Goal: Information Seeking & Learning: Find contact information

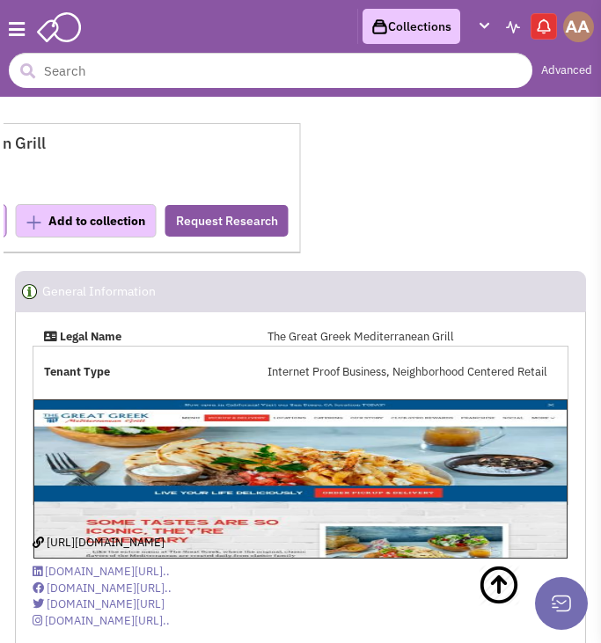
select select
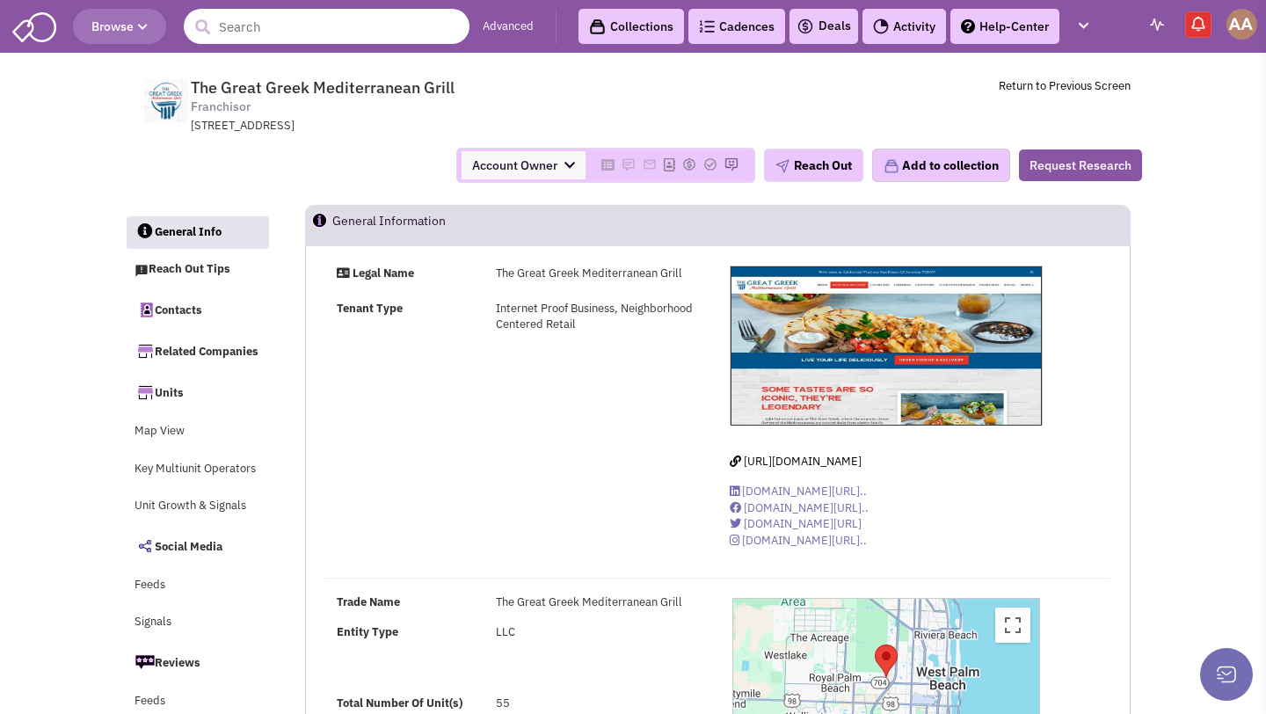
click at [394, 27] on input "text" at bounding box center [327, 26] width 286 height 35
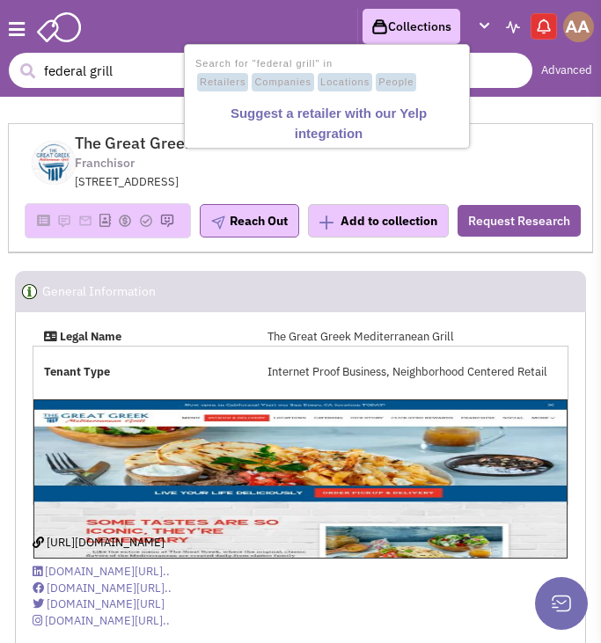
type input "federal grill"
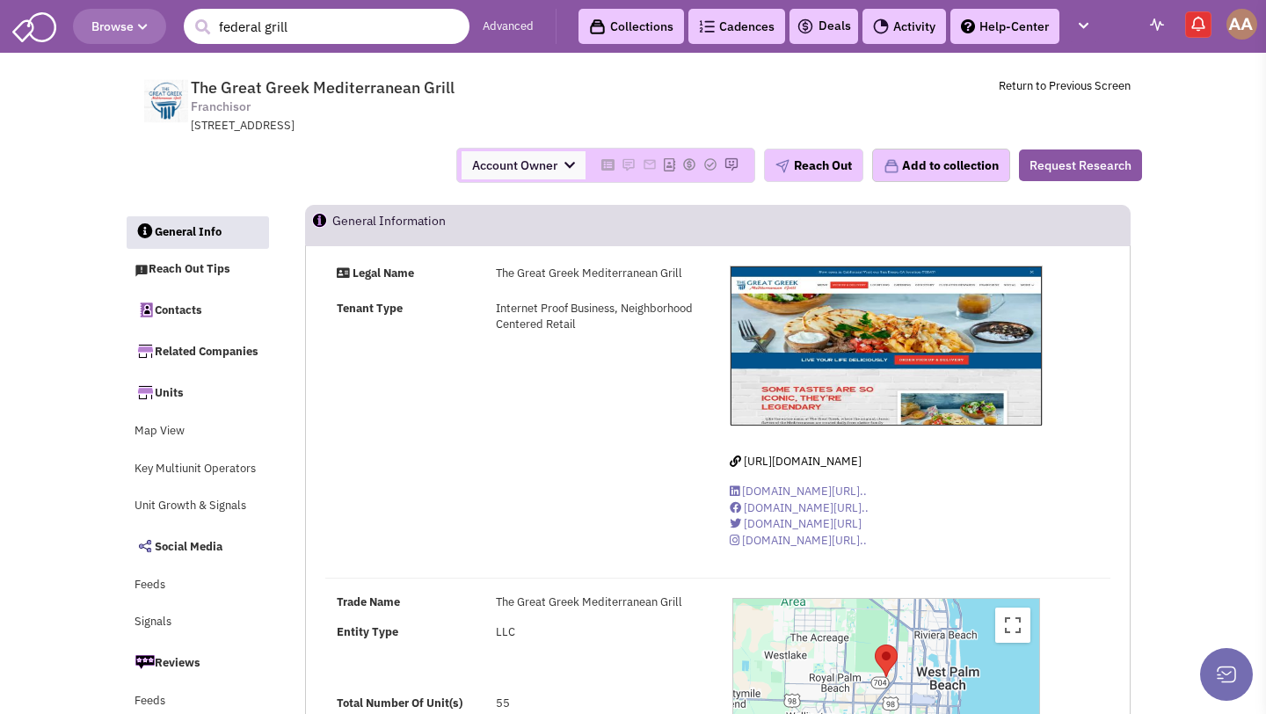
drag, startPoint x: 335, startPoint y: 21, endPoint x: 108, endPoint y: 16, distance: 227.0
click at [108, 16] on header "Browse 1 result is available, use up and down arrow keys to navigate. federal g…" at bounding box center [633, 26] width 1266 height 53
click at [358, 174] on div "Account Owner Account Owner Abe Arteaga Armando Delgado Cody Johnson Erik K. Fu…" at bounding box center [633, 165] width 1041 height 35
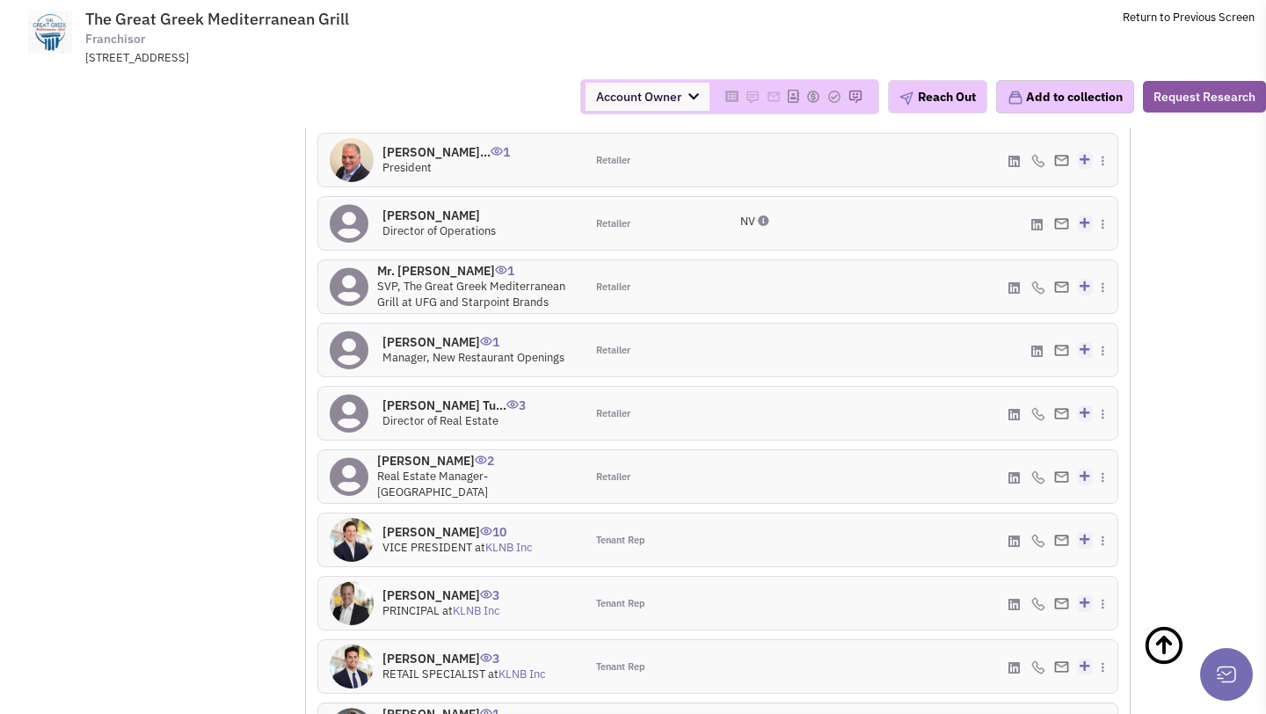
scroll to position [1305, 0]
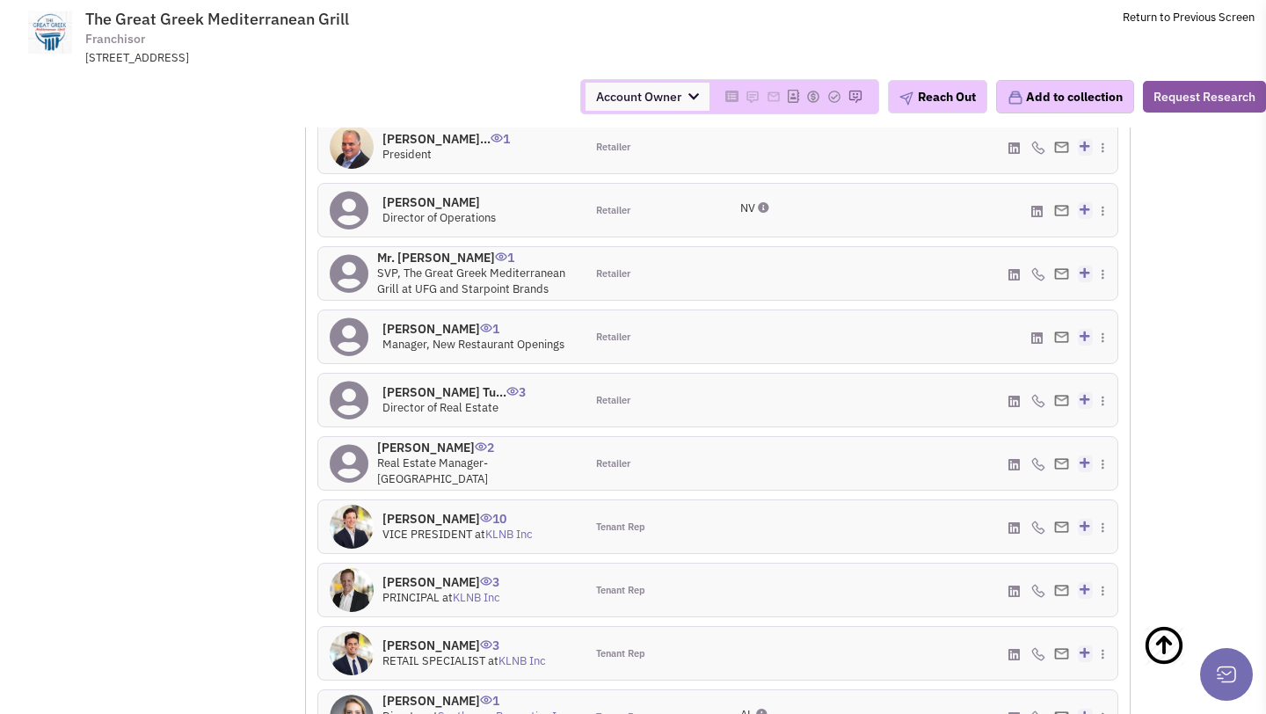
click at [428, 281] on div "Mr. Sean Palmer 1 SVP, The Great Greek Mediterranean Grill at UFG and Starpoint…" at bounding box center [475, 274] width 196 height 48
click at [428, 266] on h4 "Mr. Sean Palmer 1" at bounding box center [475, 258] width 196 height 16
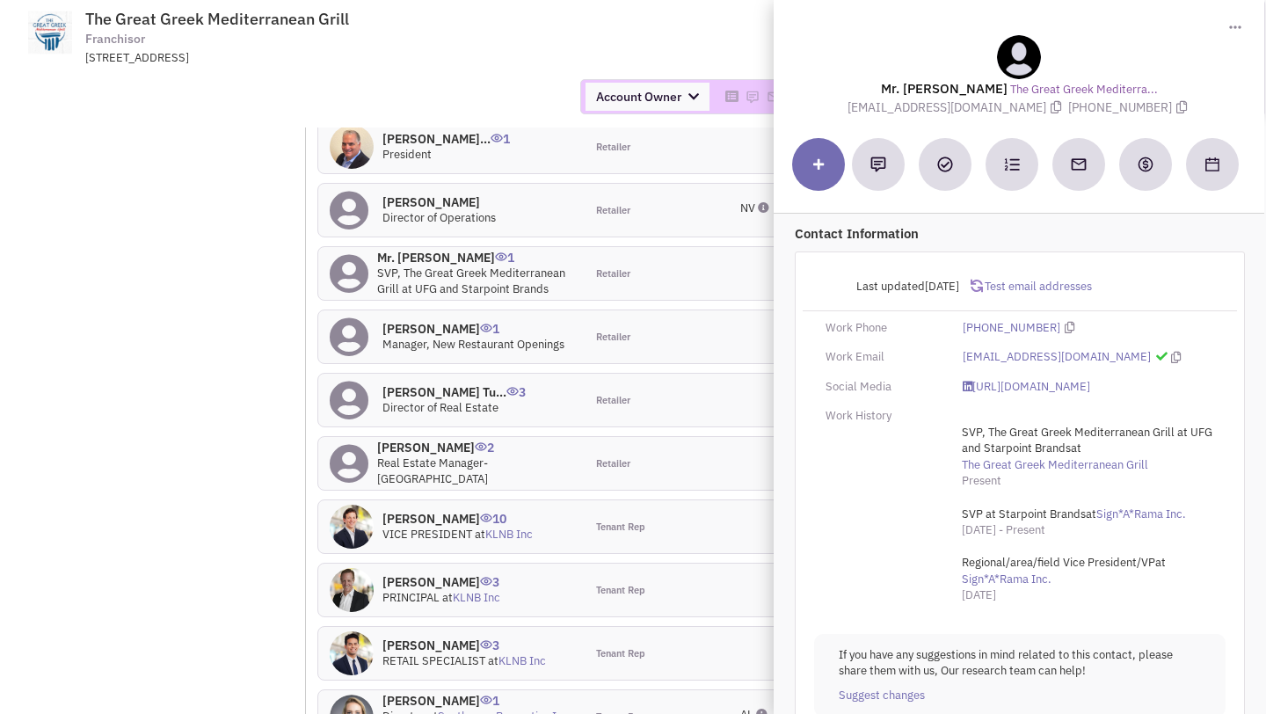
click at [600, 57] on td "The Great Greek Mediterranean Grill Franchisor 2121 Vista Pkwy, WEST PALM BEACH…" at bounding box center [679, 33] width 1151 height 66
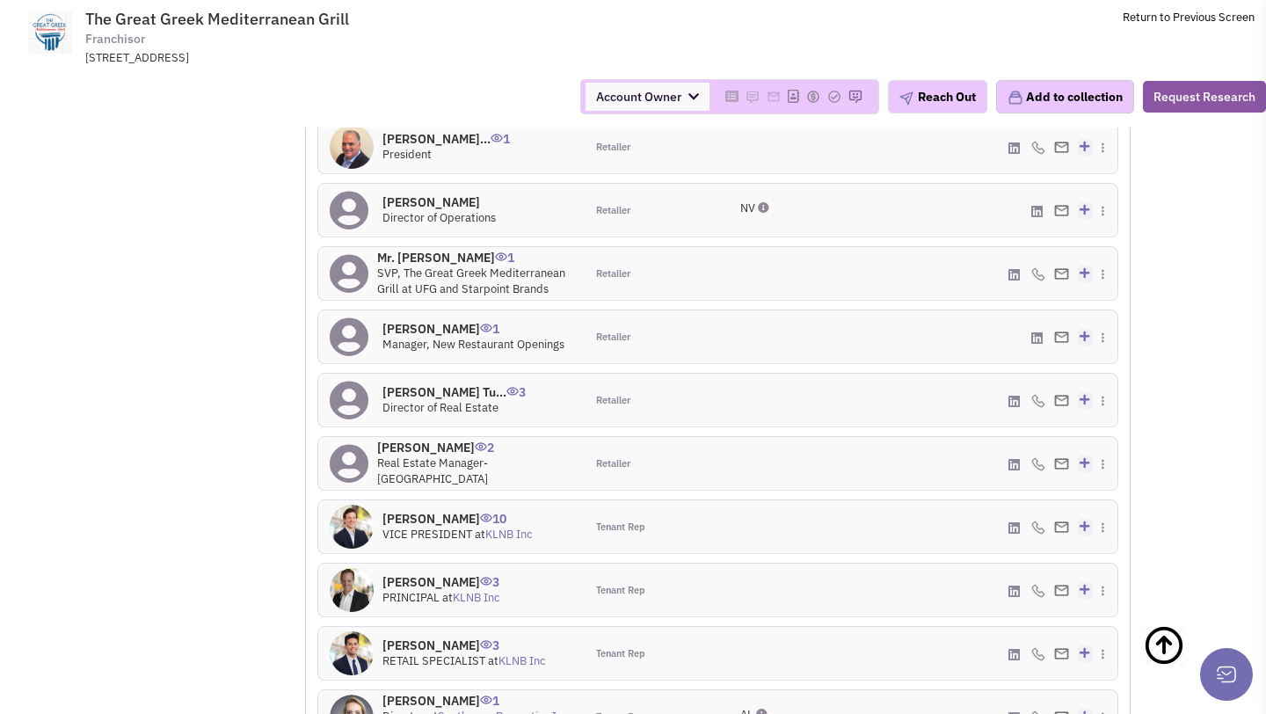
click at [418, 147] on h4 "Mr. Robert Anderse... 1" at bounding box center [447, 139] width 128 height 16
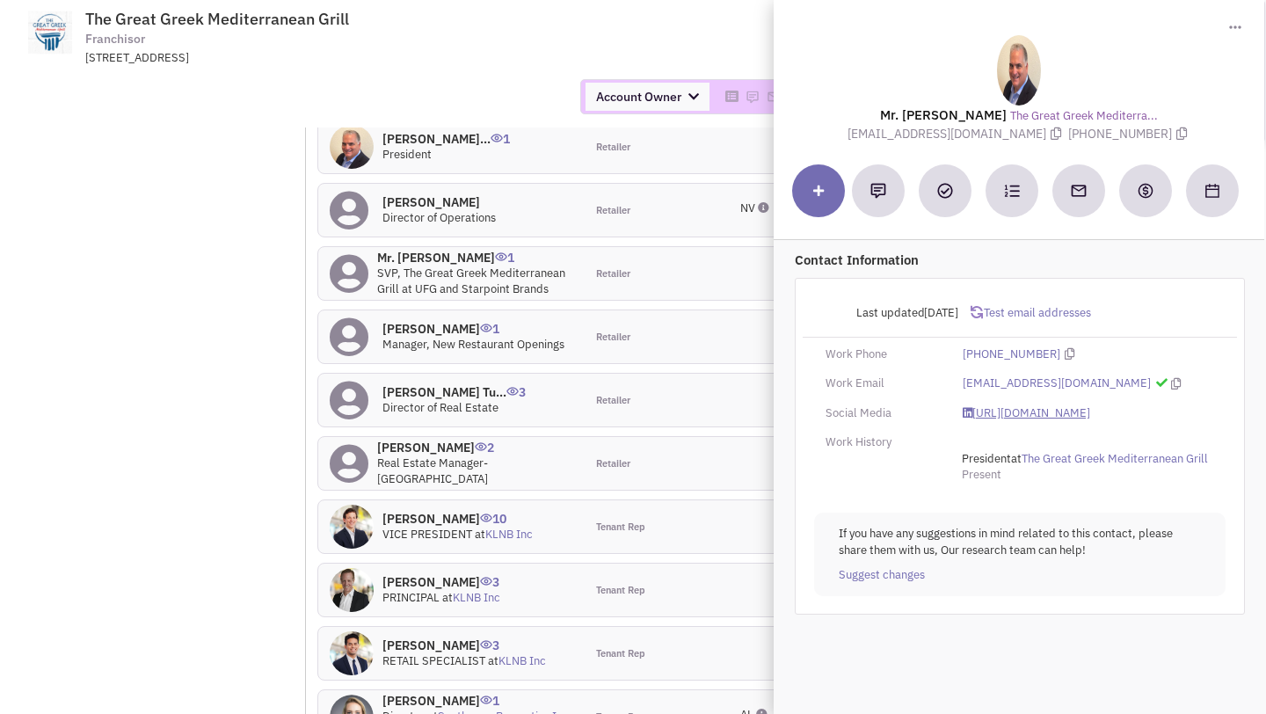
click at [600, 422] on link "https://www.linkedin.com/in/bobanderseneatgreek/" at bounding box center [1027, 413] width 128 height 17
drag, startPoint x: 881, startPoint y: 134, endPoint x: 1015, endPoint y: 134, distance: 133.7
click at [600, 134] on div "Mr. Robert Andersen The Great Greek Mediterra... randersen@ufgcorp.com (702) 54…" at bounding box center [1019, 88] width 473 height 107
copy span "randersen@ufgcorp.com"
click at [499, 81] on div "Account Owner Account Owner Abe Arteaga Armando Delgado Cody Johnson Erik K. Fu…" at bounding box center [633, 96] width 1289 height 35
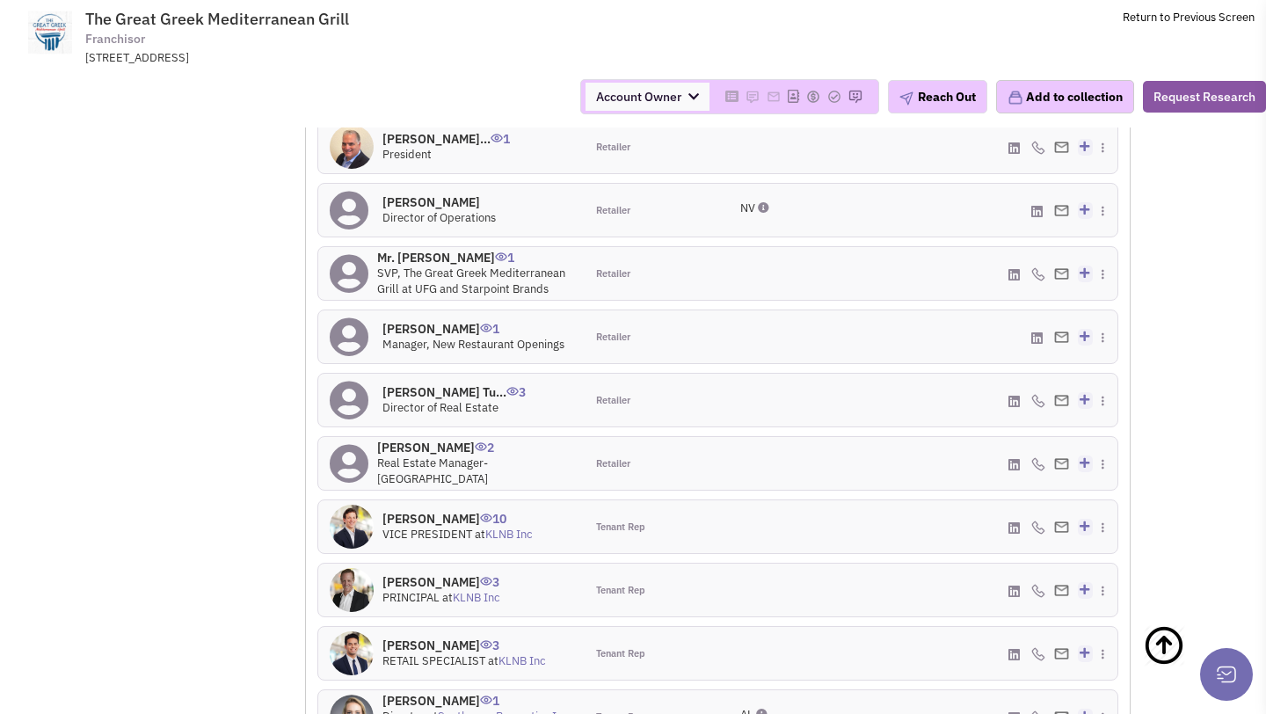
click at [439, 266] on h4 "Mr. Sean Palmer 1" at bounding box center [475, 258] width 196 height 16
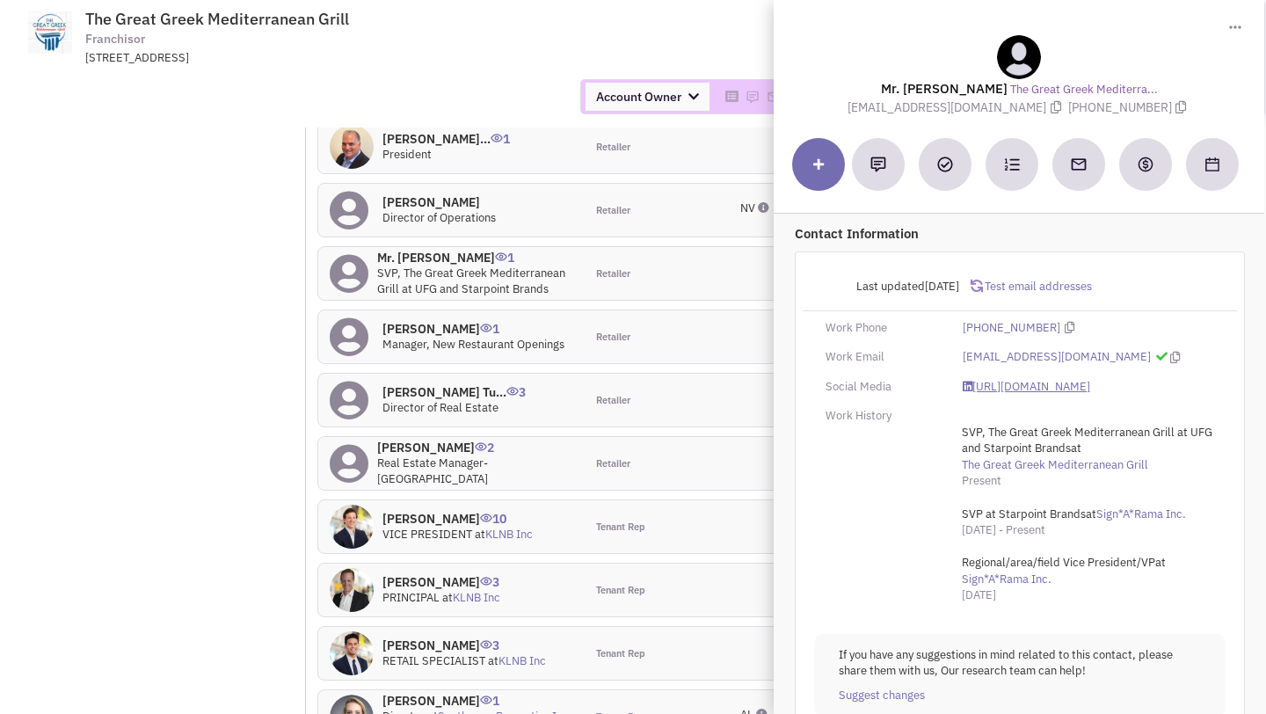
click at [600, 393] on link "https://www.linkedin.com/in/sjp1/" at bounding box center [1027, 387] width 128 height 17
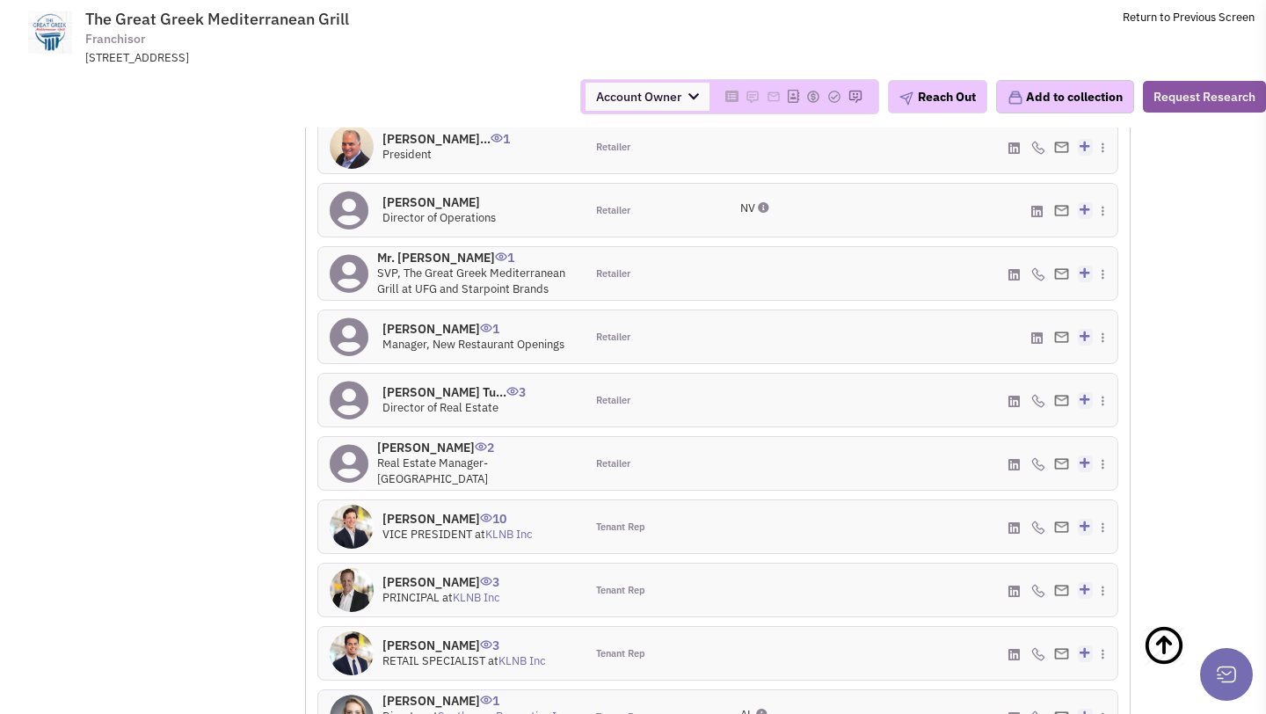
click at [439, 400] on h4 "Ms. Solange Hudo Tu... 3" at bounding box center [454, 392] width 143 height 16
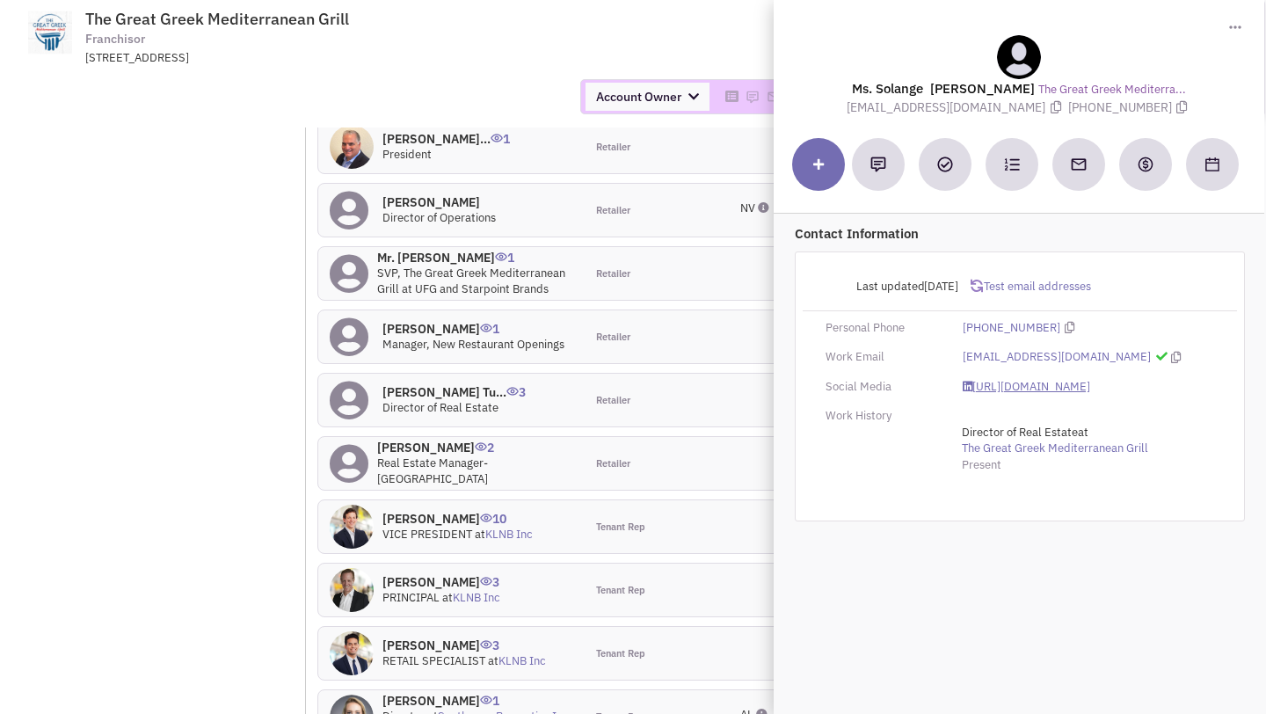
click at [600, 383] on link "https://www.linkedin.com/in/solange007/" at bounding box center [1027, 387] width 128 height 17
drag, startPoint x: 895, startPoint y: 108, endPoint x: 1003, endPoint y: 108, distance: 108.2
click at [600, 108] on span "shudo@ufgcorp.com" at bounding box center [958, 107] width 221 height 16
copy span "shudo@ufgcorp.com"
click at [600, 384] on link "https://www.linkedin.com/in/solange007/" at bounding box center [1027, 387] width 128 height 17
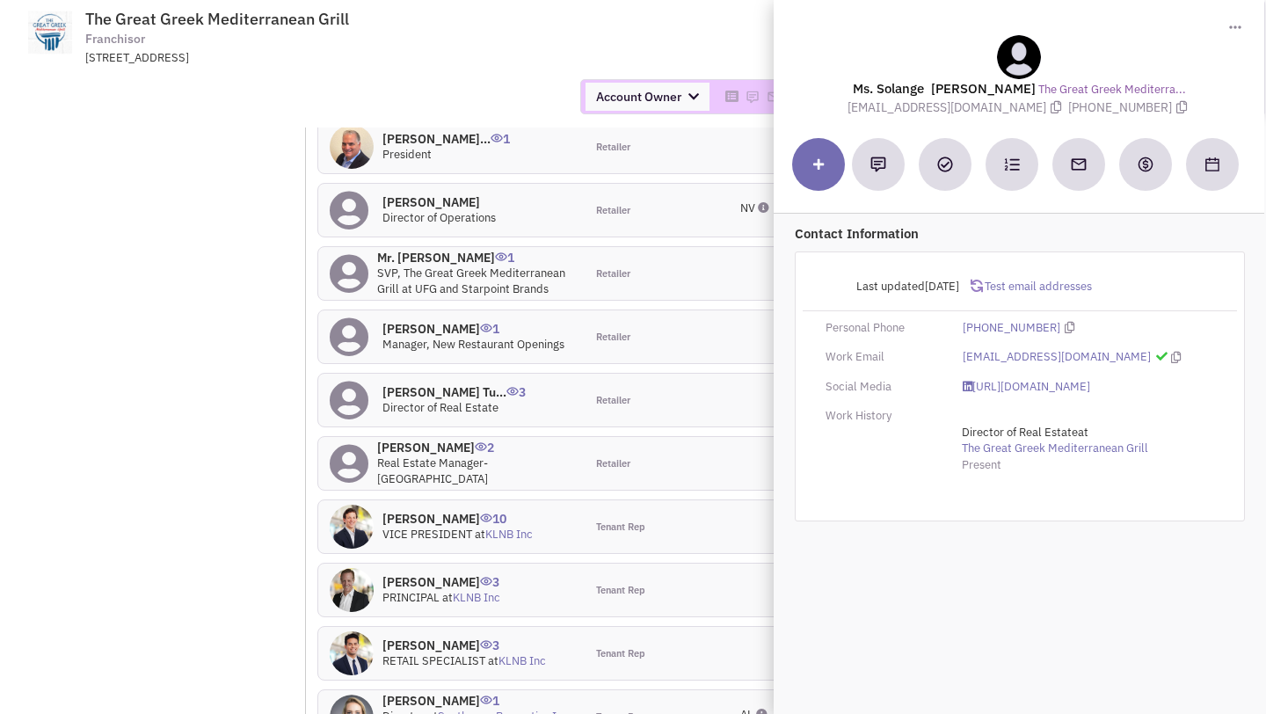
click at [600, 20] on div "Toggle Dropdown Download contact card (.vcf)" at bounding box center [1019, 27] width 473 height 18
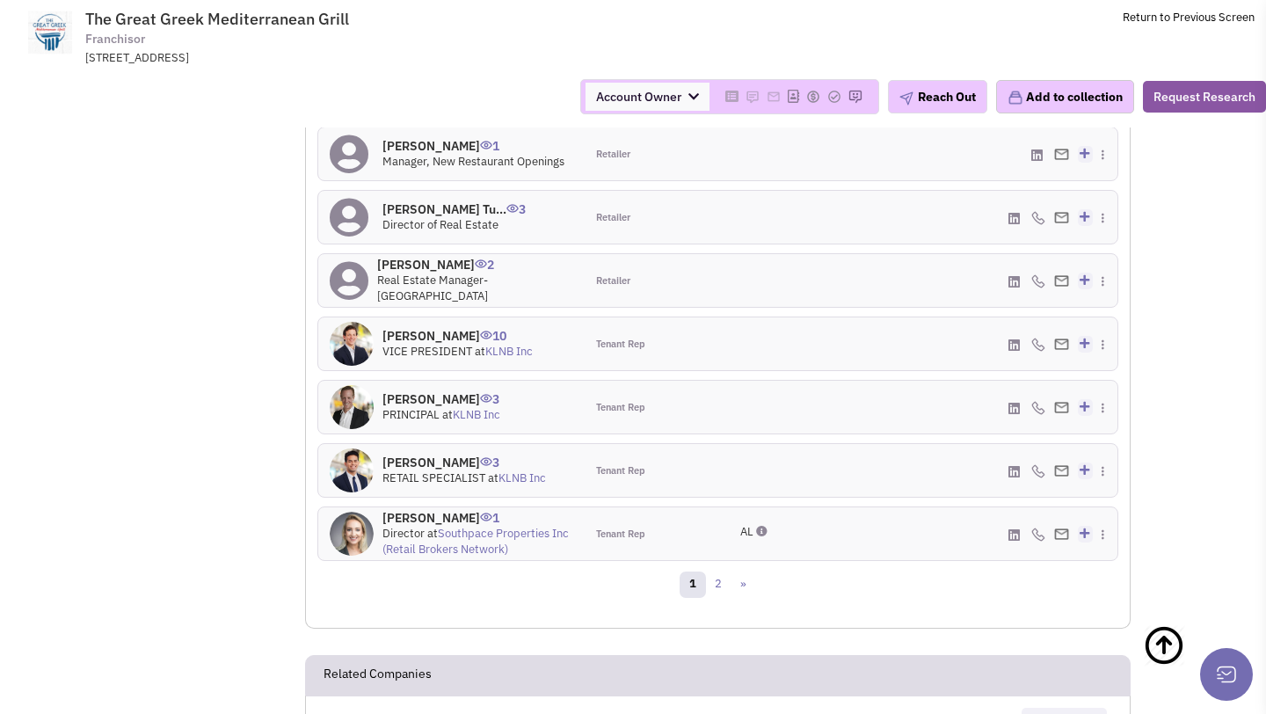
scroll to position [1492, 0]
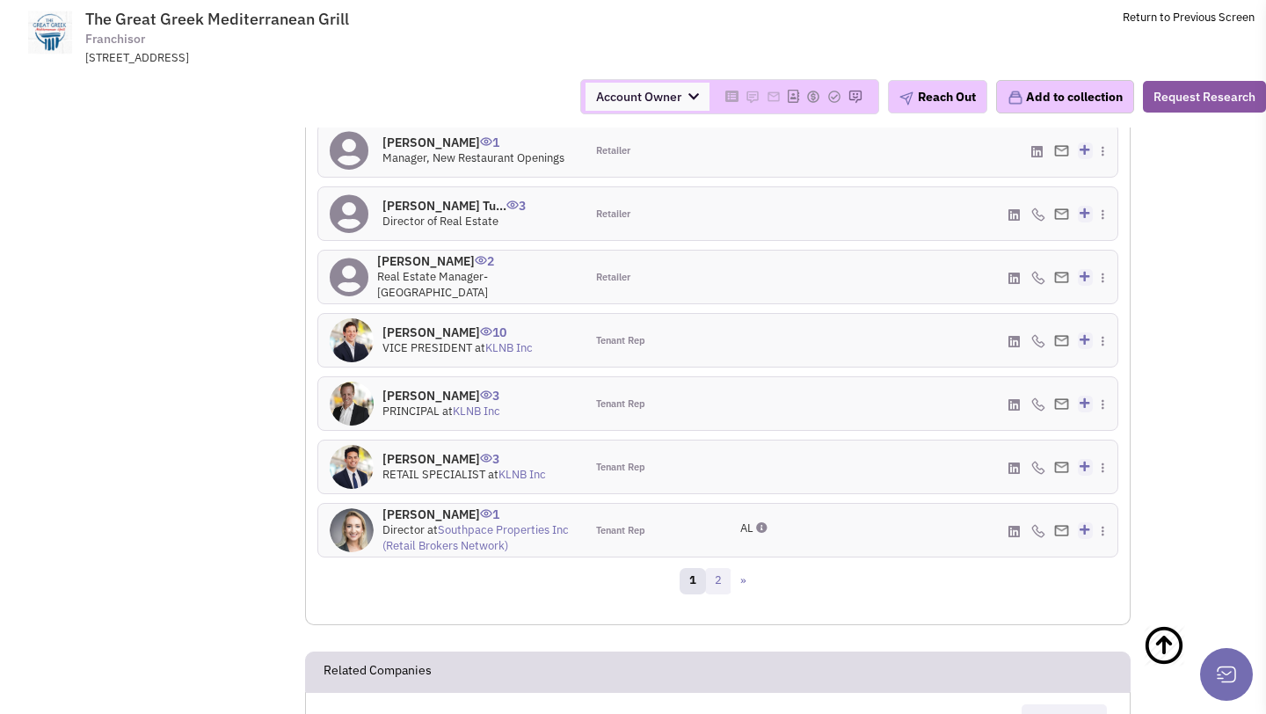
click at [600, 595] on link "2" at bounding box center [718, 581] width 26 height 26
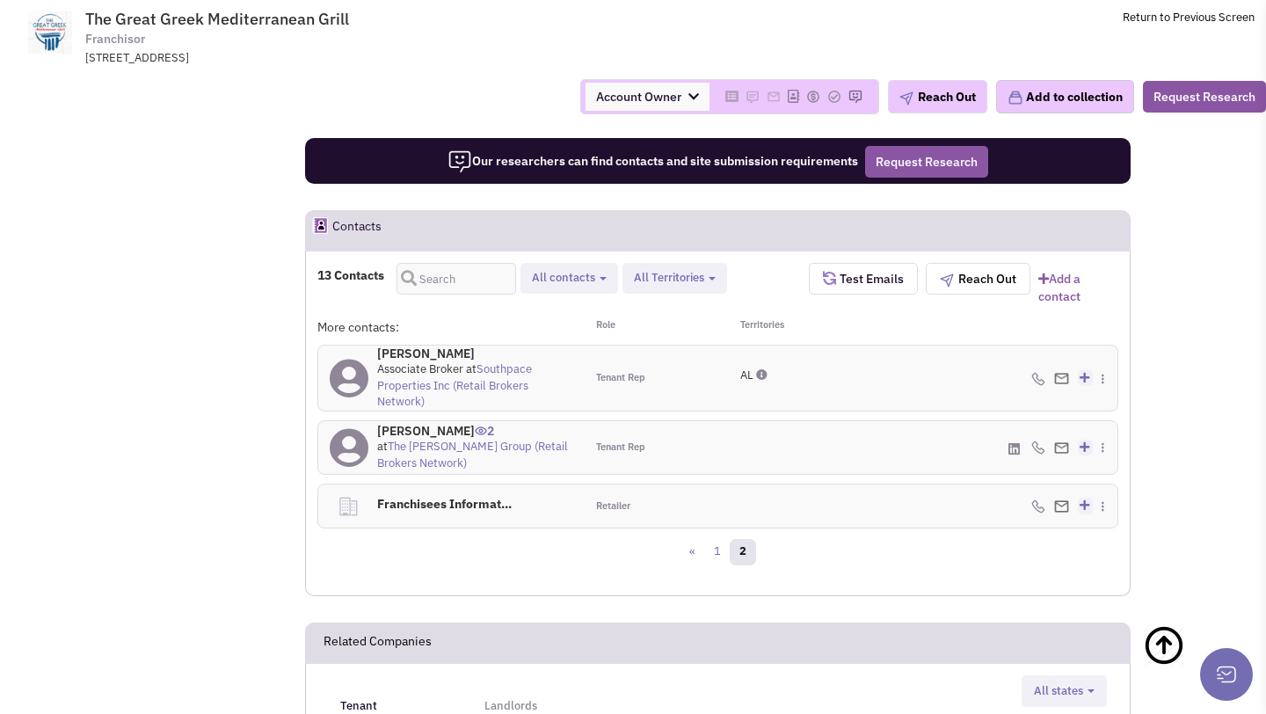
scroll to position [1117, 0]
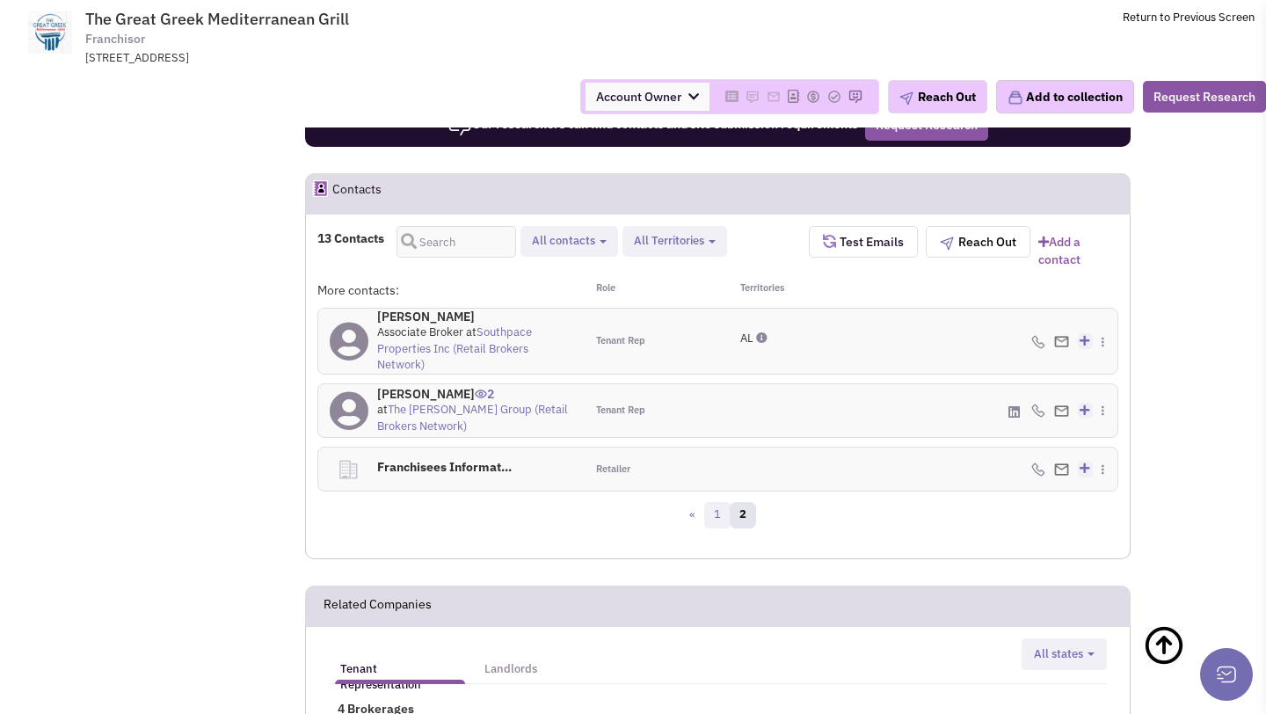
click at [600, 529] on link "1" at bounding box center [717, 515] width 26 height 26
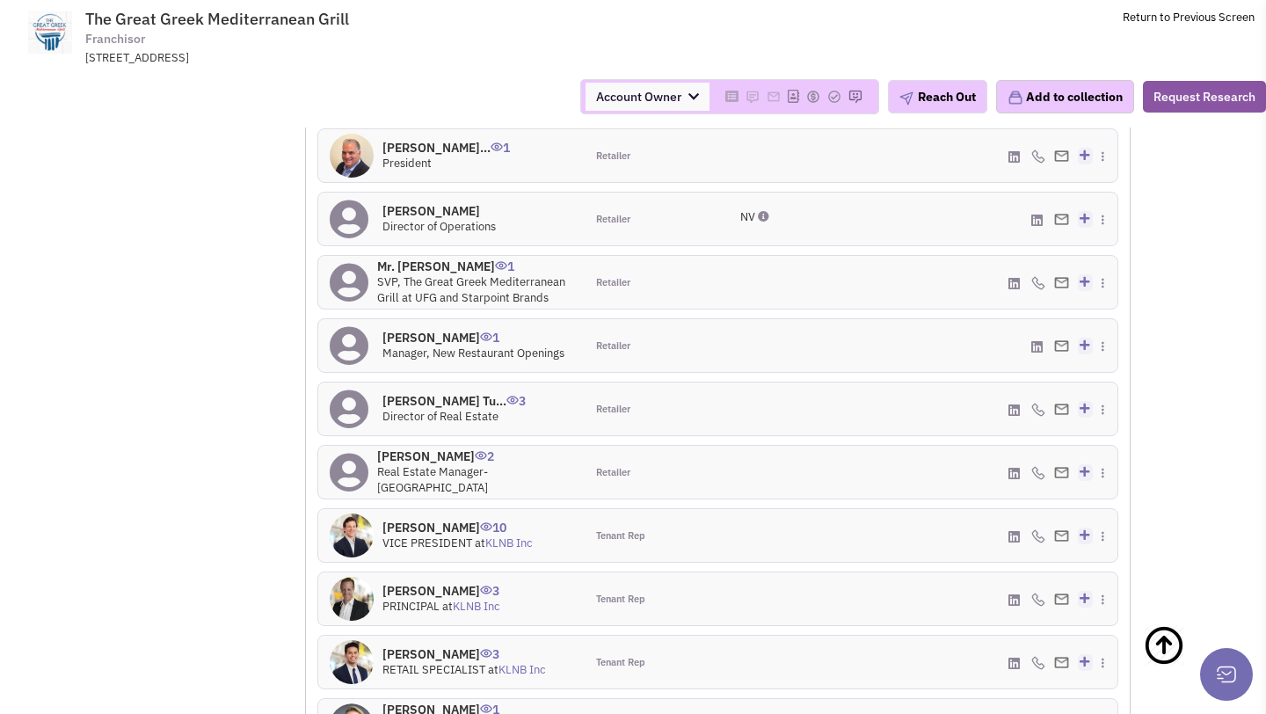
scroll to position [1447, 0]
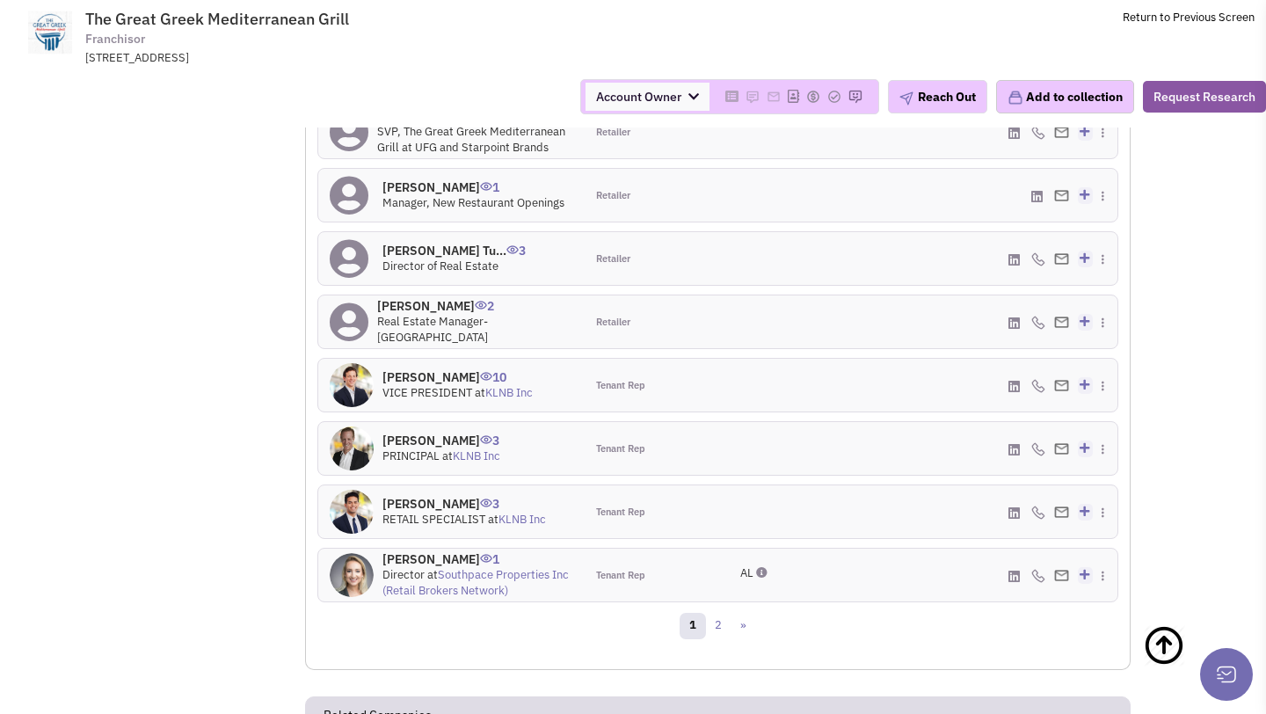
click at [427, 385] on h4 "Mr. Billy Kelly 10" at bounding box center [458, 377] width 150 height 16
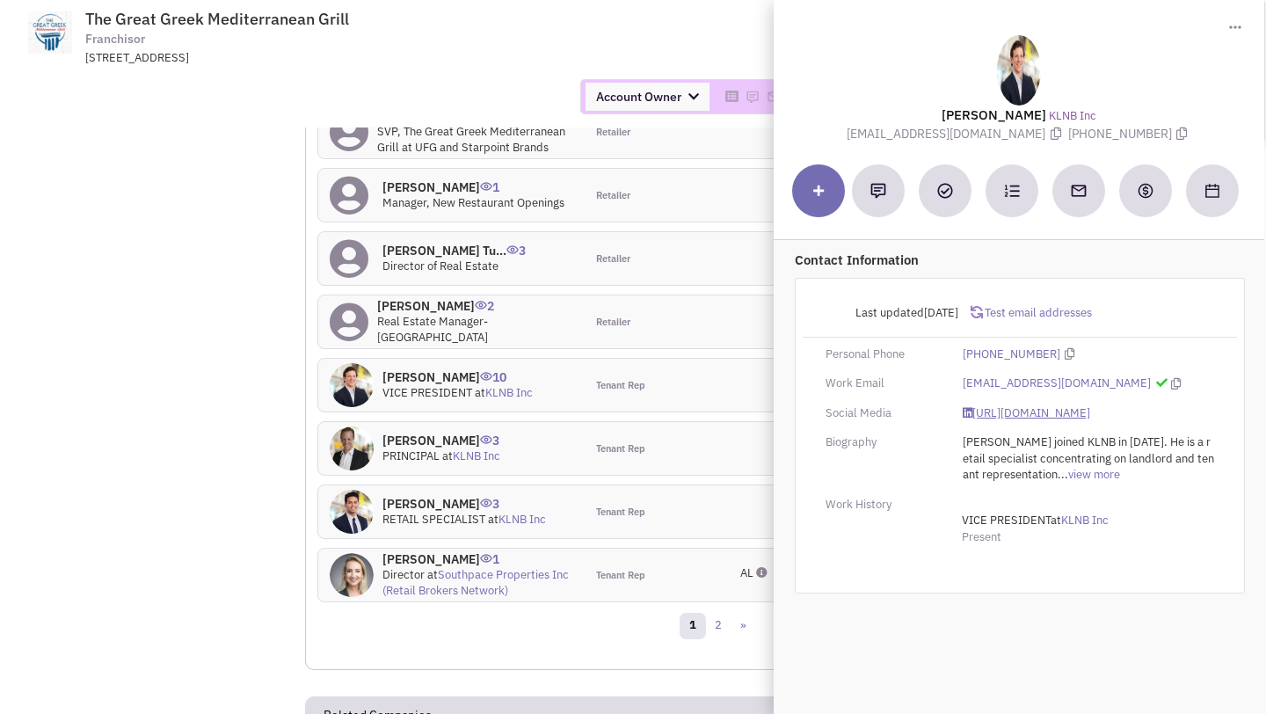
click at [600, 410] on link "https://www.linkedin.com/in/bkellyrealestate/" at bounding box center [1027, 413] width 128 height 17
drag, startPoint x: 902, startPoint y: 135, endPoint x: 995, endPoint y: 129, distance: 92.5
click at [600, 129] on div "Mr. Billy Kelly KLNB Inc bkelly@klnb.com (703) 268-2706" at bounding box center [1019, 88] width 473 height 107
copy span "bkelly@klnb.com"
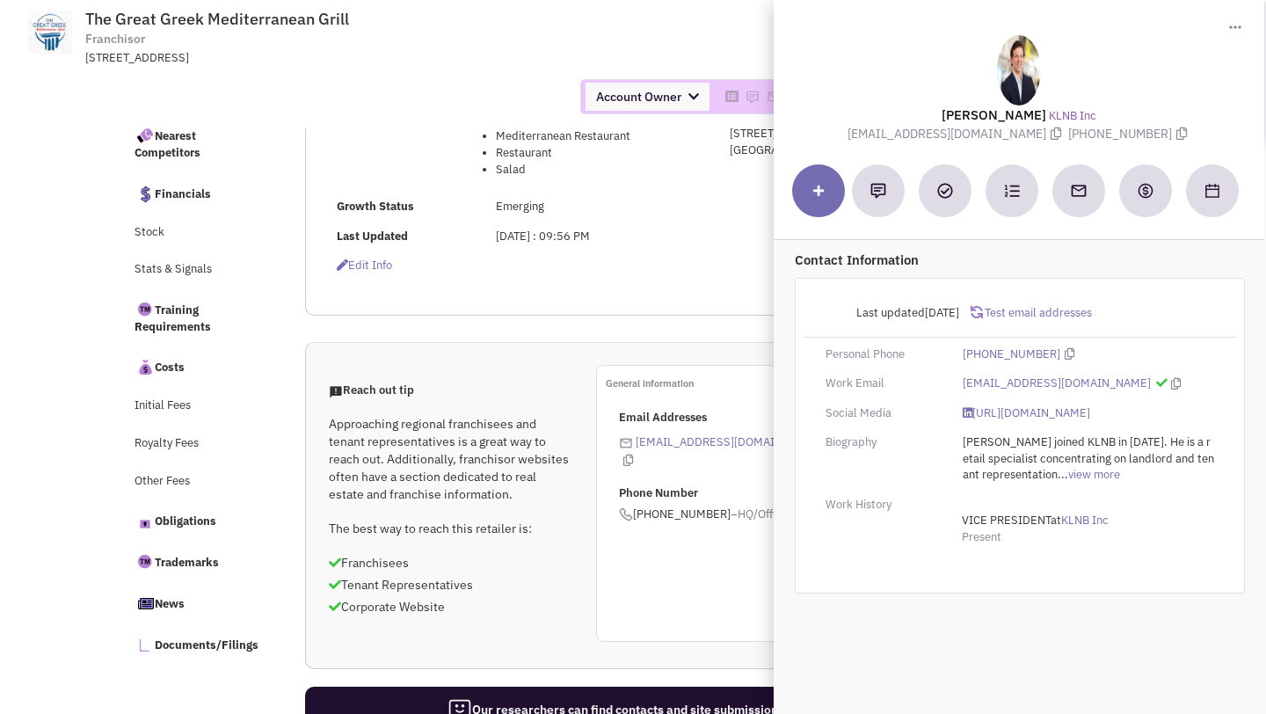
scroll to position [0, 0]
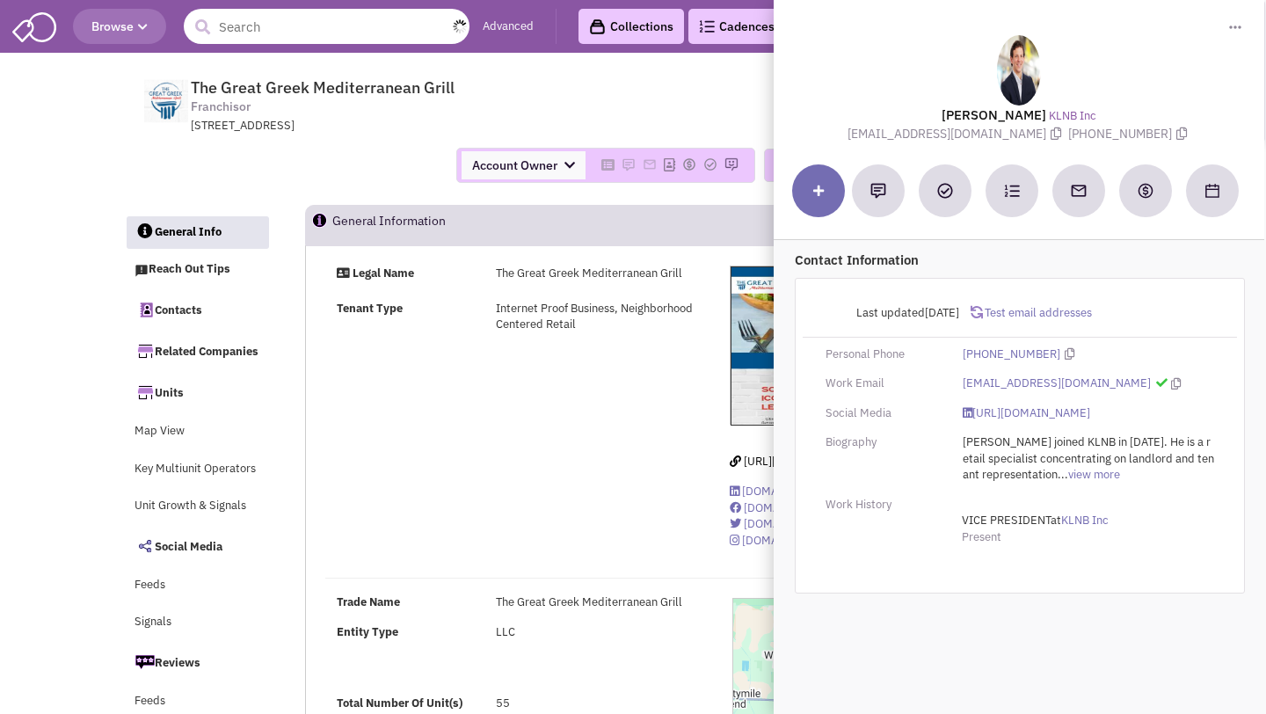
click at [308, 41] on input "text" at bounding box center [327, 26] width 286 height 35
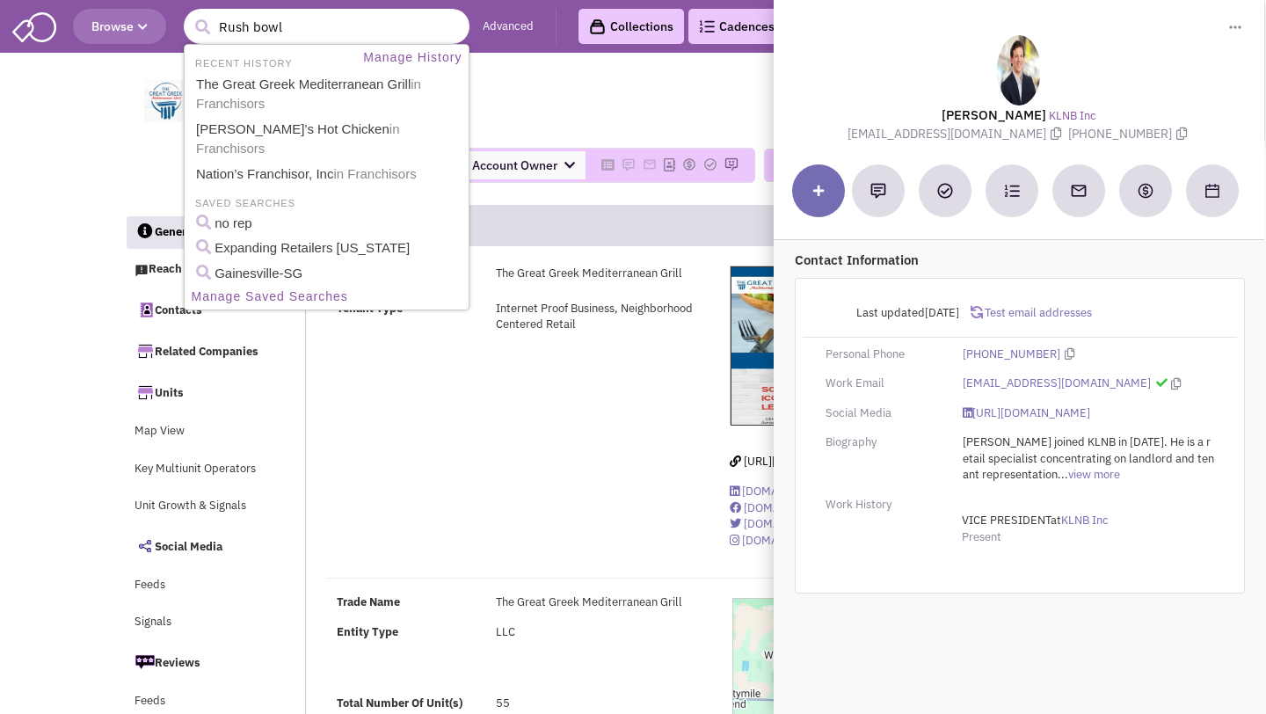
type input "Rush bowls"
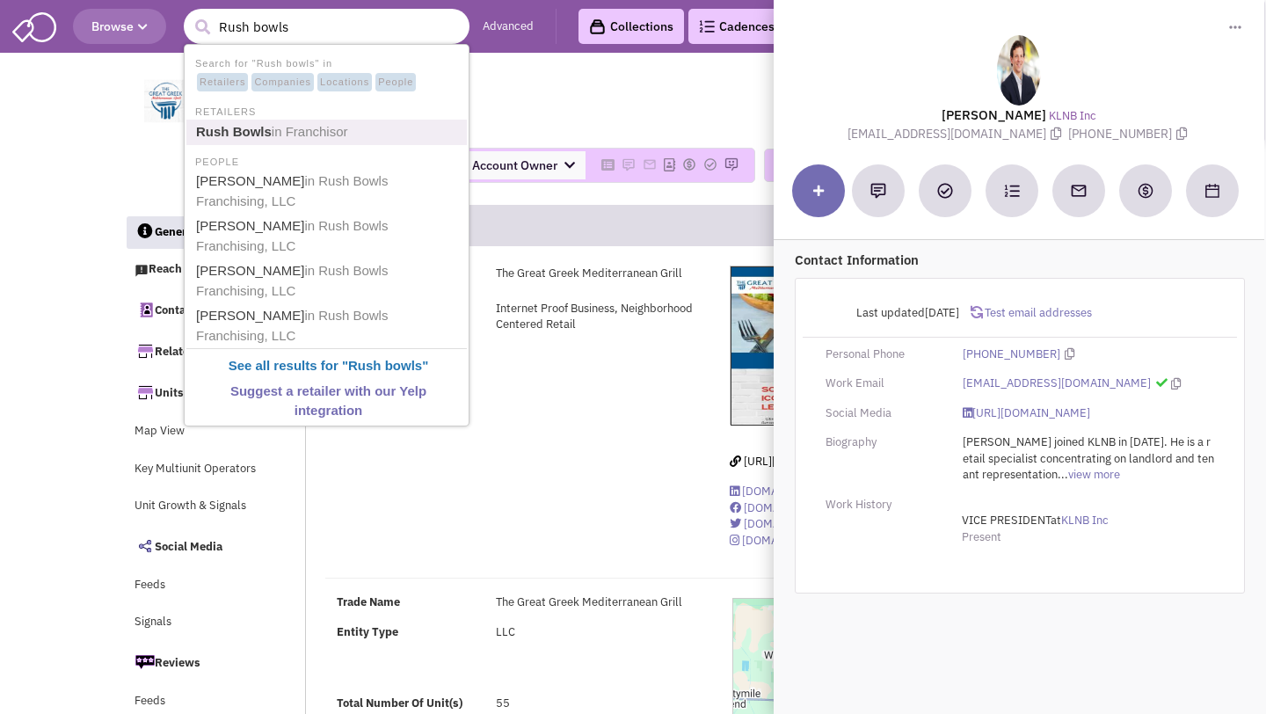
click at [304, 126] on span "in Franchisor" at bounding box center [310, 131] width 77 height 15
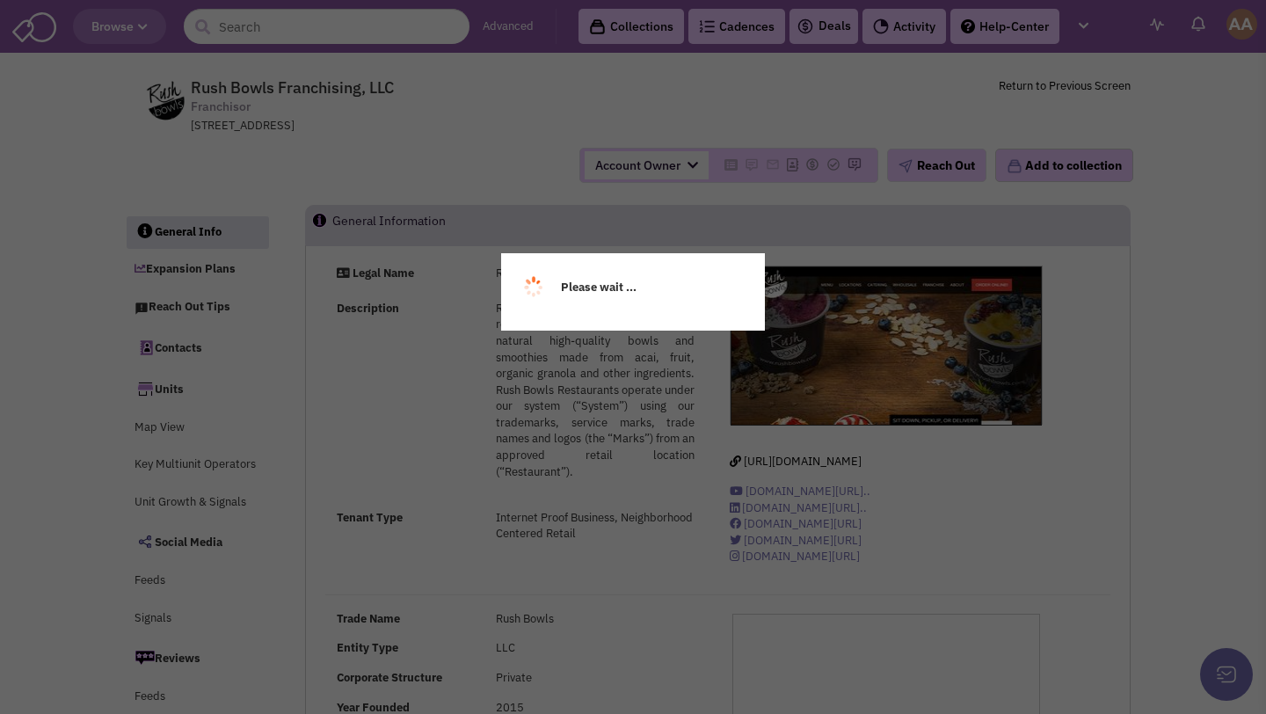
select select
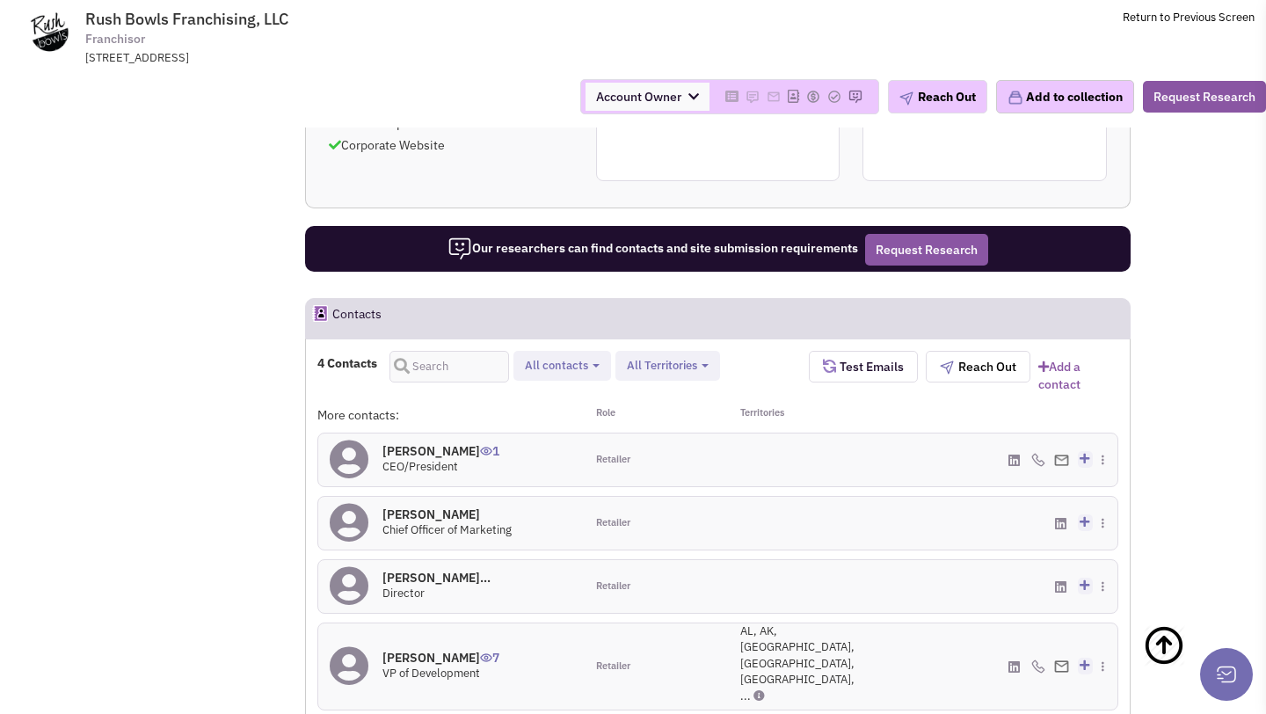
scroll to position [1419, 0]
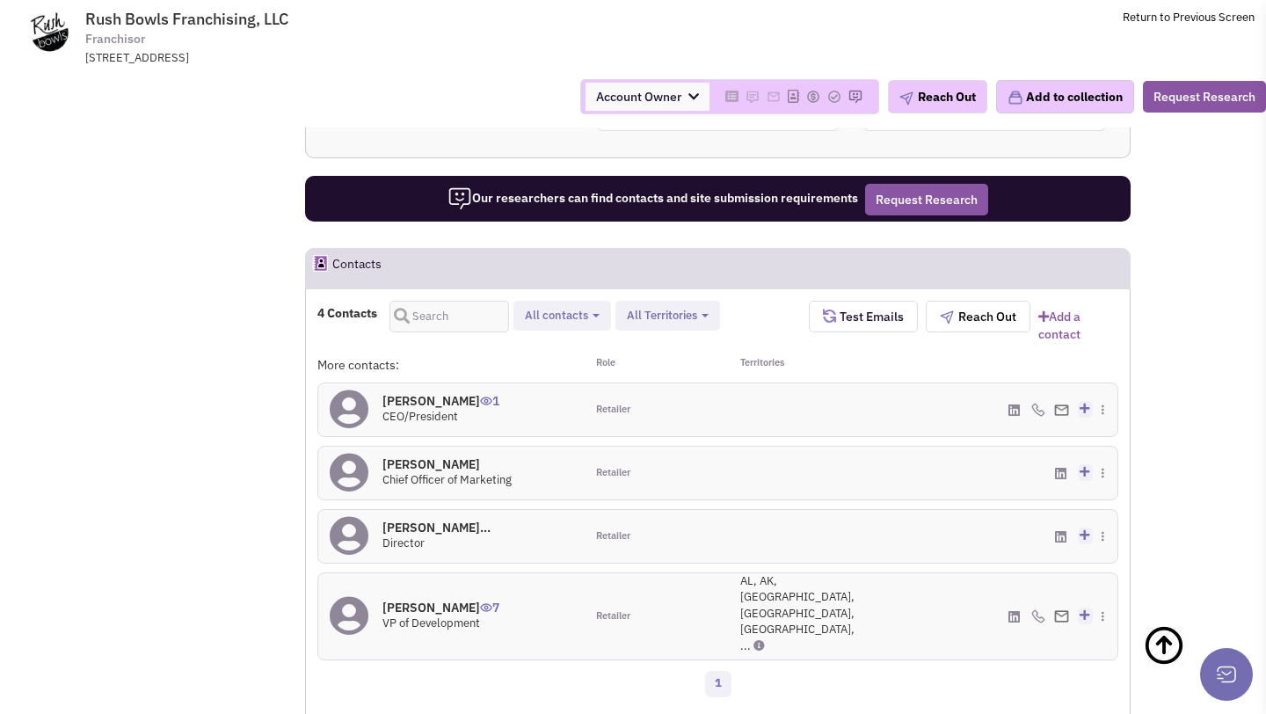
click at [441, 393] on h4 "Mr. Andrew Pudalov 1" at bounding box center [441, 401] width 117 height 16
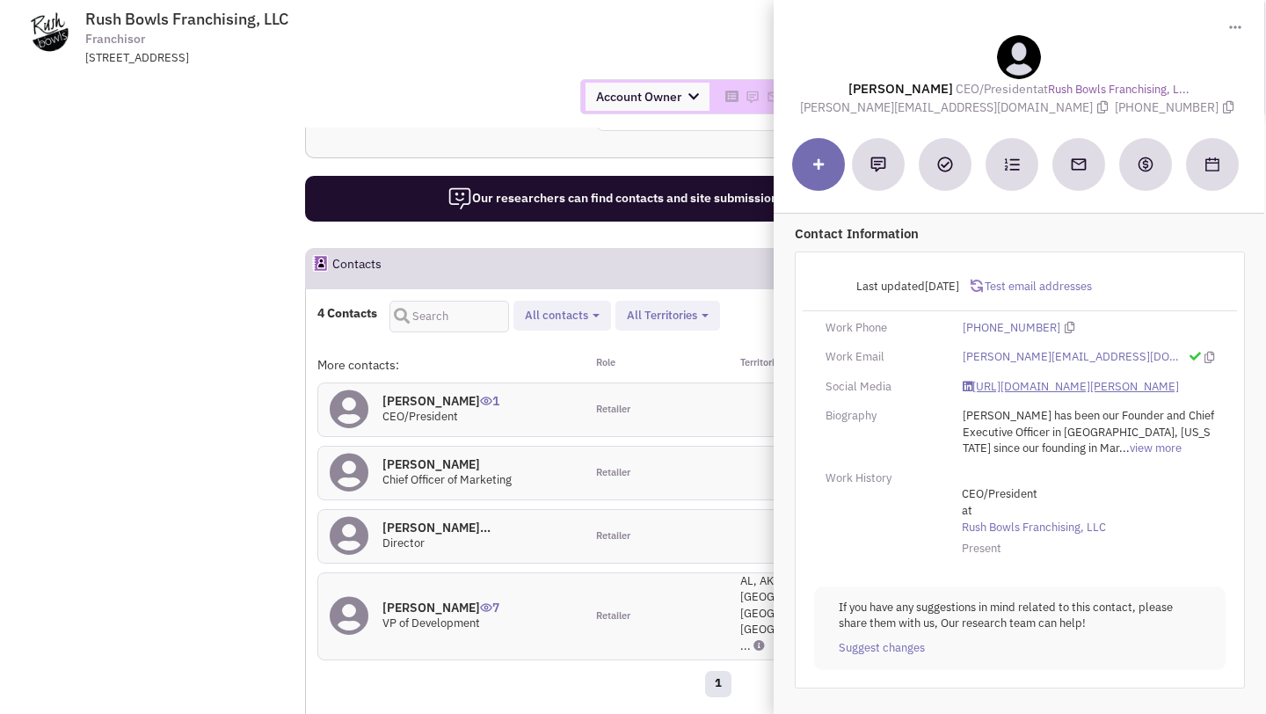
click at [1052, 386] on link "https://www.linkedin.com/in/andrew-pudalov-07697010/" at bounding box center [1071, 387] width 216 height 17
drag, startPoint x: 882, startPoint y: 108, endPoint x: 1018, endPoint y: 109, distance: 136.3
click at [1018, 109] on span "andrew@rushbowls.com" at bounding box center [957, 107] width 315 height 16
copy span "andrew@rushbowls.com"
click at [485, 90] on div "Account Owner Account Owner Abe Arteaga Armando Delgado Cody Johnson Erik K. Fu…" at bounding box center [633, 96] width 1289 height 35
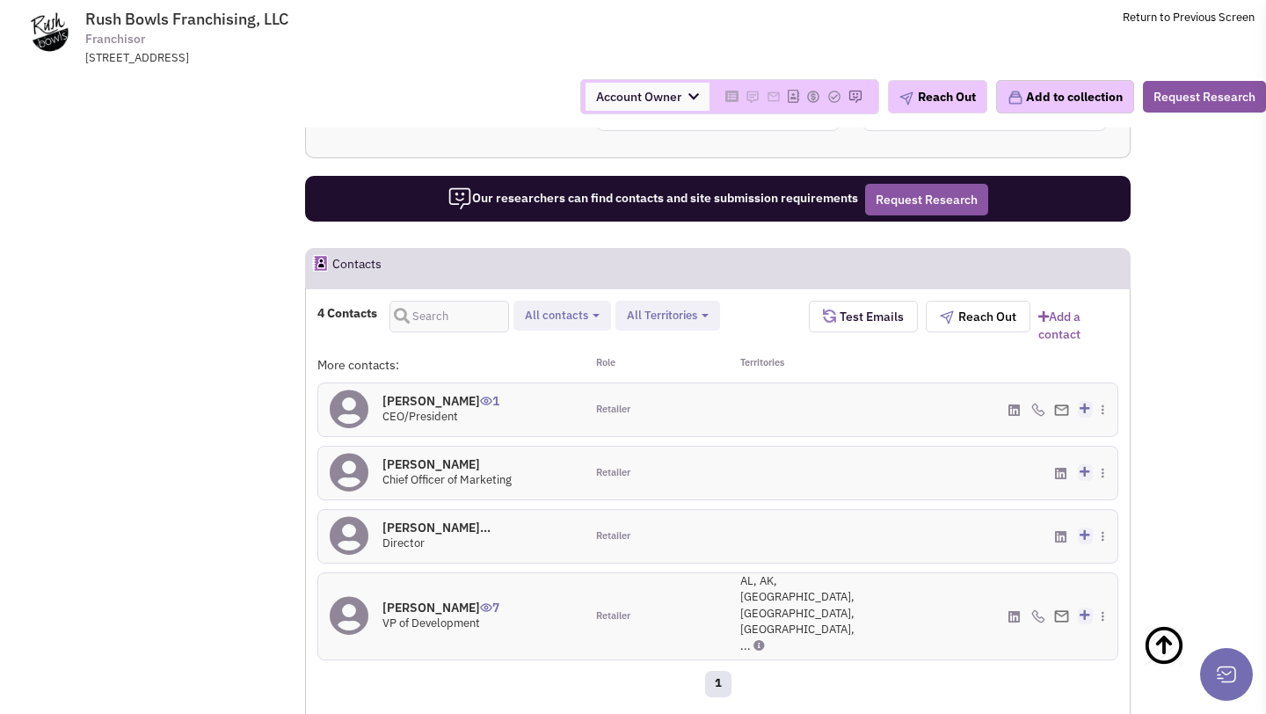
click at [423, 600] on h4 "Philip Jacobs 7" at bounding box center [441, 608] width 117 height 16
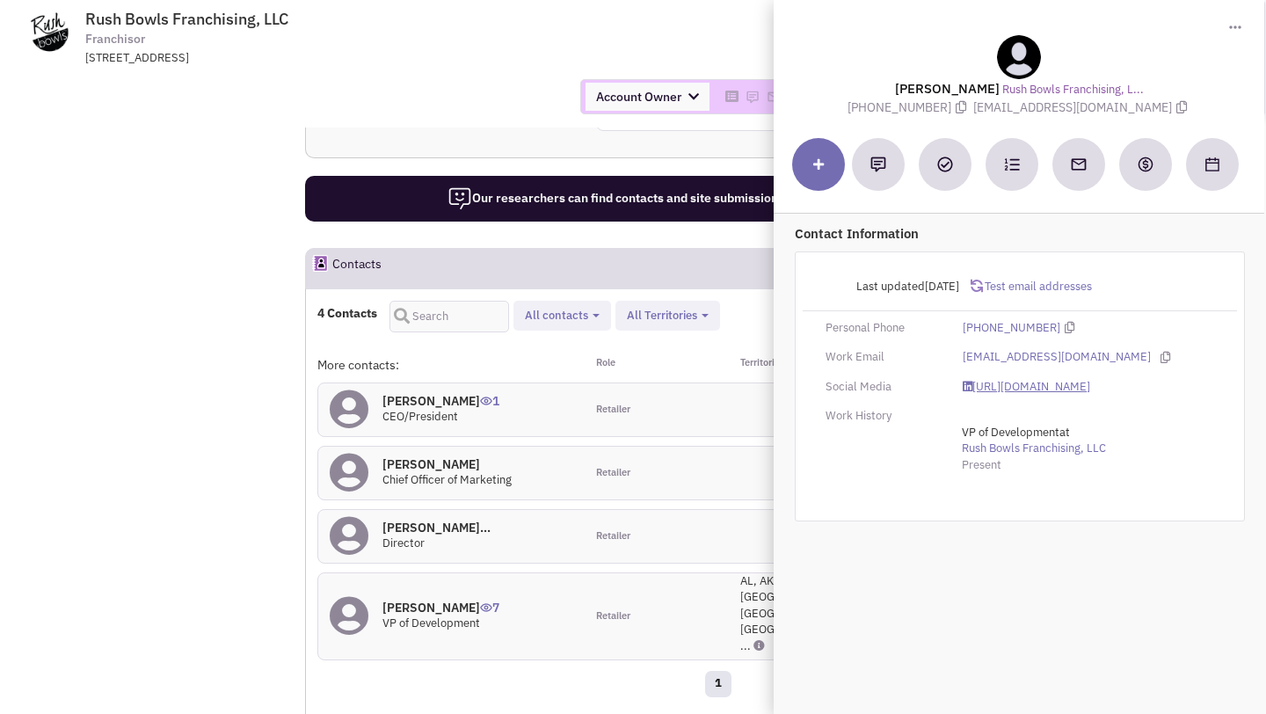
click at [996, 387] on link "https://www.linkedin.com/in/philip-jacobs-8a3abb117/" at bounding box center [1027, 387] width 128 height 17
drag, startPoint x: 1003, startPoint y: 112, endPoint x: 1129, endPoint y: 109, distance: 126.7
click at [1129, 109] on span "philipj@rushbowls.com" at bounding box center [1083, 107] width 218 height 16
copy span "philipj@rushbowls.com"
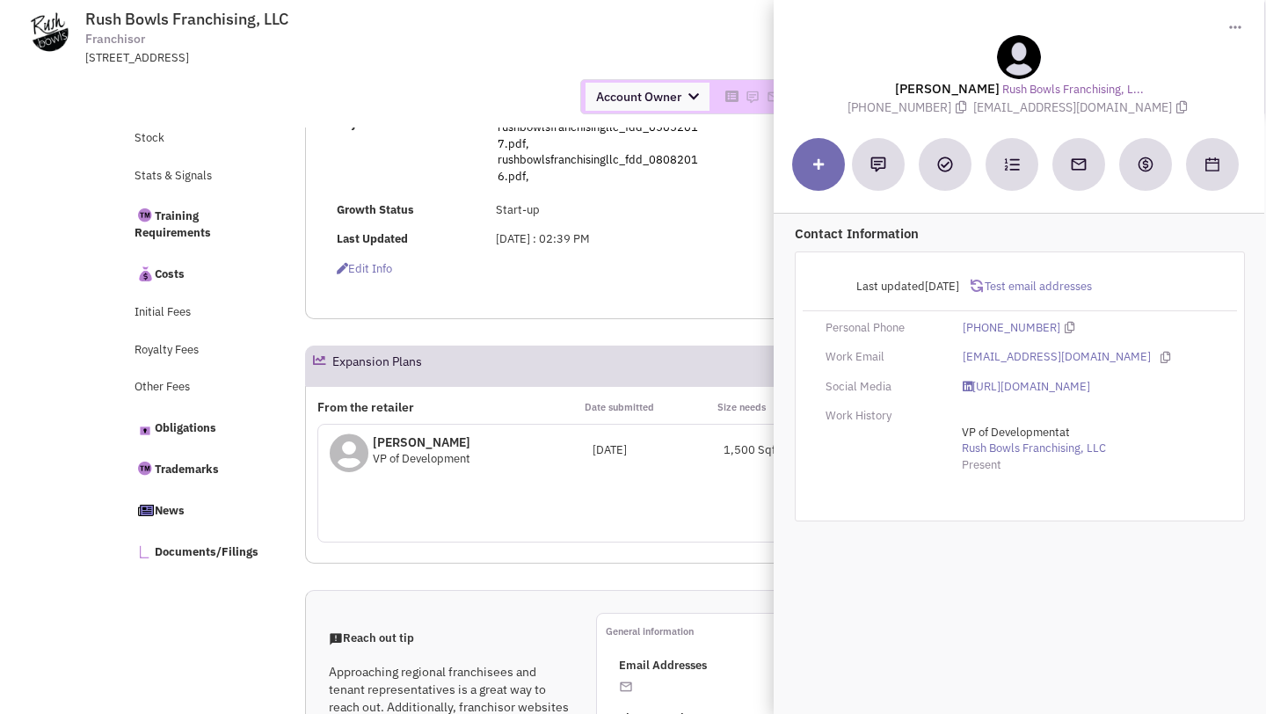
scroll to position [0, 0]
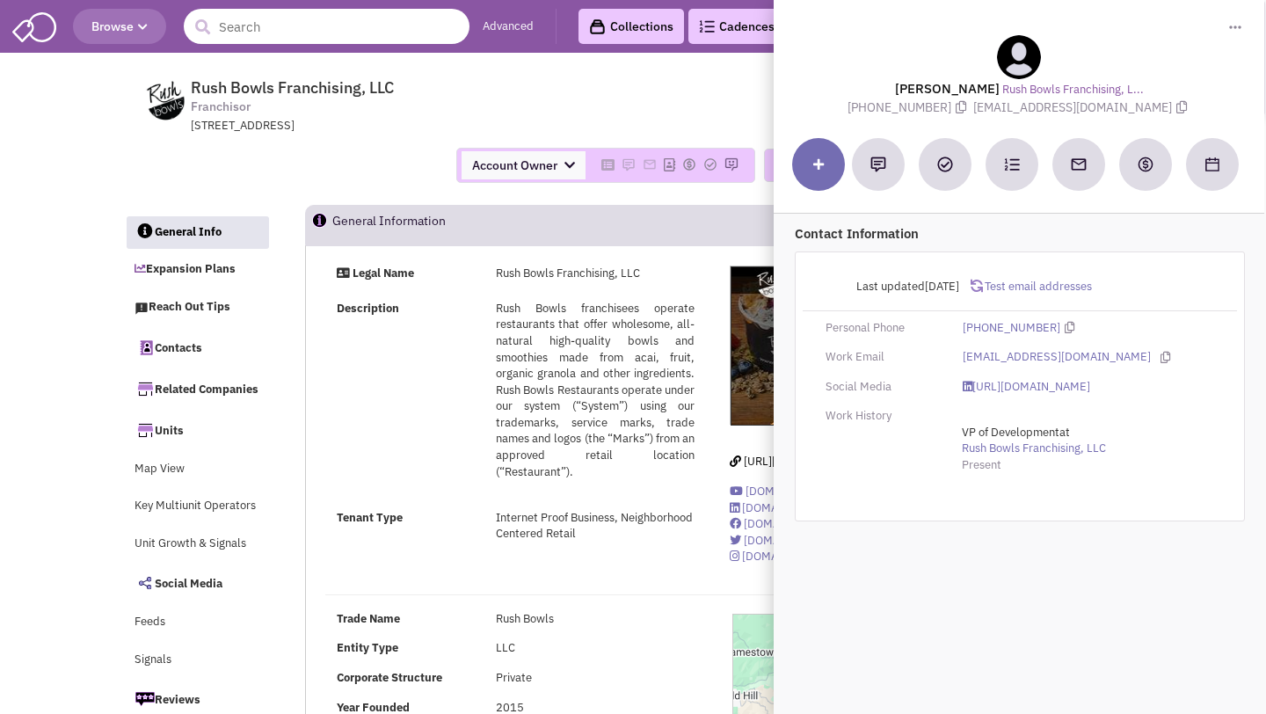
click at [315, 32] on input "text" at bounding box center [327, 26] width 286 height 35
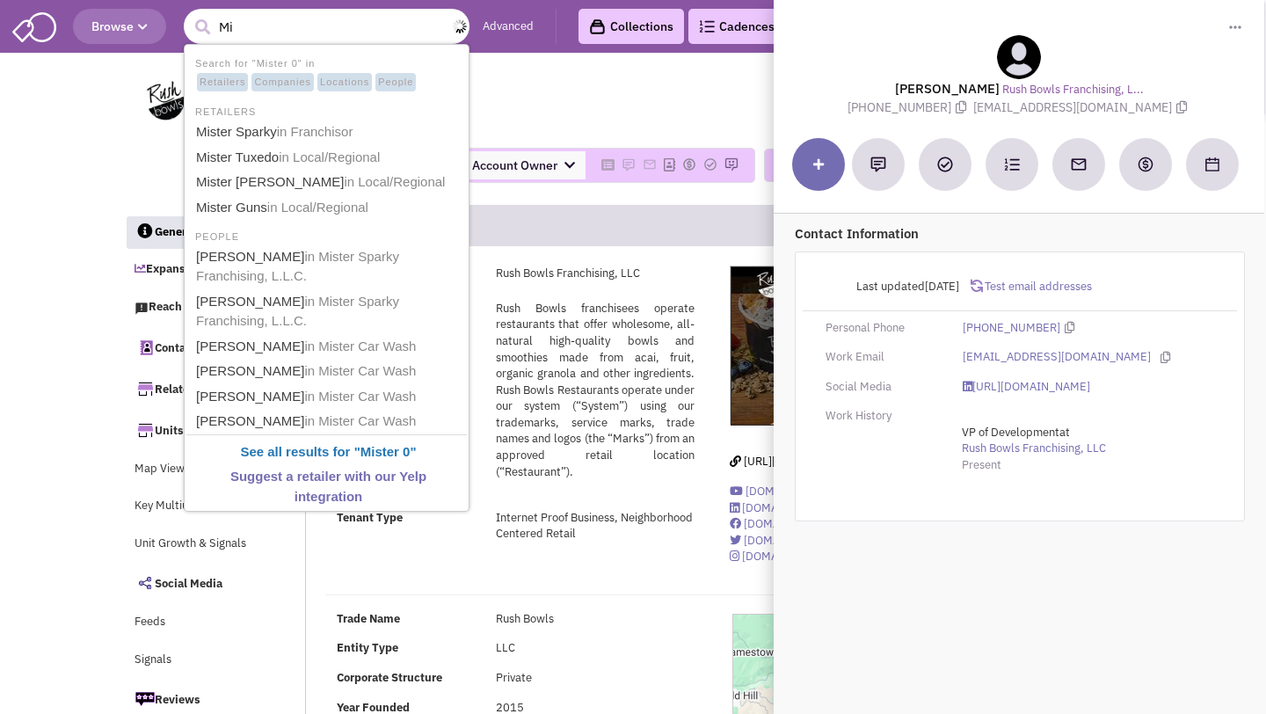
type input "M"
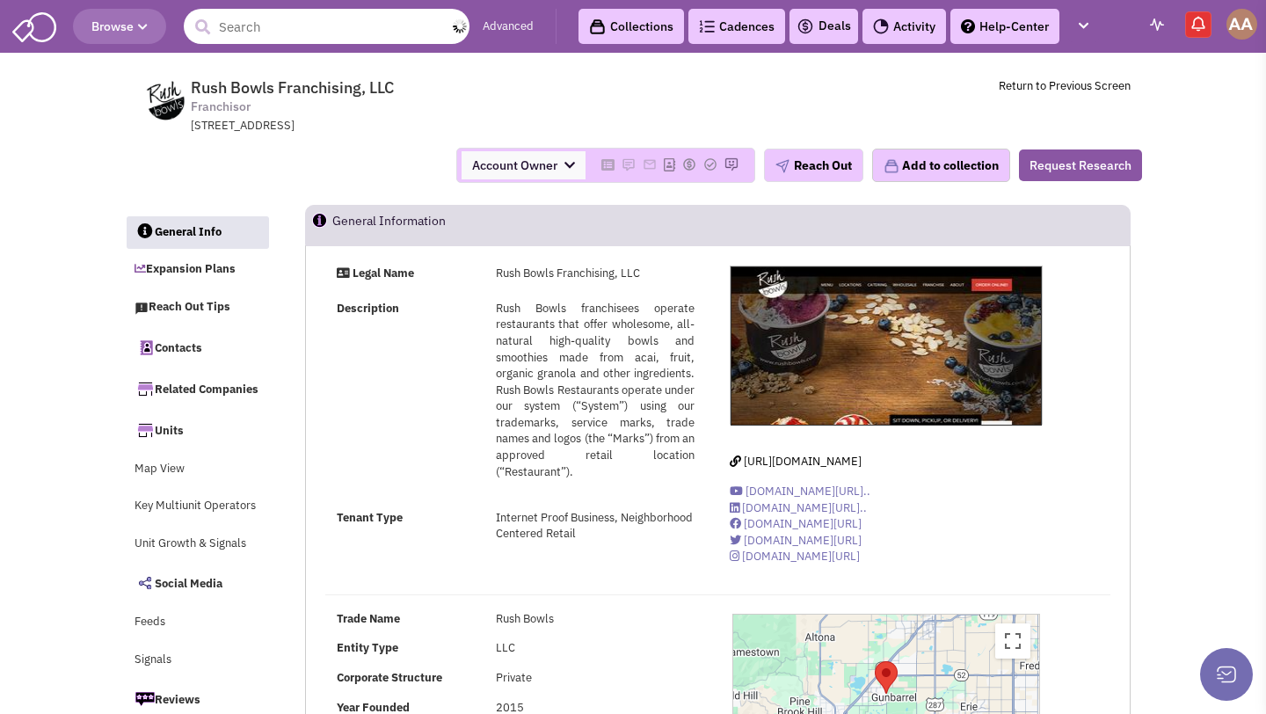
click at [320, 17] on input "text" at bounding box center [327, 26] width 286 height 35
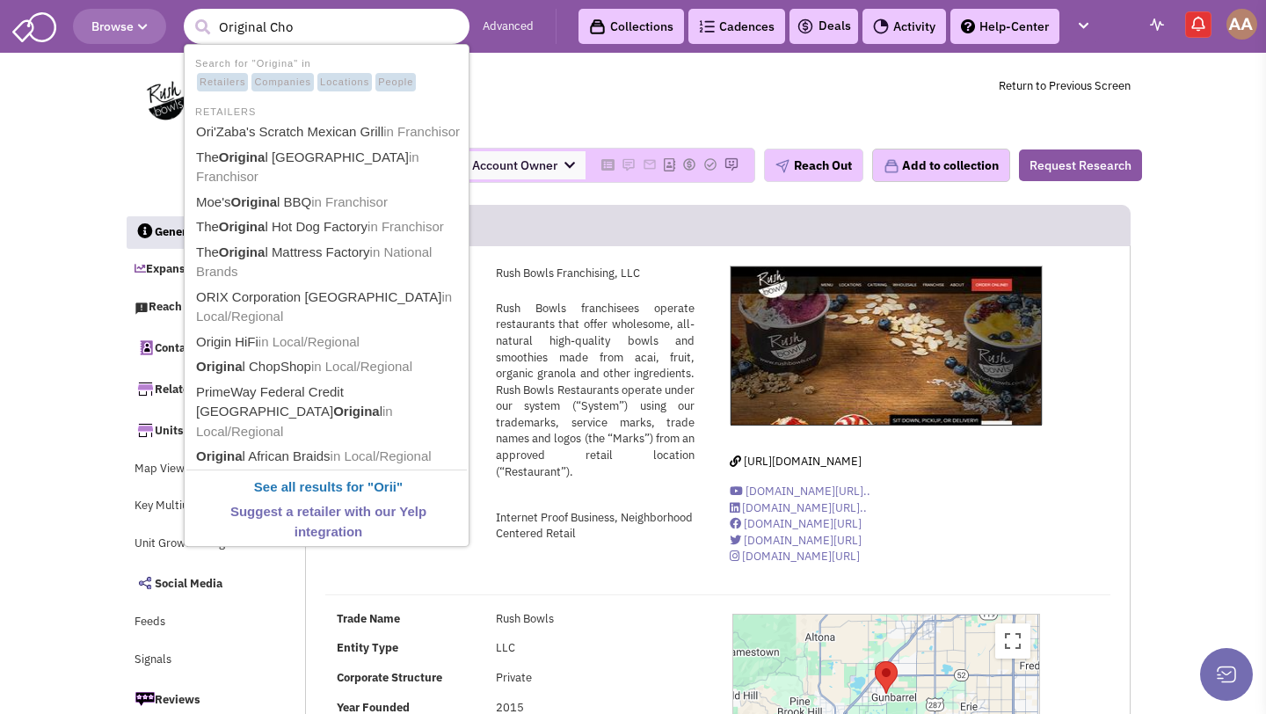
type input "Original Chop"
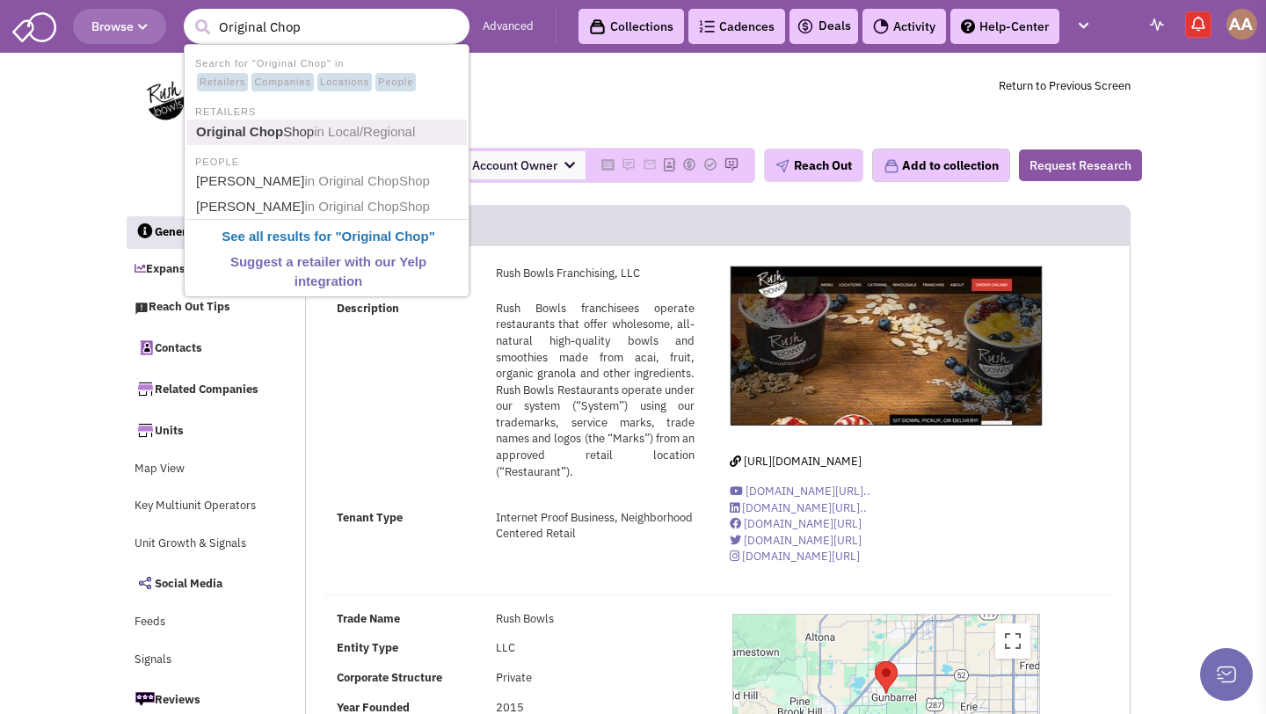
click at [290, 129] on link "Original Chop Shop in Local/Regional" at bounding box center [328, 132] width 275 height 24
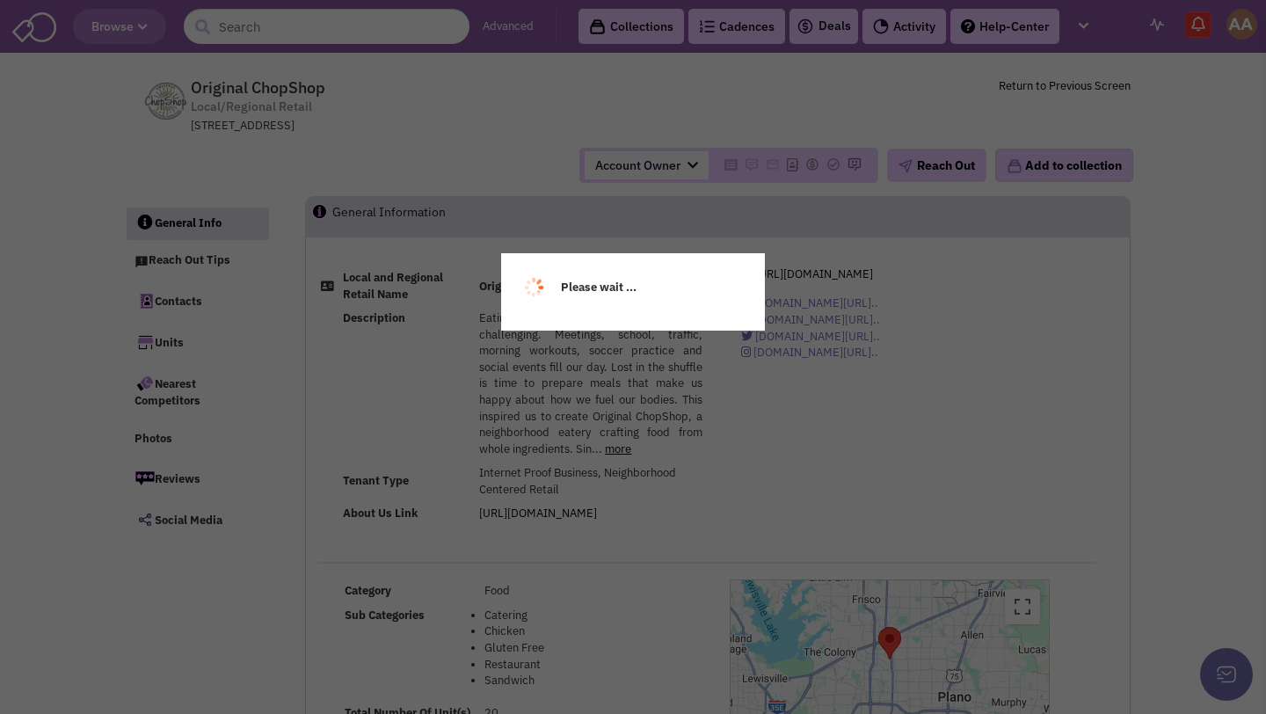
select select
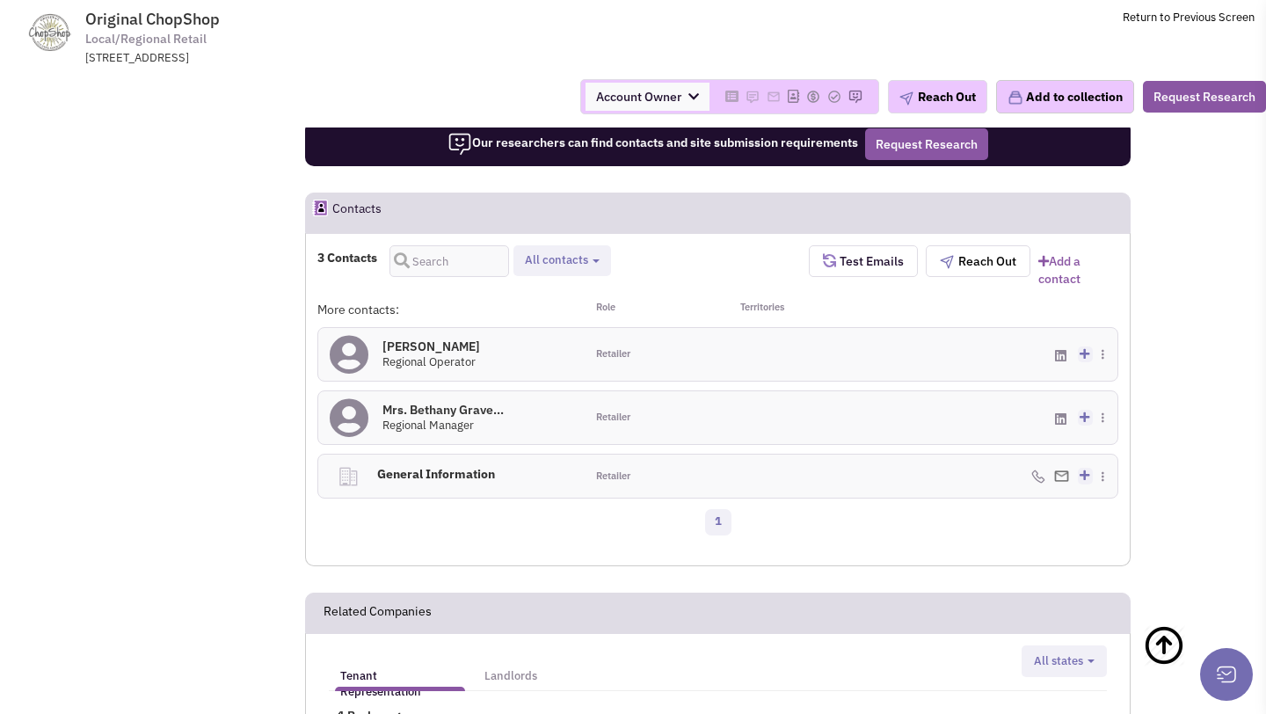
scroll to position [1070, 0]
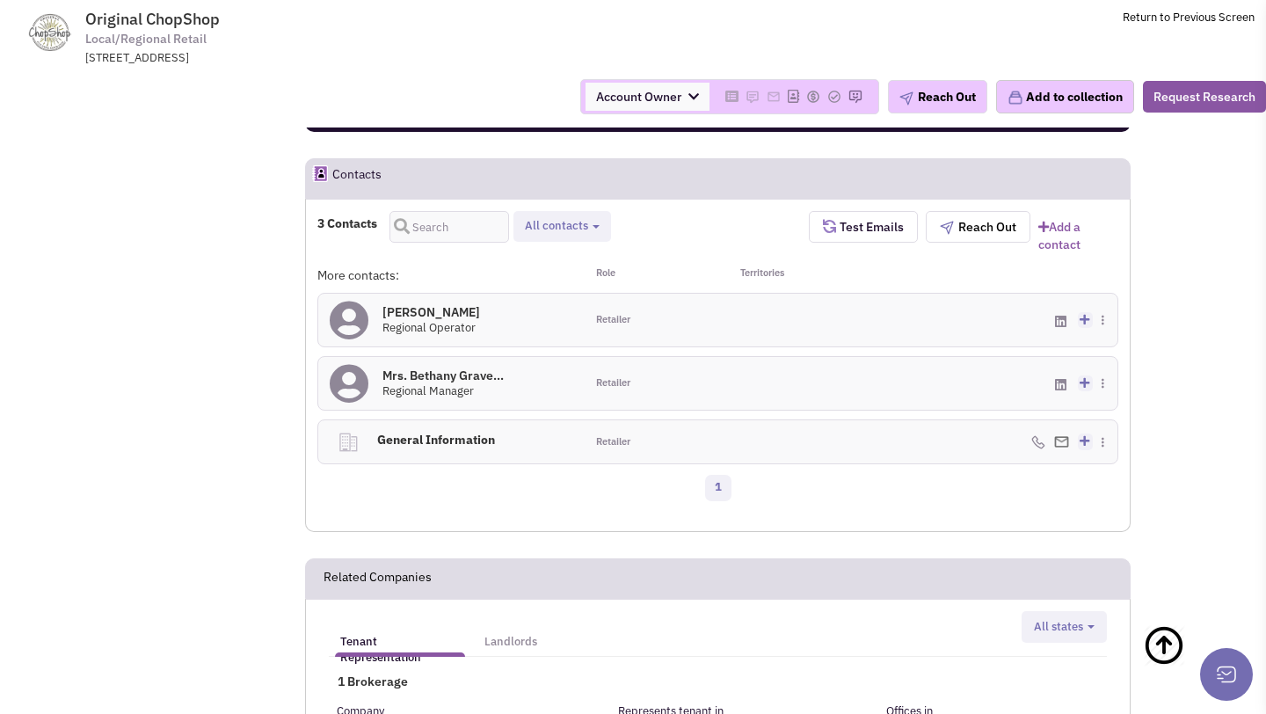
click at [409, 304] on h4 "[PERSON_NAME] 0" at bounding box center [432, 312] width 98 height 16
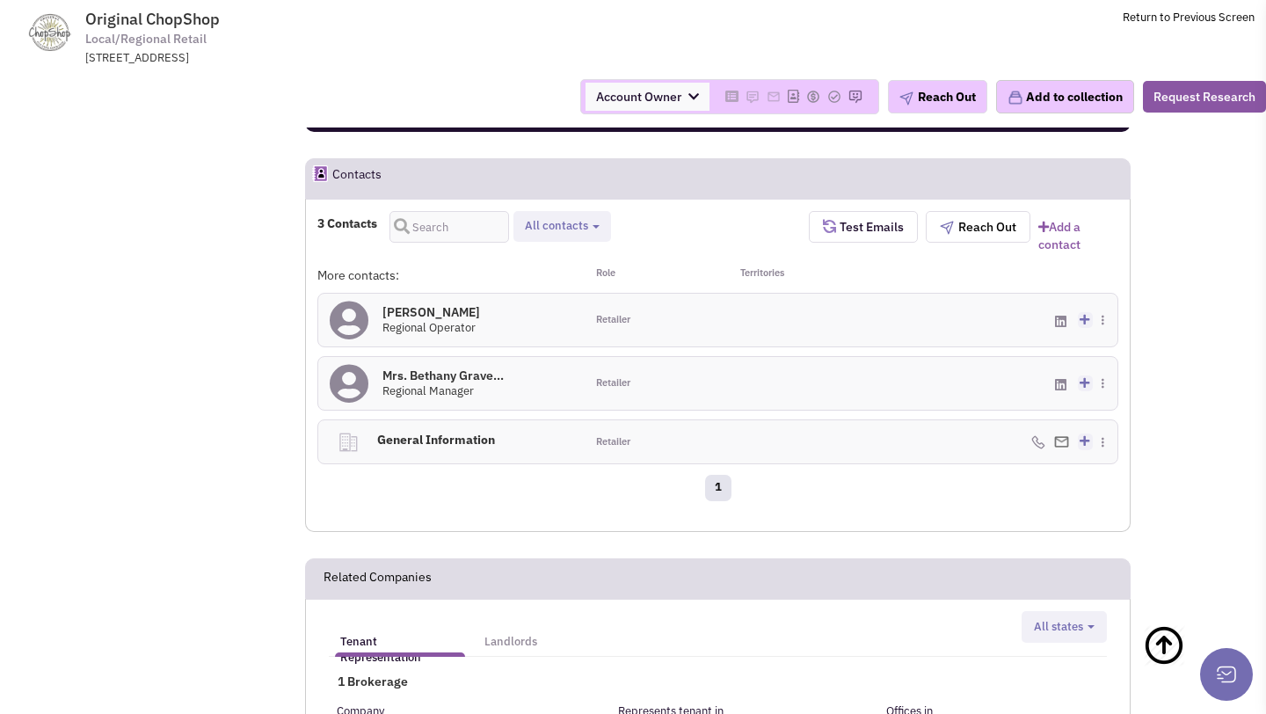
click at [408, 368] on h4 "Mrs. Bethany Grave... 0" at bounding box center [443, 376] width 121 height 16
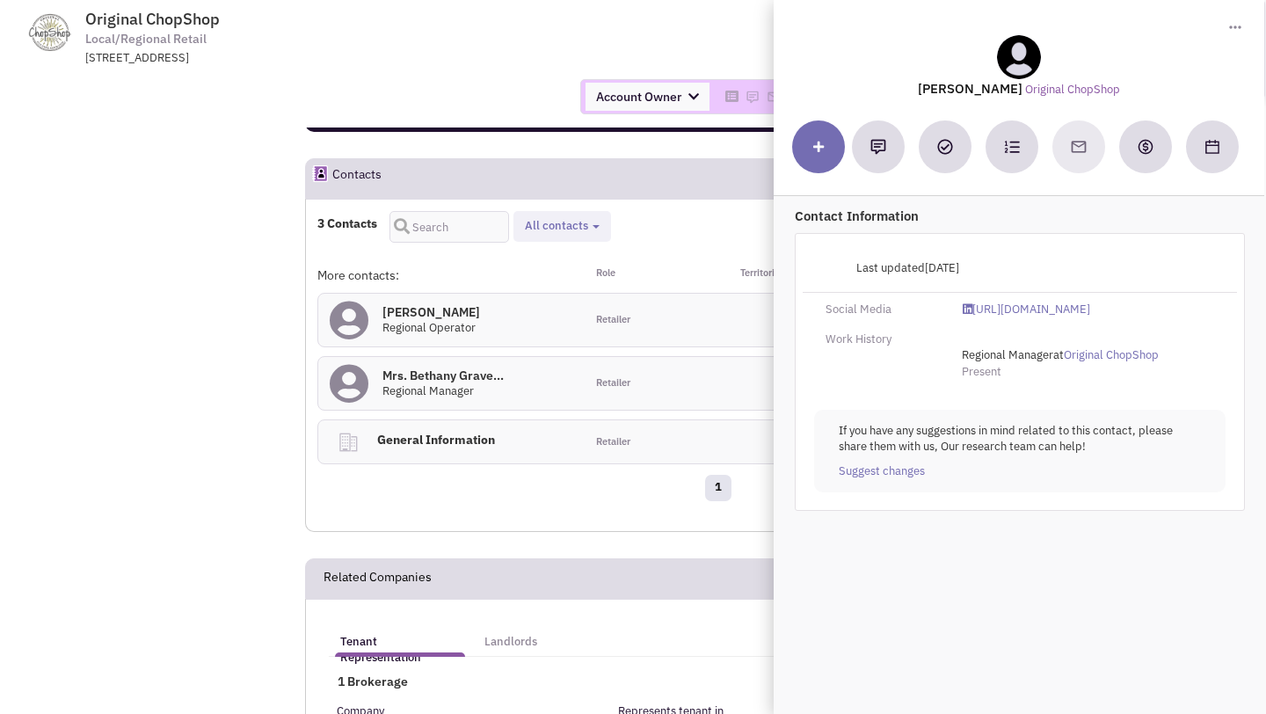
click at [310, 330] on div "3 Contacts Retailer contacts General contacts All contacts Select all Retailer …" at bounding box center [718, 365] width 826 height 333
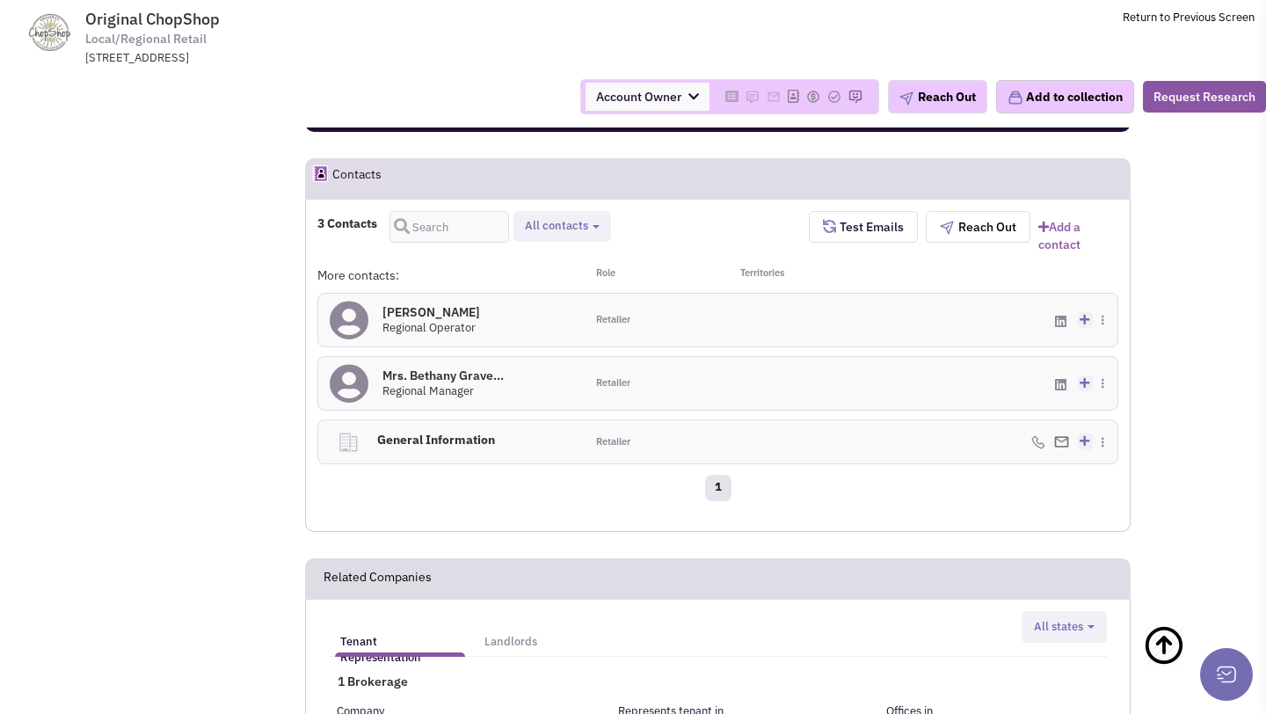
scroll to position [0, 0]
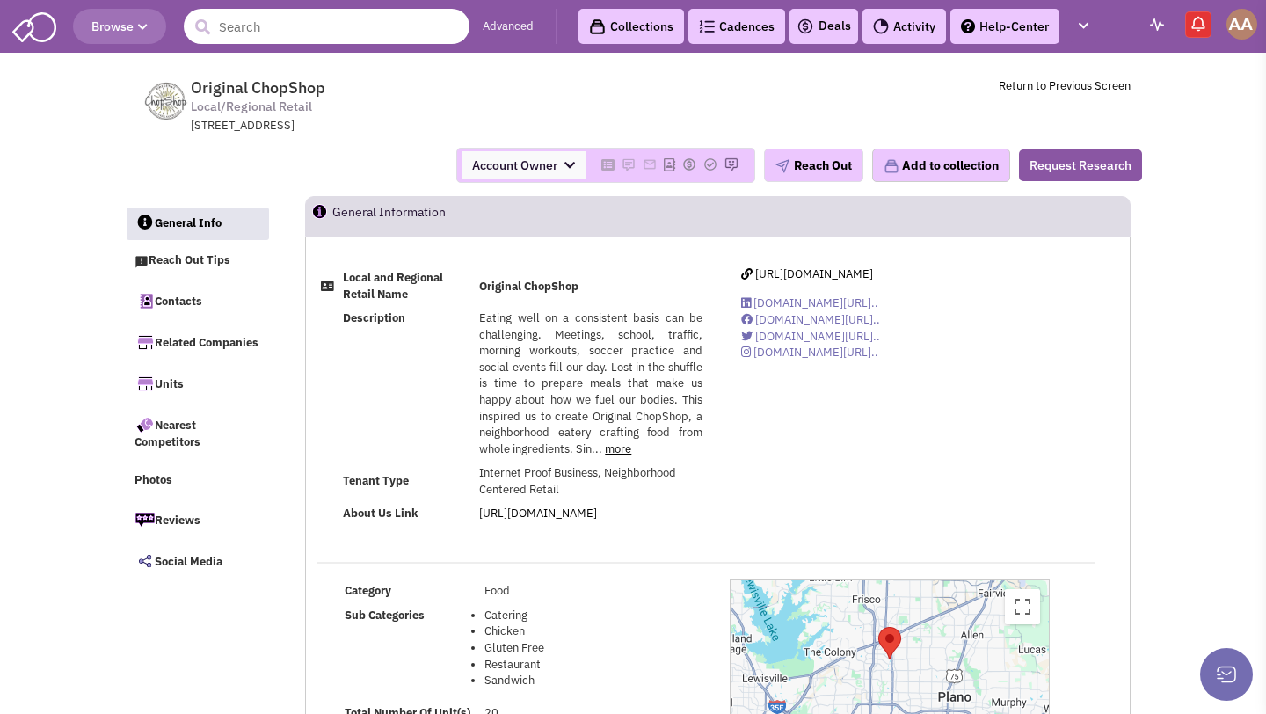
click at [384, 29] on input "text" at bounding box center [327, 26] width 286 height 35
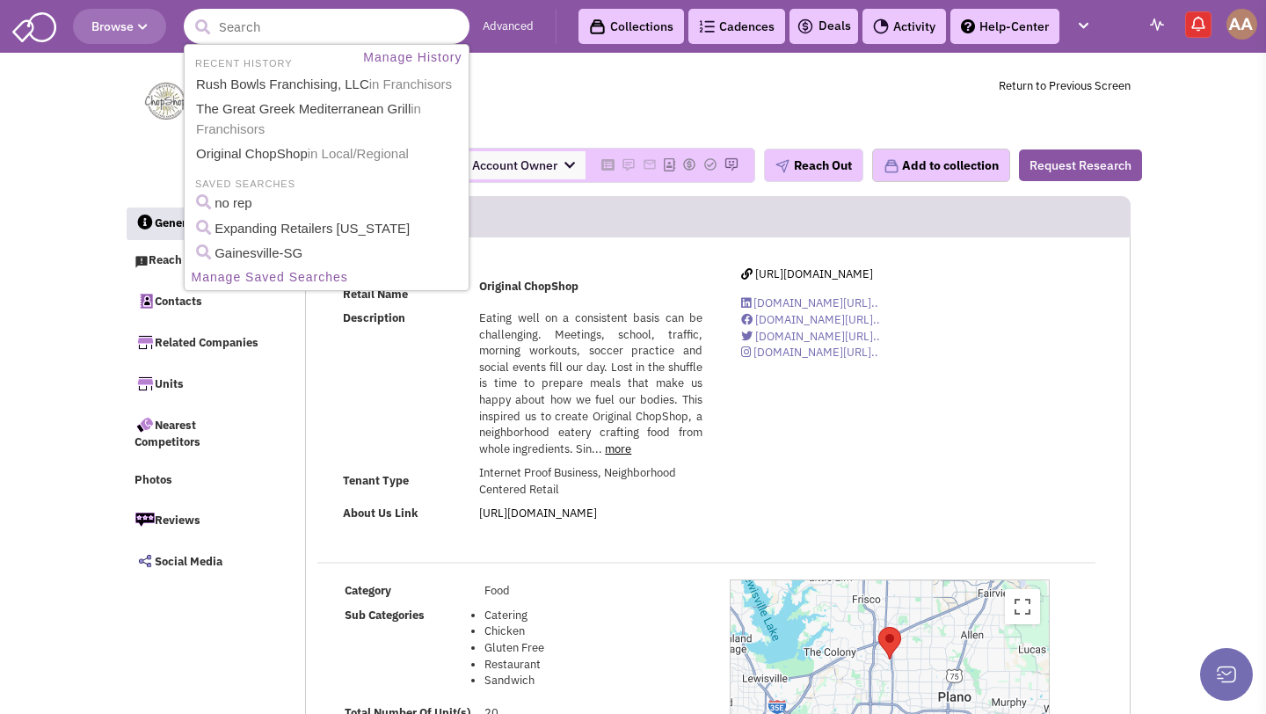
type input "K"
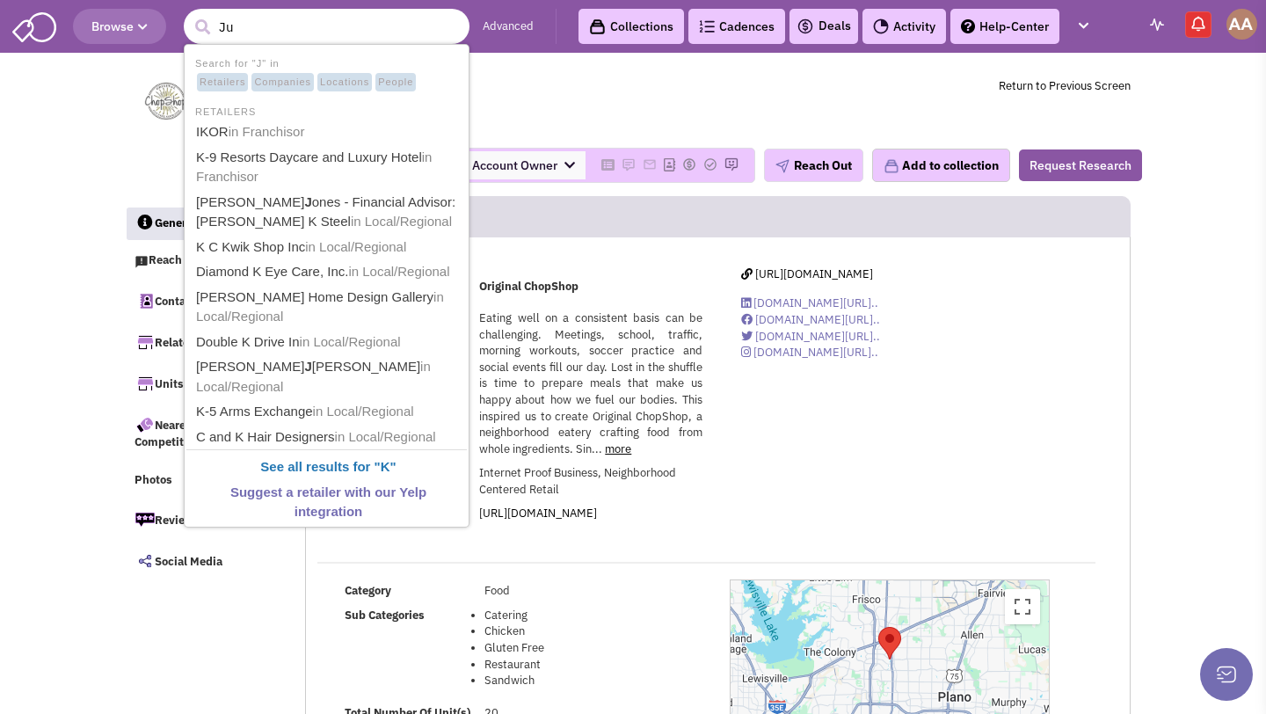
type input "J"
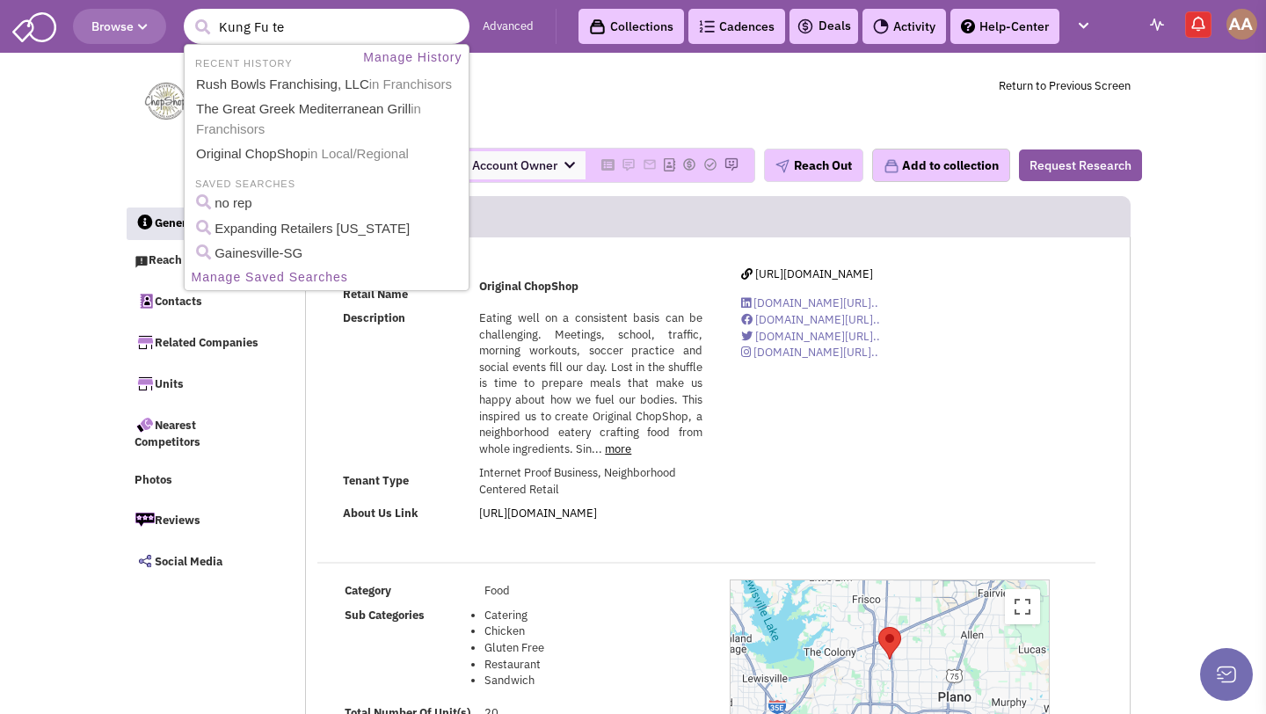
type input "Kung Fu tea"
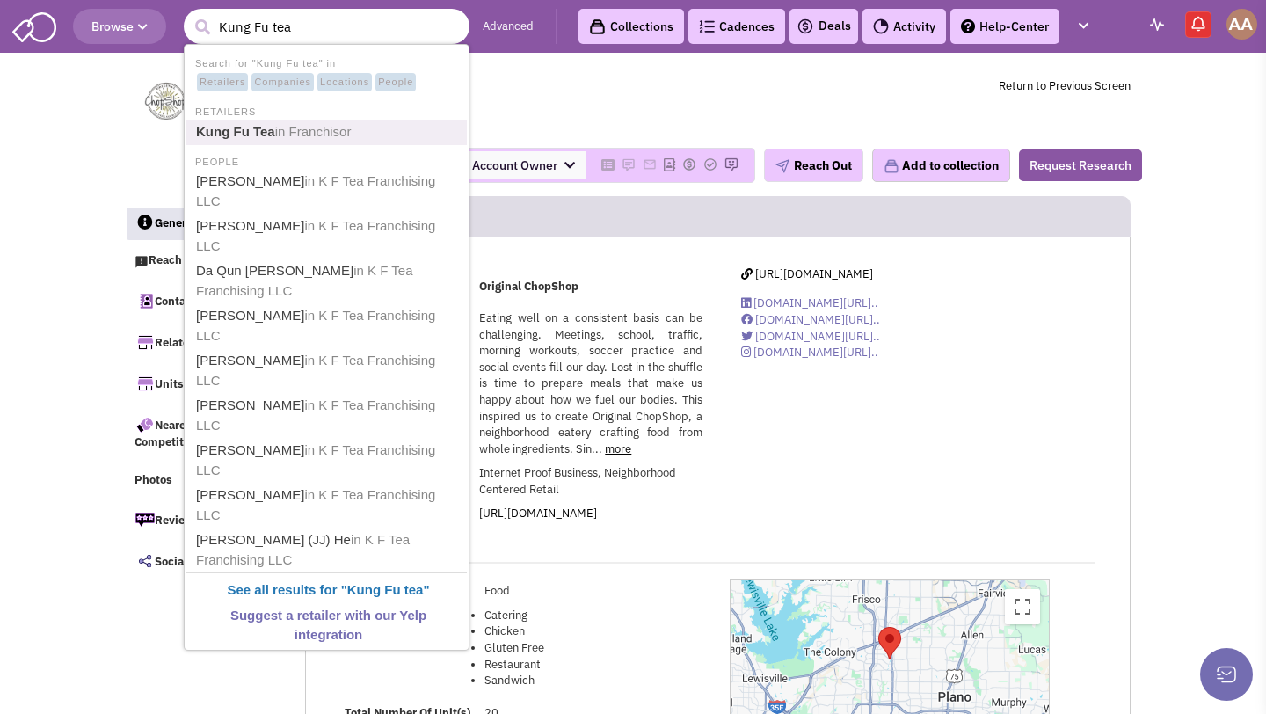
click at [352, 132] on span "in Franchisor" at bounding box center [313, 131] width 77 height 15
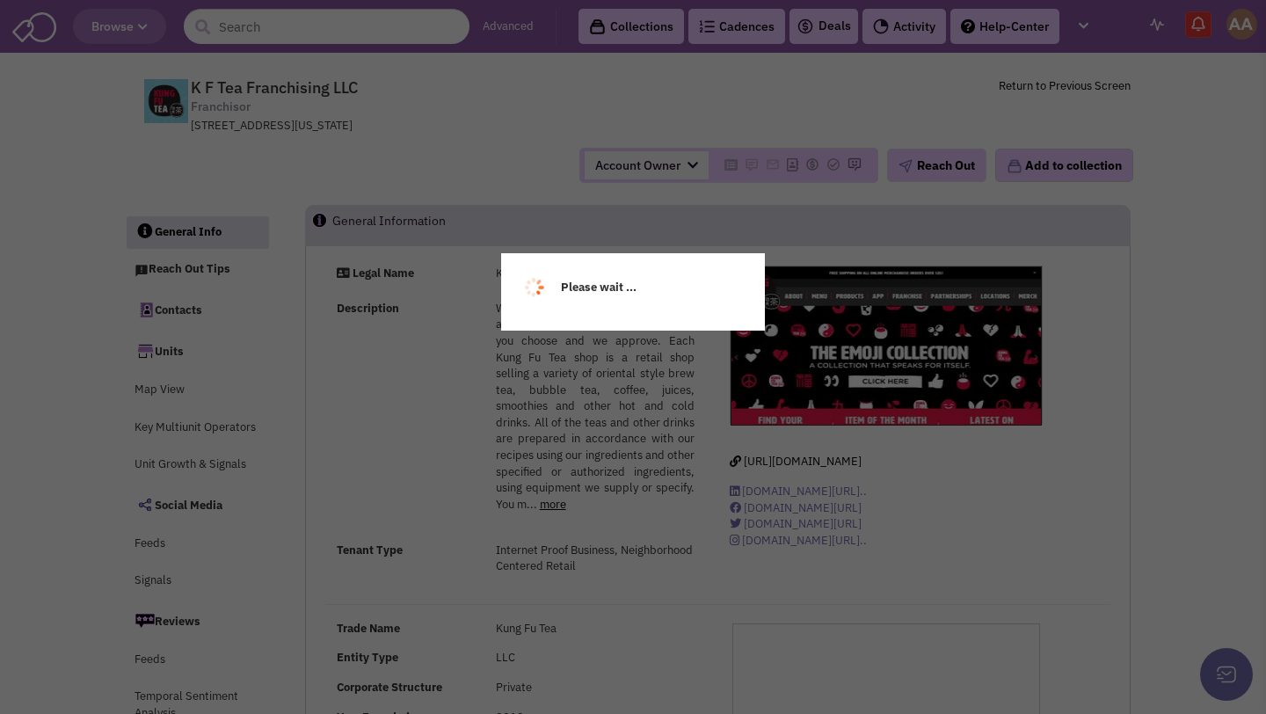
select select
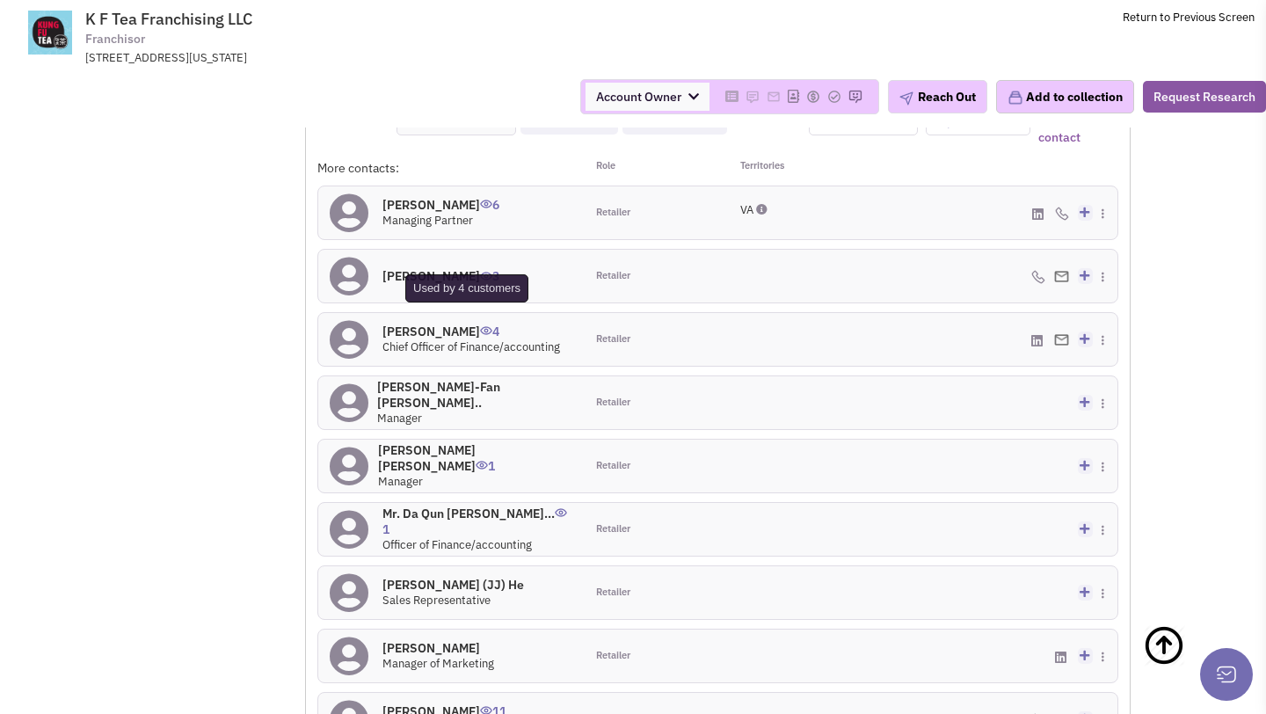
scroll to position [1297, 0]
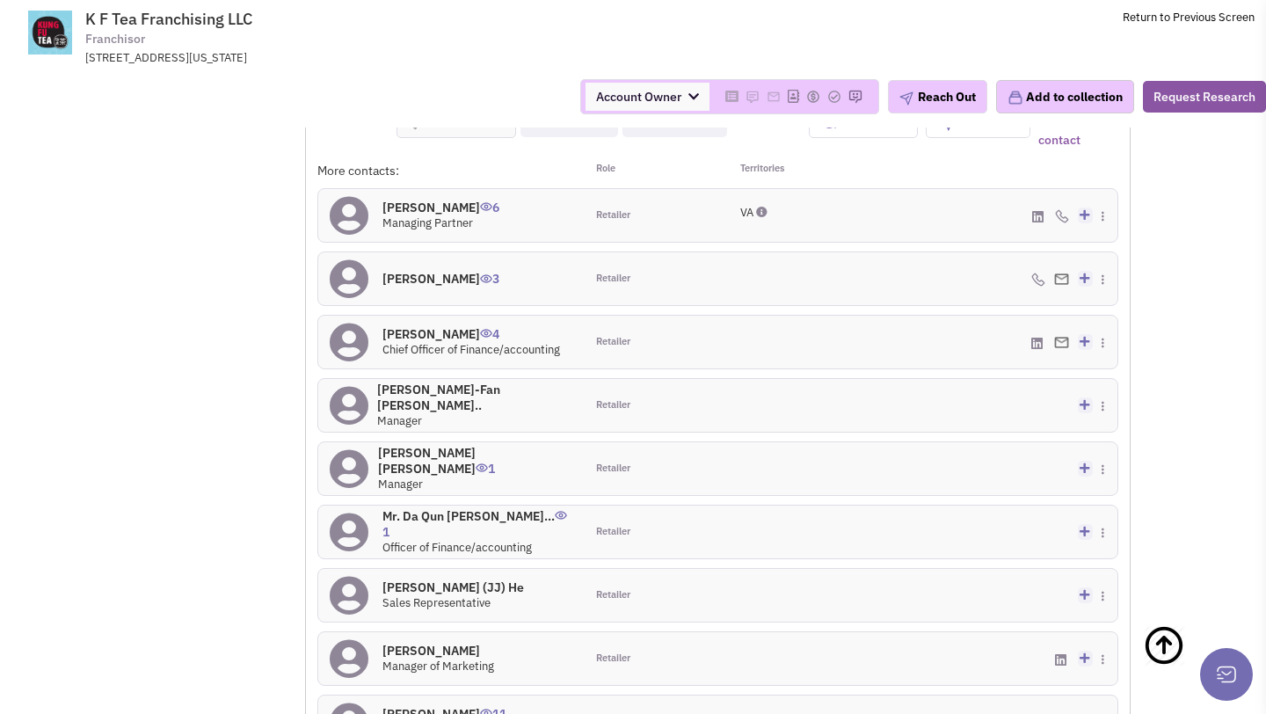
click at [418, 200] on h4 "Peter Chan 6" at bounding box center [441, 208] width 117 height 16
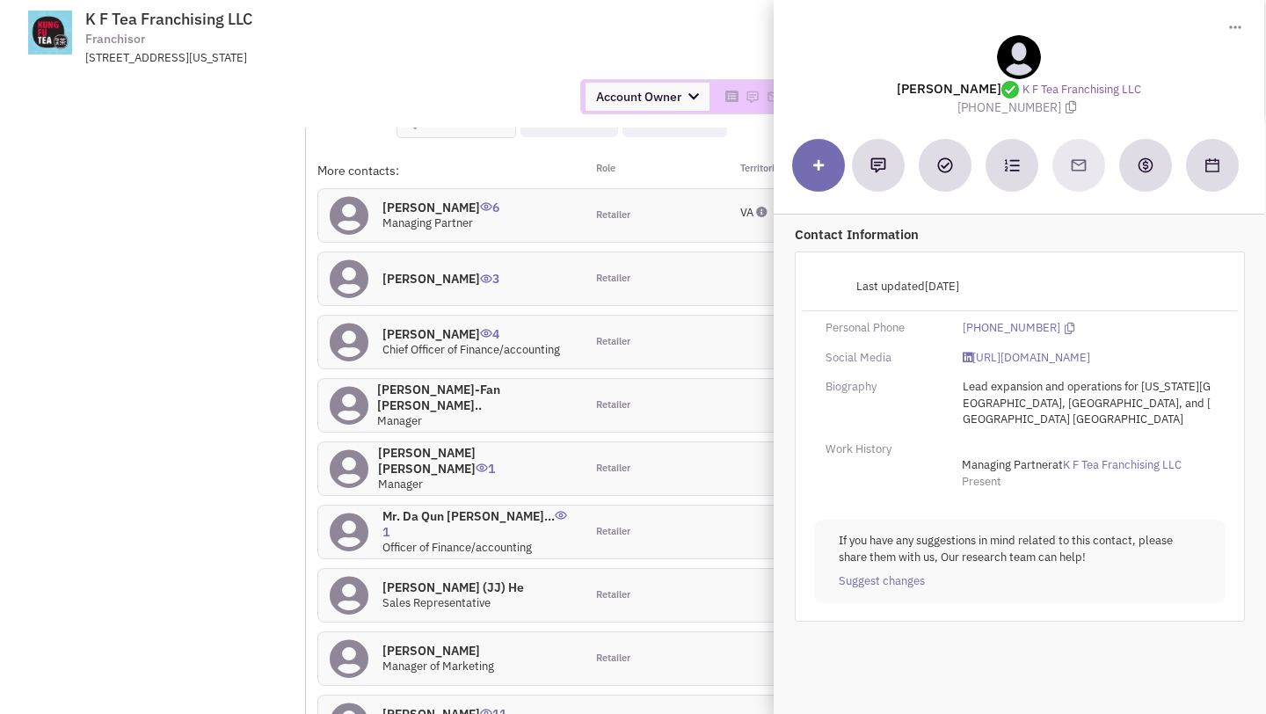
click at [500, 119] on div "Account Owner Account Owner [PERSON_NAME] [PERSON_NAME] [PERSON_NAME] [PERSON_N…" at bounding box center [633, 97] width 1289 height 62
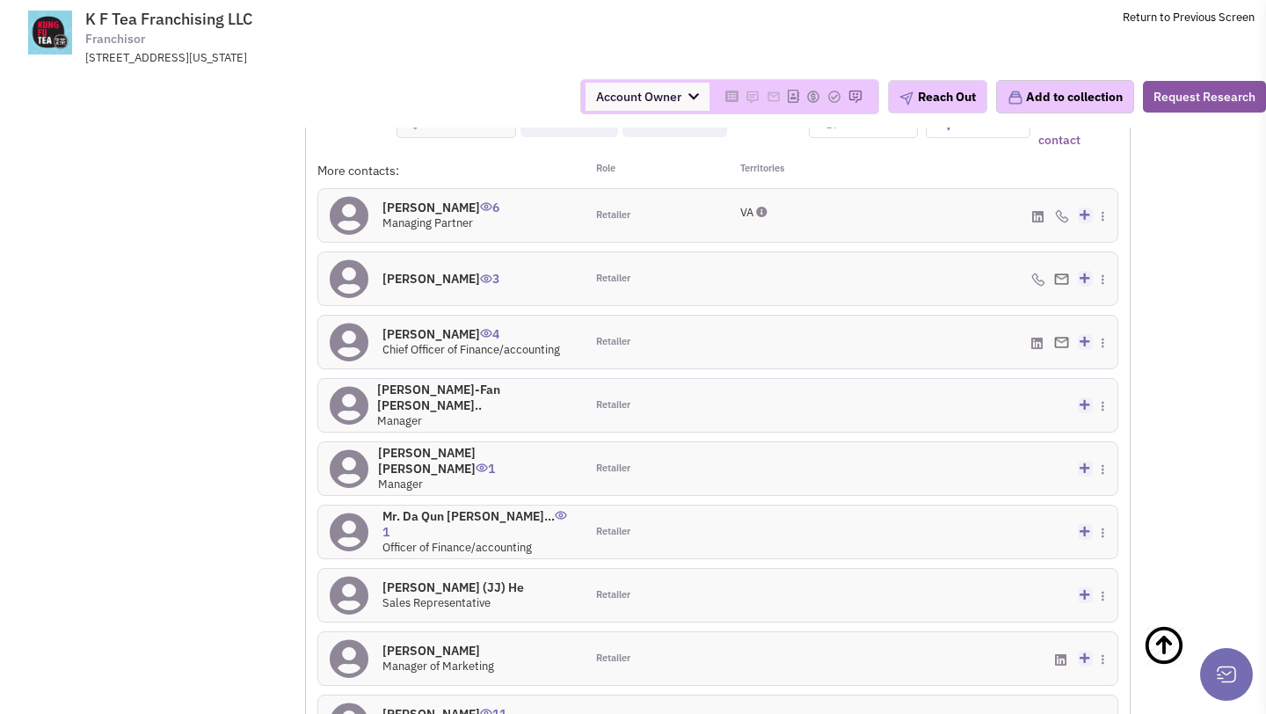
click at [454, 508] on h4 "Mr. Da Qun Darren Ch... 1" at bounding box center [478, 524] width 191 height 32
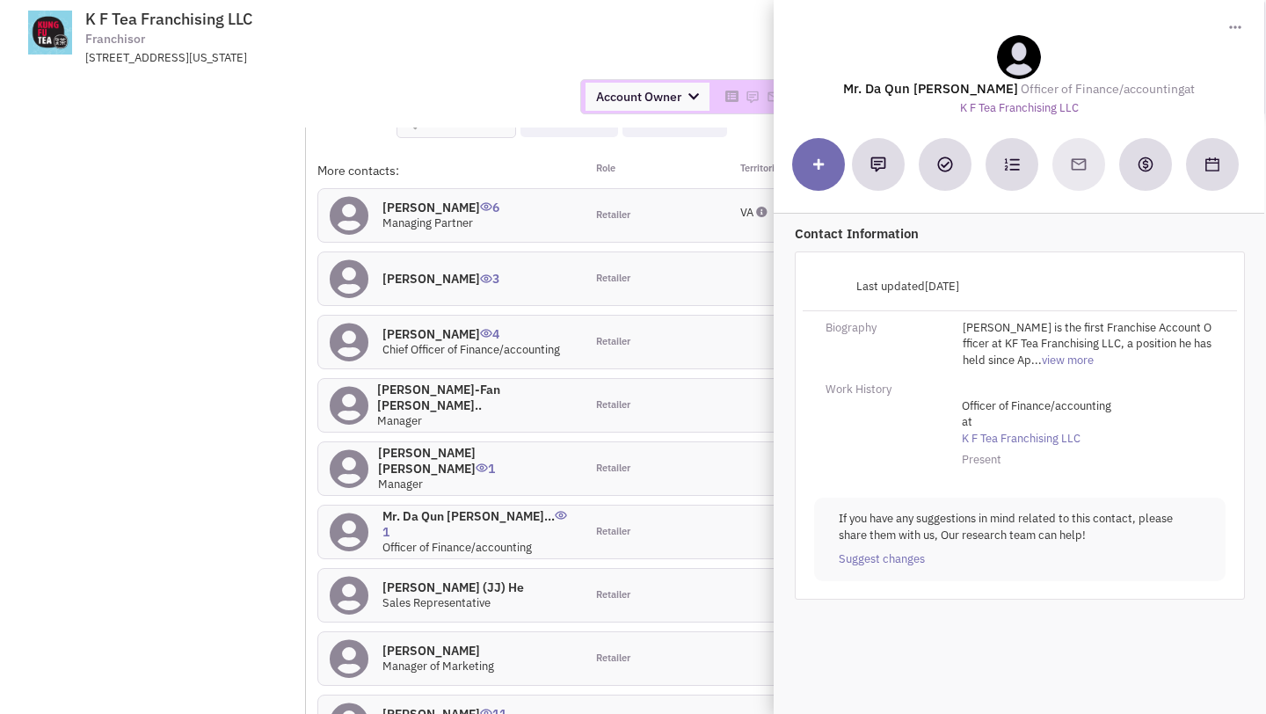
click at [358, 87] on div "Account Owner Account Owner [PERSON_NAME] [PERSON_NAME] [PERSON_NAME] [PERSON_N…" at bounding box center [633, 96] width 1289 height 35
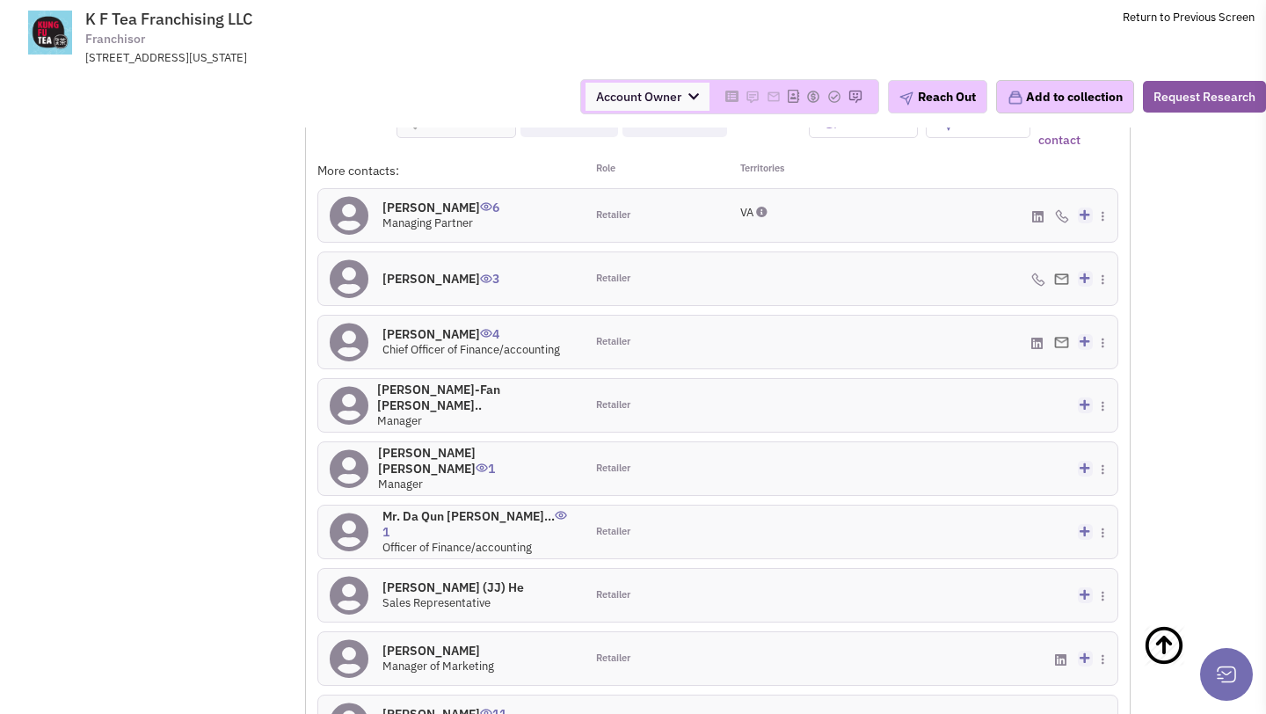
click at [420, 326] on h4 "Allen Wang 4" at bounding box center [472, 334] width 178 height 16
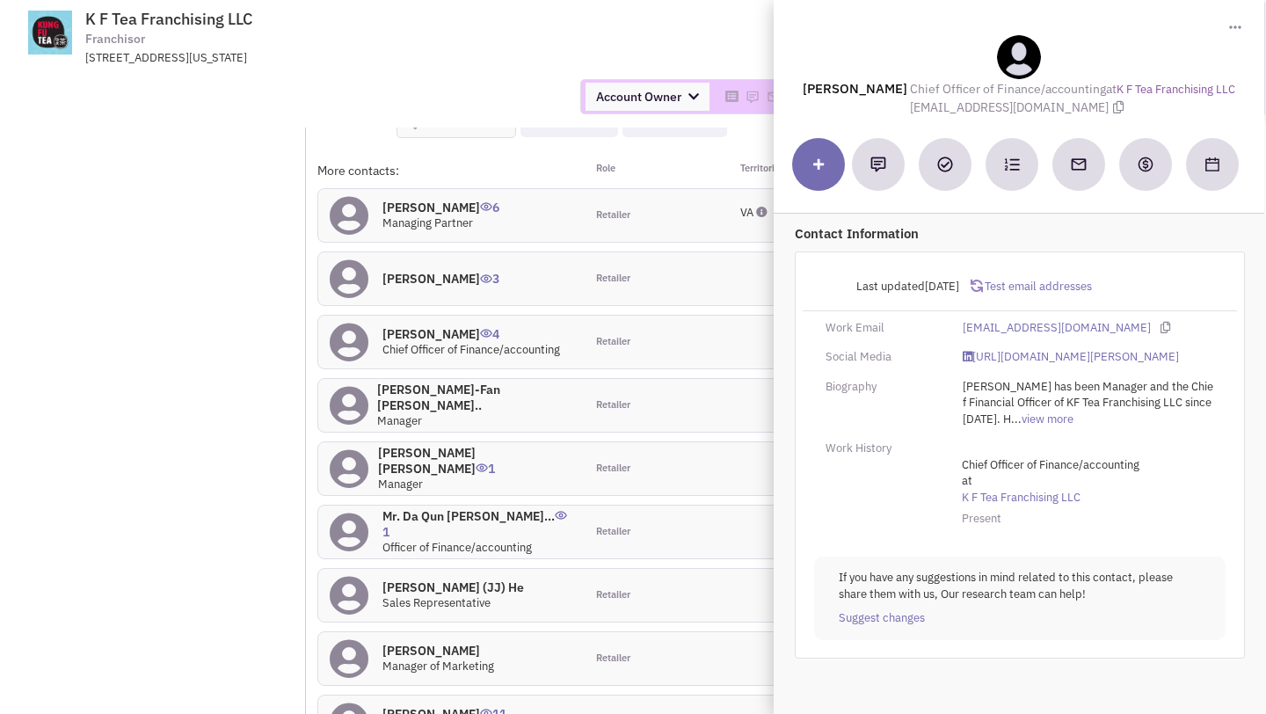
click at [462, 101] on div "Account Owner Account Owner Abe Arteaga Armando Delgado Cody Johnson Erik K. Fu…" at bounding box center [633, 96] width 1289 height 35
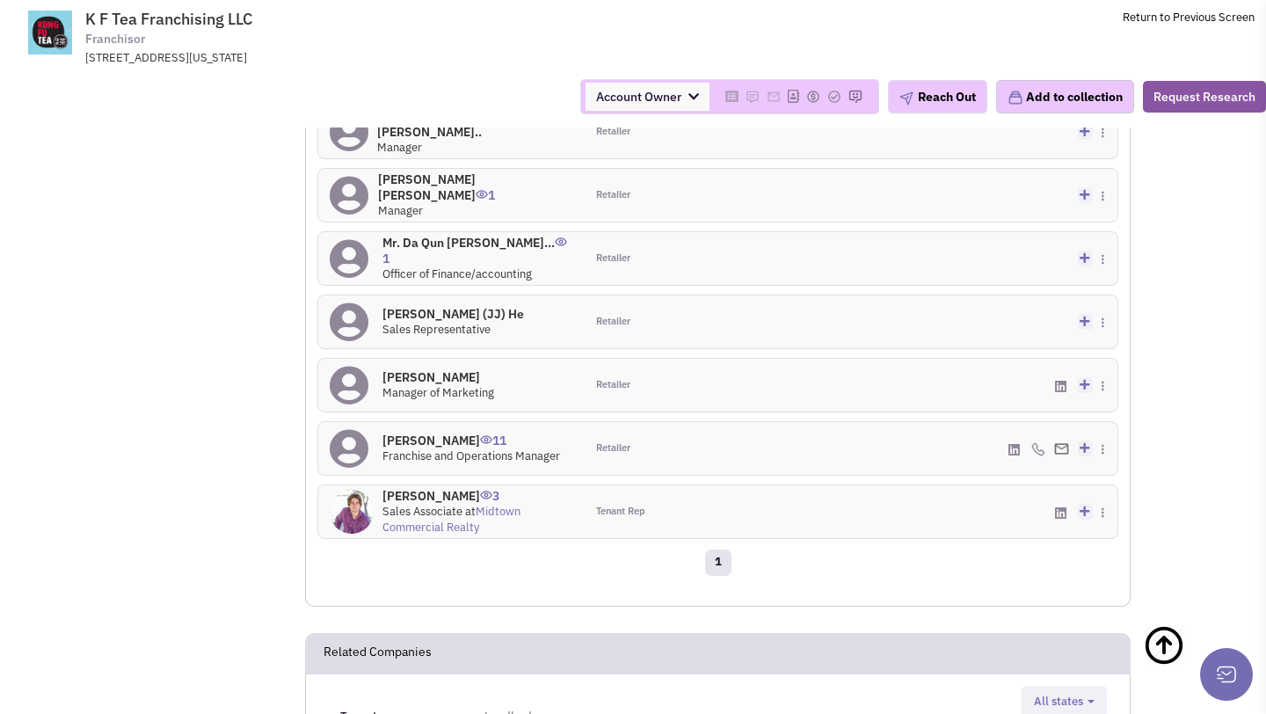
scroll to position [1574, 0]
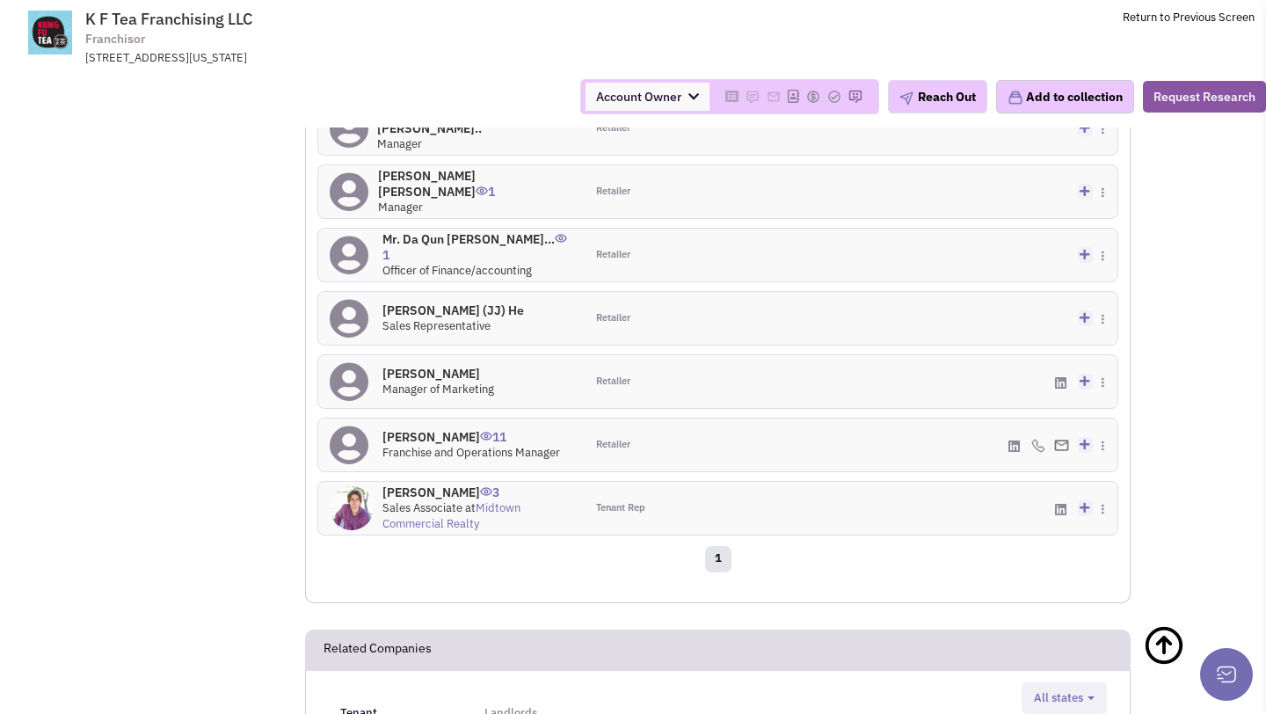
click at [446, 429] on h4 "Julian Cabezas 11" at bounding box center [472, 437] width 178 height 16
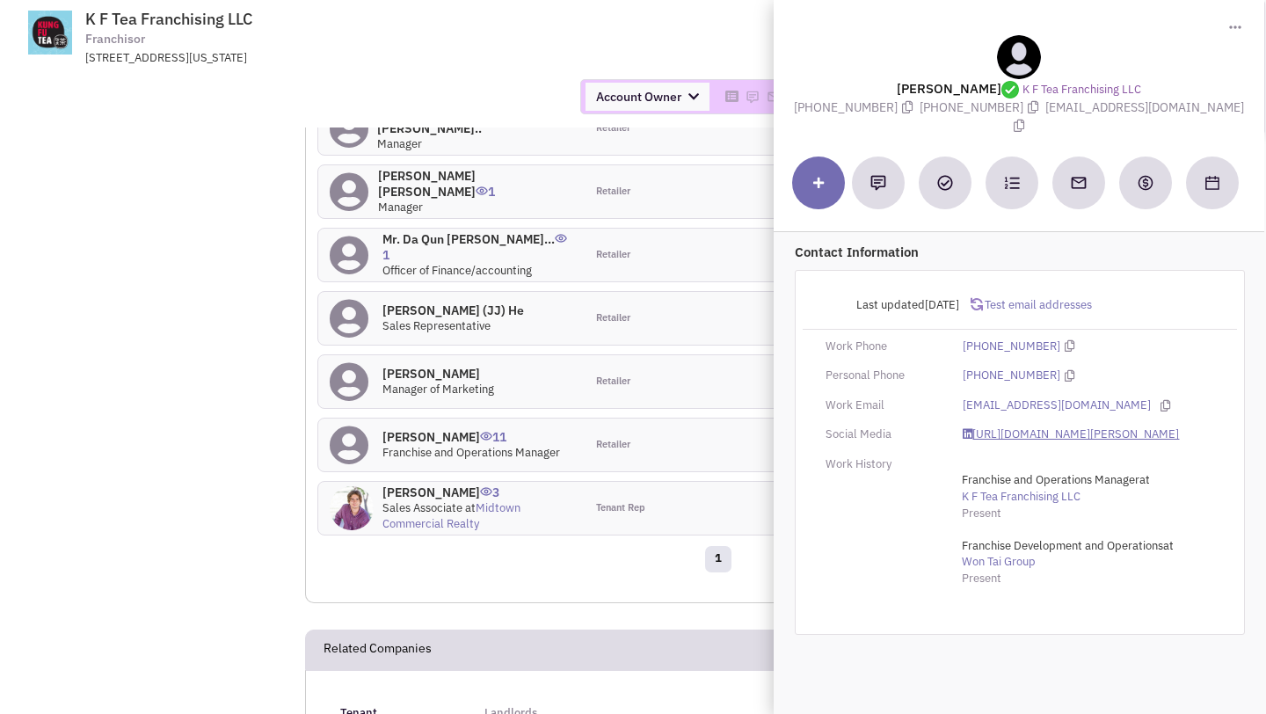
click at [996, 429] on link "https://www.linkedin.com/in/julian-cabezas-08587366/" at bounding box center [1071, 435] width 216 height 17
click at [684, 55] on td "K F Tea Franchising LLC Franchisor 589 8th Ave., 17th Floor, New York, NY, 1001…" at bounding box center [679, 33] width 1151 height 66
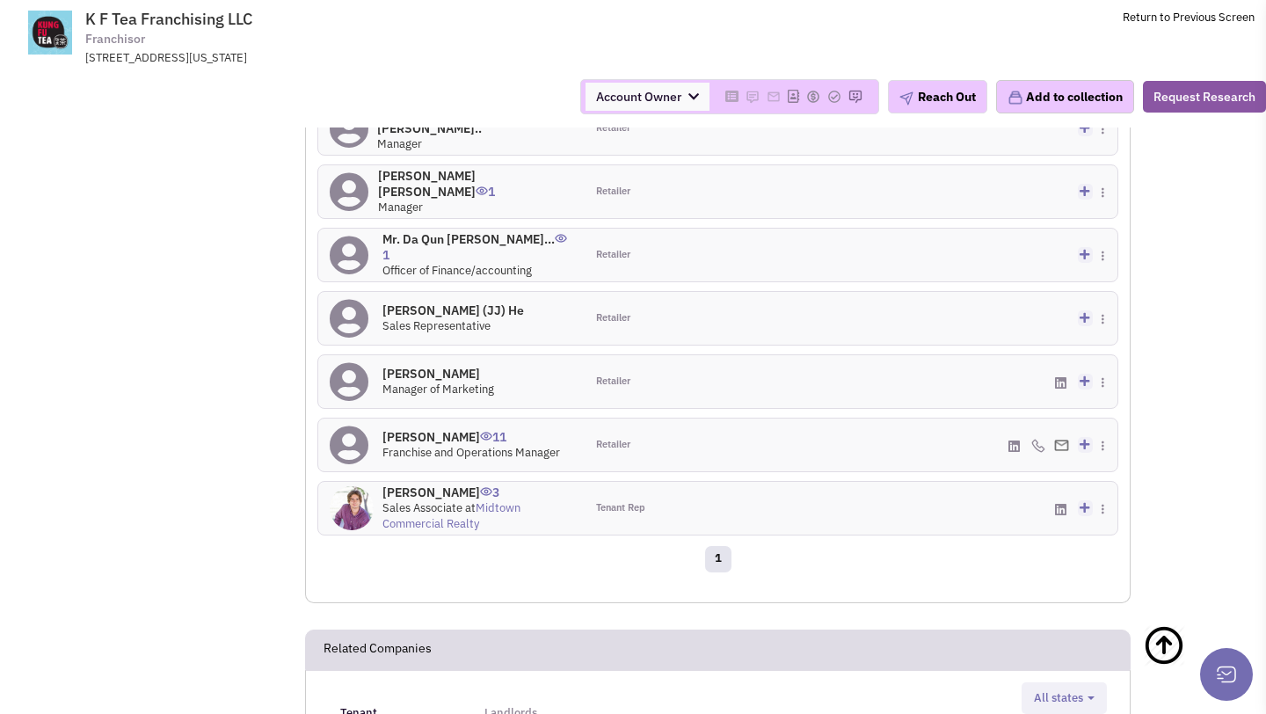
click at [426, 429] on h4 "Julian Cabezas 11" at bounding box center [472, 437] width 178 height 16
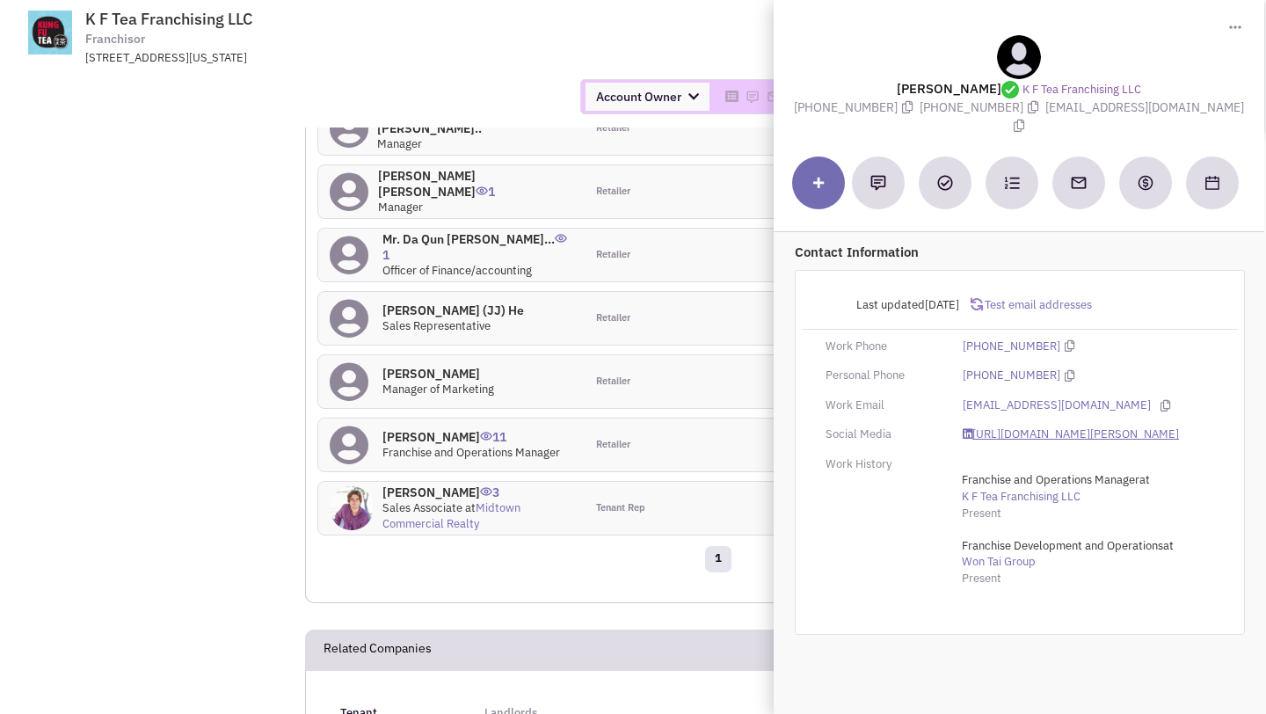
click at [1002, 427] on link "https://www.linkedin.com/in/julian-cabezas-08587366/" at bounding box center [1071, 435] width 216 height 17
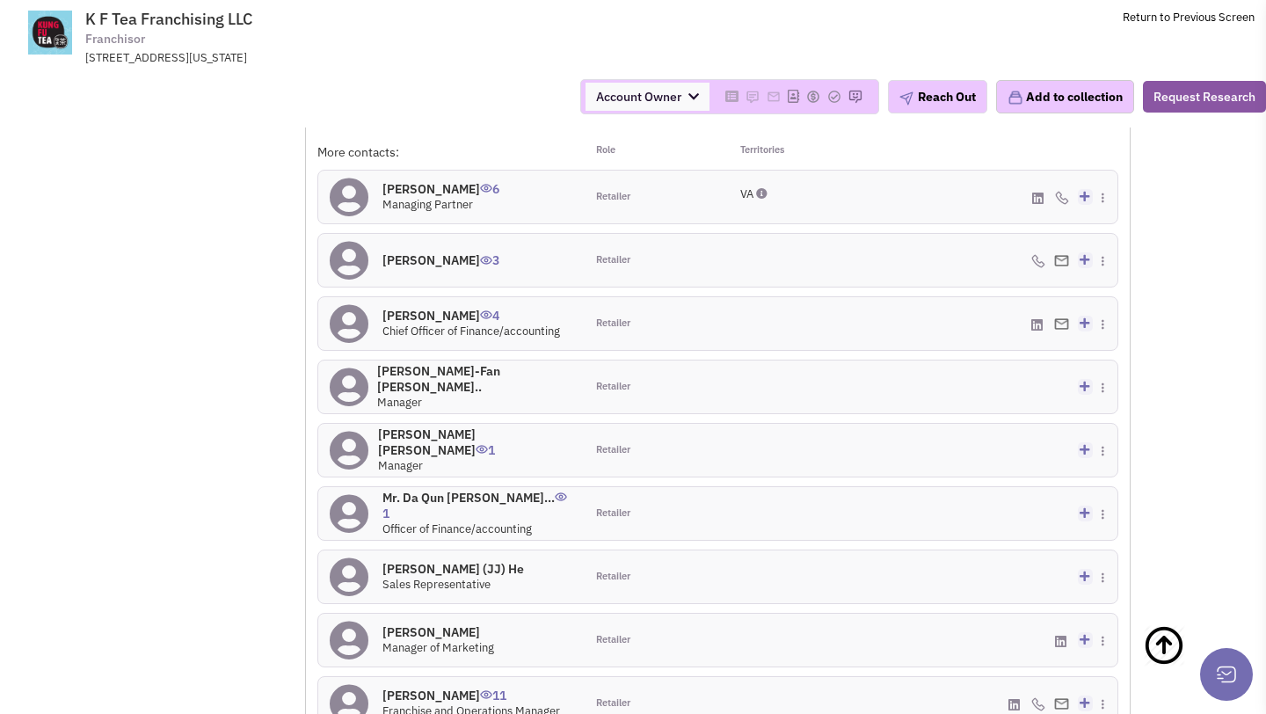
scroll to position [1329, 0]
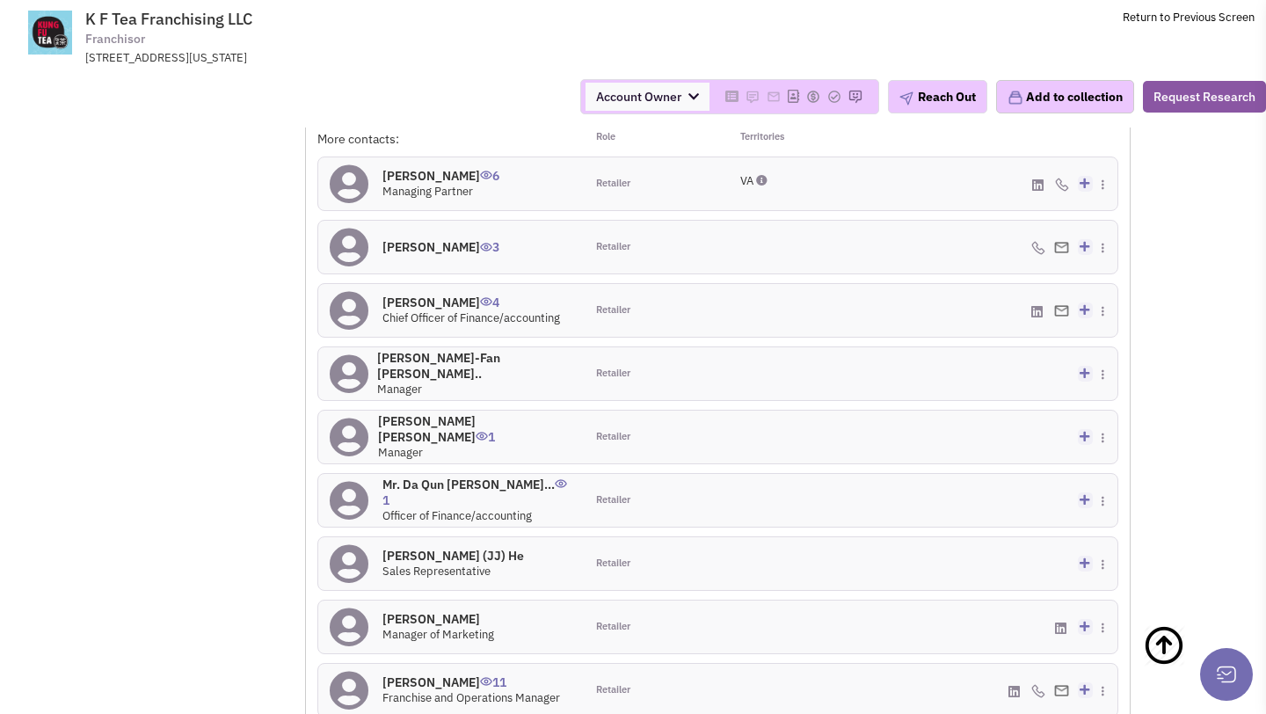
click at [421, 184] on span "Managing Partner" at bounding box center [428, 191] width 91 height 15
click at [424, 168] on h4 "Peter Chan 6" at bounding box center [441, 176] width 117 height 16
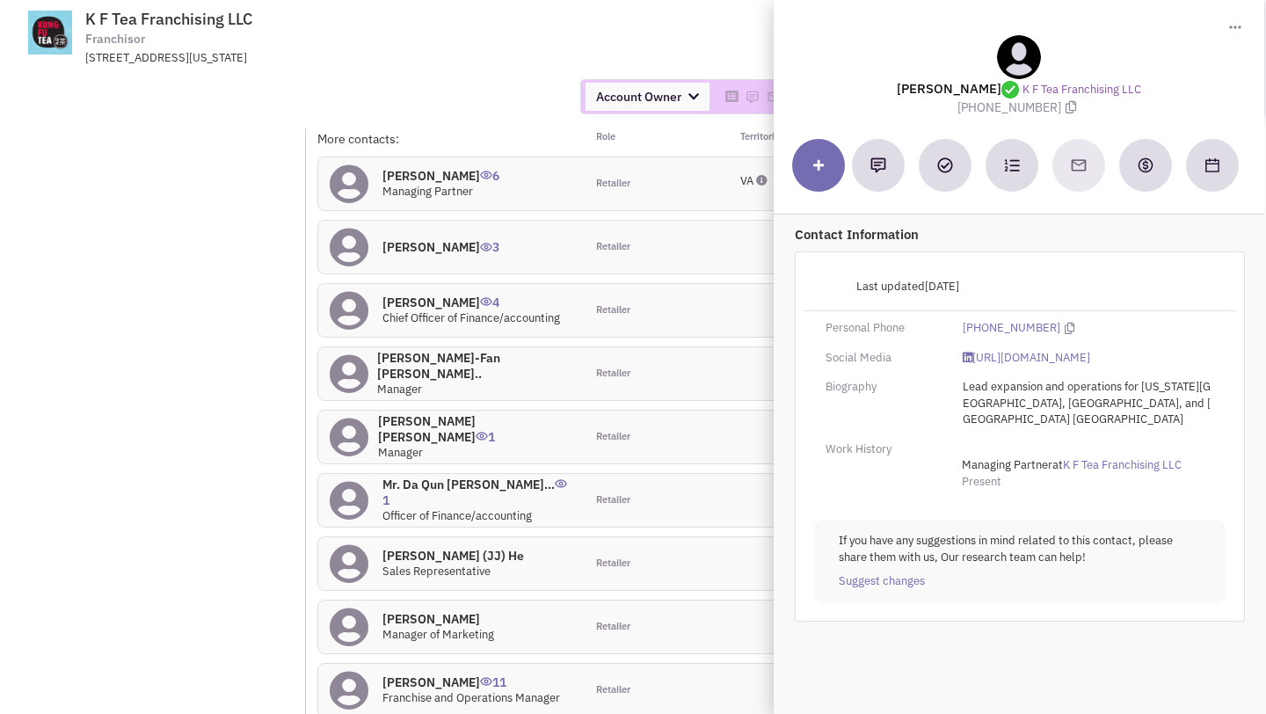
click at [452, 99] on div "Account Owner Account Owner Abe Arteaga Armando Delgado Cody Johnson Erik K. Fu…" at bounding box center [633, 96] width 1289 height 35
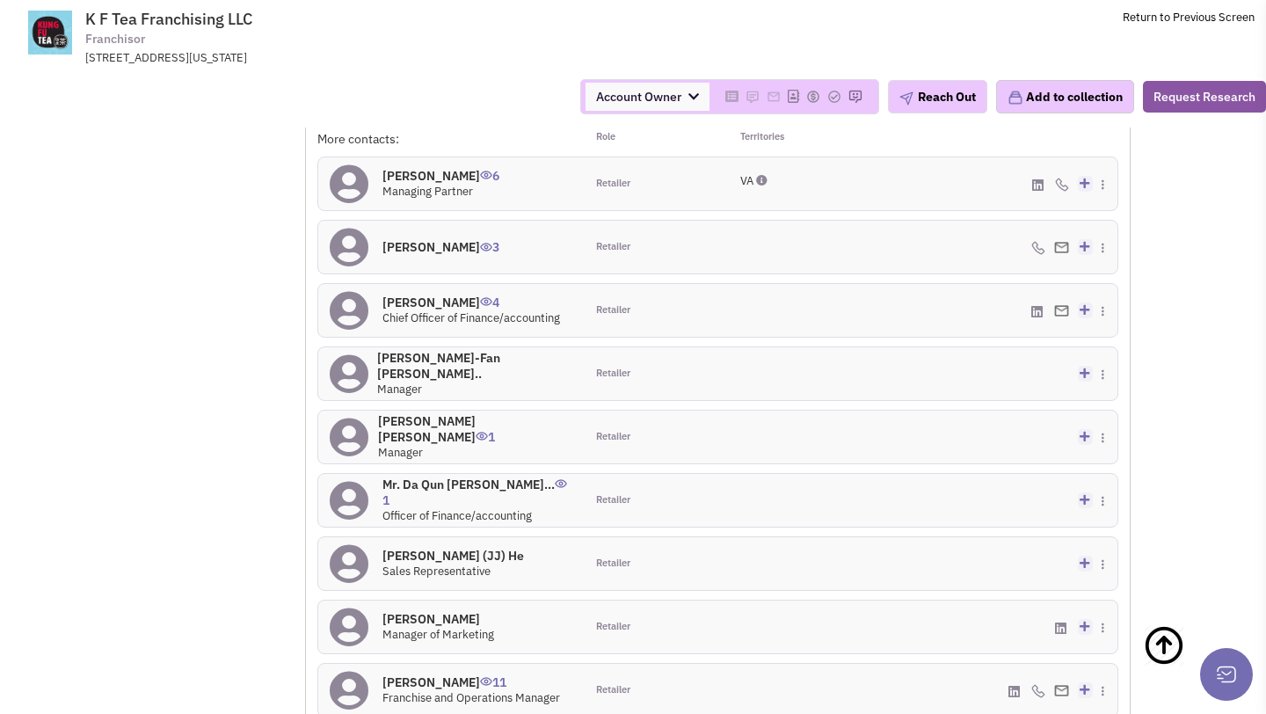
click at [431, 295] on h4 "Allen Wang 4" at bounding box center [472, 303] width 178 height 16
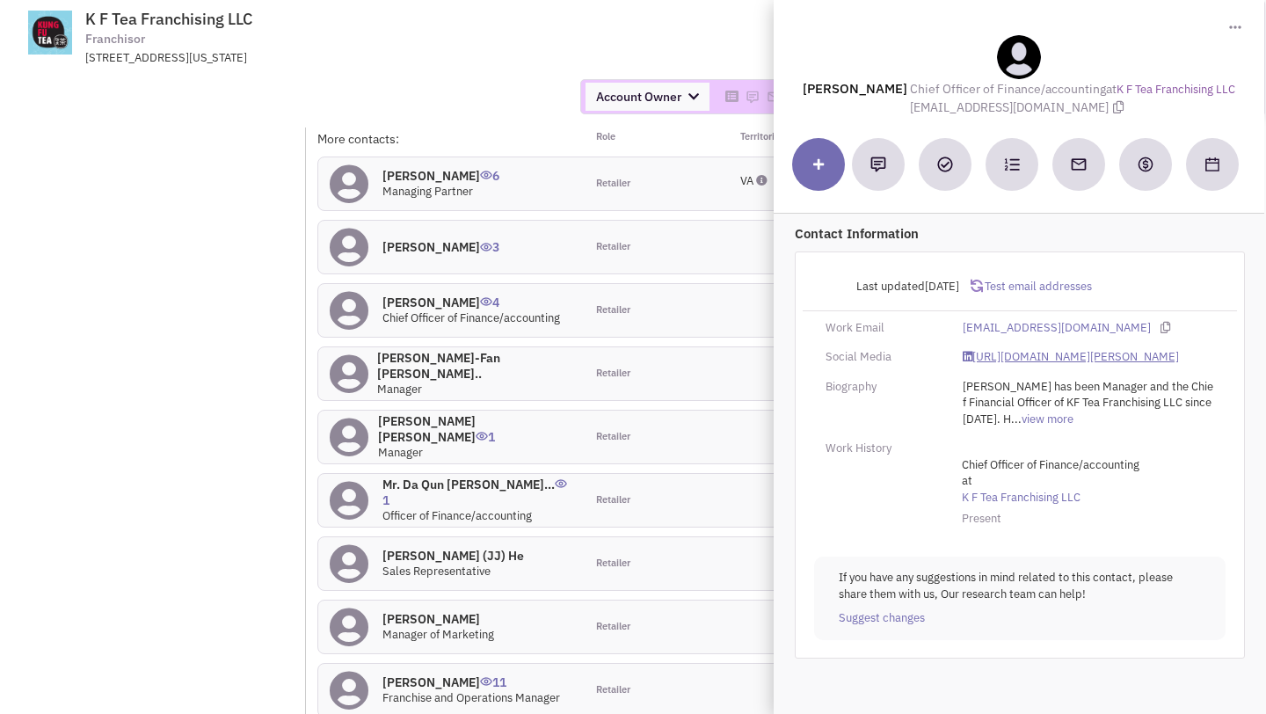
click at [997, 355] on link "https://www.linkedin.com/in/allen-wang-2a993247/" at bounding box center [1071, 357] width 216 height 17
click at [1019, 357] on link "https://www.linkedin.com/in/allen-wang-2a993247/" at bounding box center [1071, 357] width 216 height 17
click at [937, 106] on span "allenwang@kfteausa.com" at bounding box center [1019, 107] width 218 height 16
drag, startPoint x: 936, startPoint y: 106, endPoint x: 1076, endPoint y: 104, distance: 139.9
click at [1076, 104] on div "Allen Wang Chief Officer of Finance/accounting at K F Tea Franchising LLC allen…" at bounding box center [1019, 75] width 473 height 81
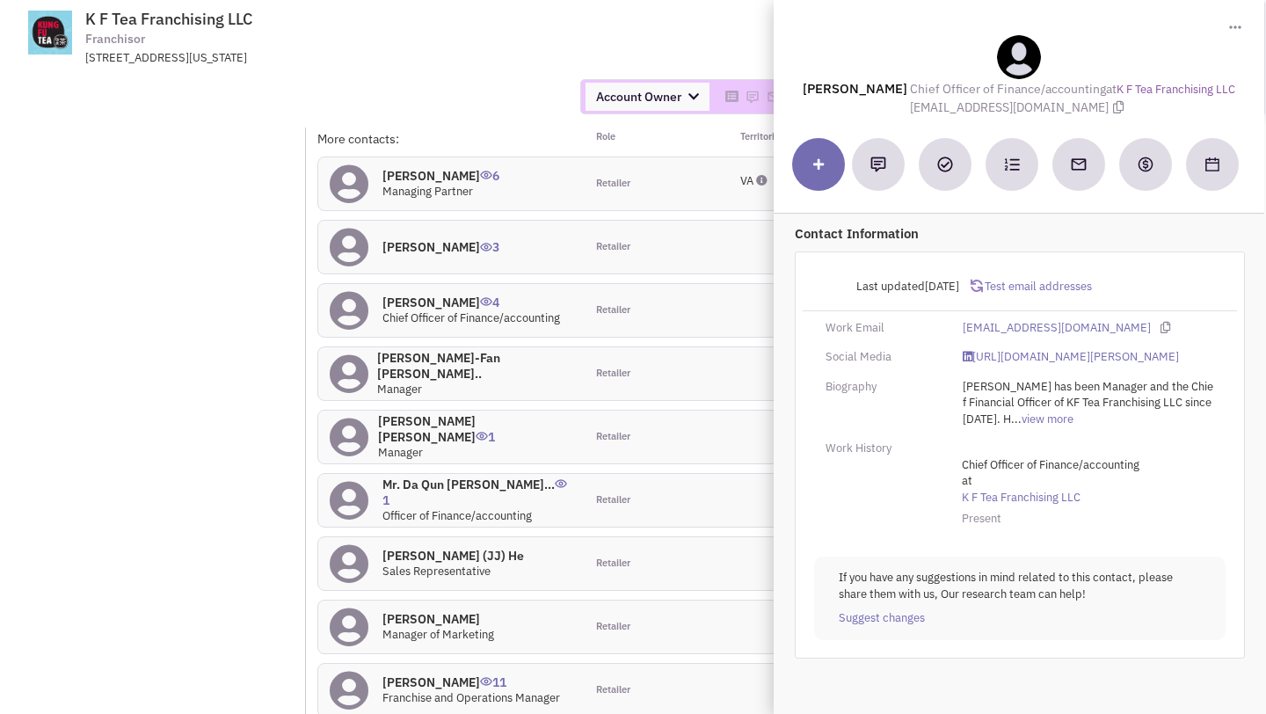
copy span "allenwang@kfteausa.com"
click at [485, 88] on div "Account Owner Account Owner Abe Arteaga Armando Delgado Cody Johnson Erik K. Fu…" at bounding box center [633, 96] width 1289 height 35
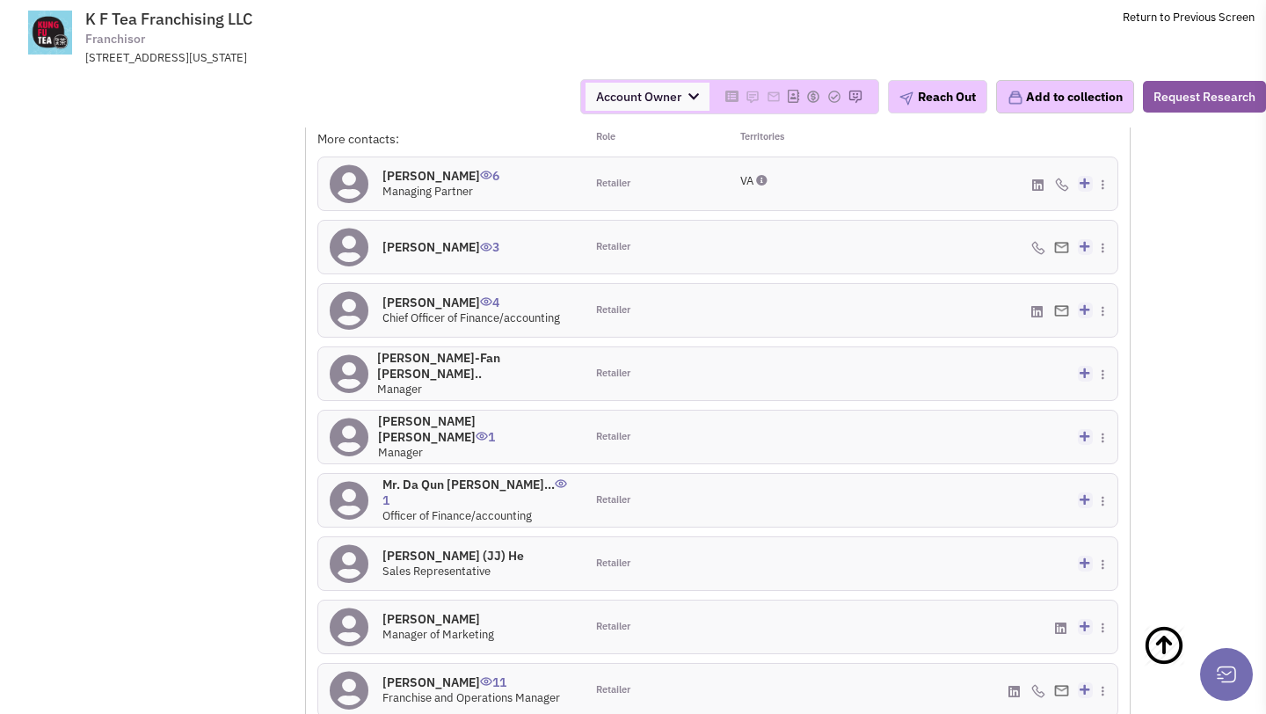
scroll to position [1413, 0]
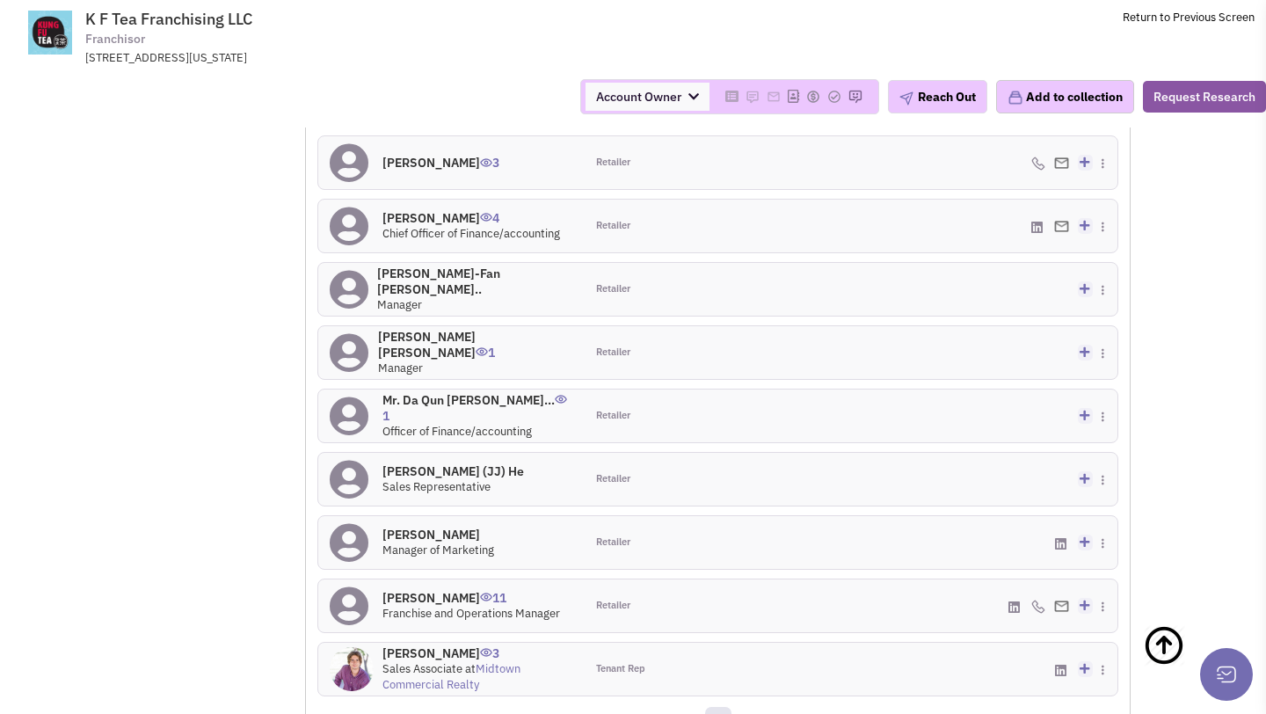
click at [476, 392] on h4 "Mr. Da Qun Darren Ch... 1" at bounding box center [478, 408] width 191 height 32
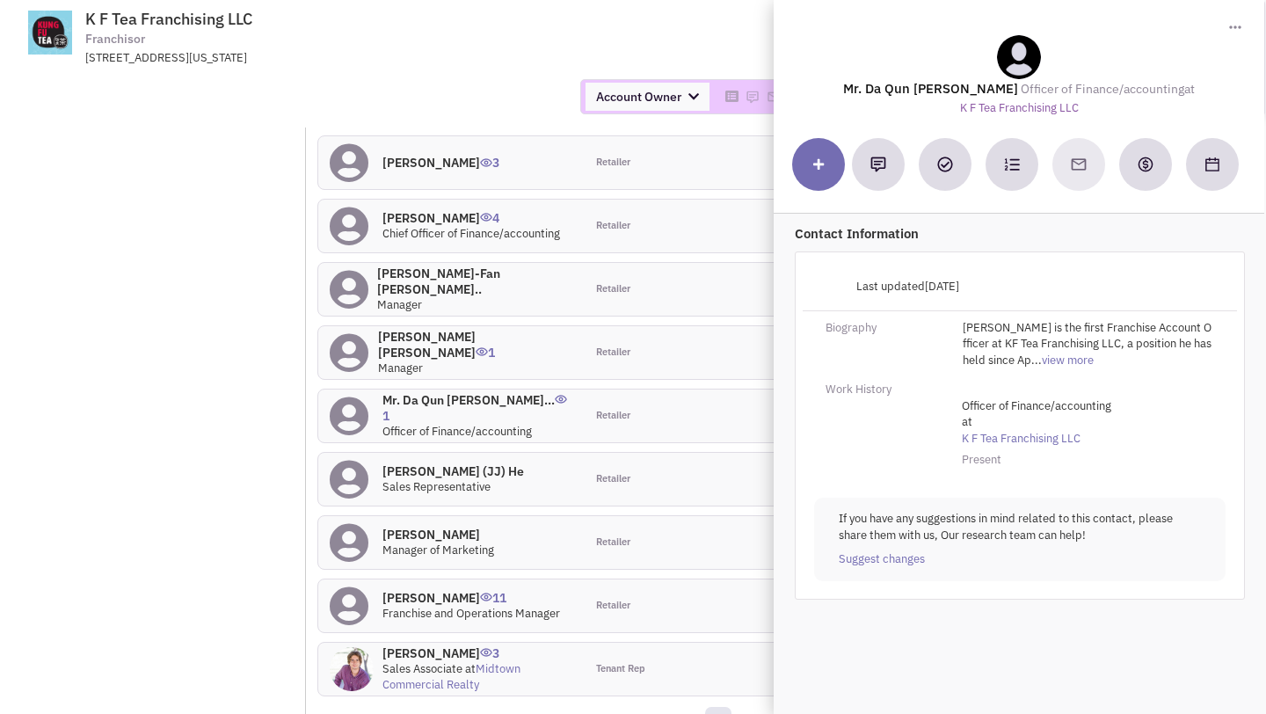
click at [504, 60] on div "589 8th Ave., 17th Floor, New York, NY, 10018" at bounding box center [314, 58] width 459 height 17
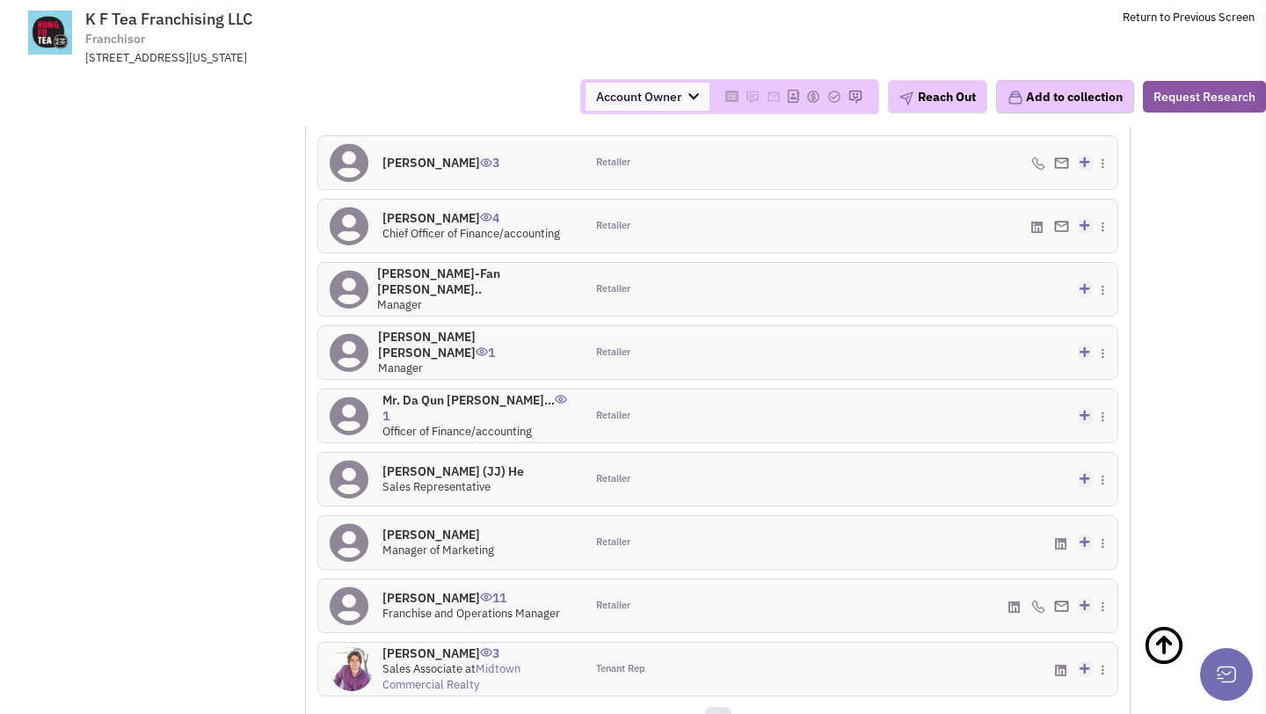
click at [462, 266] on h4 "Mr. Yi-Fan Michael W... 0" at bounding box center [475, 282] width 196 height 32
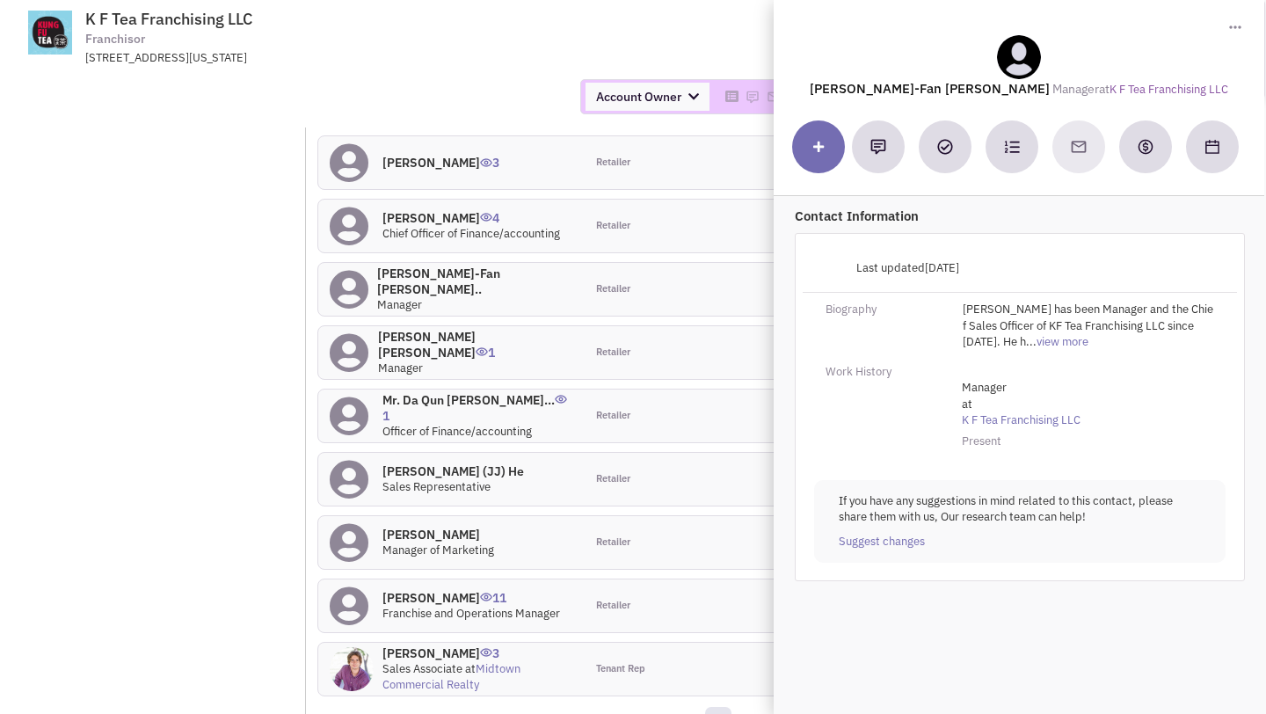
click at [504, 84] on div "Account Owner Account Owner Abe Arteaga Armando Delgado Cody Johnson Erik K. Fu…" at bounding box center [633, 96] width 1289 height 35
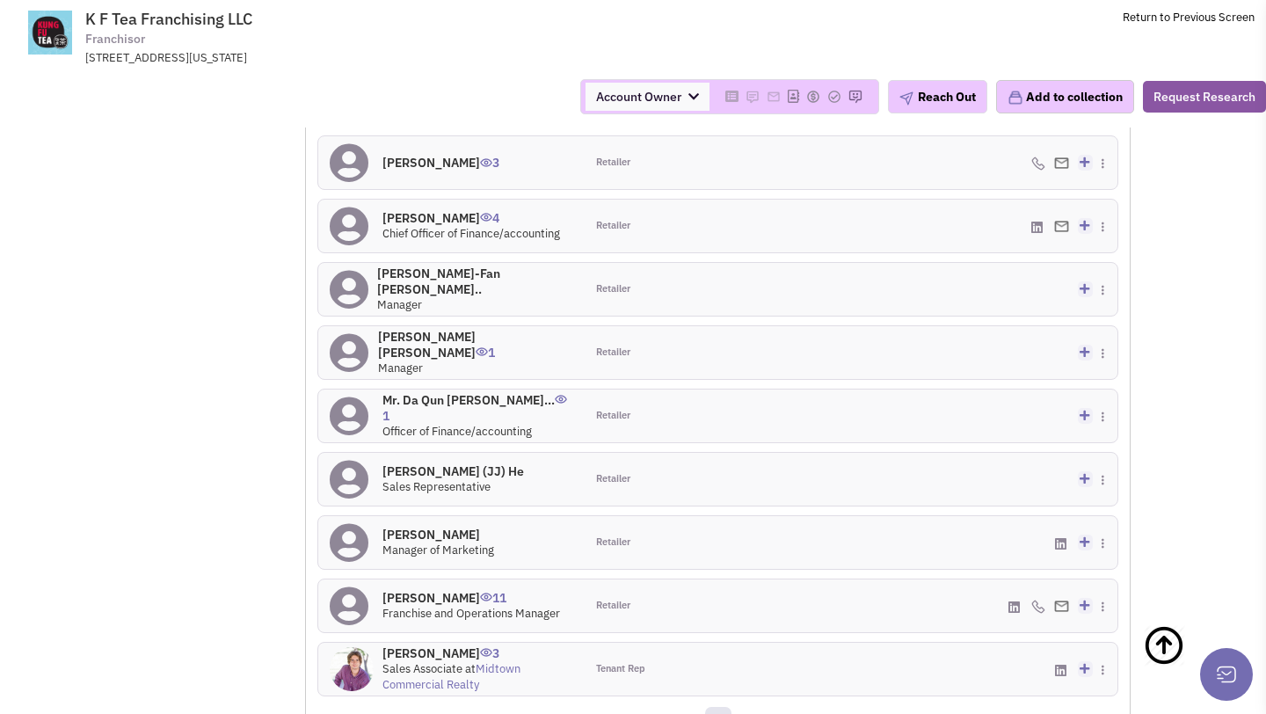
scroll to position [1479, 0]
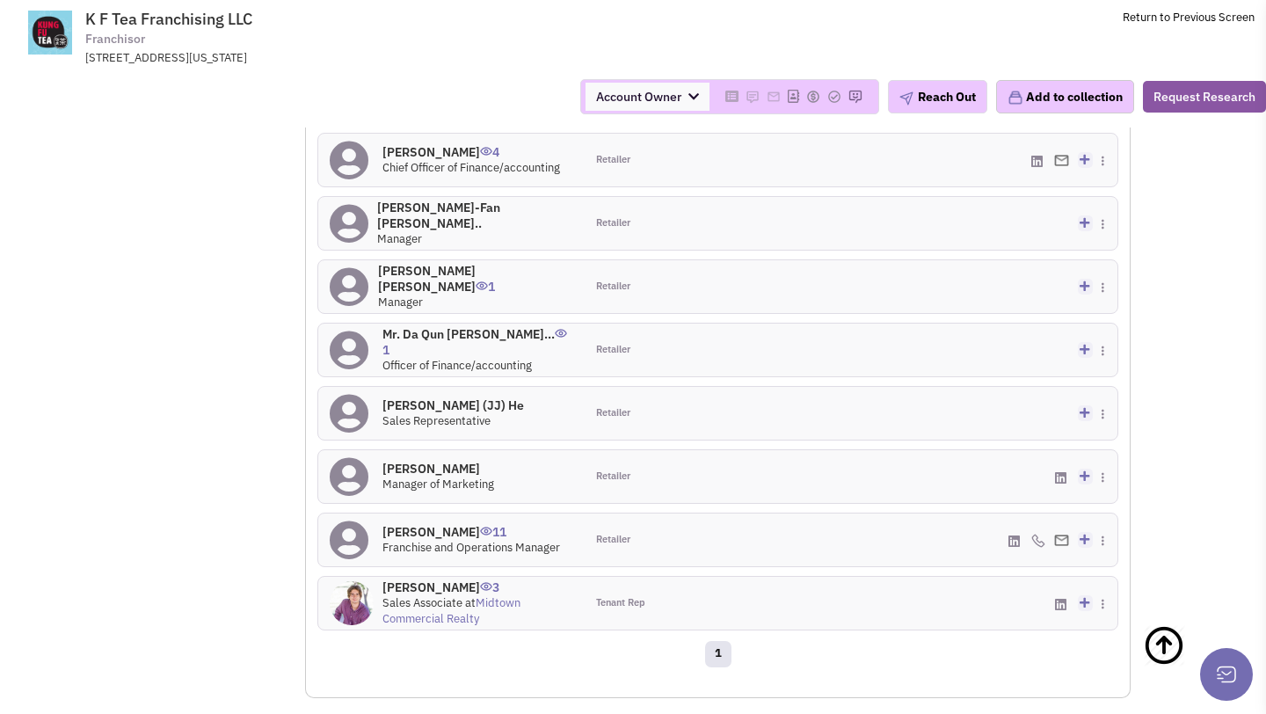
click at [424, 580] on h4 "Mr. Matteo Johnson 3" at bounding box center [478, 588] width 191 height 16
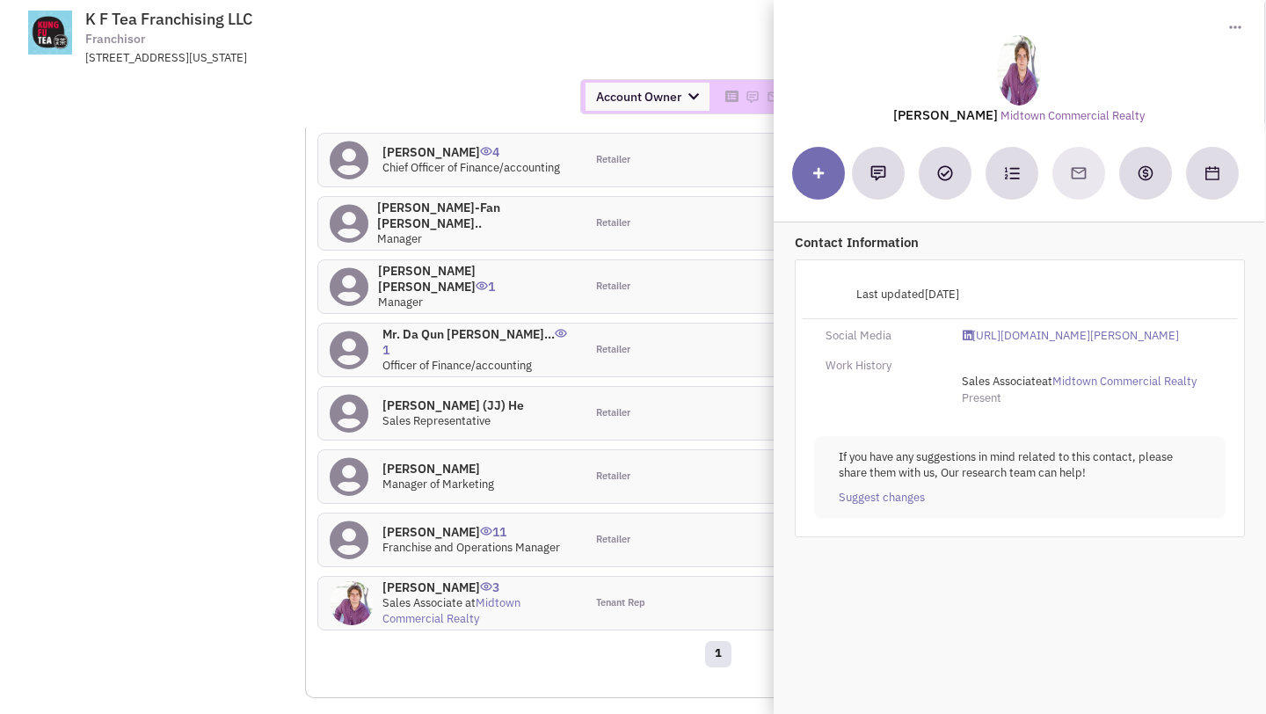
click at [486, 60] on div "589 8th Ave., 17th Floor, New York, NY, 10018" at bounding box center [314, 58] width 459 height 17
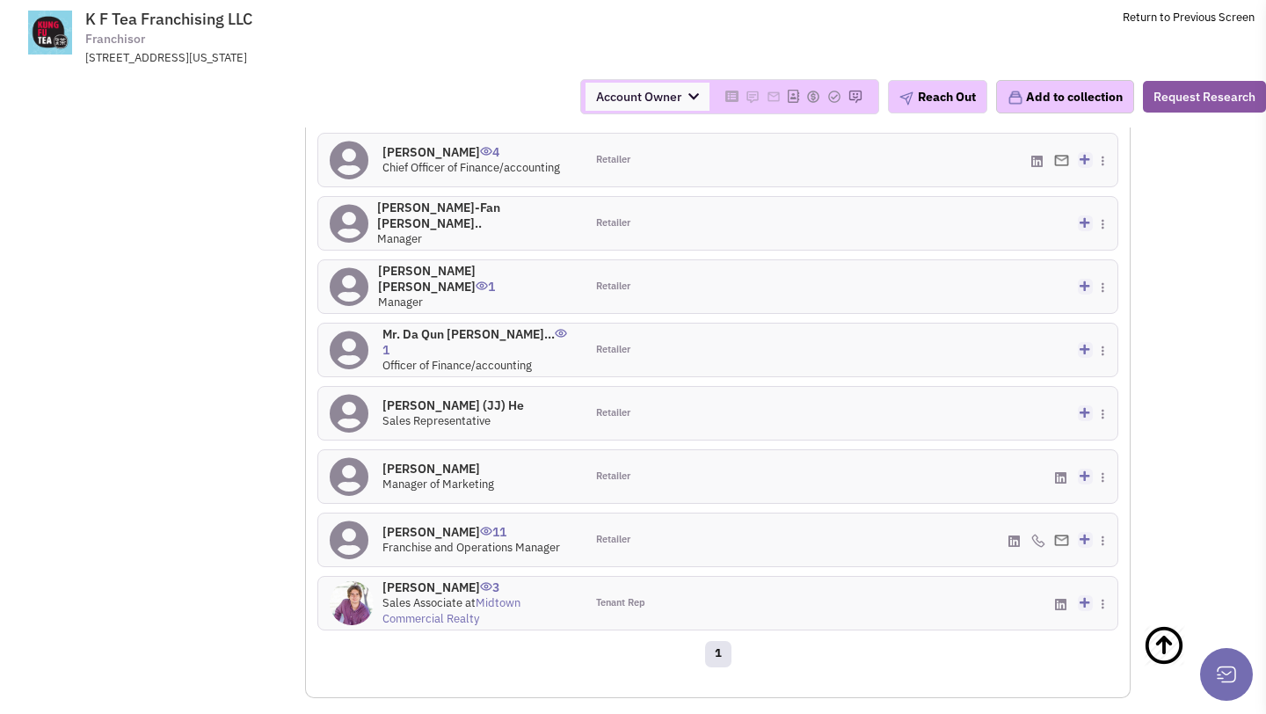
click at [424, 461] on h4 "Mr. Mai Shi 0" at bounding box center [439, 469] width 112 height 16
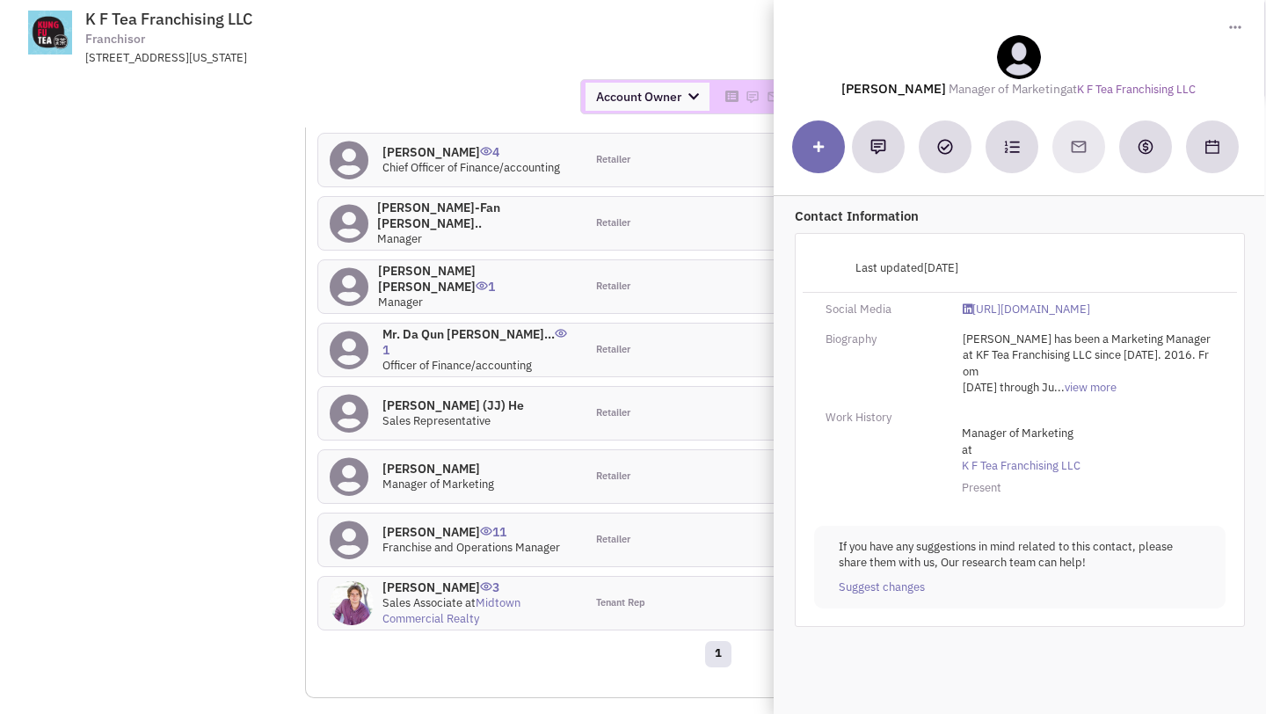
click at [490, 95] on div "Account Owner Account Owner [PERSON_NAME] [PERSON_NAME] [PERSON_NAME] [PERSON_N…" at bounding box center [633, 96] width 1289 height 35
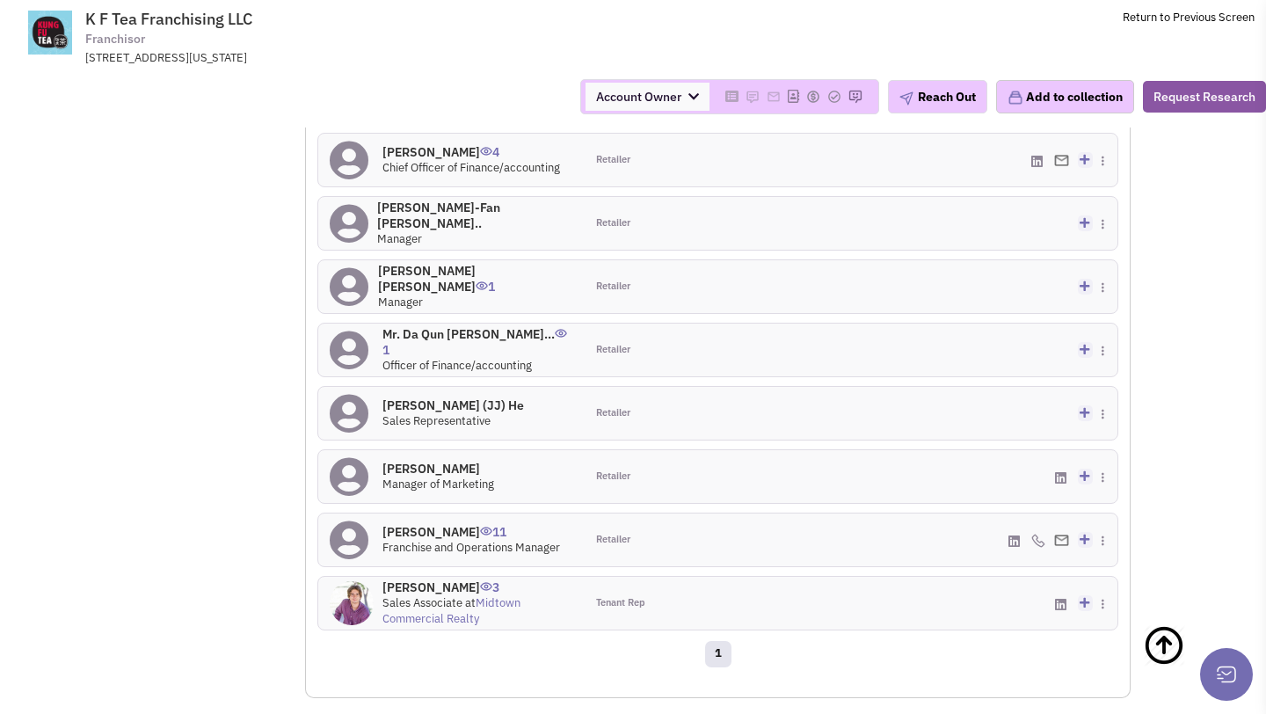
click at [408, 398] on h4 "Mr. Jia Jie (JJ) He 0" at bounding box center [454, 406] width 142 height 16
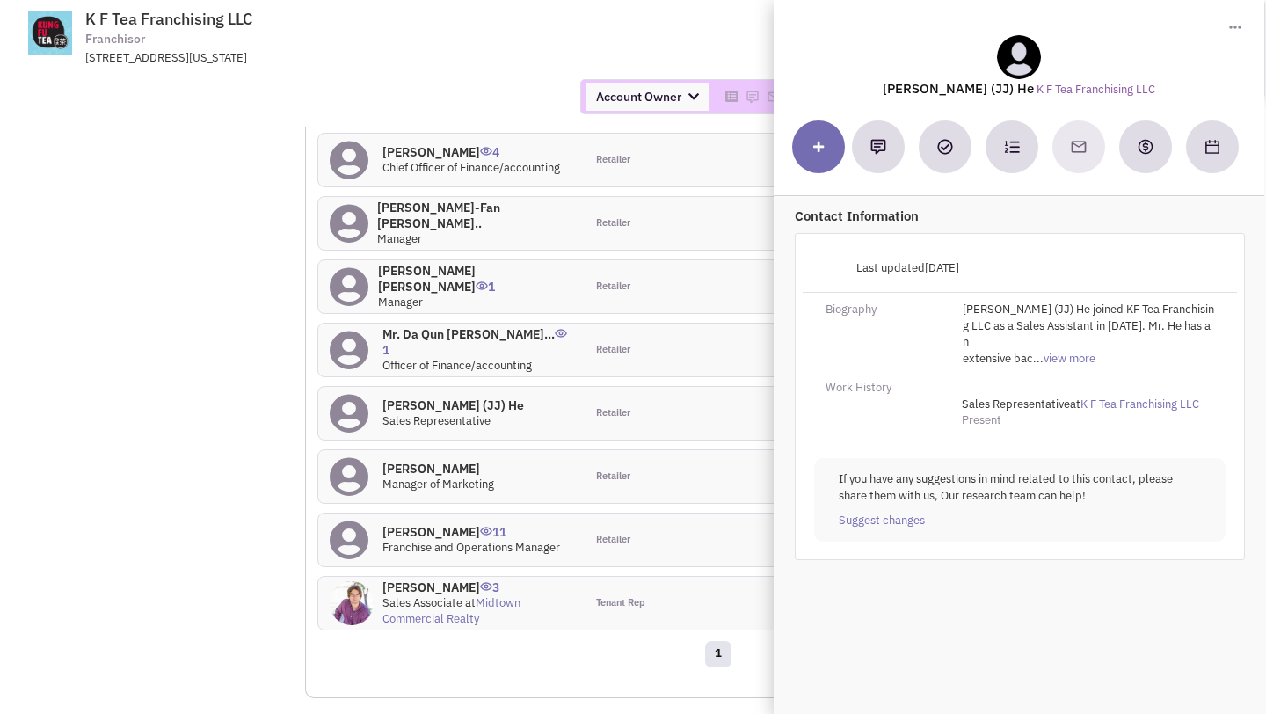
click at [464, 75] on div "Account Owner Account Owner [PERSON_NAME] [PERSON_NAME] [PERSON_NAME] [PERSON_N…" at bounding box center [633, 97] width 1289 height 62
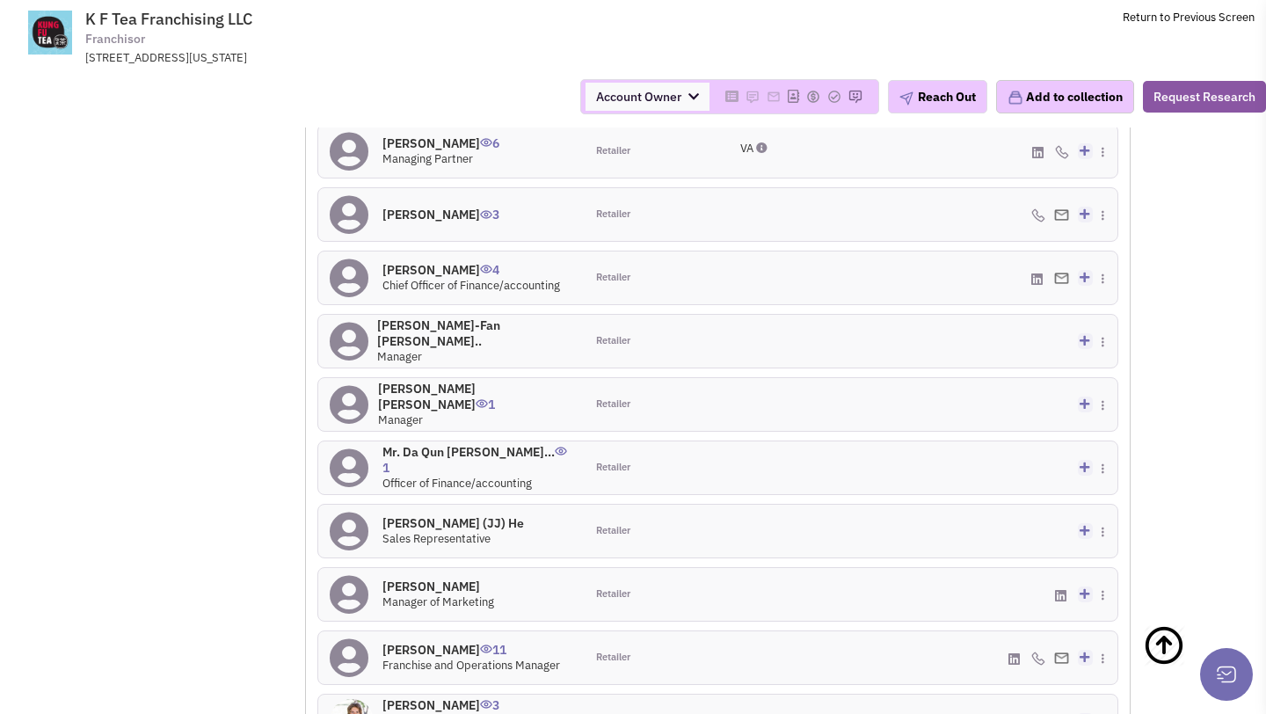
scroll to position [1359, 0]
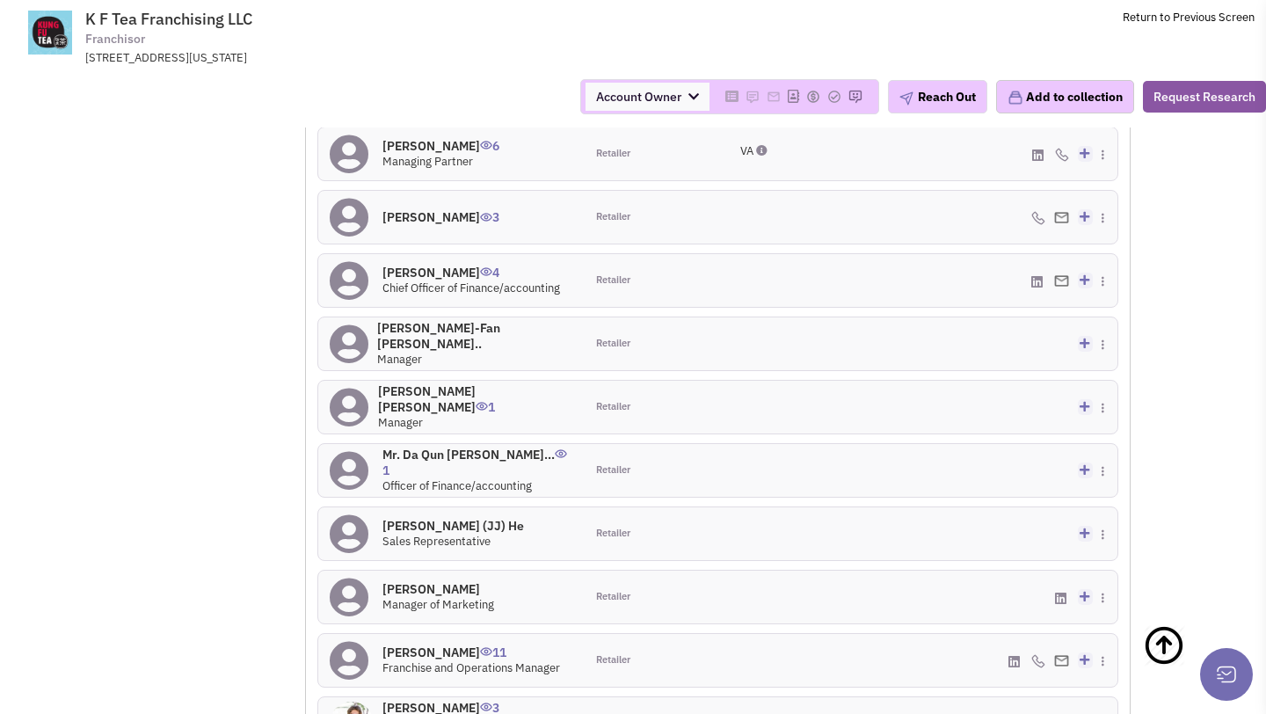
click at [437, 209] on h4 "Margaret Dai 3" at bounding box center [441, 217] width 117 height 16
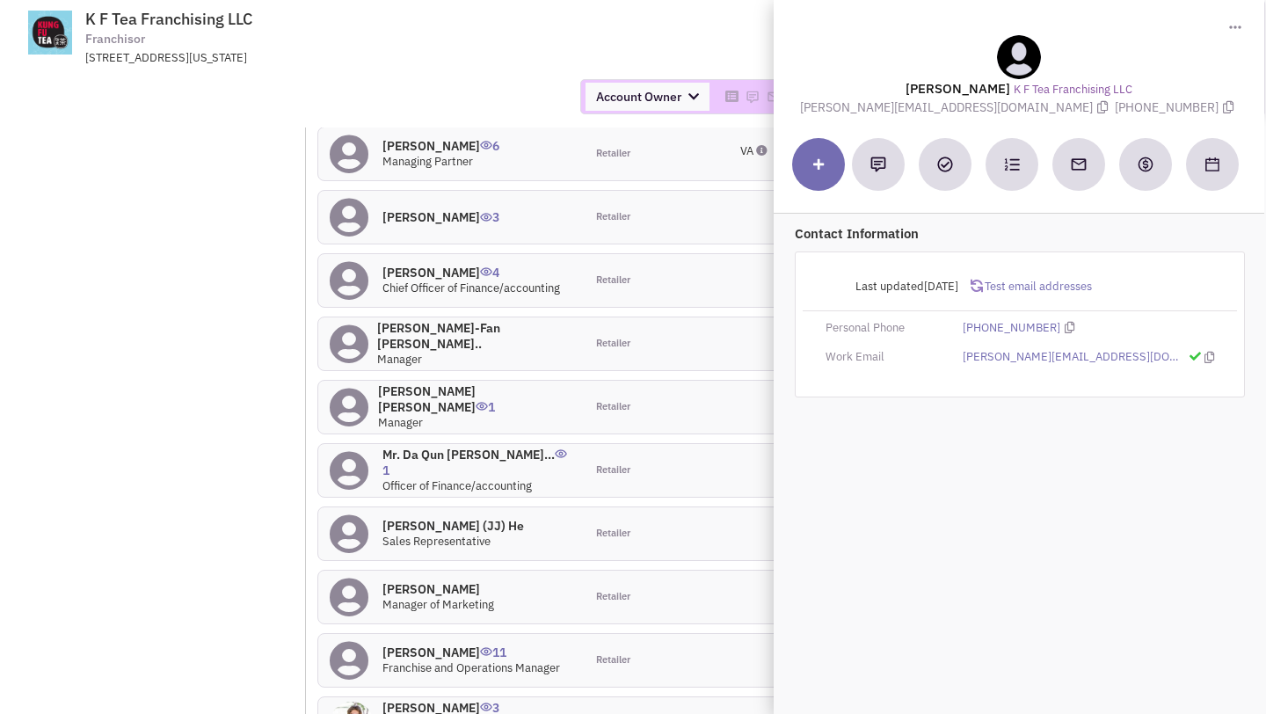
click at [487, 85] on div "Account Owner Account Owner [PERSON_NAME] [PERSON_NAME] [PERSON_NAME] [PERSON_N…" at bounding box center [633, 96] width 1289 height 35
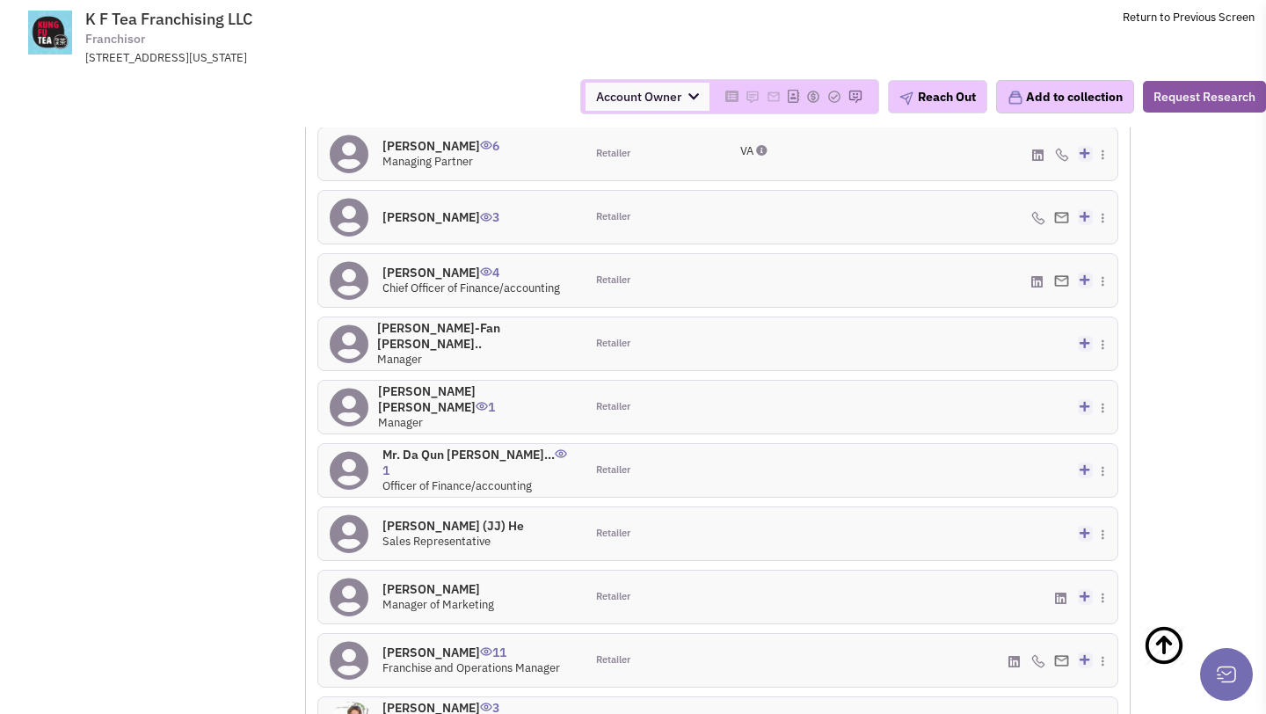
click at [440, 518] on h4 "Mr. Jia Jie (JJ) He 0" at bounding box center [454, 526] width 142 height 16
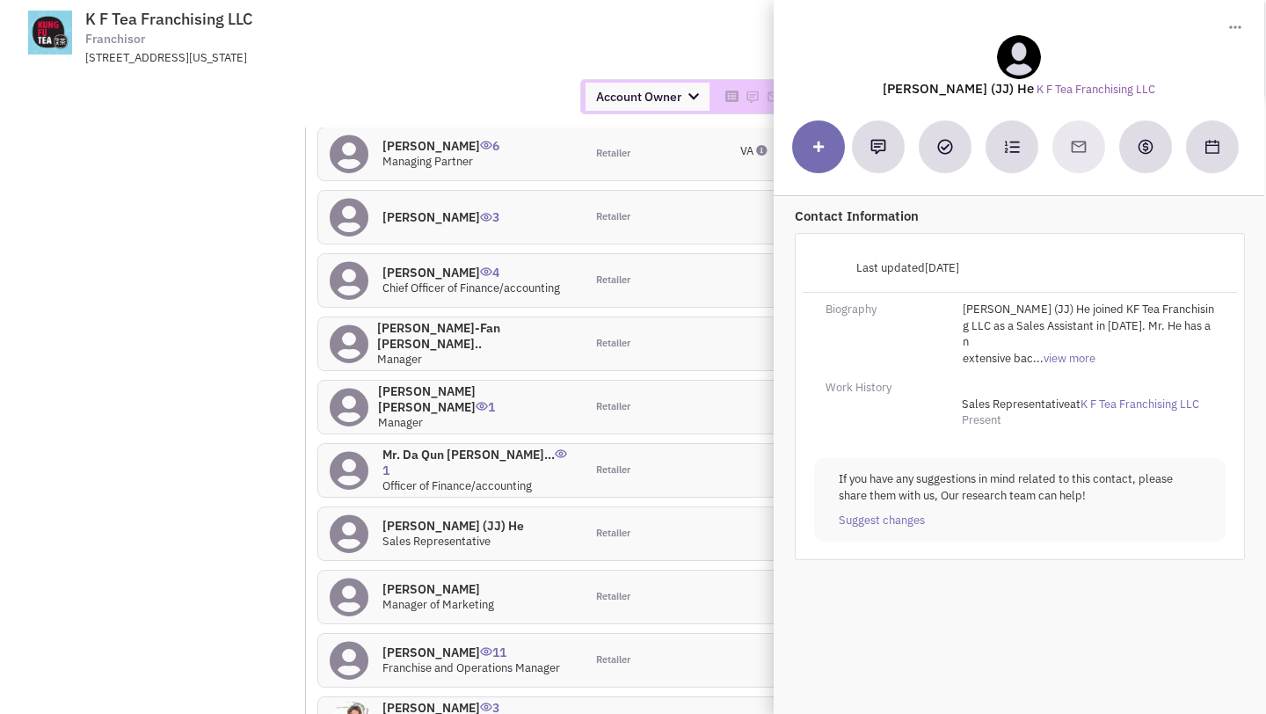
click at [465, 110] on div "Account Owner Account Owner [PERSON_NAME] [PERSON_NAME] [PERSON_NAME] [PERSON_N…" at bounding box center [633, 96] width 1289 height 35
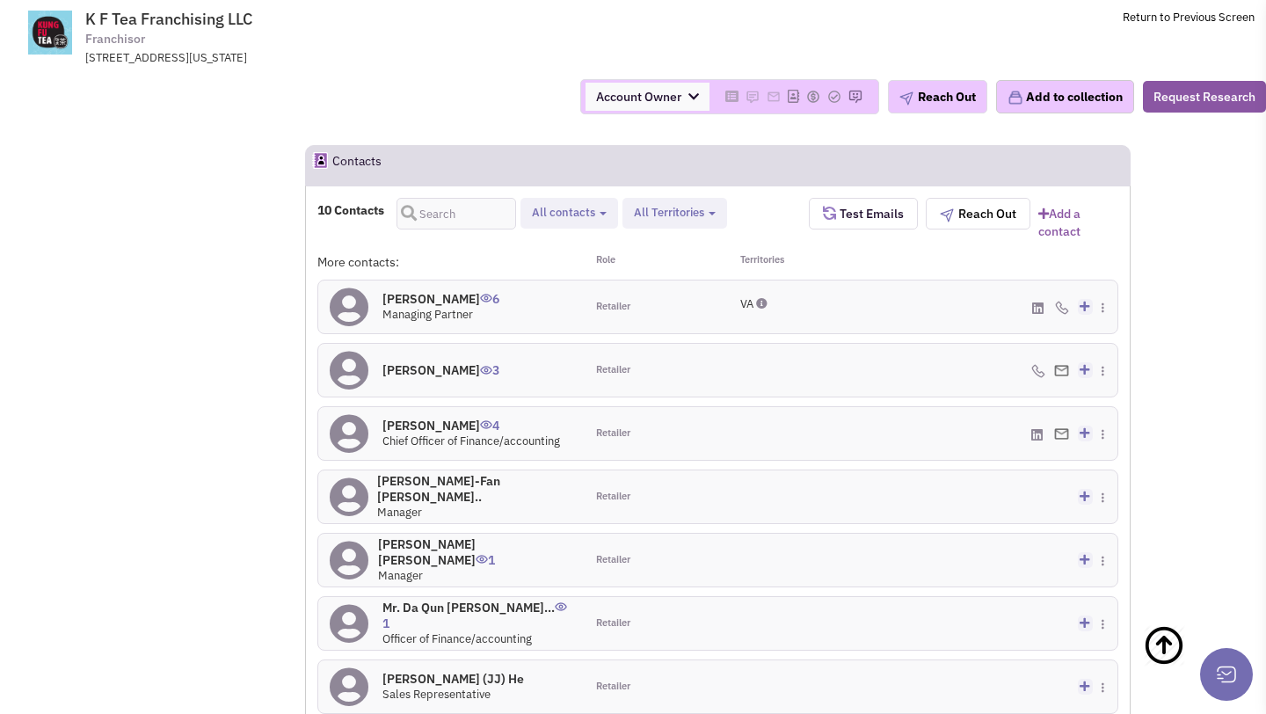
scroll to position [1204, 0]
click at [435, 293] on h4 "Peter Chan 6" at bounding box center [441, 301] width 117 height 16
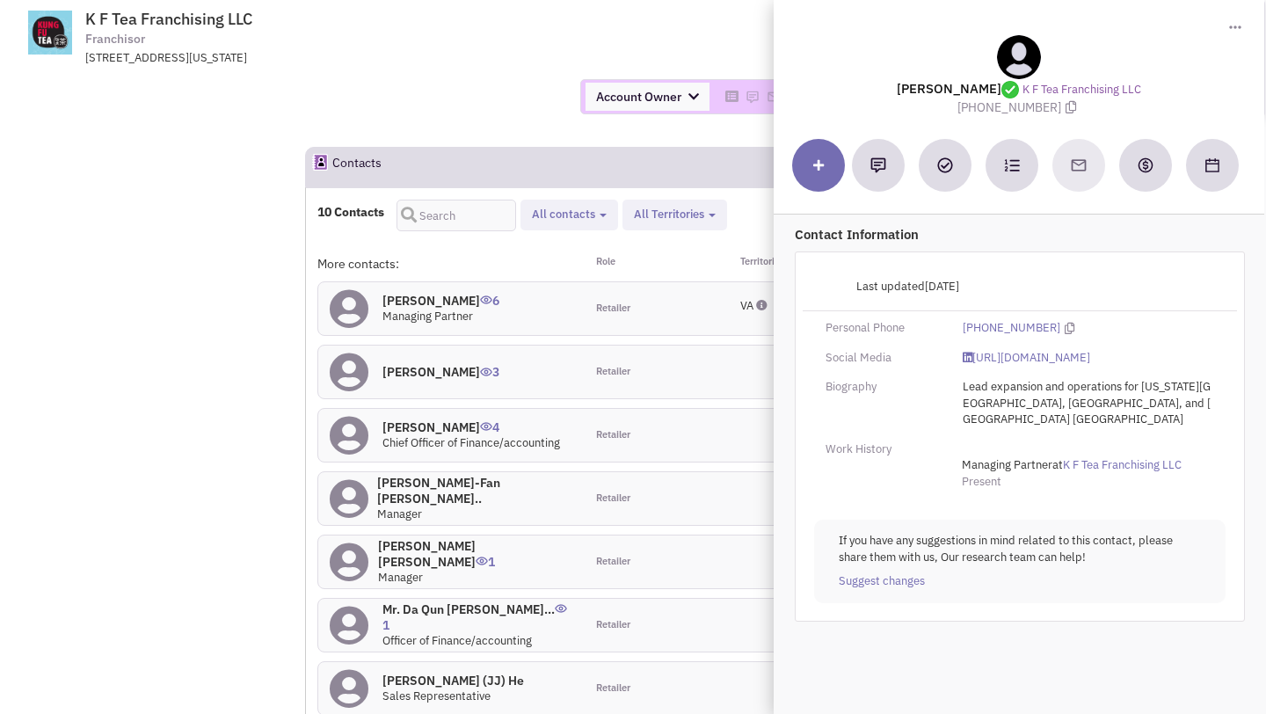
click at [493, 100] on div "Account Owner Account Owner [PERSON_NAME] [PERSON_NAME] [PERSON_NAME] [PERSON_N…" at bounding box center [633, 96] width 1289 height 35
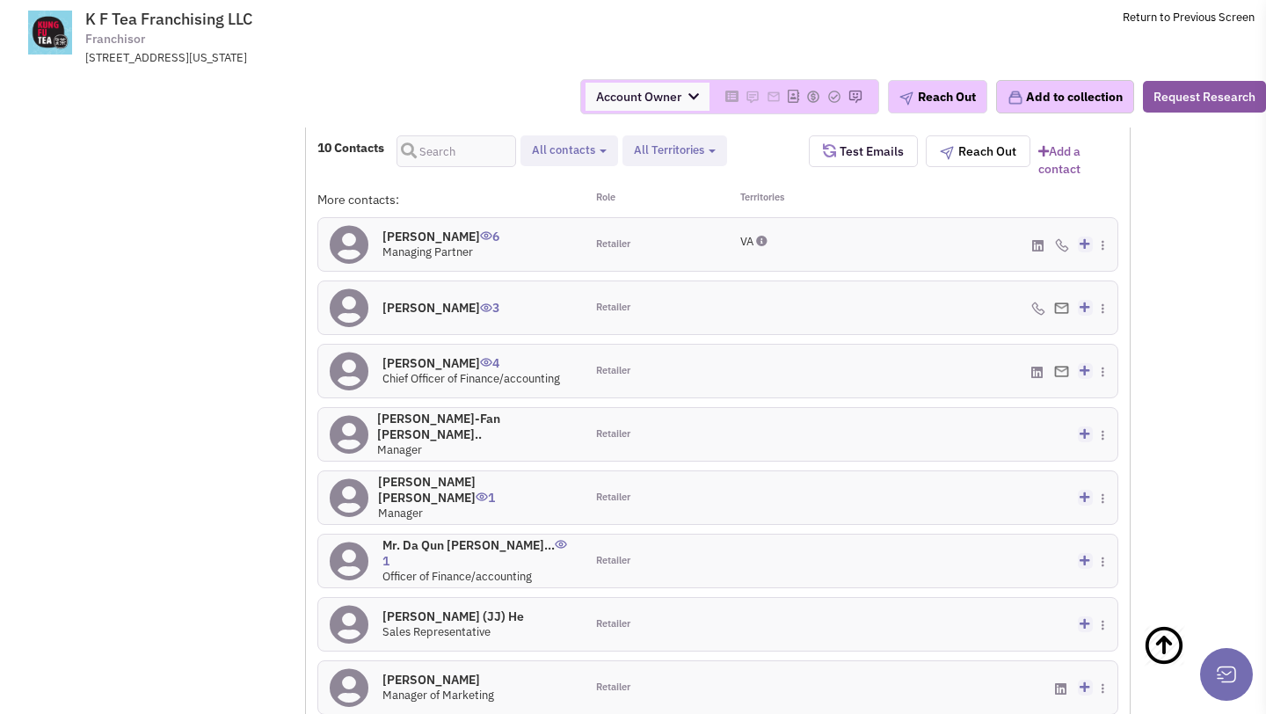
scroll to position [0, 0]
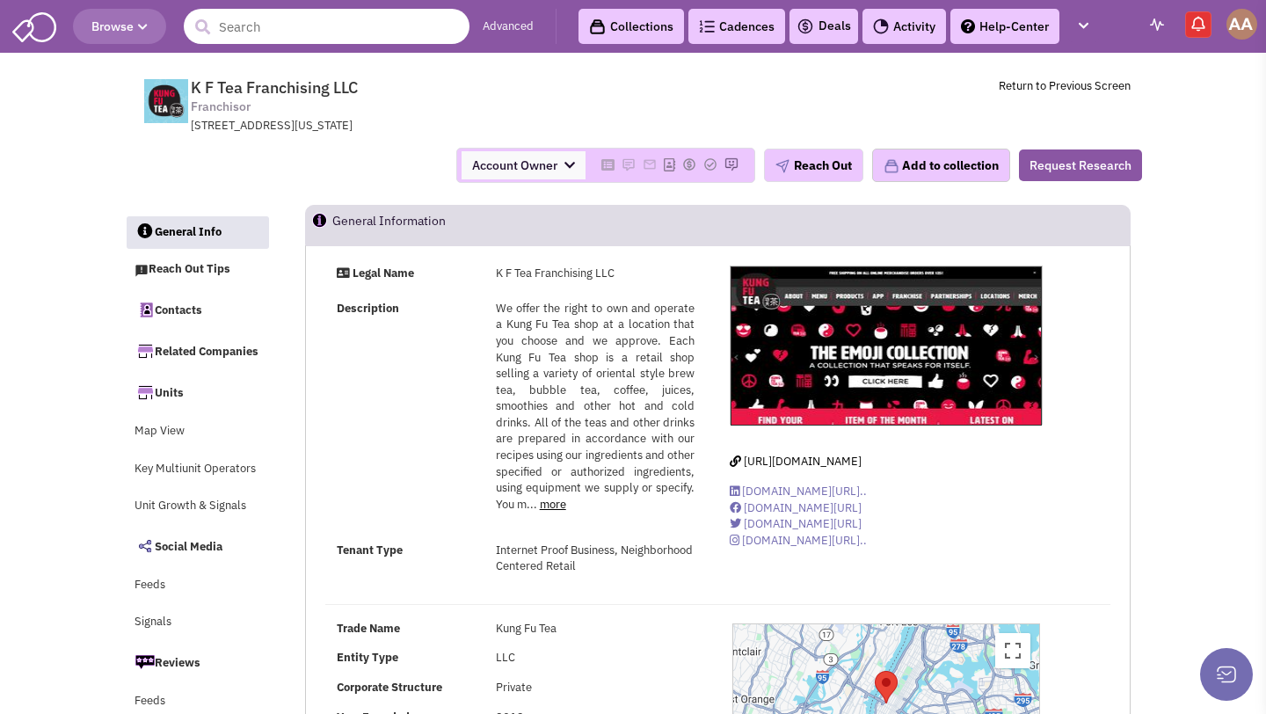
click at [351, 20] on input "text" at bounding box center [327, 26] width 286 height 35
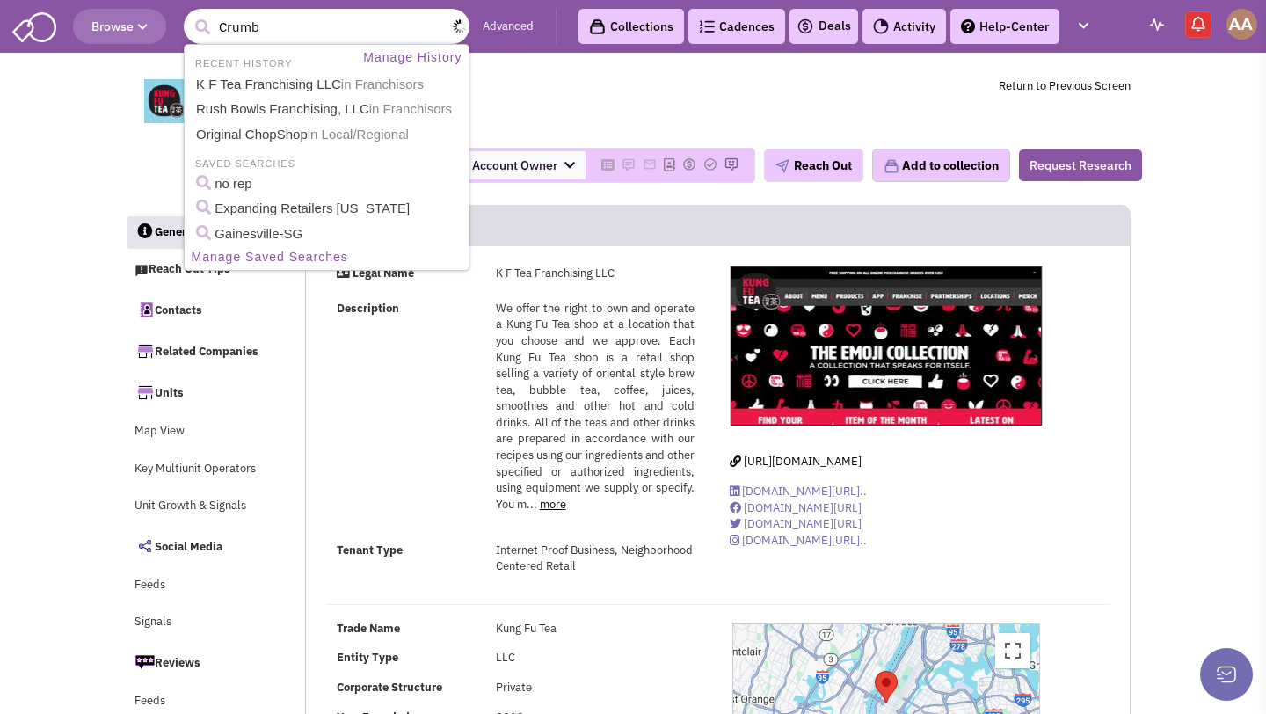
type input "Crumbl"
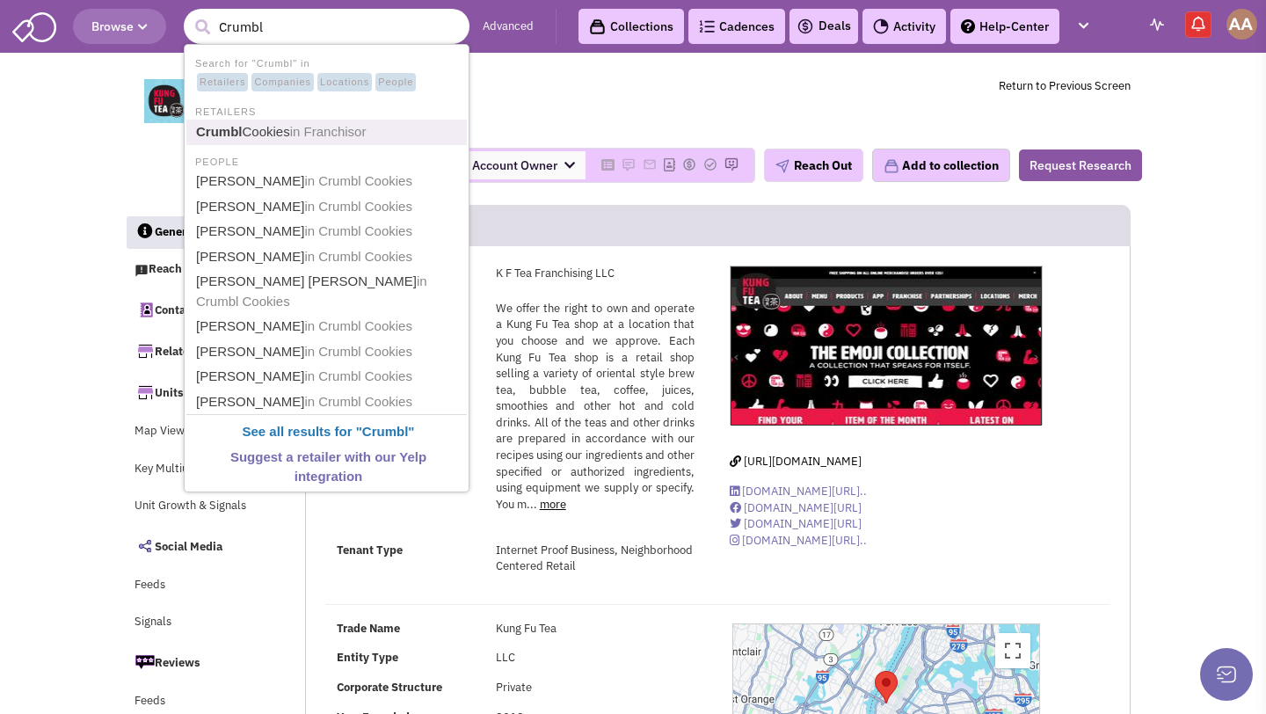
click at [325, 130] on span "in Franchisor" at bounding box center [328, 131] width 77 height 15
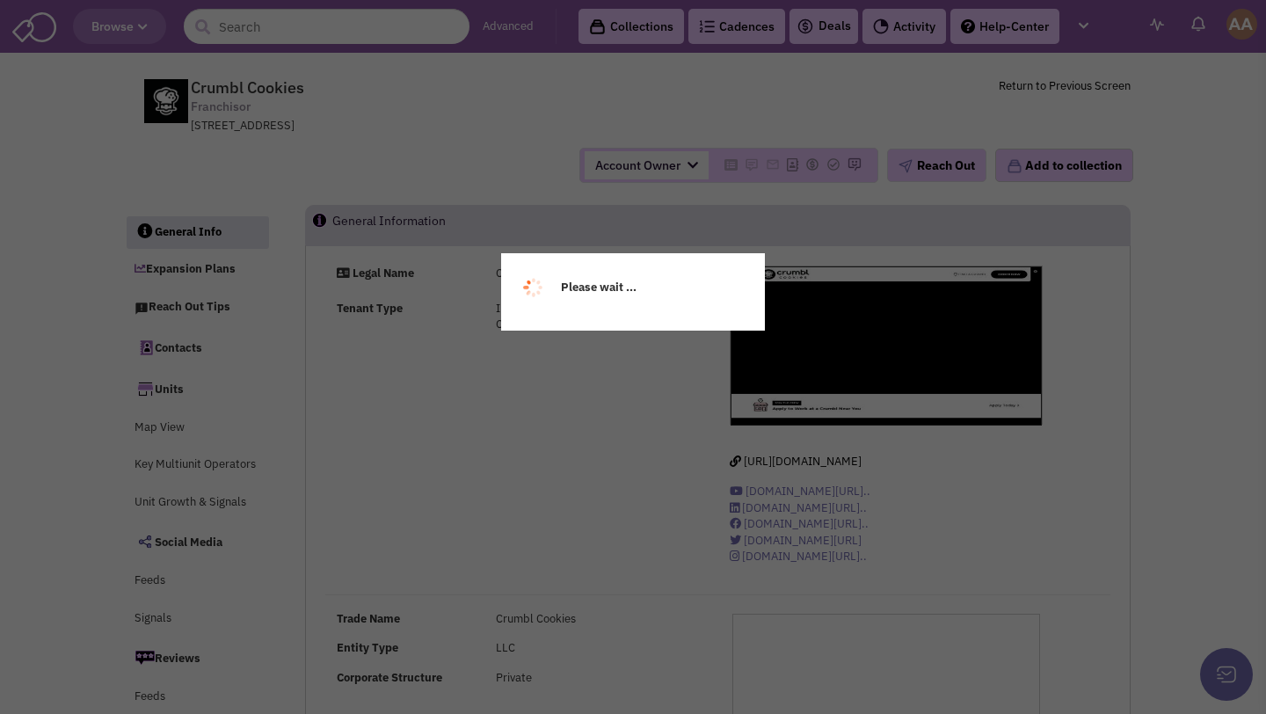
select select
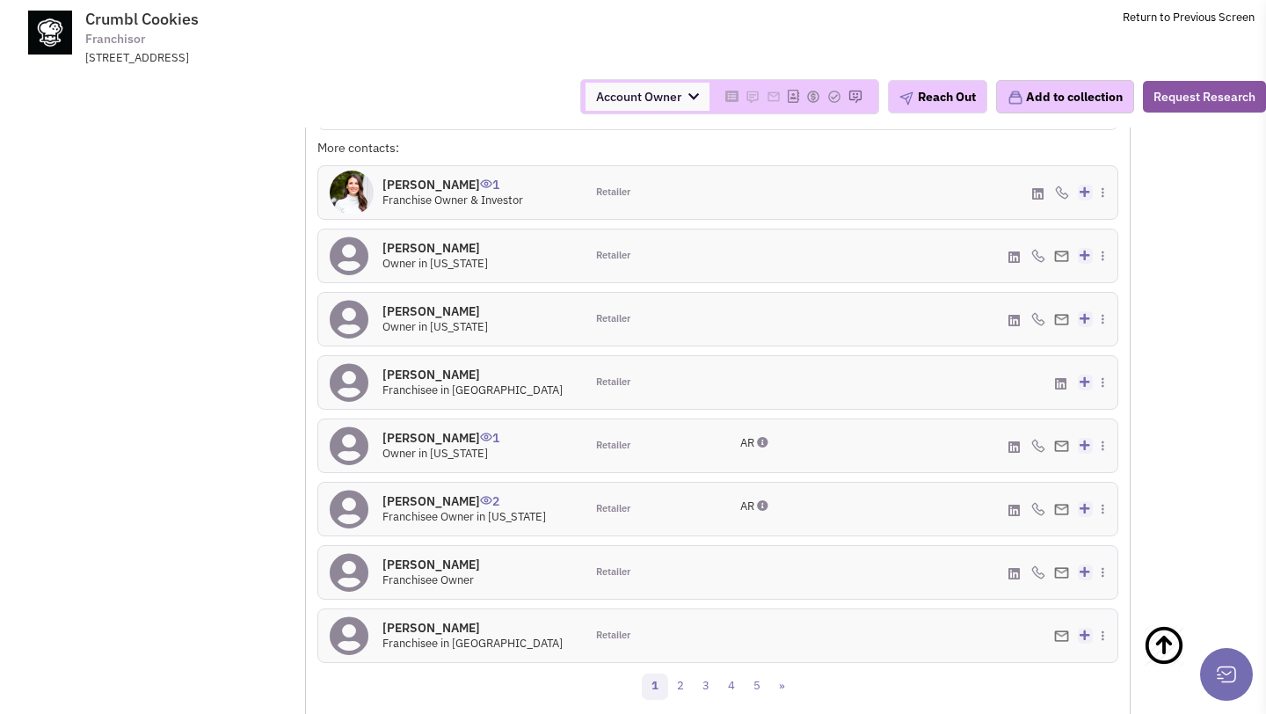
scroll to position [1921, 0]
click at [420, 374] on h4 "[PERSON_NAME] 0" at bounding box center [473, 376] width 180 height 16
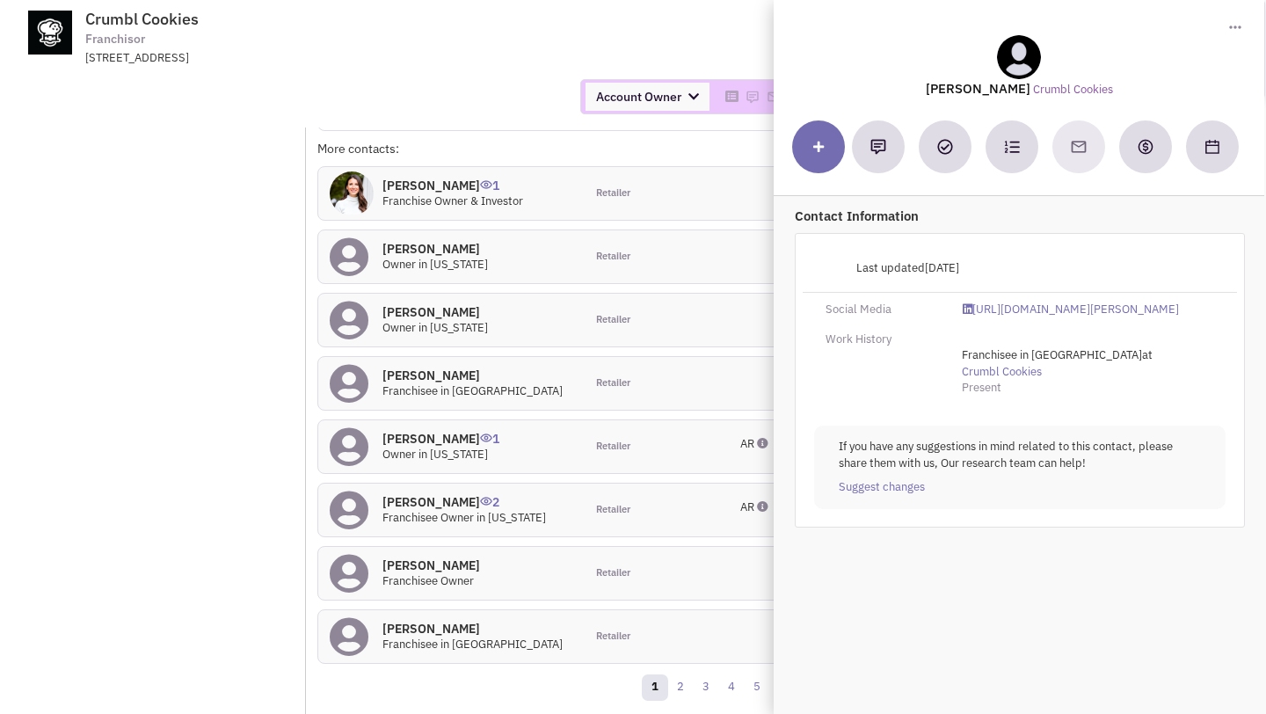
click at [496, 72] on div "Account Owner Account Owner [PERSON_NAME] [PERSON_NAME] [PERSON_NAME] [PERSON_N…" at bounding box center [633, 97] width 1289 height 62
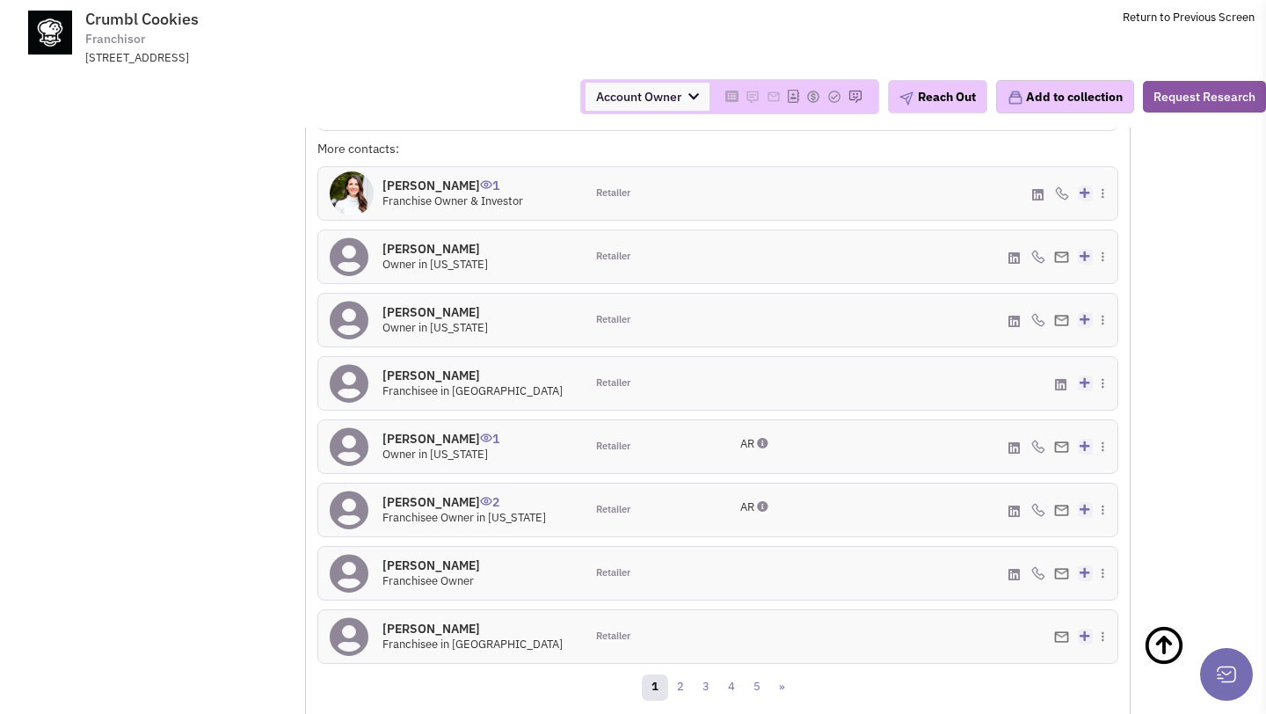
scroll to position [1960, 0]
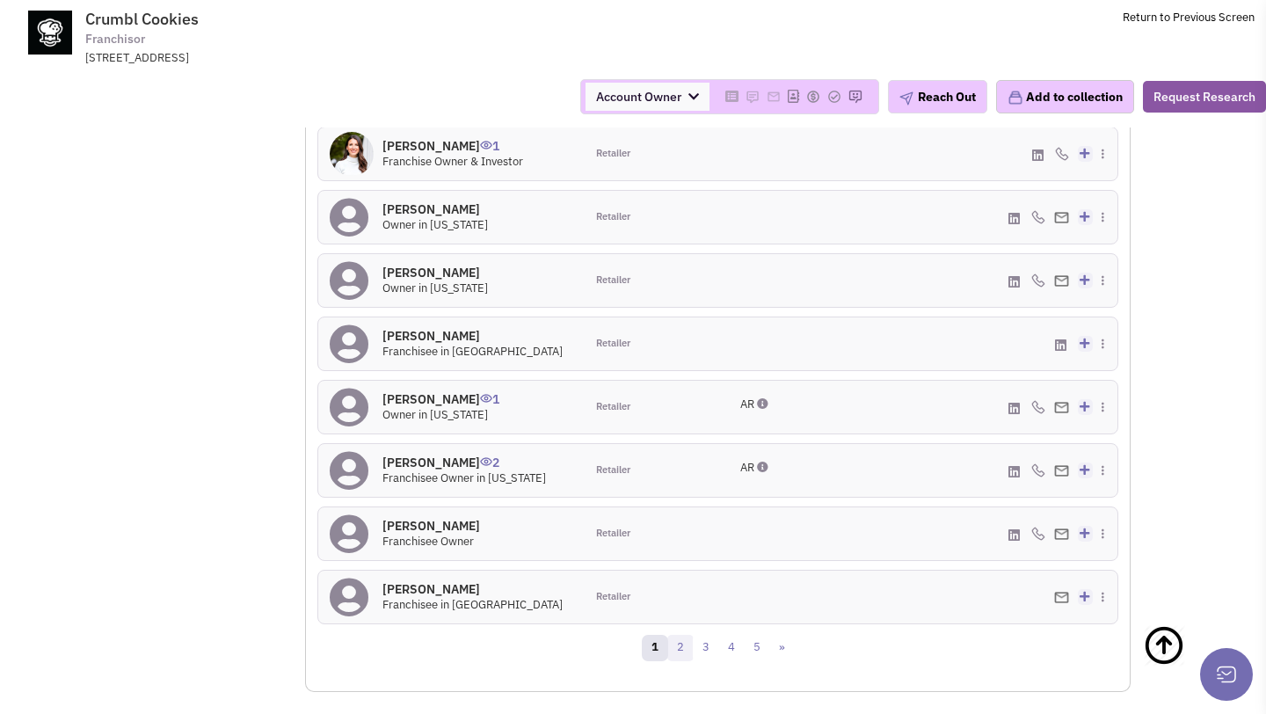
click at [682, 646] on link "2" at bounding box center [681, 648] width 26 height 26
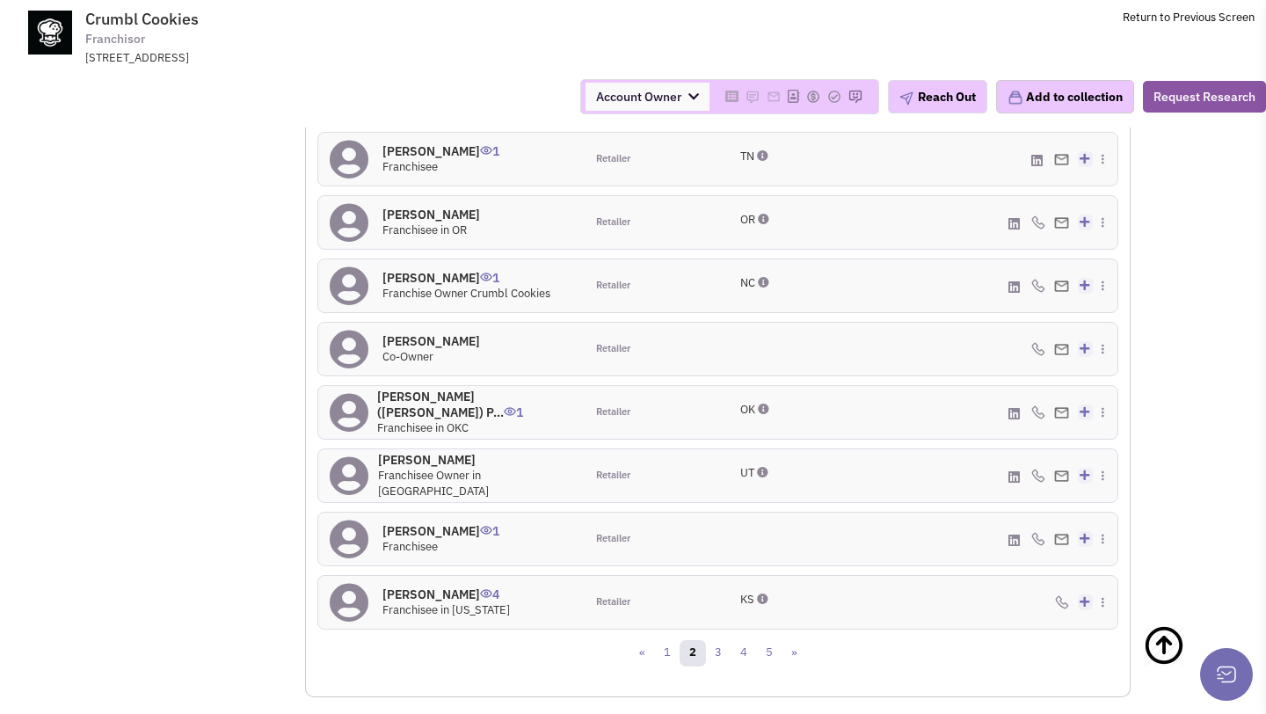
scroll to position [1930, 0]
click at [719, 653] on link "3" at bounding box center [718, 652] width 26 height 26
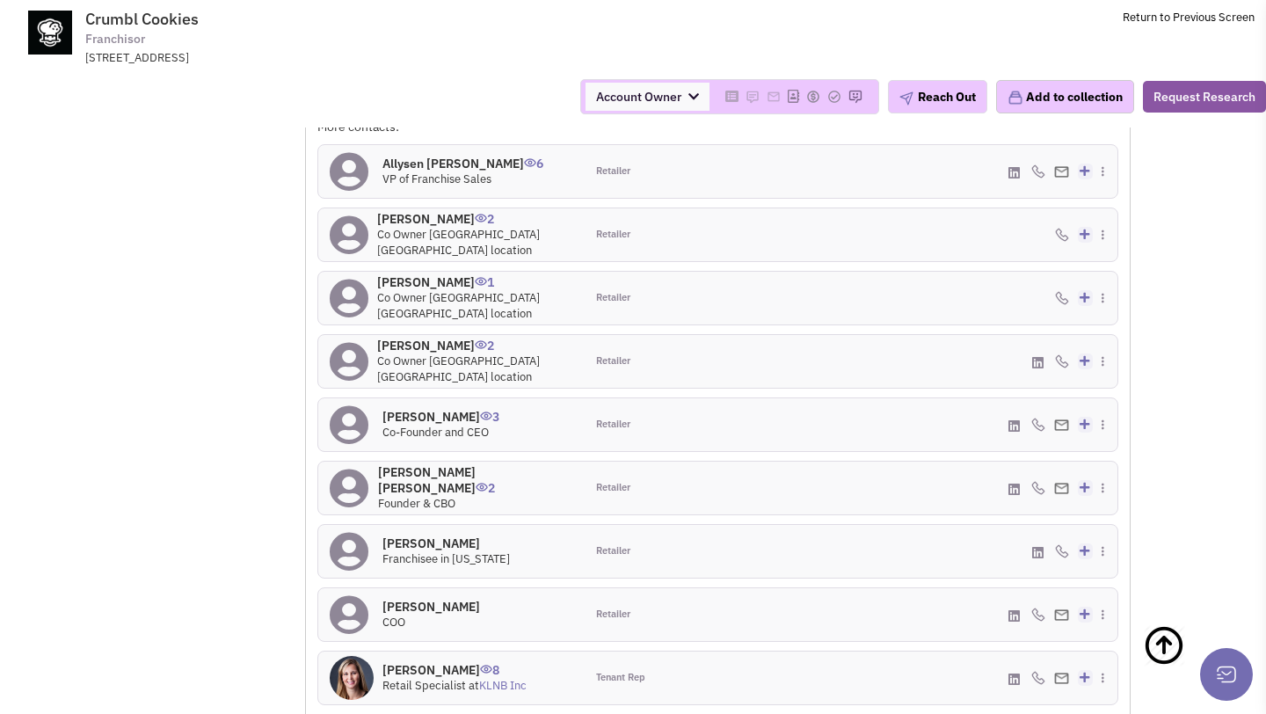
scroll to position [1789, 0]
click at [402, 160] on h4 "Allysen Vera Bell 6" at bounding box center [463, 165] width 161 height 16
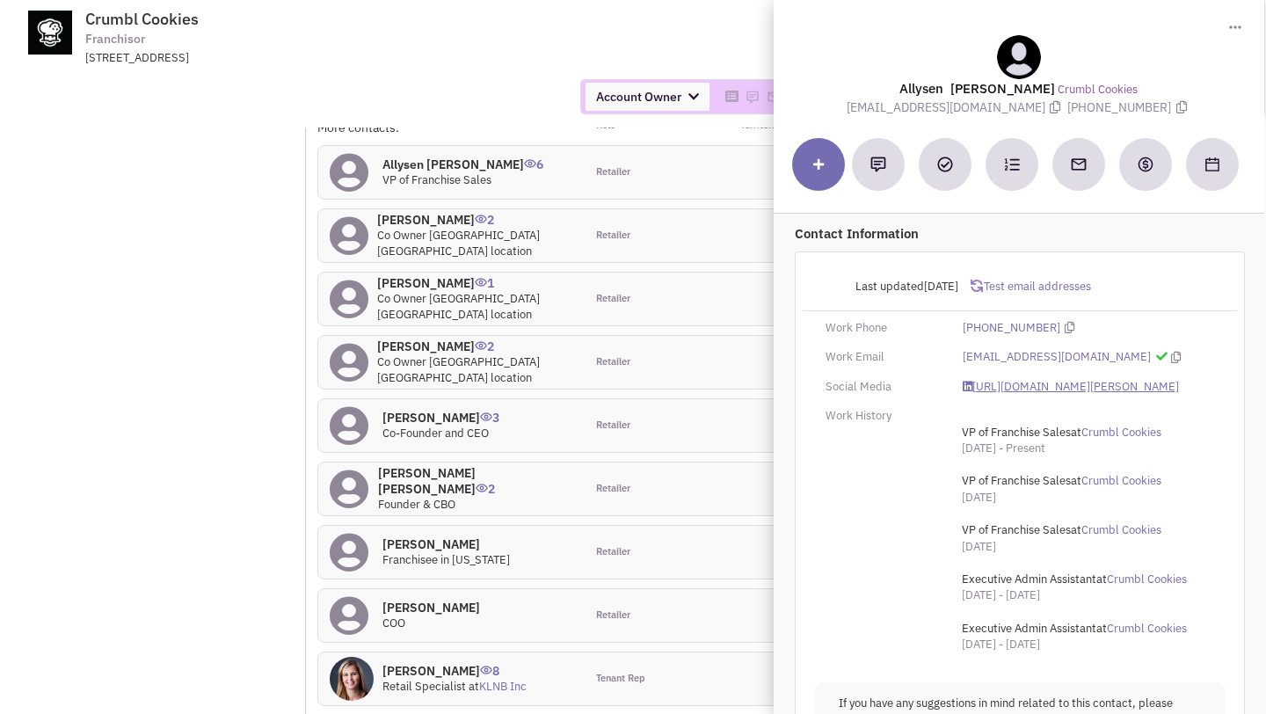
click at [1001, 391] on link "https://www.linkedin.com/in/allysen-bell-8aa852239/" at bounding box center [1071, 387] width 216 height 17
drag, startPoint x: 902, startPoint y: 105, endPoint x: 998, endPoint y: 105, distance: 95.9
click at [998, 105] on span "[EMAIL_ADDRESS][DOMAIN_NAME]" at bounding box center [958, 107] width 221 height 16
copy span "[EMAIL_ADDRESS][DOMAIN_NAME]"
click at [423, 413] on h4 "Jason McGowan 3" at bounding box center [441, 418] width 117 height 16
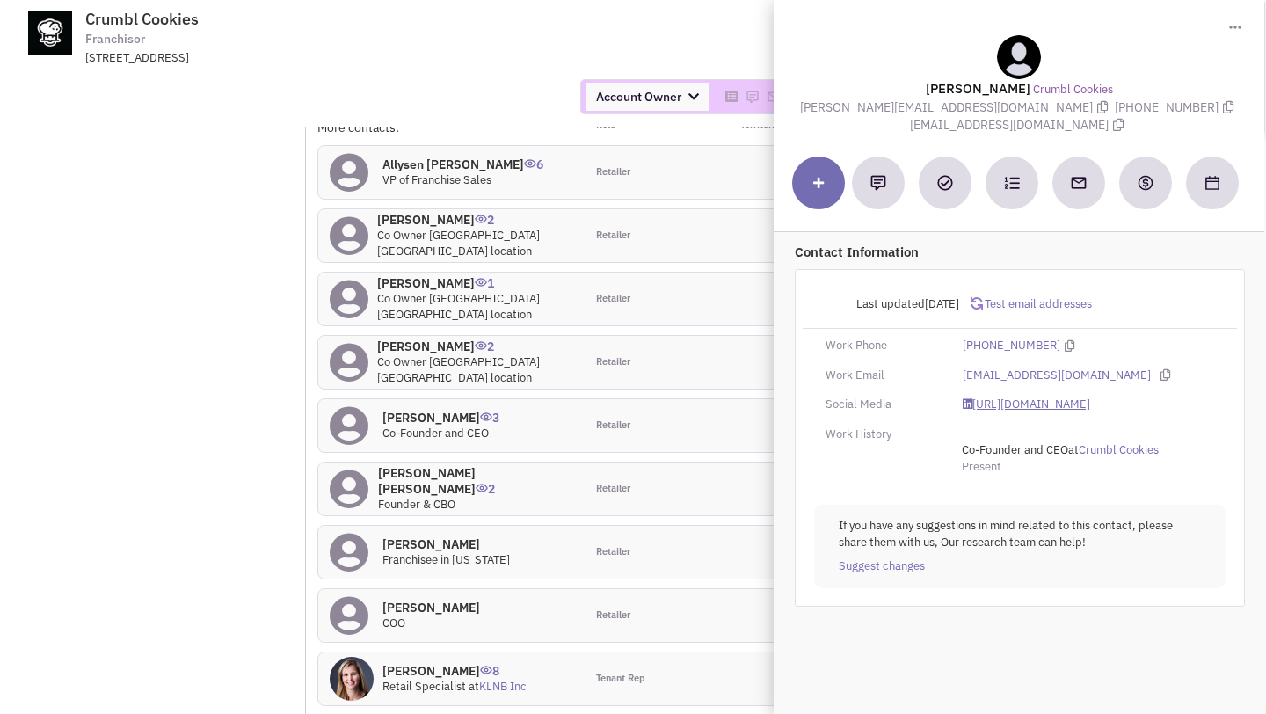
click at [1013, 397] on link "https://www.linkedin.com/in/jasonmcgowan/" at bounding box center [1027, 405] width 128 height 17
drag, startPoint x: 814, startPoint y: 110, endPoint x: 920, endPoint y: 103, distance: 105.8
click at [920, 103] on div "Jason McGowan Crumbl Cookies jason@crumbl.com (801) 369-7112 franchising@crumbl…" at bounding box center [1019, 84] width 473 height 99
copy span "[PERSON_NAME][EMAIL_ADDRESS][DOMAIN_NAME]"
click at [658, 31] on td "Crumbl Cookies Franchisor 540 S Main Street, Logan, UT, 84321 Return to Previou…" at bounding box center [679, 33] width 1151 height 66
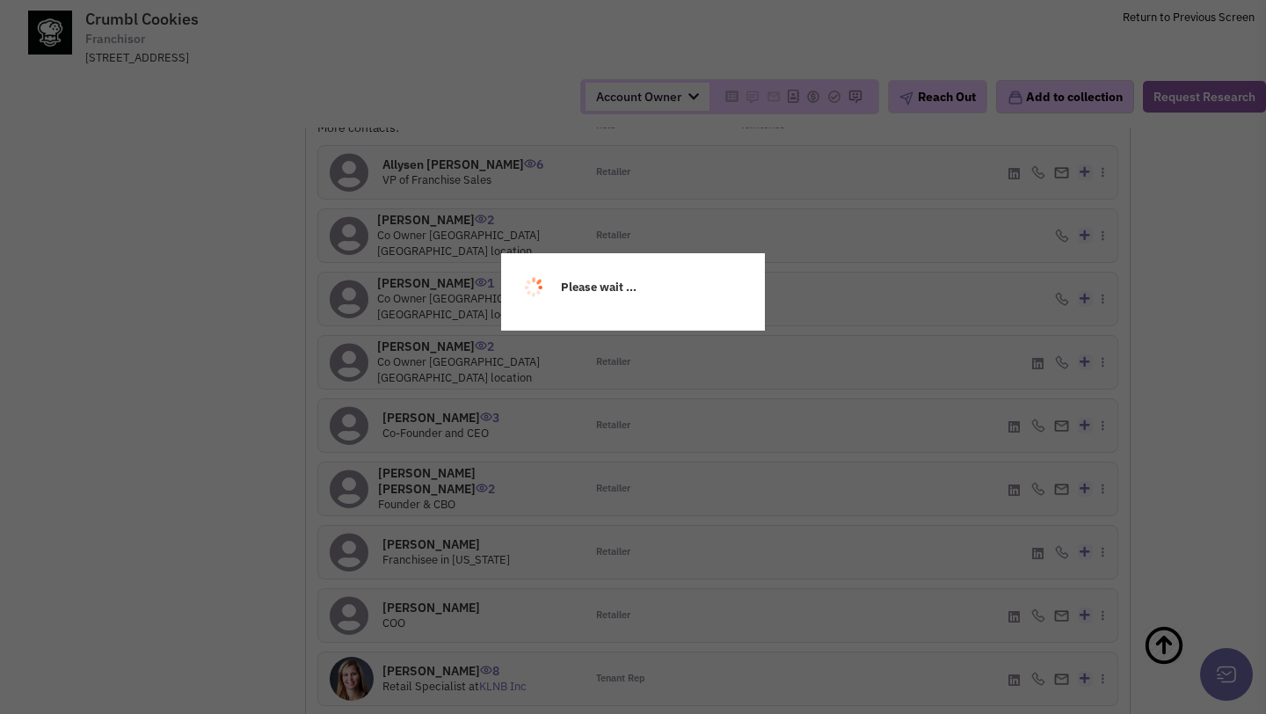
scroll to position [2109, 0]
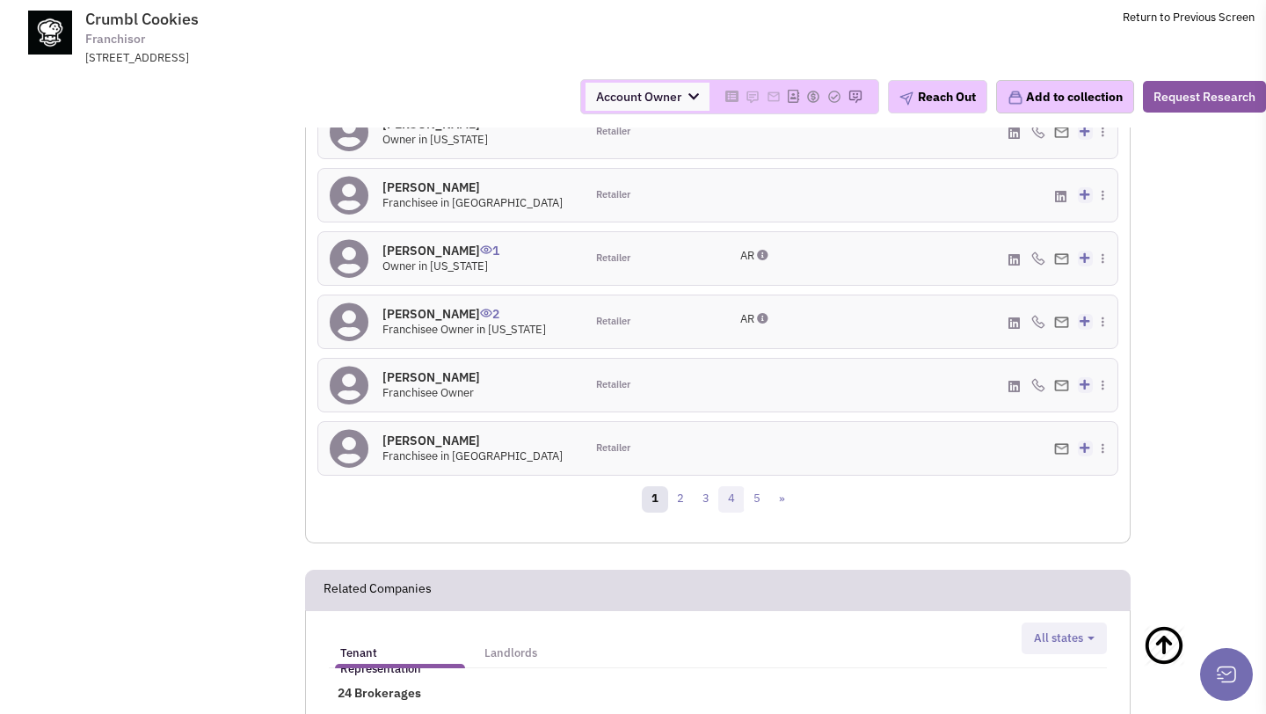
click at [727, 492] on link "4" at bounding box center [732, 499] width 26 height 26
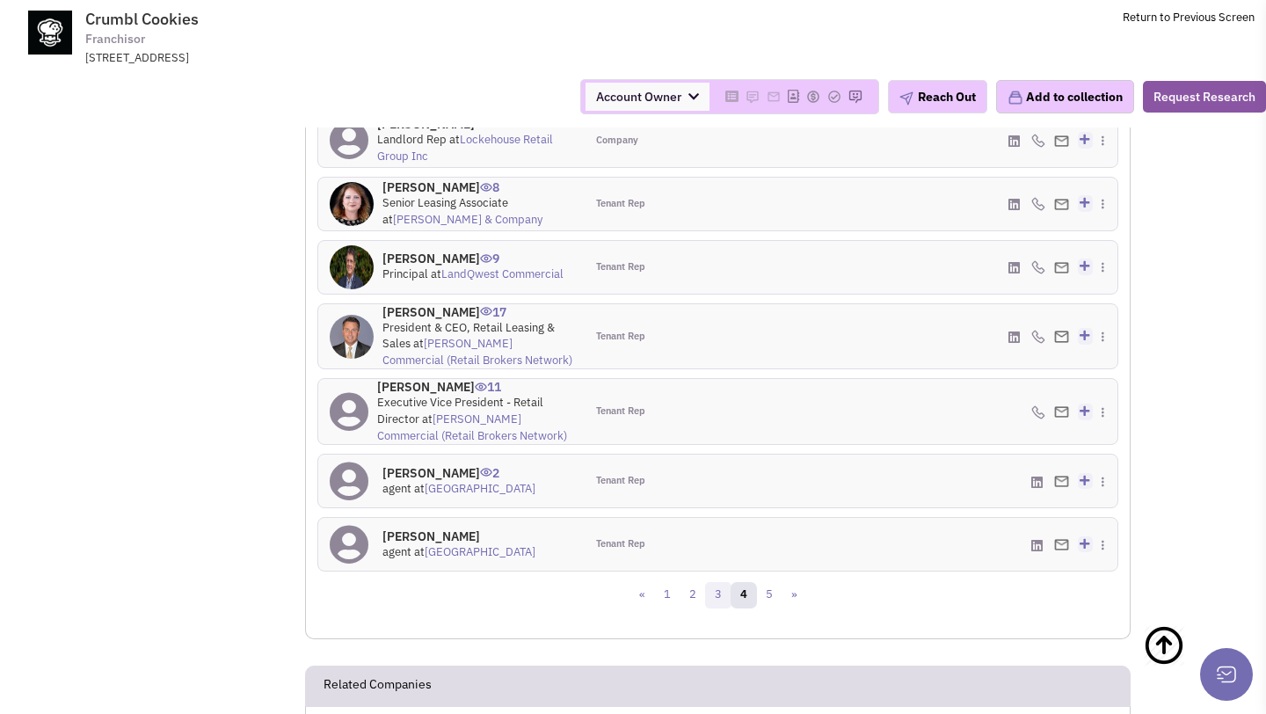
scroll to position [2049, 0]
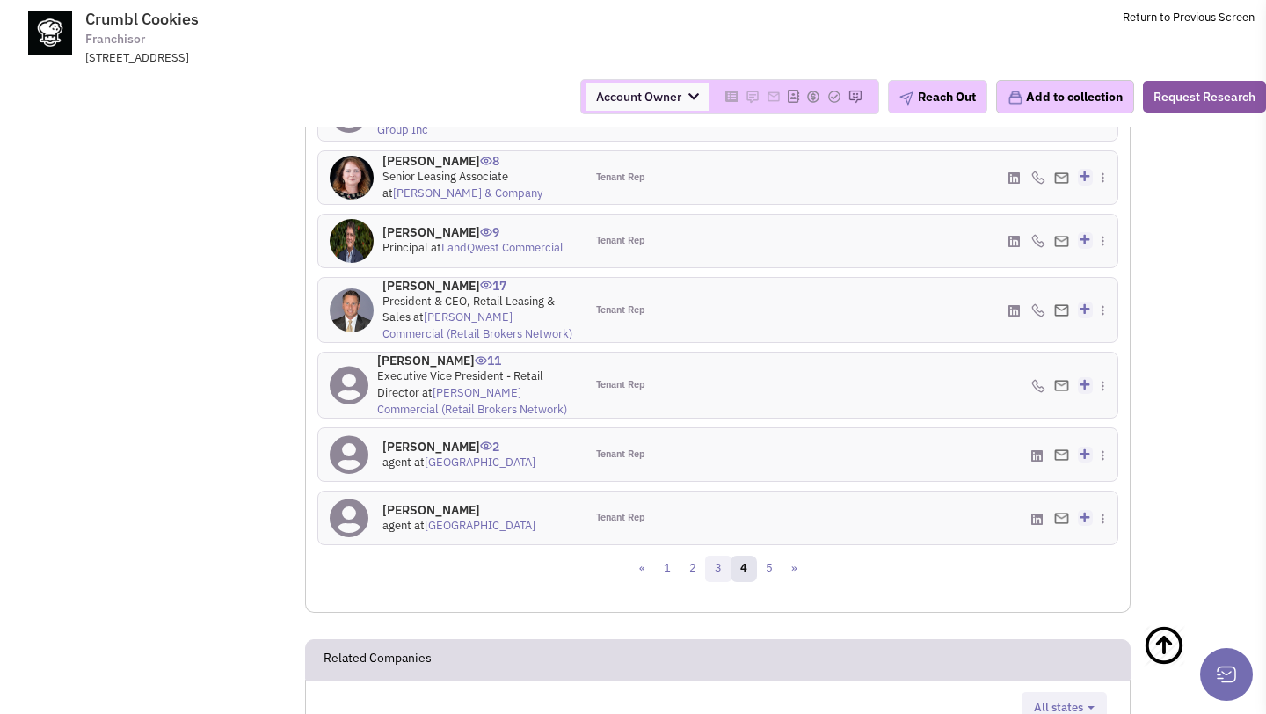
click at [711, 568] on link "3" at bounding box center [718, 569] width 26 height 26
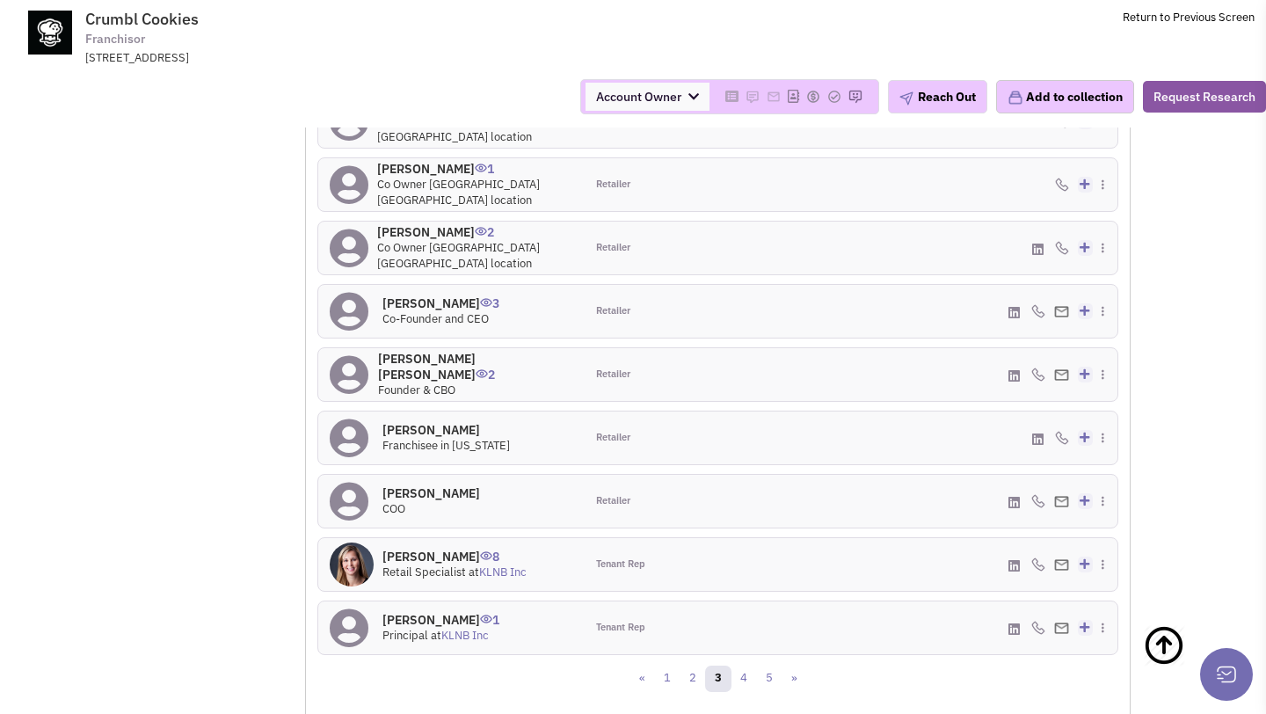
scroll to position [1905, 0]
click at [435, 361] on h4 "Sawyer Hemsley 2" at bounding box center [475, 365] width 195 height 32
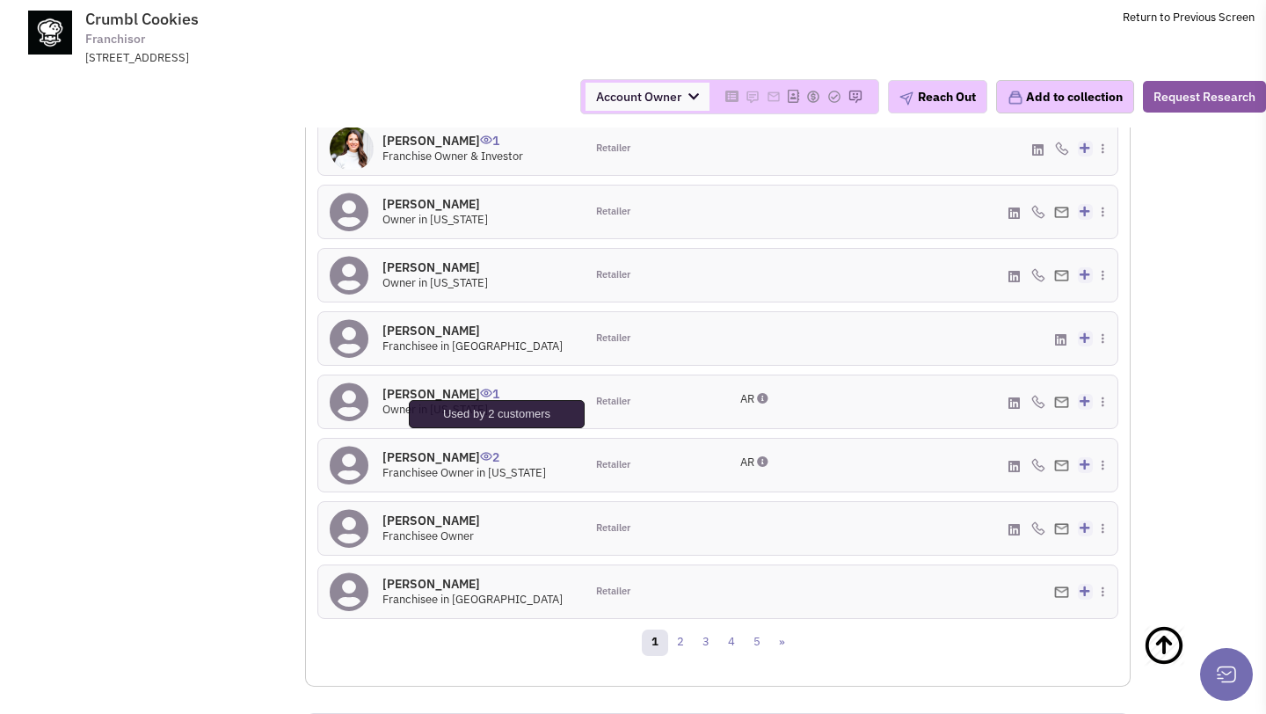
scroll to position [2003, 0]
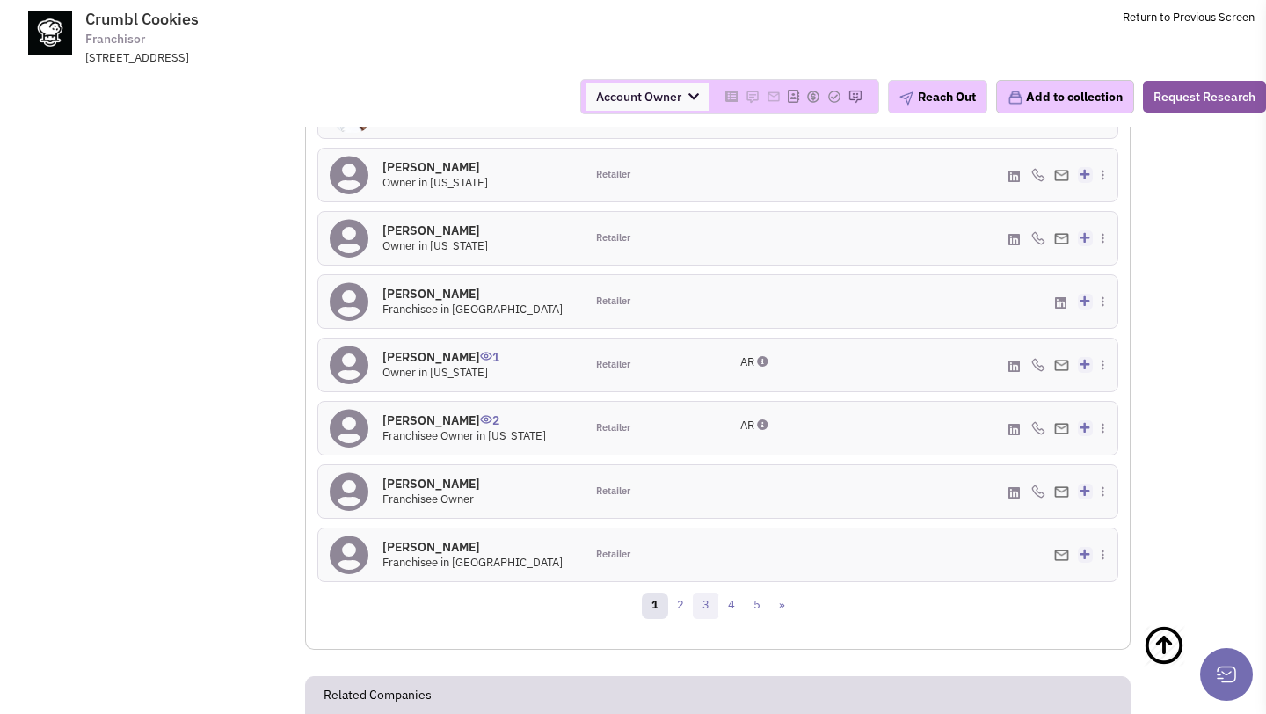
click at [711, 606] on link "3" at bounding box center [706, 606] width 26 height 26
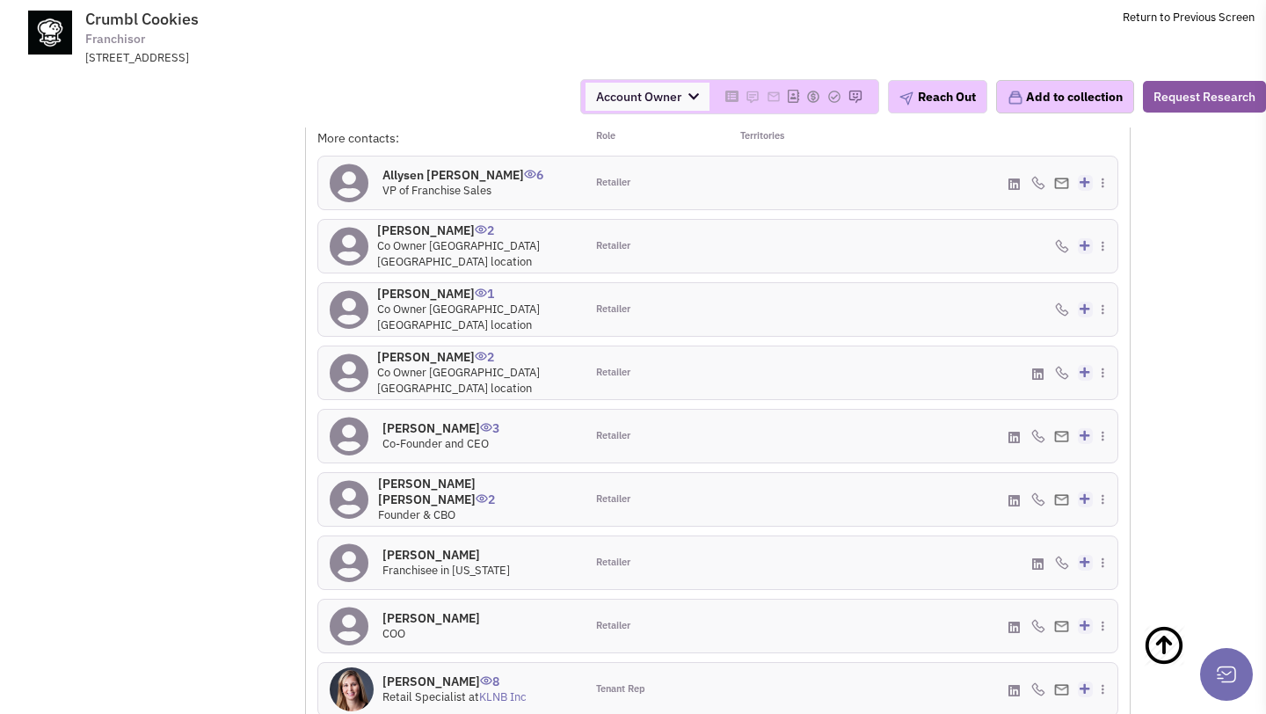
scroll to position [1923, 0]
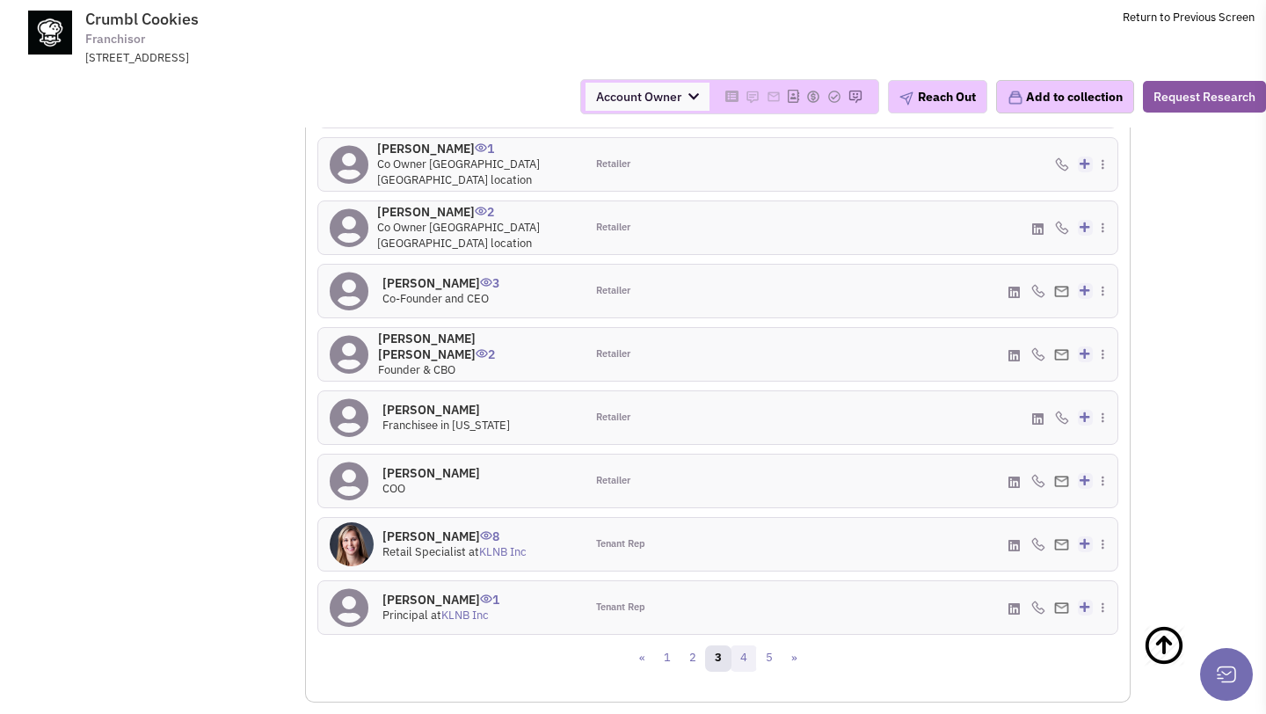
click at [745, 657] on link "4" at bounding box center [744, 659] width 26 height 26
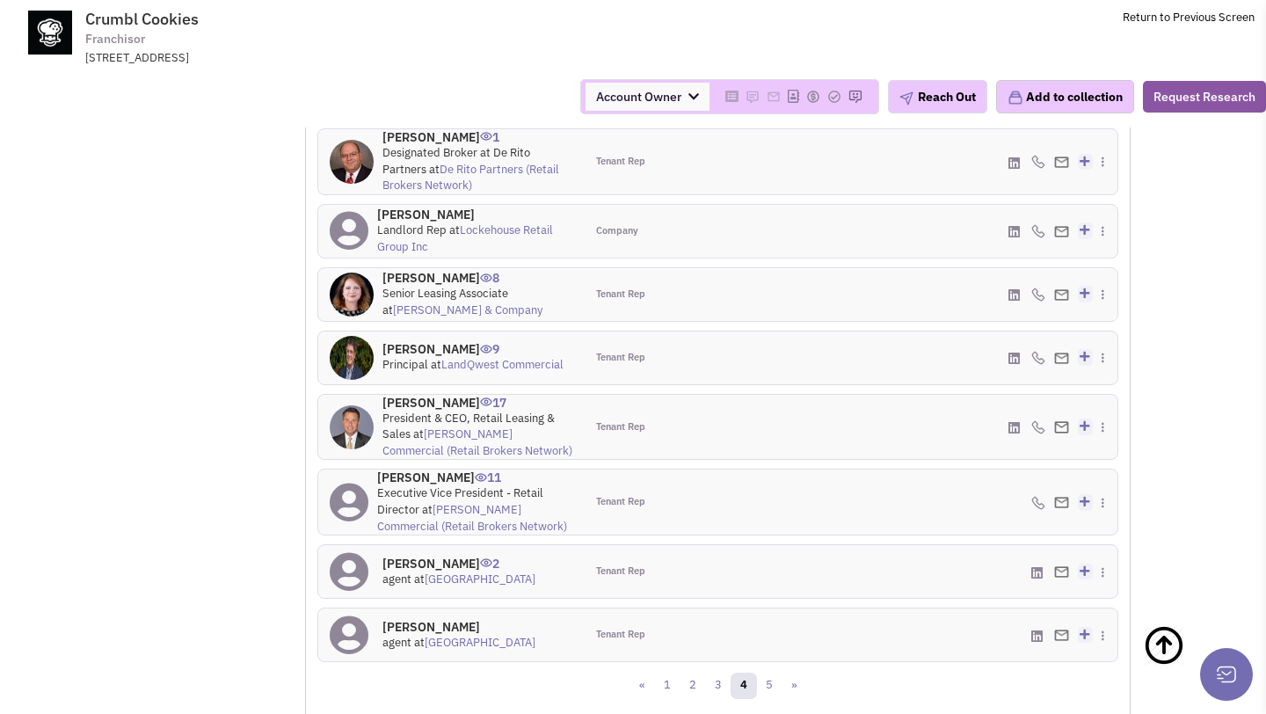
scroll to position [1980, 0]
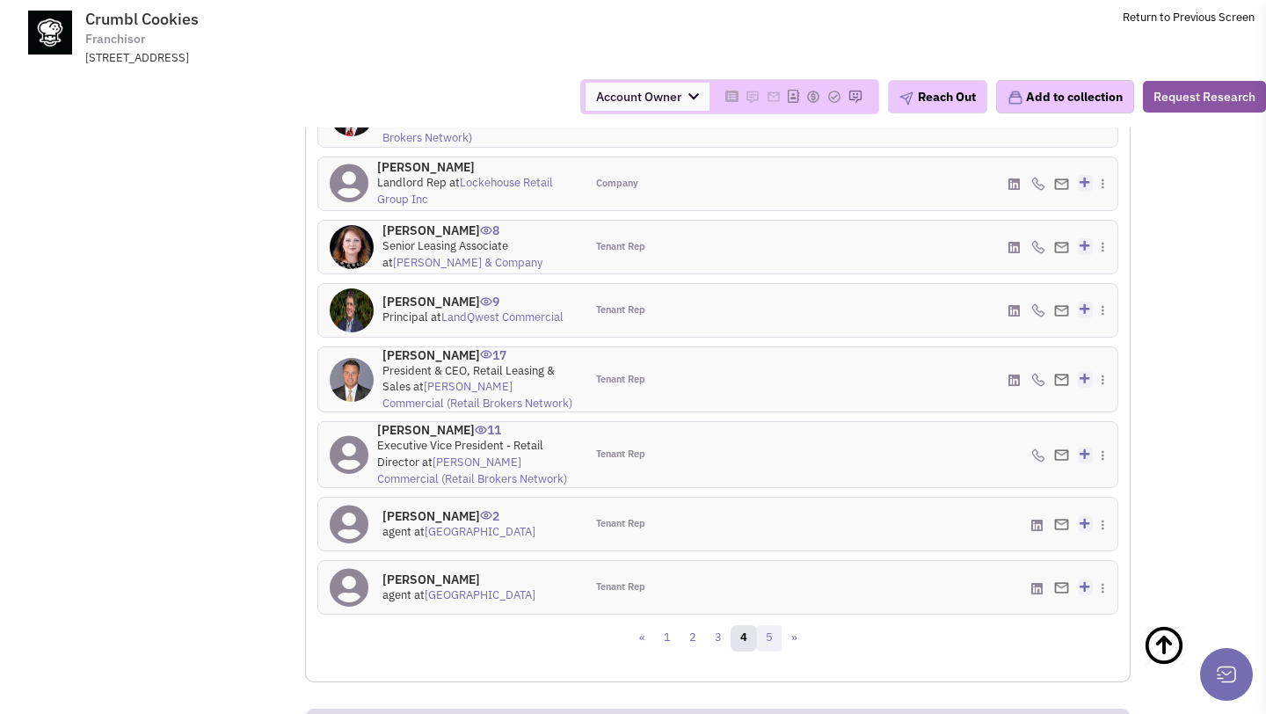
click at [774, 646] on link "5" at bounding box center [769, 638] width 26 height 26
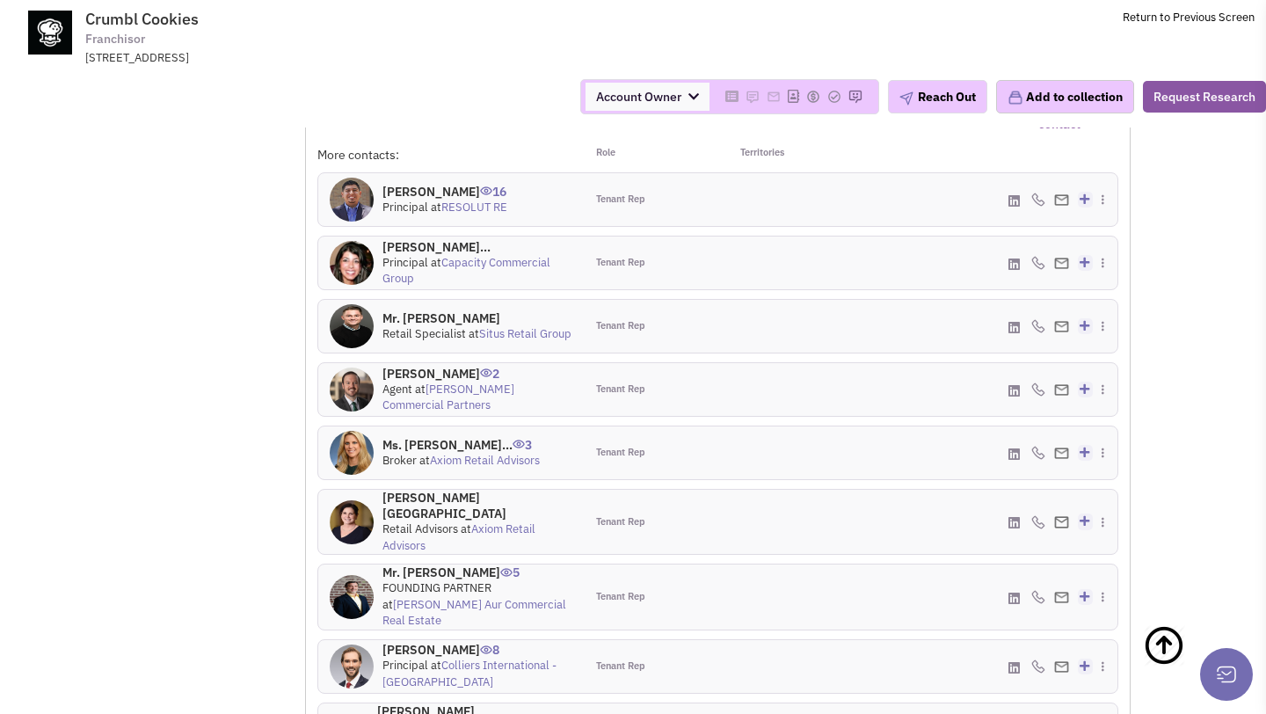
scroll to position [1760, 0]
click at [450, 196] on h4 "Mr. Joey Mendez 16" at bounding box center [445, 194] width 125 height 16
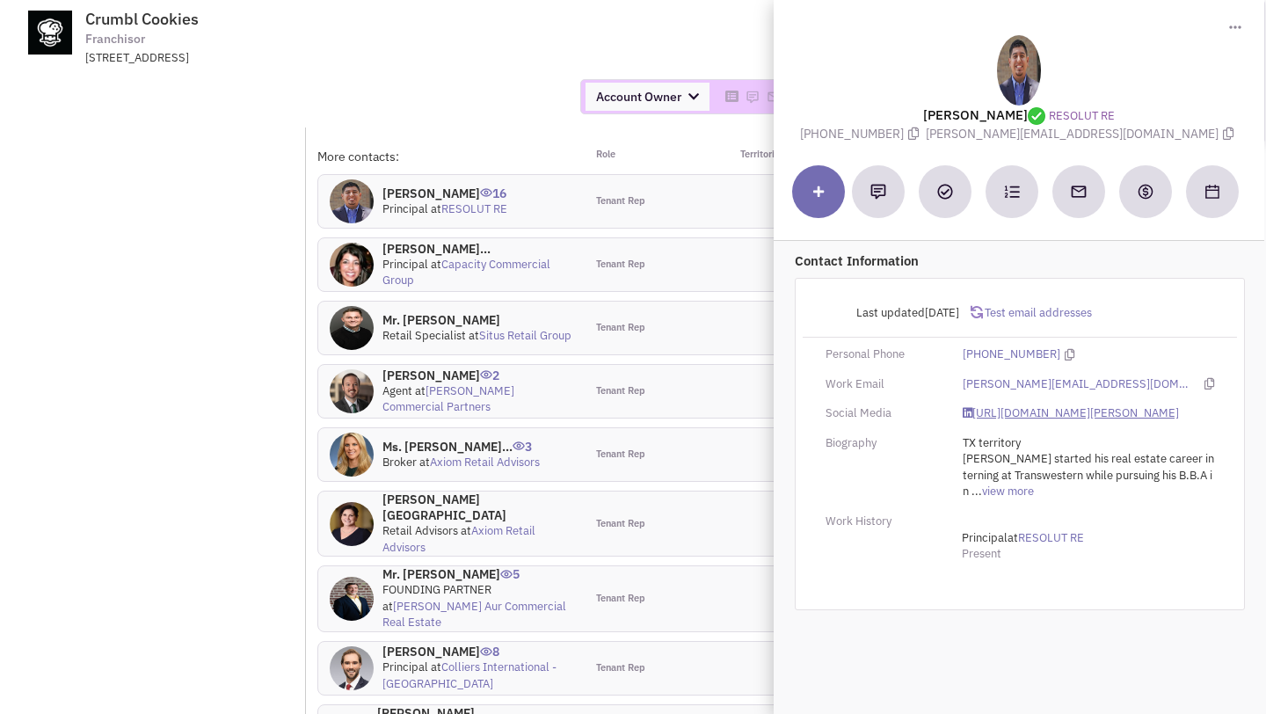
click at [989, 408] on link "https://www.linkedin.com/in/joey-mendez-6771a158" at bounding box center [1071, 413] width 216 height 17
click at [534, 55] on div "540 S Main Street, Logan, UT, 84321" at bounding box center [314, 58] width 459 height 17
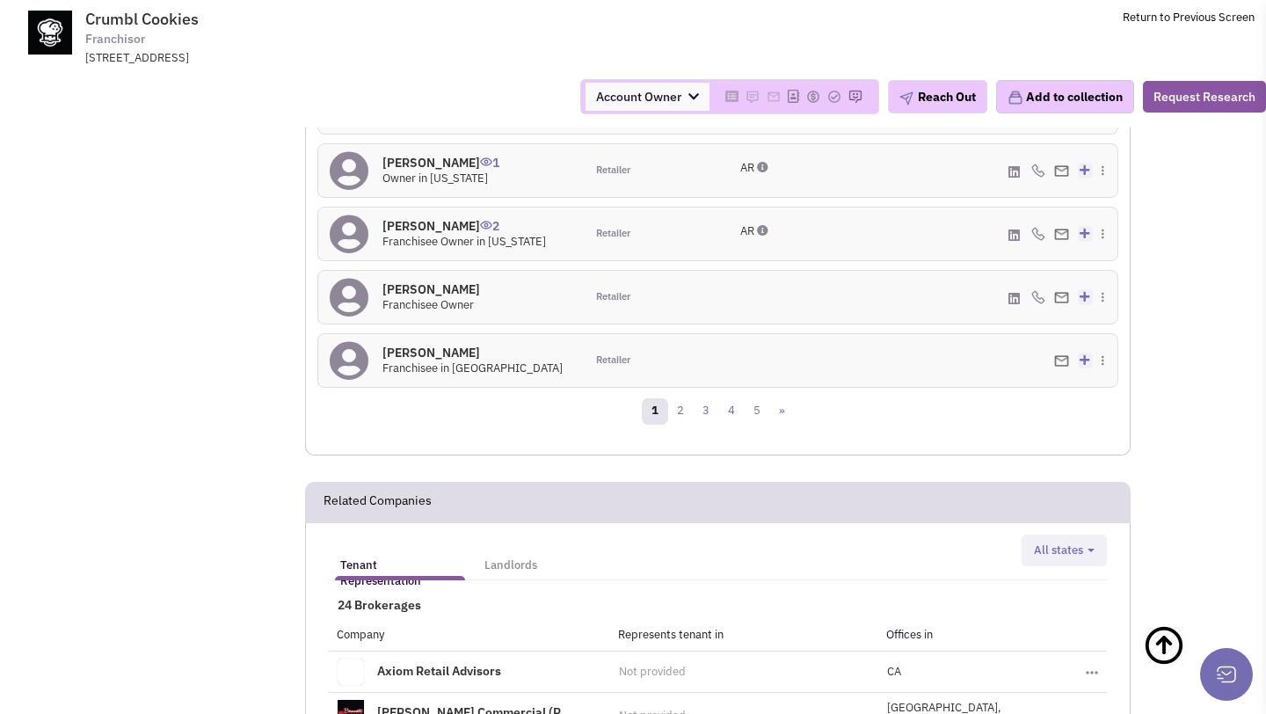
scroll to position [2302, 0]
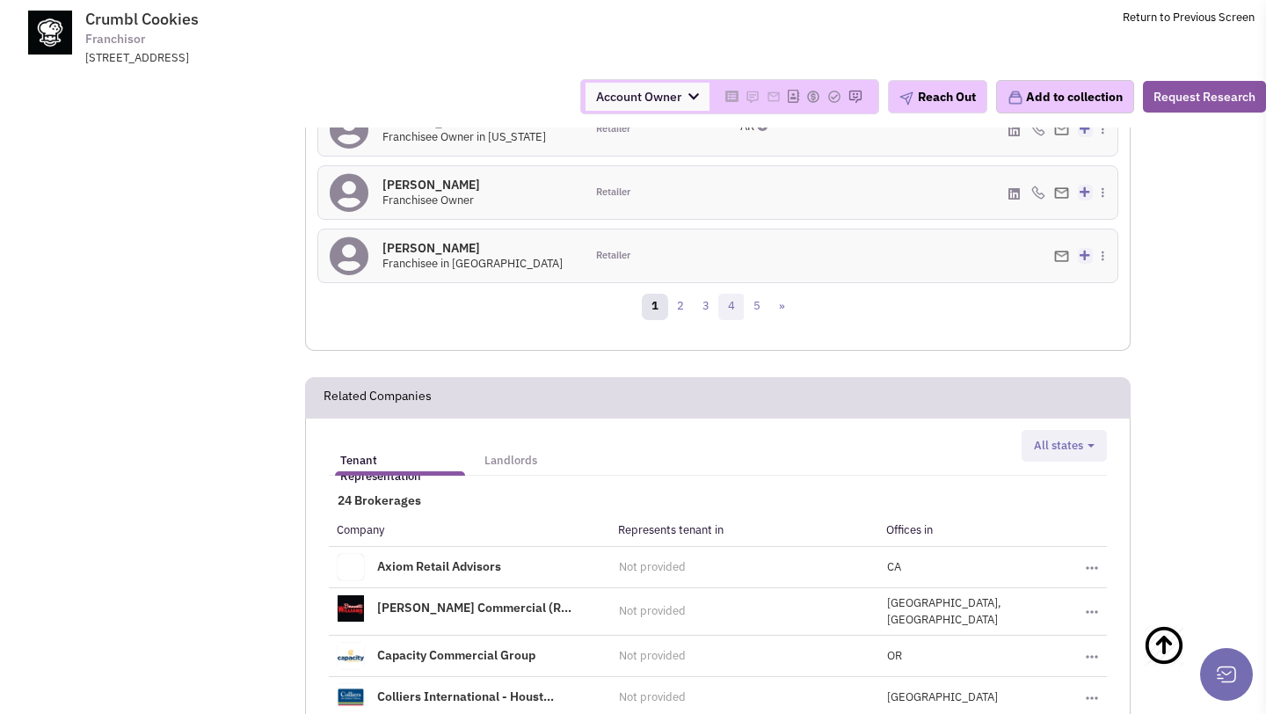
click at [737, 313] on link "4" at bounding box center [732, 307] width 26 height 26
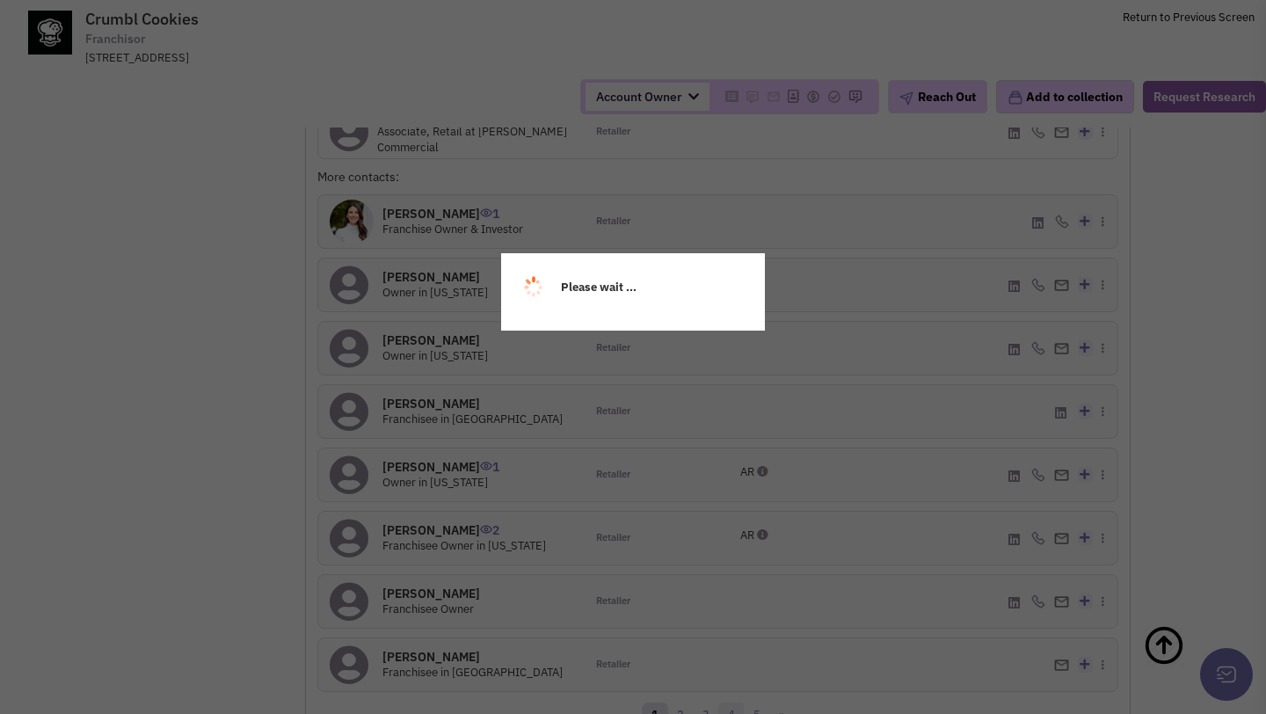
scroll to position [1892, 0]
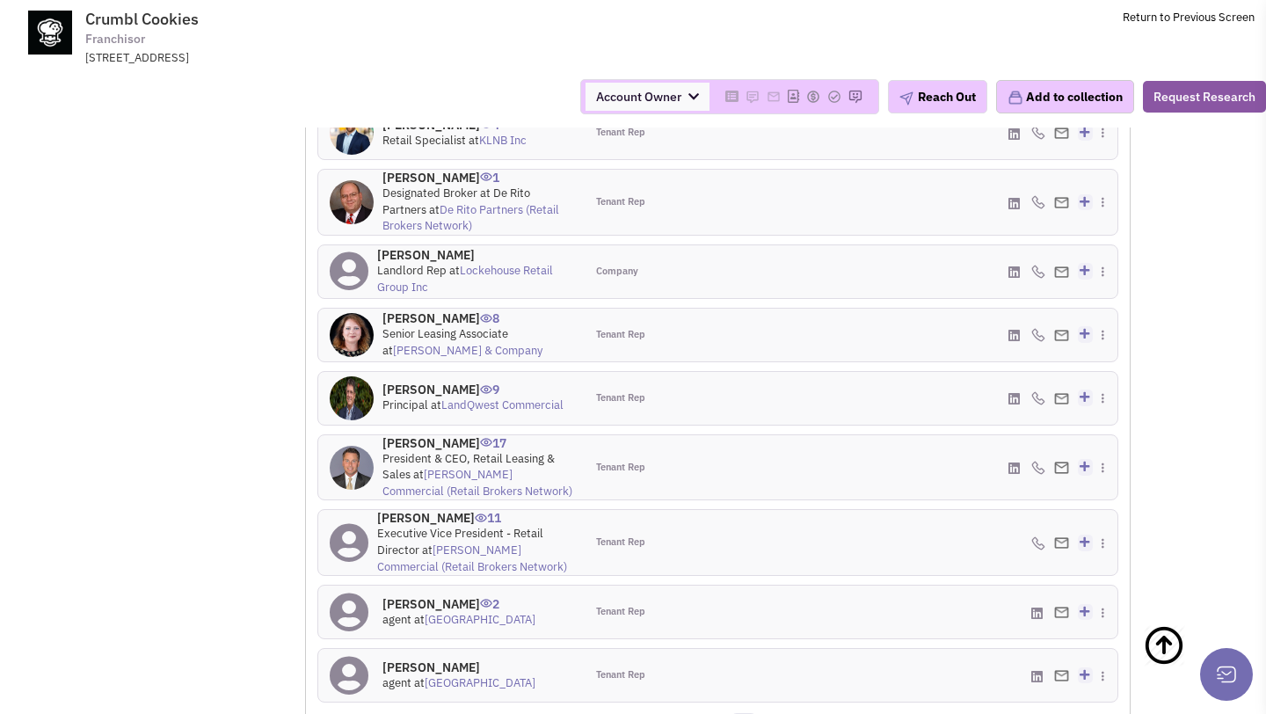
click at [422, 445] on h4 "Mr. Chad Stine 17" at bounding box center [478, 443] width 191 height 16
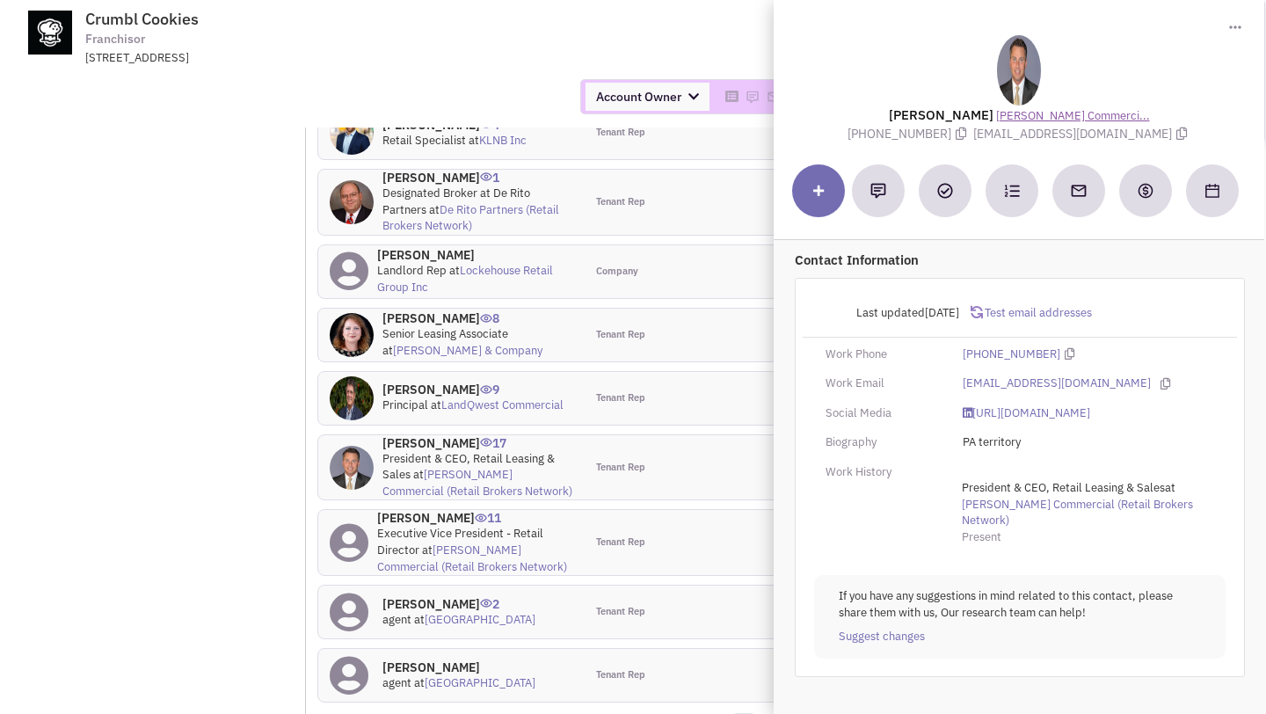
click at [1050, 114] on link "Bennett Williams Commerci..." at bounding box center [1073, 116] width 154 height 17
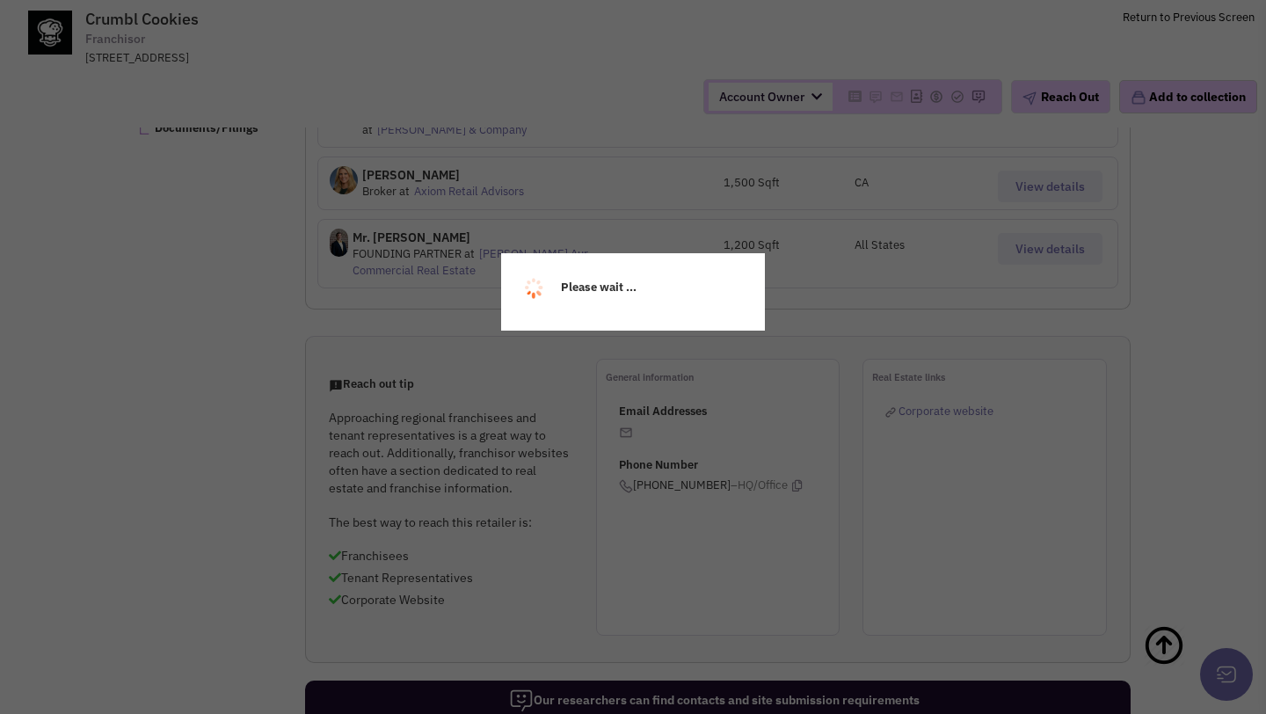
select select
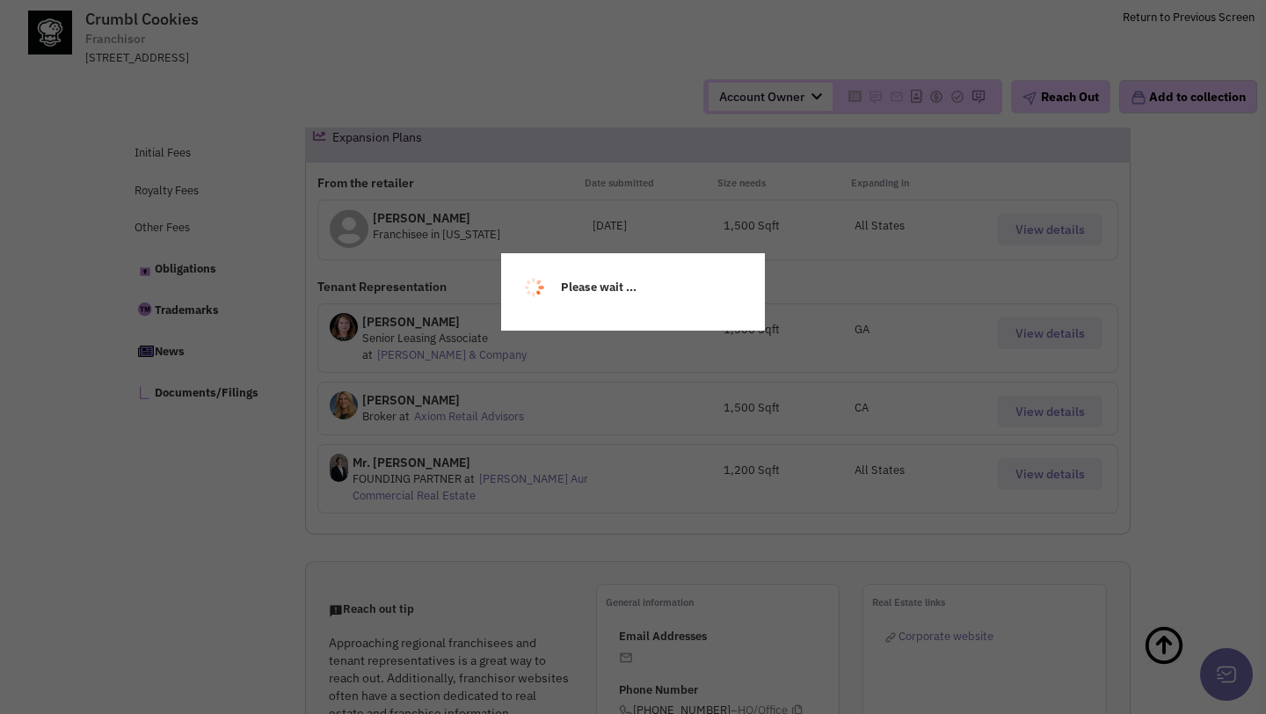
select select
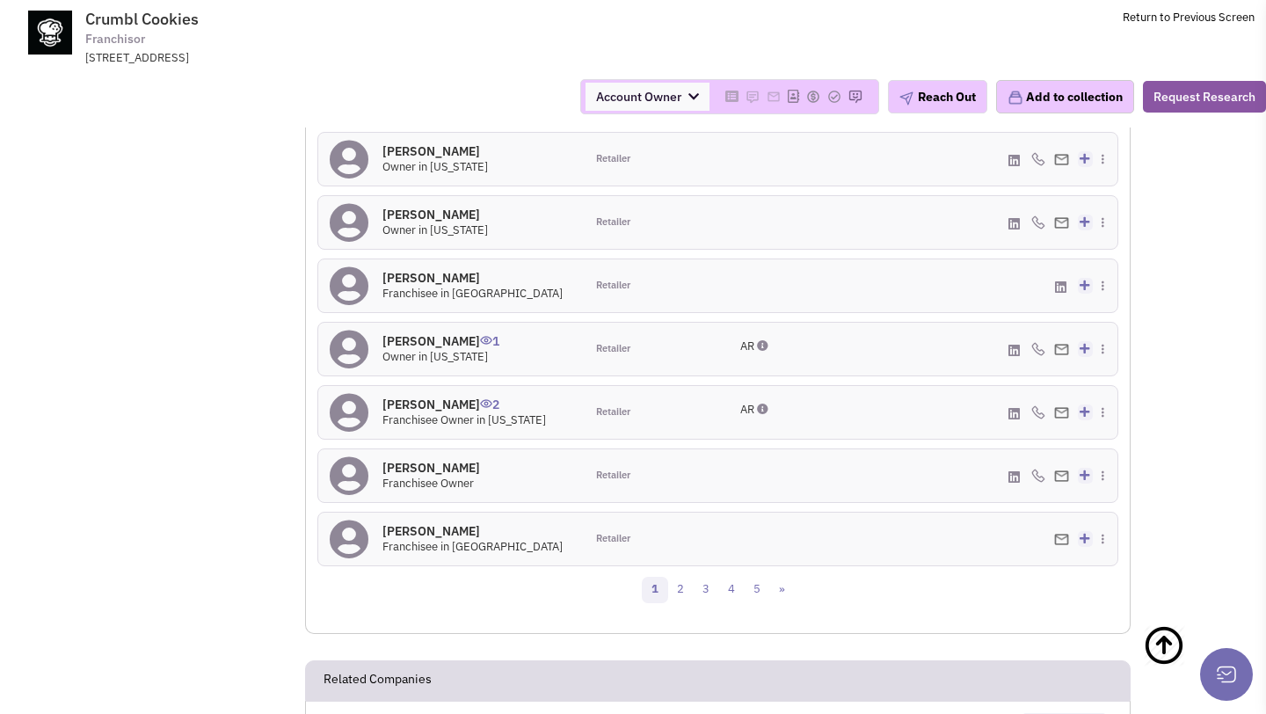
scroll to position [2194, 0]
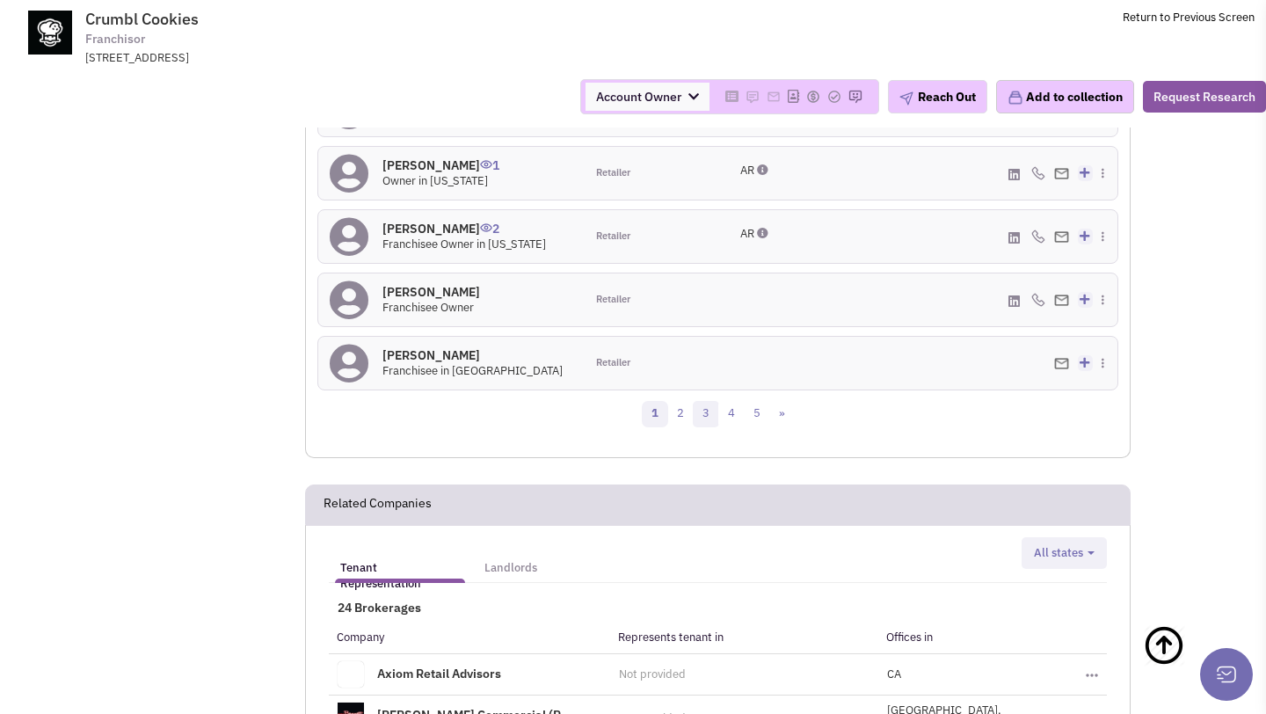
click at [709, 418] on link "3" at bounding box center [706, 414] width 26 height 26
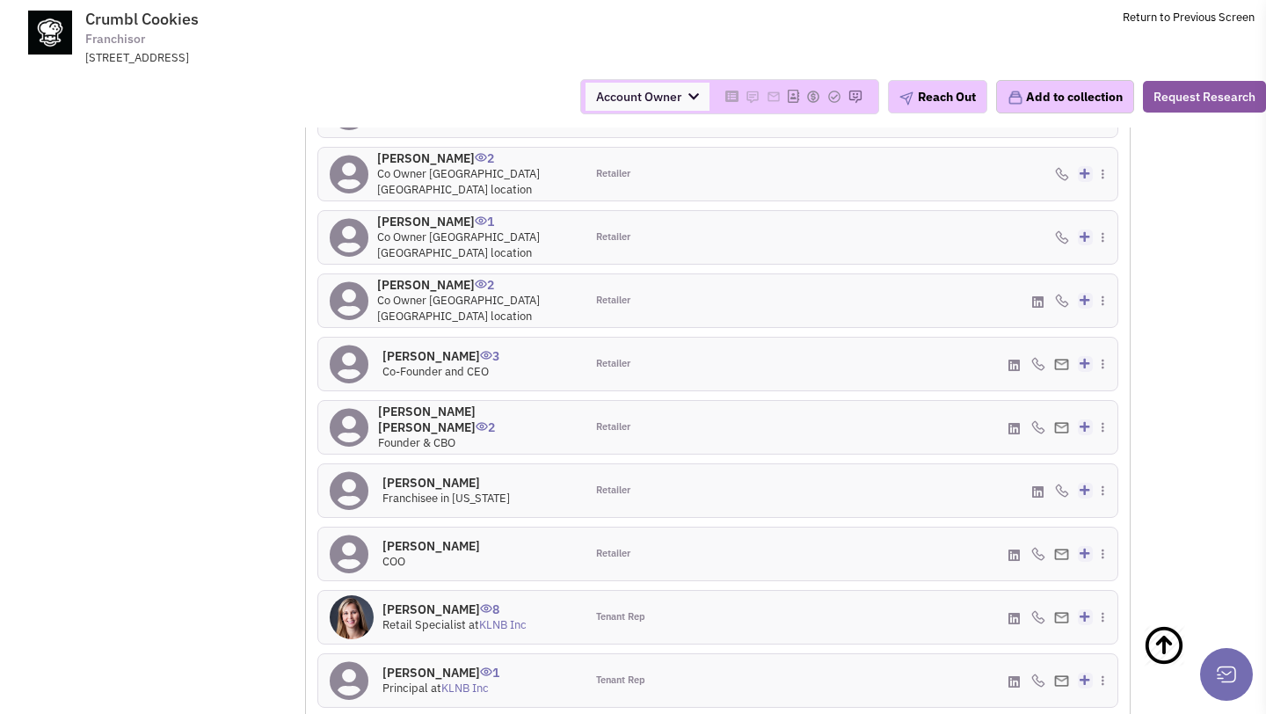
scroll to position [1894, 0]
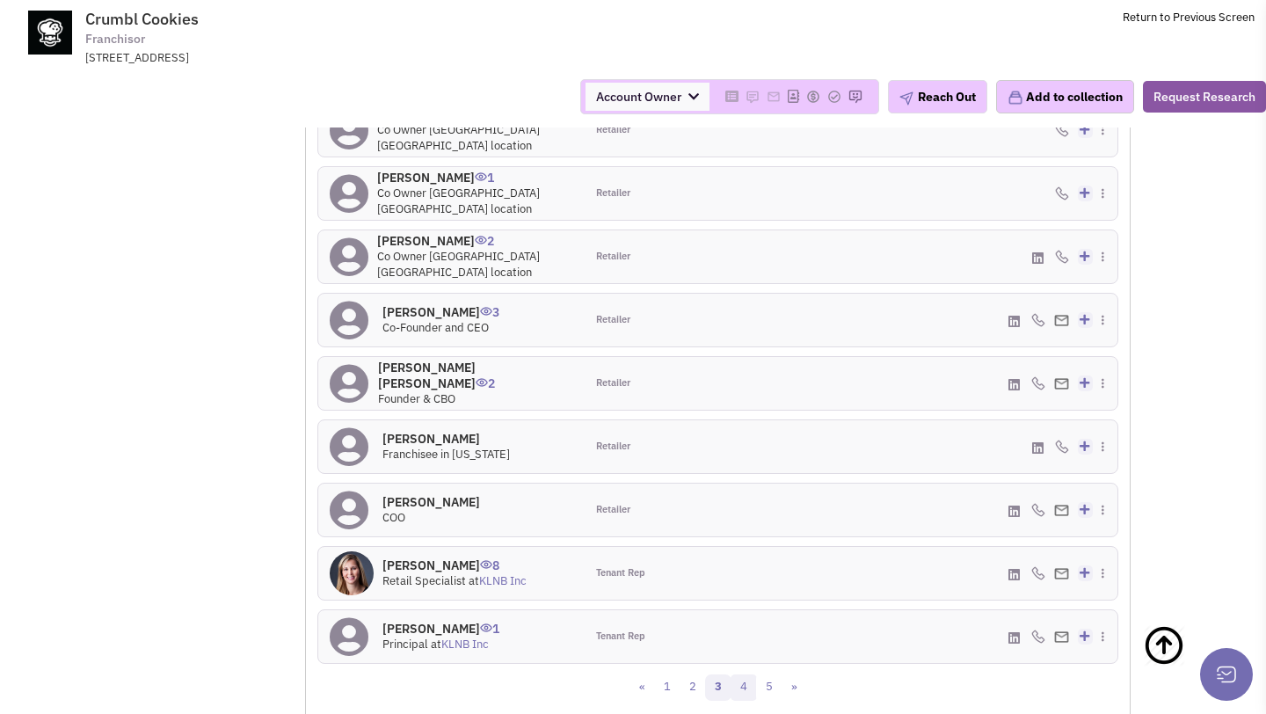
click at [735, 690] on link "4" at bounding box center [744, 688] width 26 height 26
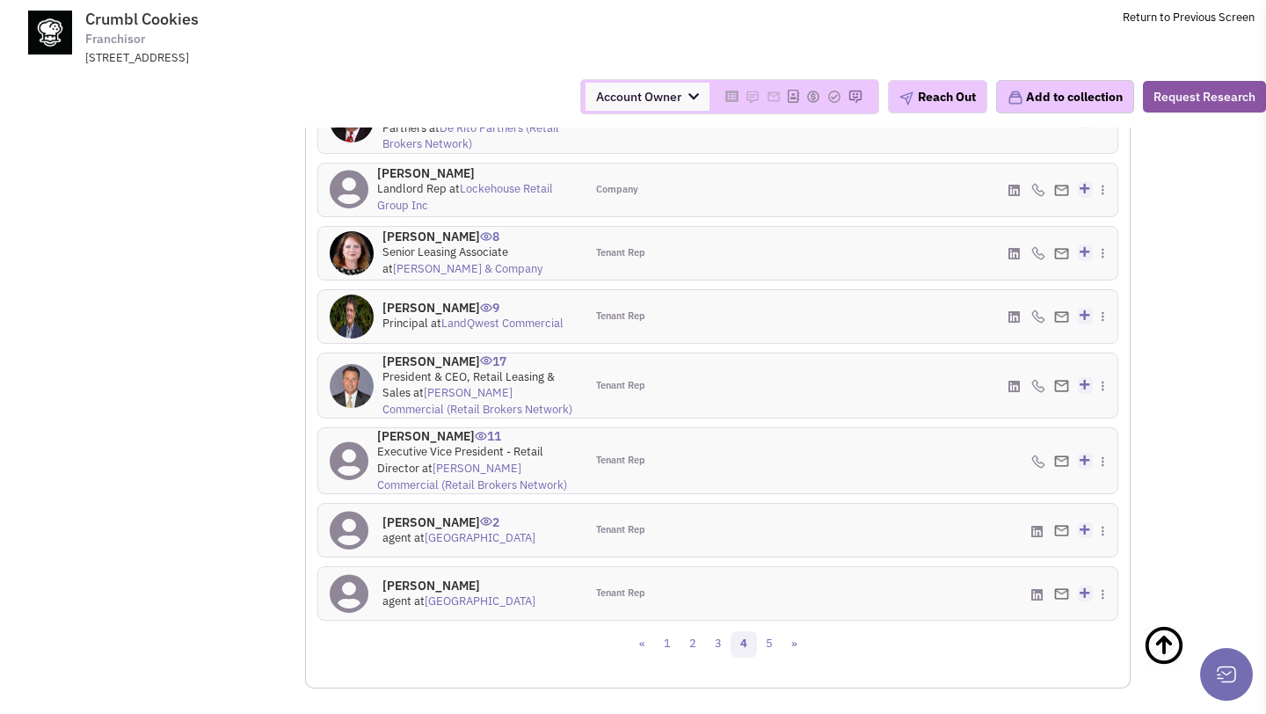
scroll to position [1966, 0]
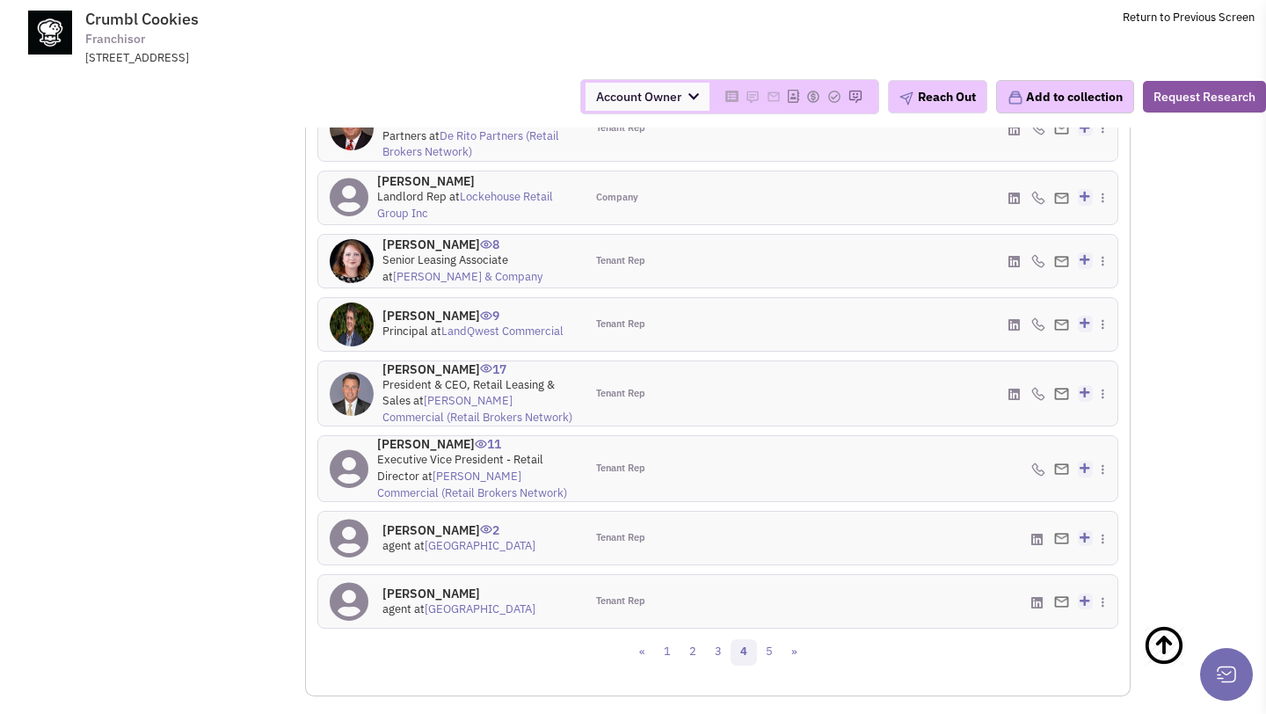
click at [420, 363] on h4 "Mr. Chad Stine 17" at bounding box center [478, 369] width 191 height 16
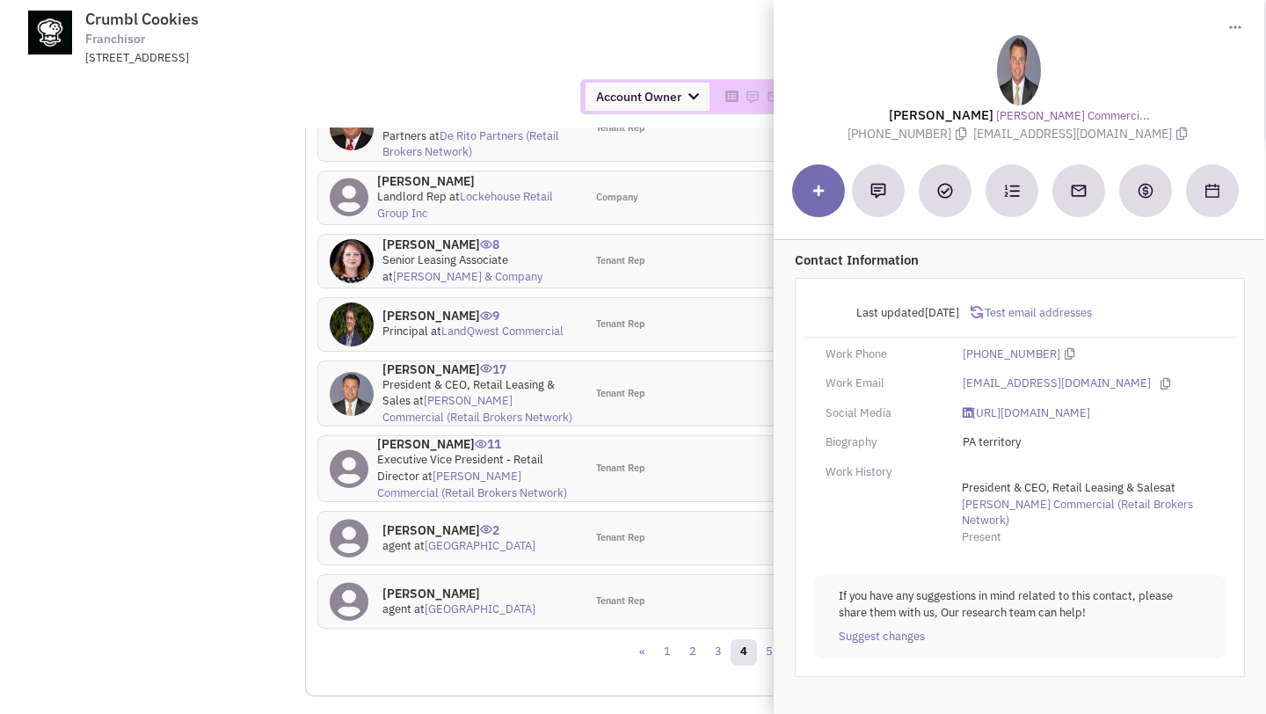
drag, startPoint x: 986, startPoint y: 134, endPoint x: 1142, endPoint y: 134, distance: 156.5
click at [1142, 134] on span "cstine@bennettwilliams.com" at bounding box center [1083, 134] width 218 height 16
copy span "cstine@bennettwilliams.com"
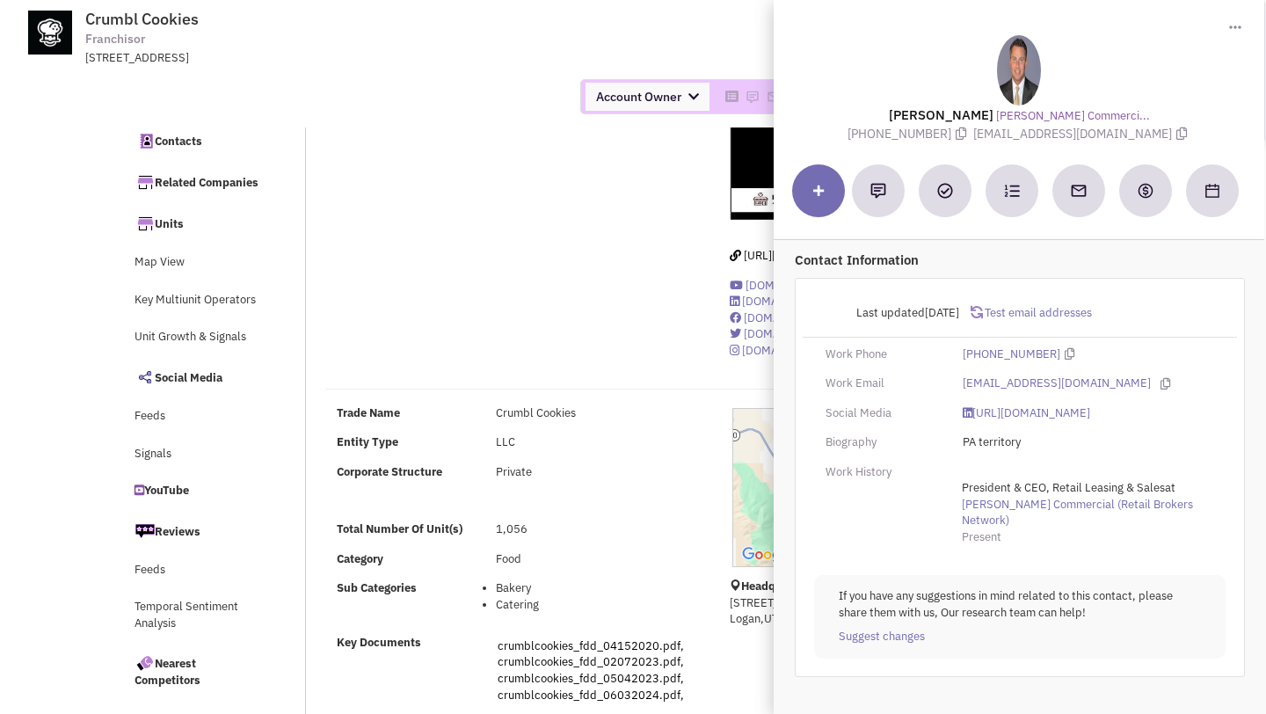
scroll to position [0, 0]
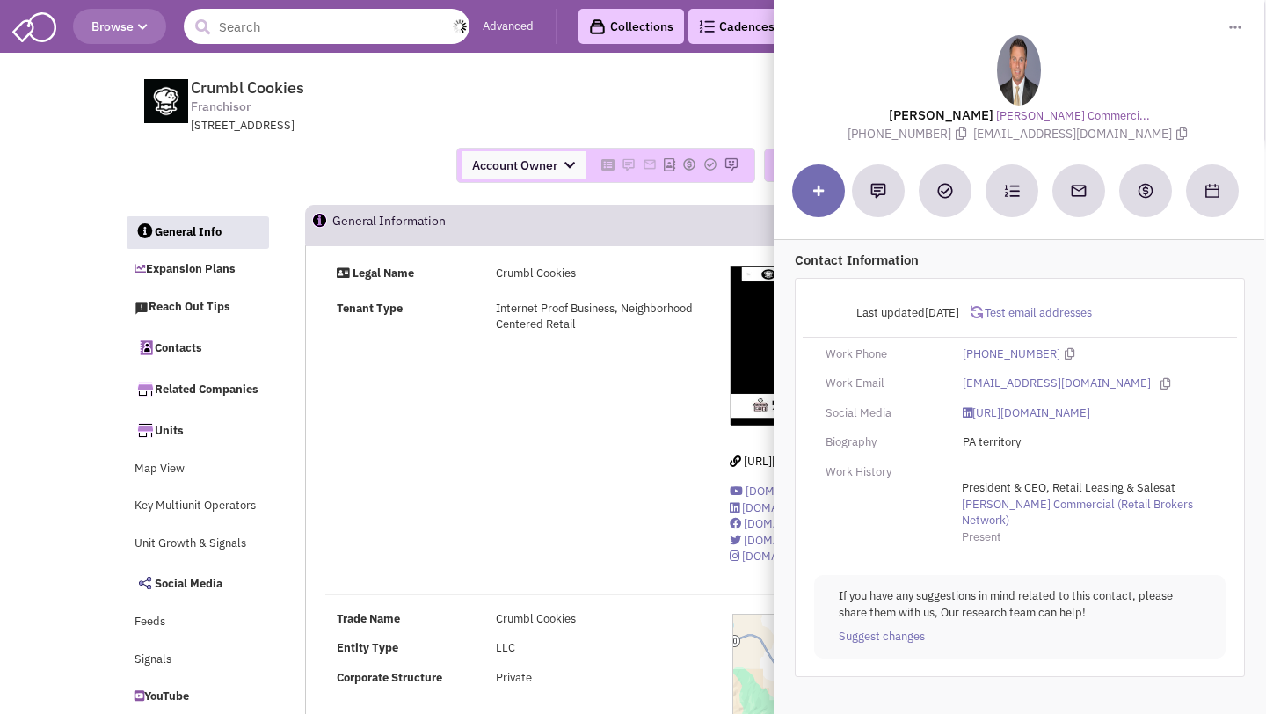
click at [295, 37] on input "text" at bounding box center [327, 26] width 286 height 35
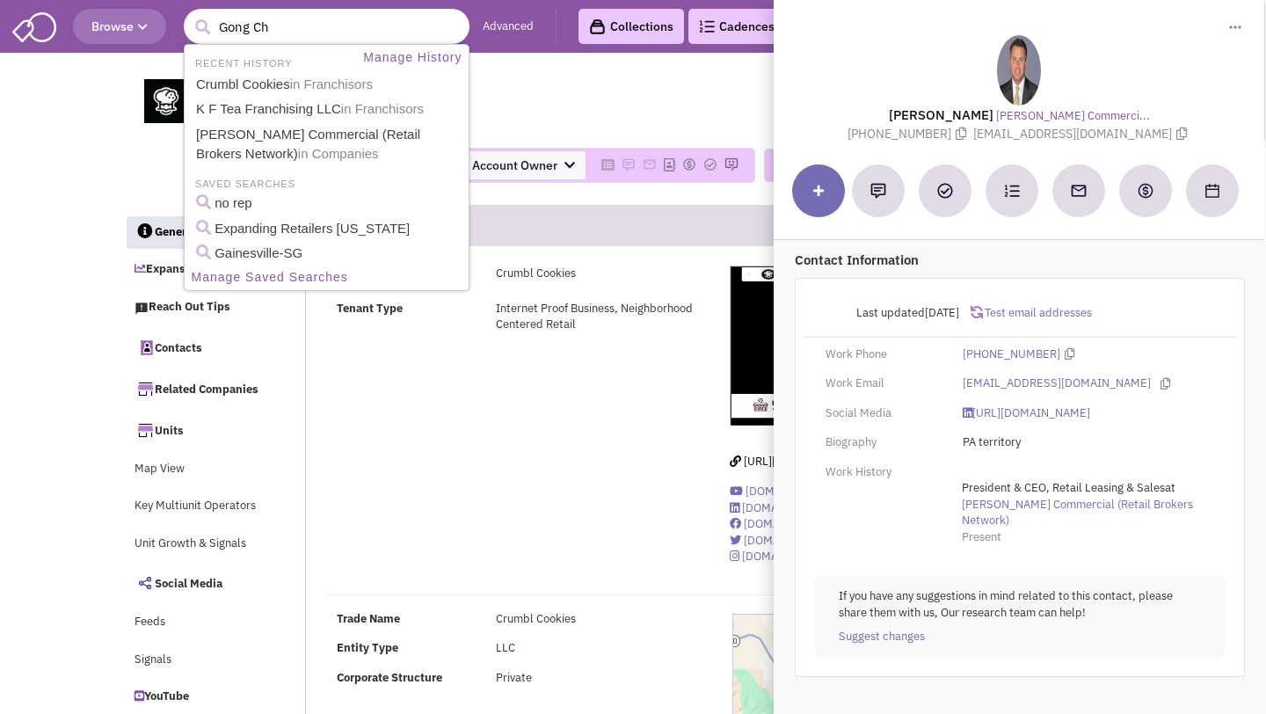
type input "Gong Cha"
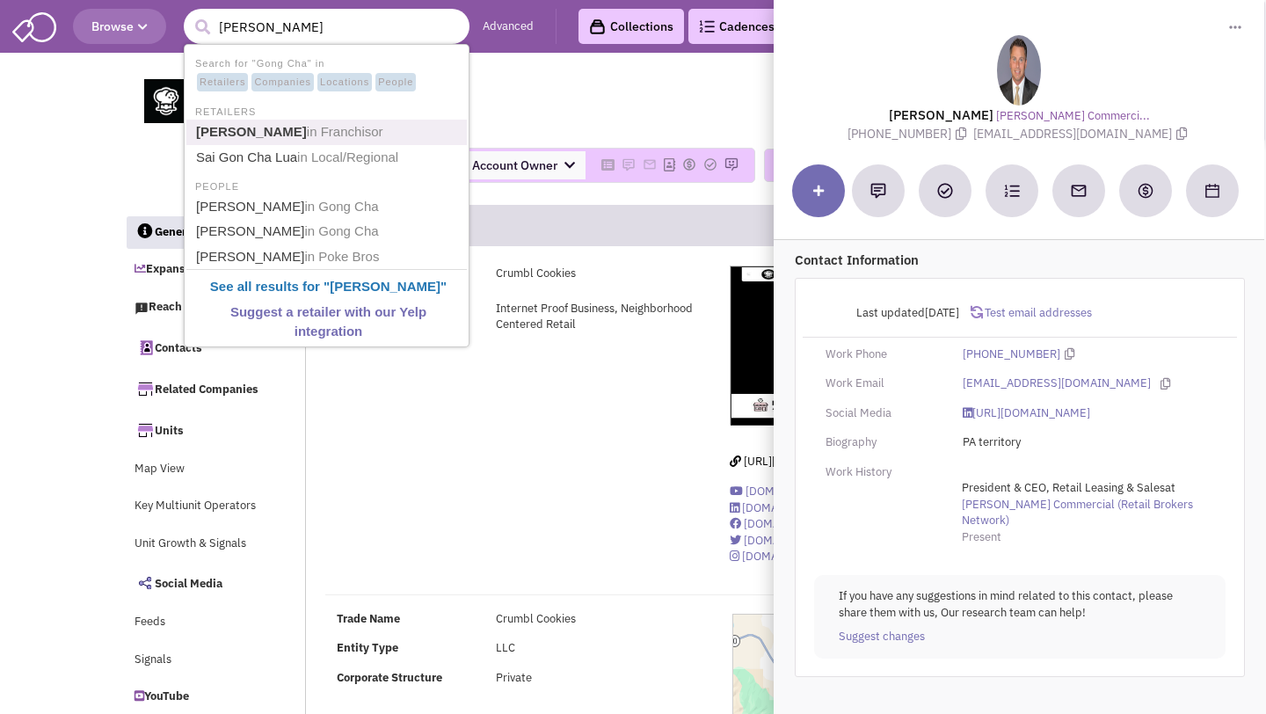
click at [307, 132] on span "in Franchisor" at bounding box center [345, 131] width 77 height 15
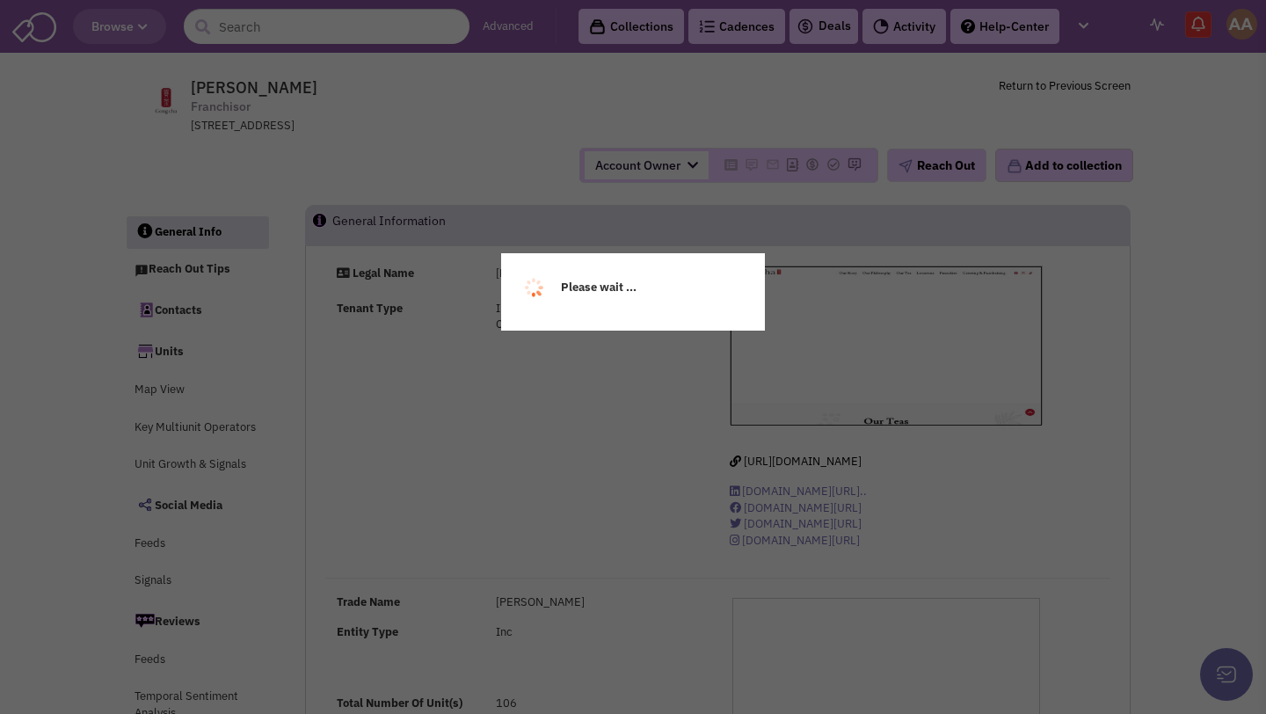
select select
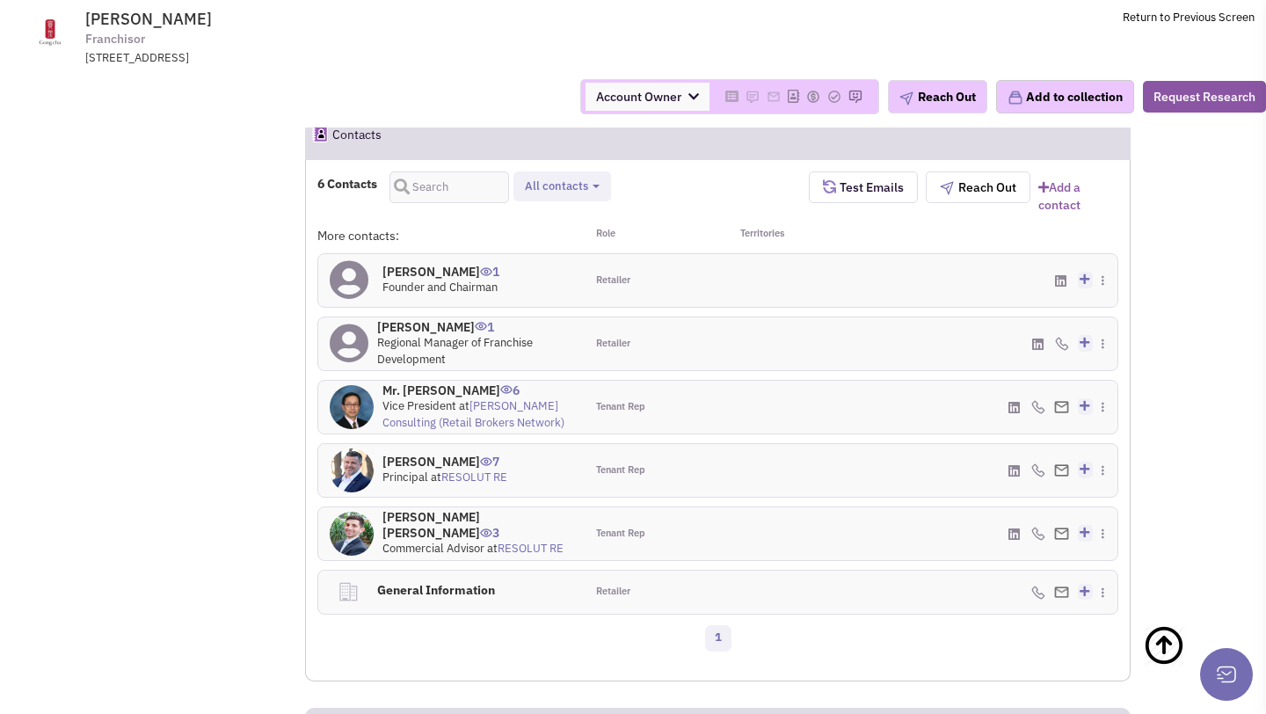
scroll to position [1123, 0]
click at [441, 335] on h4 "[PERSON_NAME] 1" at bounding box center [475, 327] width 196 height 16
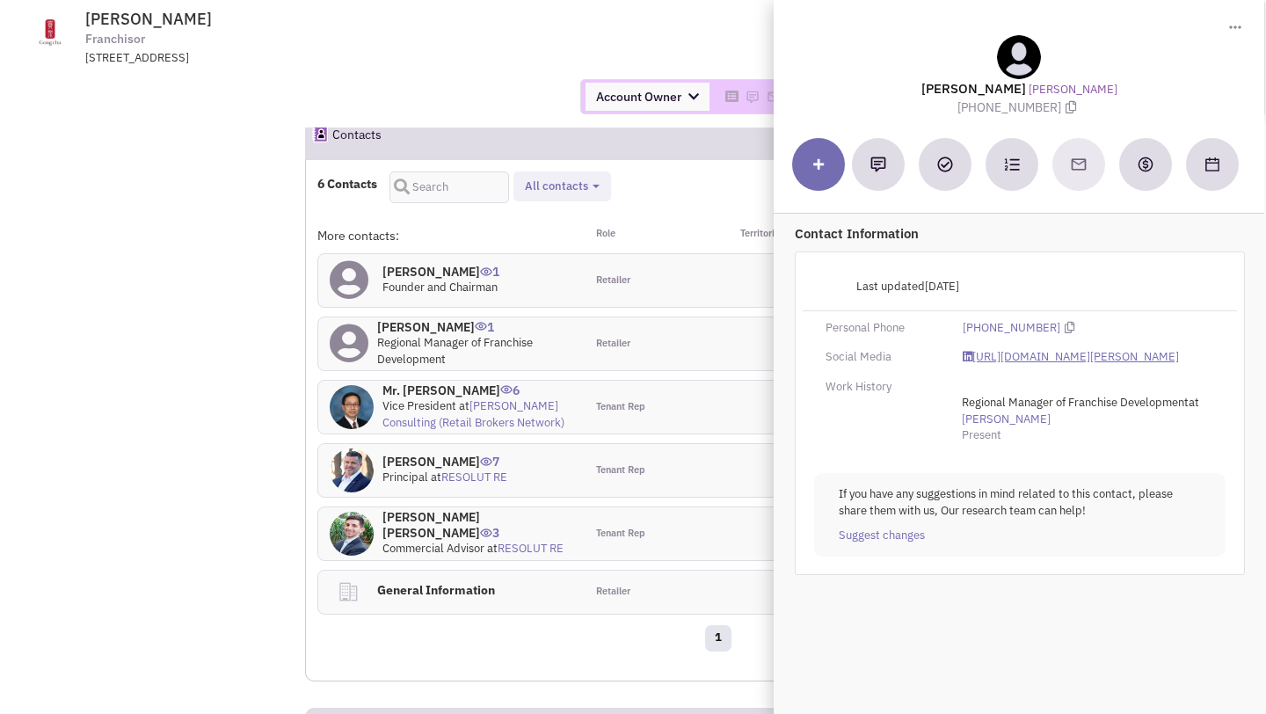
click at [985, 358] on link "[URL][DOMAIN_NAME][PERSON_NAME]" at bounding box center [1071, 357] width 216 height 17
drag, startPoint x: 963, startPoint y: 108, endPoint x: 1051, endPoint y: 107, distance: 88.0
click at [1051, 107] on span "[PHONE_NUMBER]" at bounding box center [1019, 107] width 123 height 16
copy span "[PHONE_NUMBER]"
click at [1033, 353] on link "[URL][DOMAIN_NAME][PERSON_NAME]" at bounding box center [1071, 357] width 216 height 17
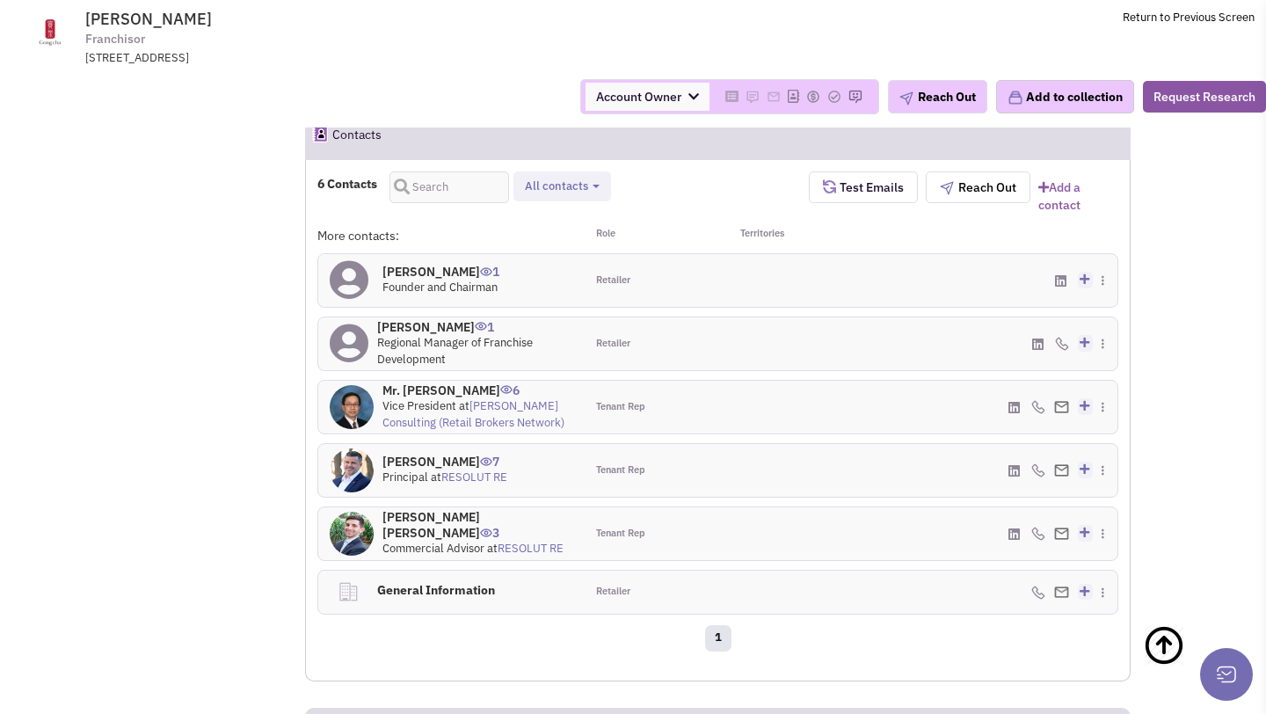
click at [431, 398] on h4 "Mr. [PERSON_NAME] 6" at bounding box center [478, 391] width 191 height 16
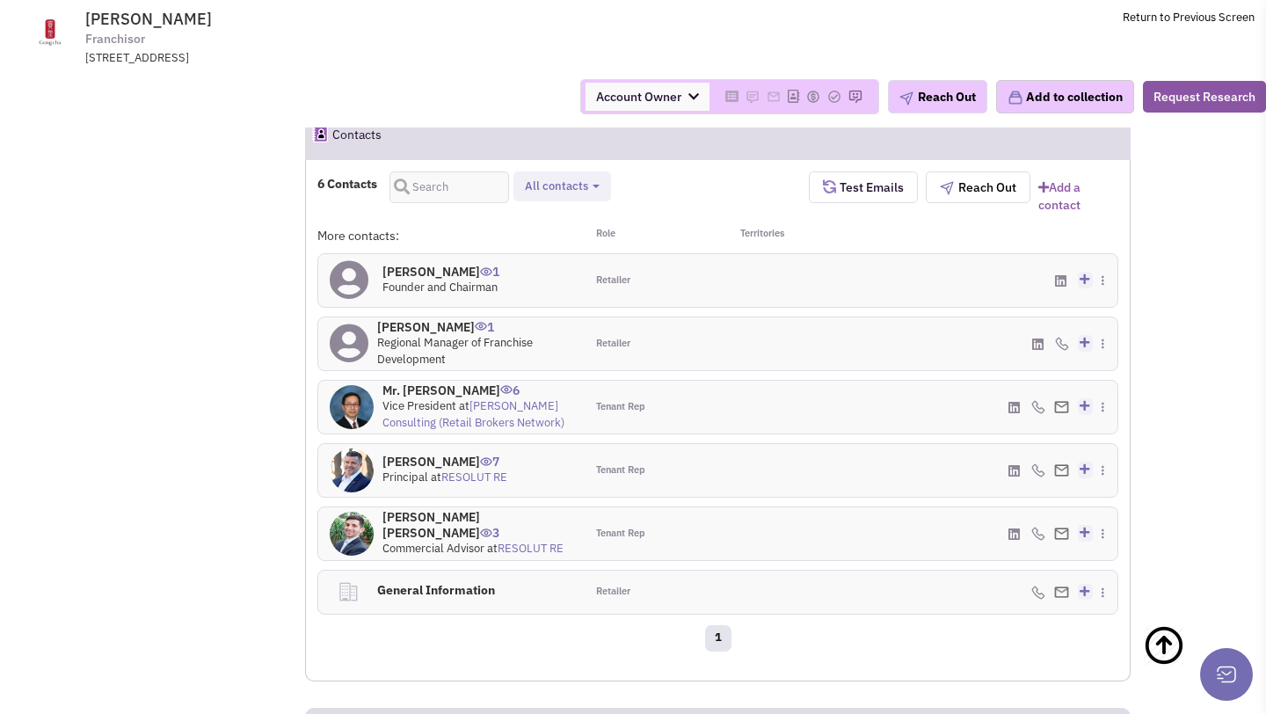
click at [405, 280] on h4 "[PERSON_NAME] 1" at bounding box center [441, 272] width 117 height 16
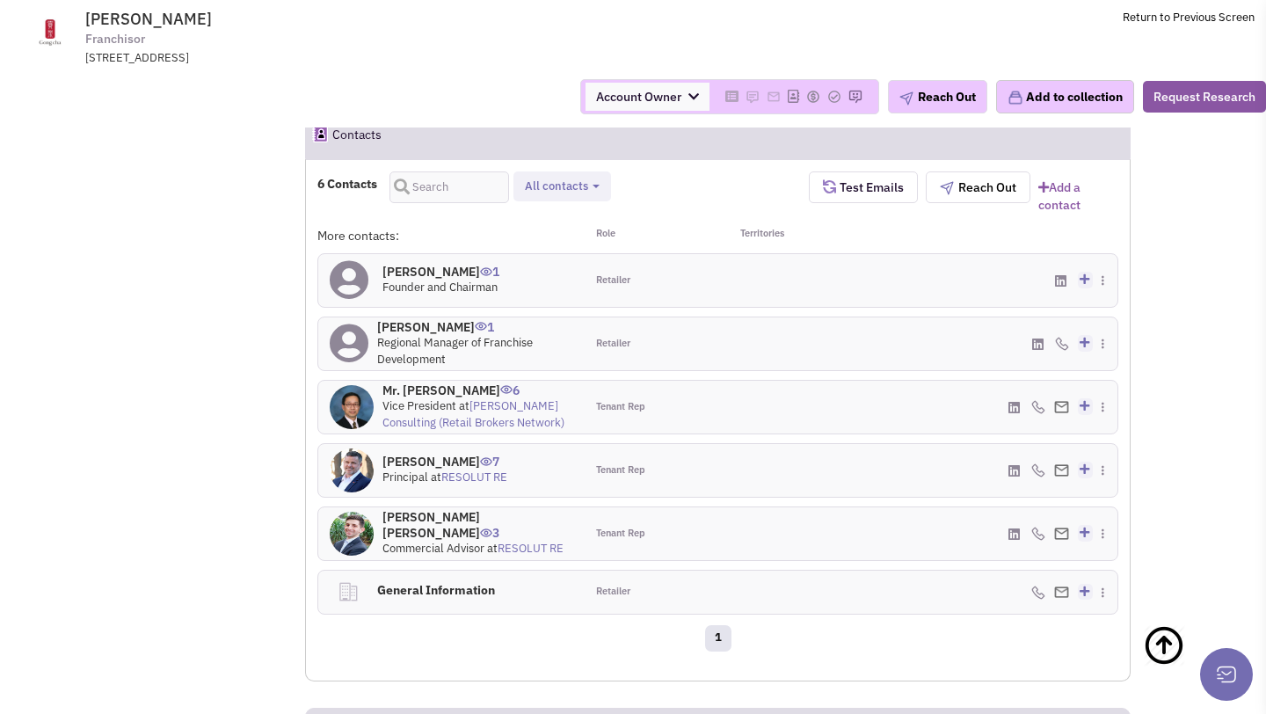
click at [412, 470] on h4 "[PERSON_NAME] 7" at bounding box center [445, 462] width 125 height 16
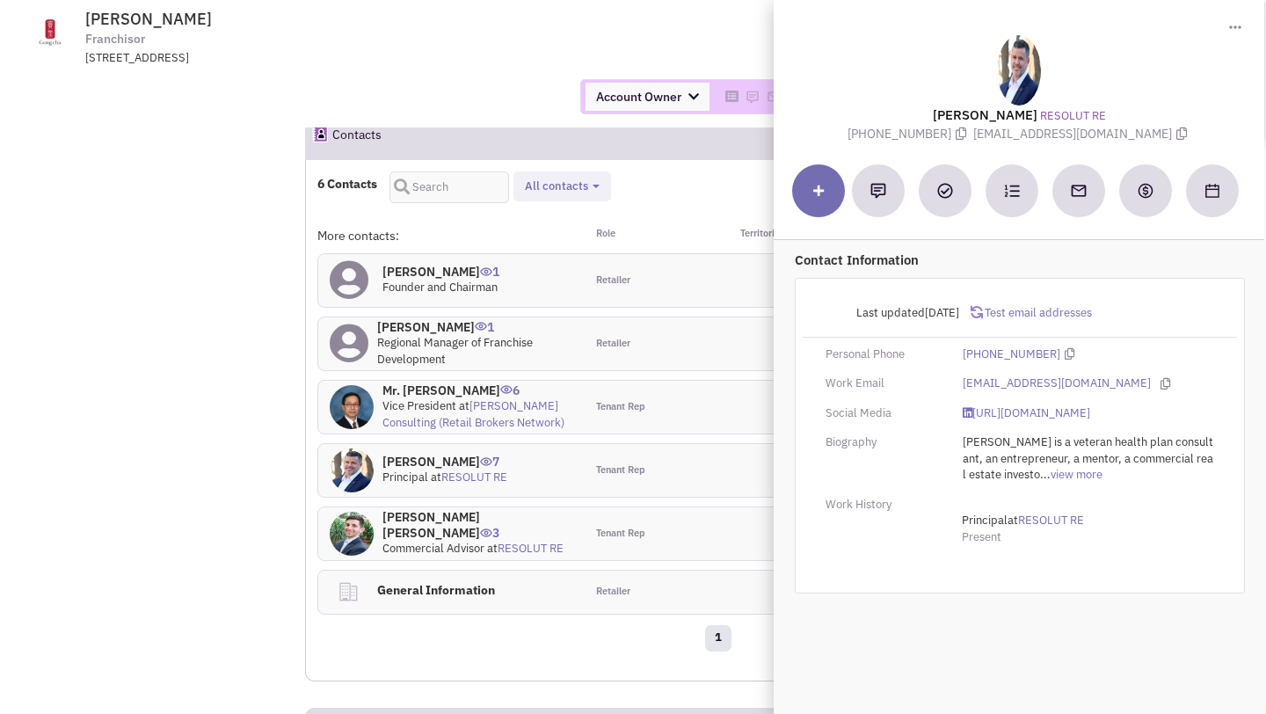
drag, startPoint x: 1002, startPoint y: 135, endPoint x: 1126, endPoint y: 135, distance: 124.0
click at [1126, 135] on span "[EMAIL_ADDRESS][DOMAIN_NAME]" at bounding box center [1083, 134] width 218 height 16
copy span "[EMAIL_ADDRESS][DOMAIN_NAME]"
click at [1003, 412] on link "[URL][DOMAIN_NAME]" at bounding box center [1027, 413] width 128 height 17
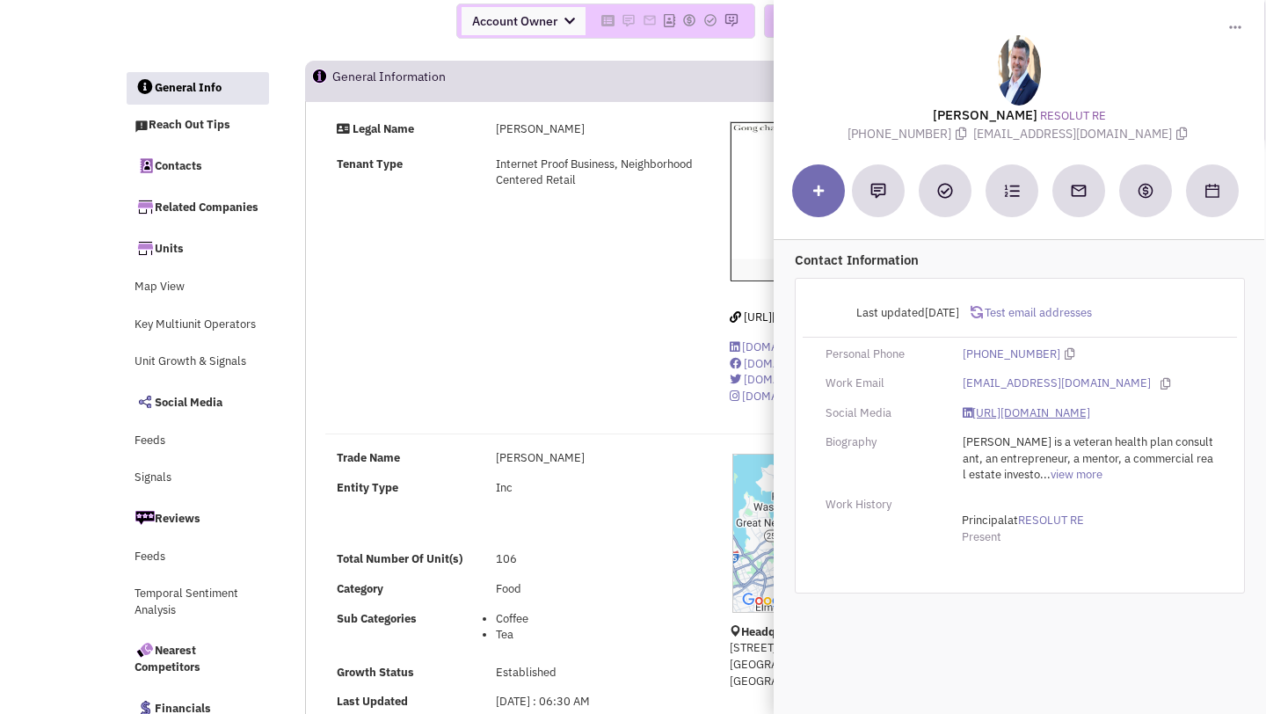
scroll to position [0, 0]
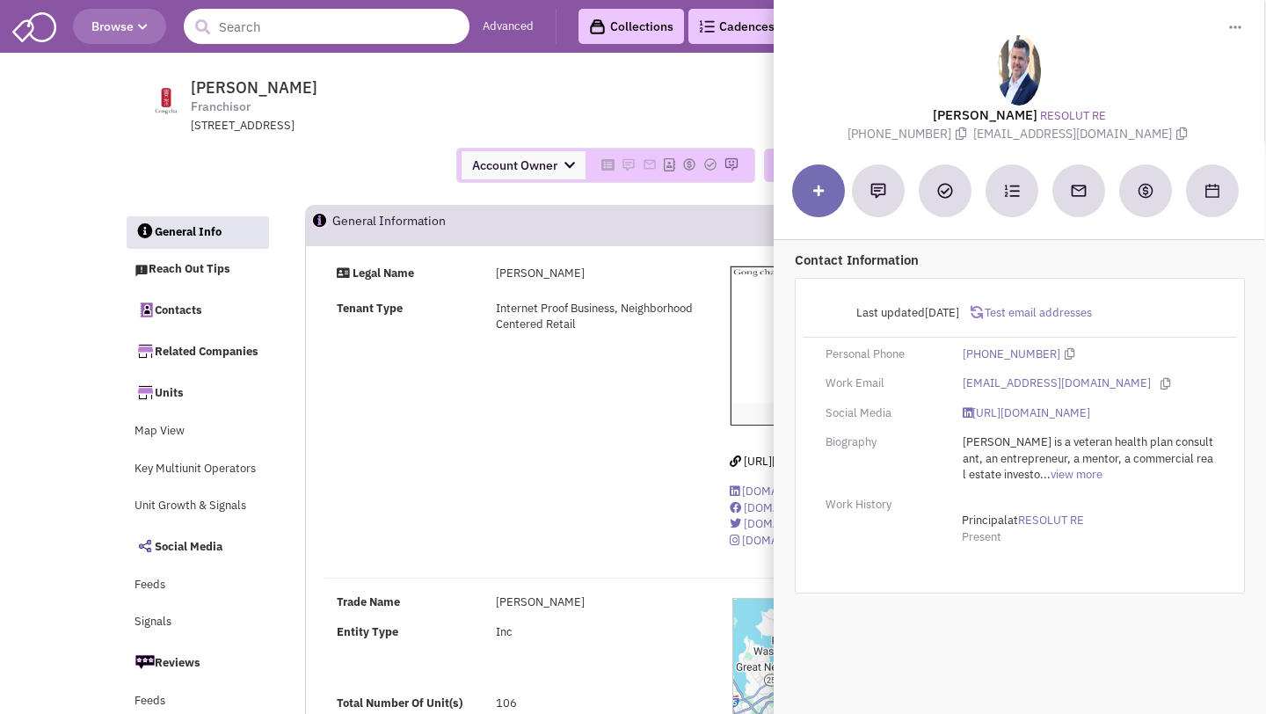
click at [315, 27] on input "text" at bounding box center [327, 26] width 286 height 35
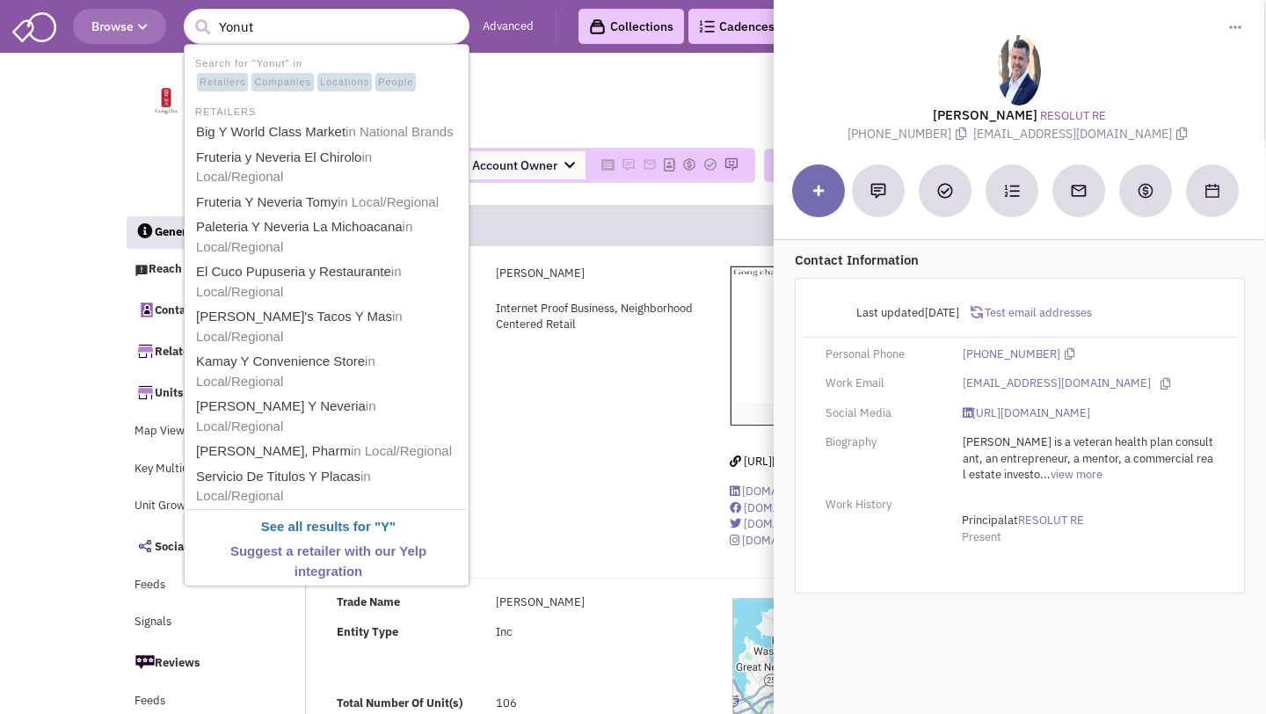
type input "Yonutz"
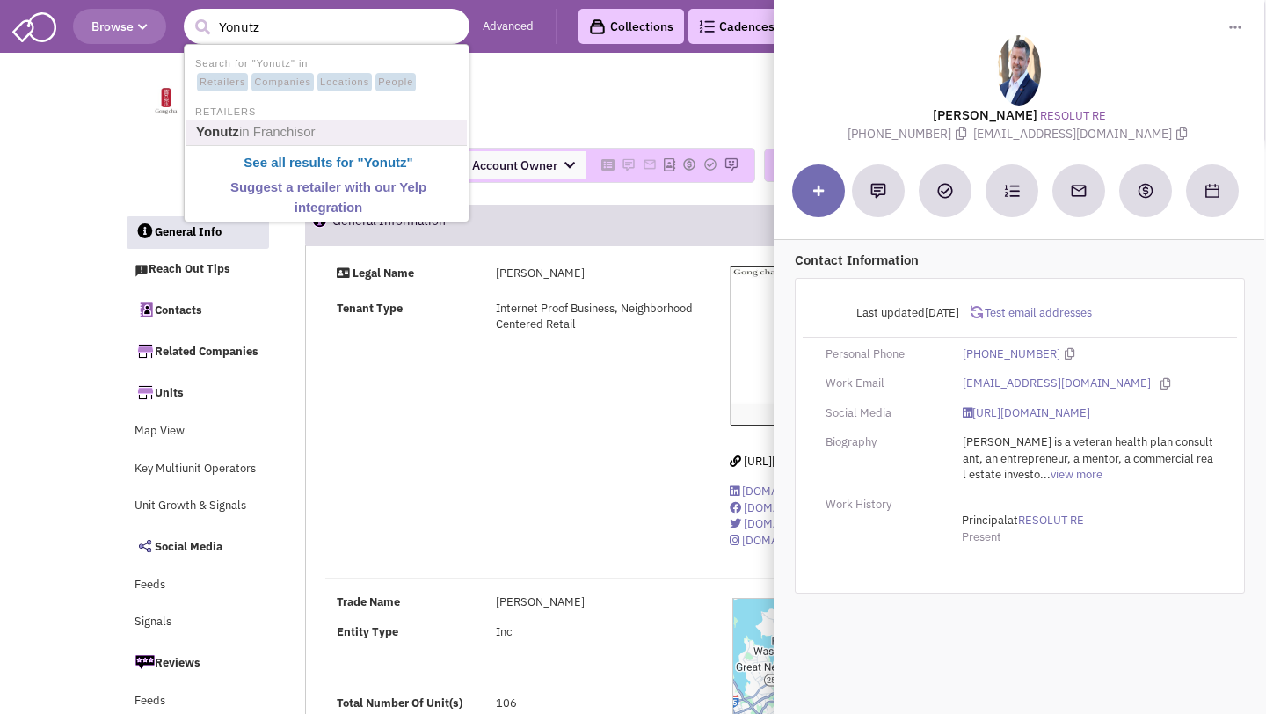
click at [298, 136] on span "in Franchisor" at bounding box center [277, 131] width 77 height 15
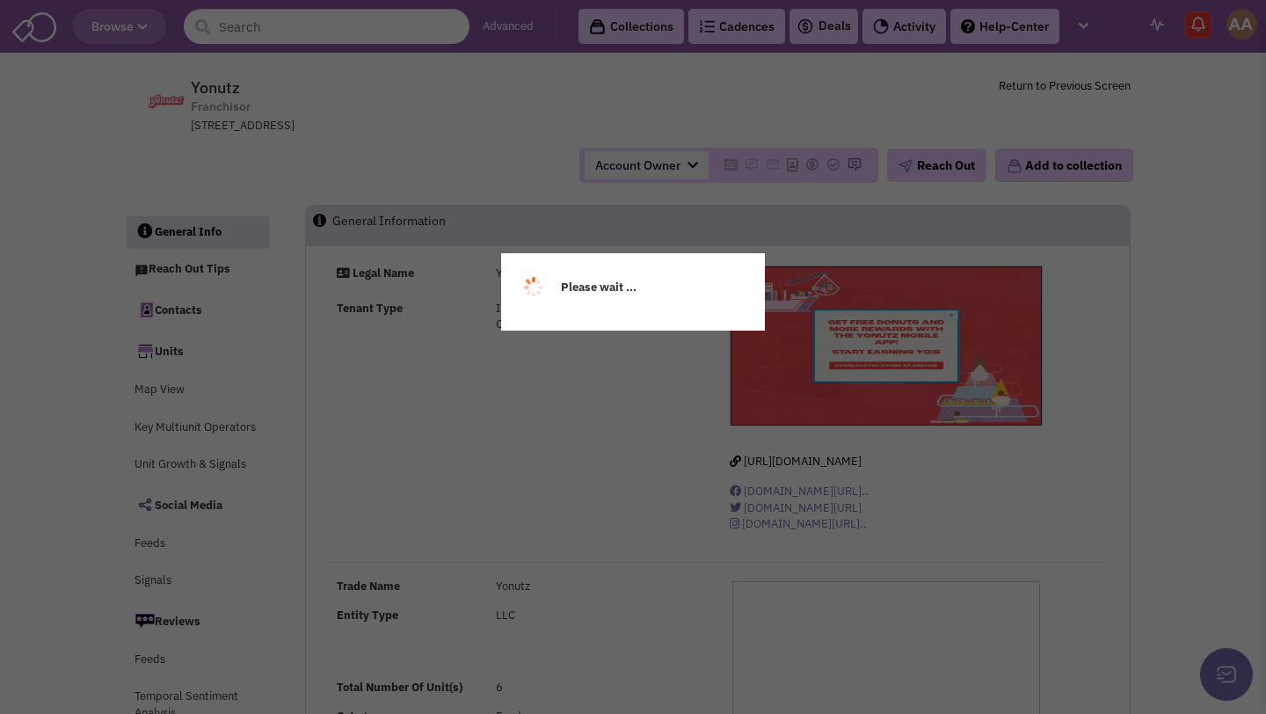
select select
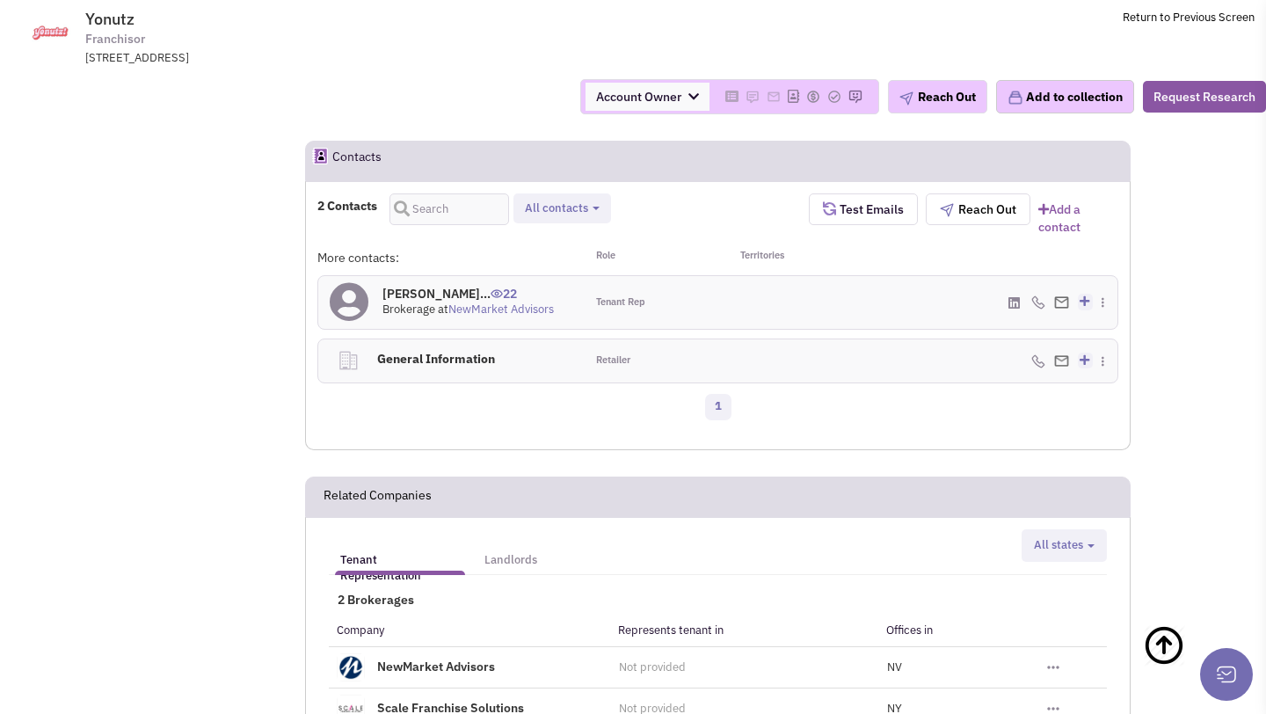
scroll to position [1066, 0]
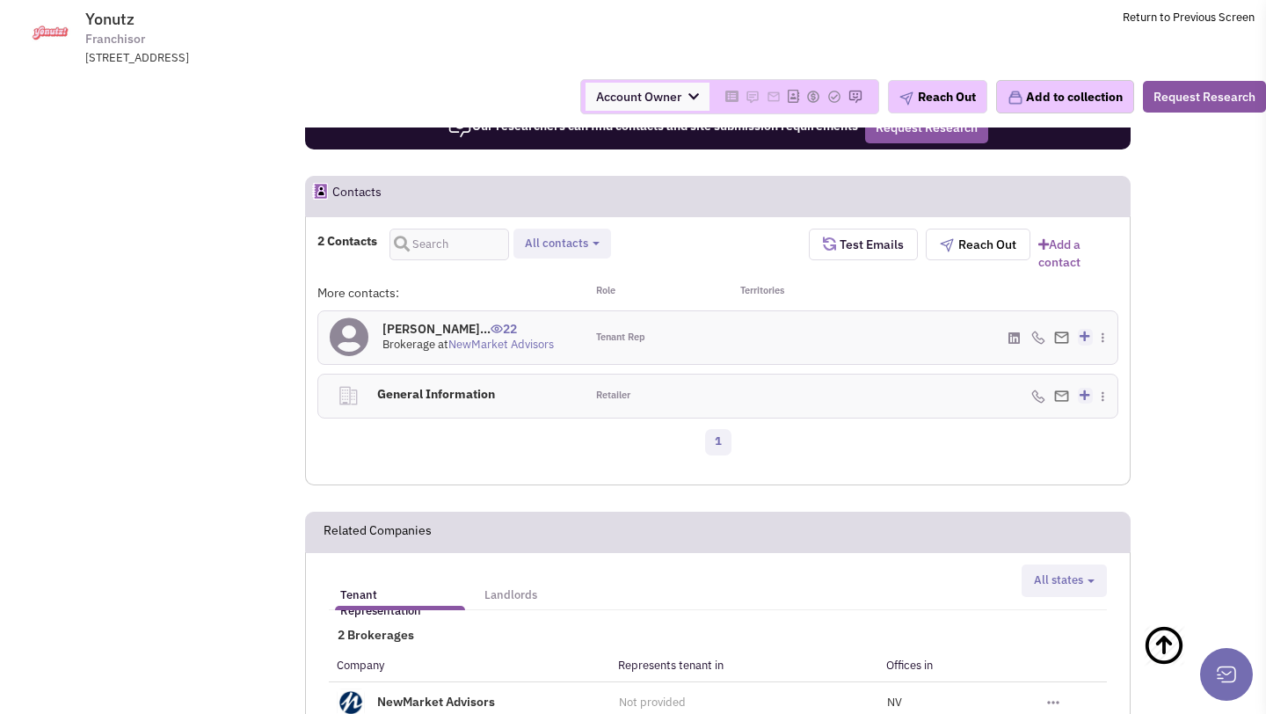
click at [452, 337] on h4 "[PERSON_NAME]... 22" at bounding box center [468, 329] width 171 height 16
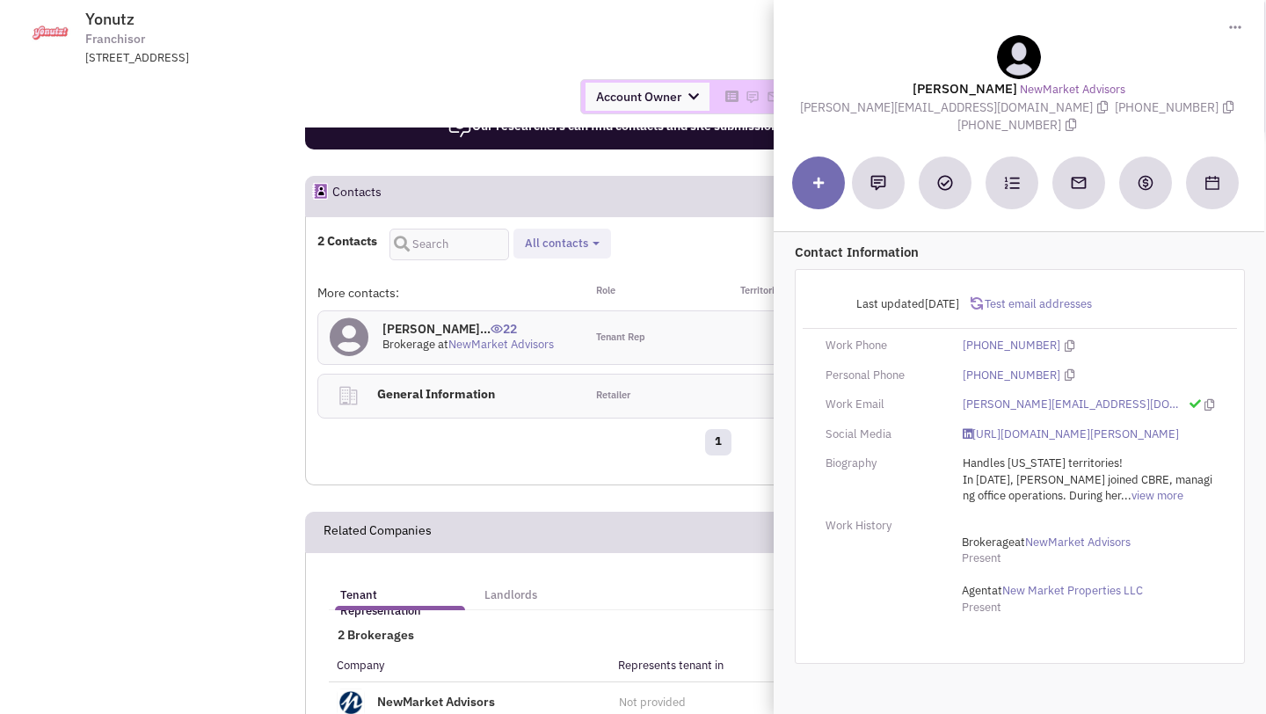
drag, startPoint x: 796, startPoint y: 106, endPoint x: 989, endPoint y: 106, distance: 193.5
click at [989, 106] on span "[PERSON_NAME][EMAIL_ADDRESS][DOMAIN_NAME]" at bounding box center [957, 107] width 315 height 16
copy span "[PERSON_NAME][EMAIL_ADDRESS][DOMAIN_NAME]"
click at [1000, 427] on link "[URL][DOMAIN_NAME][PERSON_NAME]" at bounding box center [1071, 435] width 216 height 17
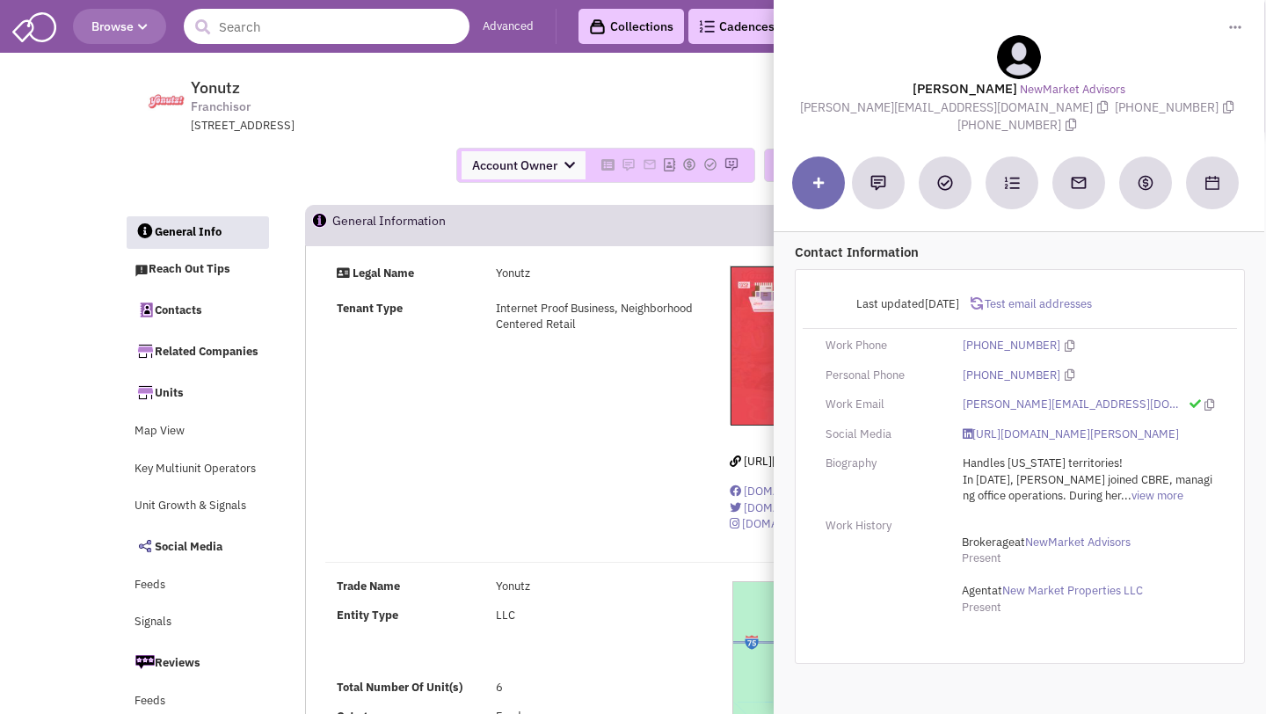
click at [281, 37] on input "text" at bounding box center [327, 26] width 286 height 35
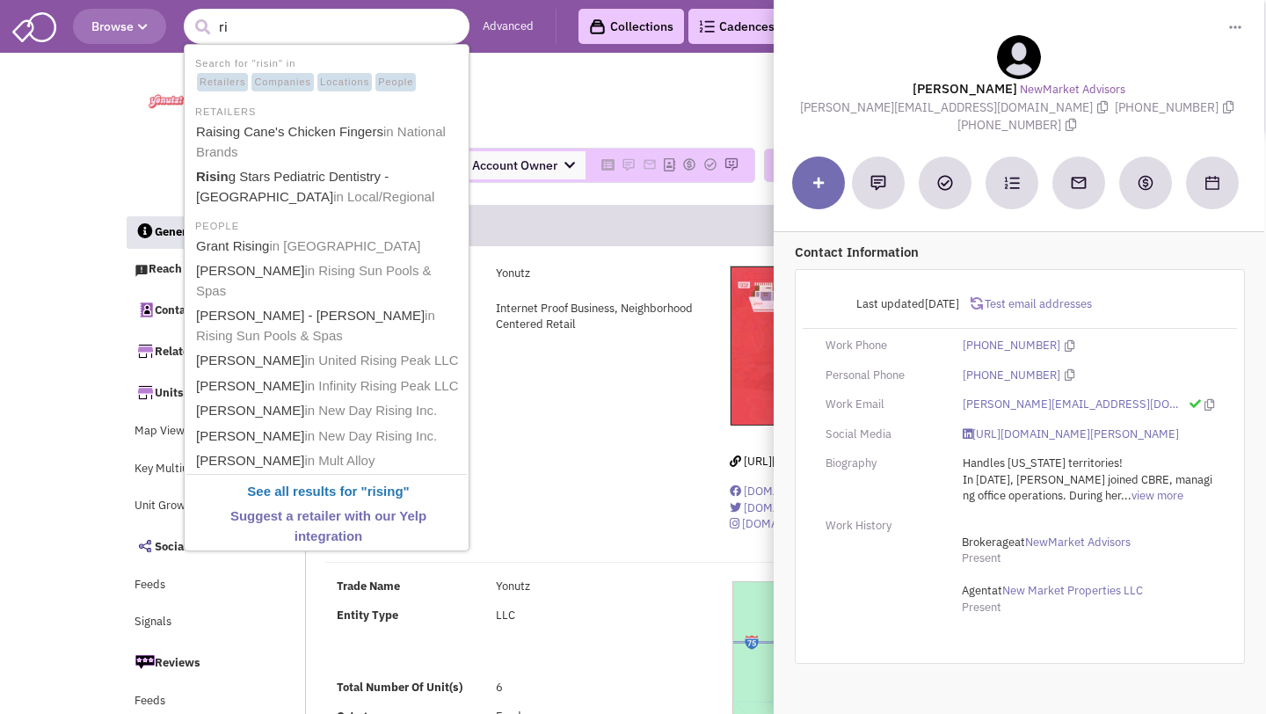
type input "r"
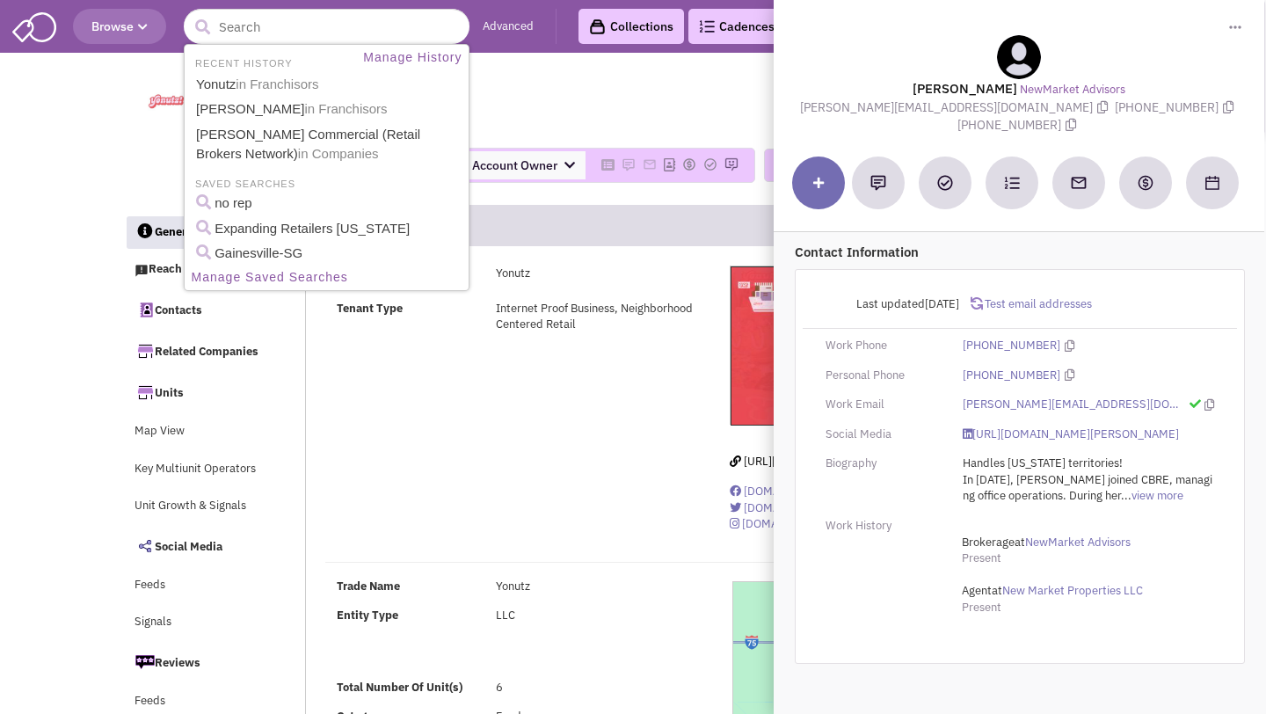
click at [113, 124] on div "Yonutz Franchisor [STREET_ADDRESS] Return to Previous Screen Account Owner" at bounding box center [633, 133] width 1041 height 128
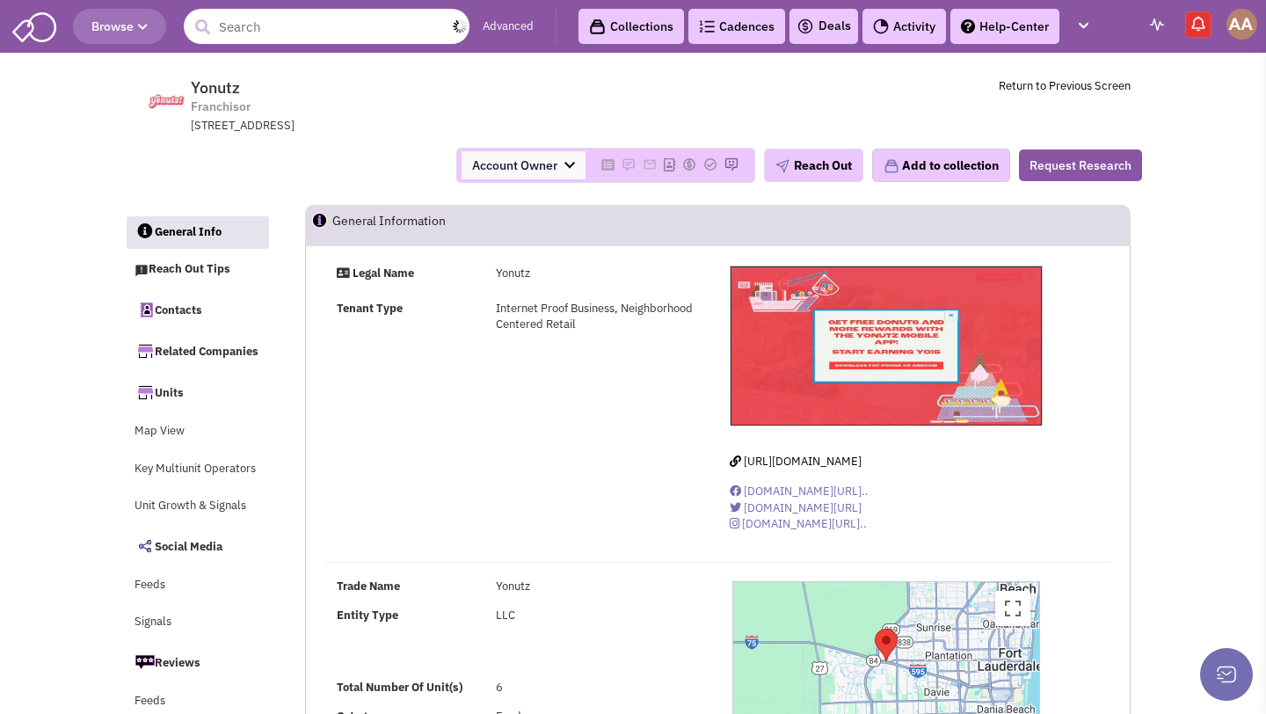
click at [368, 18] on input "text" at bounding box center [327, 26] width 286 height 35
type input "Tiff"
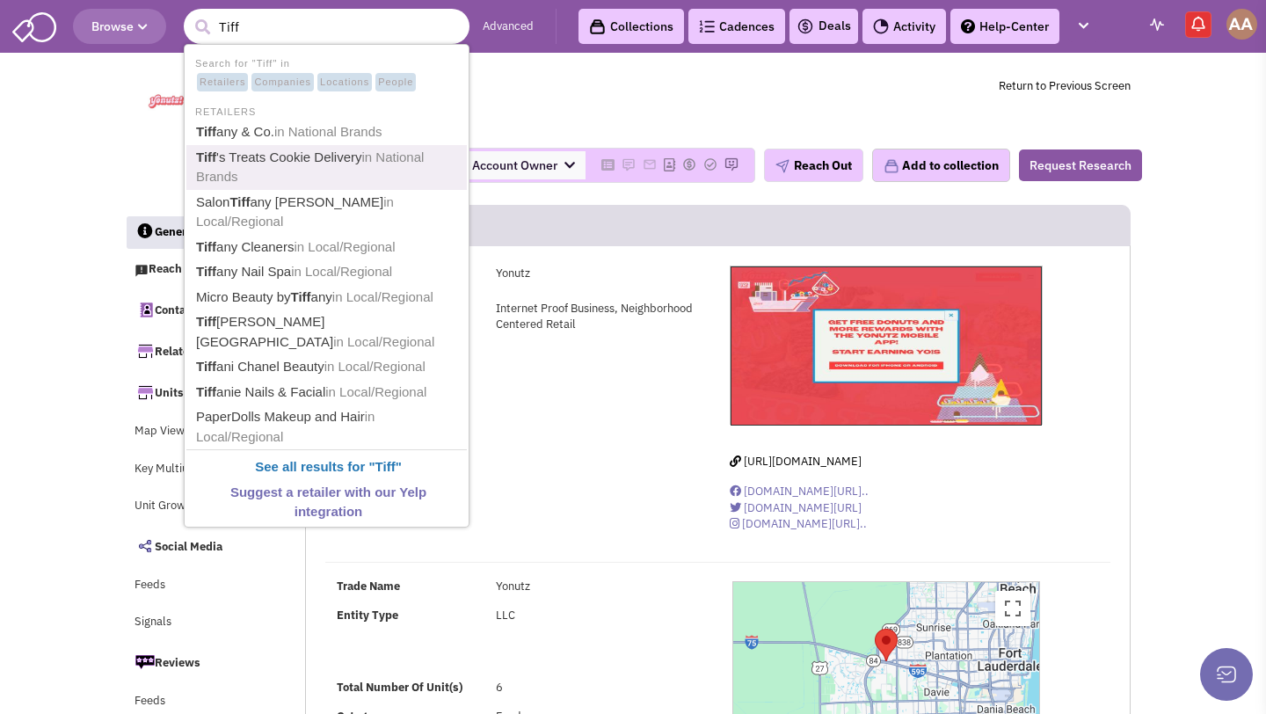
click at [317, 154] on link "Tiff 's Treats Cookie Delivery in National Brands" at bounding box center [328, 167] width 275 height 43
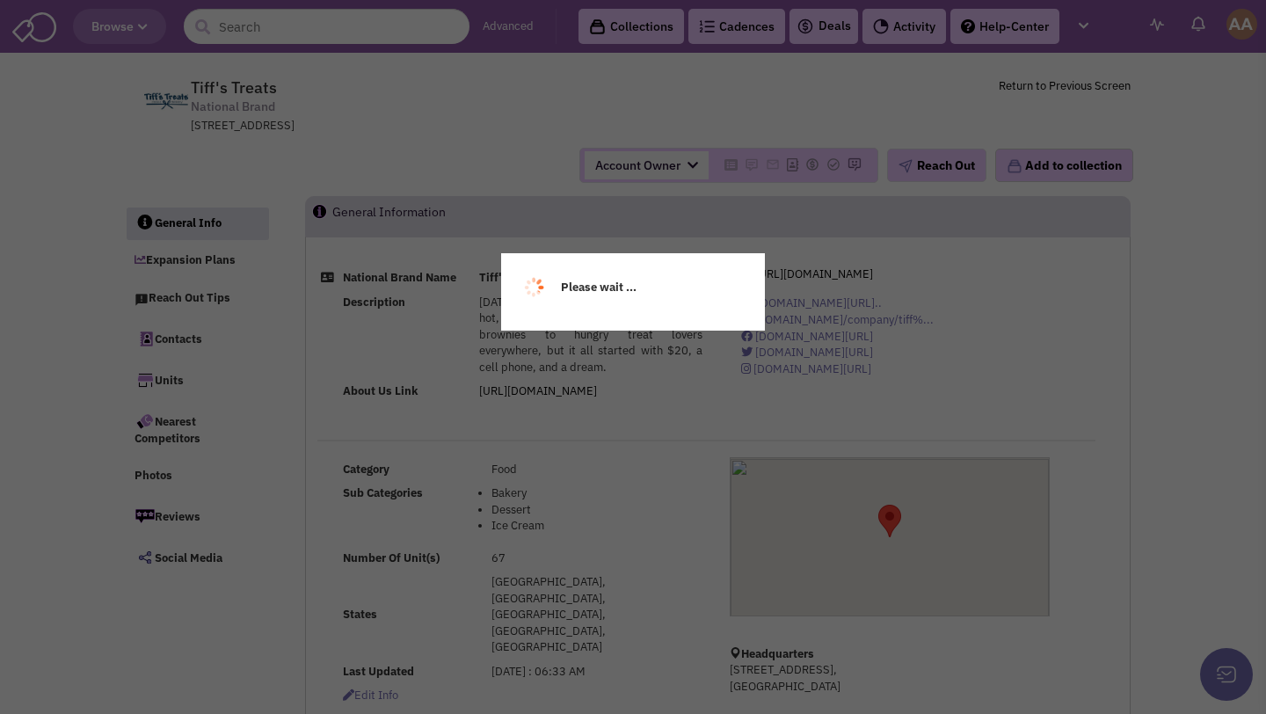
select select
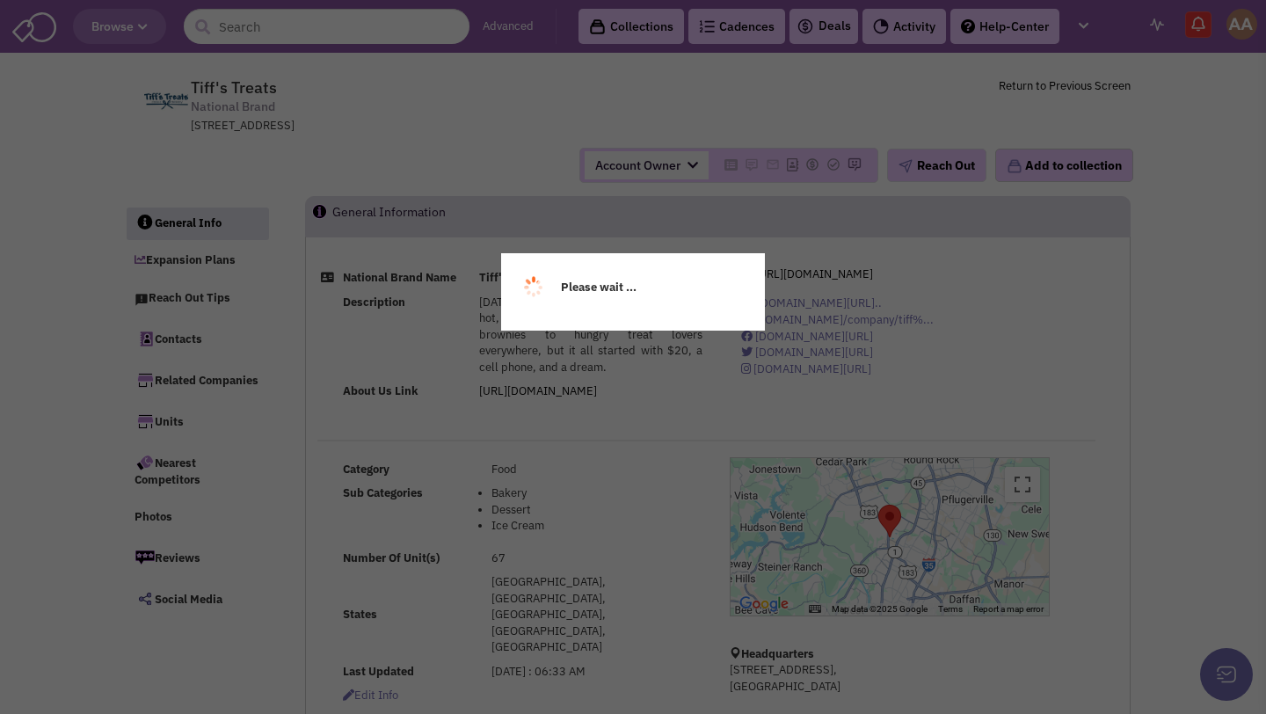
select select
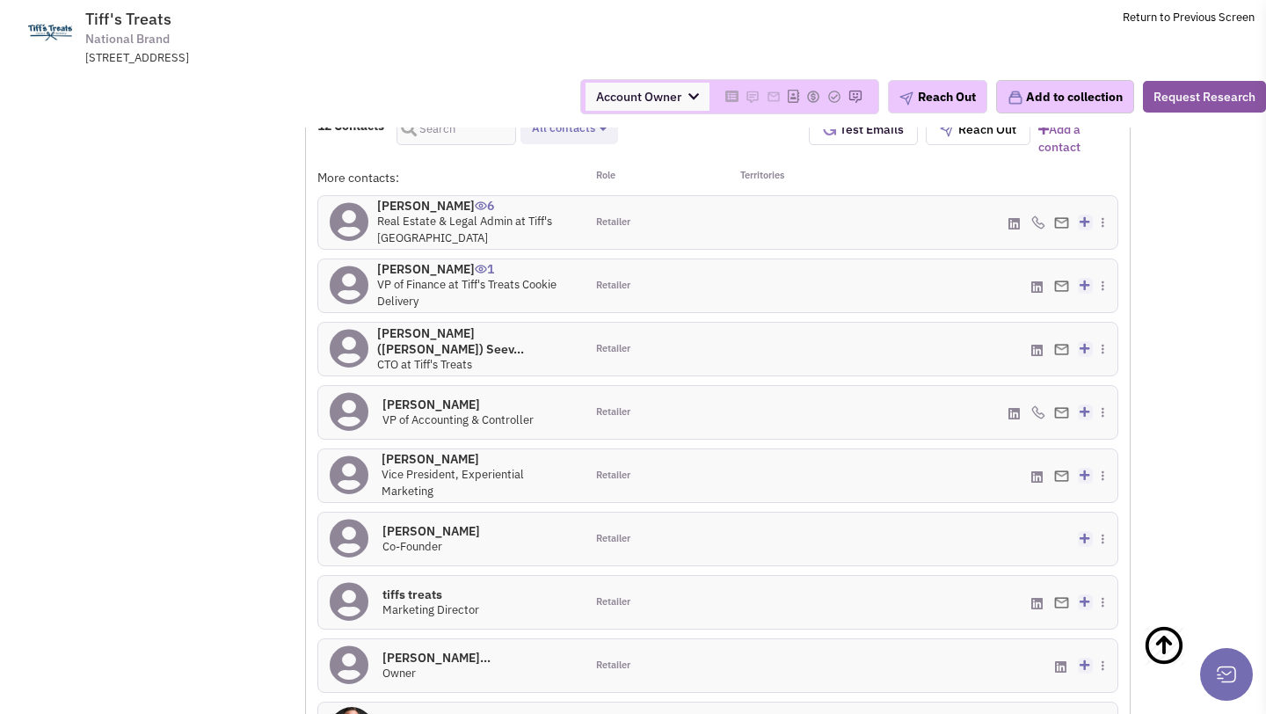
scroll to position [1215, 0]
click at [430, 200] on h4 "[PERSON_NAME] 6" at bounding box center [475, 208] width 196 height 16
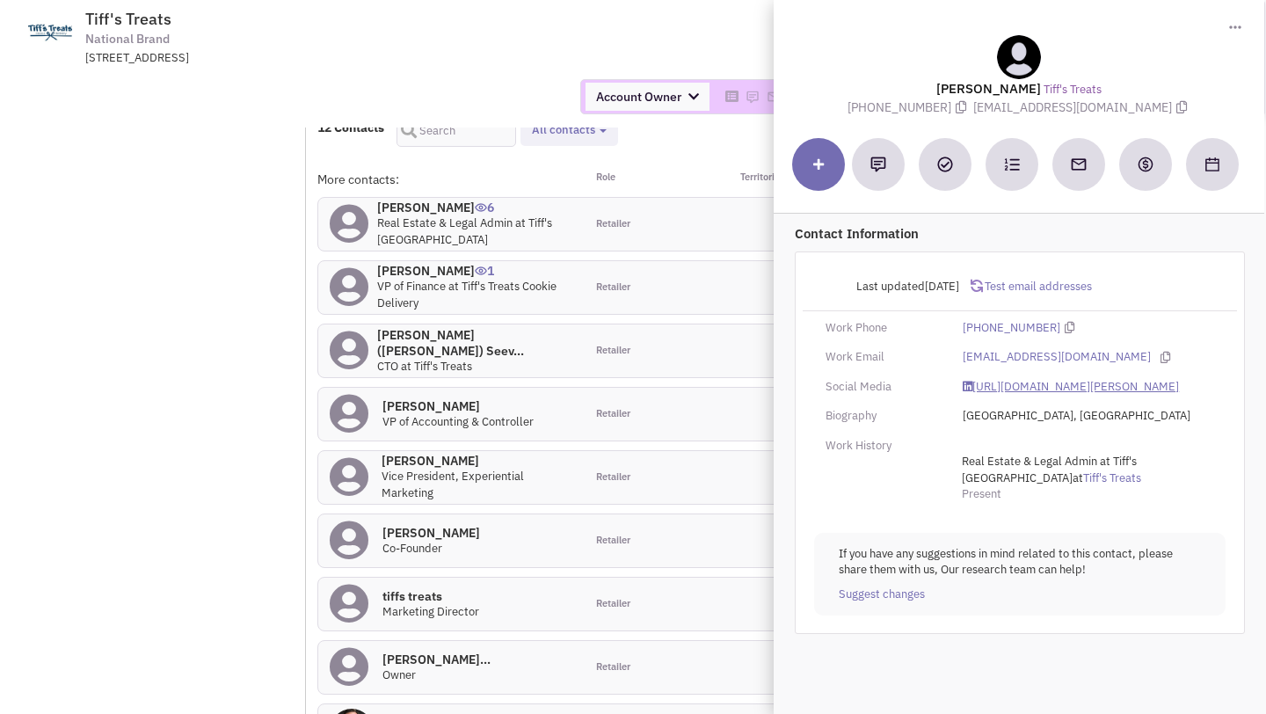
click at [1011, 380] on link "[URL][DOMAIN_NAME][PERSON_NAME]" at bounding box center [1071, 387] width 216 height 17
click at [466, 171] on div "More contacts:" at bounding box center [450, 180] width 267 height 18
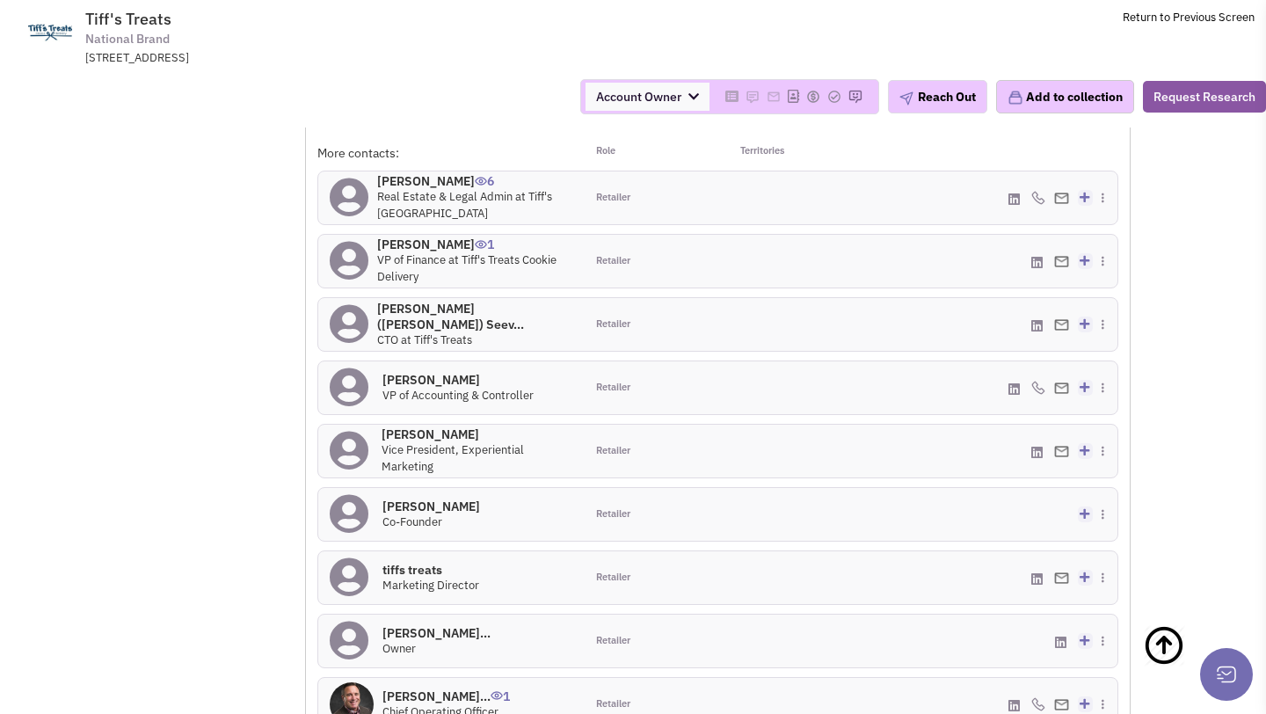
scroll to position [1234, 0]
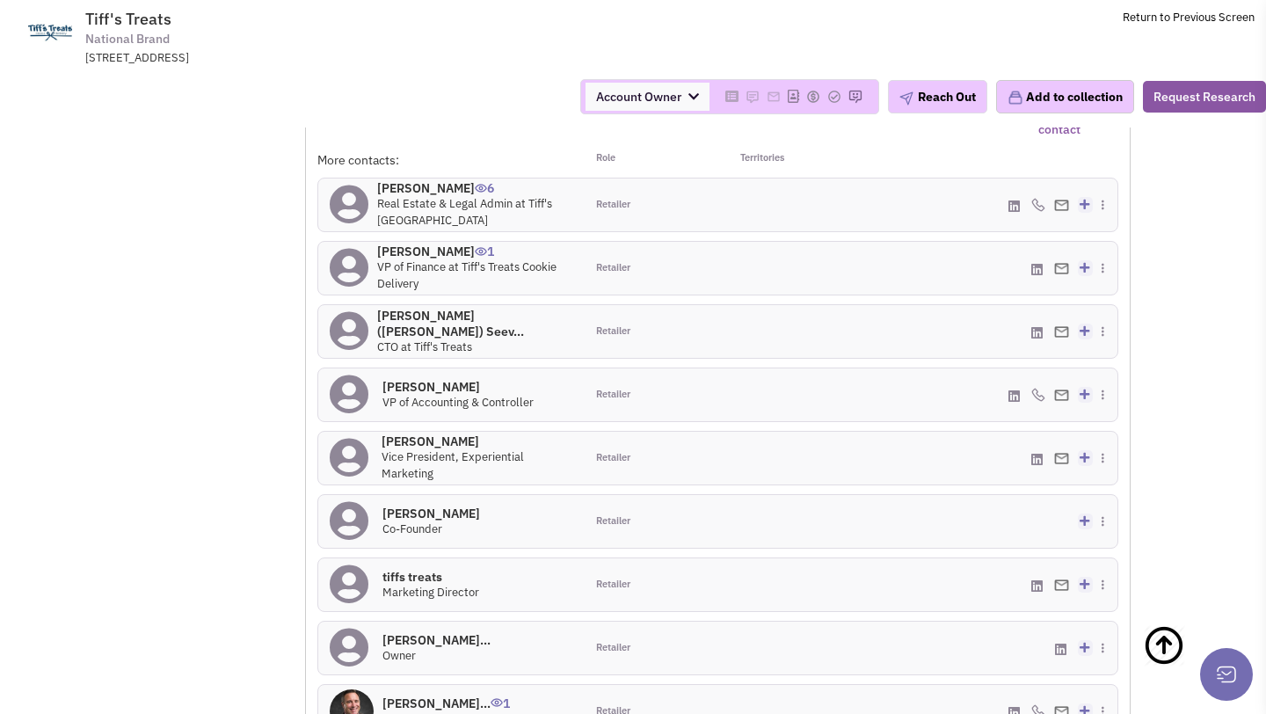
click at [432, 244] on h4 "[PERSON_NAME] 1" at bounding box center [475, 252] width 196 height 16
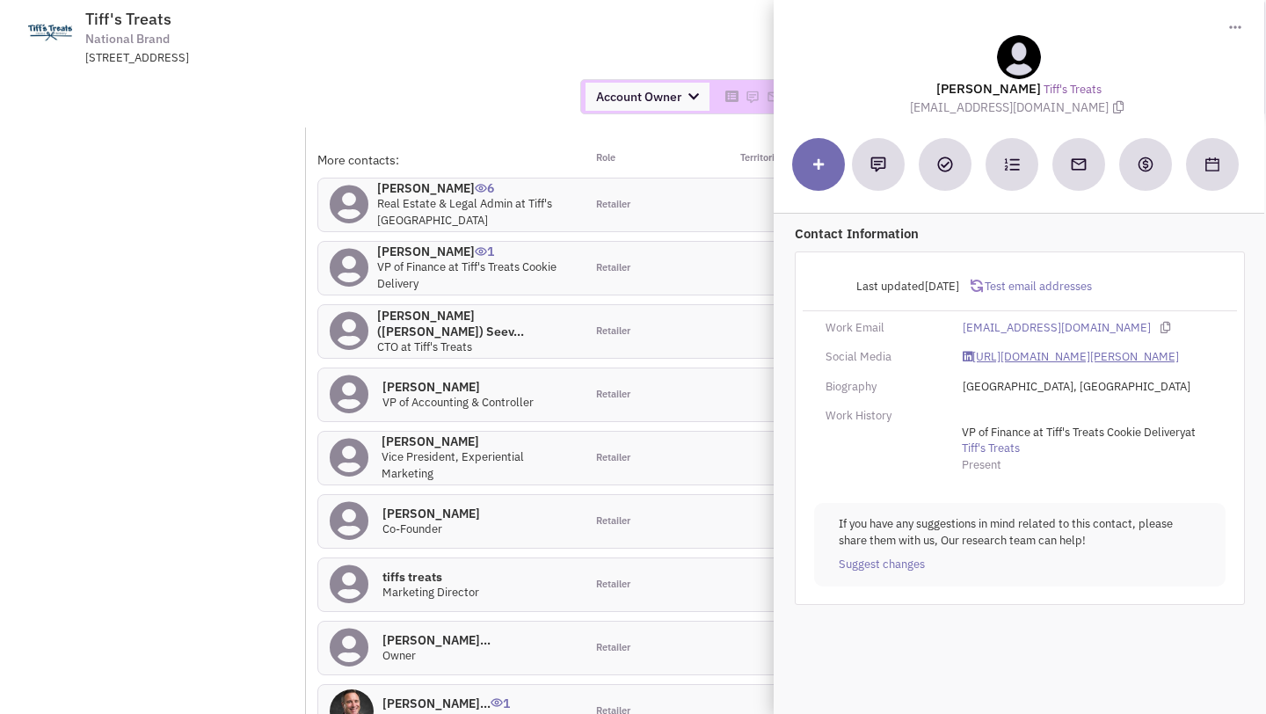
click at [1003, 363] on link "[URL][DOMAIN_NAME][PERSON_NAME]" at bounding box center [1071, 357] width 216 height 17
drag, startPoint x: 918, startPoint y: 106, endPoint x: 1094, endPoint y: 105, distance: 175.9
click at [1094, 105] on span "[EMAIL_ADDRESS][DOMAIN_NAME]" at bounding box center [1019, 107] width 218 height 16
copy span "[EMAIL_ADDRESS][DOMAIN_NAME]"
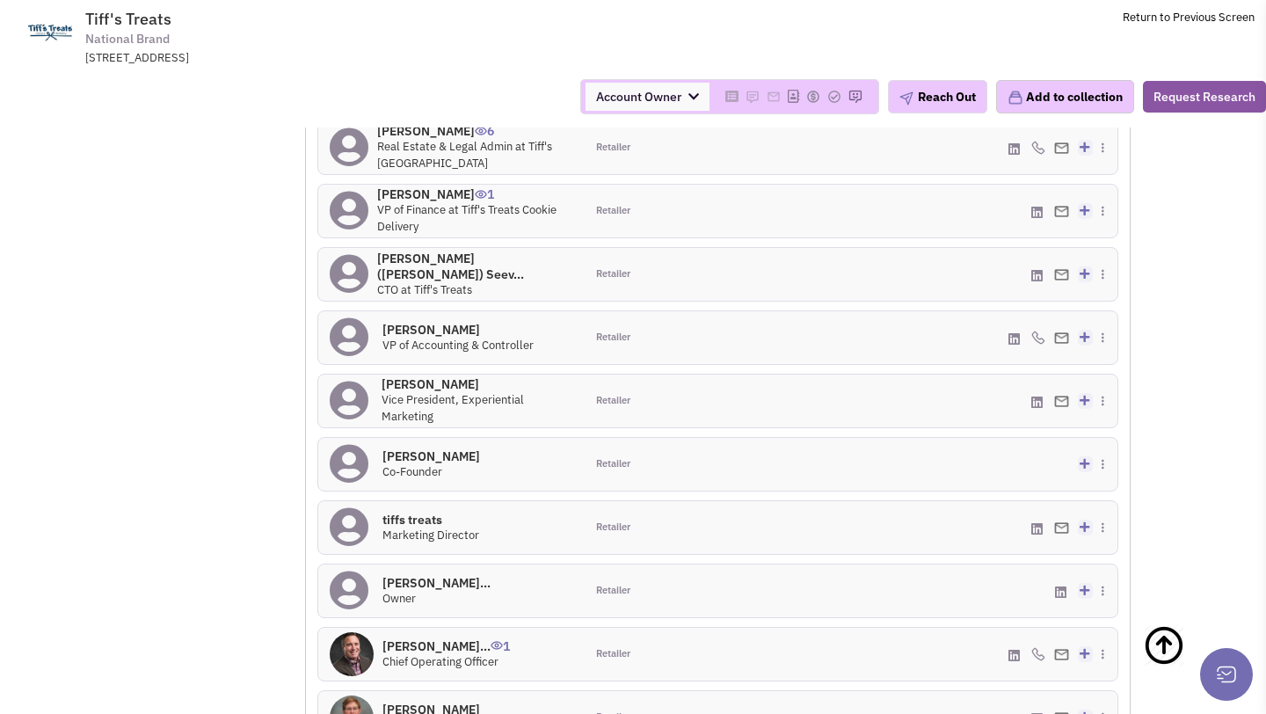
scroll to position [1348, 0]
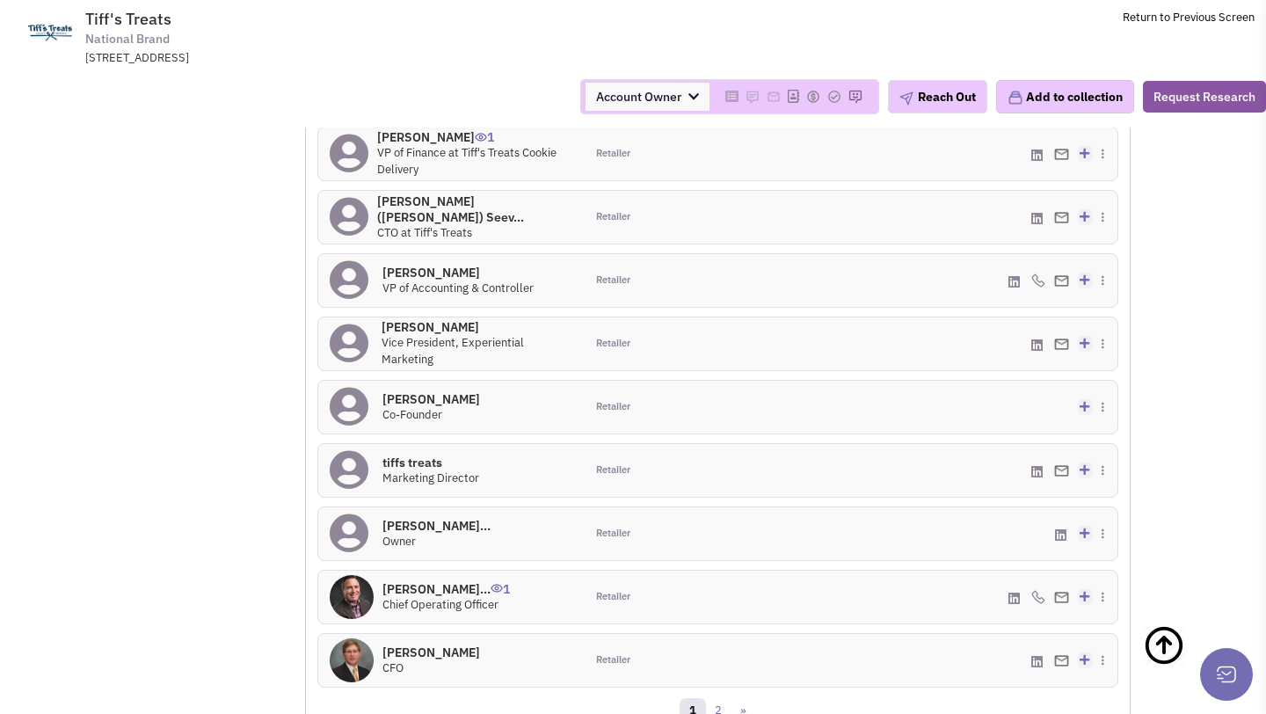
click at [414, 391] on h4 "[PERSON_NAME] 0" at bounding box center [432, 399] width 98 height 16
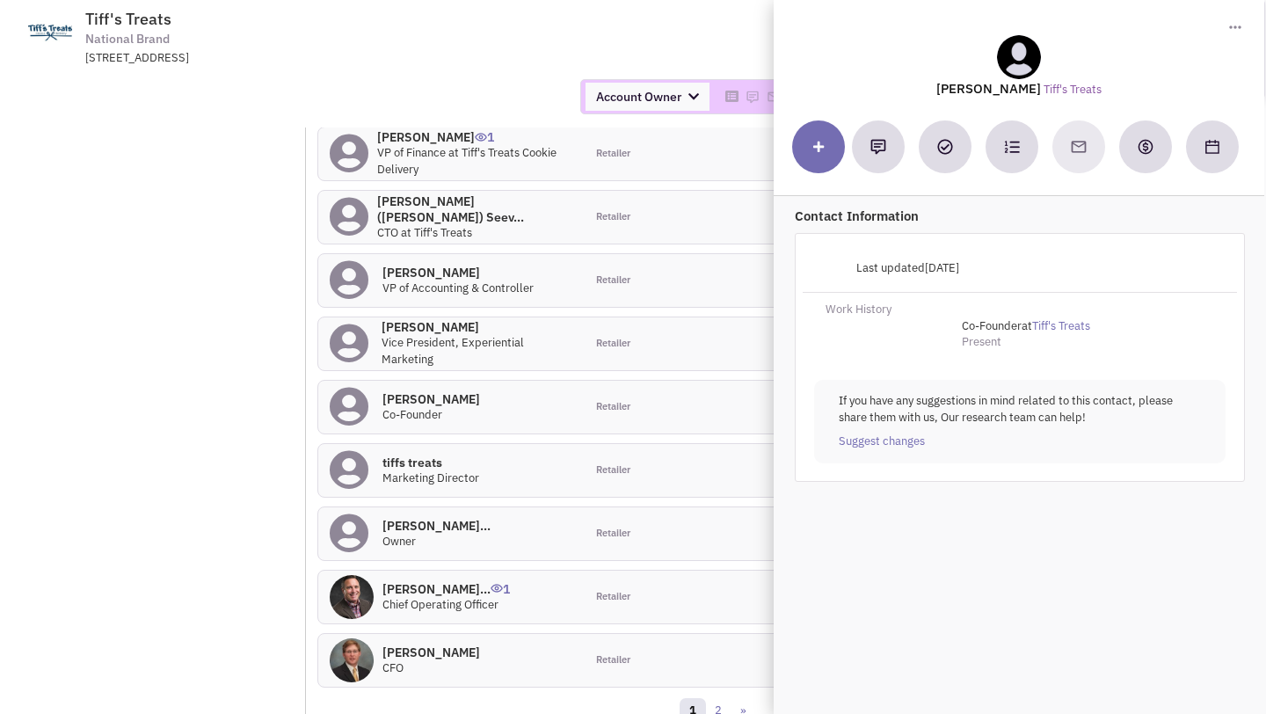
click at [472, 336] on div "Samantha Fodrowski 0 Vice President, Experiential Marketing" at bounding box center [478, 343] width 192 height 48
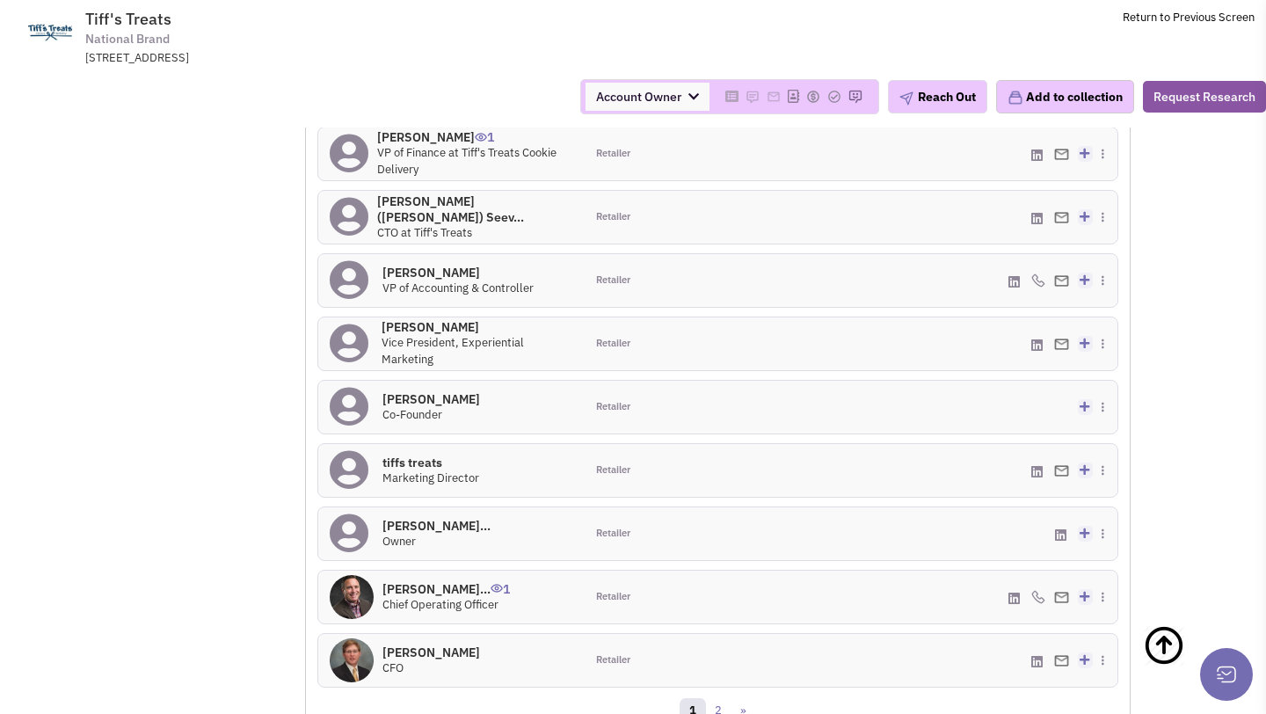
click at [408, 518] on h4 "Ms. Tiffany Bledso... 0" at bounding box center [437, 526] width 108 height 16
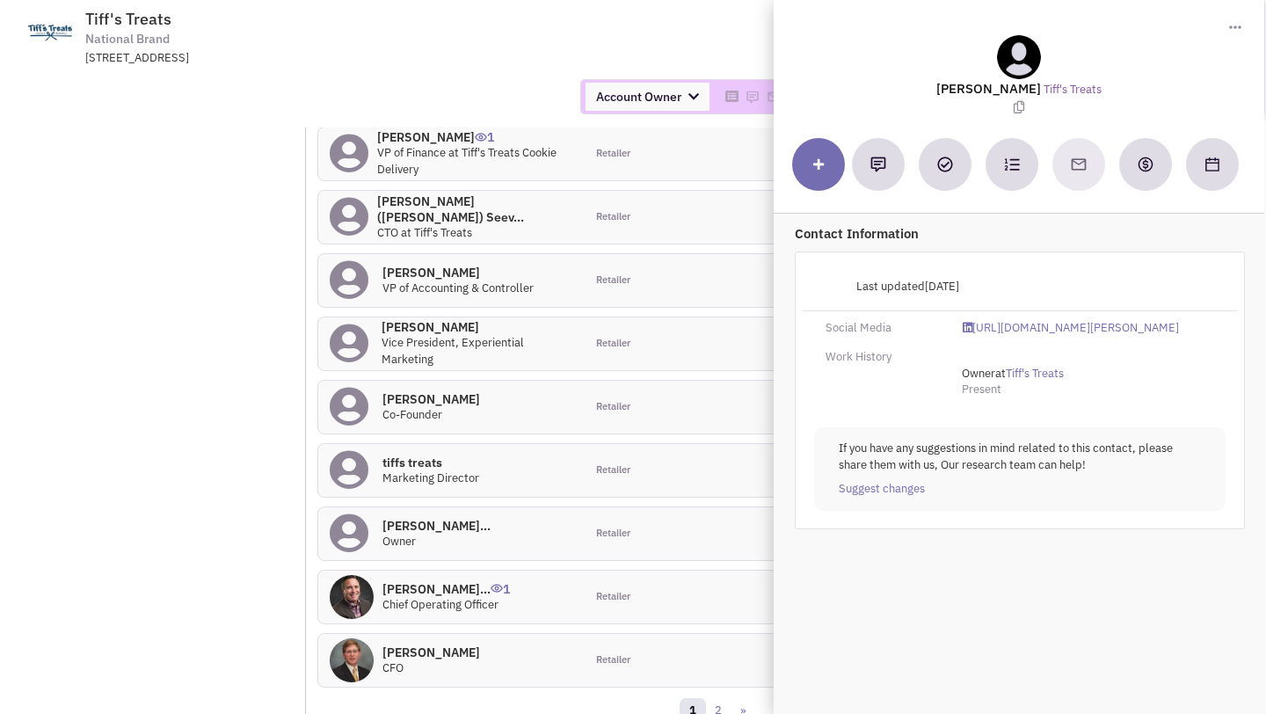
click at [443, 335] on span "Vice President, Experiential Marketing" at bounding box center [453, 351] width 142 height 32
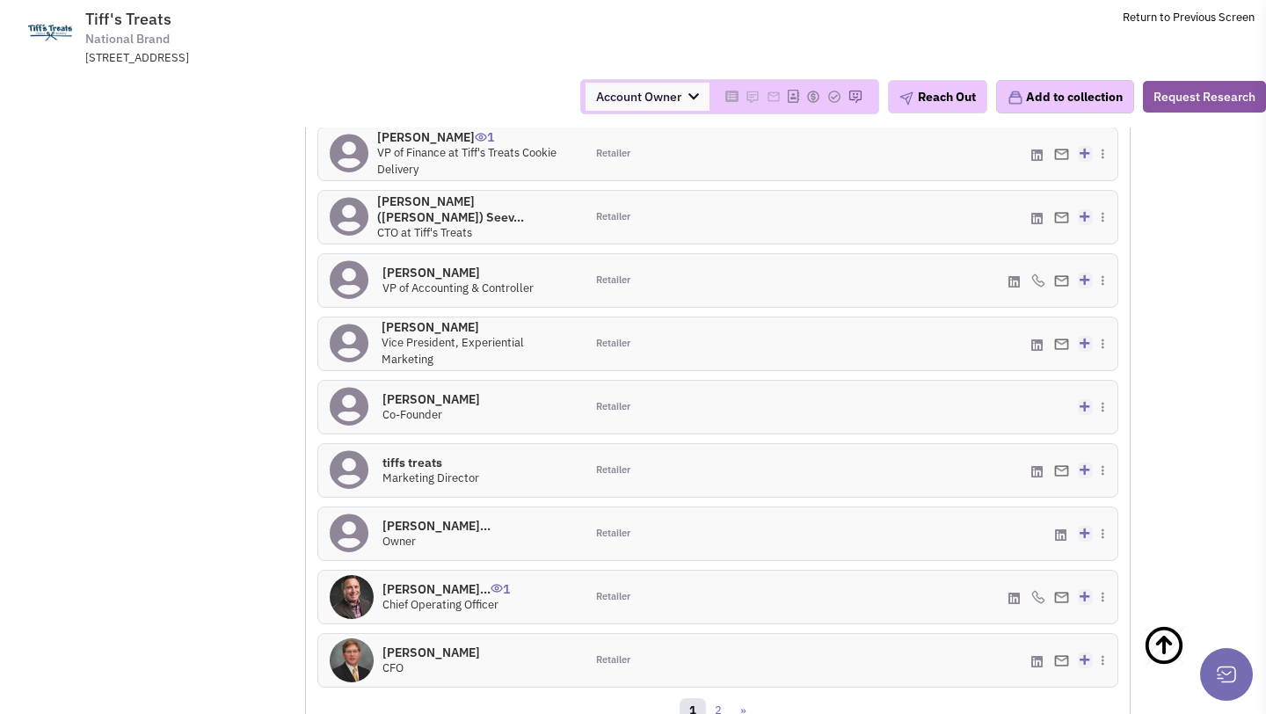
scroll to position [1404, 0]
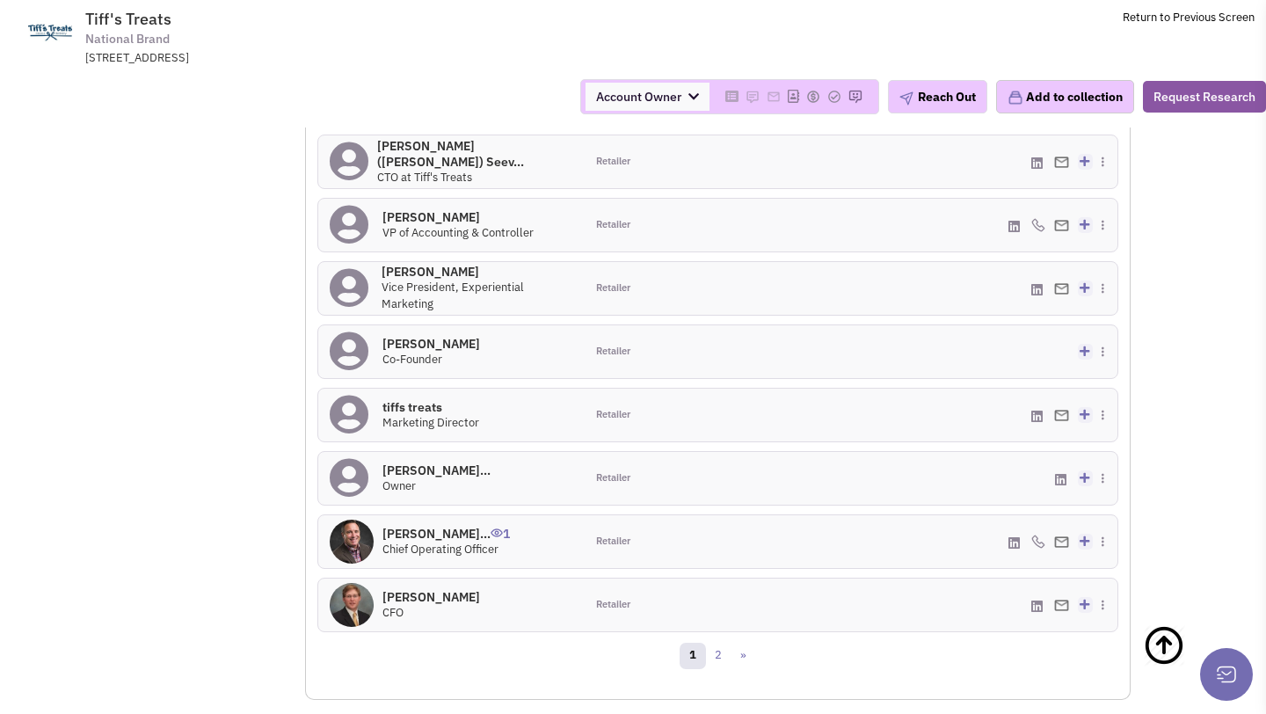
click at [427, 526] on h4 "Mr. Adam Huddlesto... 1" at bounding box center [447, 534] width 128 height 16
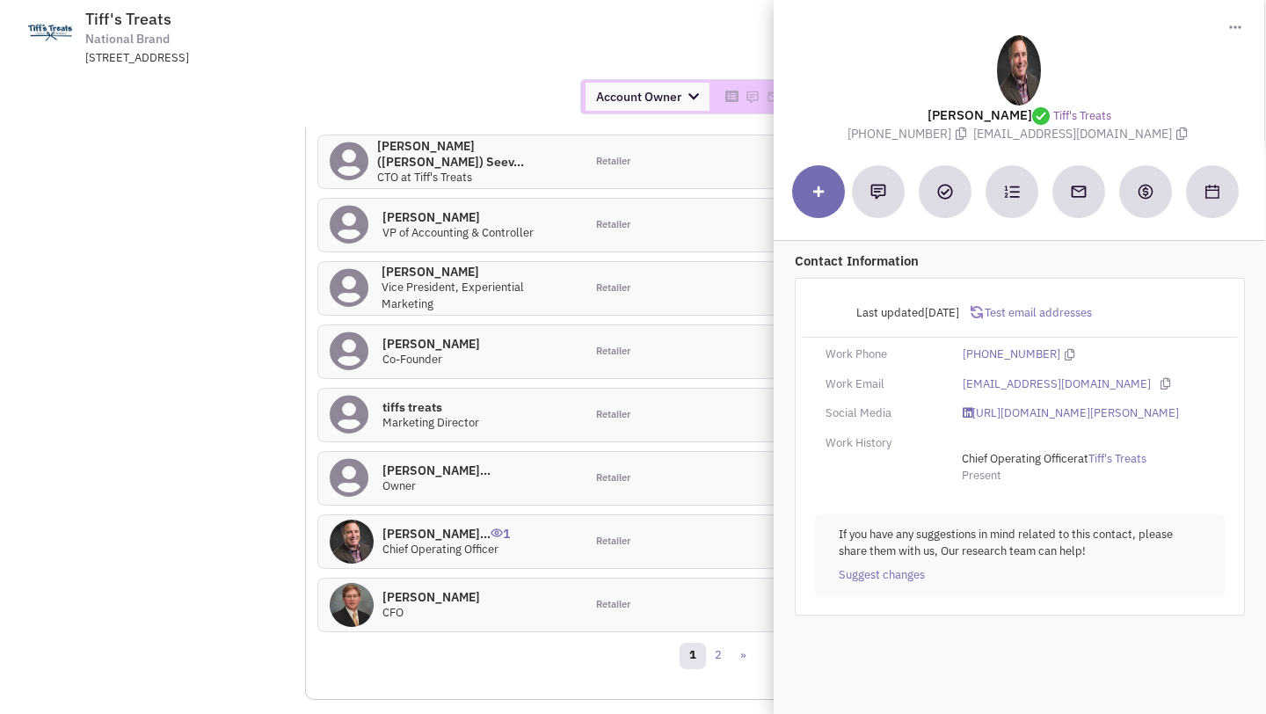
click at [632, 580] on div "Retailer" at bounding box center [651, 605] width 133 height 53
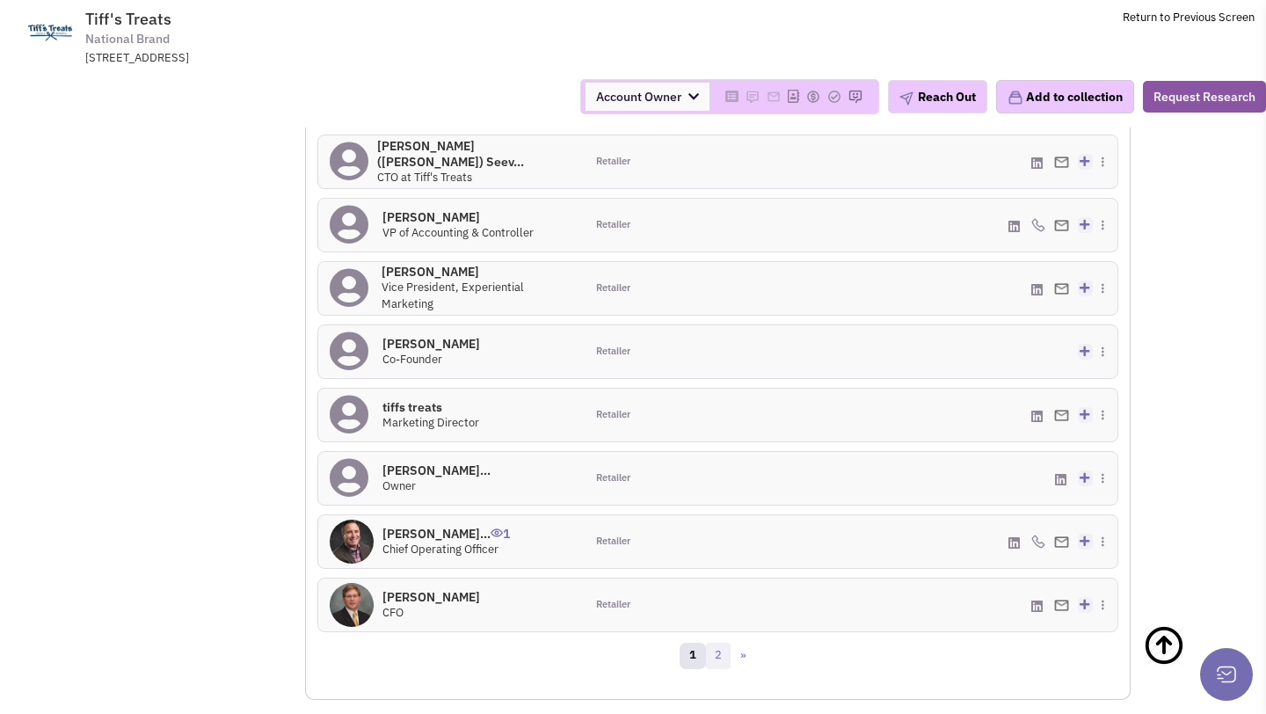
click at [718, 643] on link "2" at bounding box center [718, 656] width 26 height 26
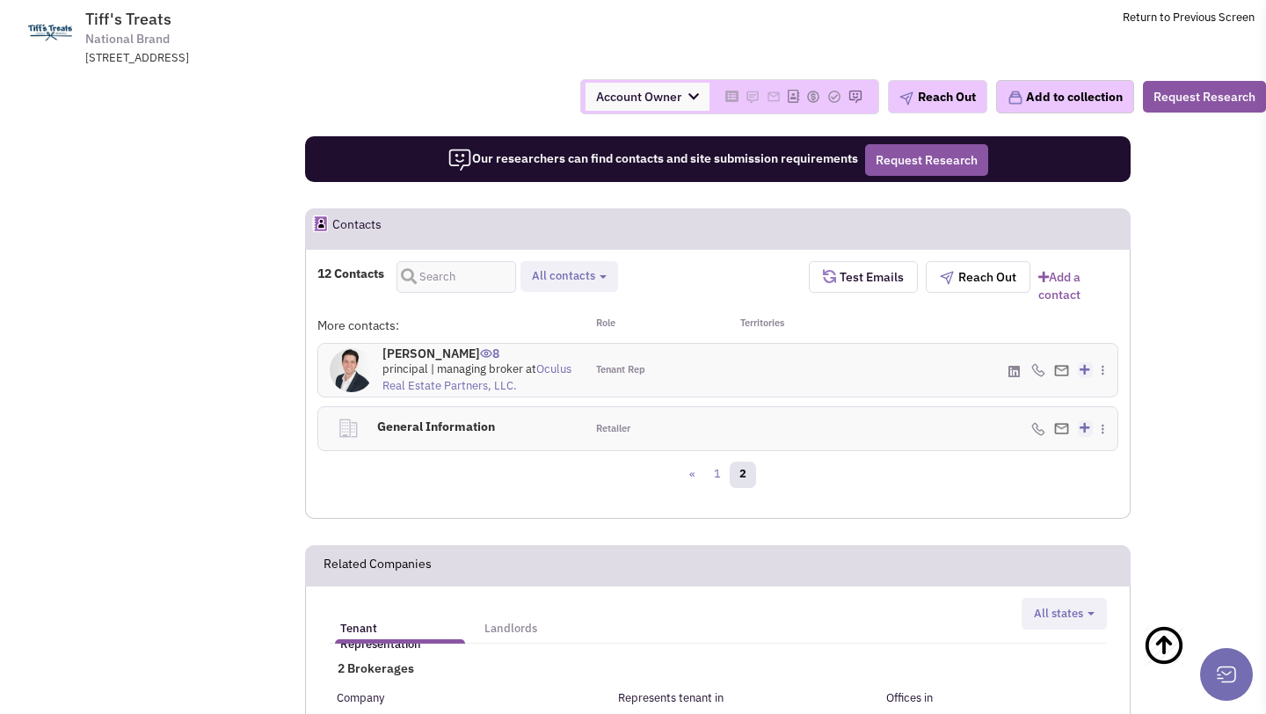
scroll to position [1076, 0]
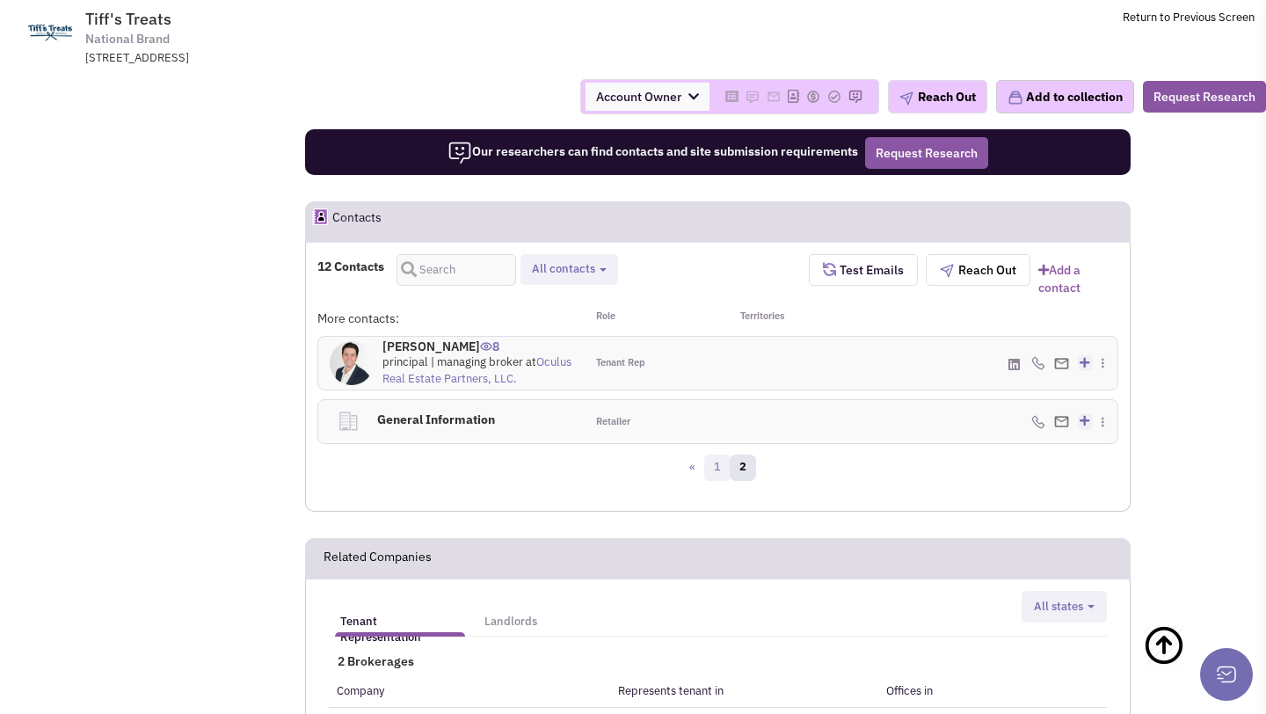
click at [714, 455] on link "1" at bounding box center [717, 468] width 26 height 26
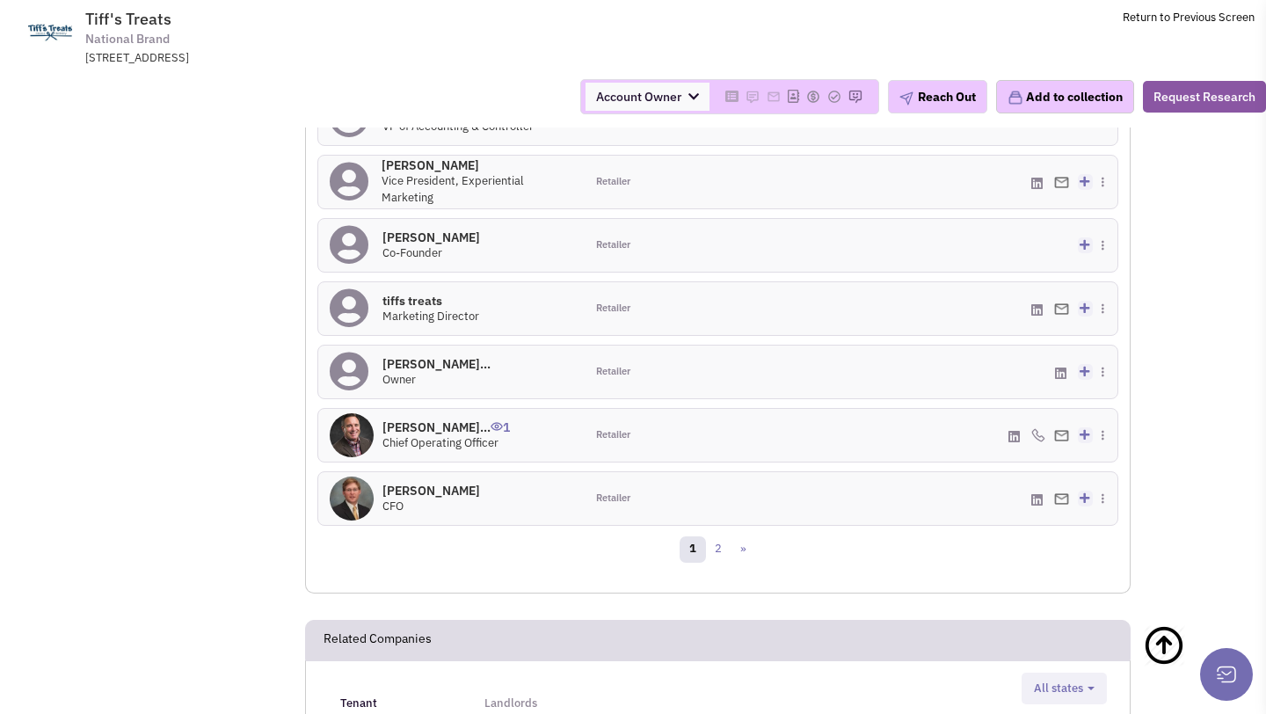
scroll to position [1547, 0]
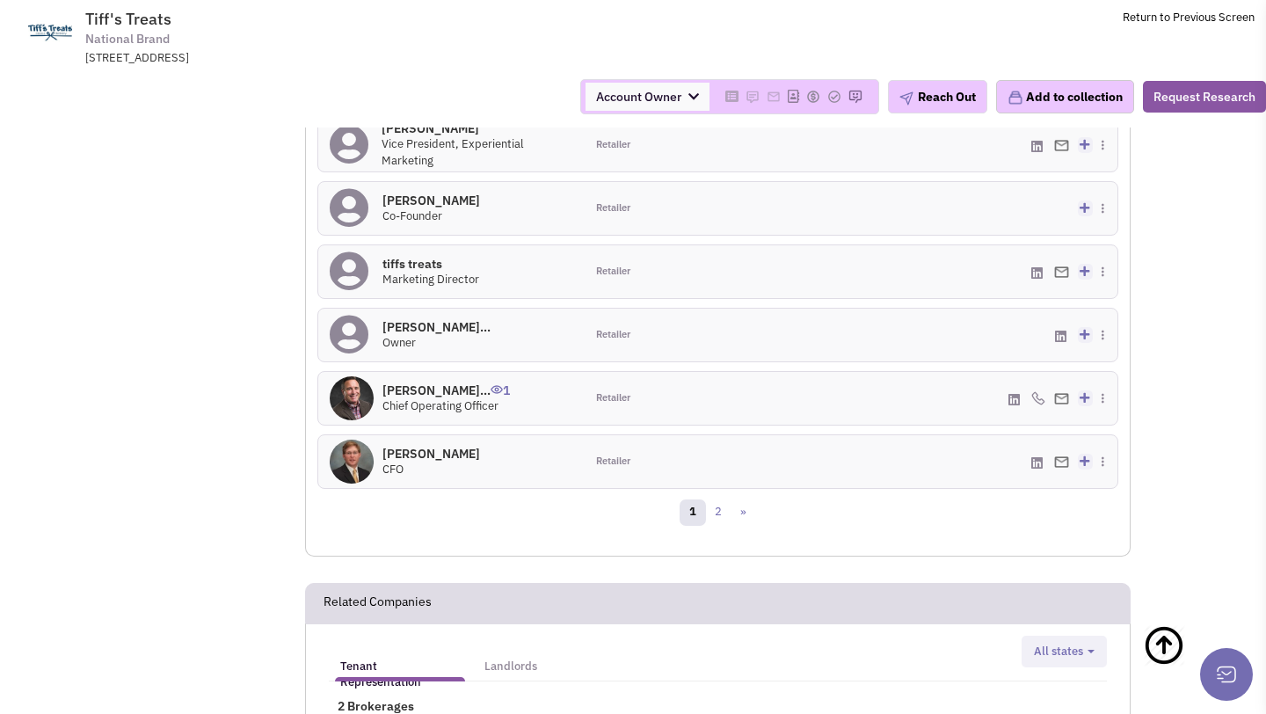
click at [432, 383] on h4 "Mr. Adam Huddlesto... 1" at bounding box center [447, 391] width 128 height 16
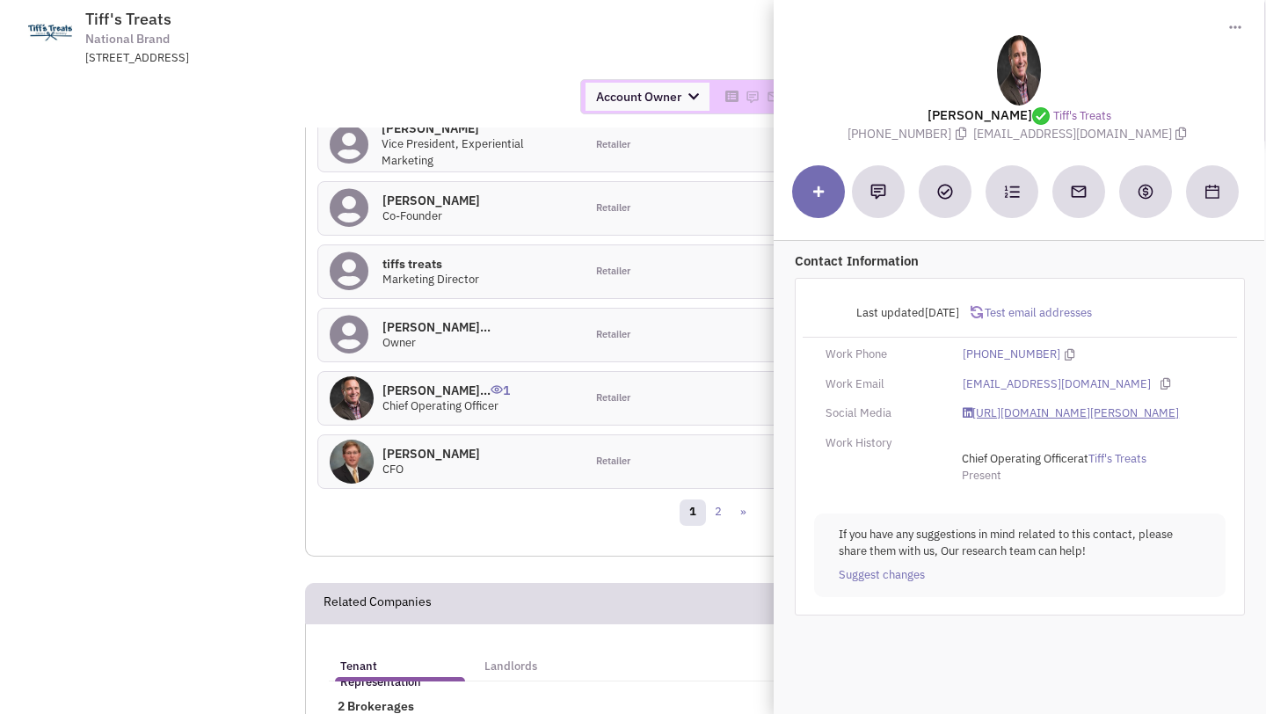
click at [1010, 413] on link "https://www.linkedin.com/in/adam-huddleston-6396099/" at bounding box center [1071, 413] width 216 height 17
drag, startPoint x: 962, startPoint y: 131, endPoint x: 1168, endPoint y: 131, distance: 205.8
click at [1168, 131] on span "adamhuddleston@cookiedelivery.com" at bounding box center [1083, 134] width 218 height 16
copy span "adamhuddleston@cookiedelivery.com"
click at [490, 51] on div "1806 Nueces St, A, Austin, TX, 78701" at bounding box center [314, 58] width 459 height 17
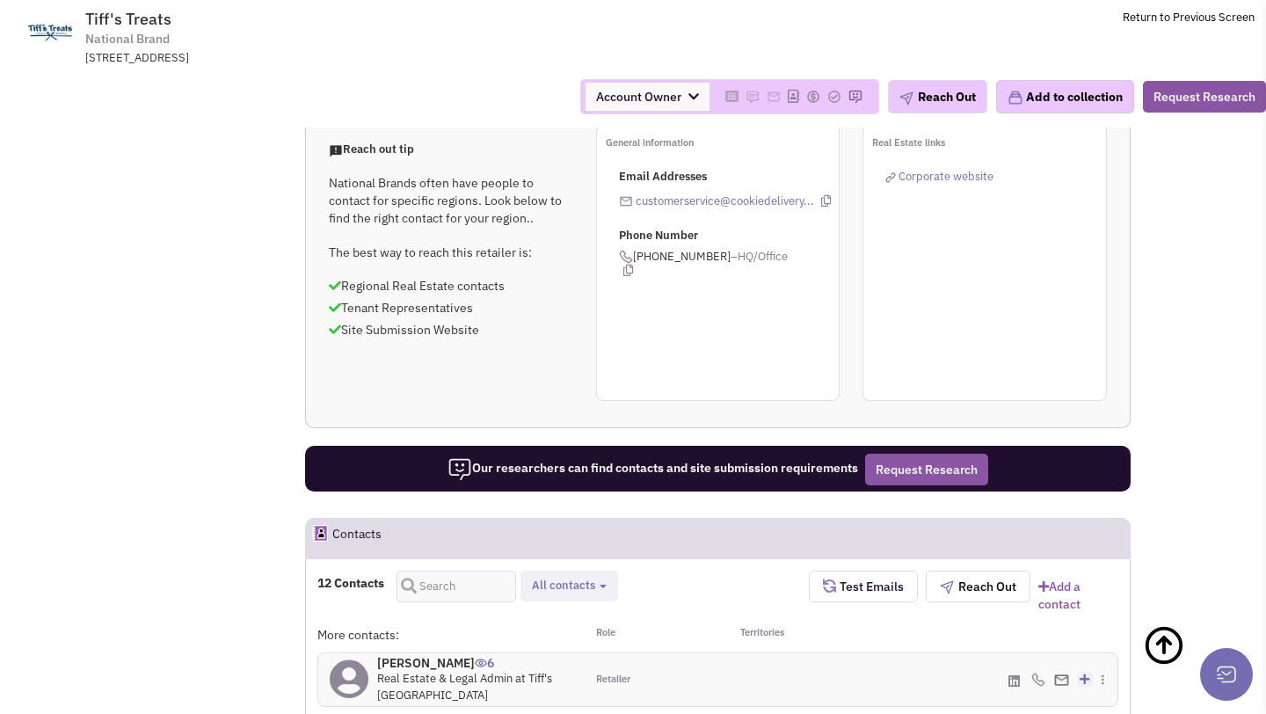
scroll to position [0, 0]
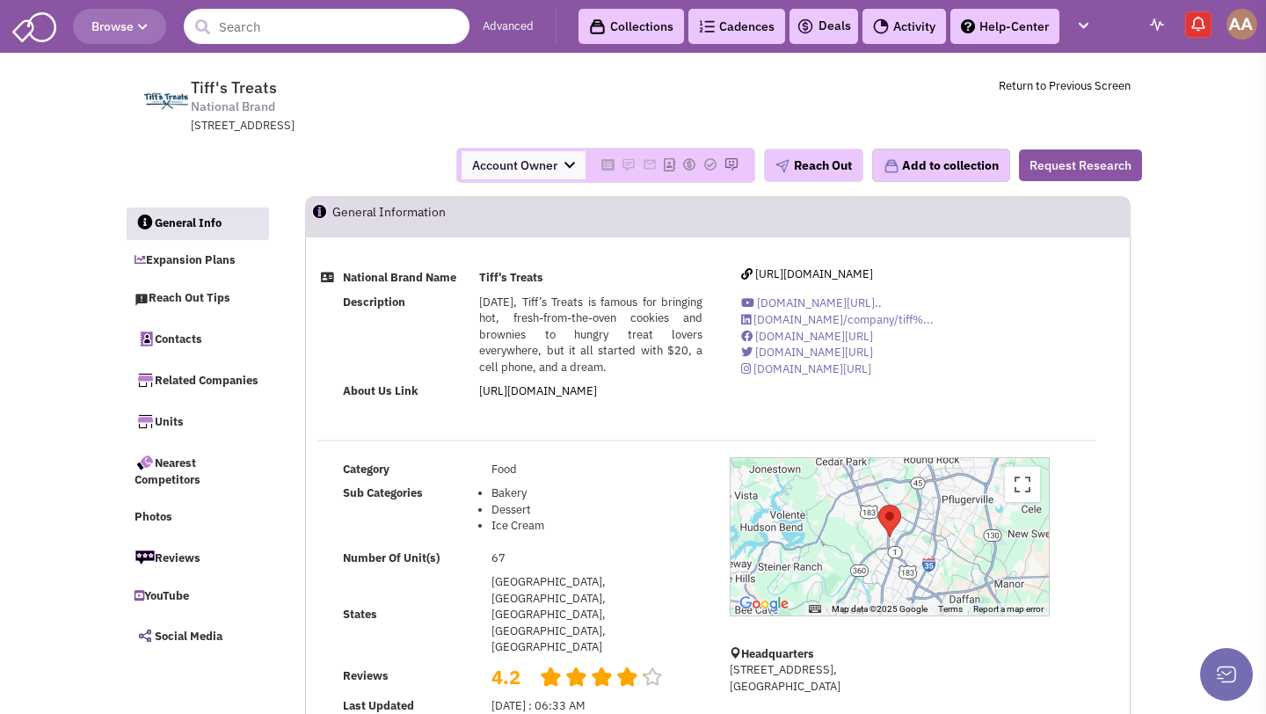
click at [317, 18] on input "text" at bounding box center [327, 26] width 286 height 35
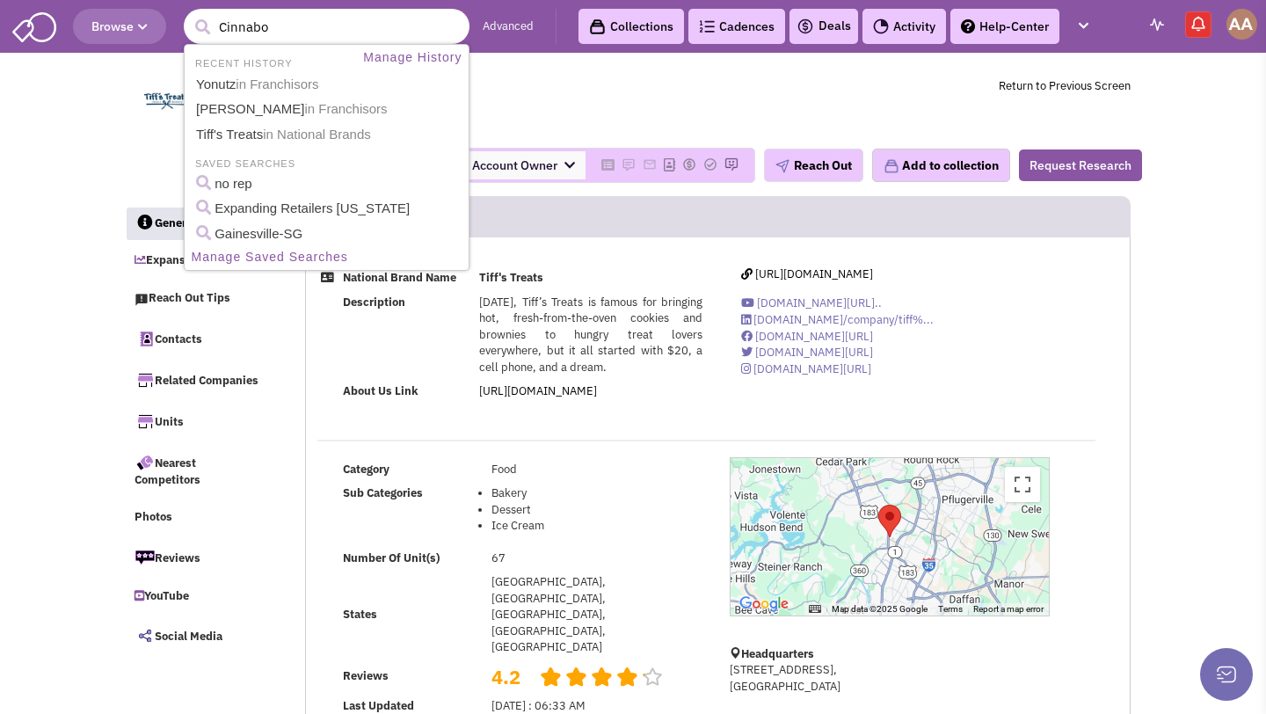
type input "Cinnabon"
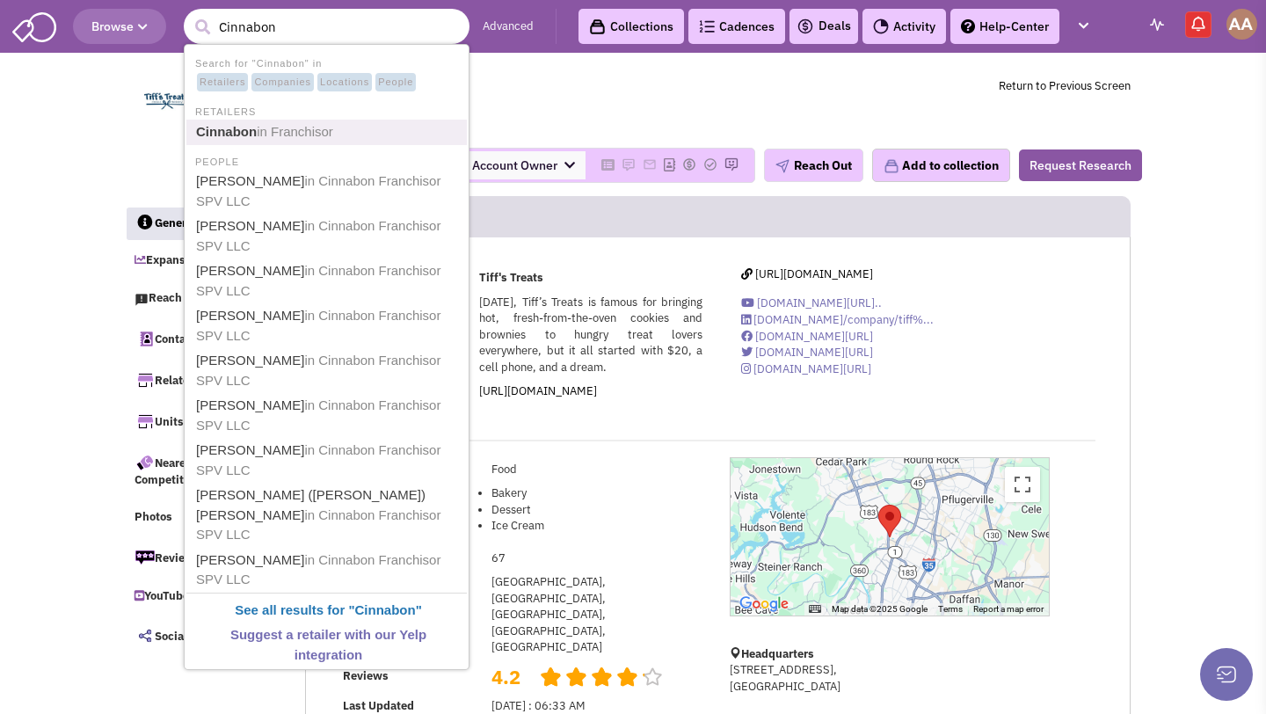
click at [308, 121] on link "Cinnabon in Franchisor" at bounding box center [328, 132] width 275 height 24
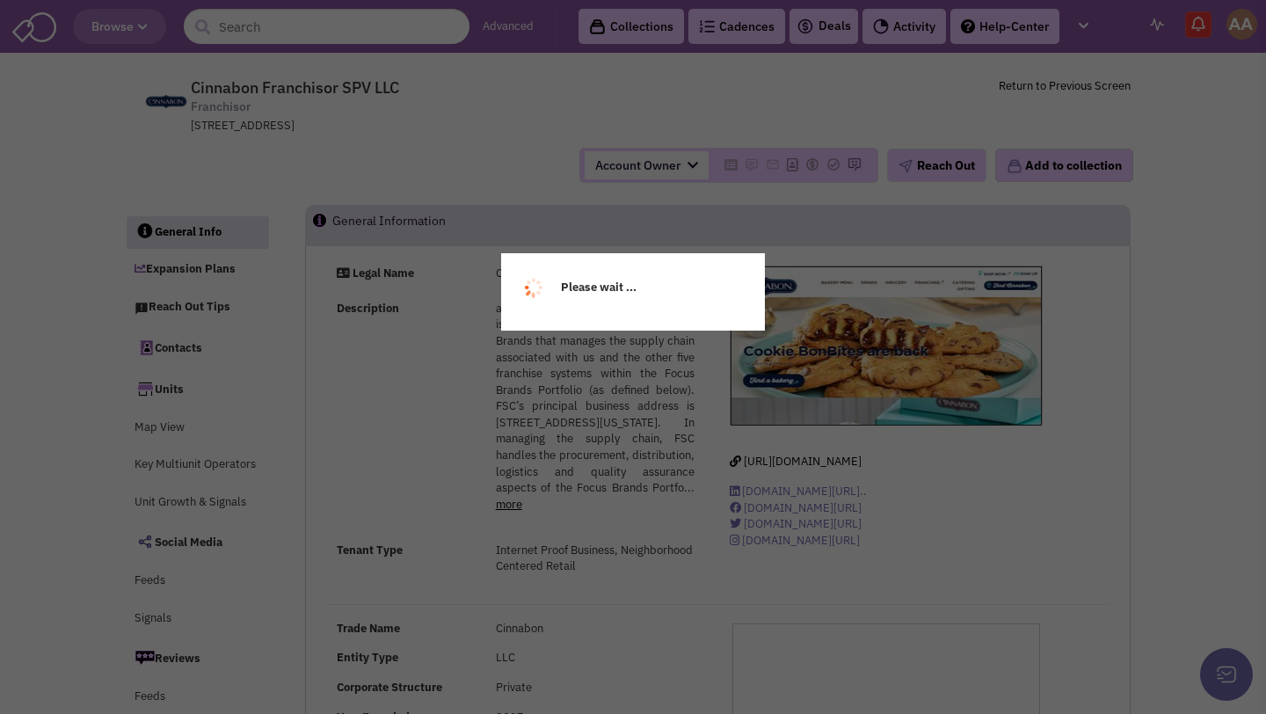
select select
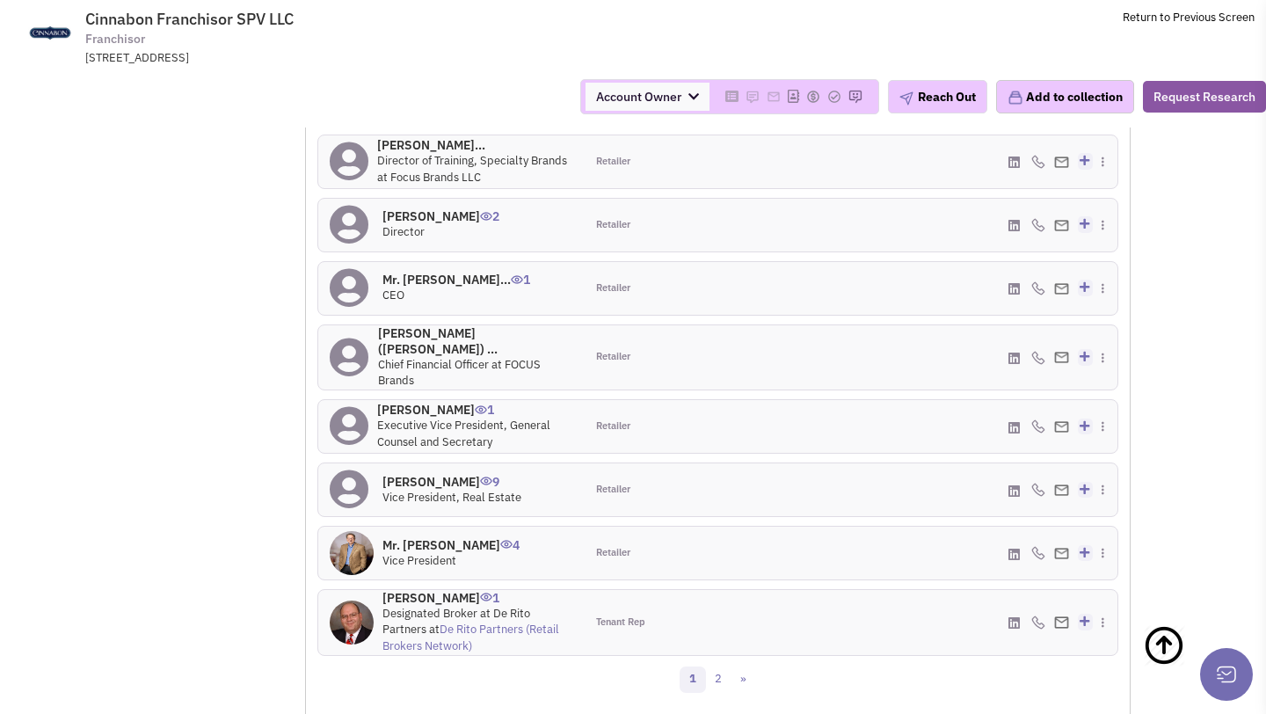
scroll to position [1682, 0]
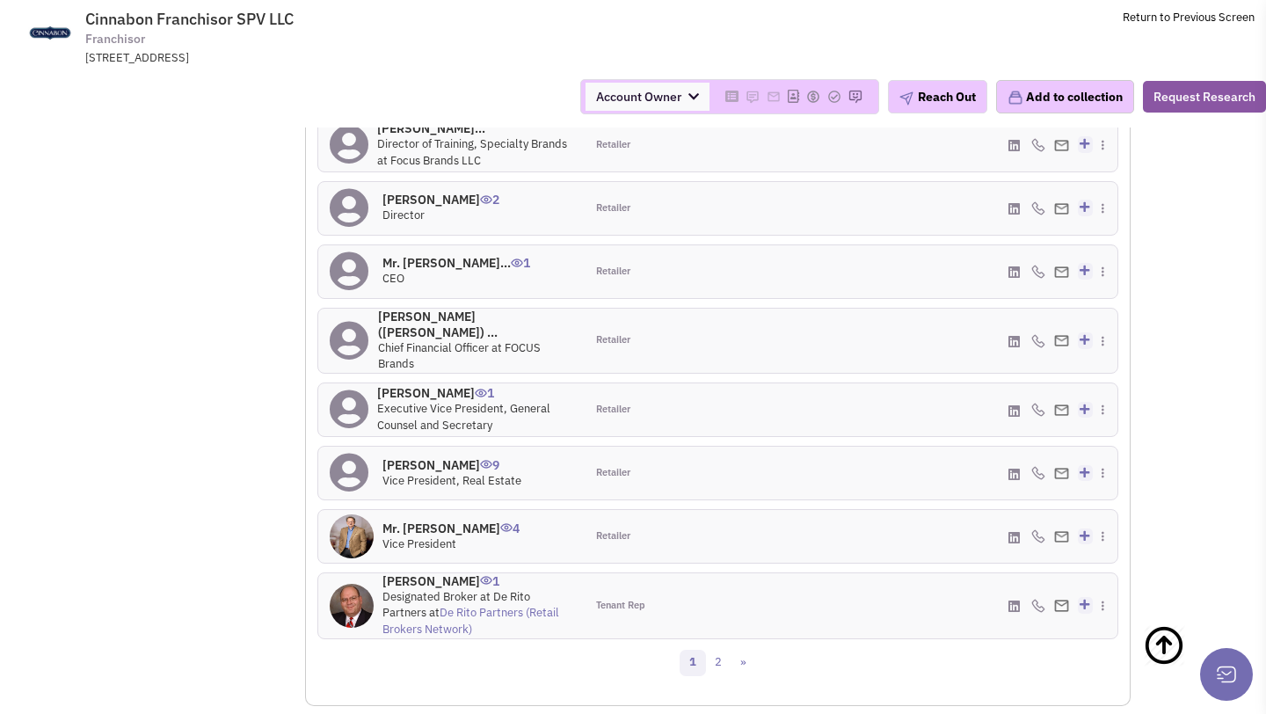
click at [411, 473] on span "Vice President, Real Estate" at bounding box center [452, 480] width 139 height 15
click at [414, 460] on div "Mr. Okey Reese 9 Vice President, Real Estate" at bounding box center [452, 473] width 139 height 33
click at [418, 457] on h4 "Mr. Okey Reese 9" at bounding box center [452, 465] width 139 height 16
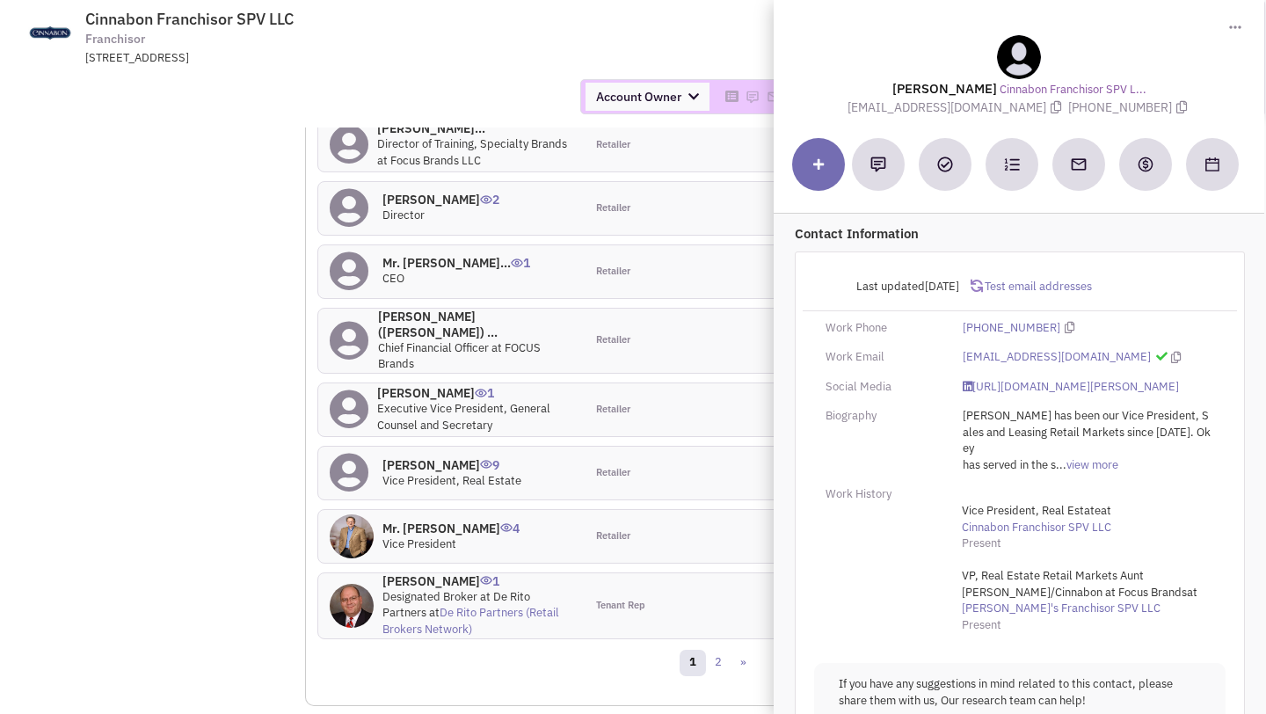
drag, startPoint x: 1047, startPoint y: 107, endPoint x: 1135, endPoint y: 108, distance: 87.1
click at [1135, 108] on span "(404) 255-3250" at bounding box center [1130, 107] width 123 height 16
copy span "(404) 255-3250"
click at [1151, 42] on div at bounding box center [1019, 57] width 450 height 44
drag, startPoint x: 880, startPoint y: 110, endPoint x: 1018, endPoint y: 110, distance: 137.2
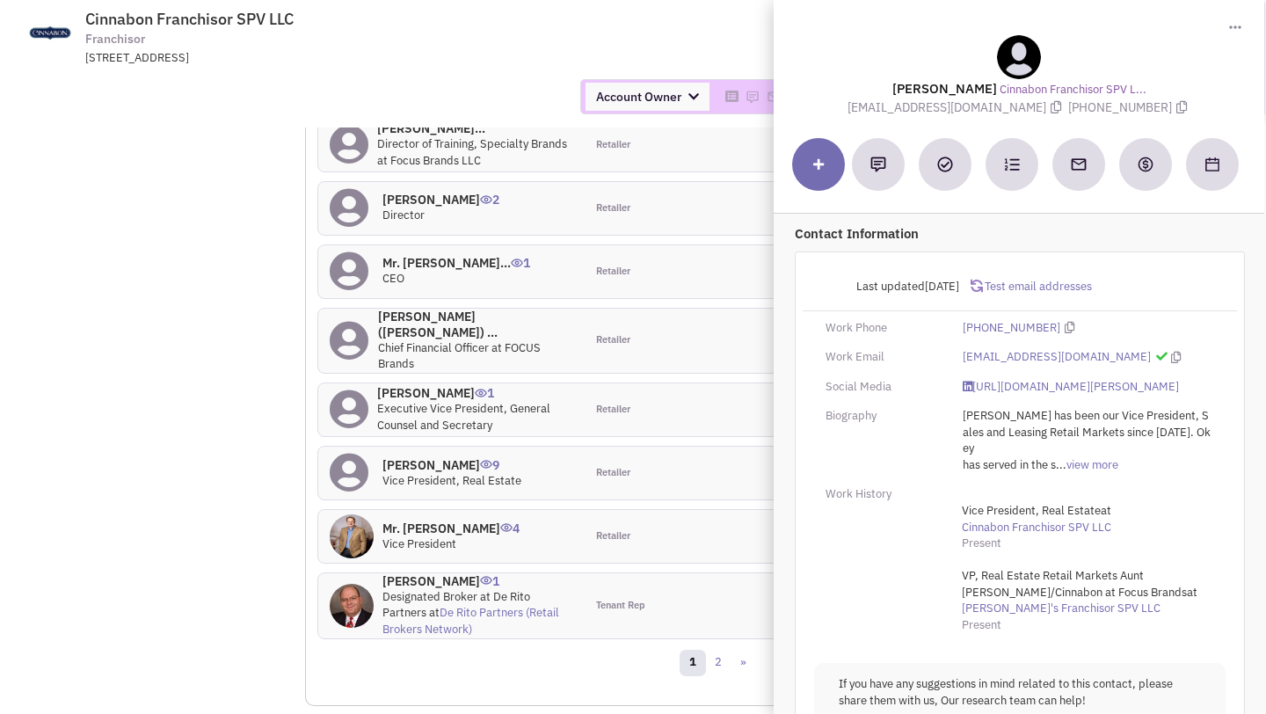
click at [1018, 110] on span "oreese@focusbrands.com" at bounding box center [958, 107] width 221 height 16
copy span "oreese@focusbrands.com"
click at [887, 52] on div at bounding box center [1019, 57] width 450 height 44
click at [523, 44] on span "Cinnabon Franchisor SPV LLC Franchisor 5620 Glenridge Drive NE, Atlanta, GA, 30…" at bounding box center [324, 38] width 441 height 56
click at [480, 69] on div "Account Owner Account Owner Abe Arteaga Armando Delgado Cody Johnson Erik K. Fu…" at bounding box center [633, 97] width 1289 height 62
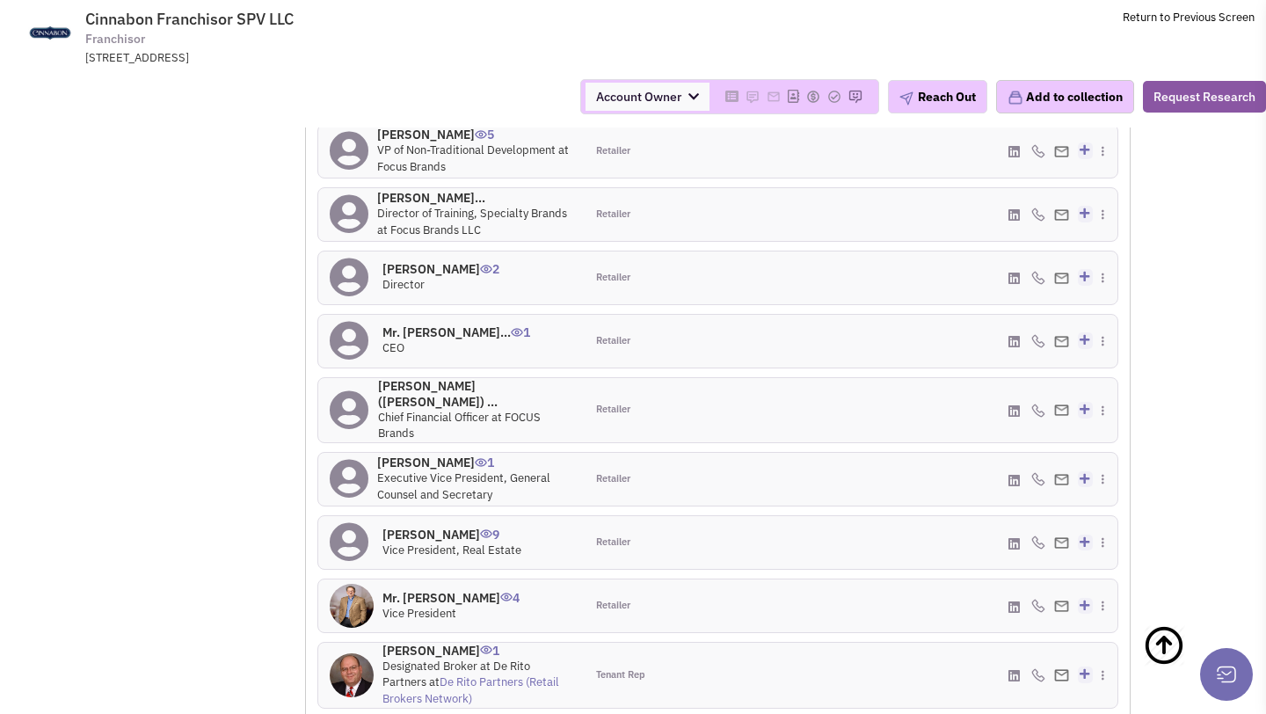
scroll to position [1639, 0]
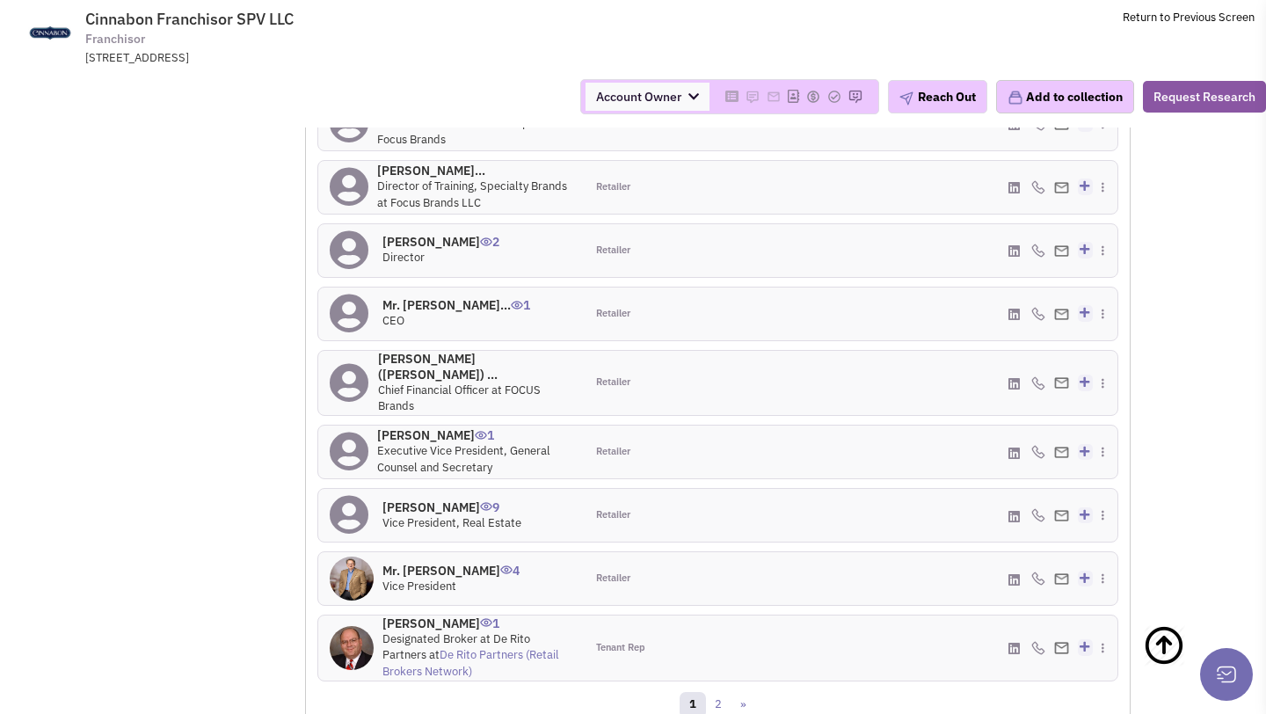
click at [425, 500] on h4 "Mr. Okey Reese 9" at bounding box center [452, 508] width 139 height 16
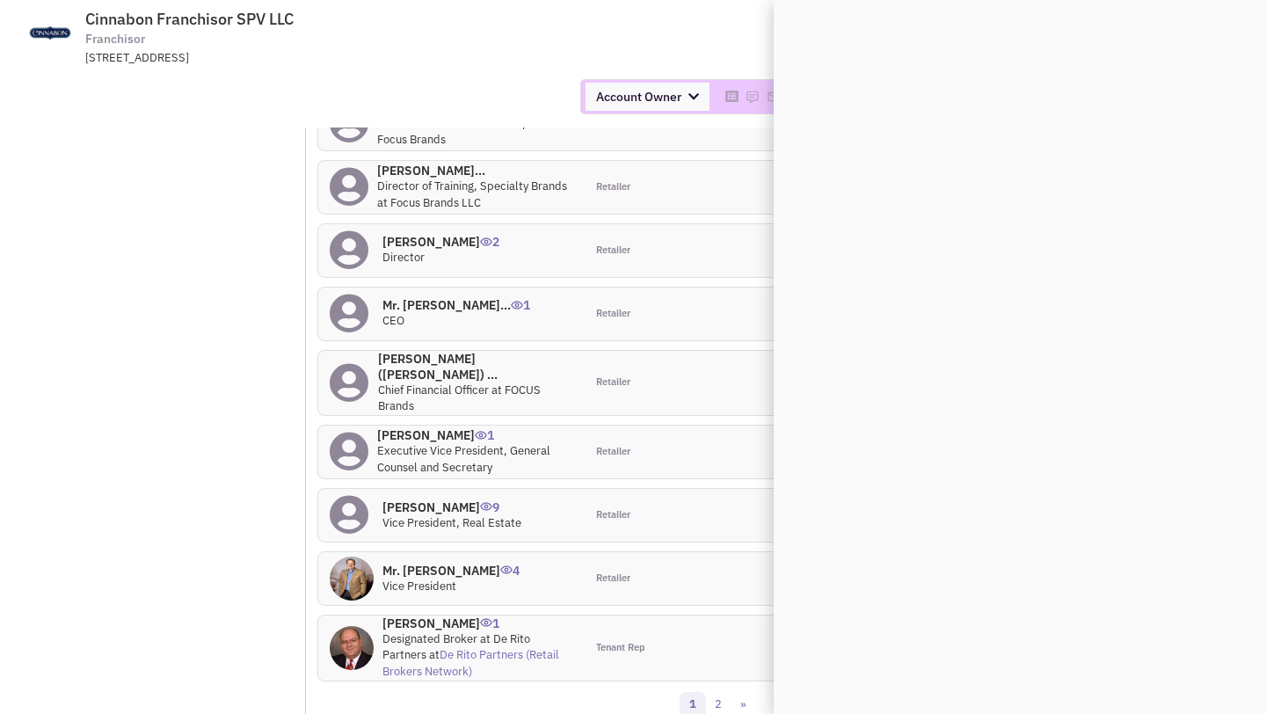
click at [425, 500] on h4 "Mr. Okey Reese 9" at bounding box center [452, 508] width 139 height 16
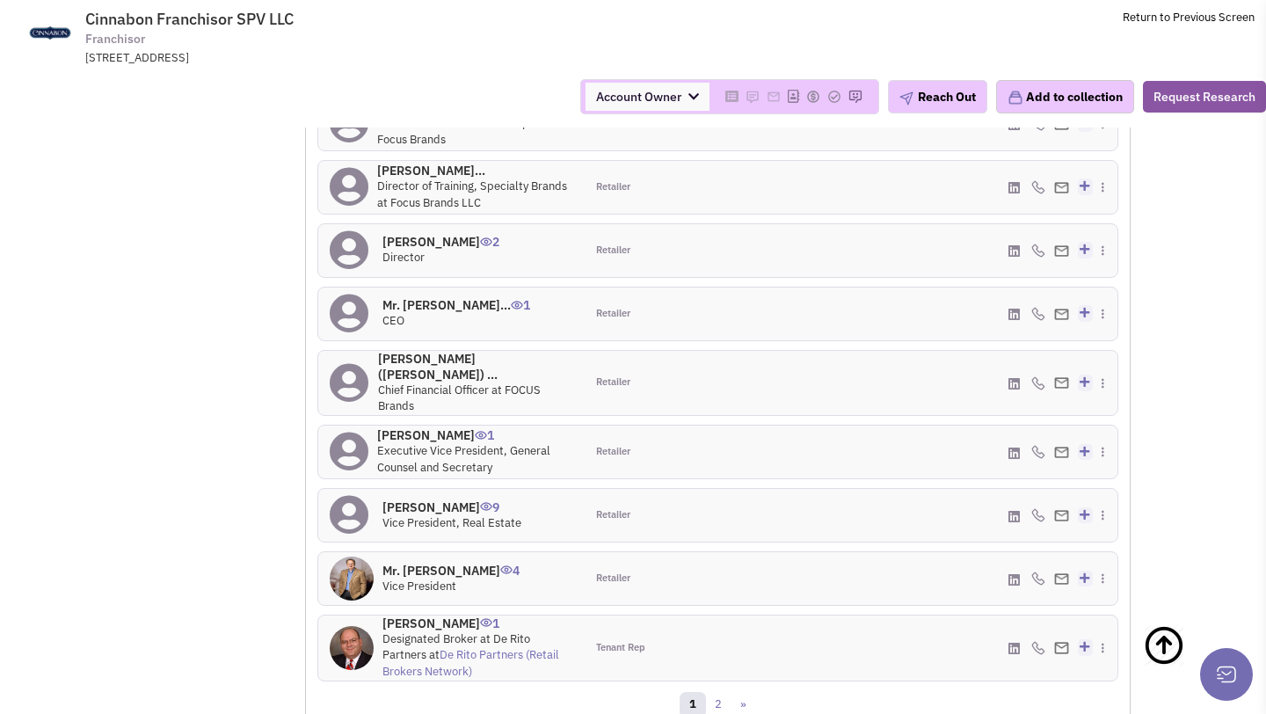
click at [436, 563] on h4 "Mr. Mike McCoy 4" at bounding box center [451, 571] width 137 height 16
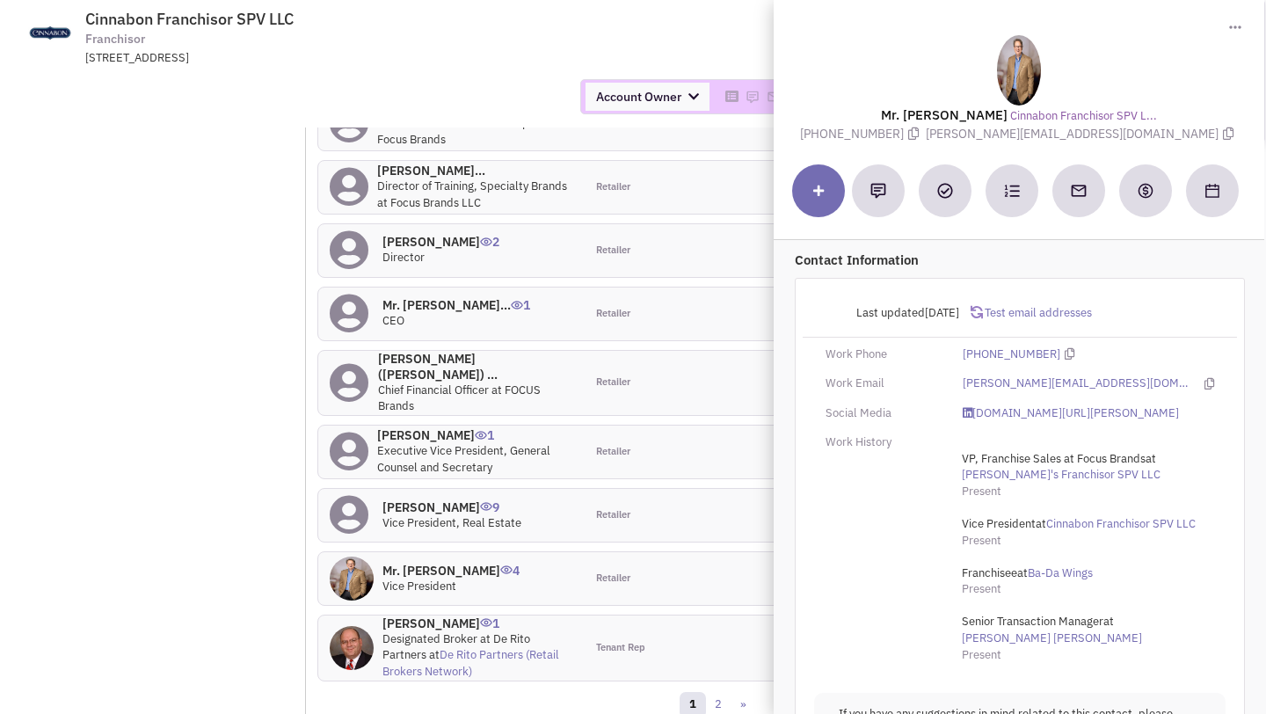
click at [519, 95] on div "Account Owner Account Owner Abe Arteaga Armando Delgado Cody Johnson Erik K. Fu…" at bounding box center [633, 96] width 1289 height 35
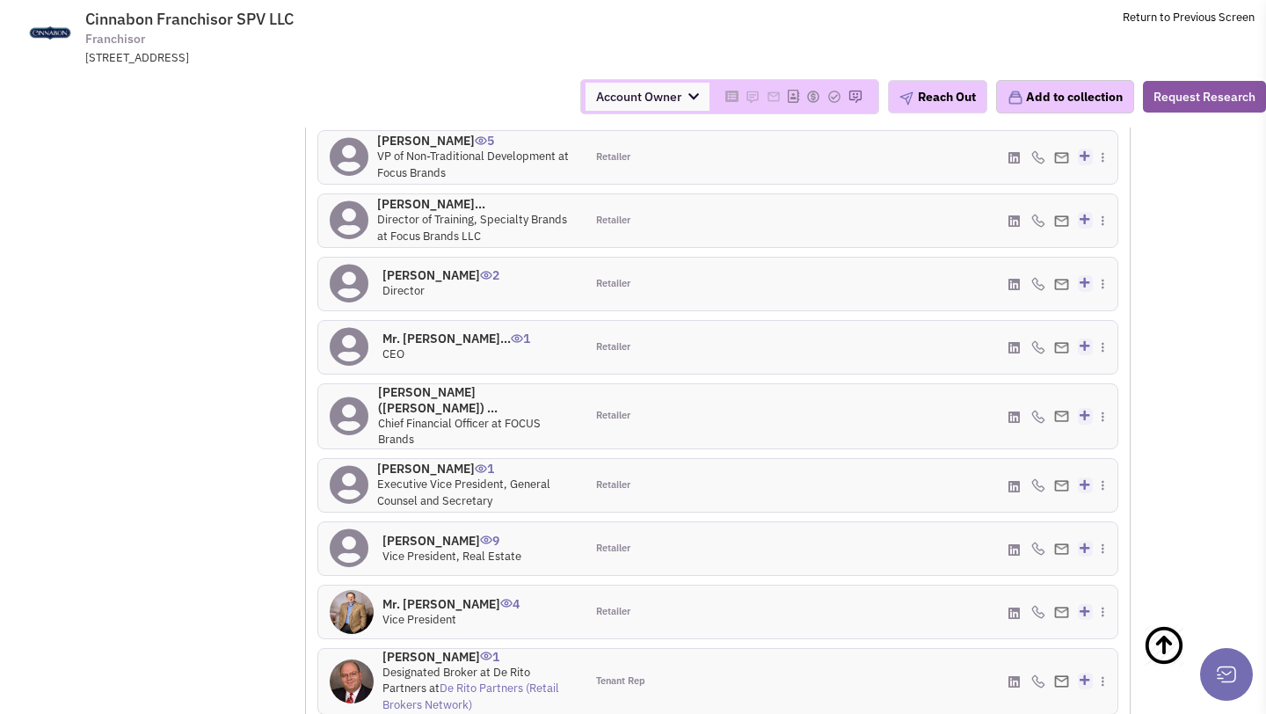
scroll to position [1580, 0]
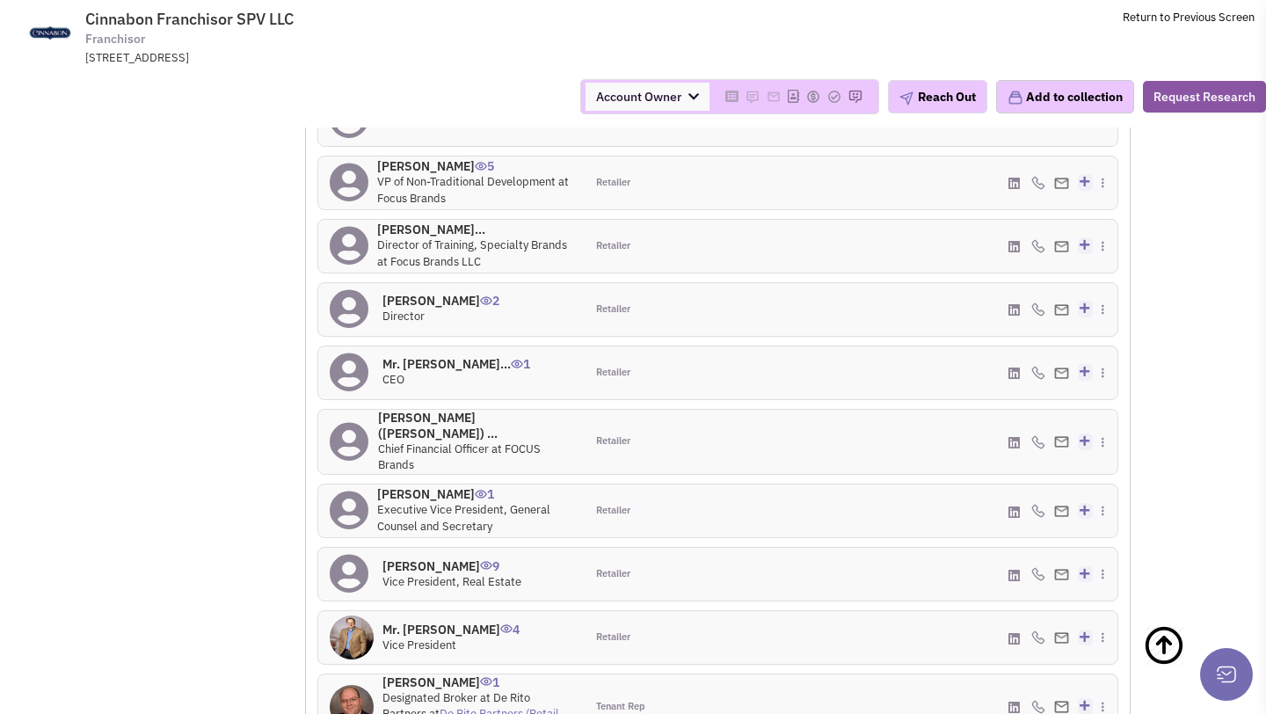
click at [443, 486] on h4 "Ms. Sarah E Powell 1" at bounding box center [475, 494] width 196 height 16
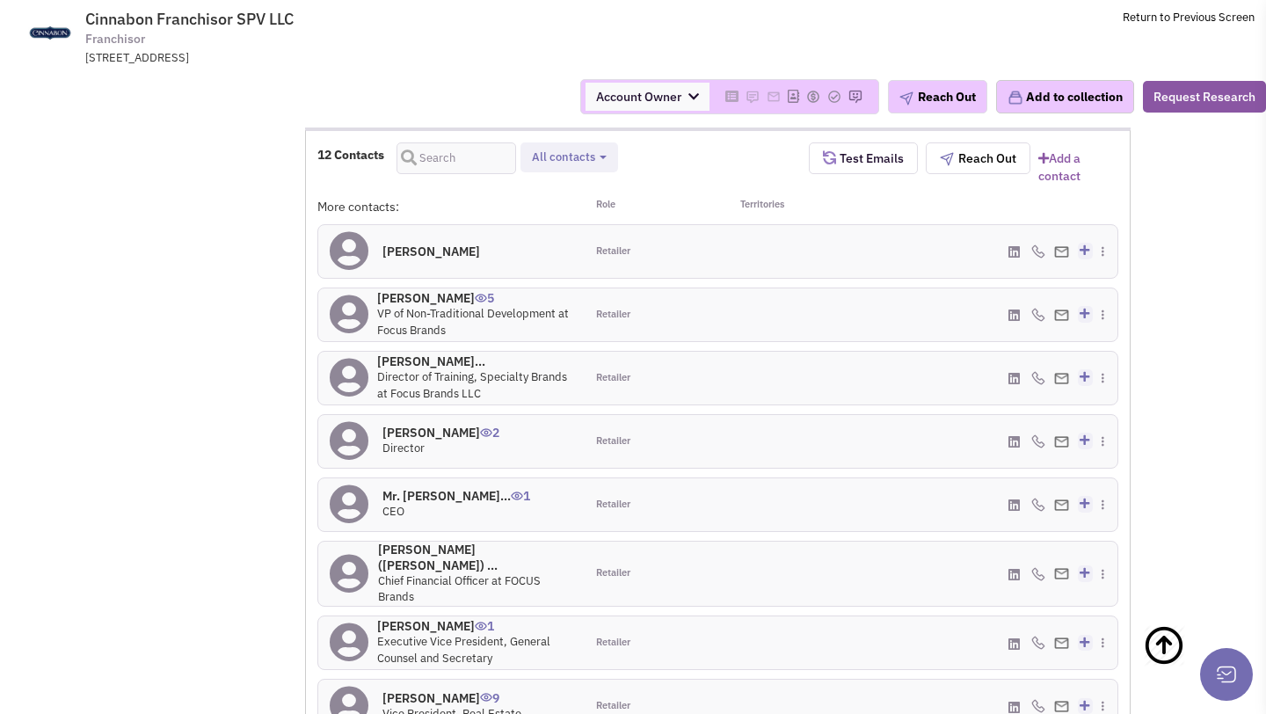
scroll to position [1440, 0]
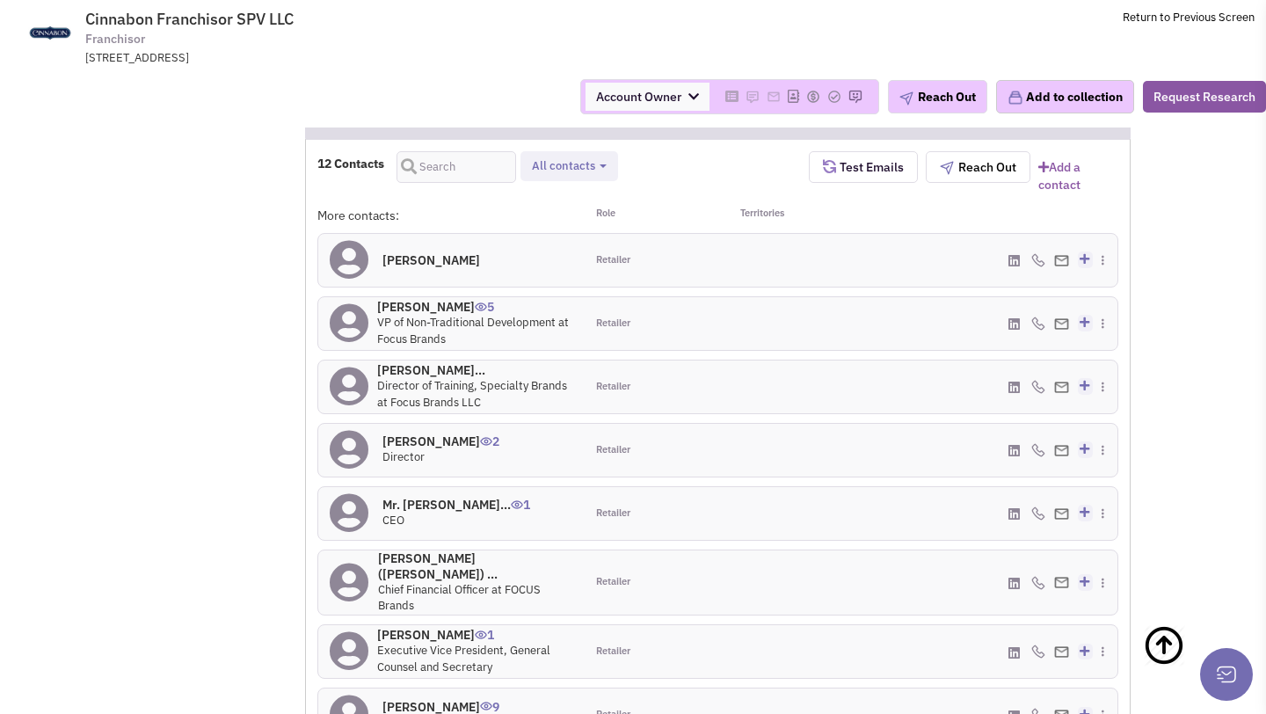
click at [417, 306] on h4 "Mr. Daniel Pawlak 5" at bounding box center [475, 307] width 196 height 16
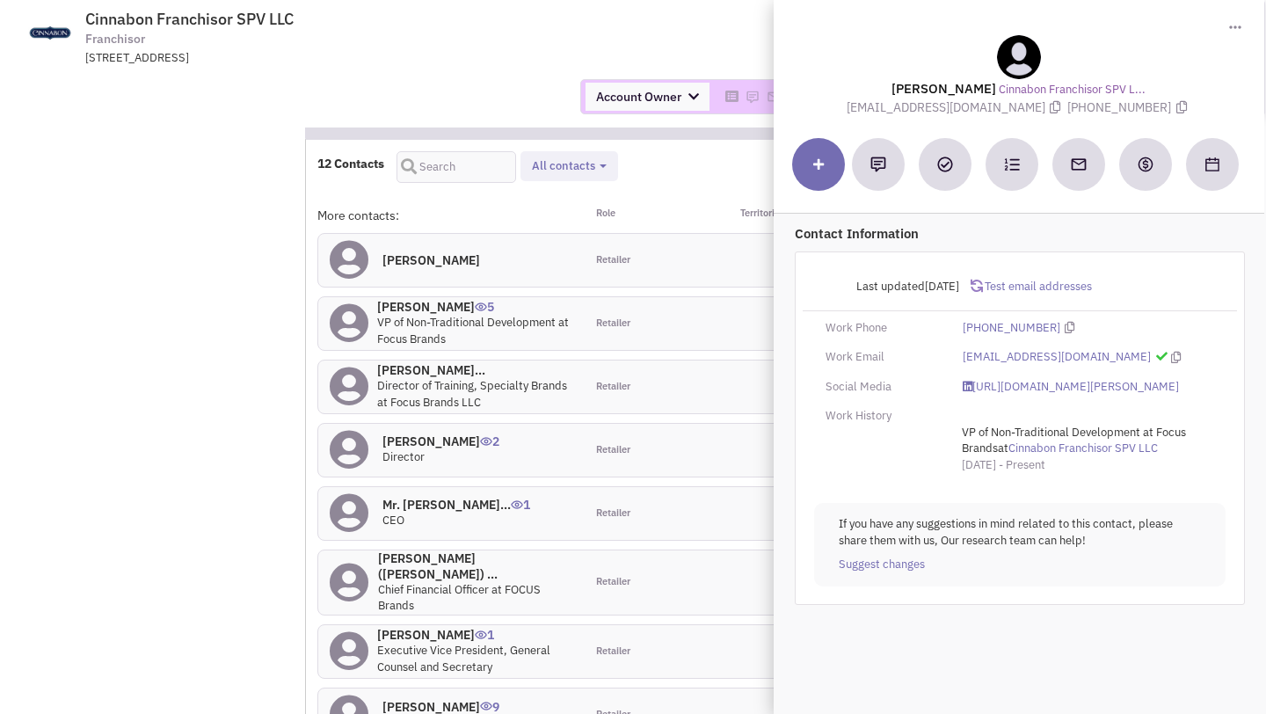
click at [425, 110] on div "Account Owner Account Owner Abe Arteaga Armando Delgado Cody Johnson Erik K. Fu…" at bounding box center [633, 96] width 1289 height 35
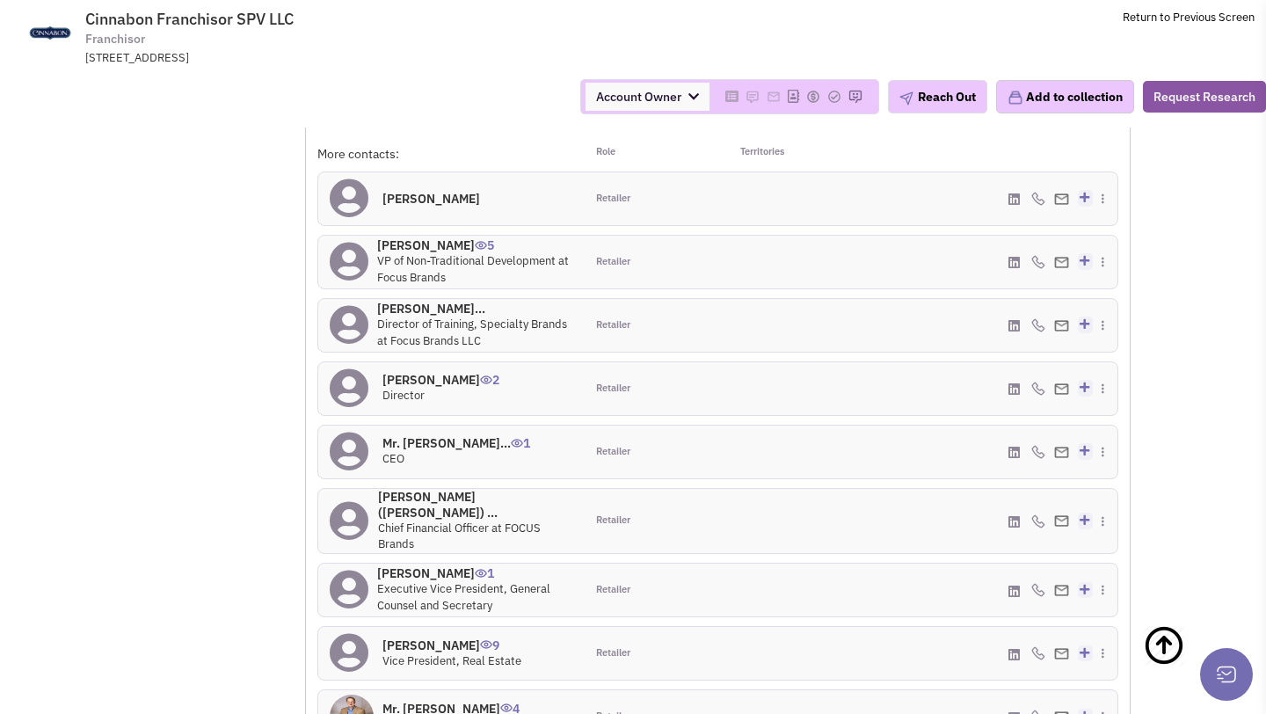
scroll to position [1507, 0]
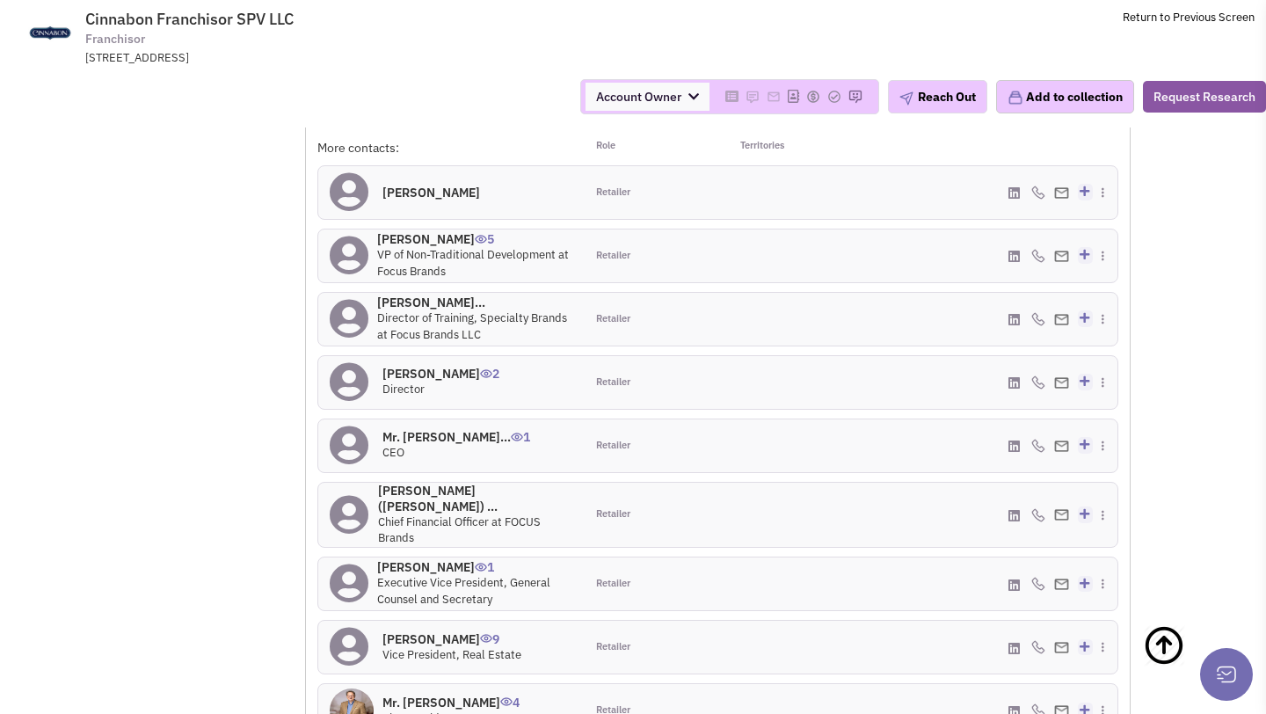
click at [447, 240] on h4 "Mr. Daniel Pawlak 5" at bounding box center [475, 239] width 196 height 16
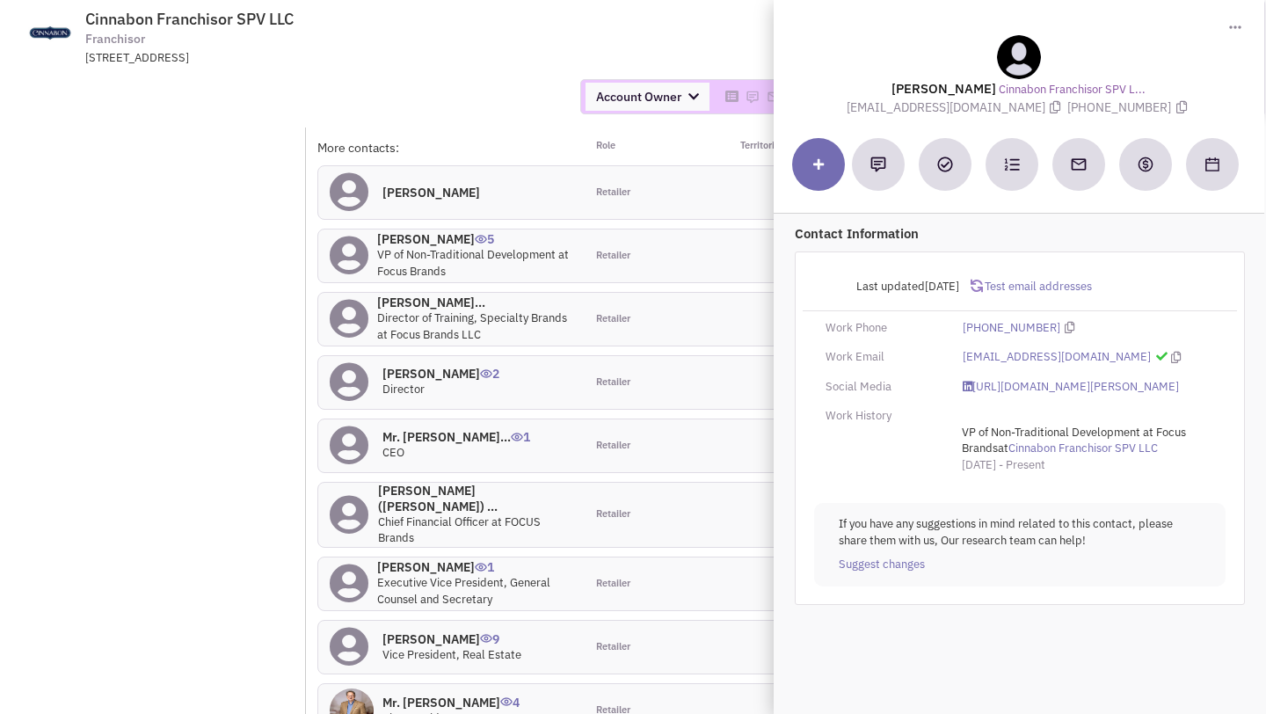
click at [471, 118] on div "Account Owner Account Owner [PERSON_NAME] [PERSON_NAME] [PERSON_NAME] [PERSON_N…" at bounding box center [633, 97] width 1289 height 62
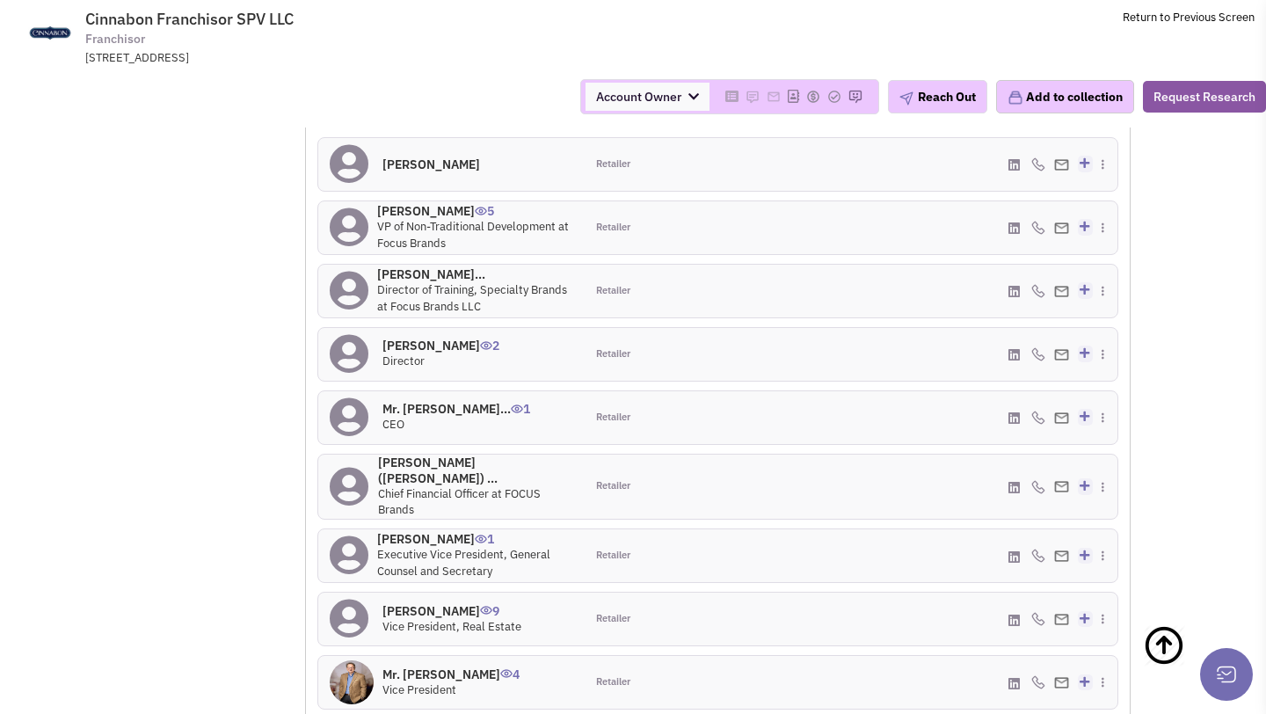
scroll to position [1523, 0]
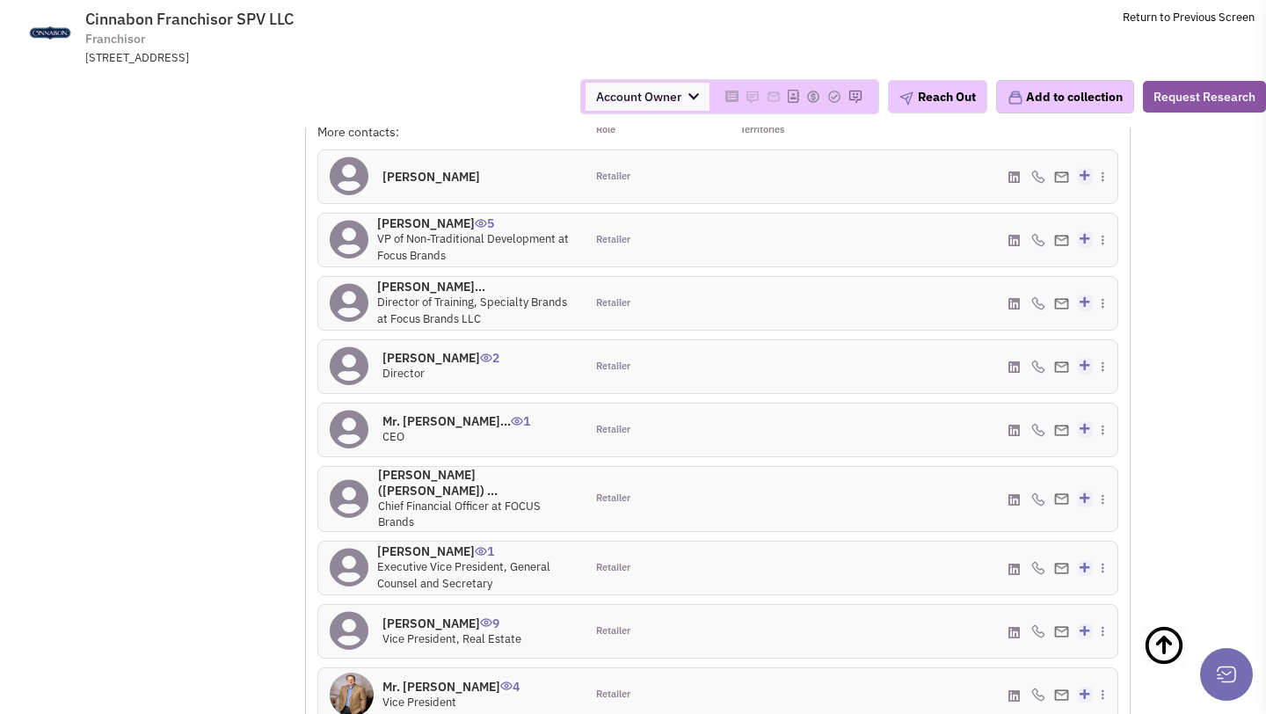
click at [443, 223] on h4 "Mr. Daniel Pawlak 5" at bounding box center [475, 223] width 196 height 16
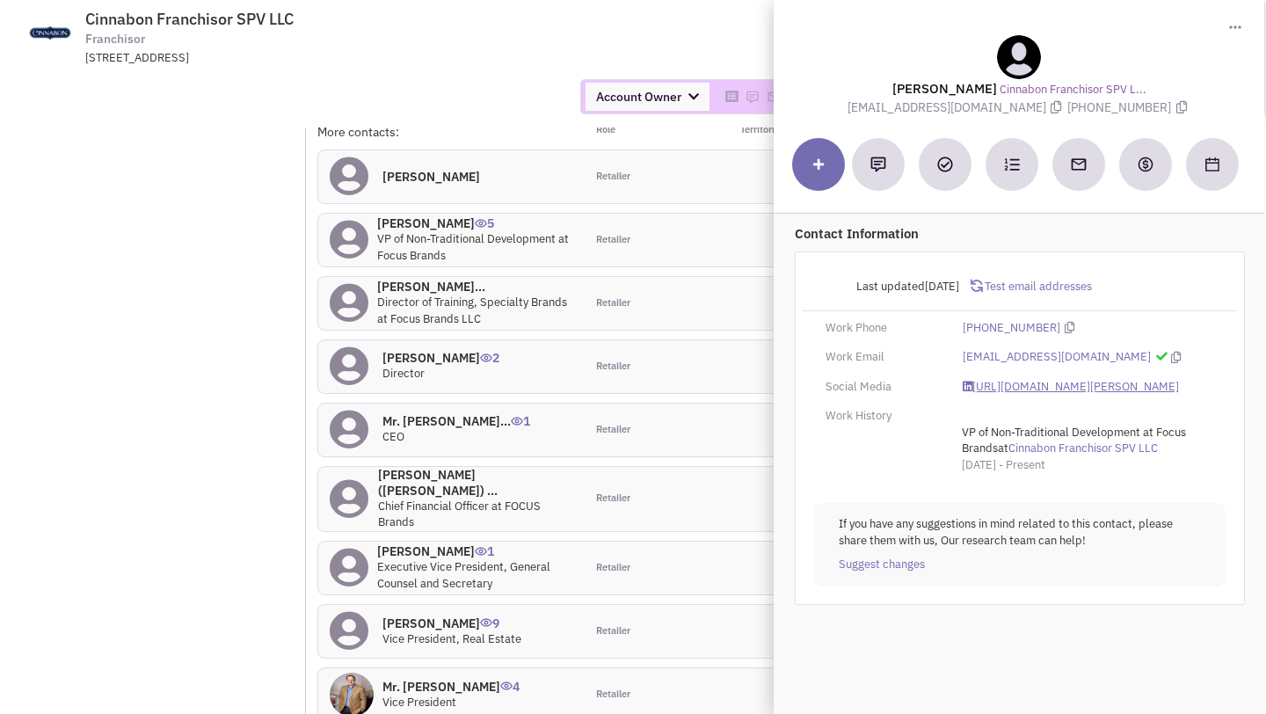
click at [1044, 386] on link "https://www.linkedin.com/in/dan-pawlak-8a630010/" at bounding box center [1071, 387] width 216 height 17
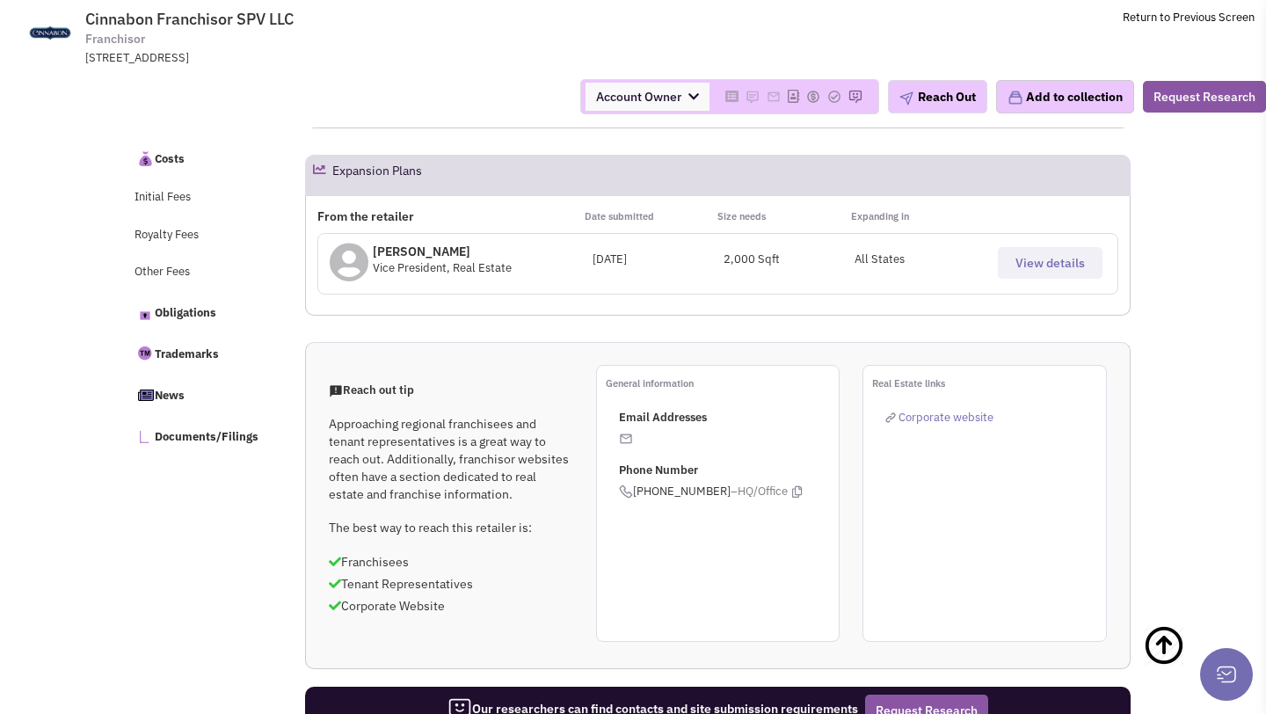
scroll to position [0, 0]
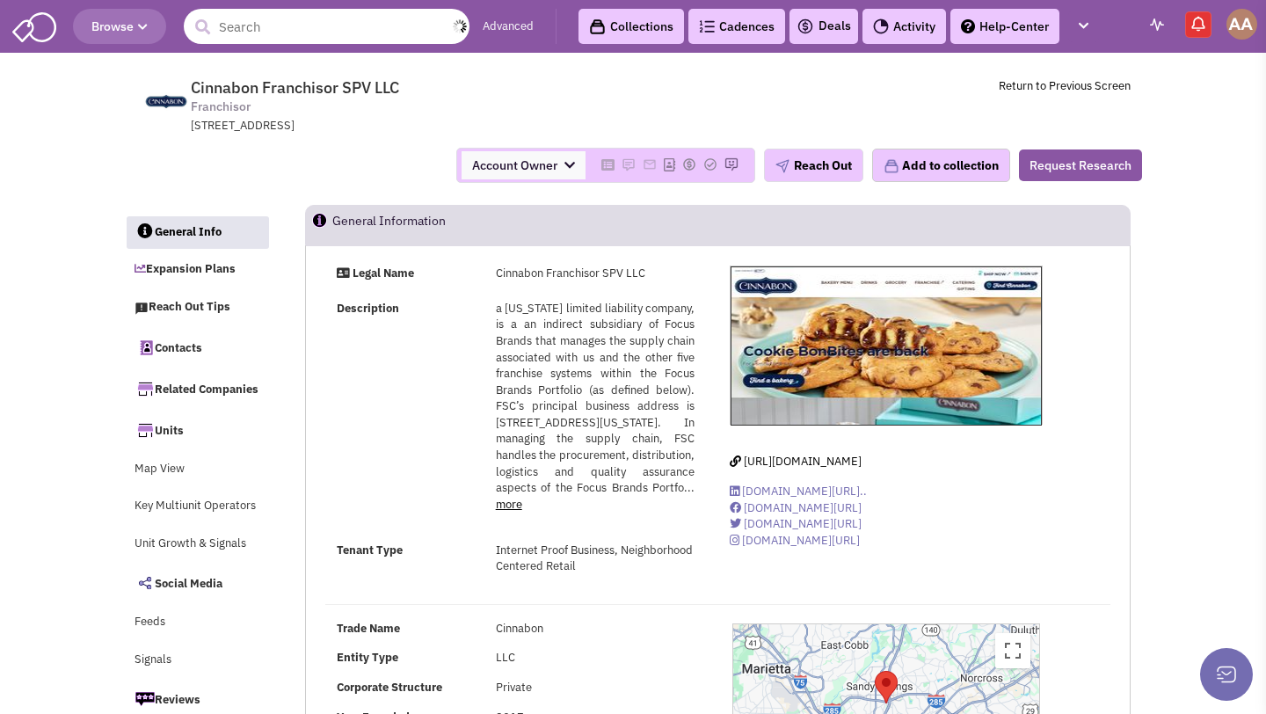
click at [333, 39] on input "text" at bounding box center [327, 26] width 286 height 35
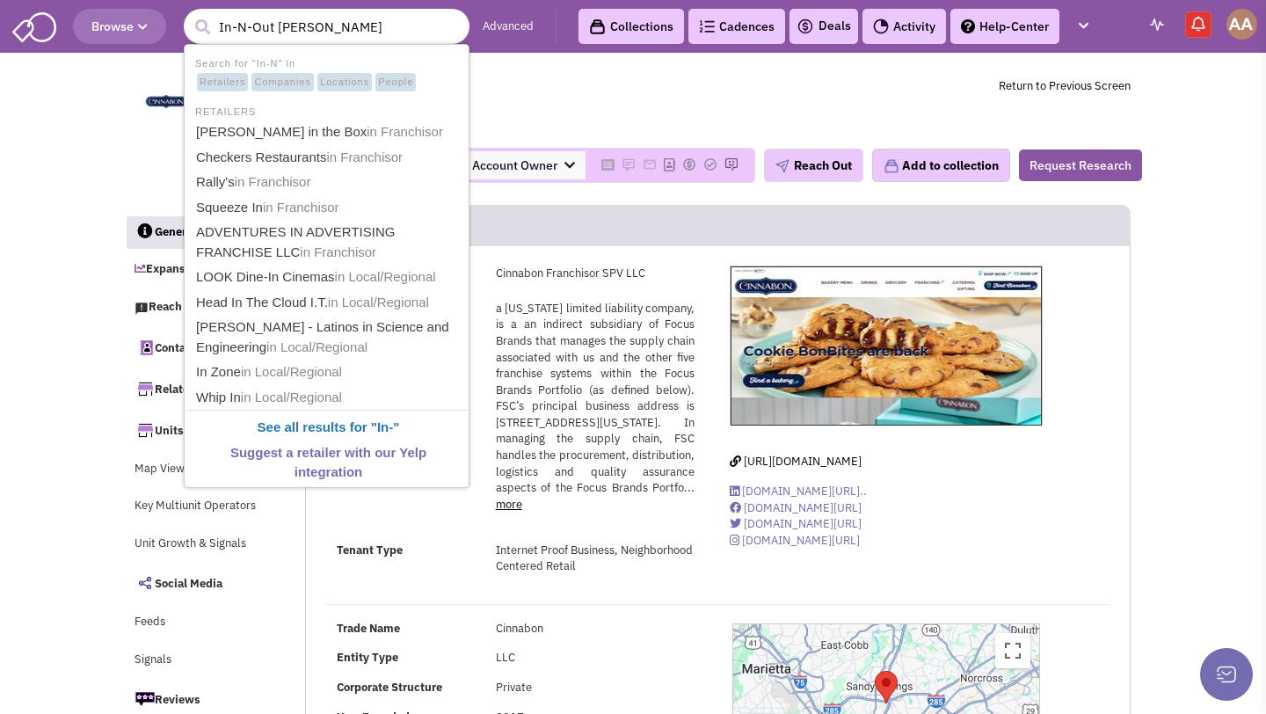
type input "In-N-Out Burger"
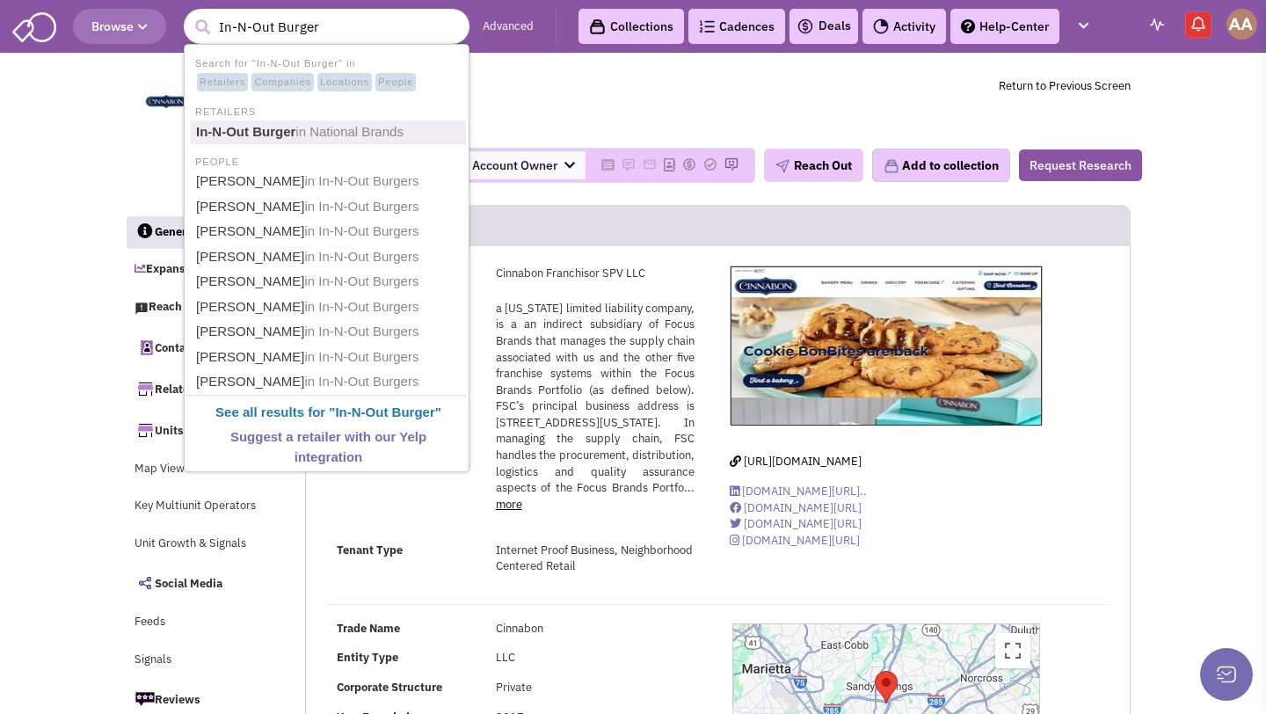
click at [325, 126] on span "in National Brands" at bounding box center [350, 131] width 108 height 15
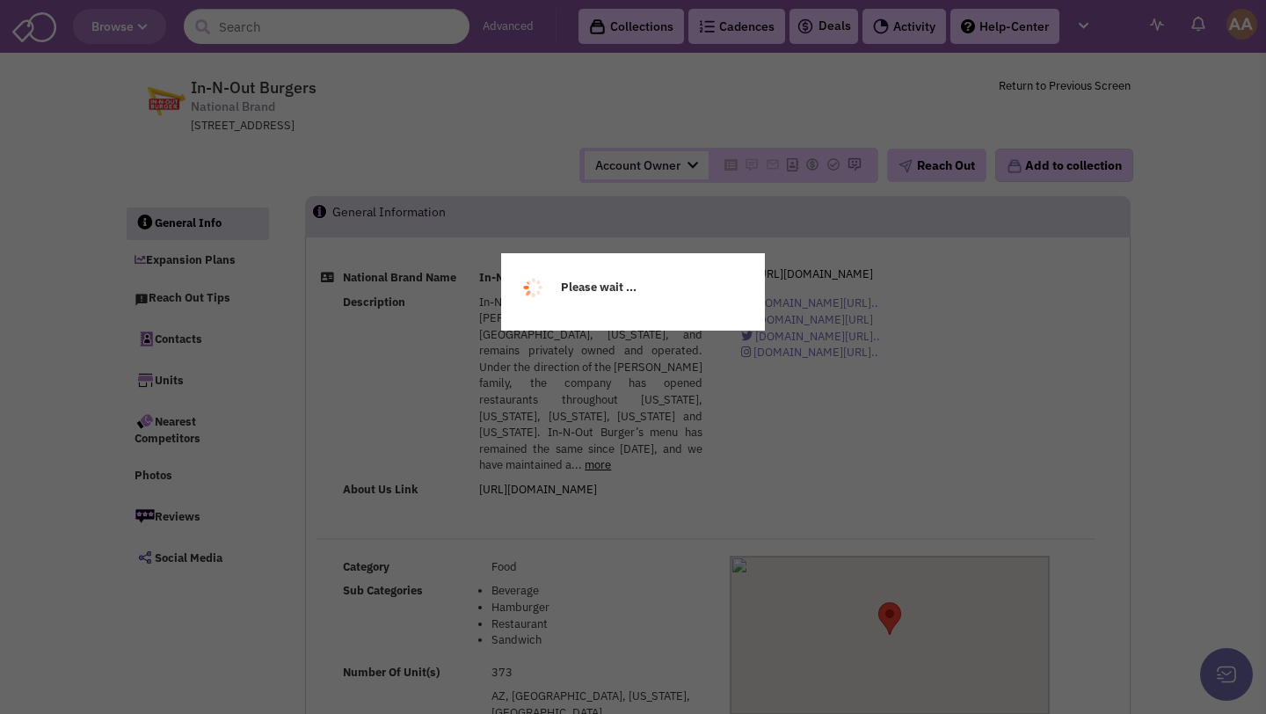
select select
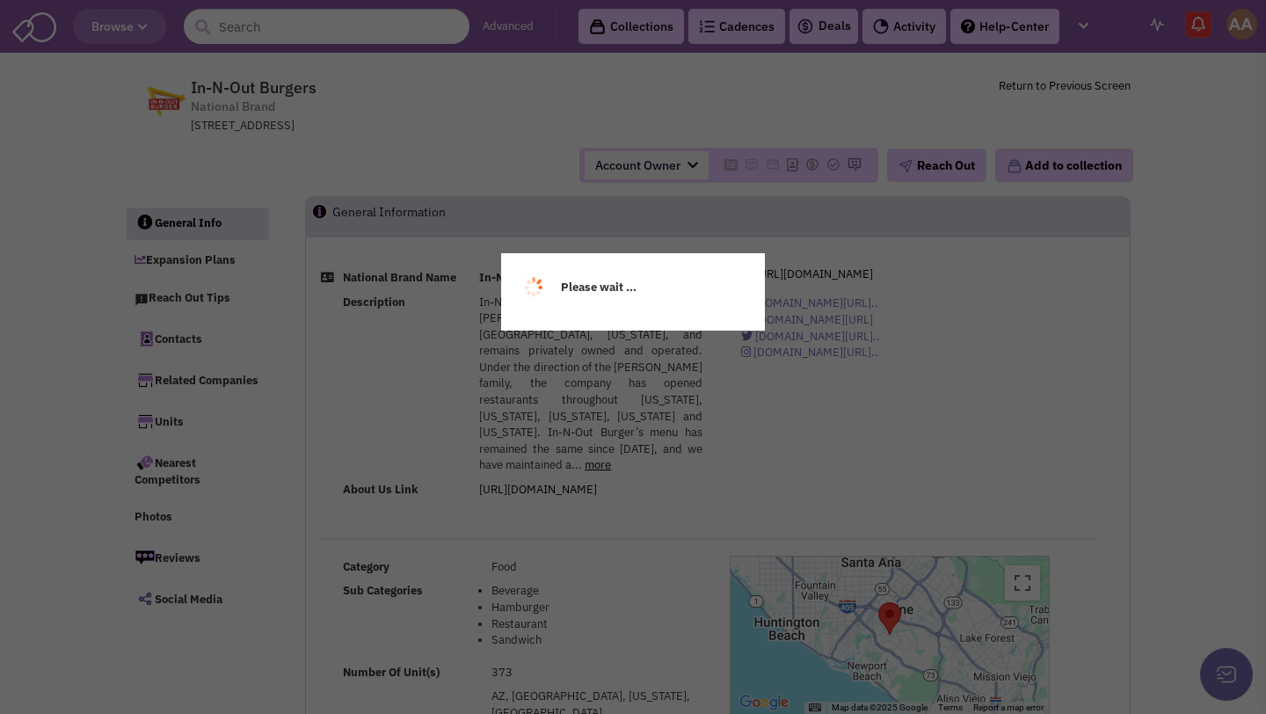
select select
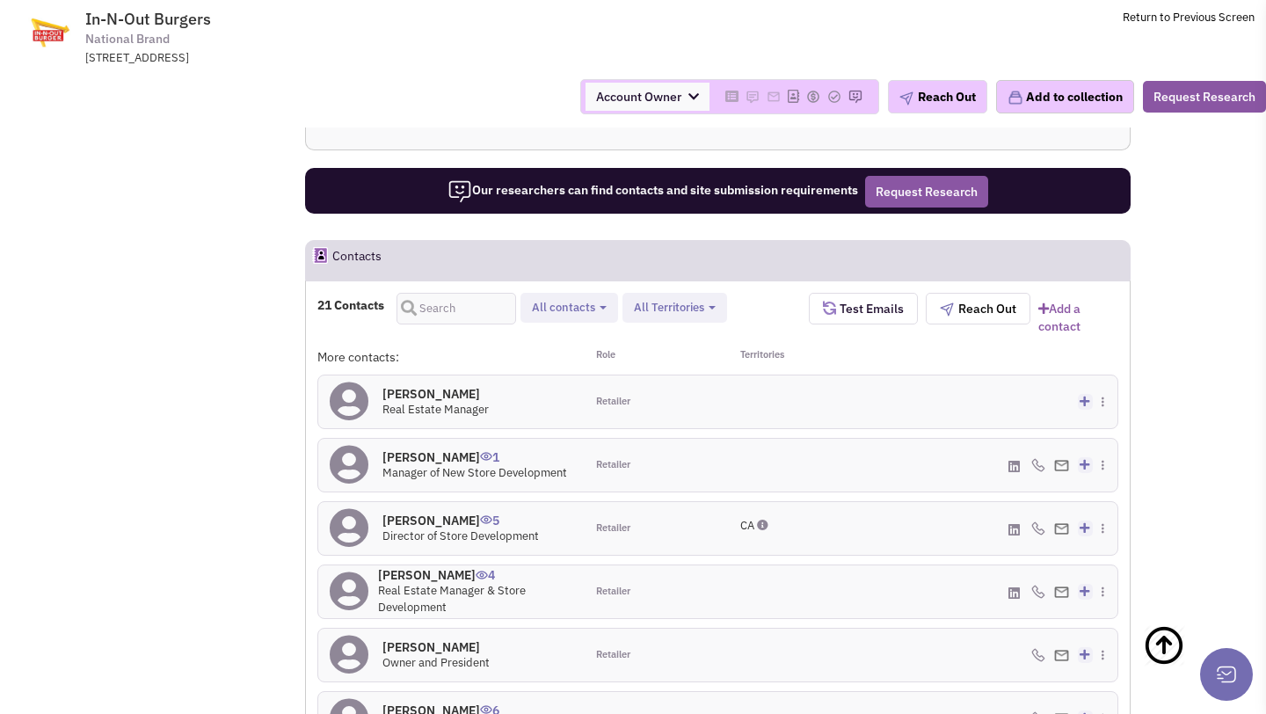
scroll to position [1264, 0]
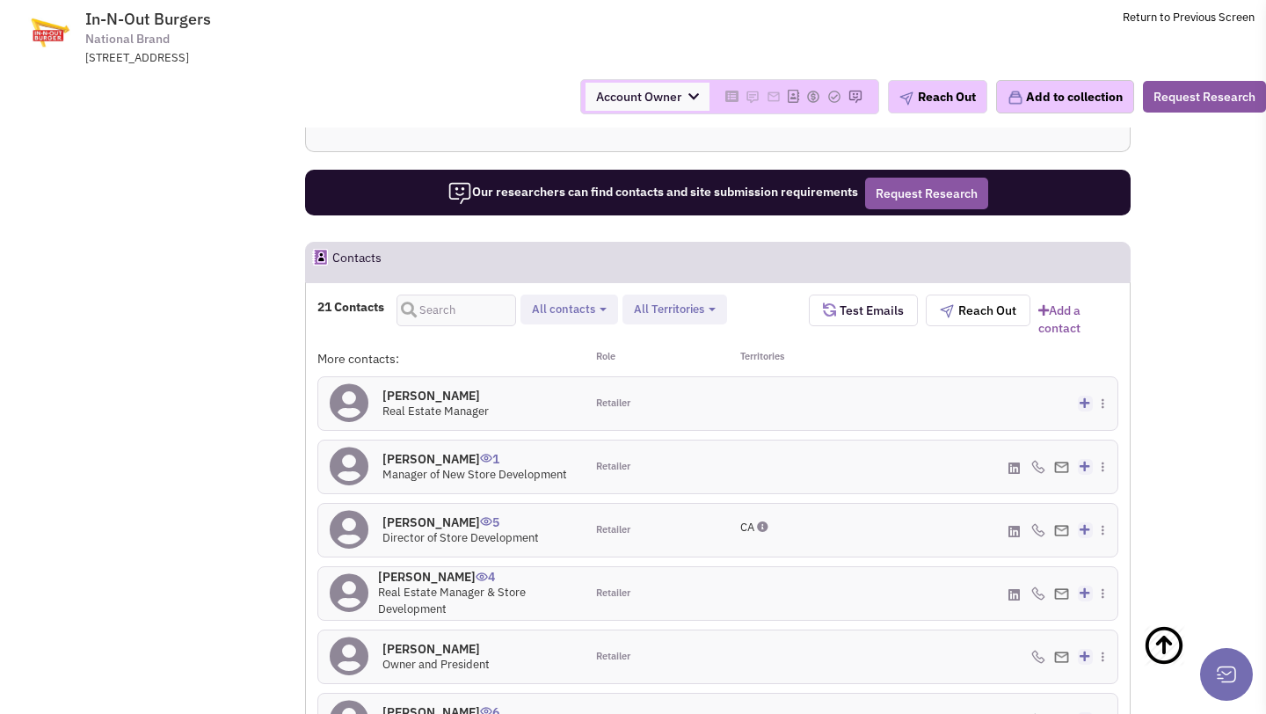
click at [446, 569] on h4 "[PERSON_NAME] 4" at bounding box center [475, 577] width 195 height 16
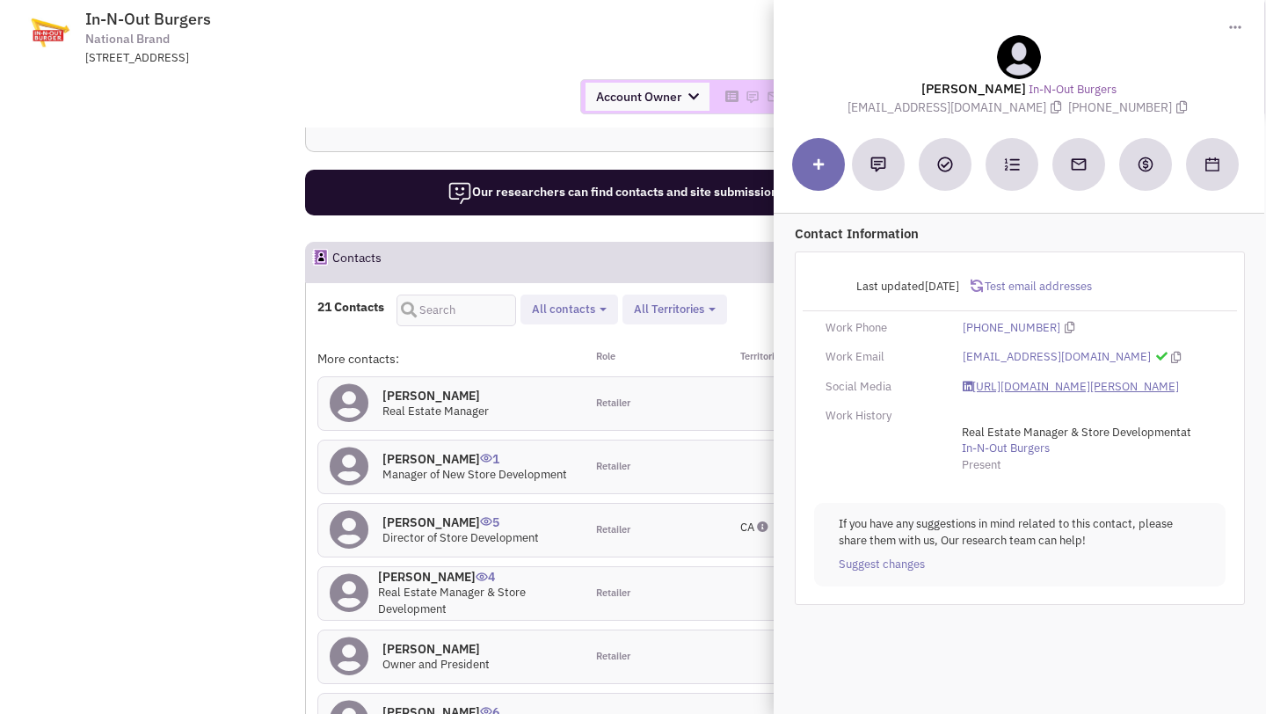
click at [1031, 396] on link "[URL][DOMAIN_NAME][PERSON_NAME]" at bounding box center [1071, 387] width 216 height 17
drag, startPoint x: 879, startPoint y: 110, endPoint x: 1018, endPoint y: 107, distance: 139.9
click at [1018, 107] on span "mloevenguth@innout.com" at bounding box center [958, 107] width 221 height 16
copy span "mloevenguth@innout.com"
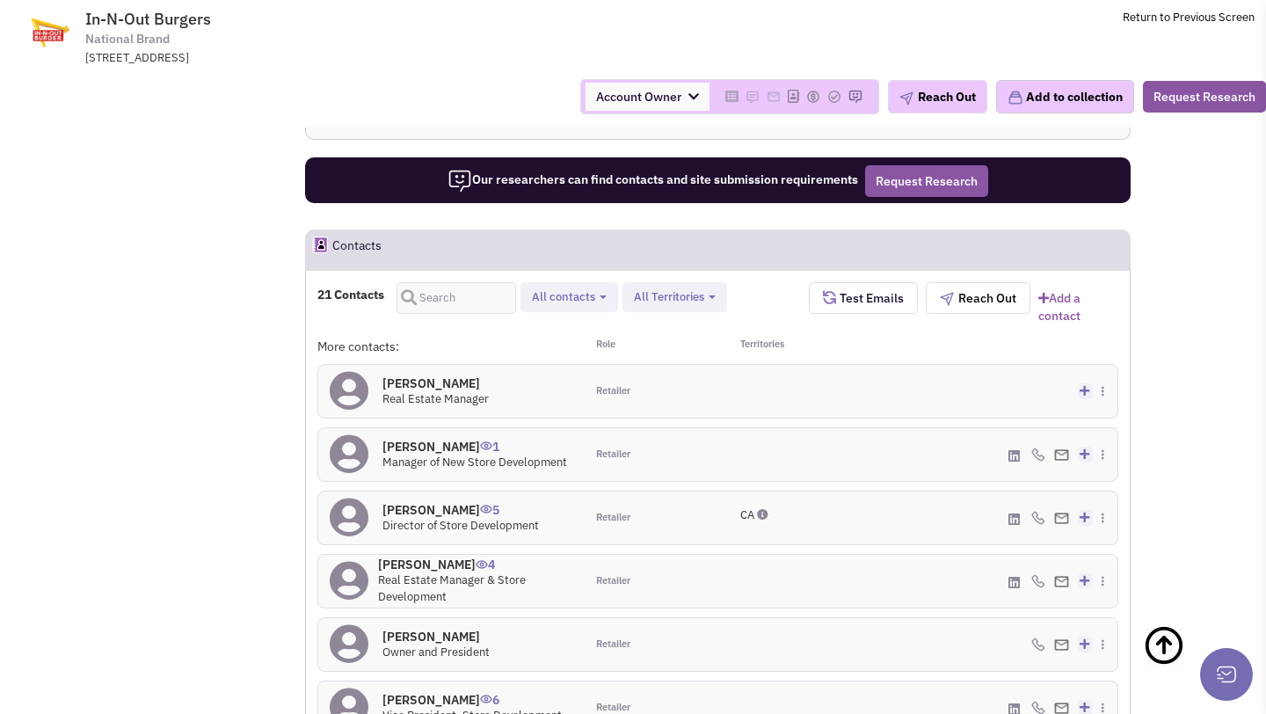
scroll to position [1281, 0]
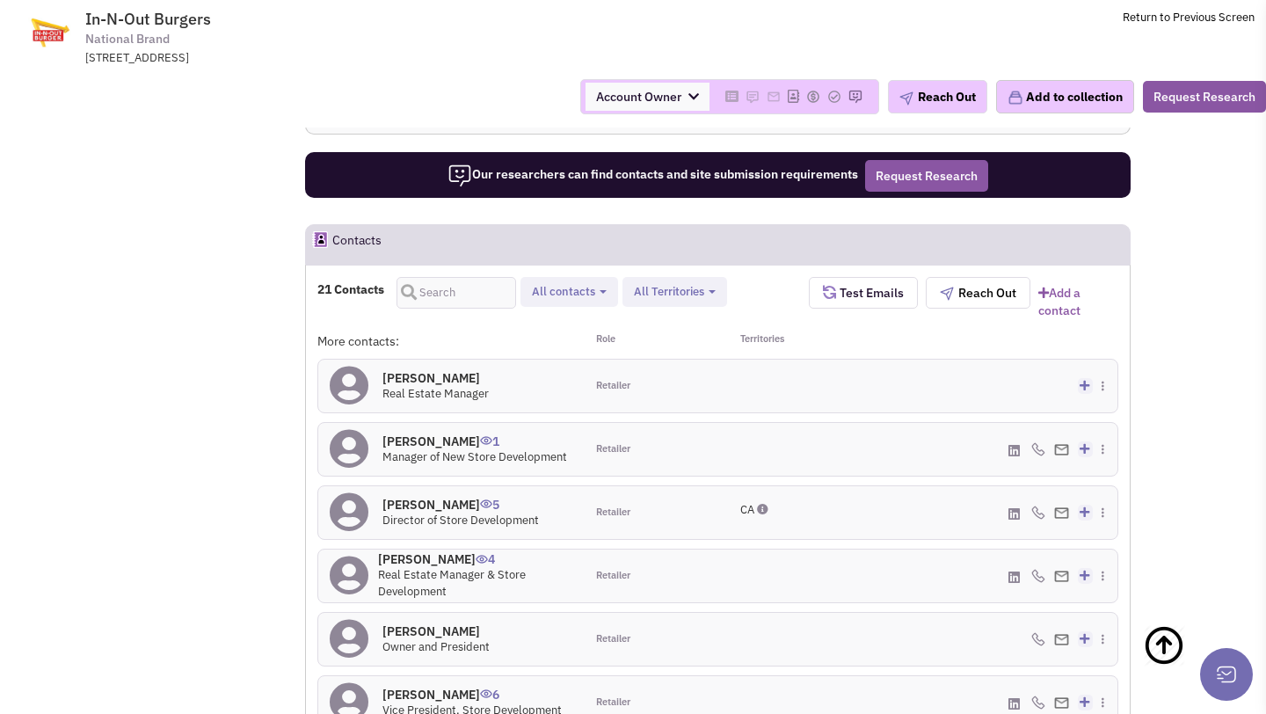
click at [418, 497] on h4 "Josie Auer 5" at bounding box center [461, 505] width 157 height 16
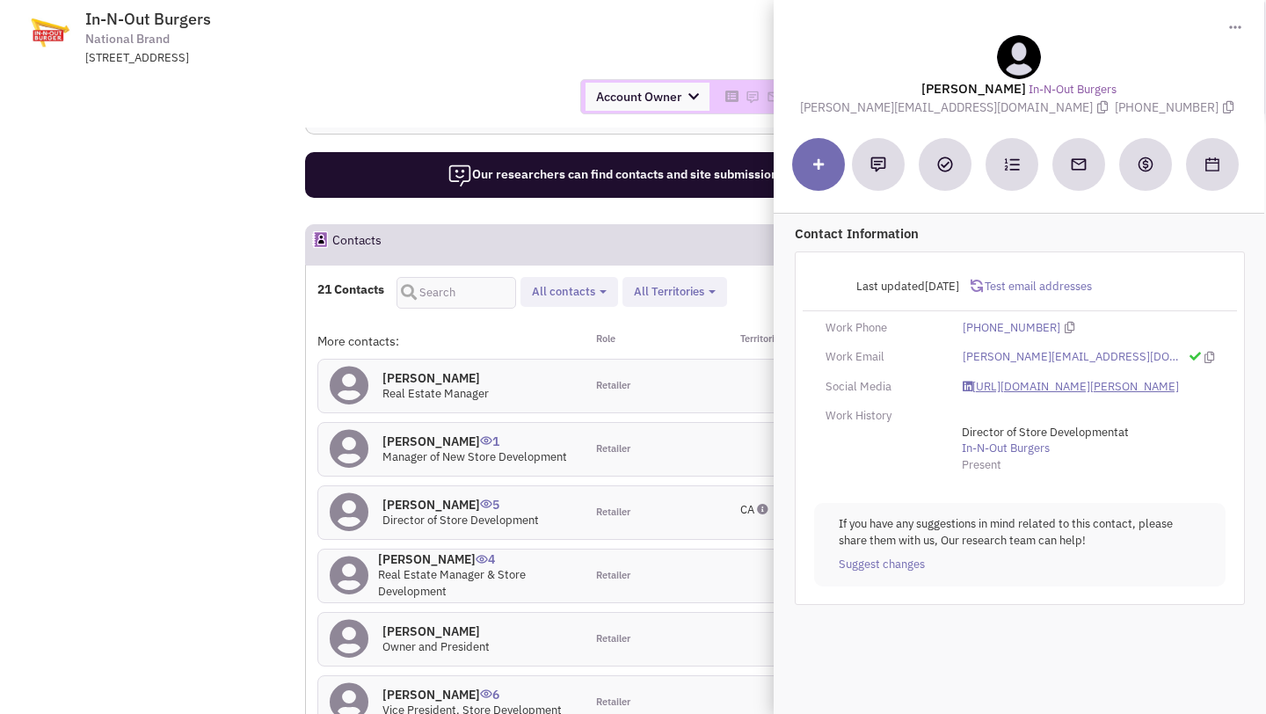
click at [1003, 396] on link "https://www.linkedin.com/in/josie-auer-5869757/" at bounding box center [1071, 387] width 216 height 17
drag, startPoint x: 899, startPoint y: 106, endPoint x: 999, endPoint y: 106, distance: 100.3
click at [999, 106] on div "Josie Auer In-N-Out Burgers jauer@innout.com (626) 813-8294" at bounding box center [1019, 75] width 473 height 81
copy span "jauer@innout.com"
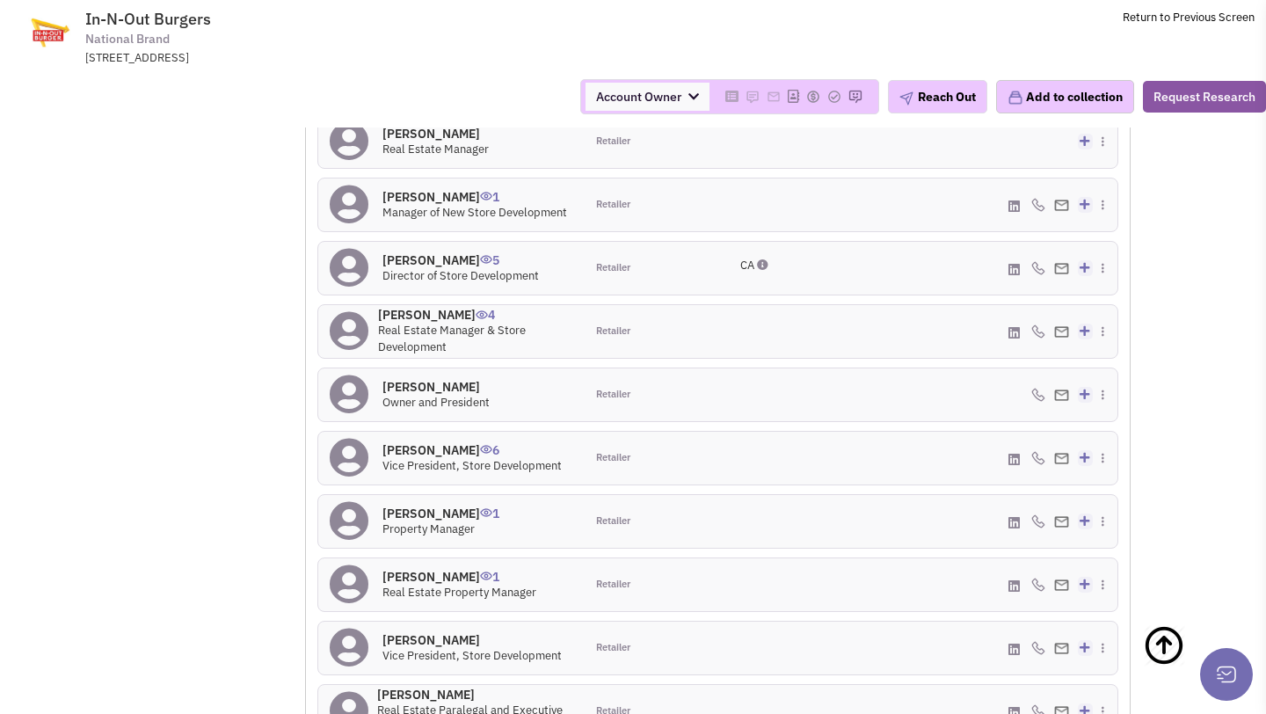
scroll to position [1566, 0]
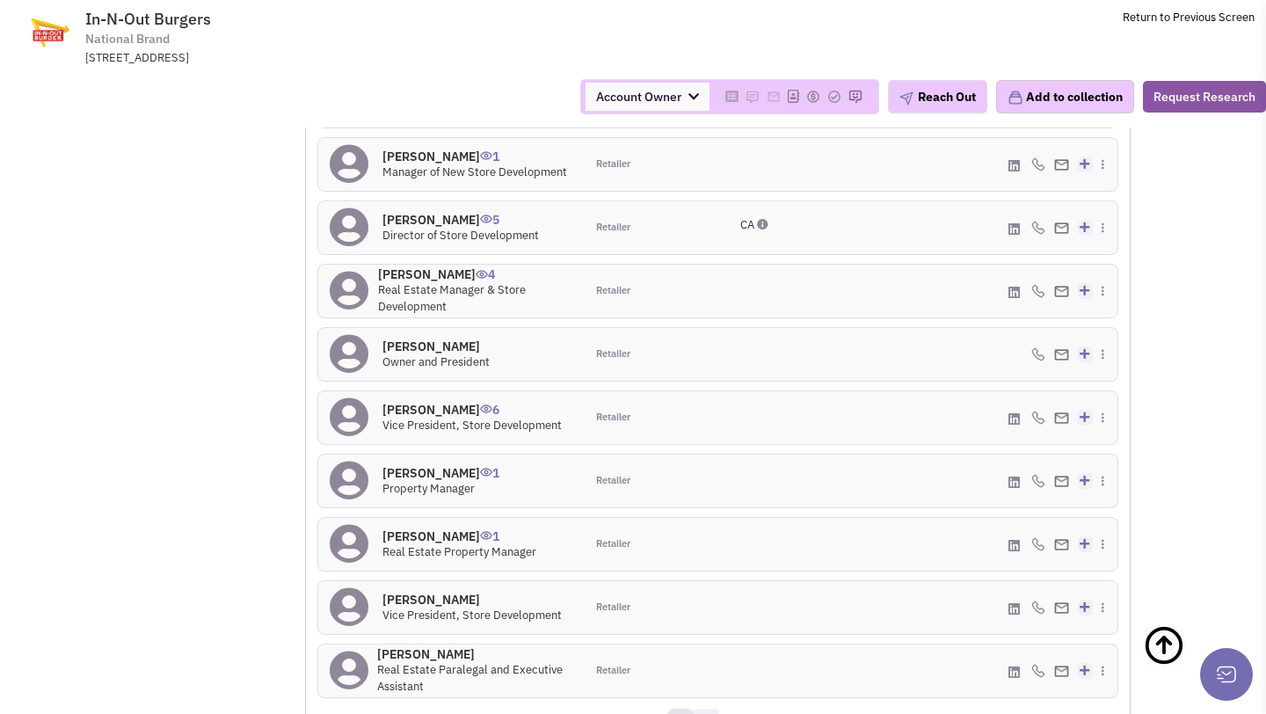
click at [704, 709] on link "2" at bounding box center [706, 722] width 26 height 26
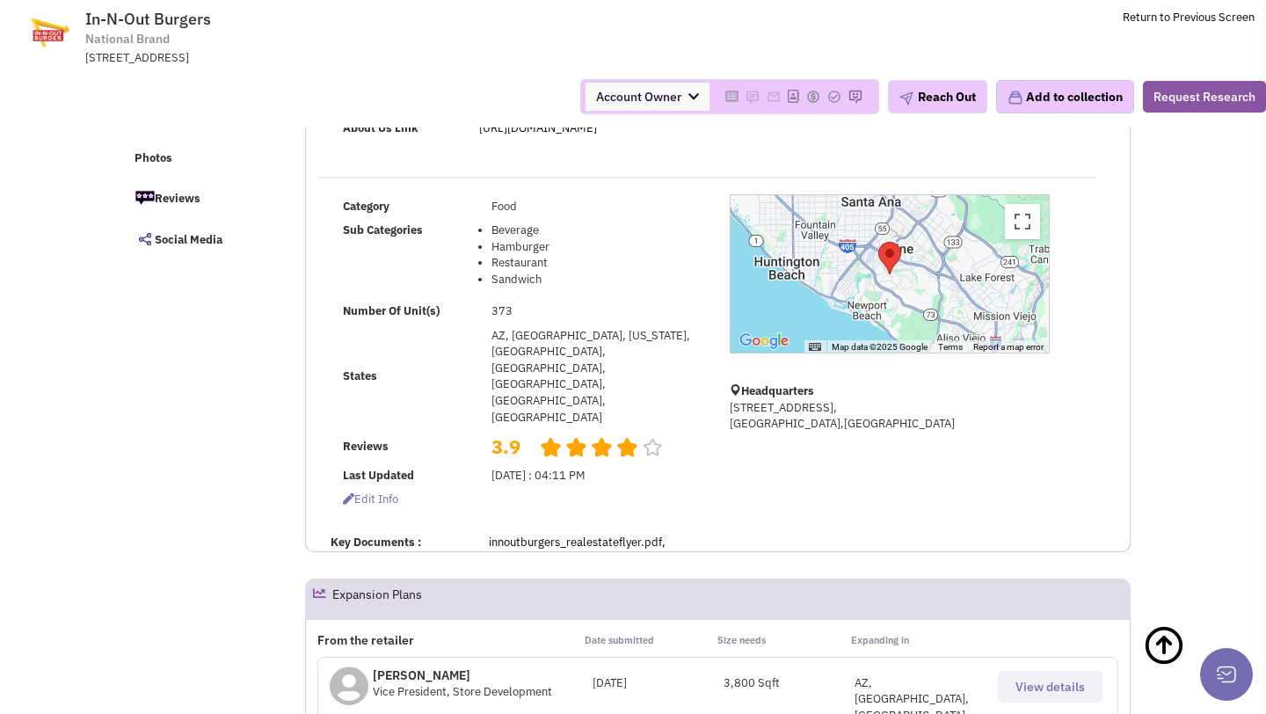
scroll to position [0, 0]
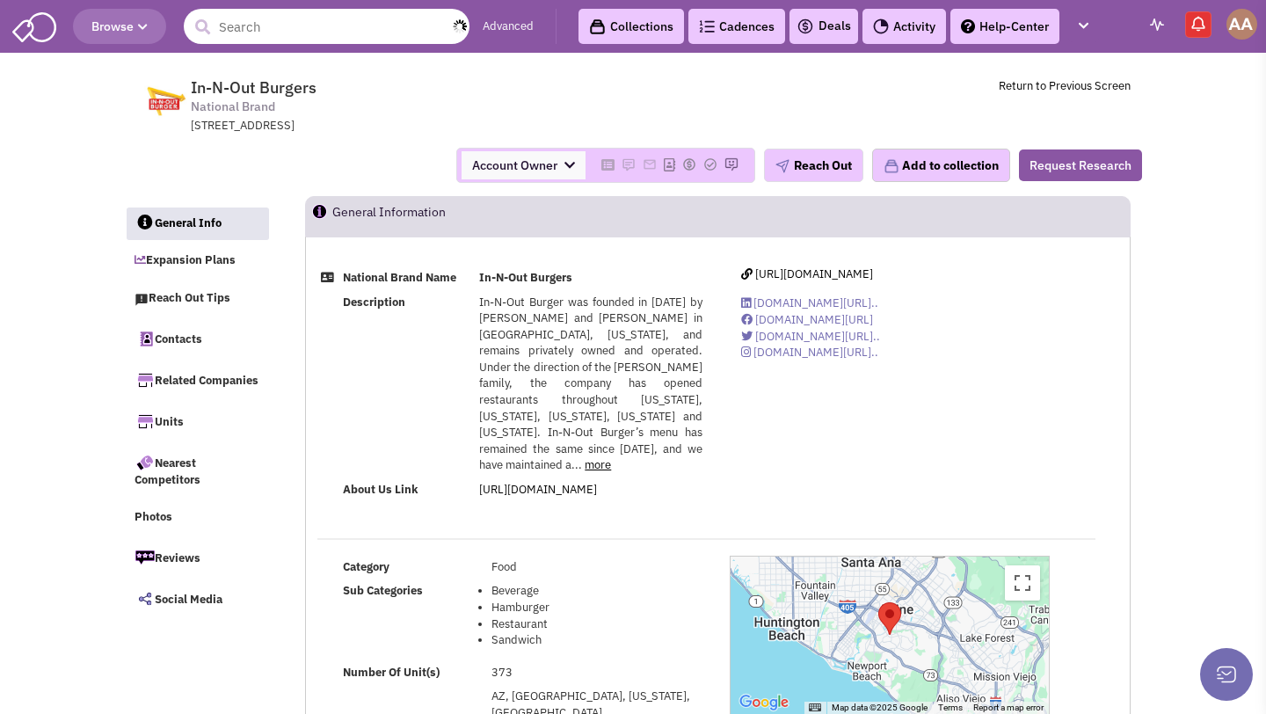
click at [342, 41] on input "text" at bounding box center [327, 26] width 286 height 35
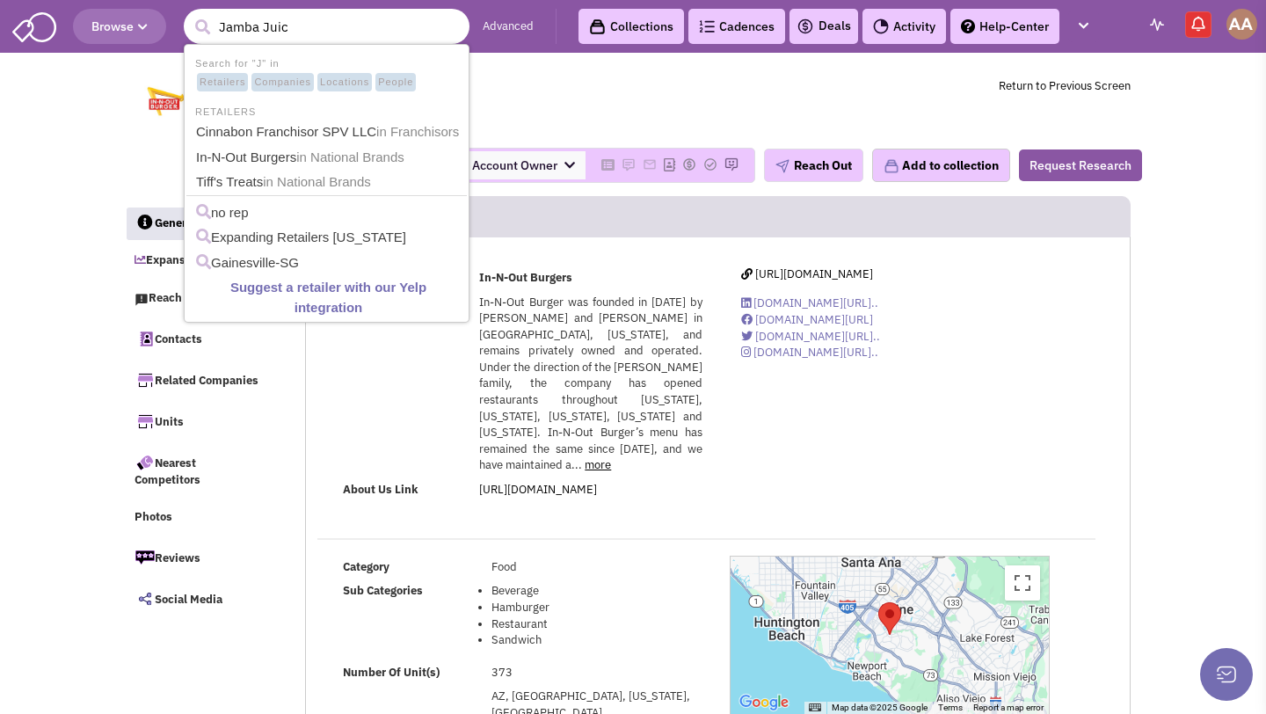
type input "Jamba Juice"
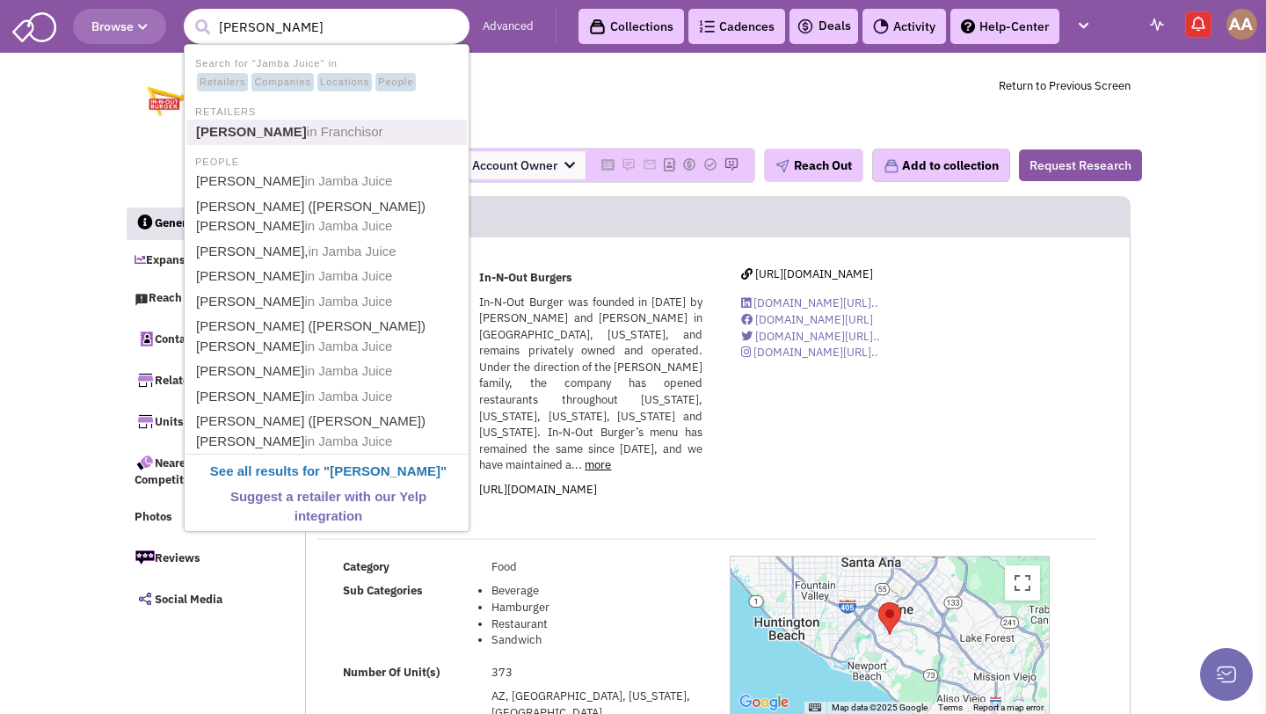
click at [307, 128] on span "in Franchisor" at bounding box center [345, 131] width 77 height 15
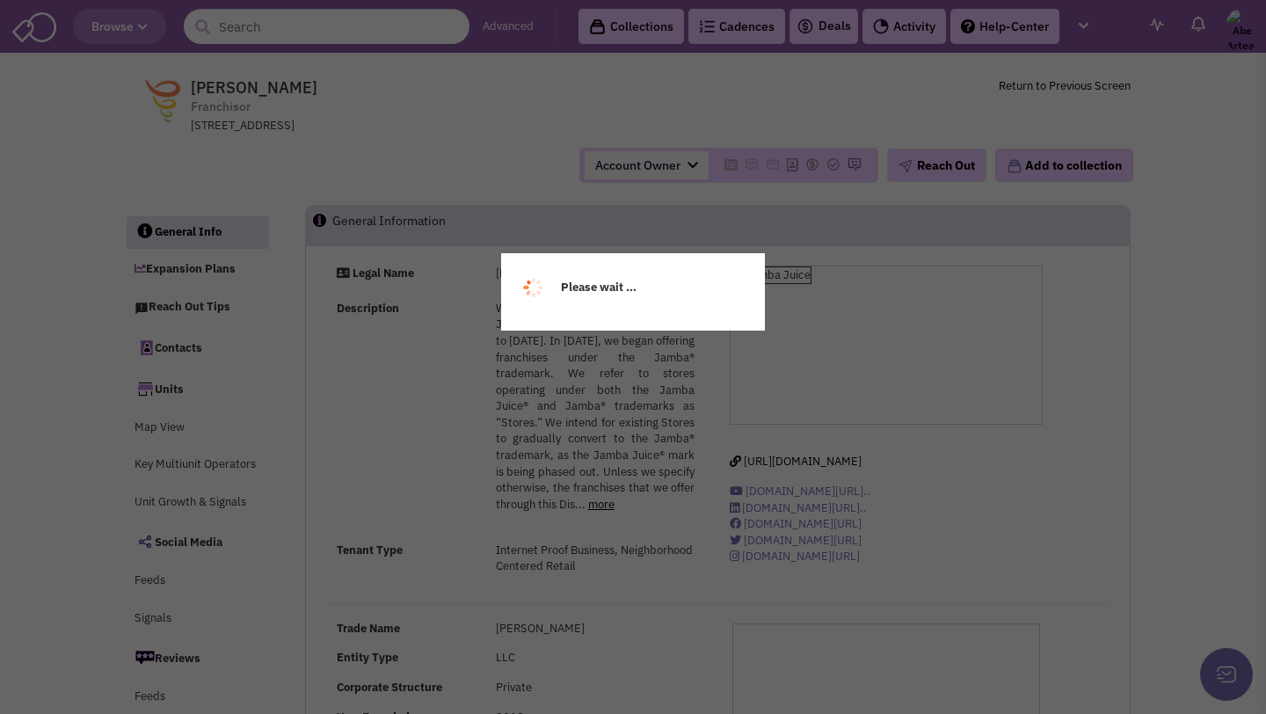
select select
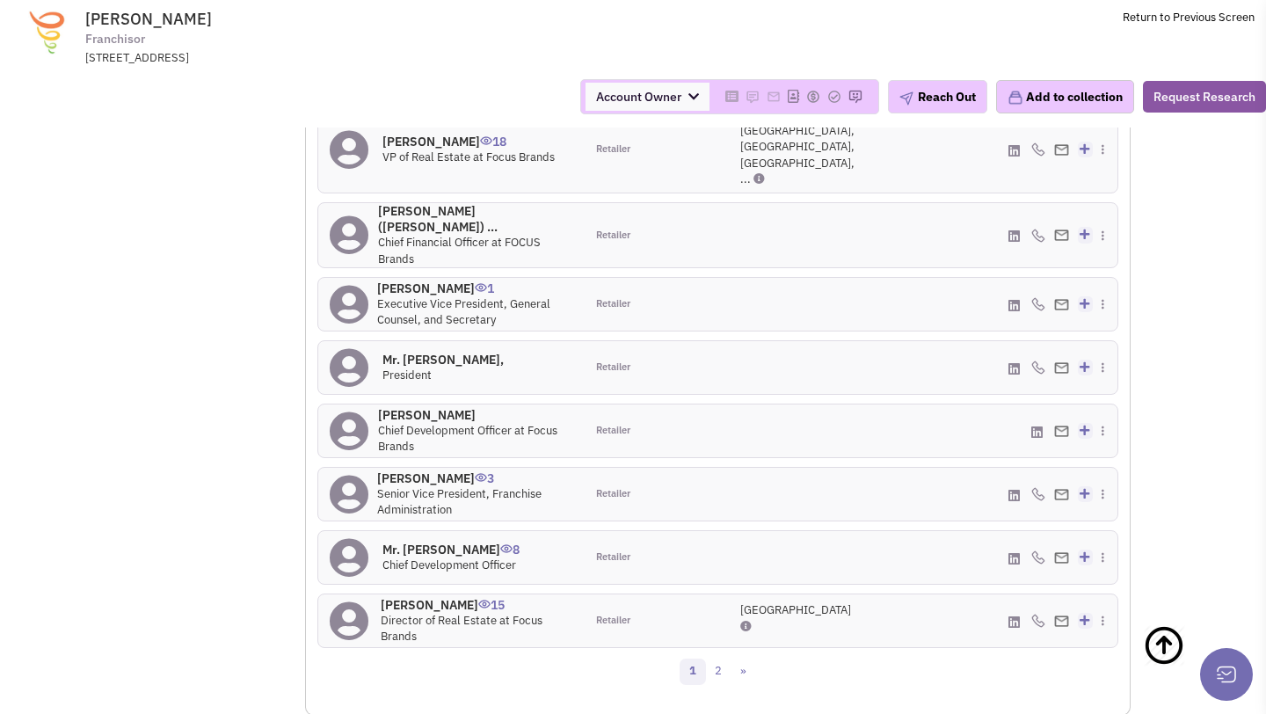
scroll to position [1760, 0]
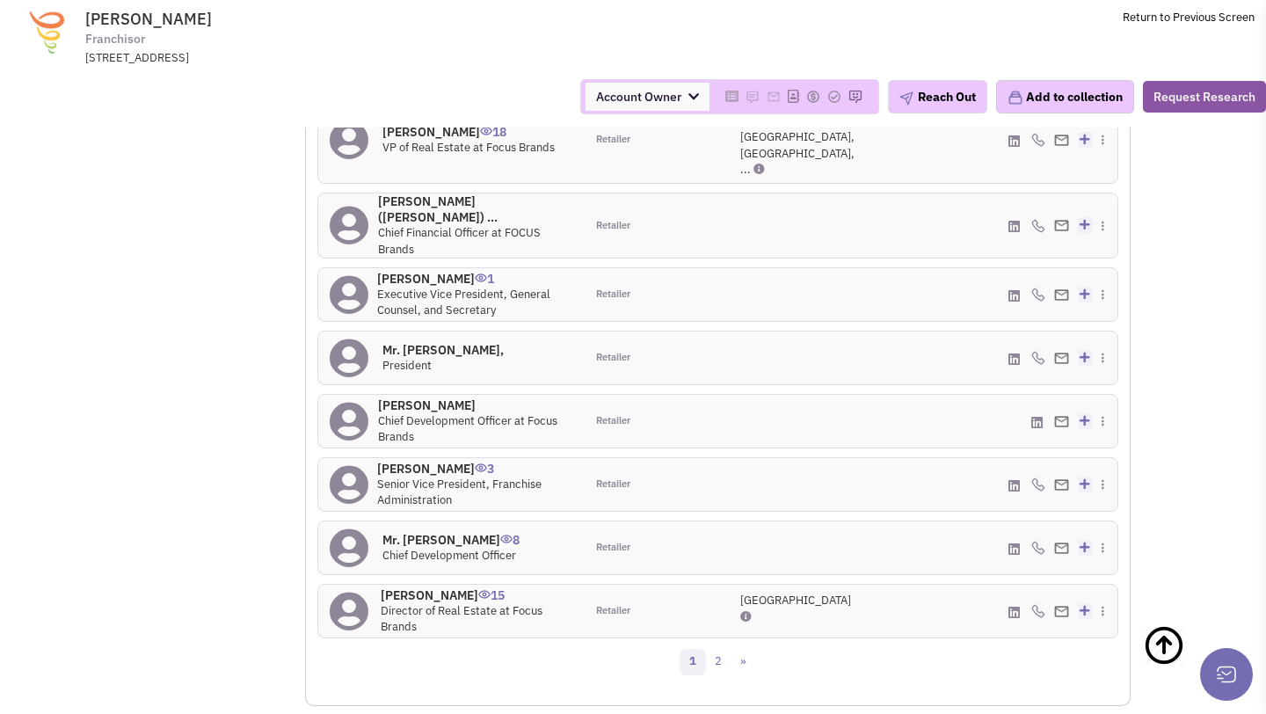
click at [426, 587] on h4 "[PERSON_NAME] 15" at bounding box center [477, 595] width 193 height 16
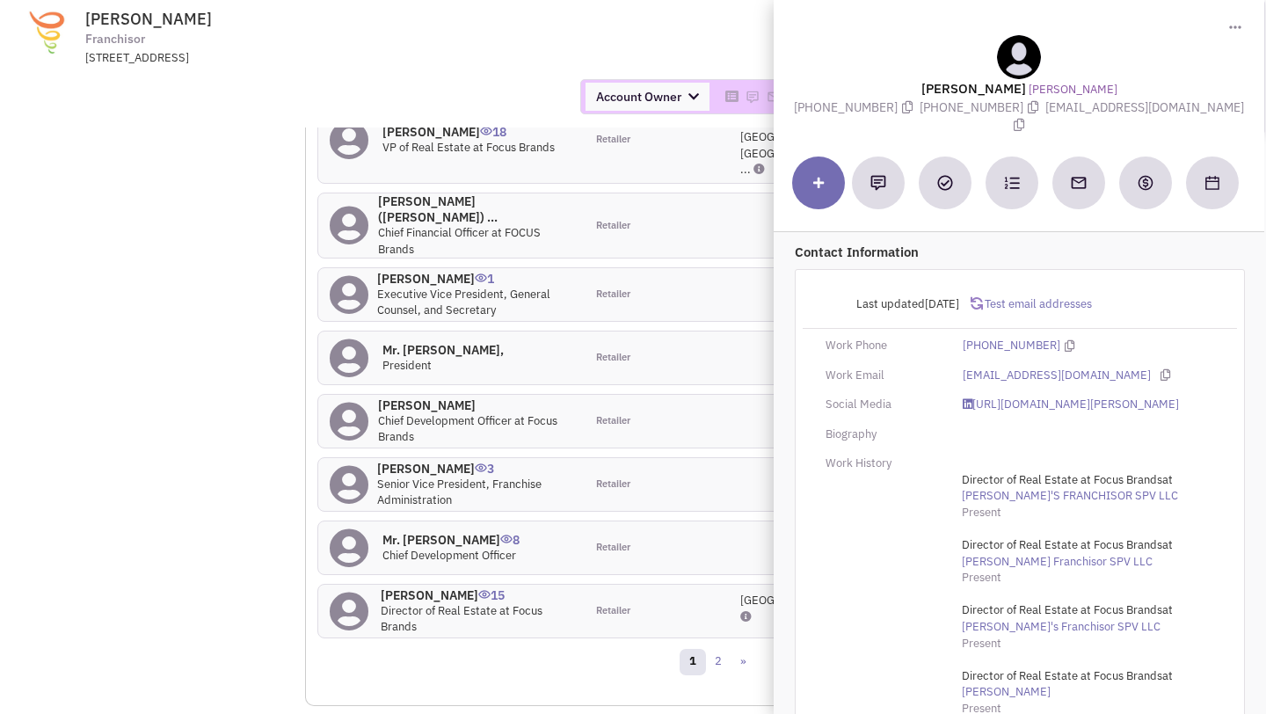
drag, startPoint x: 1047, startPoint y: 108, endPoint x: 1193, endPoint y: 110, distance: 145.1
click at [1193, 110] on div "[PERSON_NAME] Jamba Juice [PHONE_NUMBER] [PHONE_NUMBER] [EMAIL_ADDRESS][DOMAIN_…" at bounding box center [1019, 84] width 473 height 99
copy span "[EMAIL_ADDRESS][DOMAIN_NAME]"
click at [500, 81] on div "Account Owner Account Owner [PERSON_NAME] [PERSON_NAME] [PERSON_NAME] [PERSON_N…" at bounding box center [633, 96] width 1289 height 35
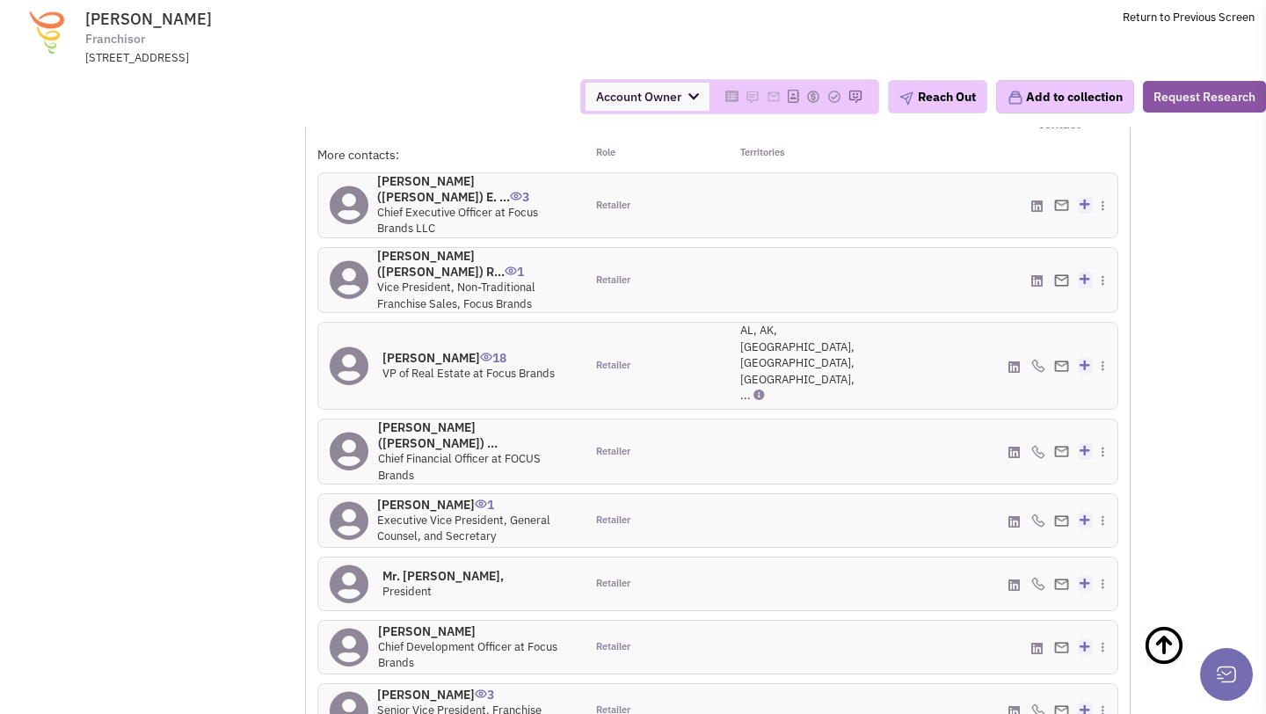
scroll to position [1482, 0]
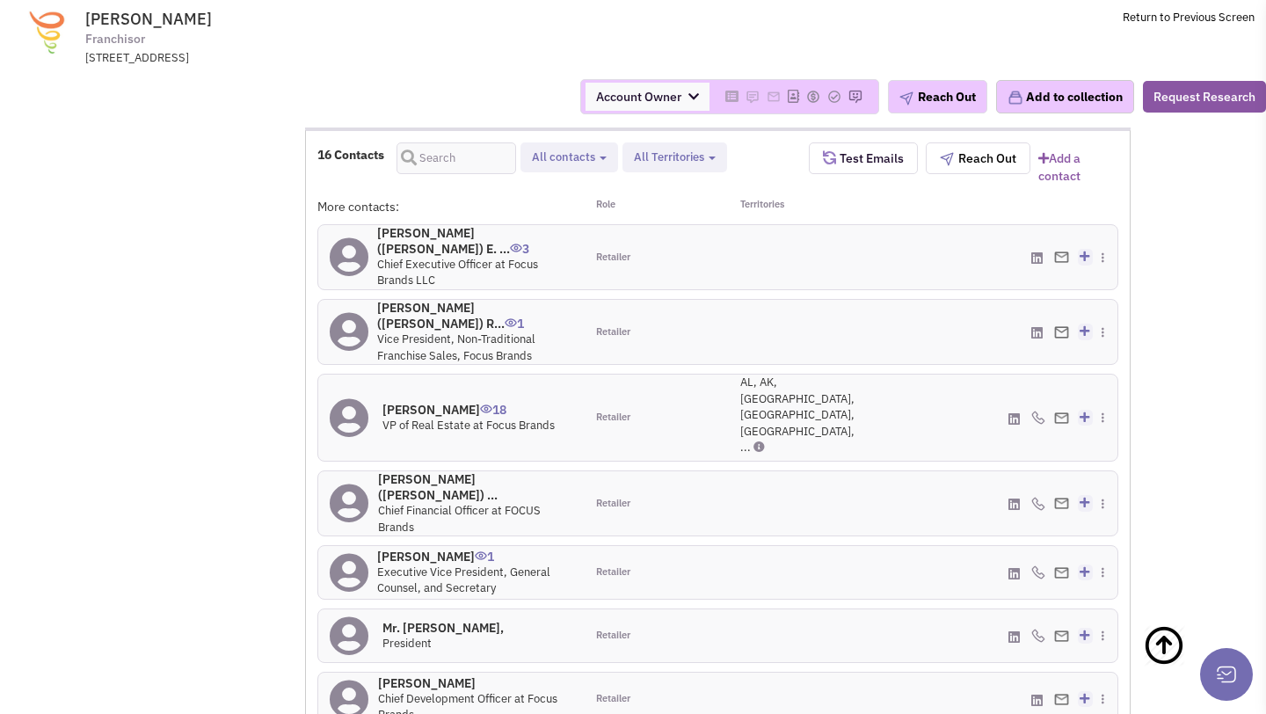
click at [433, 402] on h4 "[PERSON_NAME] 18" at bounding box center [469, 410] width 172 height 16
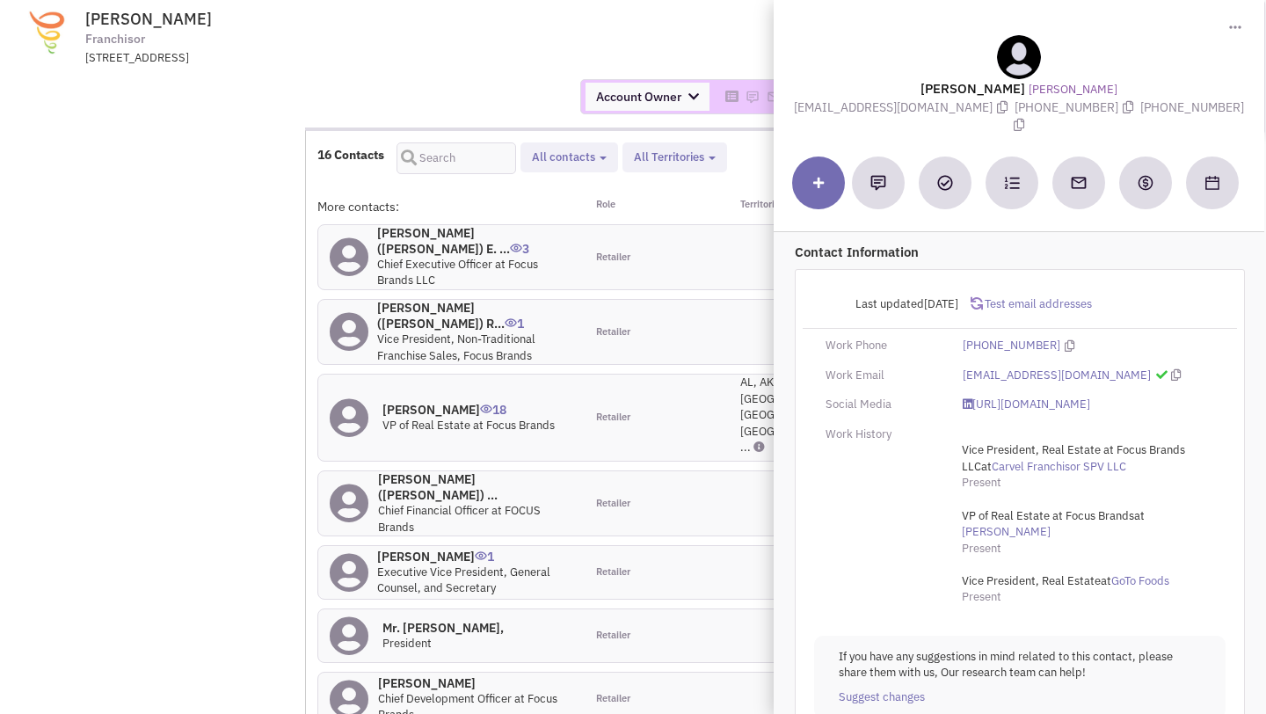
click at [987, 411] on div "Last updated [DATE] Test email addresses Work Phone [PHONE_NUMBER] Work Email […" at bounding box center [1020, 503] width 450 height 468
click at [987, 401] on link "[URL][DOMAIN_NAME]" at bounding box center [1027, 405] width 128 height 17
click at [563, 595] on div "More contacts: Role Territories [PERSON_NAME] ([PERSON_NAME]) E. ... 3 Chief Ex…" at bounding box center [717, 561] width 801 height 727
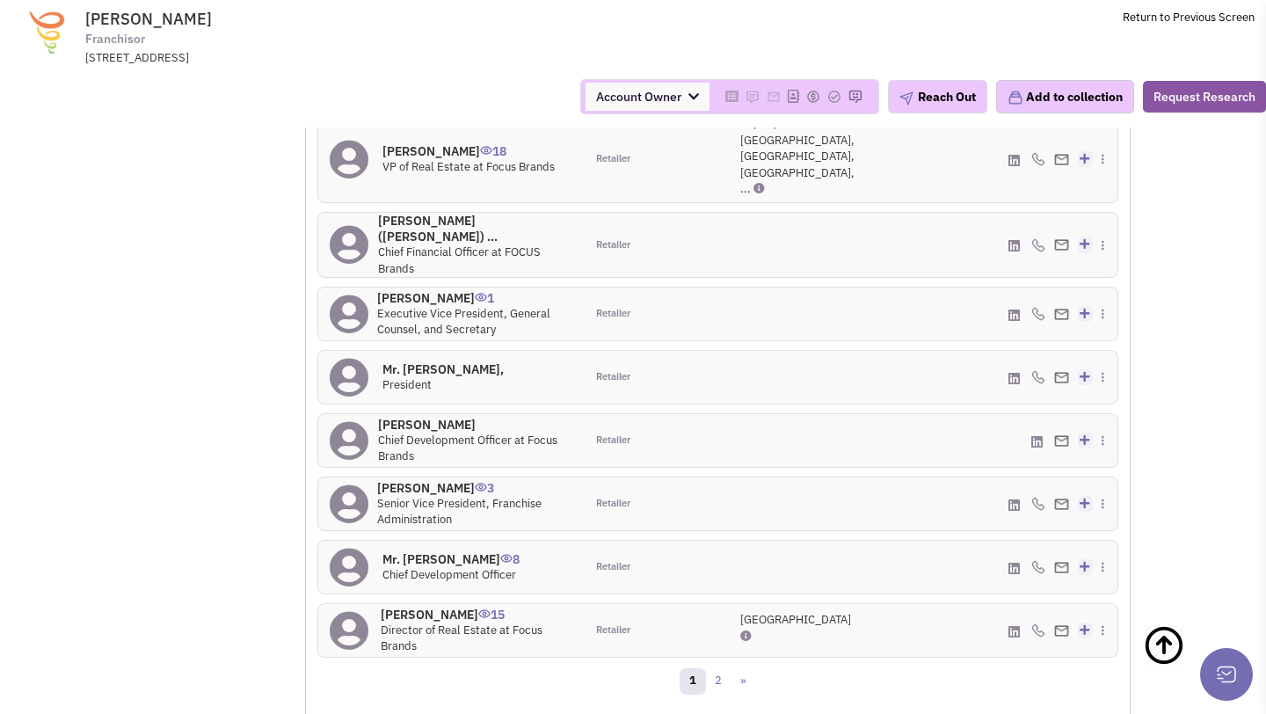
scroll to position [1774, 0]
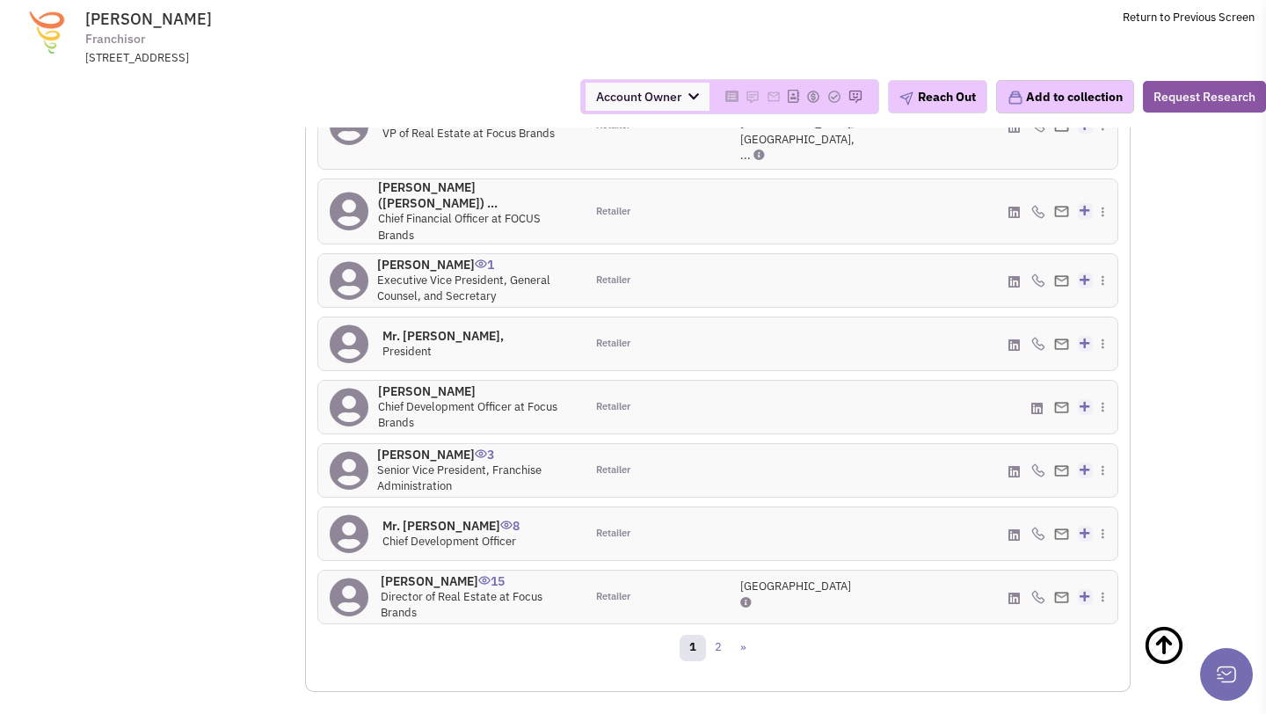
click at [442, 573] on h4 "[PERSON_NAME] 15" at bounding box center [477, 581] width 193 height 16
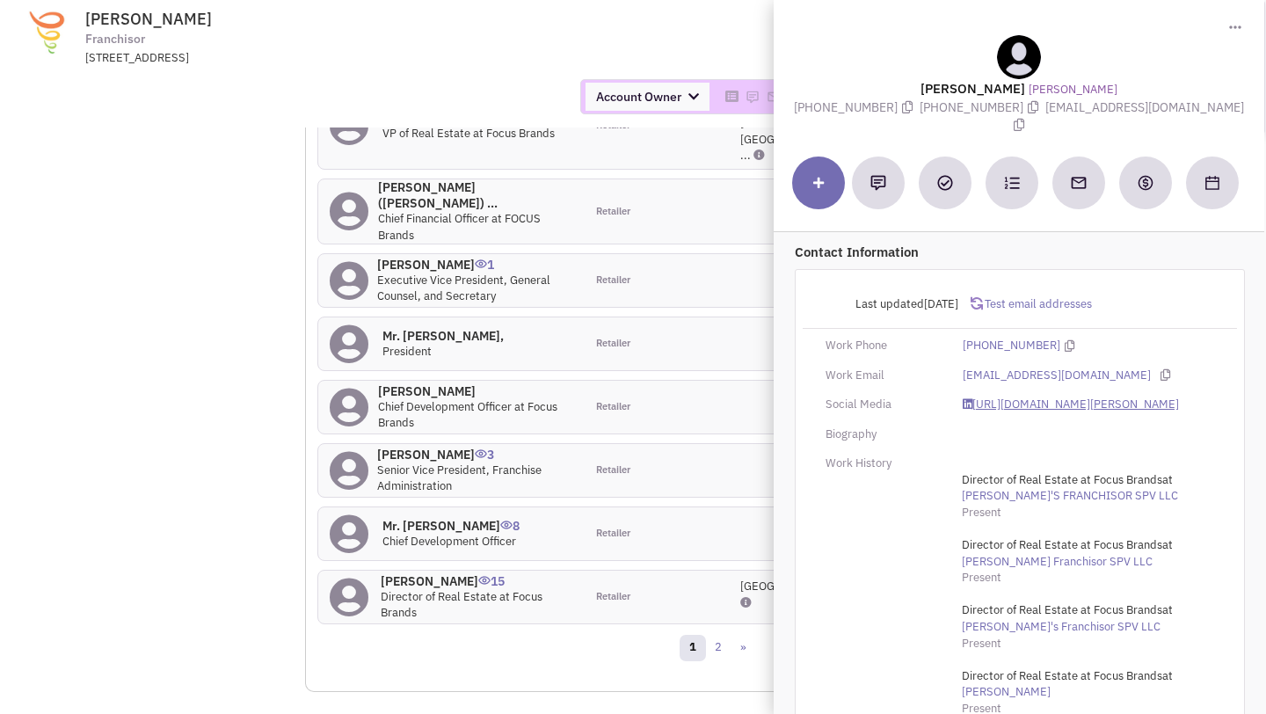
click at [1026, 397] on link "https://www.linkedin.com/in/julie-bailey-7b4ab4158/" at bounding box center [1071, 405] width 216 height 17
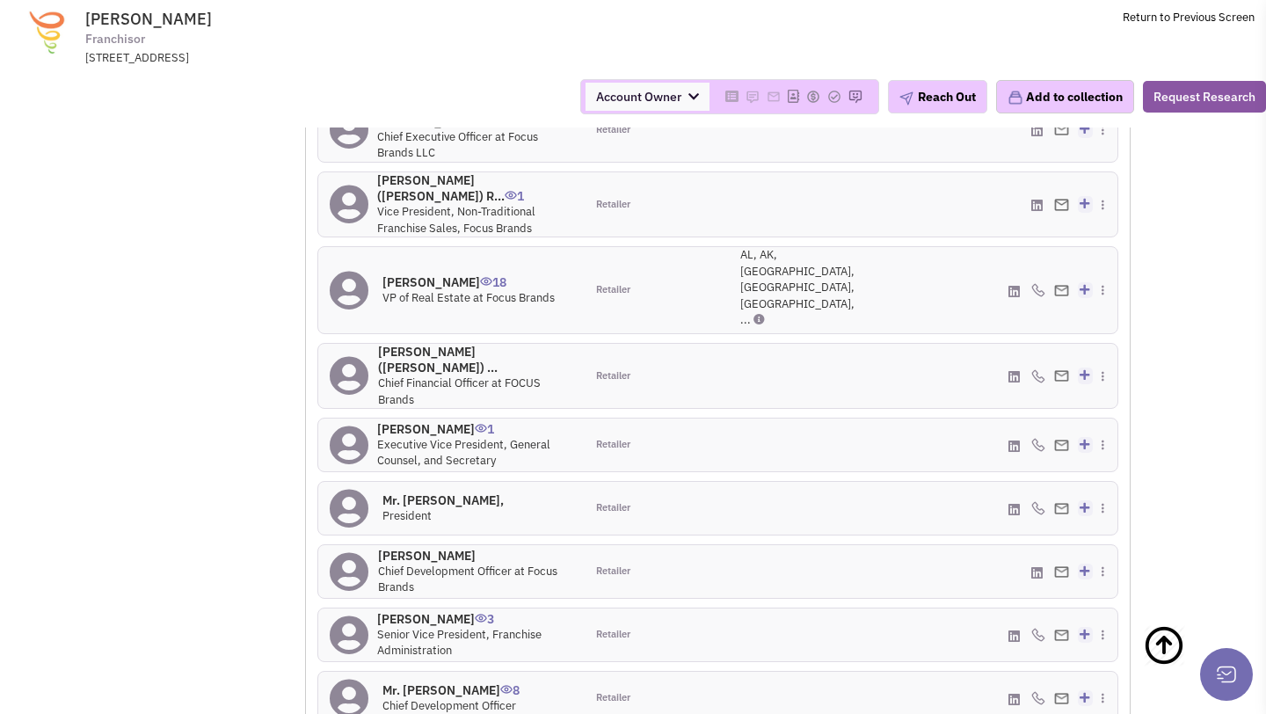
scroll to position [1604, 0]
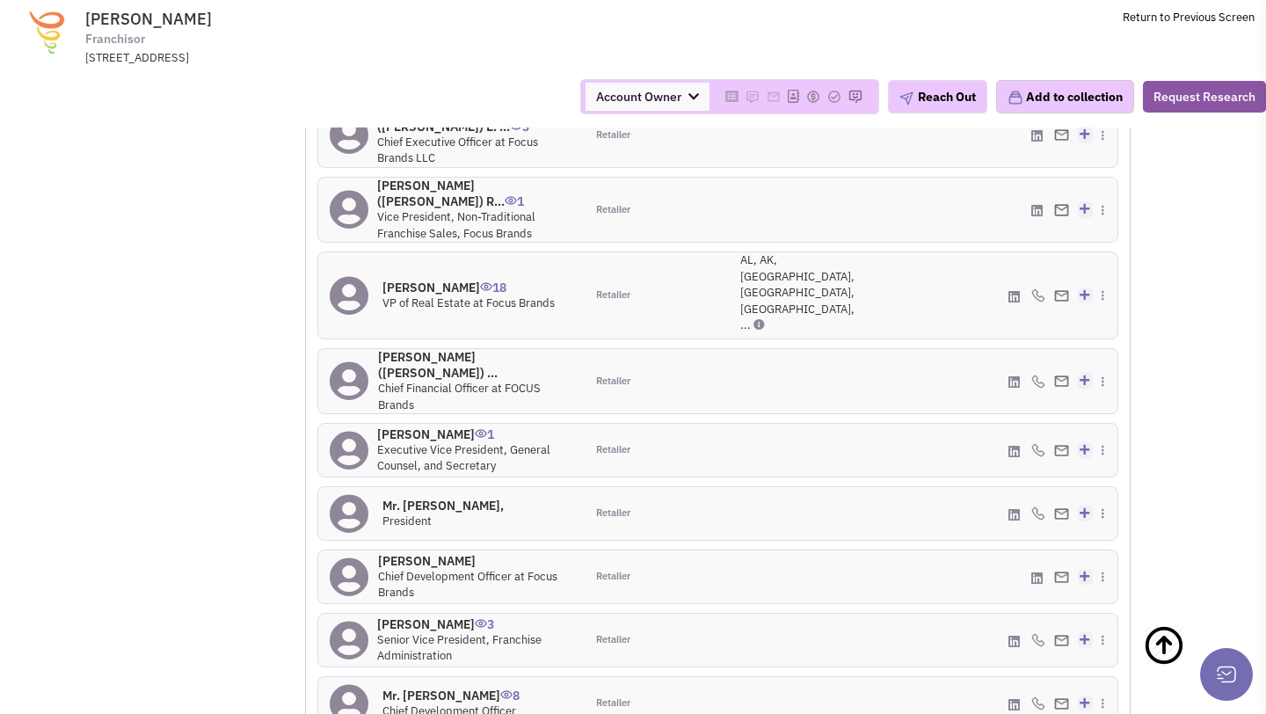
click at [425, 280] on h4 "Matt Mehring 18" at bounding box center [469, 288] width 172 height 16
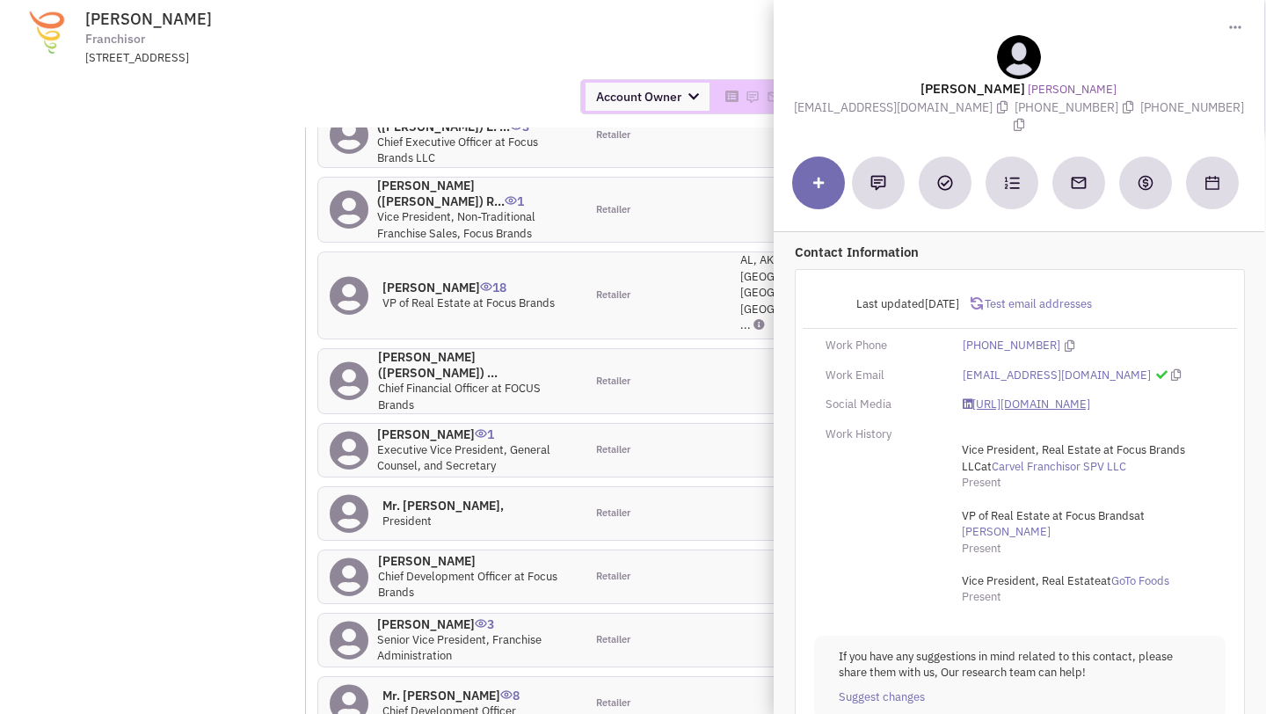
click at [1000, 398] on link "https://www.linkedin.com/in/matthewmehring/" at bounding box center [1027, 405] width 128 height 17
drag, startPoint x: 813, startPoint y: 107, endPoint x: 970, endPoint y: 106, distance: 157.4
click at [970, 106] on span "MMehring@focusbrands.com" at bounding box center [904, 107] width 221 height 16
copy span "MMehring@focusbrands.com"
click at [486, 38] on span "Jamba Juice Franchisor 5620 Glenridge Drive NE , Atlanta, GA, 30342" at bounding box center [324, 38] width 441 height 56
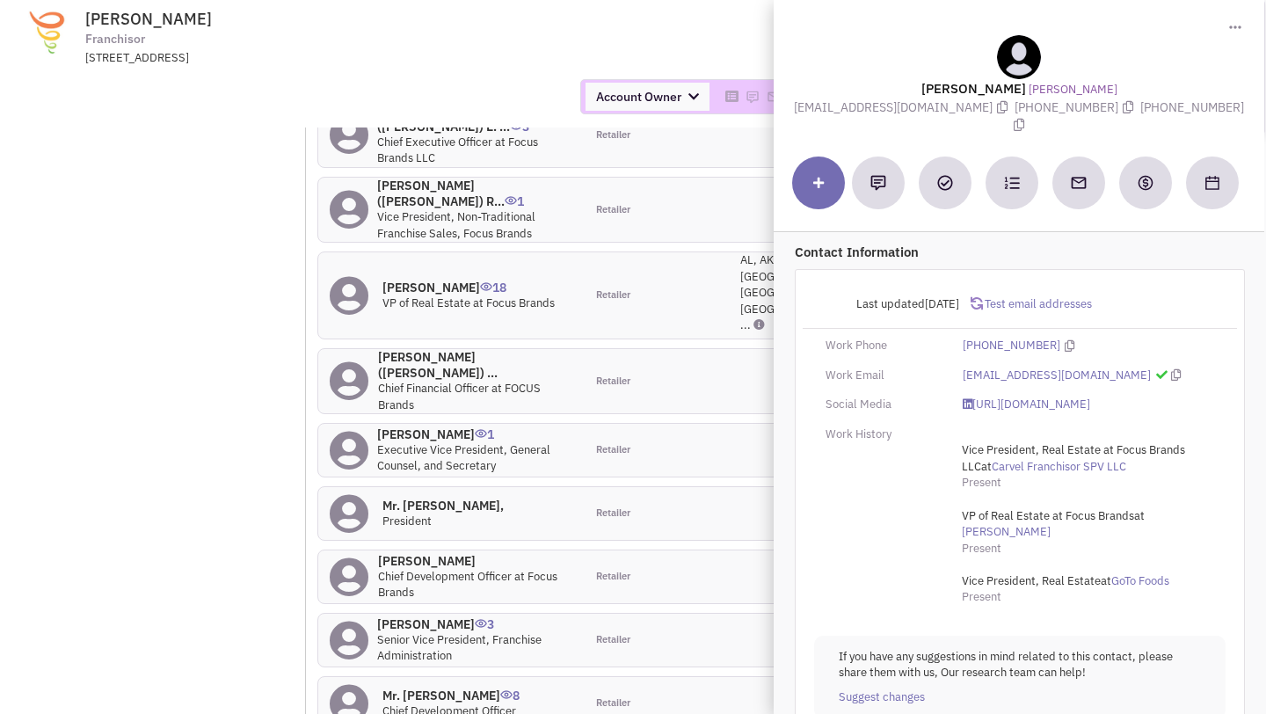
scroll to position [0, 0]
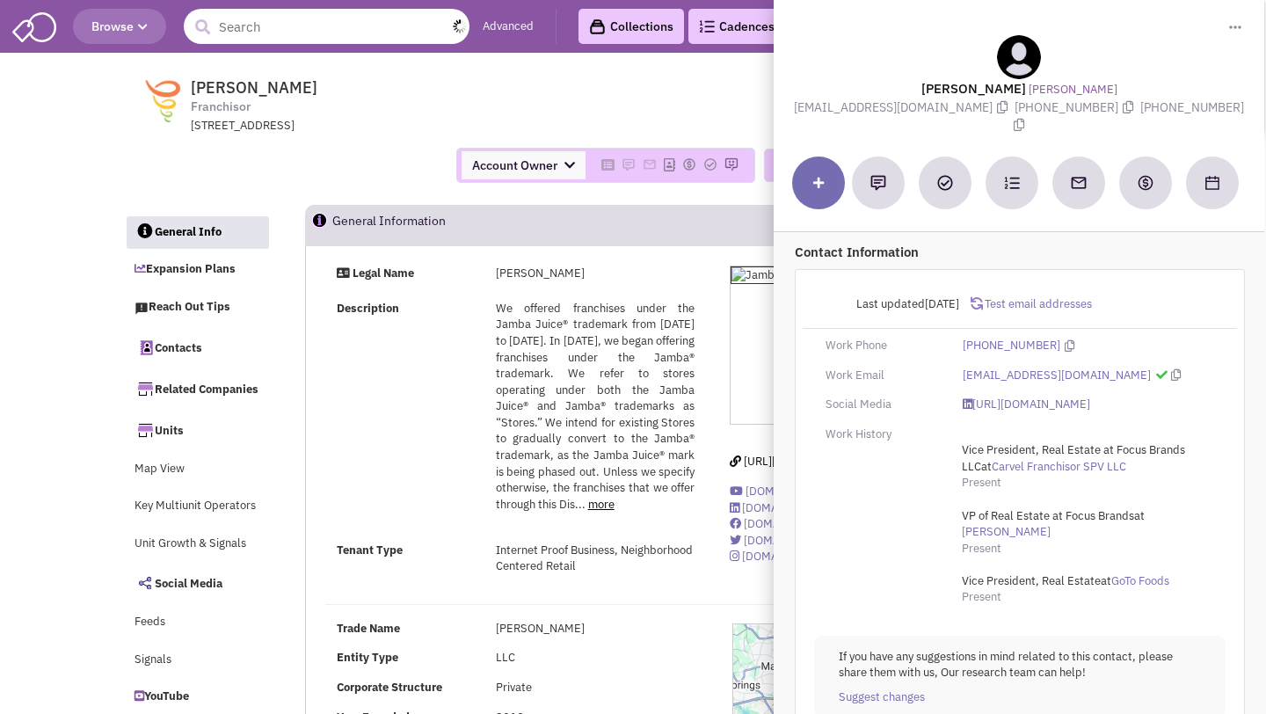
click at [342, 22] on input "text" at bounding box center [327, 26] width 286 height 35
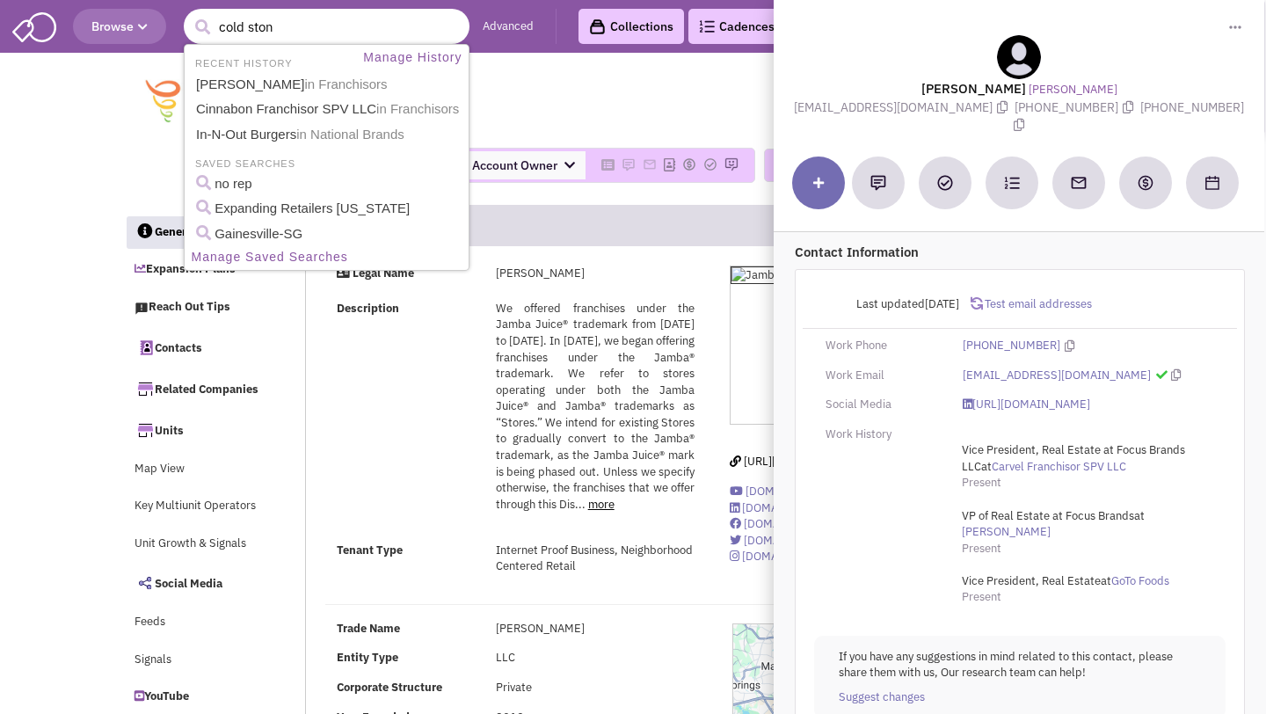
type input "cold stone"
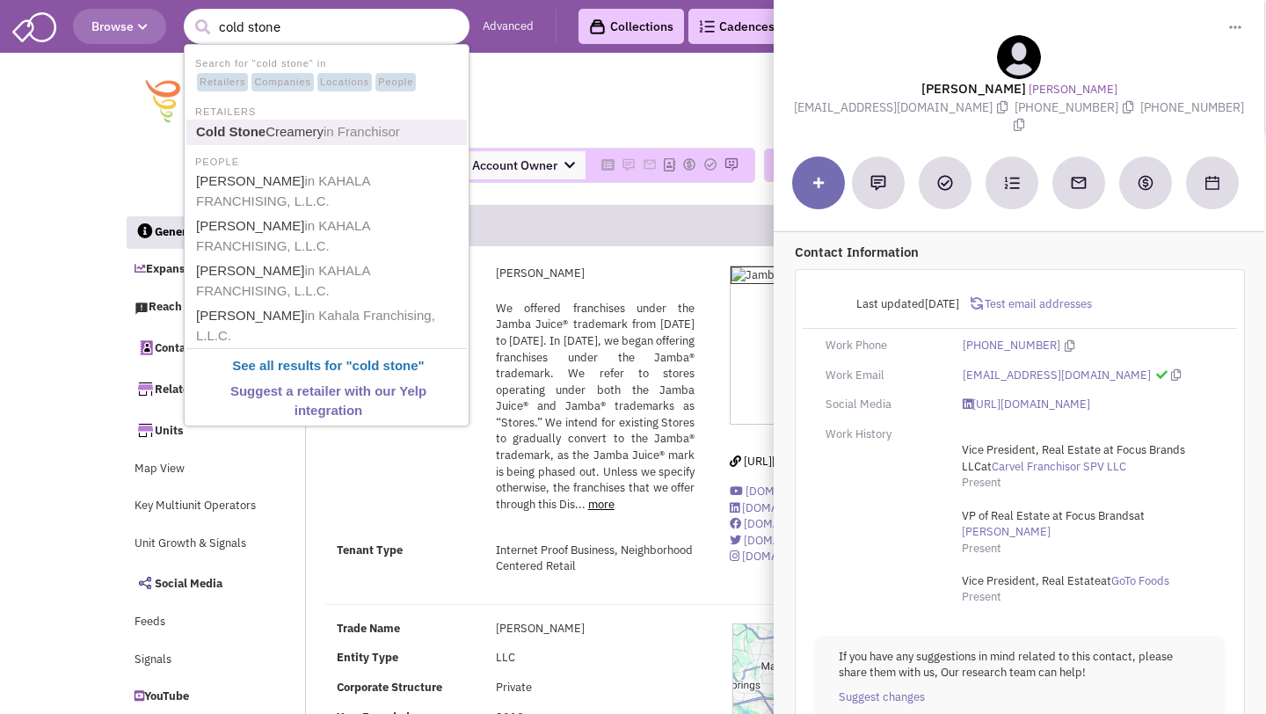
click at [339, 125] on span "in Franchisor" at bounding box center [362, 131] width 77 height 15
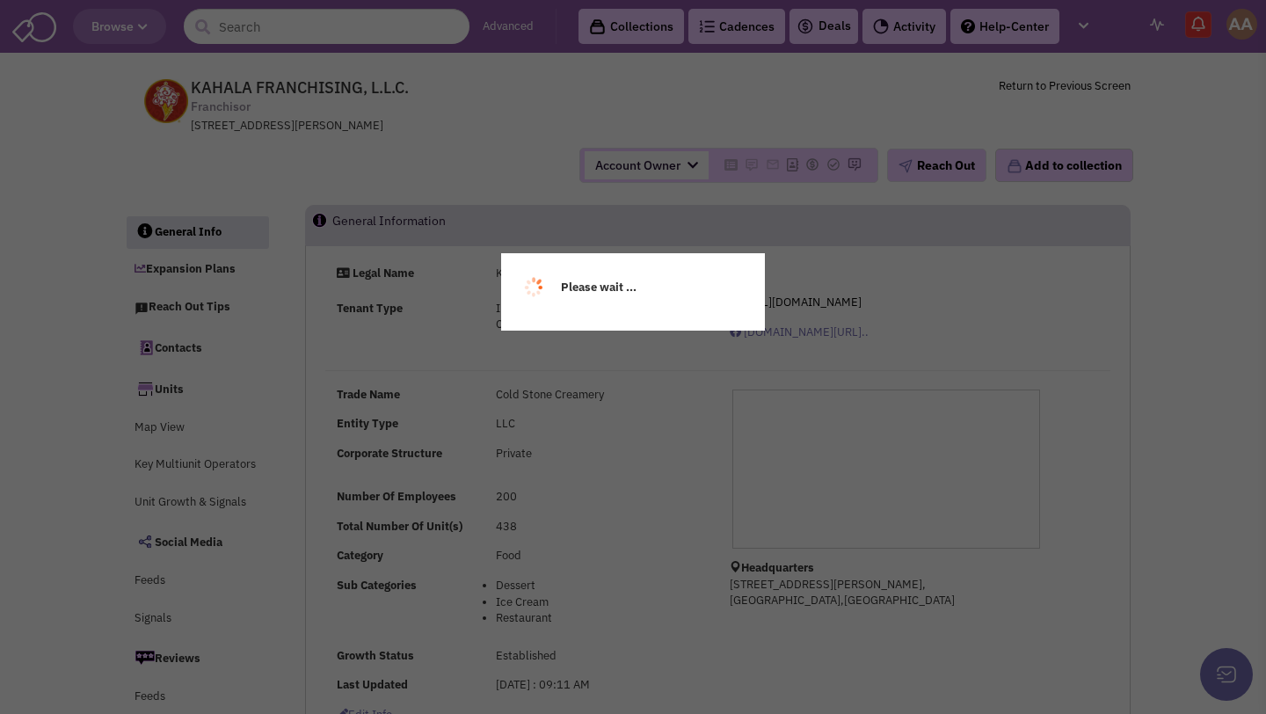
select select
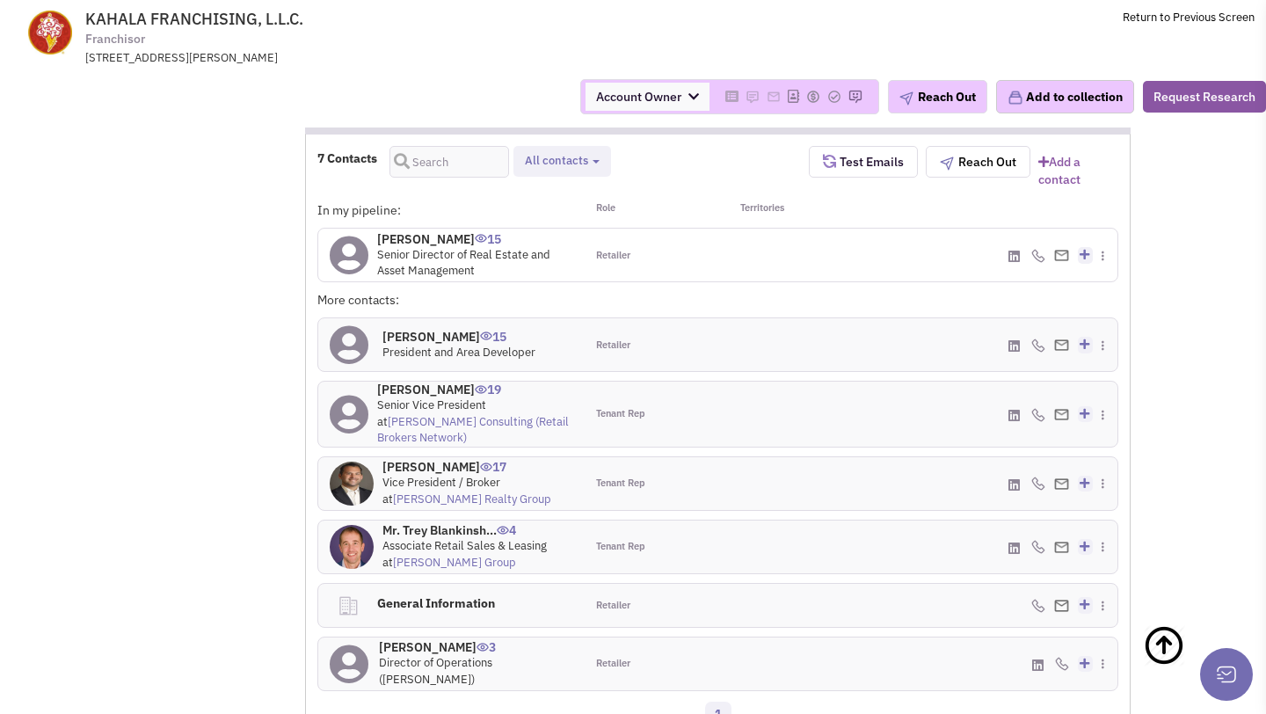
scroll to position [1315, 0]
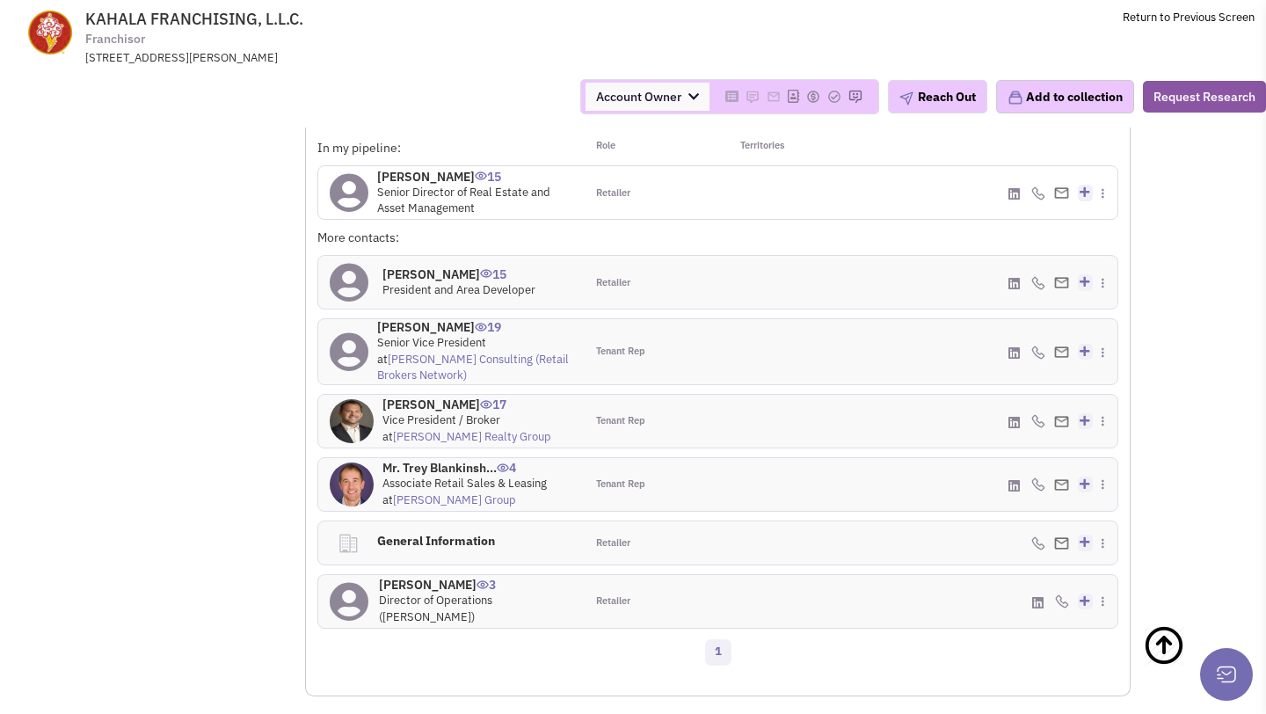
click at [408, 185] on h4 "[PERSON_NAME] 15" at bounding box center [475, 177] width 196 height 16
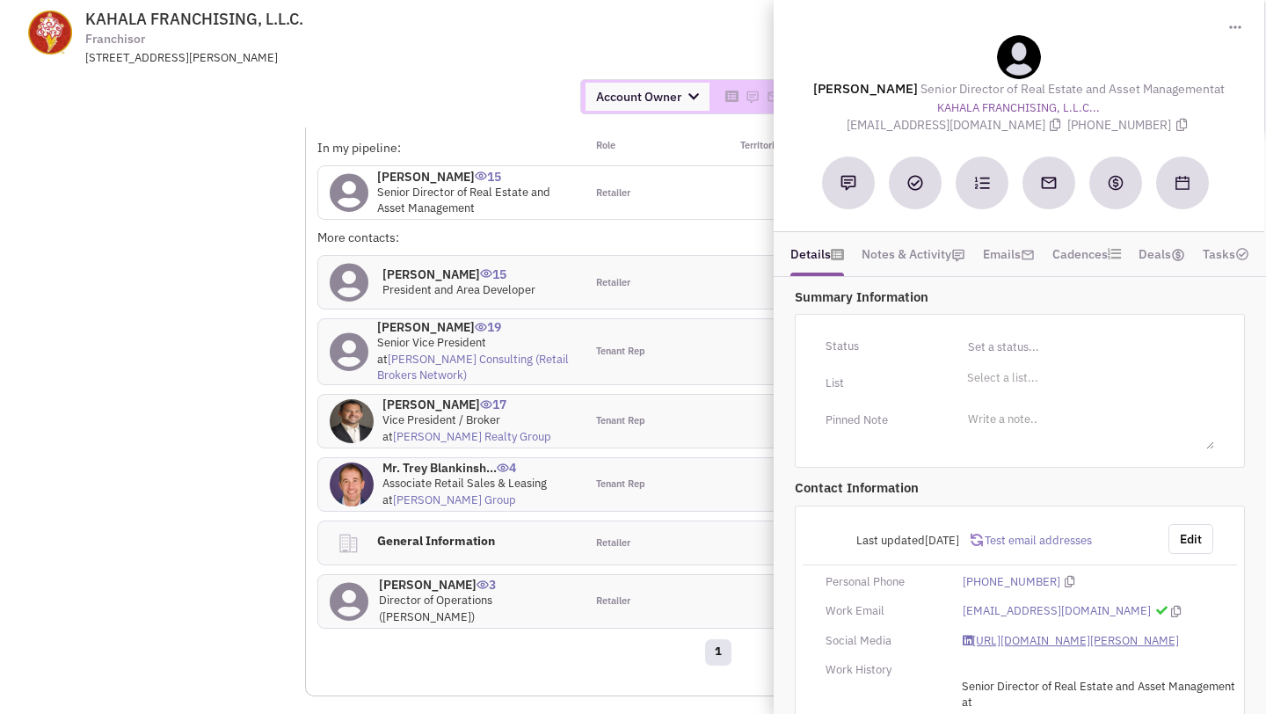
click at [1009, 650] on link "[URL][DOMAIN_NAME][PERSON_NAME]" at bounding box center [1071, 641] width 216 height 17
drag, startPoint x: 885, startPoint y: 127, endPoint x: 1017, endPoint y: 126, distance: 131.9
click at [1017, 126] on span "[EMAIL_ADDRESS][DOMAIN_NAME]" at bounding box center [958, 125] width 221 height 16
copy span "[EMAIL_ADDRESS][DOMAIN_NAME]"
click at [566, 75] on div "Account Owner Account Owner [PERSON_NAME] [PERSON_NAME] [PERSON_NAME] [PERSON_N…" at bounding box center [633, 97] width 1289 height 62
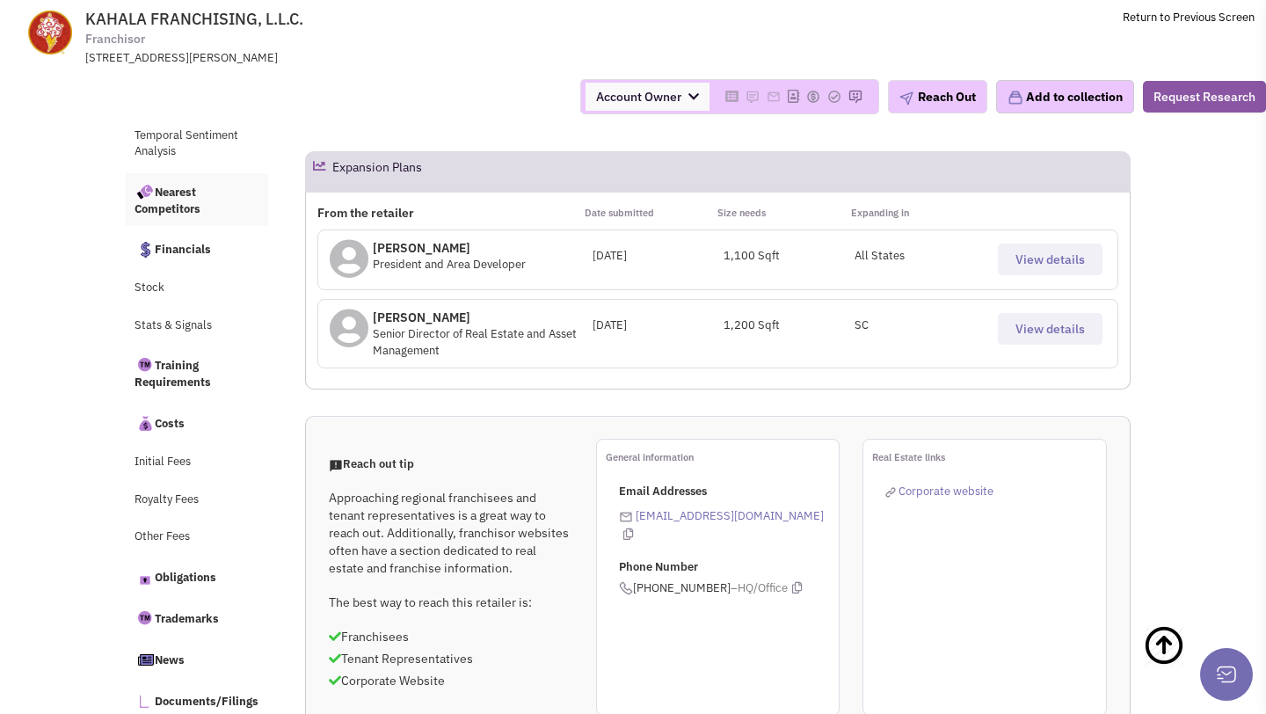
scroll to position [0, 0]
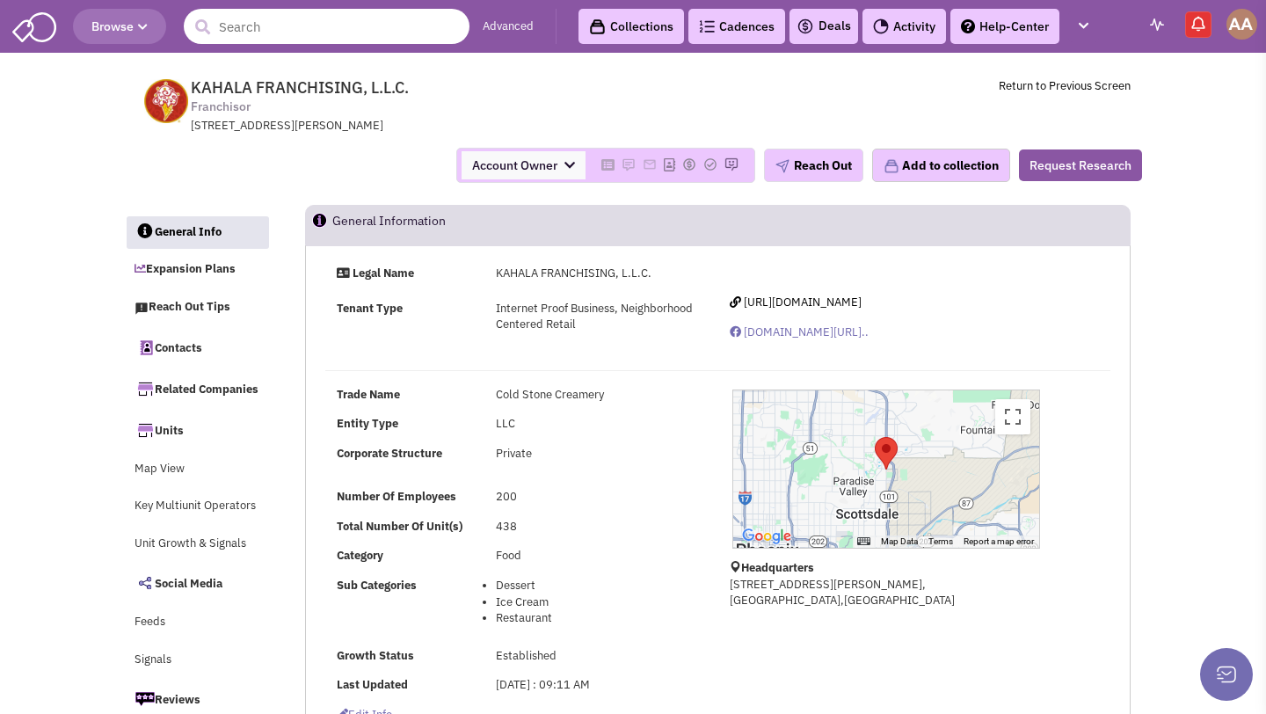
click at [237, 26] on input "text" at bounding box center [327, 26] width 286 height 35
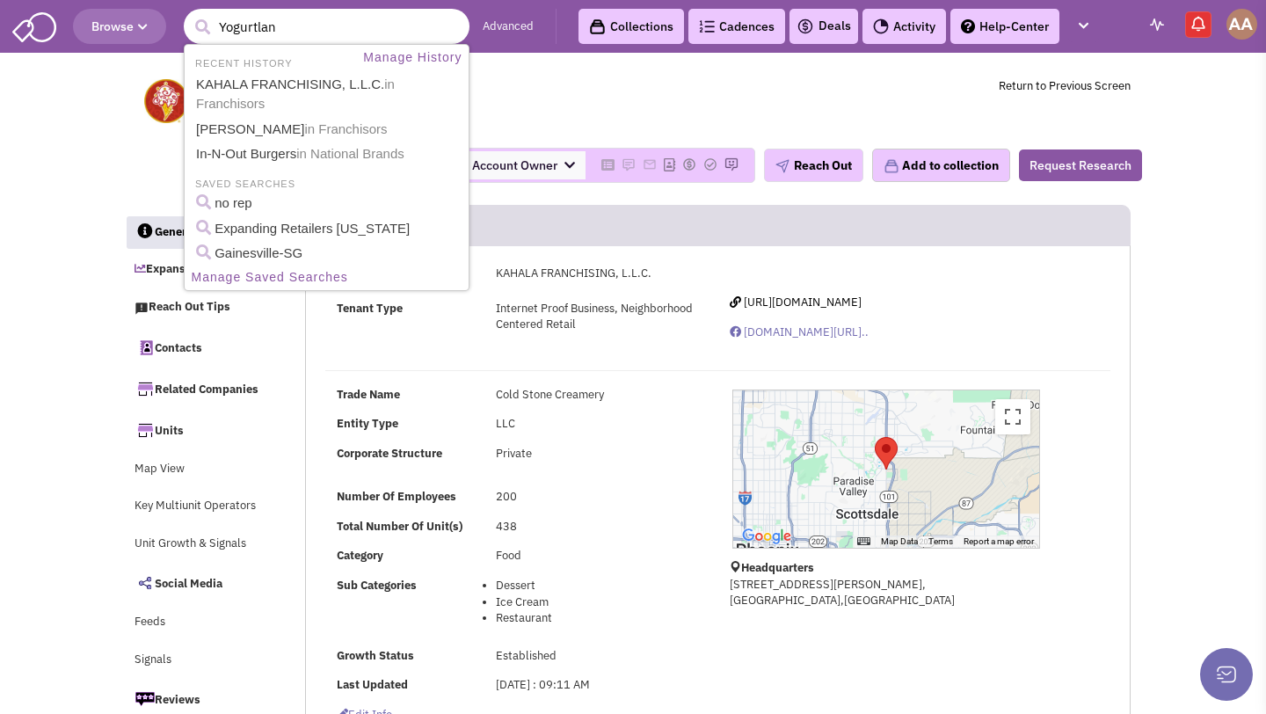
type input "Yogurtland"
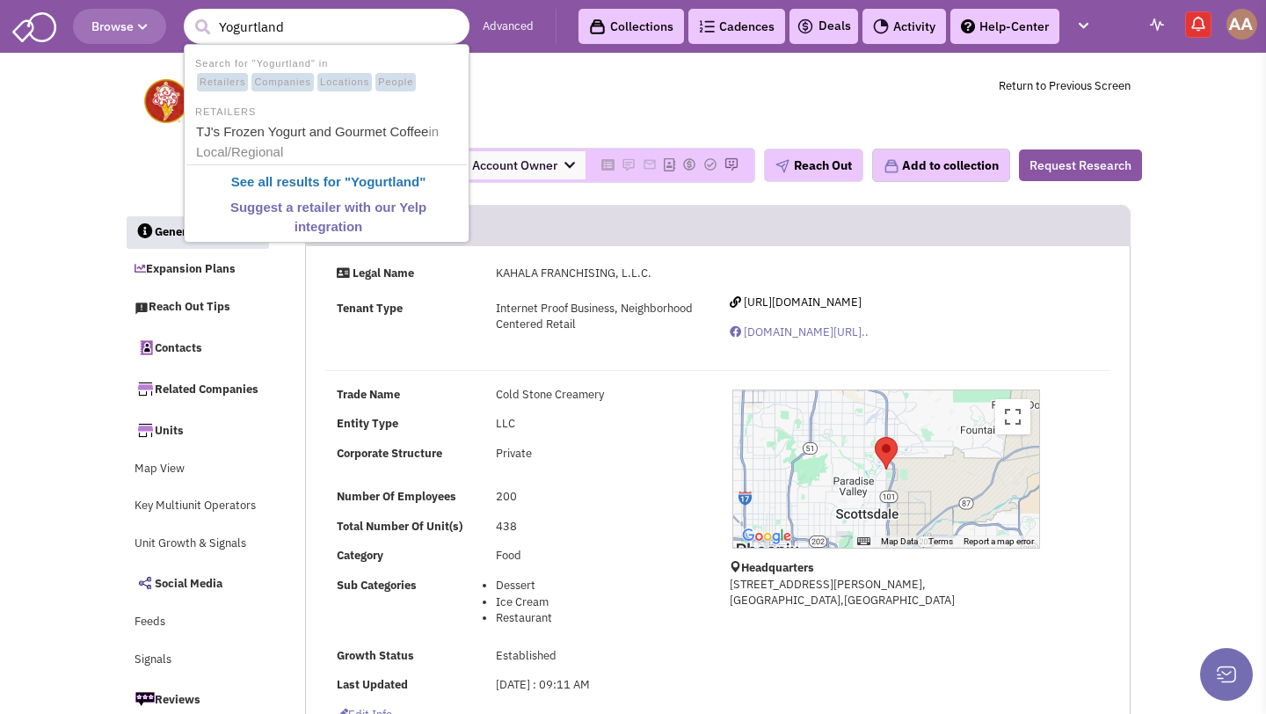
drag, startPoint x: 294, startPoint y: 22, endPoint x: 103, endPoint y: 22, distance: 190.8
click at [103, 22] on header "Browse 2 results are available, use up and down arrow keys to navigate. [GEOGRA…" at bounding box center [633, 26] width 1266 height 53
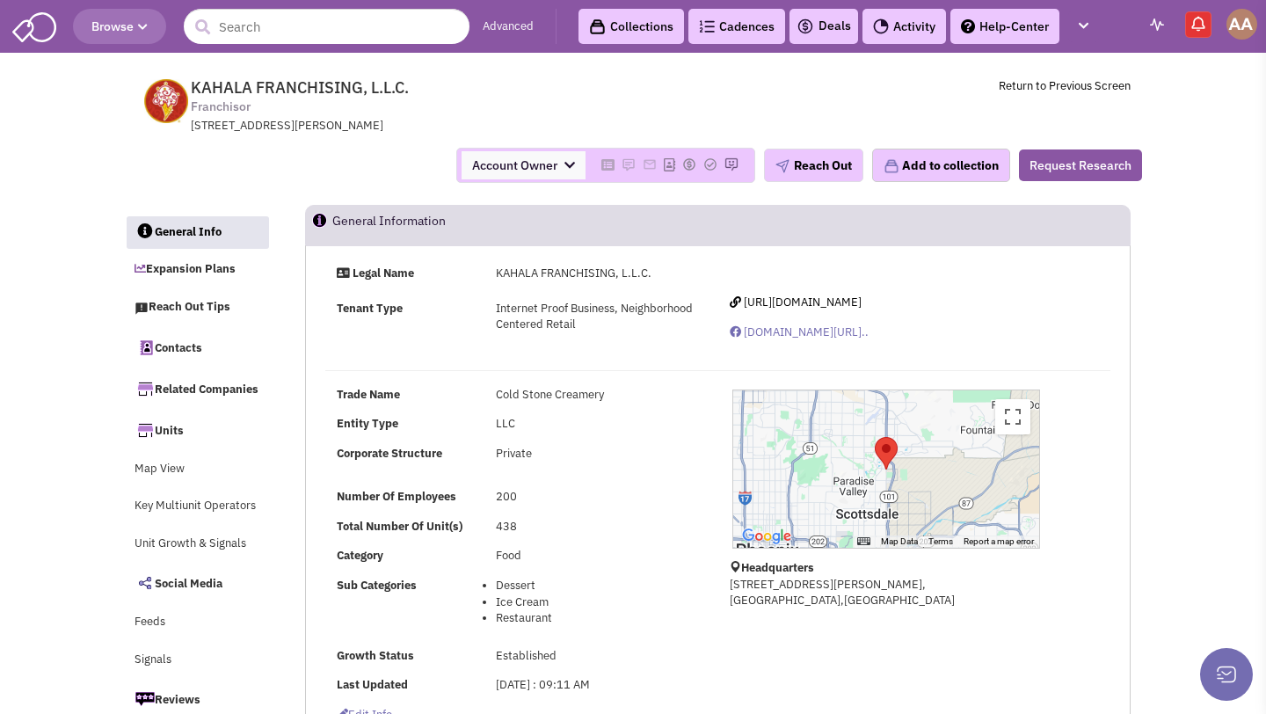
click at [316, 33] on input "text" at bounding box center [327, 26] width 286 height 35
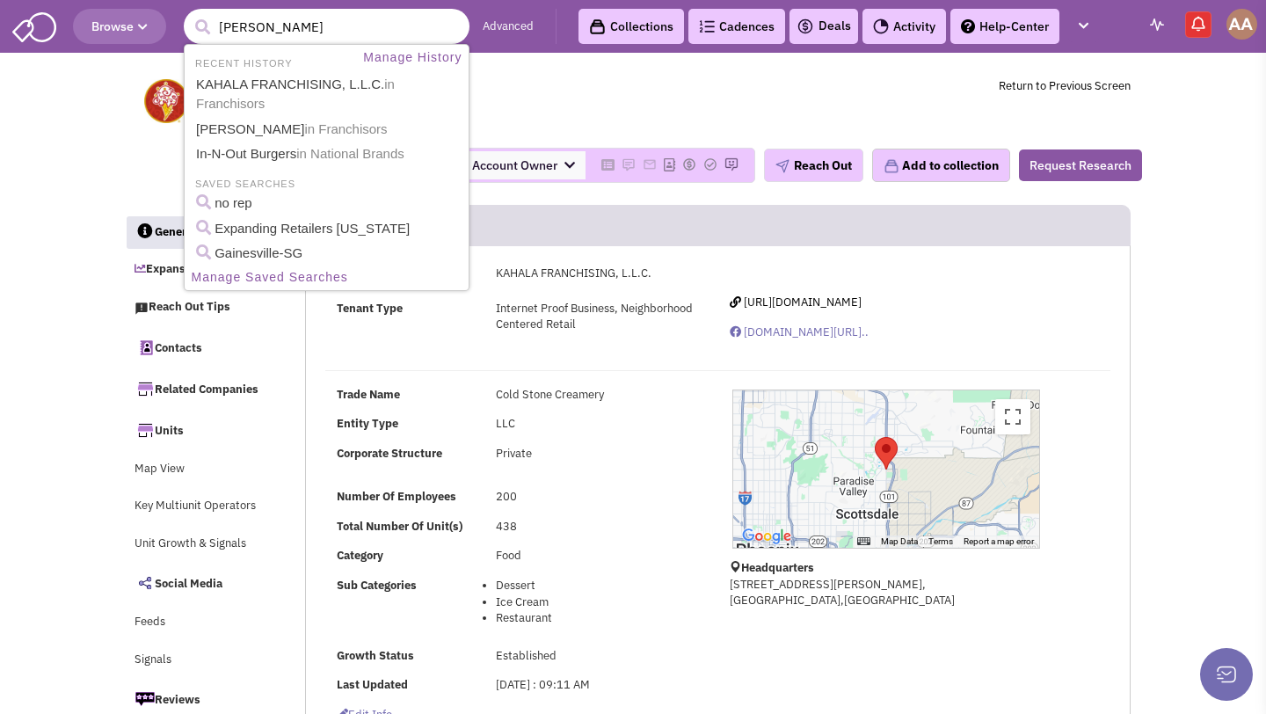
type input "Donatos"
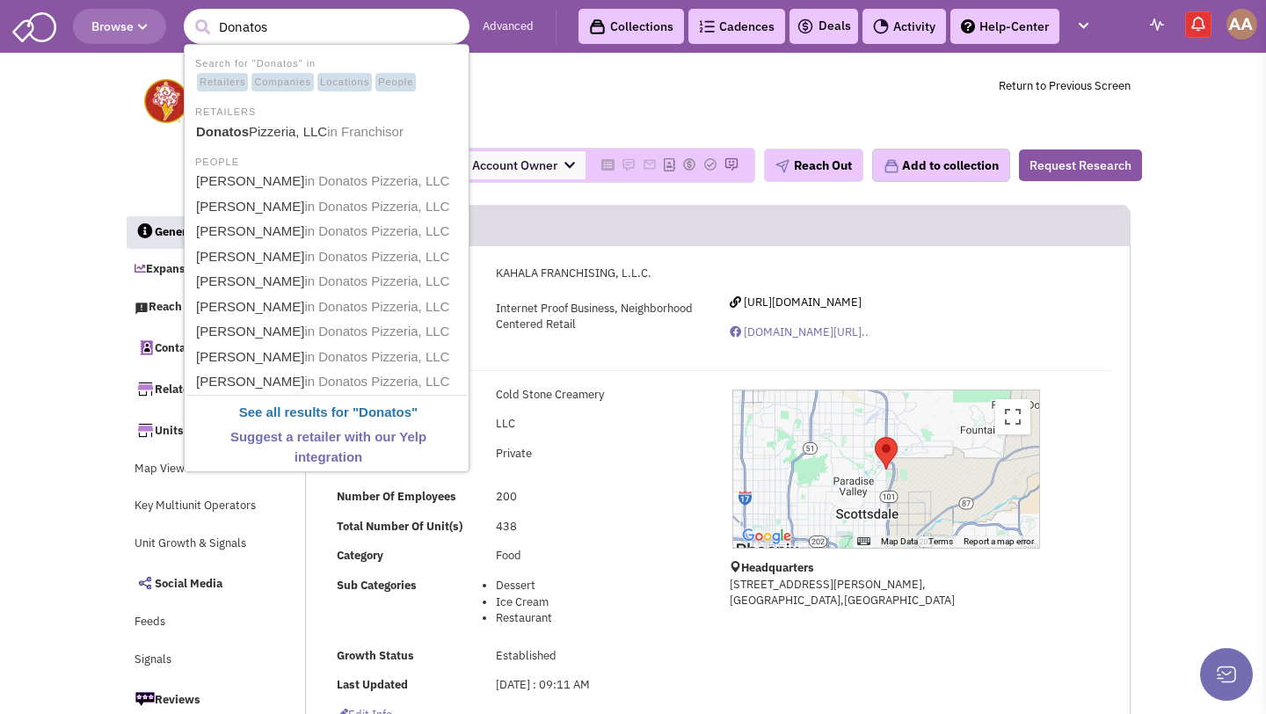
click at [295, 113] on li "RETAILERS" at bounding box center [326, 110] width 281 height 18
click at [295, 128] on link "Donatos Pizzeria, LLC in [GEOGRAPHIC_DATA]" at bounding box center [328, 132] width 275 height 24
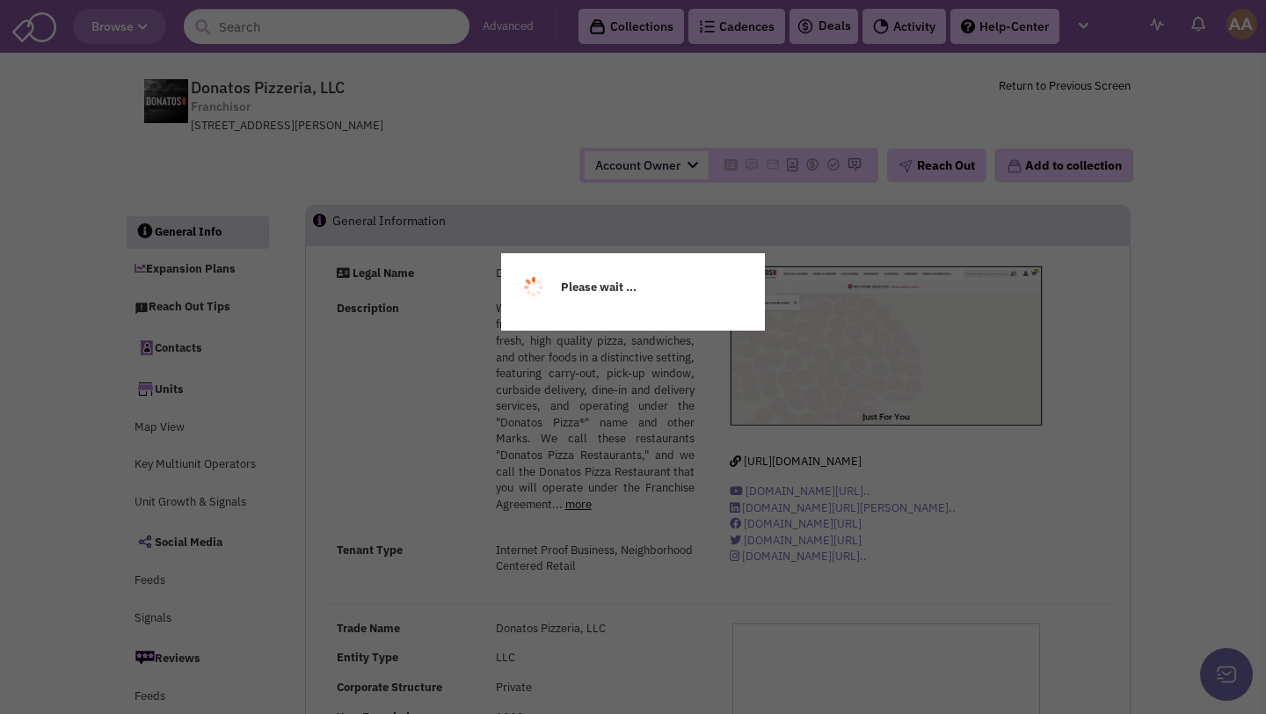
select select
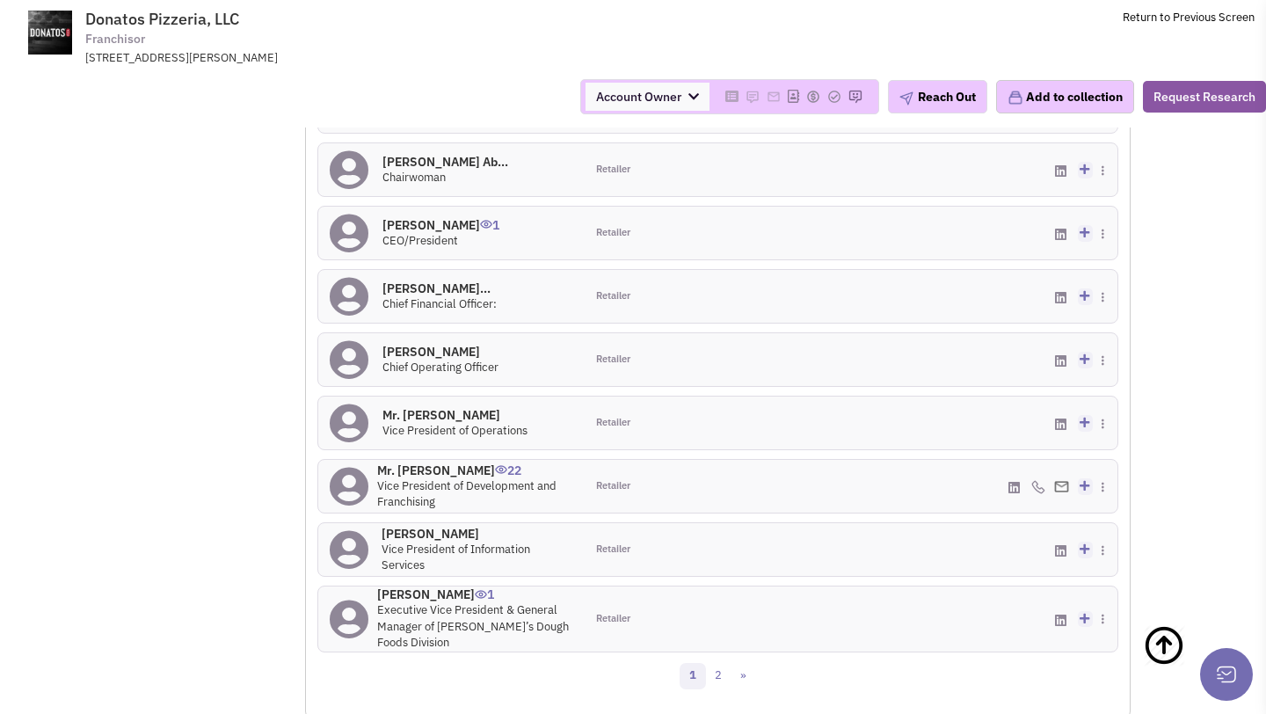
scroll to position [1794, 0]
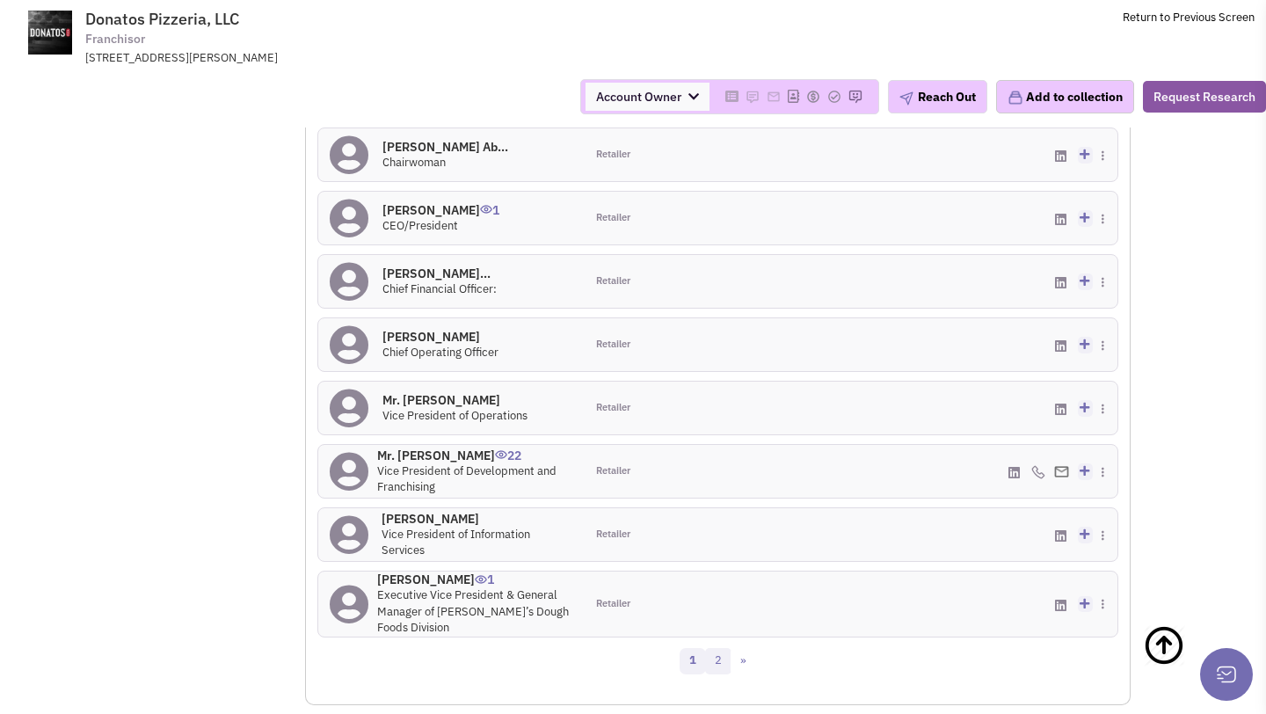
click at [726, 648] on link "2" at bounding box center [718, 661] width 26 height 26
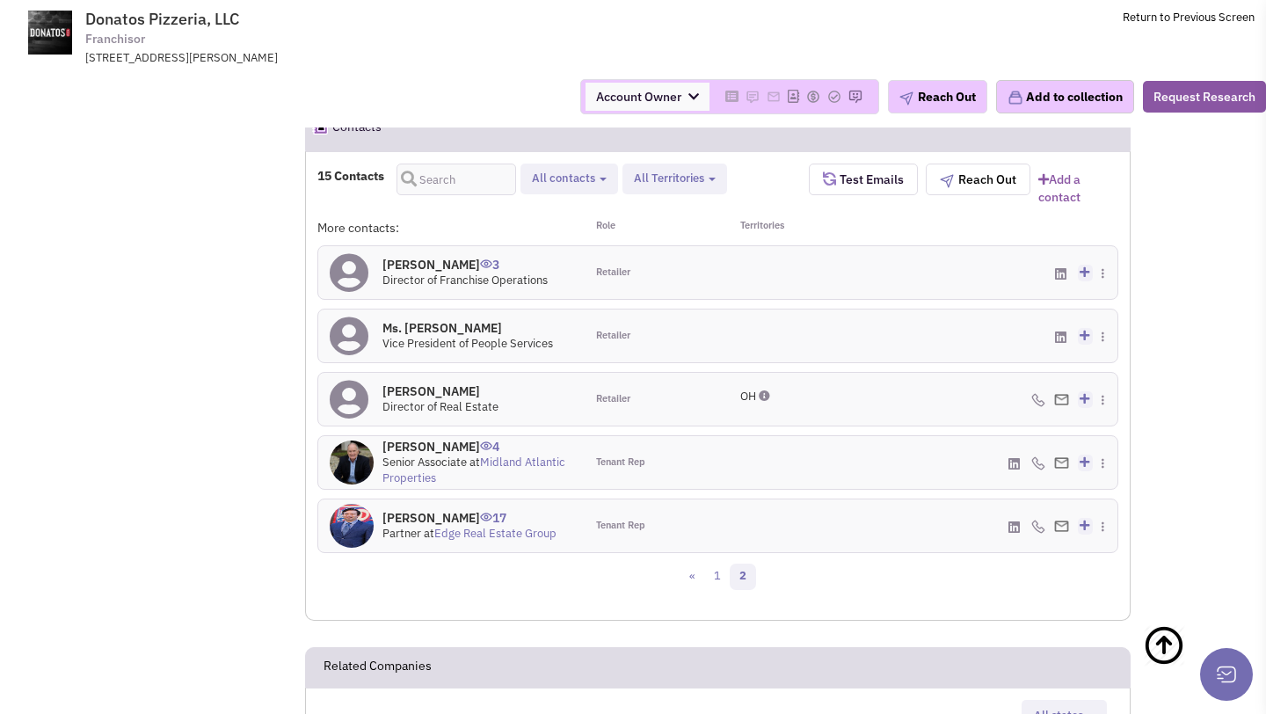
scroll to position [1554, 0]
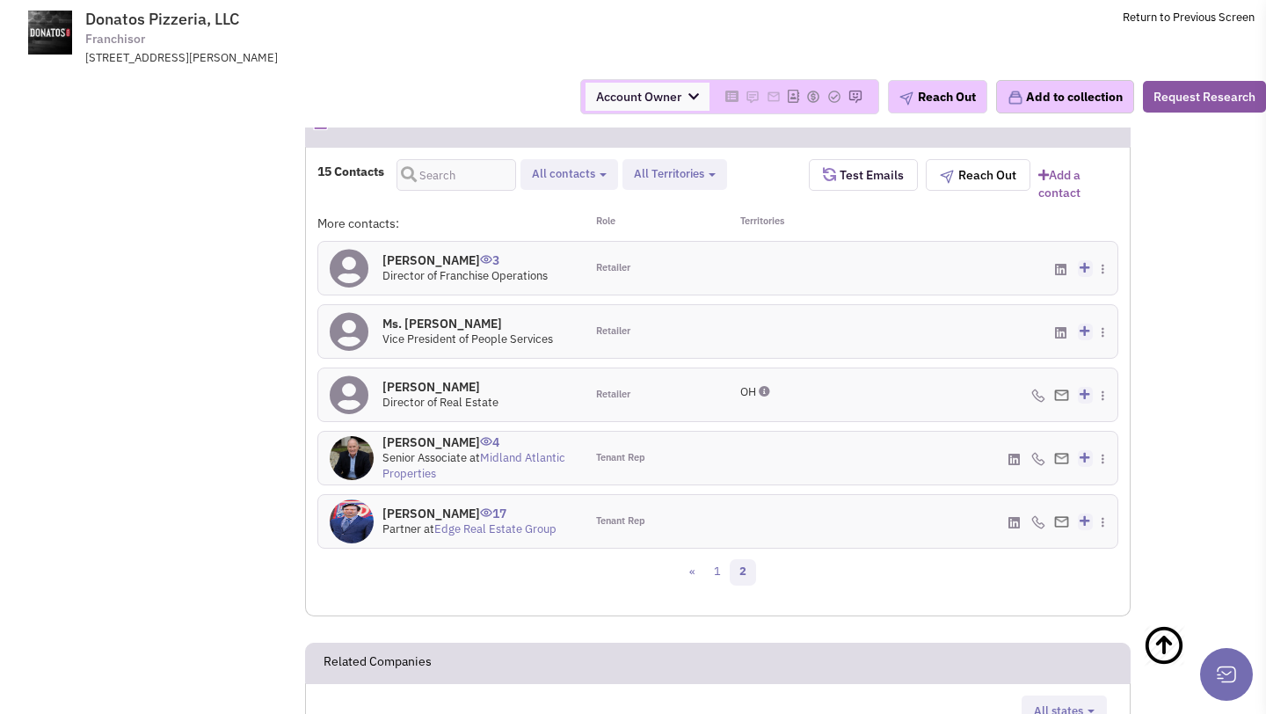
click at [428, 379] on h4 "[PERSON_NAME] 0" at bounding box center [441, 387] width 116 height 16
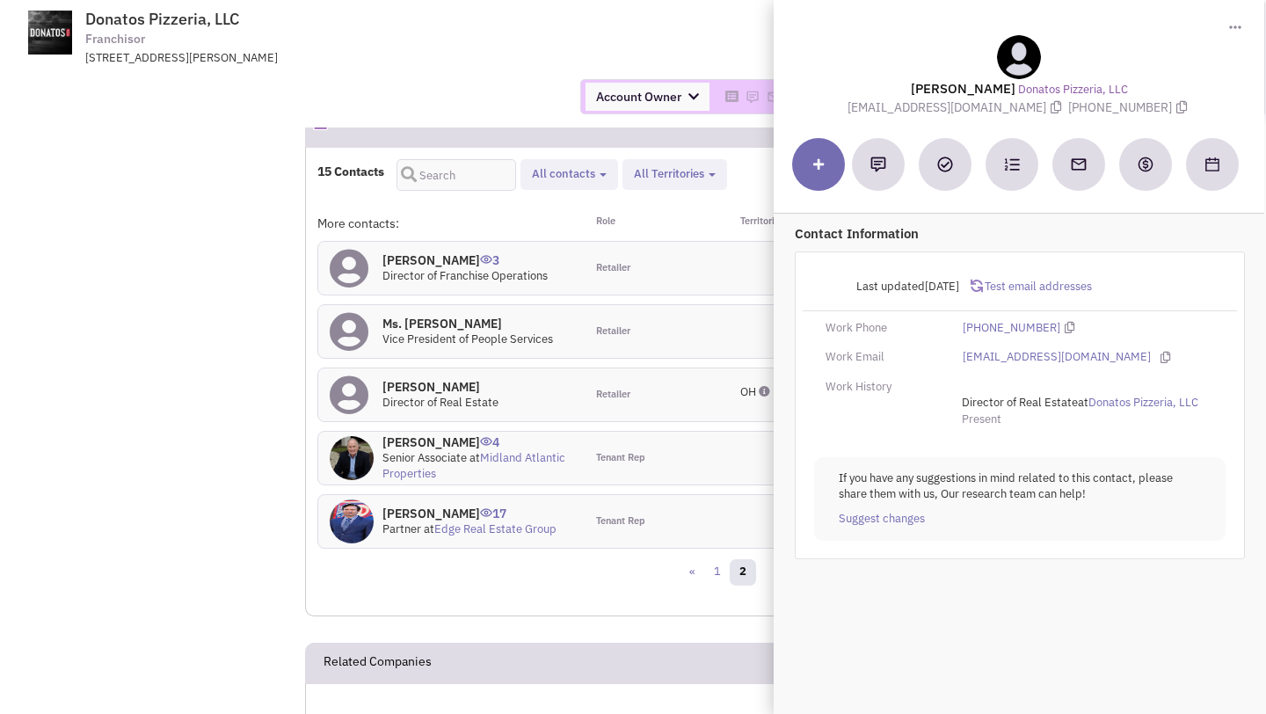
drag, startPoint x: 883, startPoint y: 106, endPoint x: 1013, endPoint y: 102, distance: 130.2
click at [1013, 102] on div "[PERSON_NAME] Donatos Pizzeria, LLC [EMAIL_ADDRESS][DOMAIN_NAME] [PHONE_NUMBER]" at bounding box center [1019, 75] width 473 height 81
copy span "[EMAIL_ADDRESS][DOMAIN_NAME]"
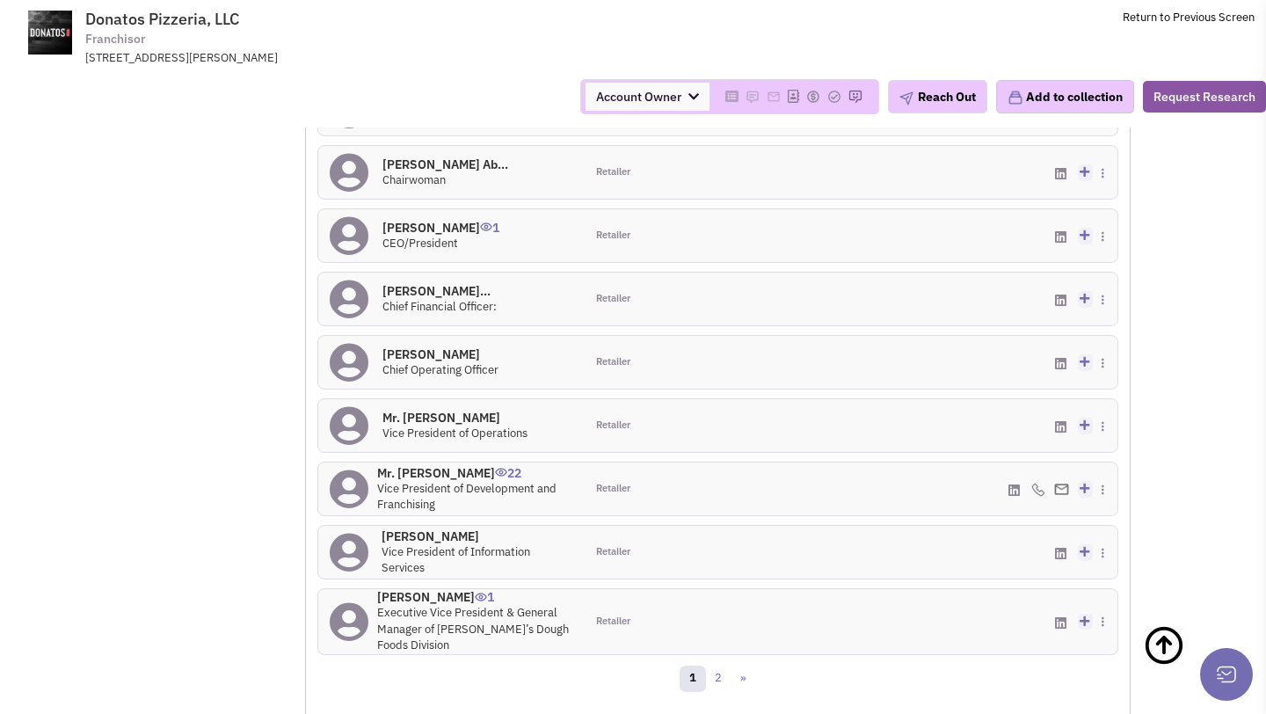
scroll to position [1746, 0]
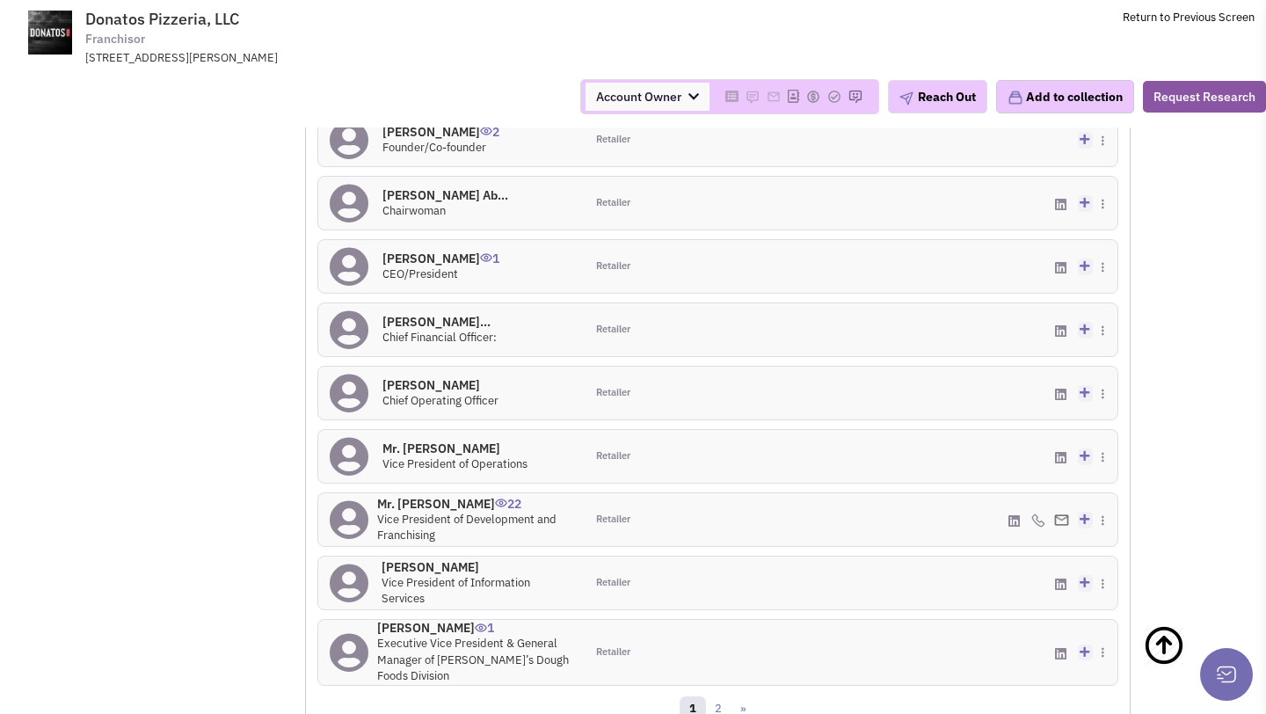
click at [427, 496] on h4 "Mr. Jeff Baldwin 22" at bounding box center [475, 504] width 196 height 16
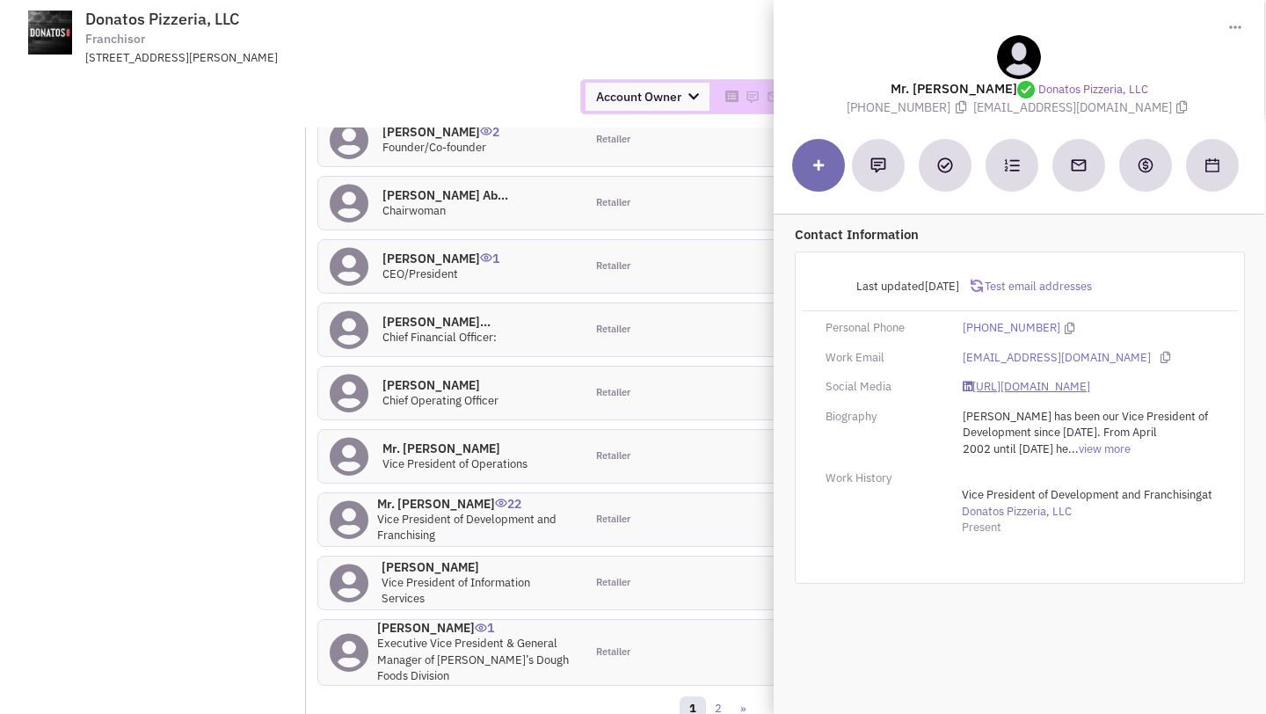
click at [995, 389] on link "https://www.linkedin.com/in/jeffbaldwinccim/" at bounding box center [1027, 387] width 128 height 17
drag, startPoint x: 1001, startPoint y: 106, endPoint x: 1131, endPoint y: 106, distance: 130.2
click at [1131, 106] on span "jbaldwin@donatos.com" at bounding box center [1083, 107] width 218 height 16
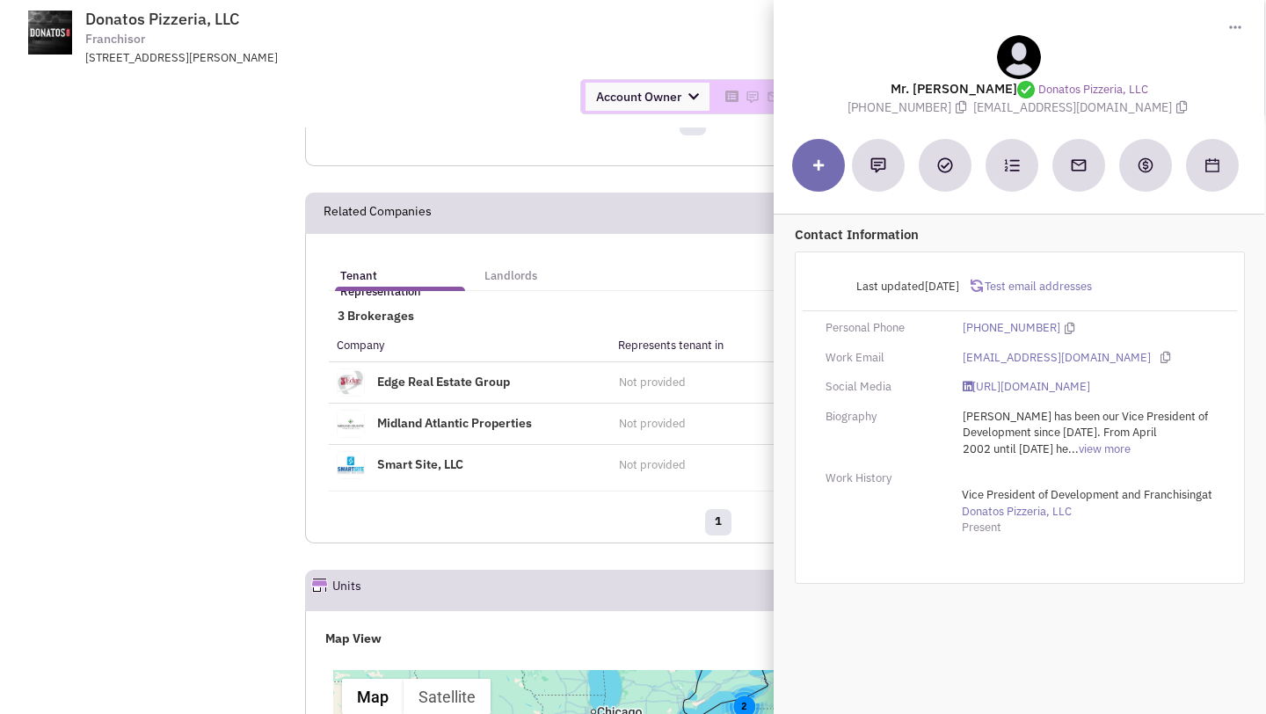
scroll to position [2442, 0]
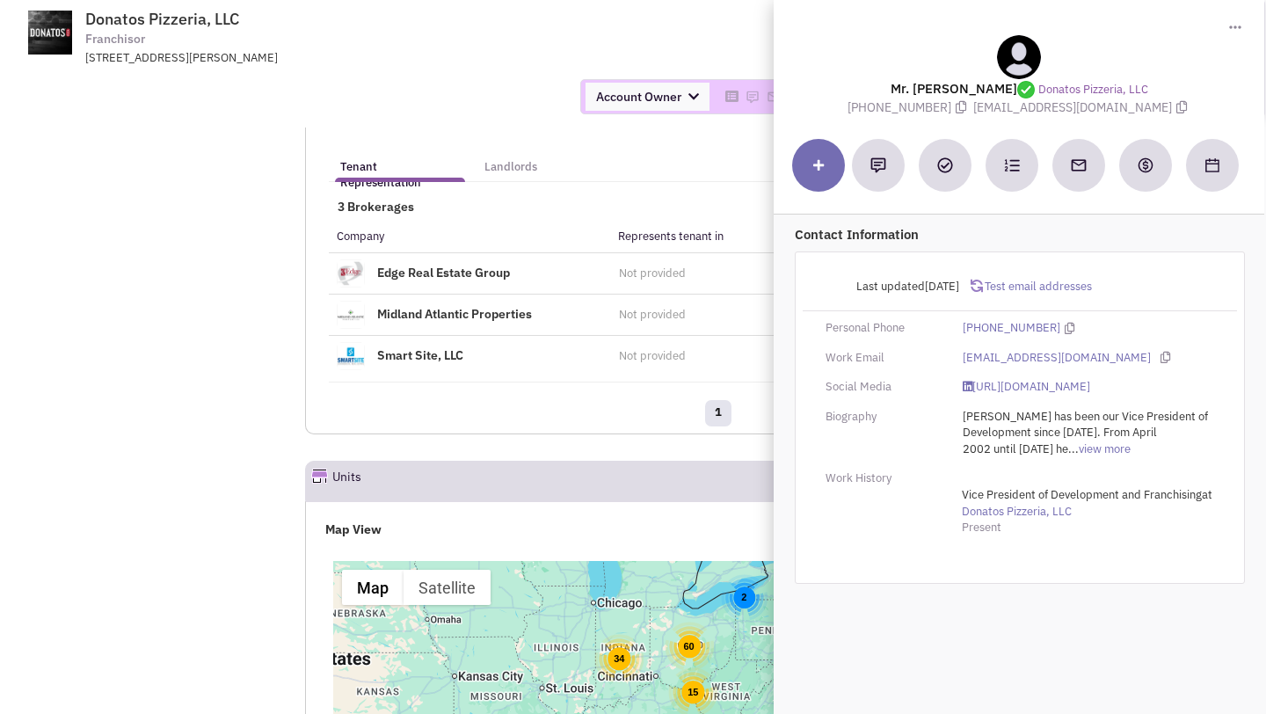
copy span "jbaldwin@donatos.com"
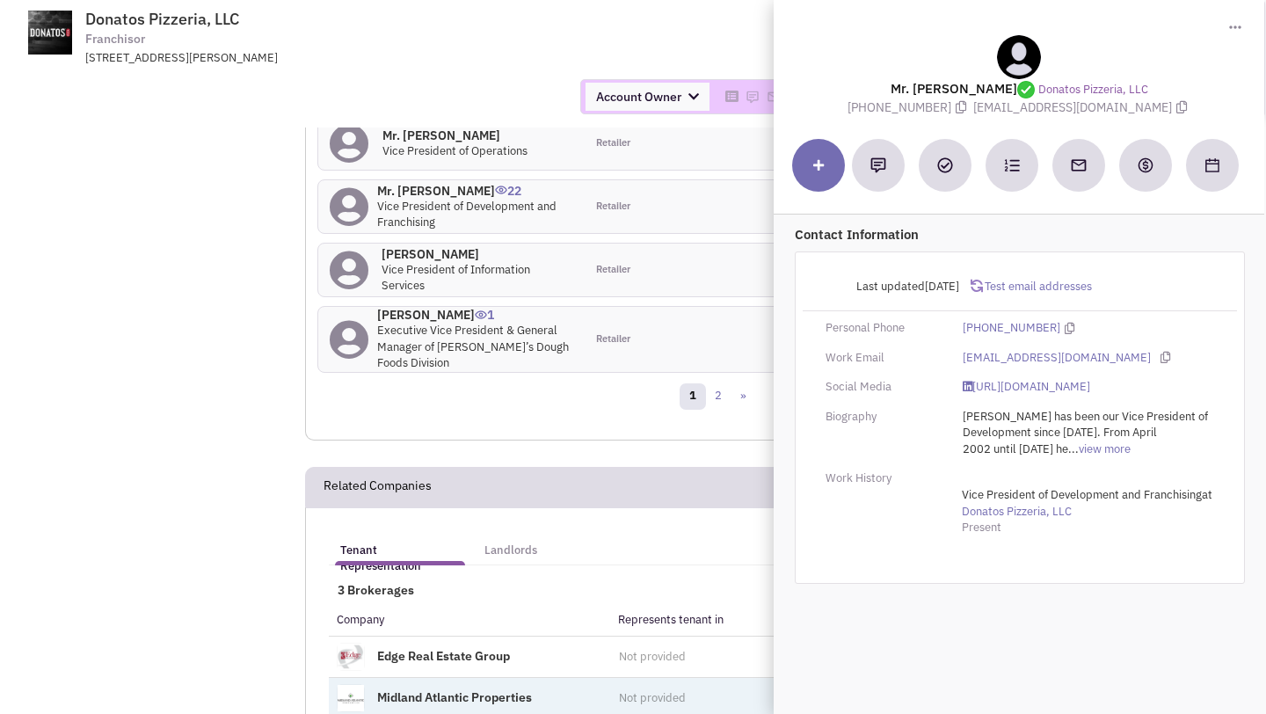
scroll to position [1603, 0]
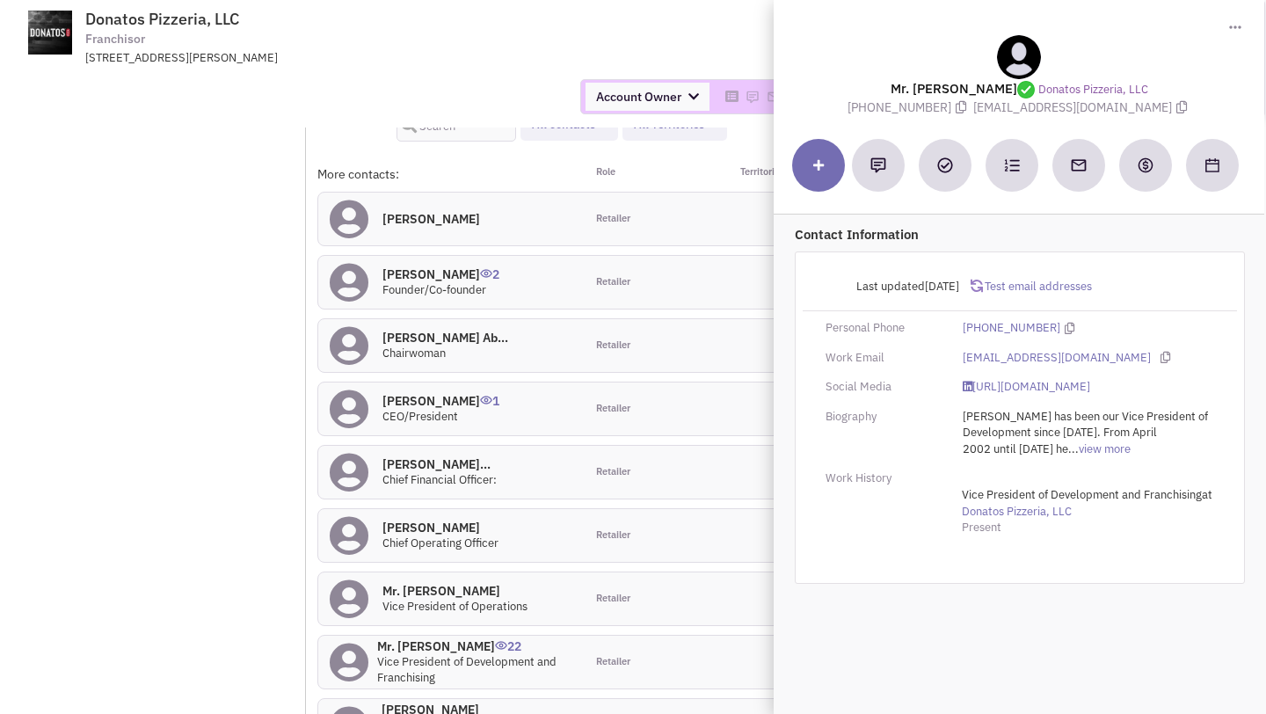
click at [1113, 64] on div at bounding box center [1019, 57] width 450 height 44
click at [357, 457] on div "More contacts: Role Territories Kacie N. Davis 0 Retailer 2 Retailer" at bounding box center [717, 501] width 801 height 672
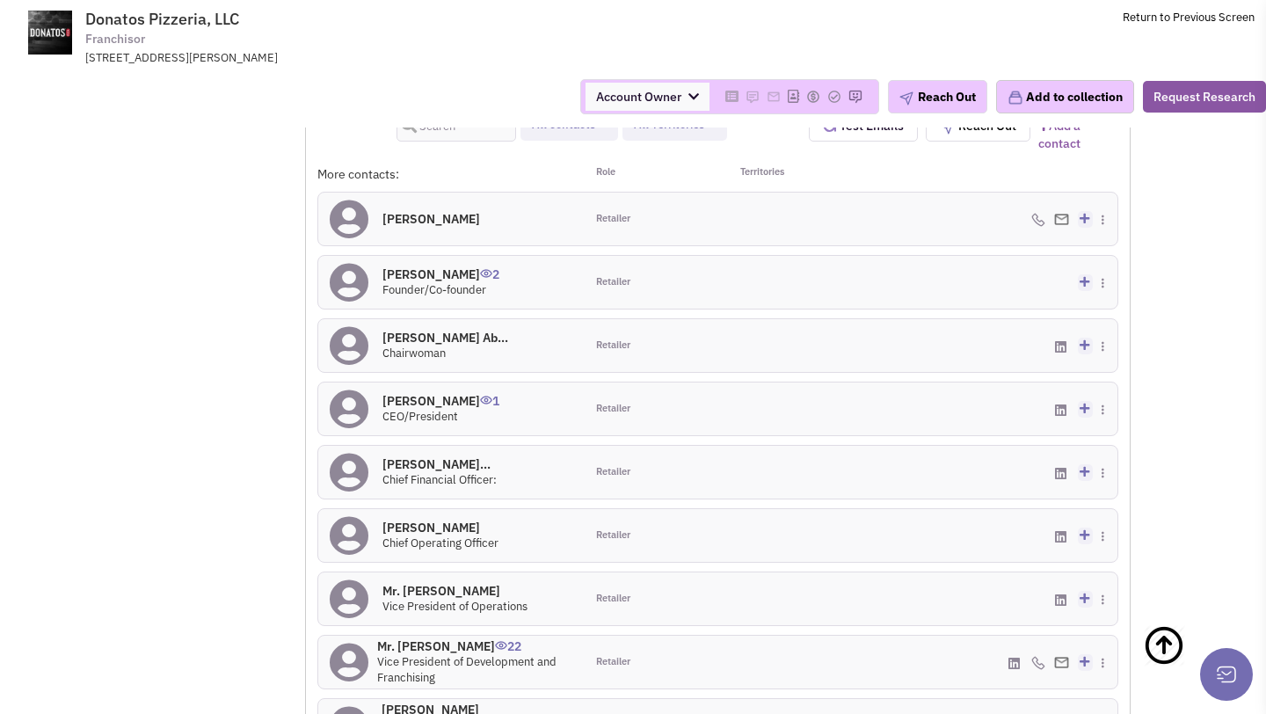
scroll to position [1751, 0]
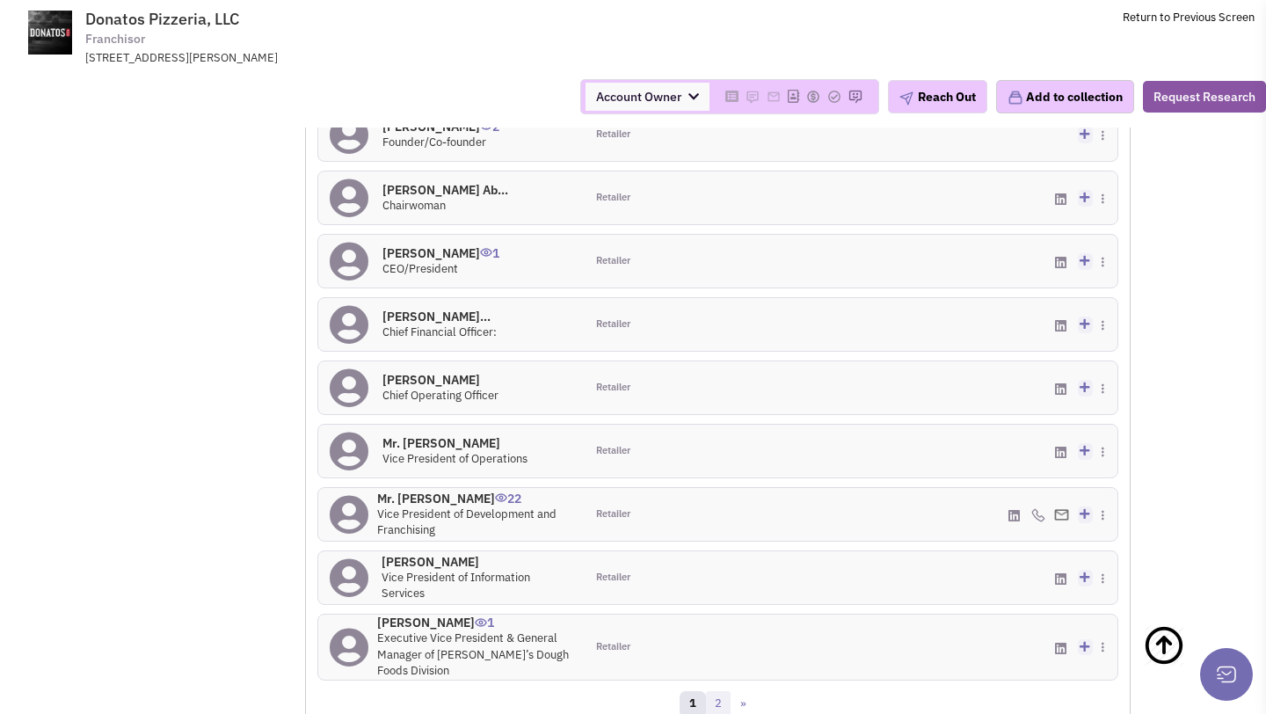
click at [725, 691] on link "2" at bounding box center [718, 704] width 26 height 26
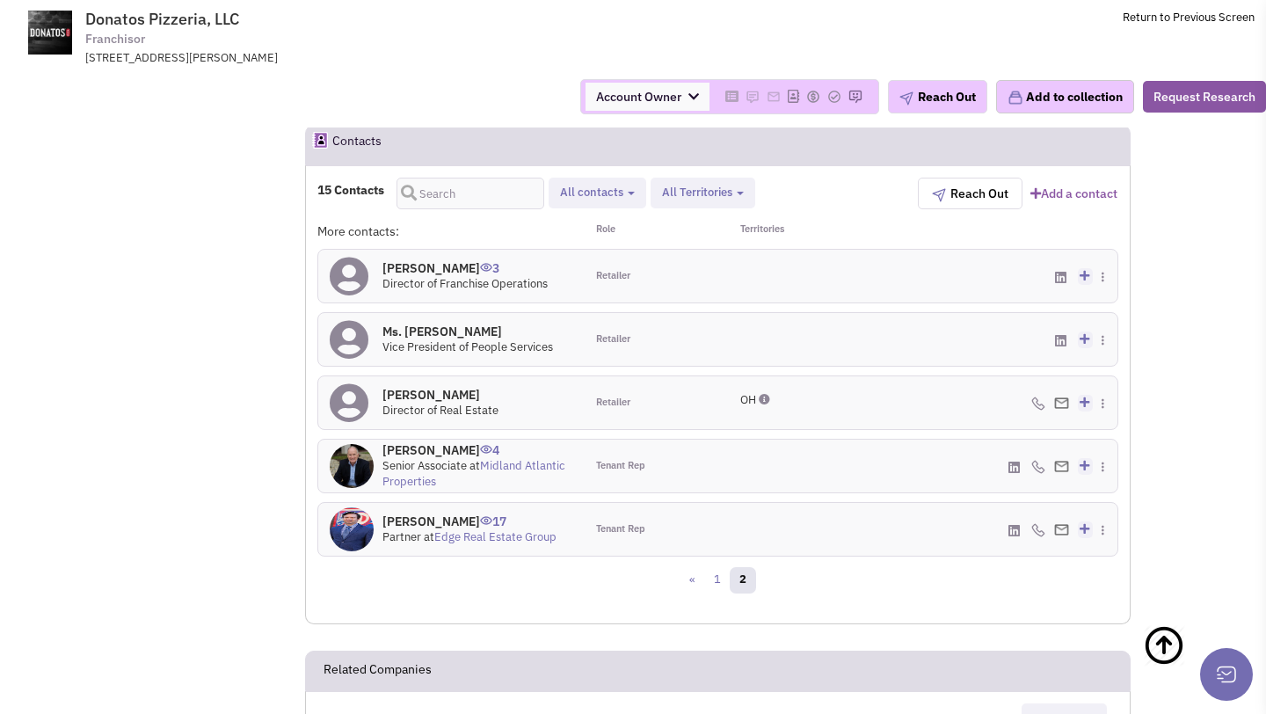
scroll to position [1537, 0]
click at [430, 512] on h4 "Mr. Dan Paxton 17" at bounding box center [470, 520] width 174 height 16
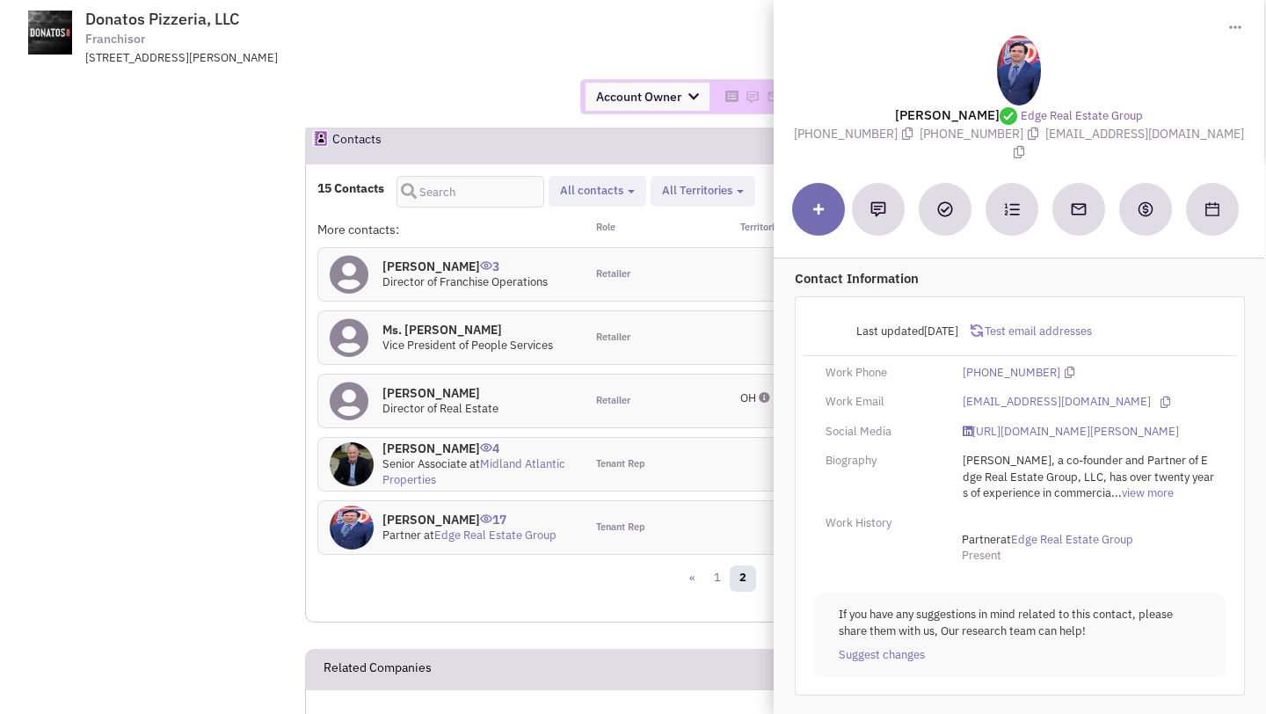
click at [437, 512] on h4 "Mr. Dan Paxton 17" at bounding box center [470, 520] width 174 height 16
click at [993, 424] on link "https://www.linkedin.com/in/dan-paxton-2b7108190/" at bounding box center [1071, 432] width 216 height 17
drag, startPoint x: 1062, startPoint y: 136, endPoint x: 1181, endPoint y: 139, distance: 118.8
click at [1181, 139] on span "dpaxton@edgegp.com" at bounding box center [1127, 143] width 235 height 34
copy span "dpaxton@edgegp.com"
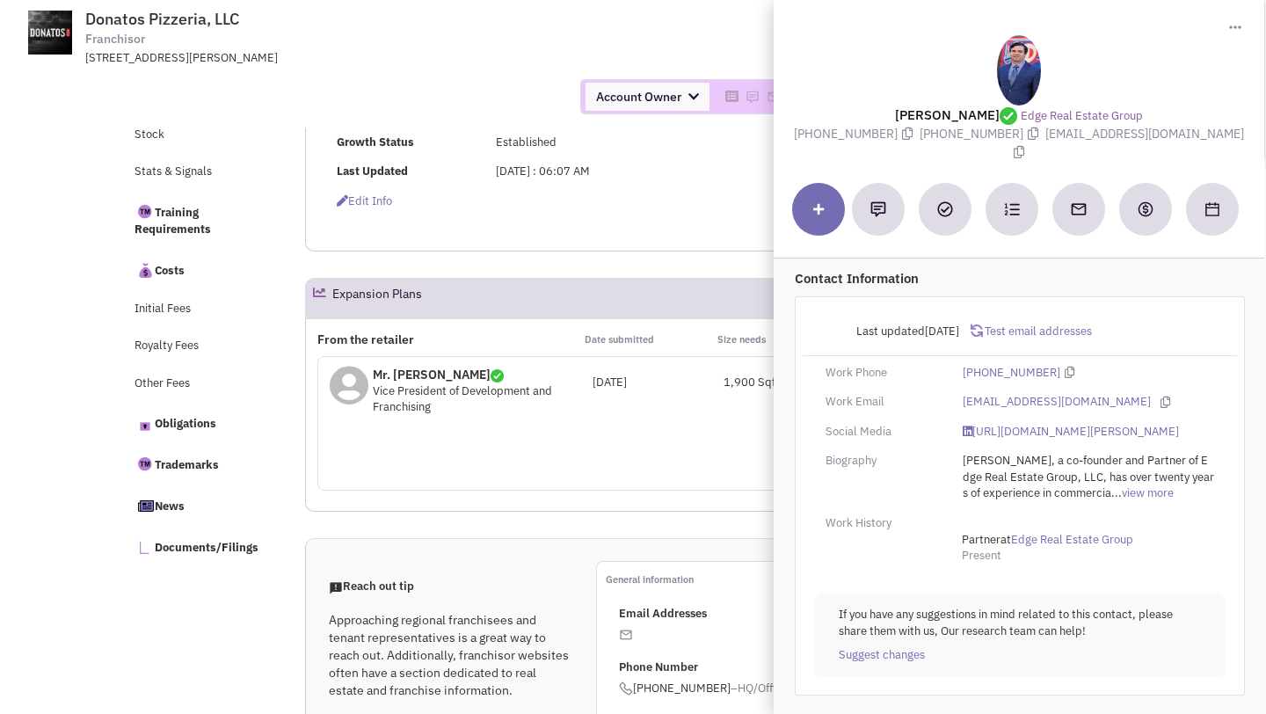
scroll to position [0, 0]
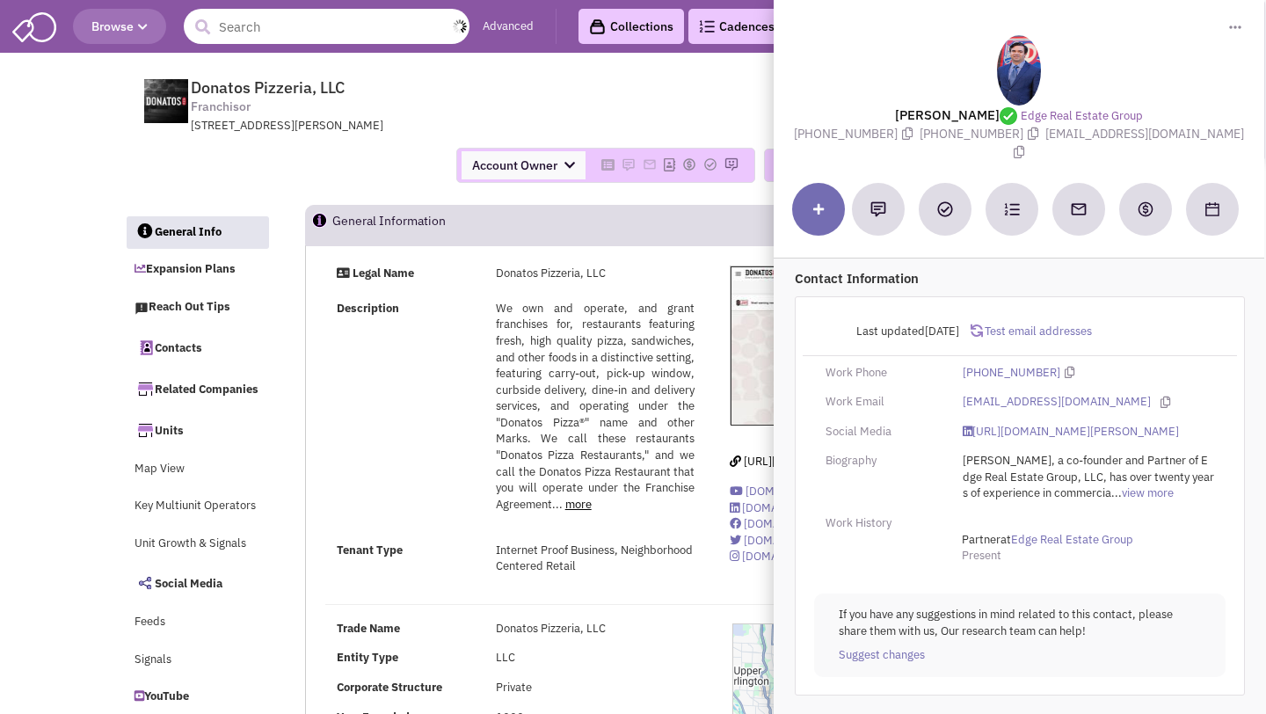
click at [254, 20] on input "text" at bounding box center [327, 26] width 286 height 35
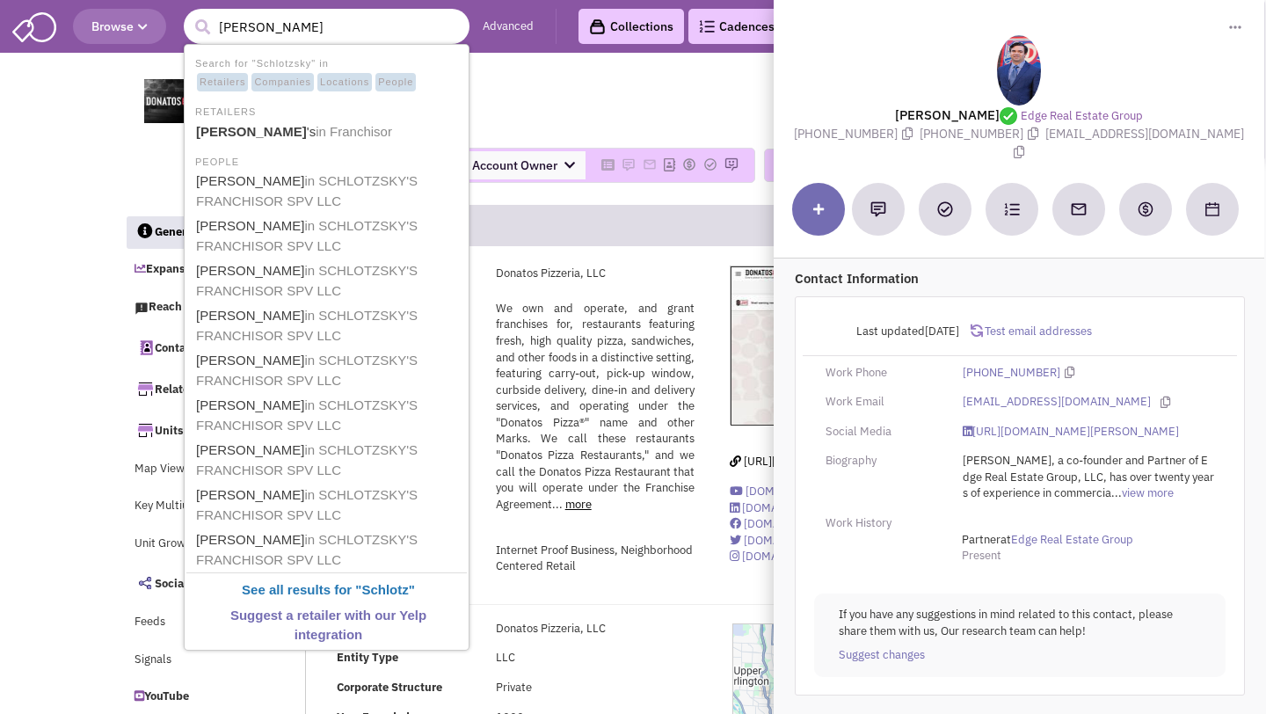
type input "Schlotzsky'"
click at [246, 126] on b "Schlotzsky'" at bounding box center [252, 131] width 113 height 15
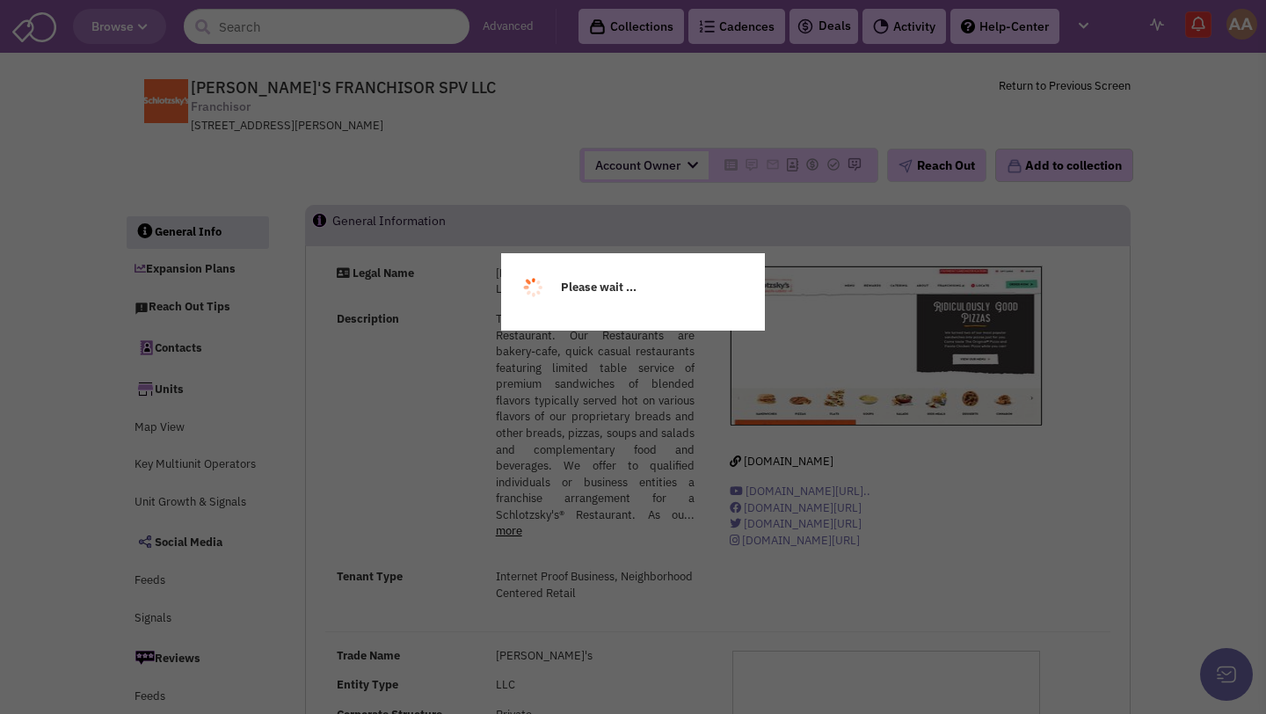
select select
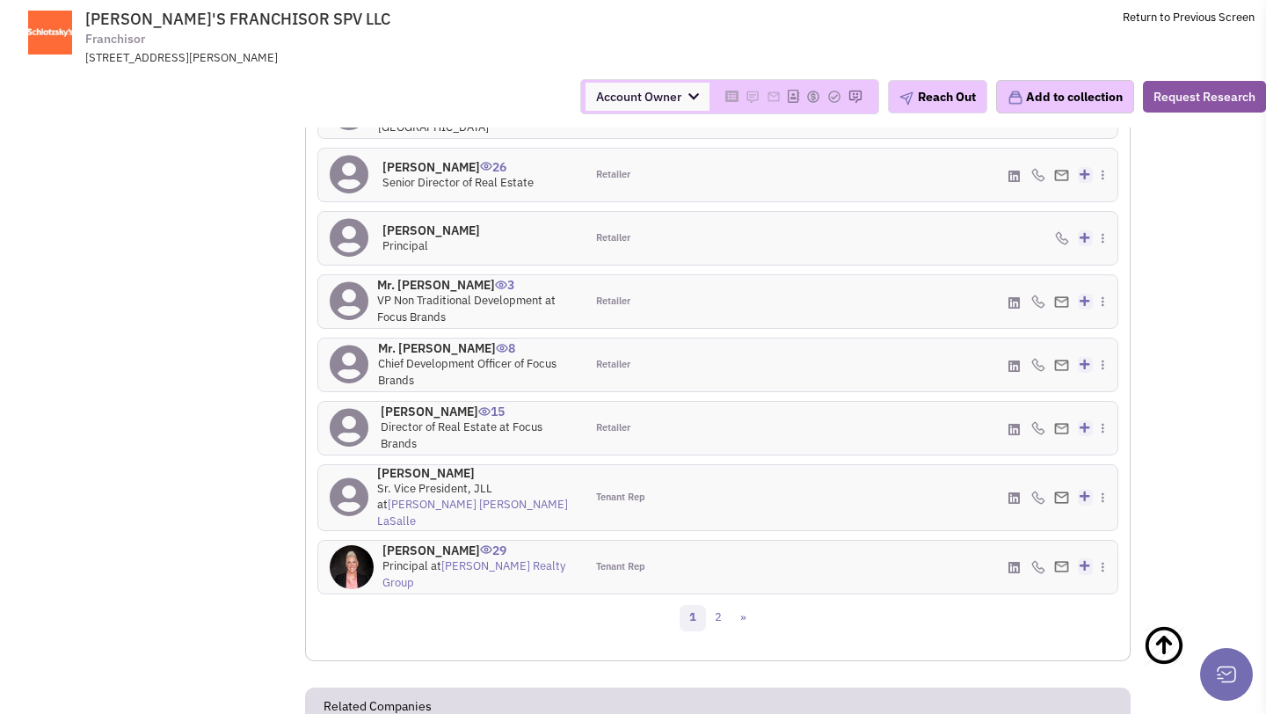
scroll to position [1958, 0]
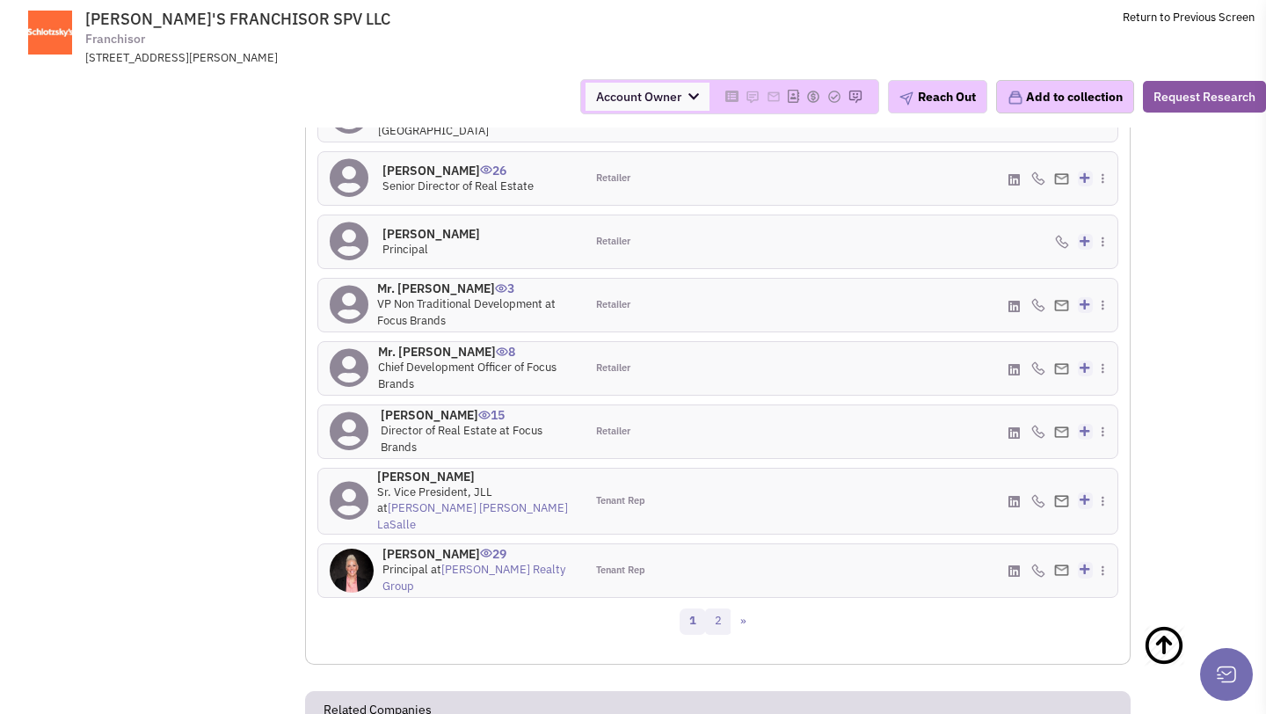
click at [711, 609] on link "2" at bounding box center [718, 622] width 26 height 26
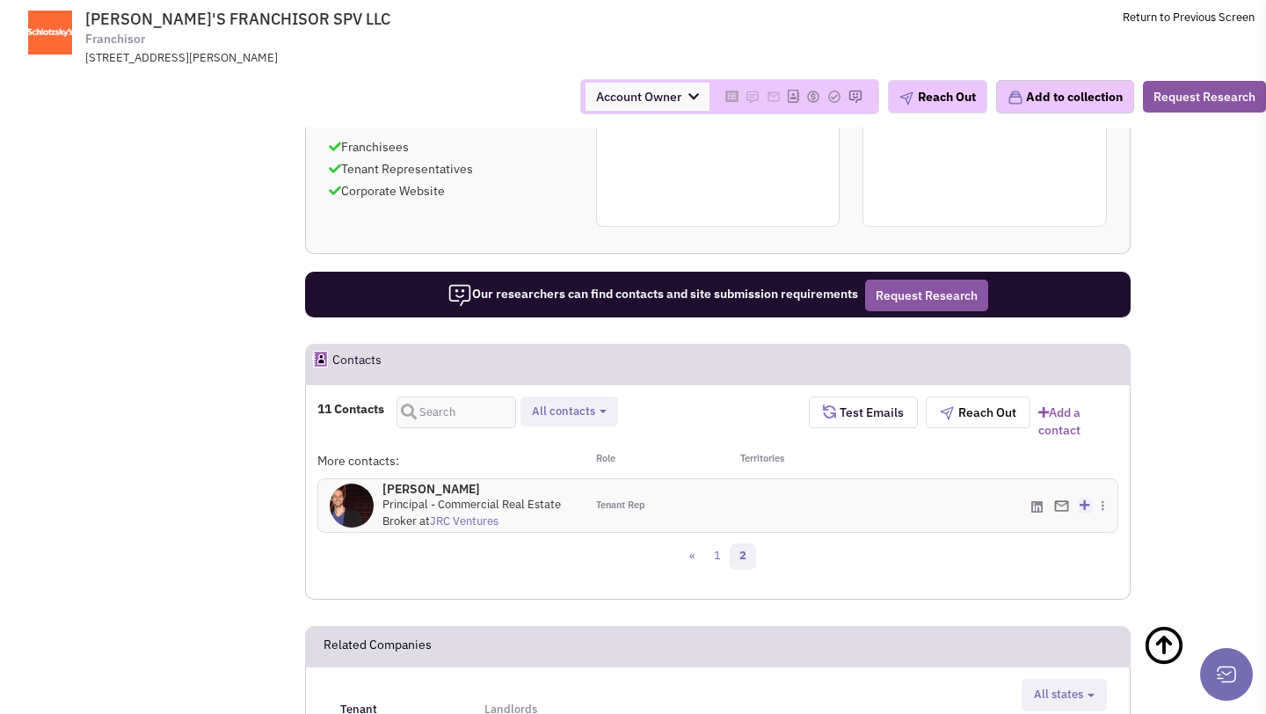
scroll to position [1455, 0]
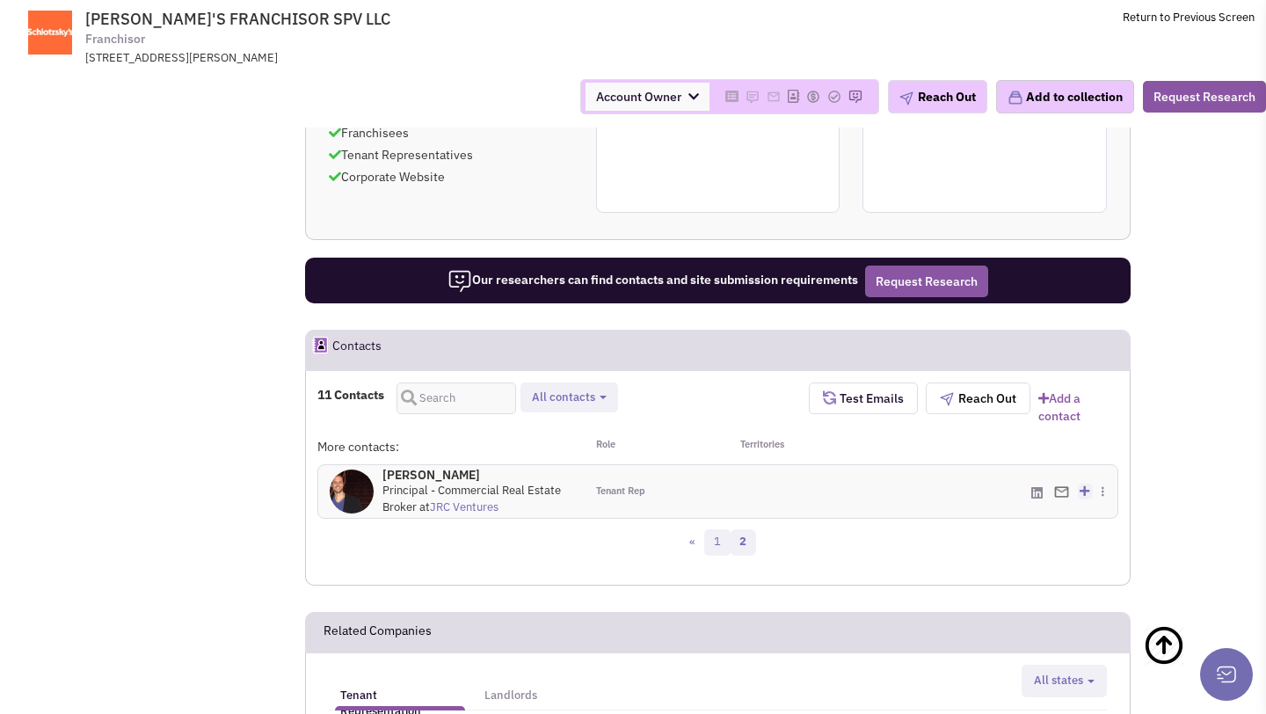
click at [712, 537] on link "1" at bounding box center [717, 542] width 26 height 26
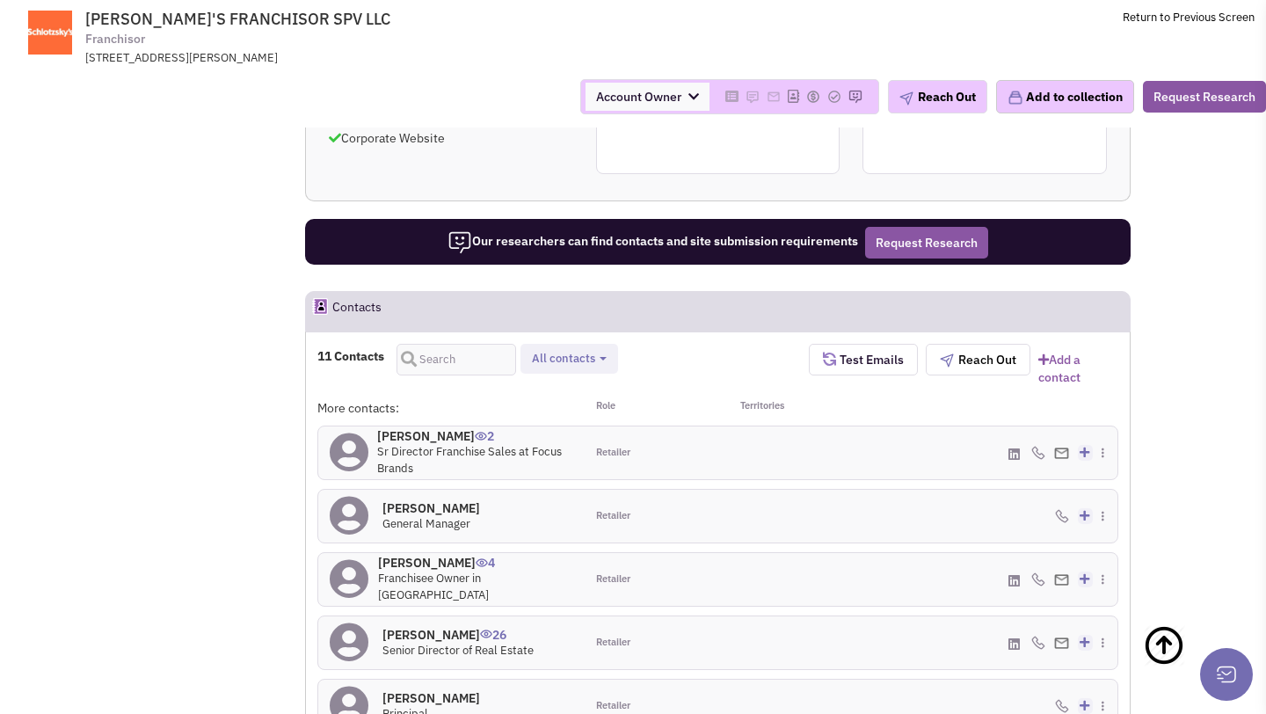
scroll to position [1554, 0]
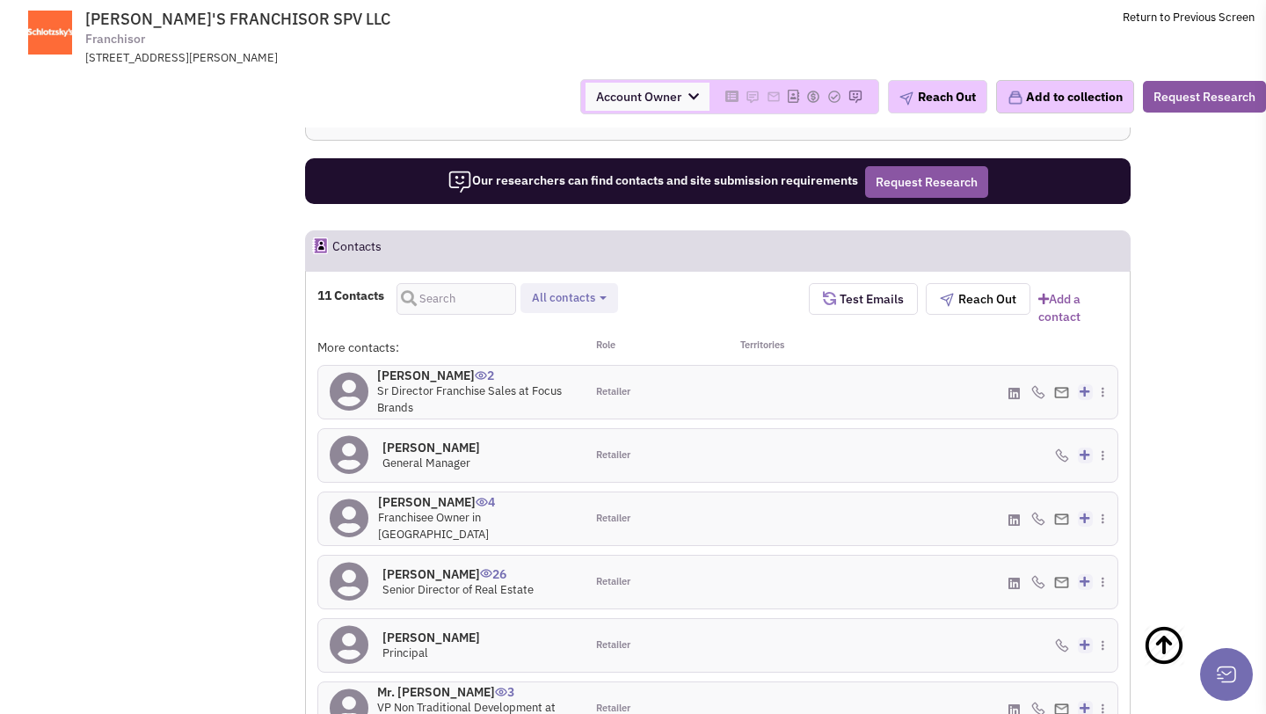
click at [441, 566] on h4 "Chris Mehring 26" at bounding box center [458, 574] width 151 height 16
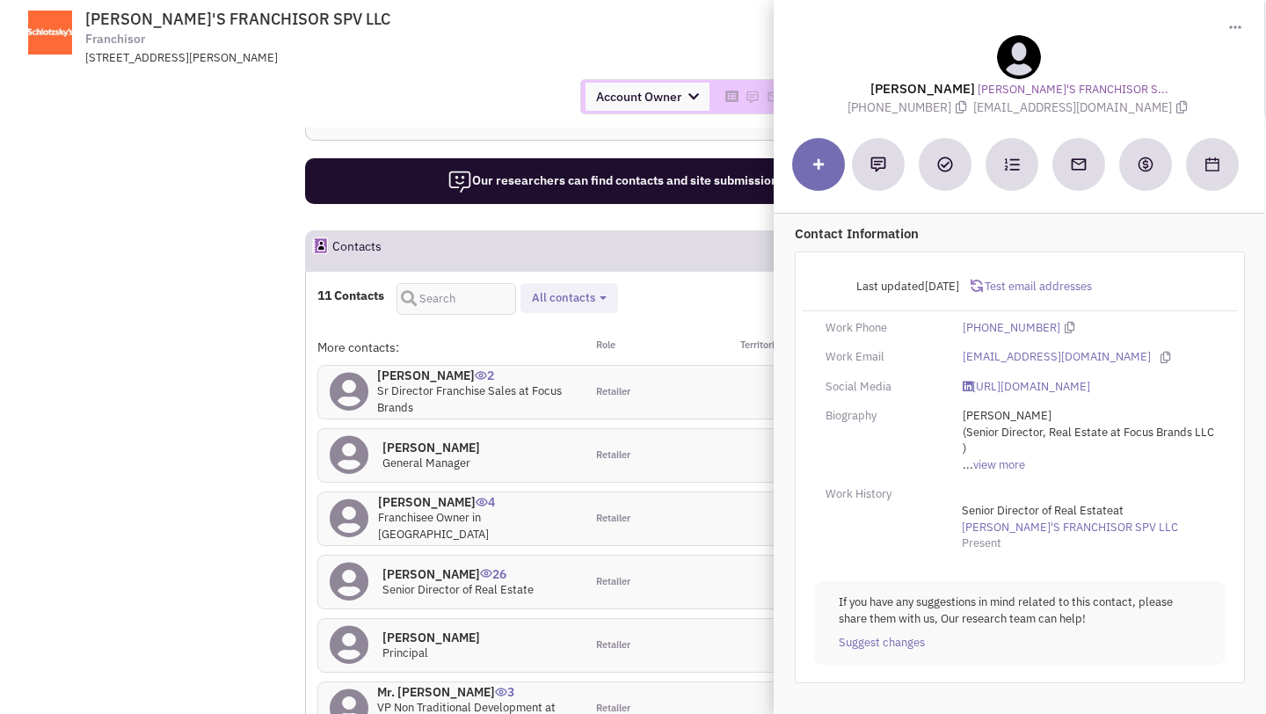
click at [515, 87] on div "Account Owner Account Owner [PERSON_NAME] [PERSON_NAME] [PERSON_NAME] [PERSON_N…" at bounding box center [633, 96] width 1289 height 35
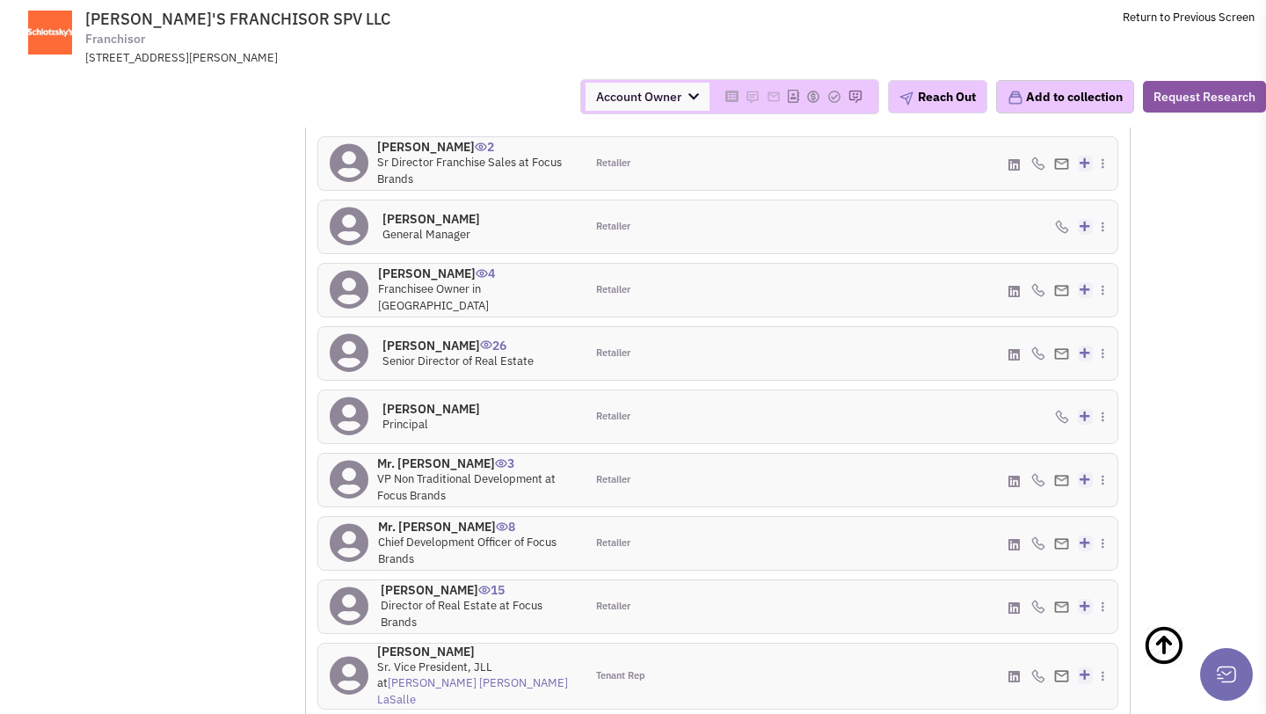
scroll to position [1767, 0]
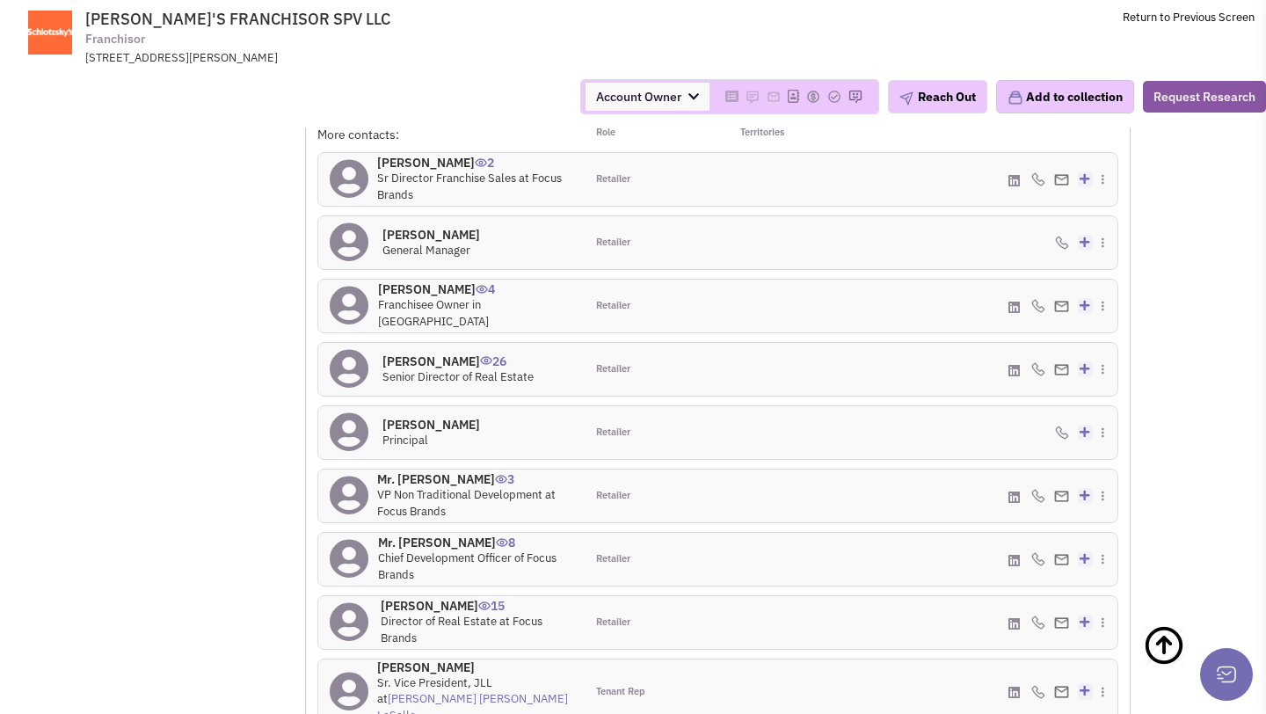
click at [423, 354] on h4 "Chris Mehring 26" at bounding box center [458, 362] width 151 height 16
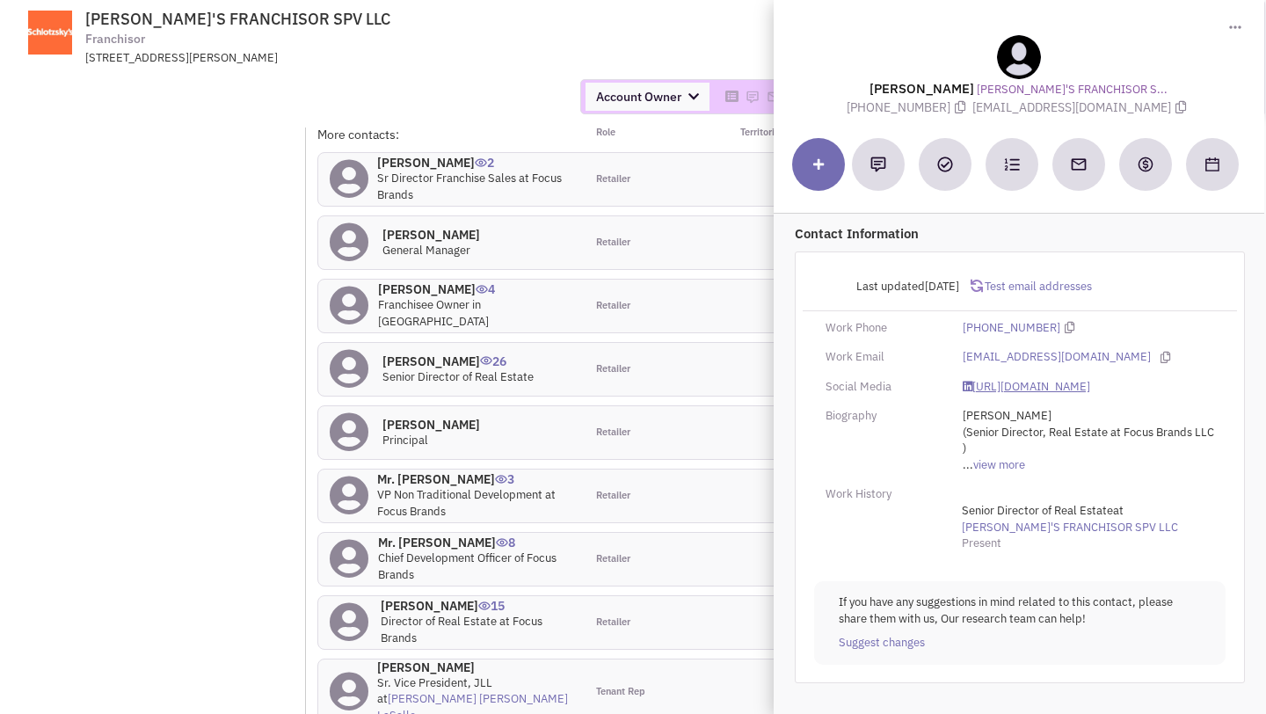
click at [1018, 396] on link "https://www.linkedin.com/in/matthewmehring/" at bounding box center [1027, 387] width 128 height 17
click at [1025, 396] on link "https://www.linkedin.com/in/matthewmehring/" at bounding box center [1027, 387] width 128 height 17
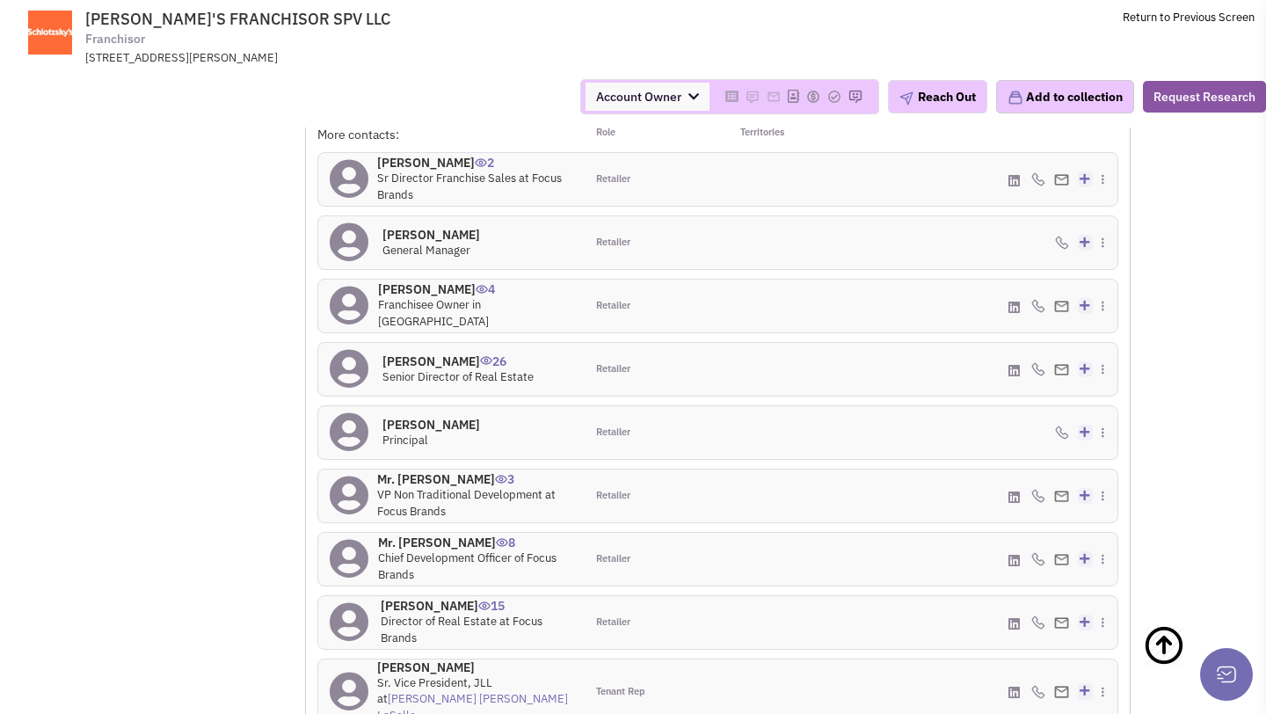
click at [425, 598] on h4 "Julie Bailey 15" at bounding box center [477, 606] width 193 height 16
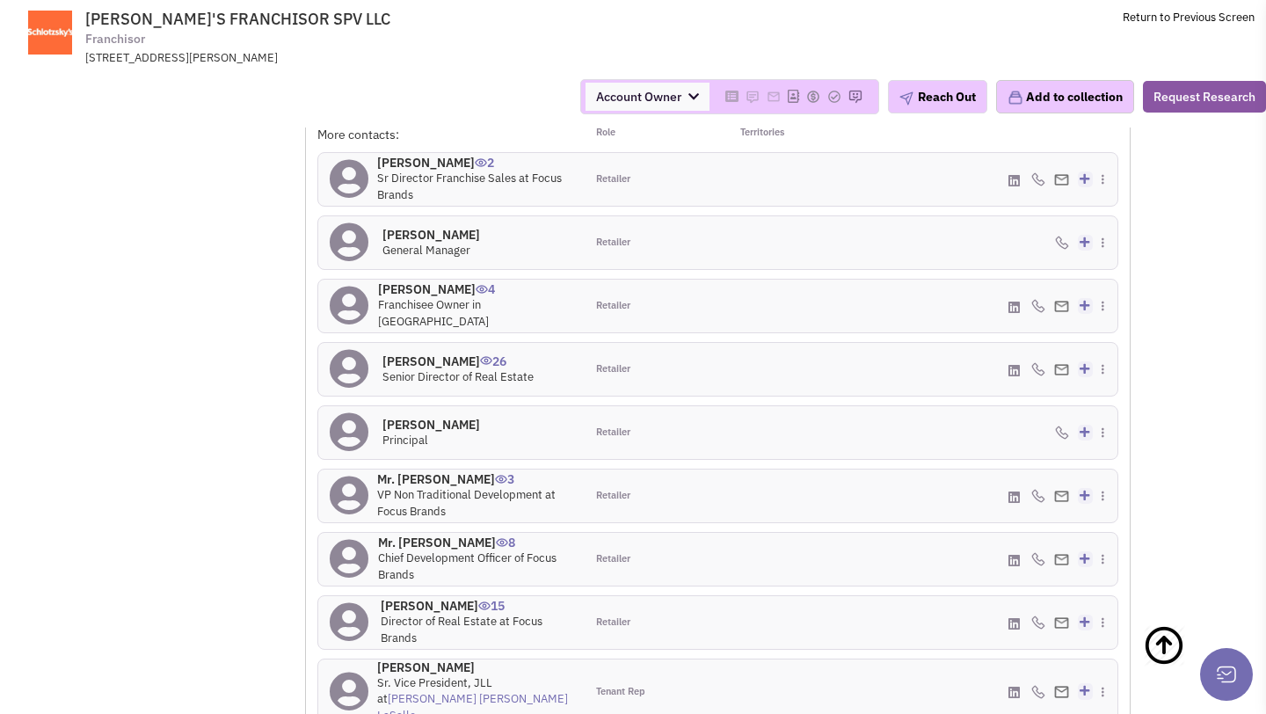
click at [415, 283] on h4 "Chuck Wood 4" at bounding box center [475, 289] width 195 height 16
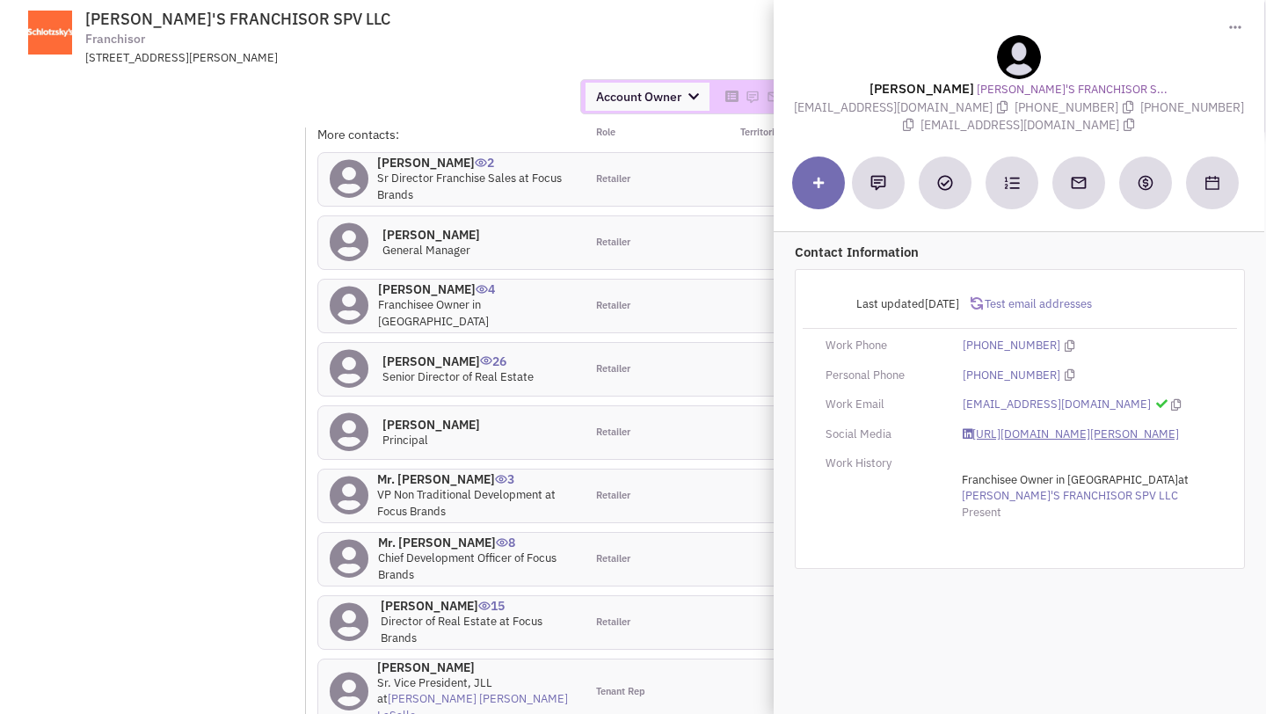
click at [1001, 429] on link "https://www.linkedin.com/in/chuck-wood-04bb0280/" at bounding box center [1071, 435] width 216 height 17
drag, startPoint x: 927, startPoint y: 123, endPoint x: 1091, endPoint y: 124, distance: 164.5
click at [1091, 124] on span "woodchuck@schlotzskys.com" at bounding box center [1031, 125] width 218 height 16
copy span "woodchuck@schlotzskys.com"
click at [584, 57] on td "SCHLOTZSKY'S FRANCHISOR SPV LLC Franchisor 5620 Glenridge Dr NE, Atlanta, GA, 3…" at bounding box center [679, 33] width 1151 height 66
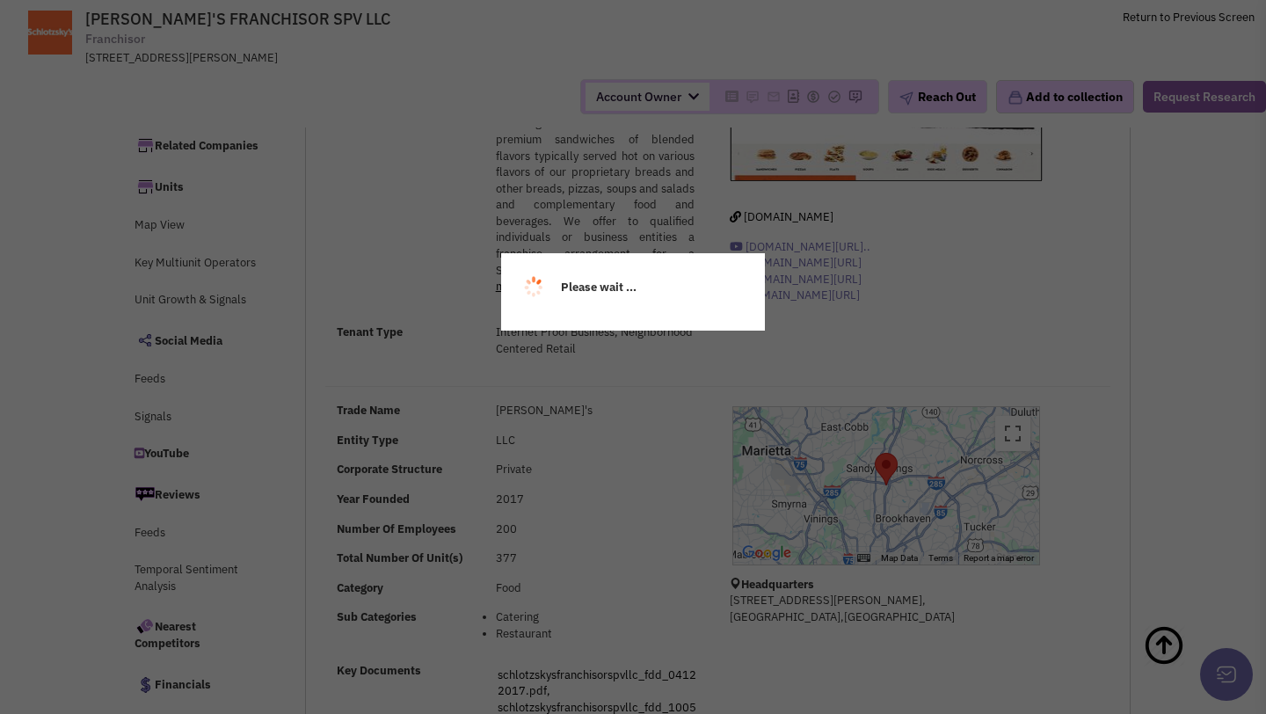
scroll to position [0, 0]
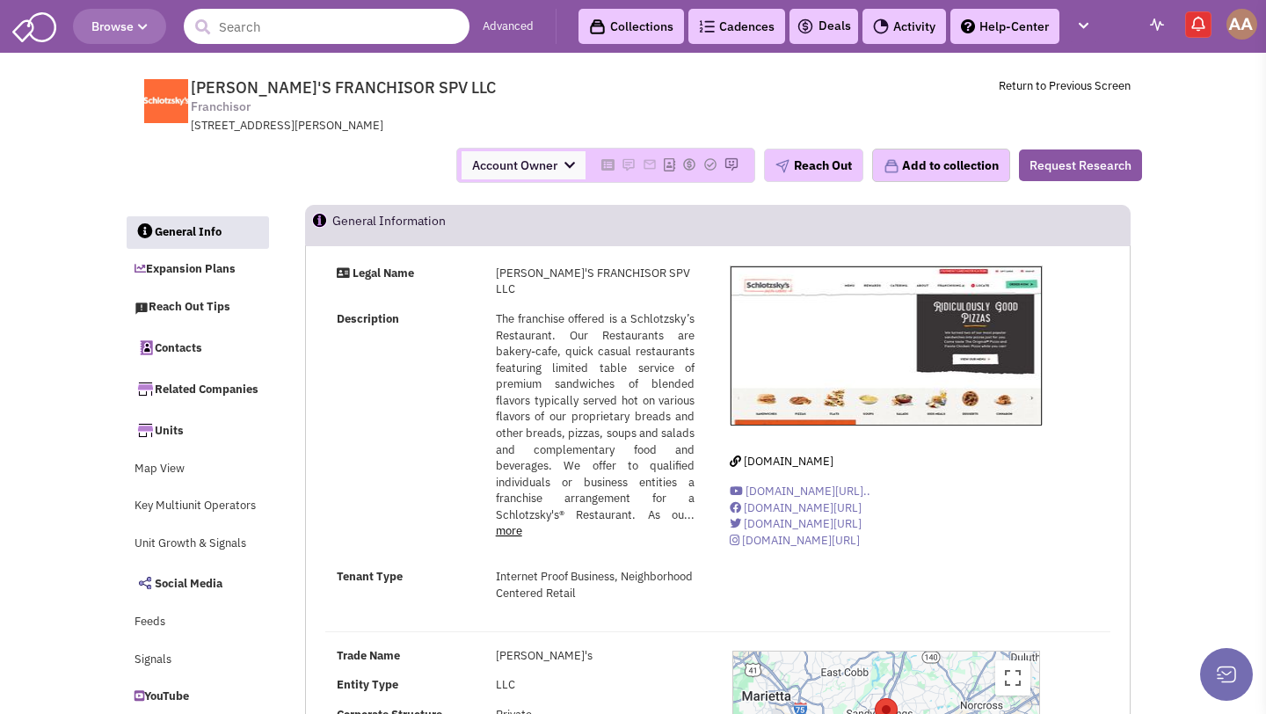
click at [299, 34] on input "text" at bounding box center [327, 26] width 286 height 35
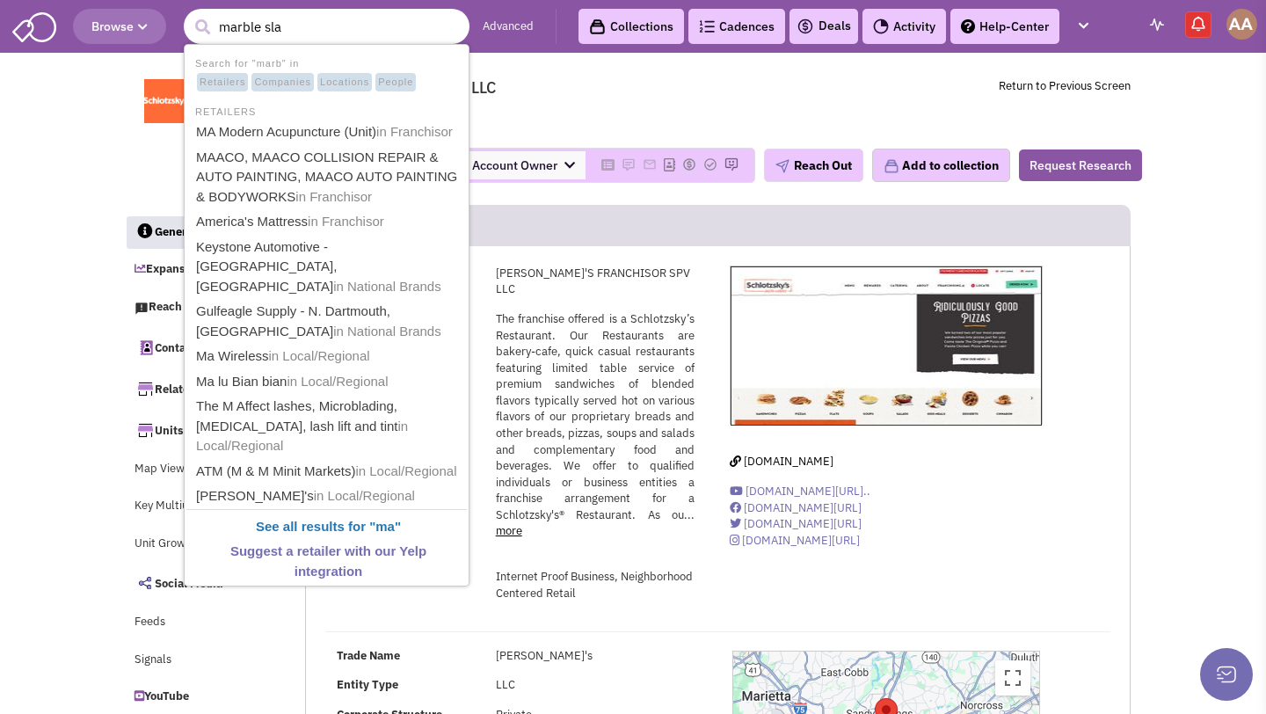
type input "marble slab"
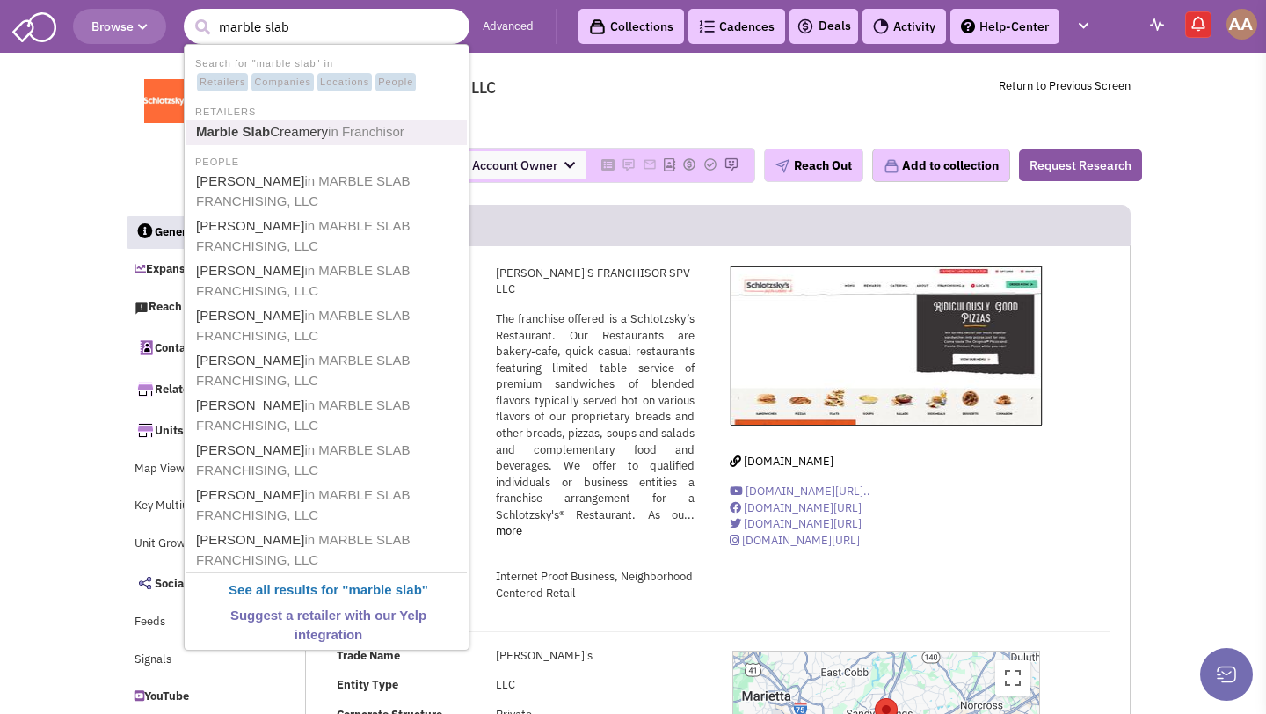
click at [291, 123] on link "Marble Slab Creamery in Franchisor" at bounding box center [328, 132] width 275 height 24
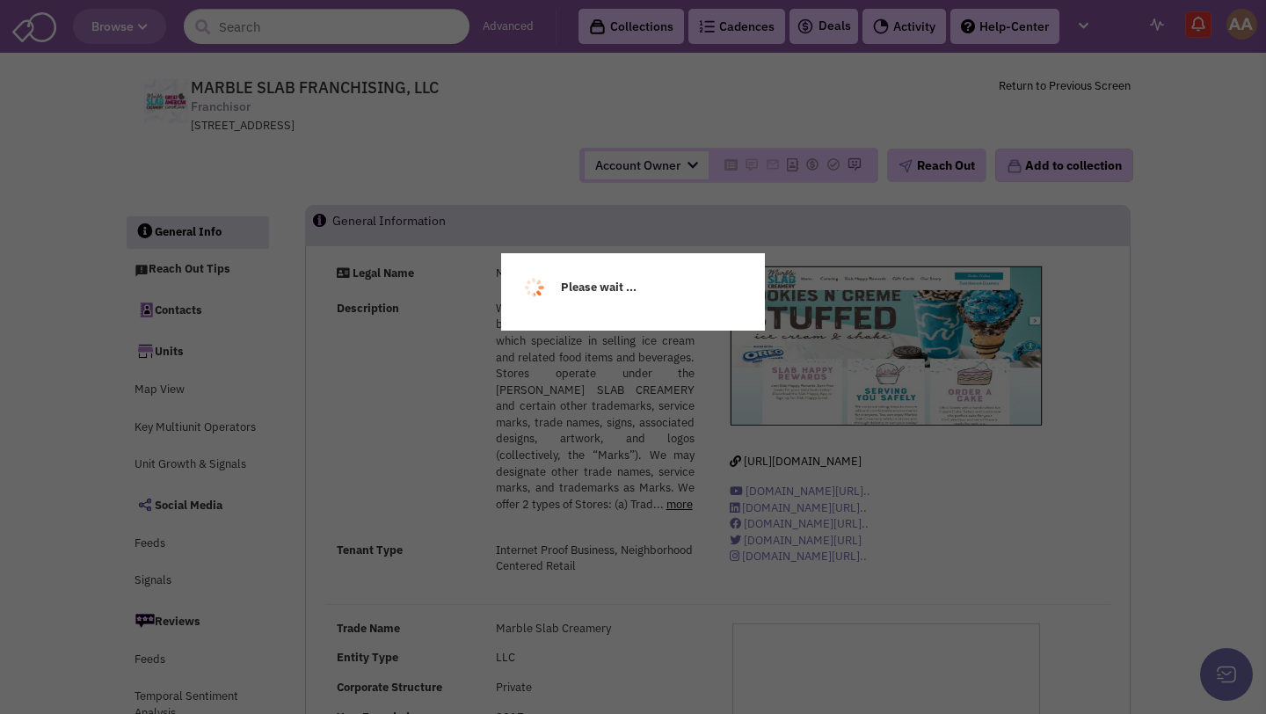
select select
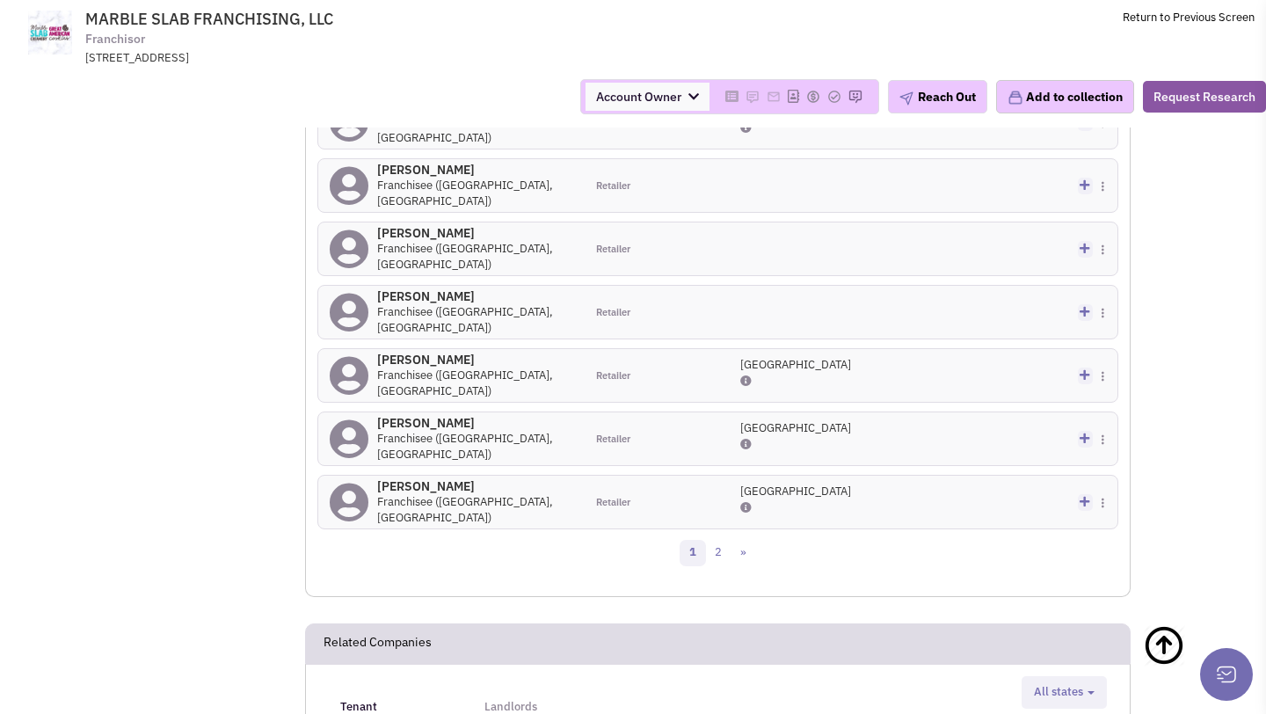
scroll to position [1678, 0]
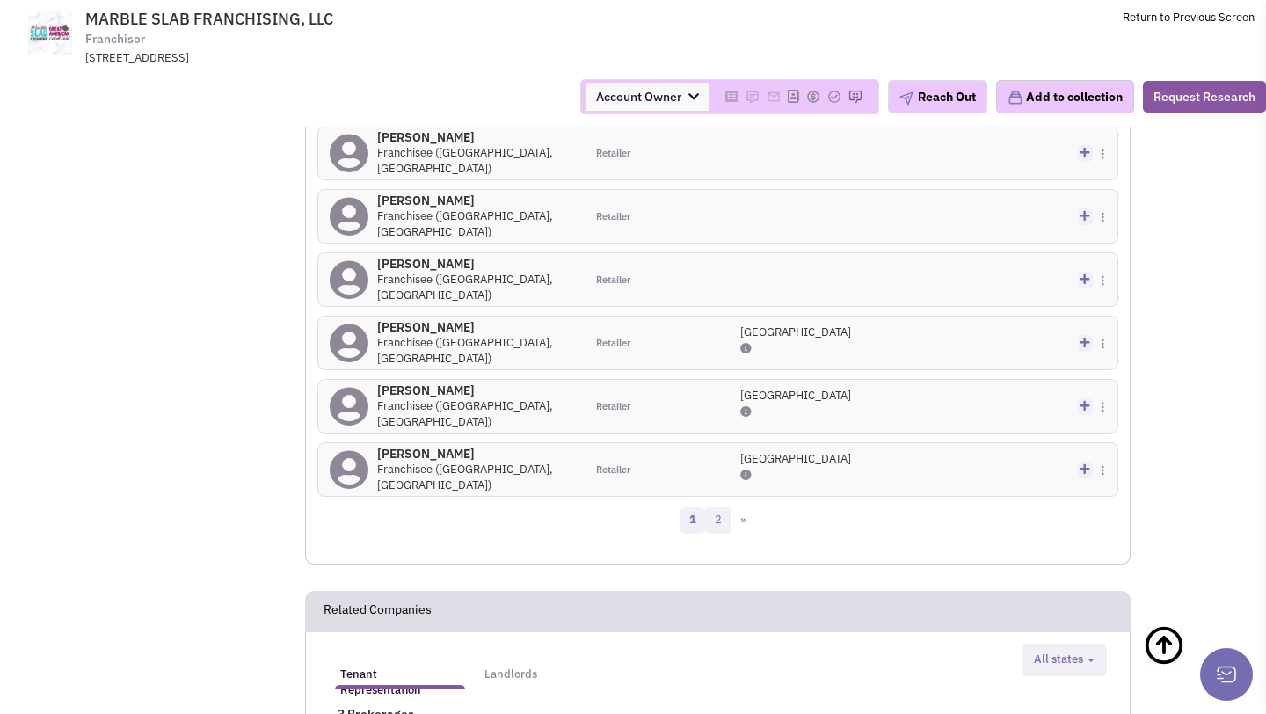
click at [715, 520] on link "2" at bounding box center [718, 520] width 26 height 26
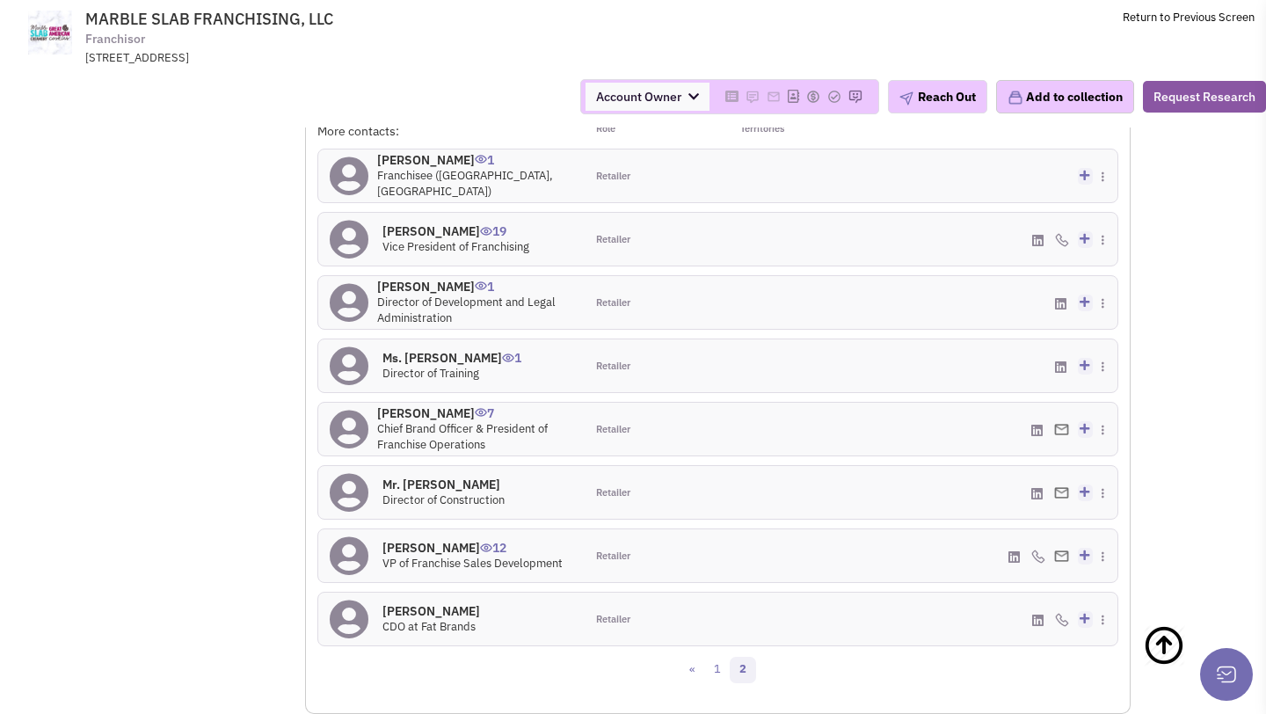
scroll to position [1404, 0]
click at [420, 233] on h4 "[PERSON_NAME] 19" at bounding box center [456, 230] width 147 height 16
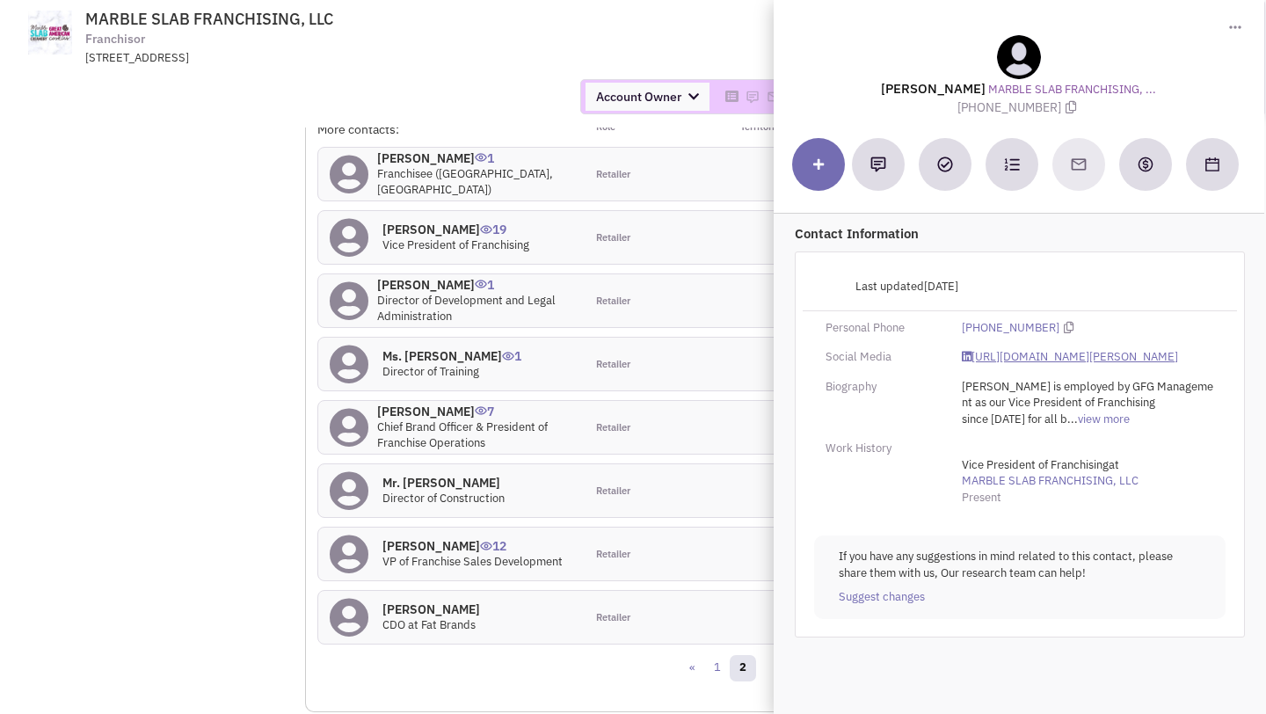
click at [993, 360] on link "[URL][DOMAIN_NAME][PERSON_NAME]" at bounding box center [1071, 357] width 216 height 17
click at [466, 110] on div "Account Owner Account Owner [PERSON_NAME] [PERSON_NAME] [PERSON_NAME] [PERSON_N…" at bounding box center [633, 96] width 1289 height 35
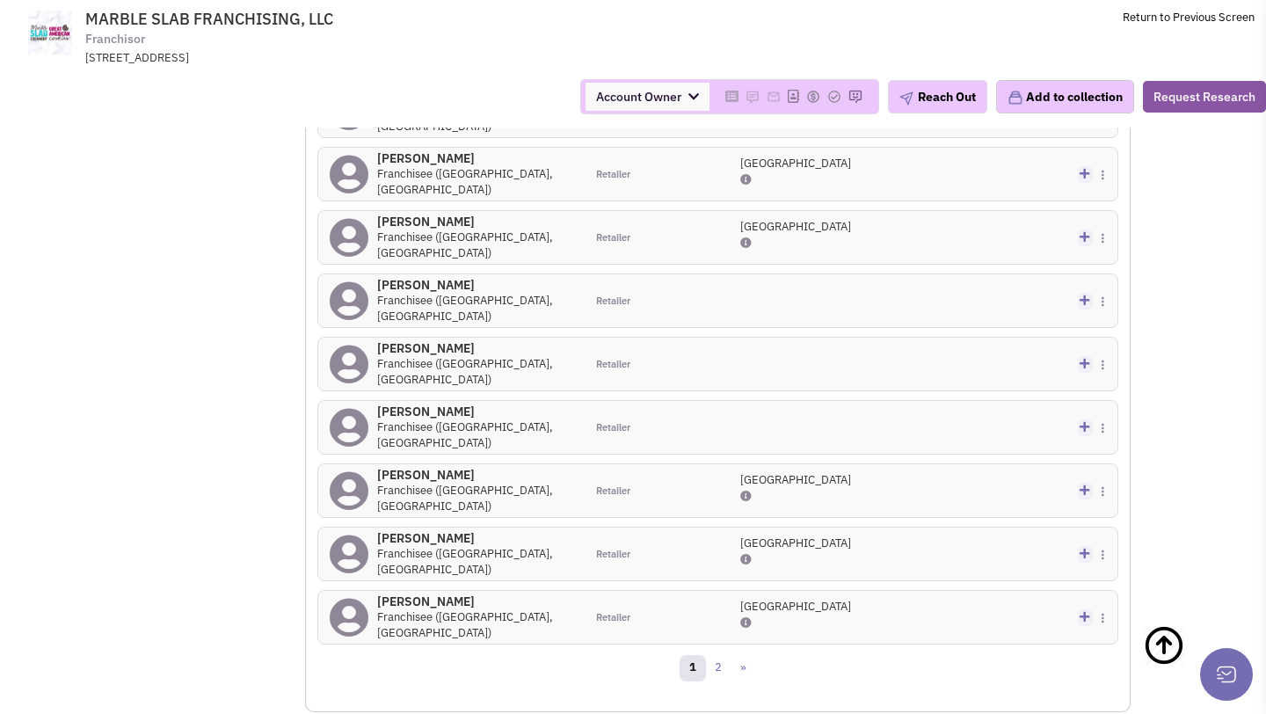
scroll to position [1649, 0]
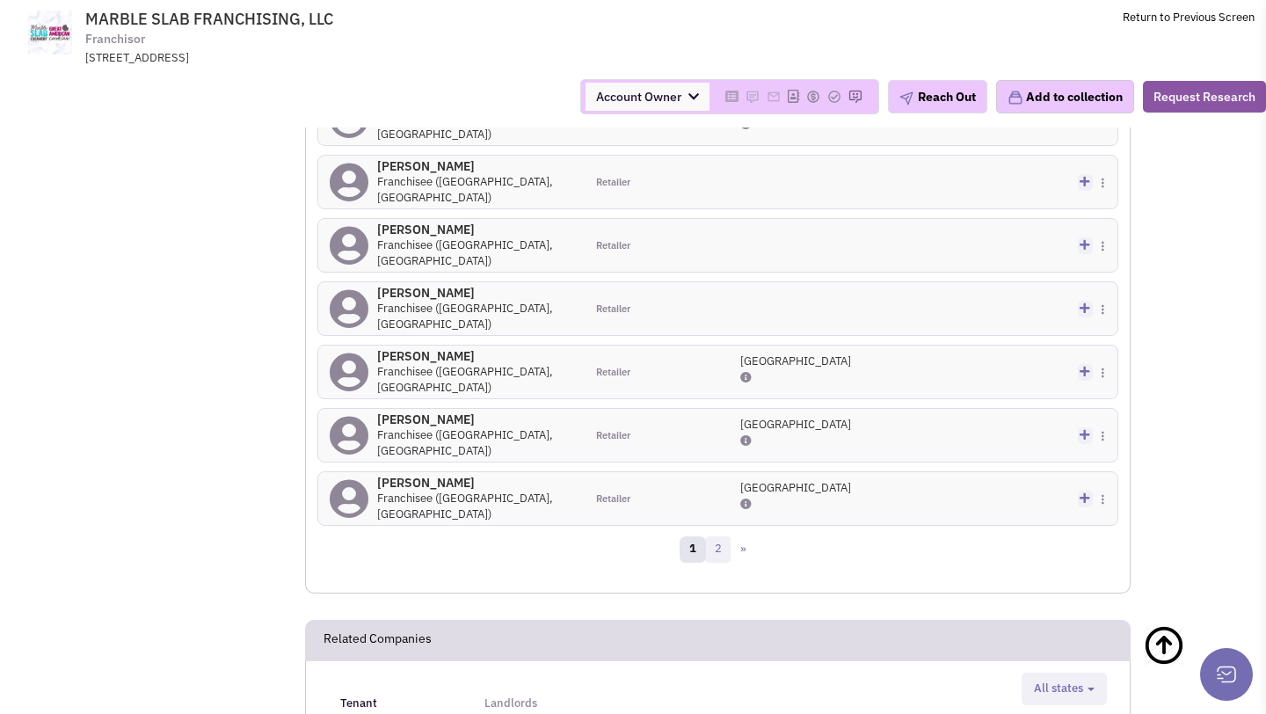
click at [720, 552] on link "2" at bounding box center [718, 549] width 26 height 26
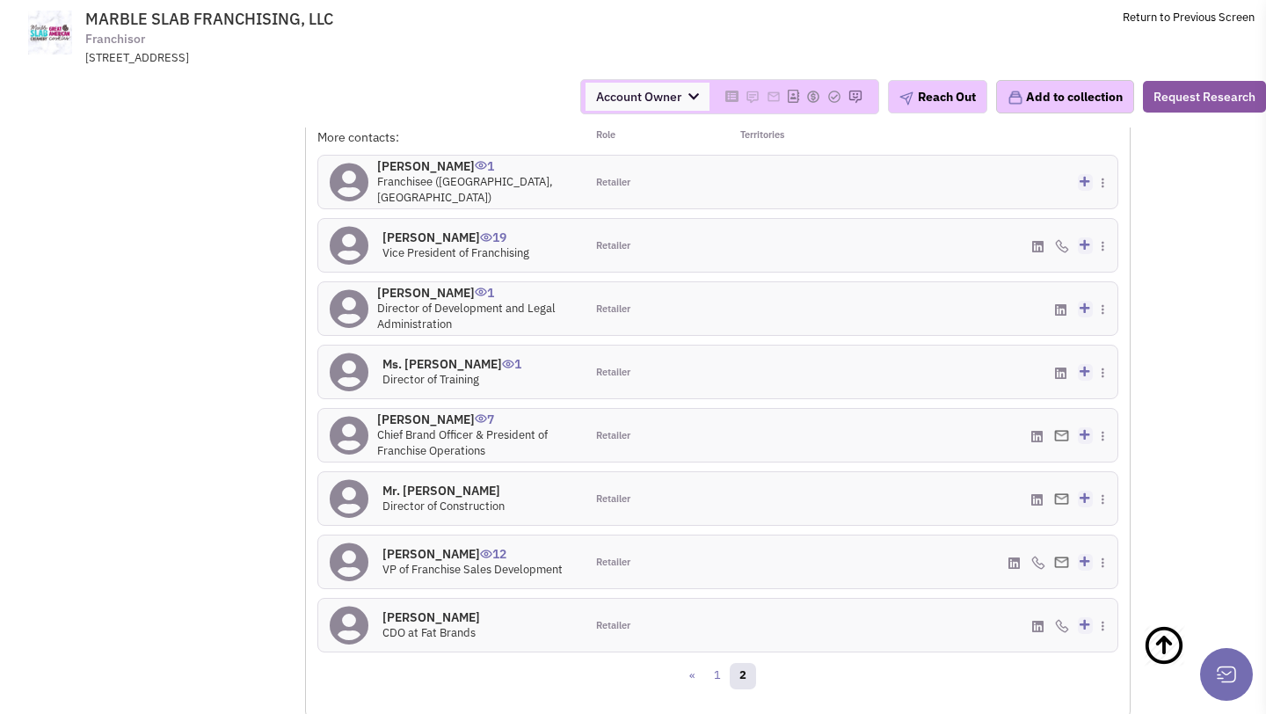
scroll to position [1407, 0]
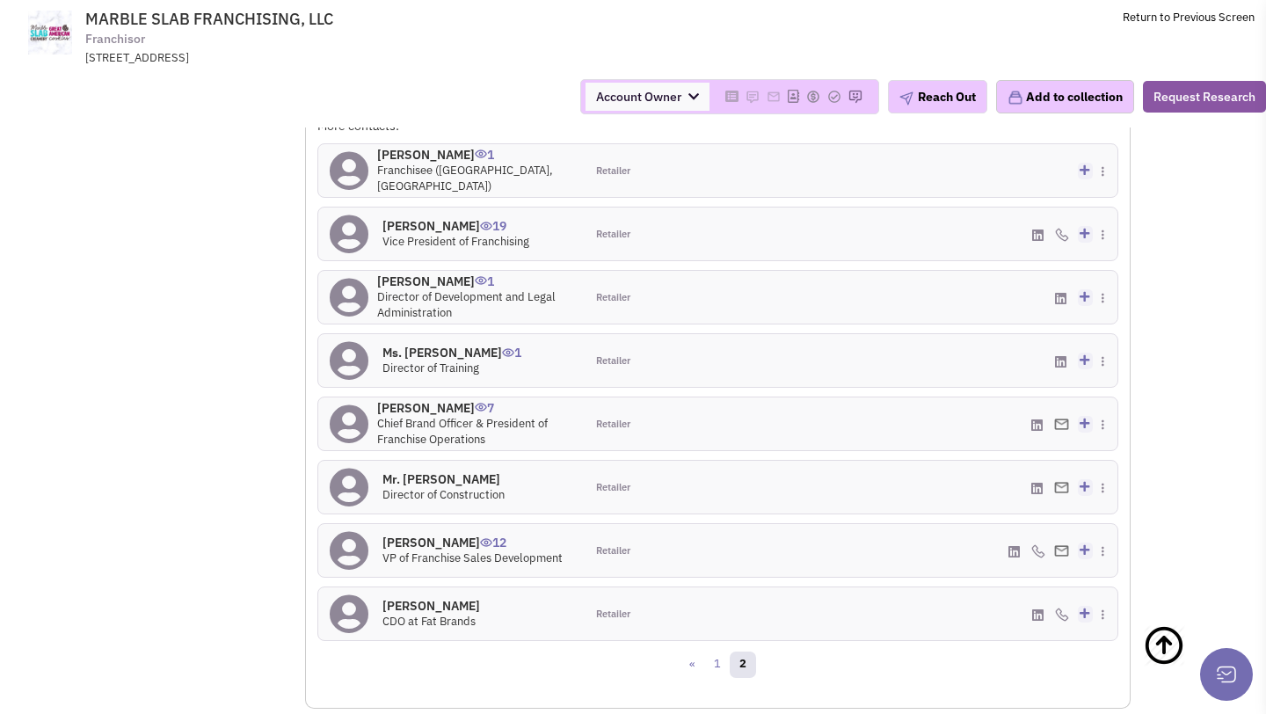
click at [427, 541] on h4 "Kim Rogers 12" at bounding box center [473, 543] width 180 height 16
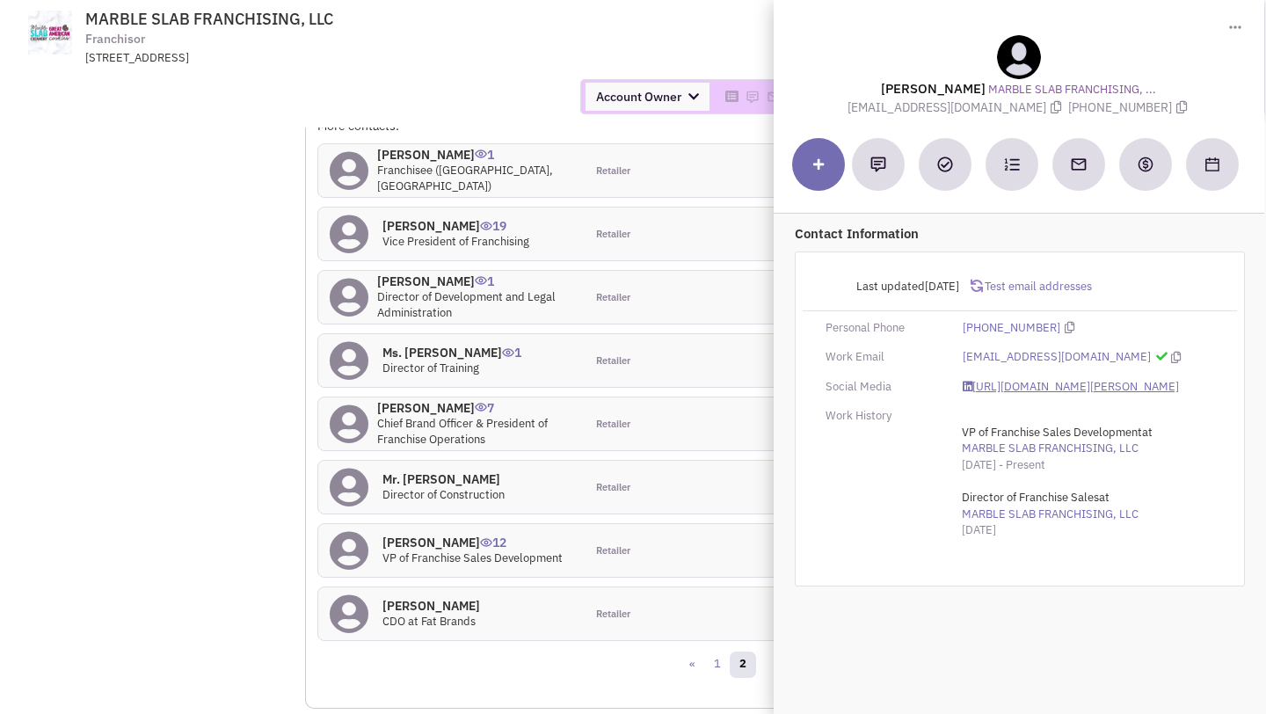
click at [1012, 388] on link "https://www.linkedin.com/in/kim-rogers-30761aa/" at bounding box center [1071, 387] width 216 height 17
drag, startPoint x: 884, startPoint y: 108, endPoint x: 1011, endPoint y: 108, distance: 127.5
click at [1011, 108] on span "krogers@fatbrands.com" at bounding box center [958, 107] width 221 height 16
copy span "krogers@fatbrands.com"
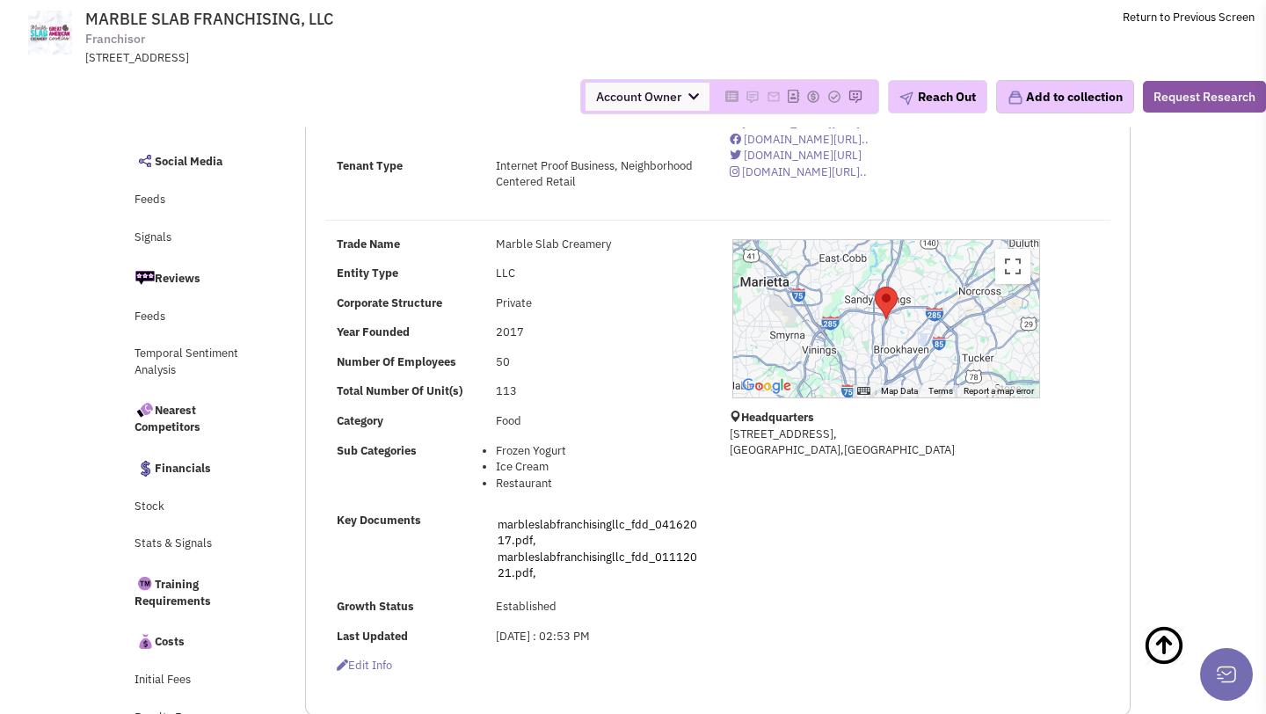
scroll to position [0, 0]
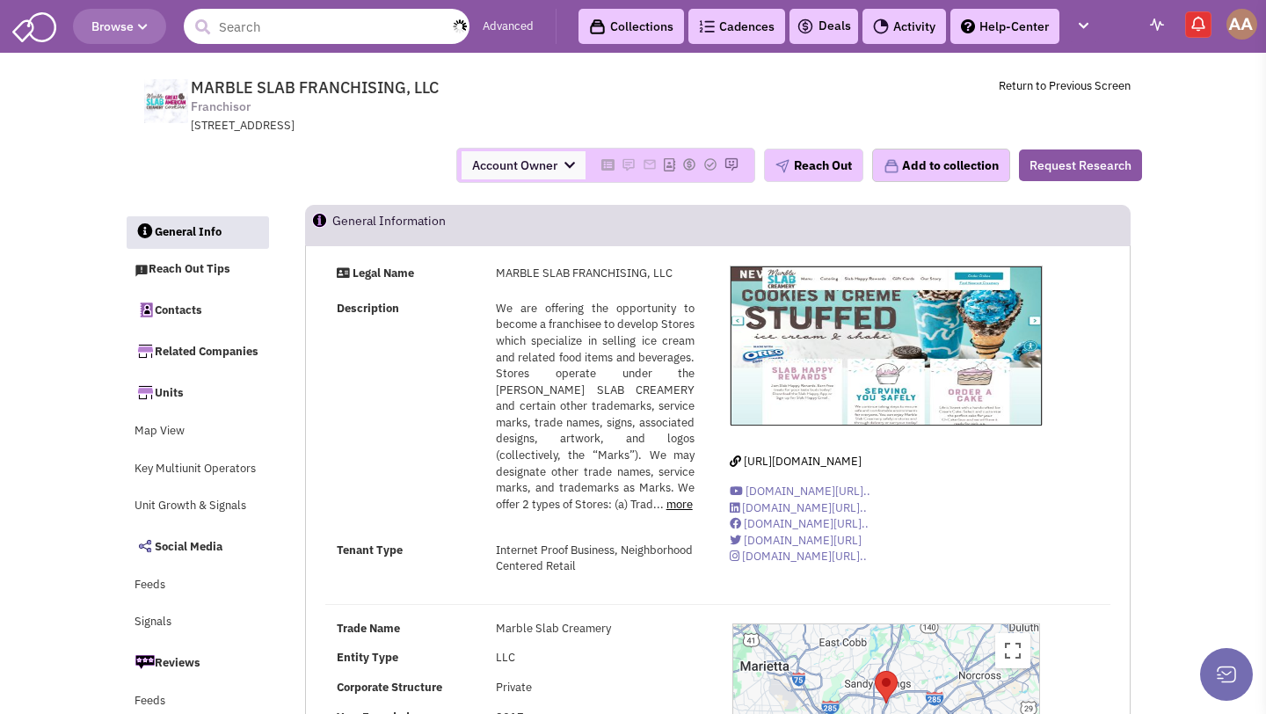
click at [279, 22] on input "text" at bounding box center [327, 26] width 286 height 35
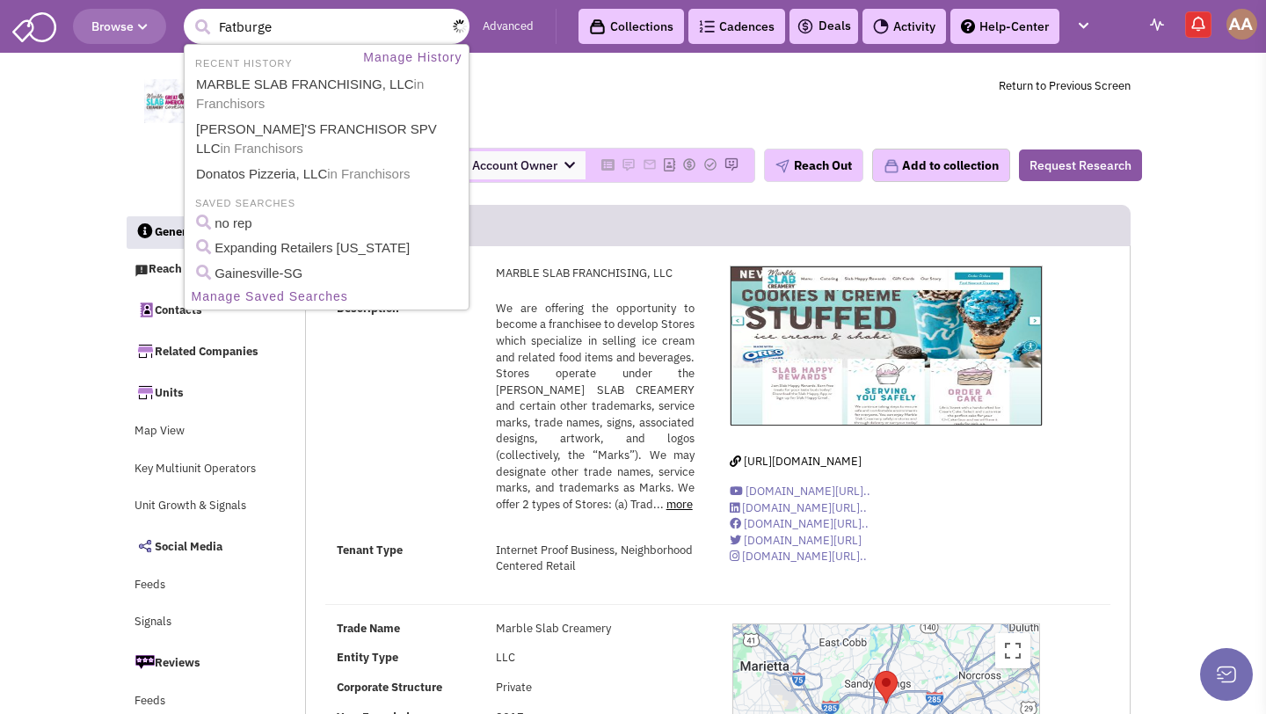
type input "Fatburger"
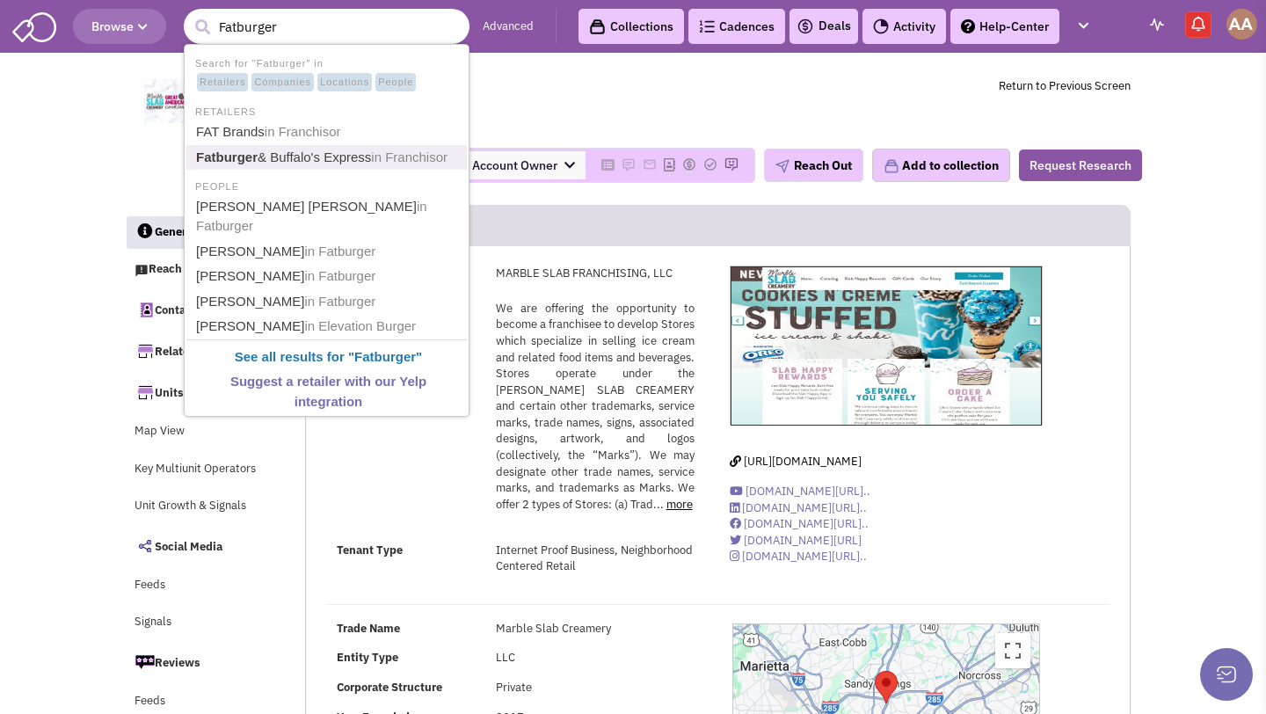
click at [278, 160] on link "Fatburger & Buffalo's Express in Franchisor" at bounding box center [328, 158] width 275 height 24
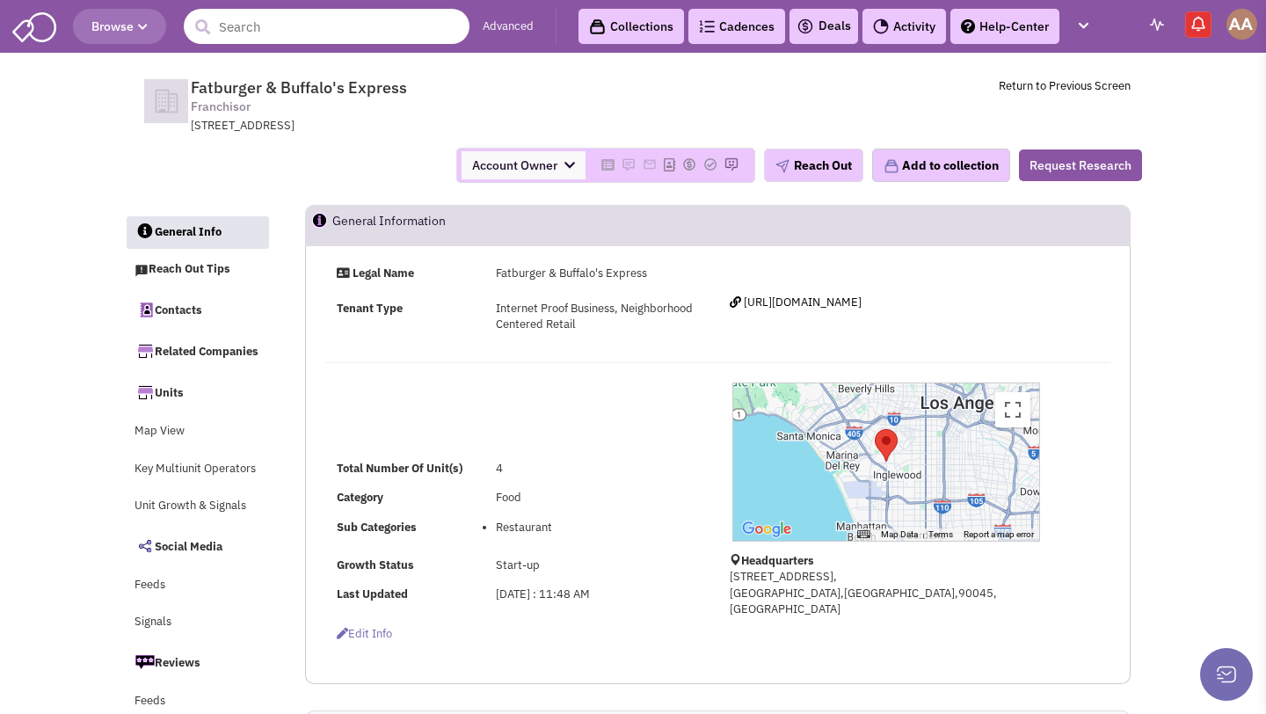
click at [292, 25] on input "text" at bounding box center [327, 26] width 286 height 35
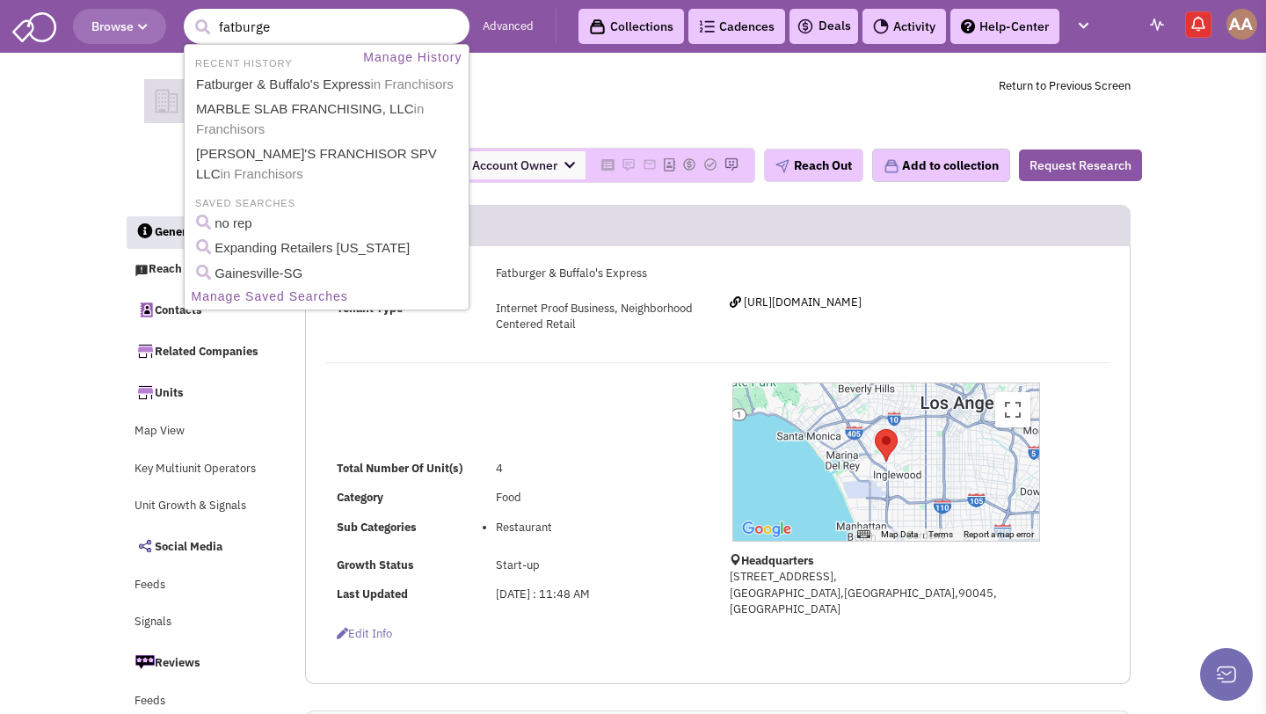
type input "fatburger"
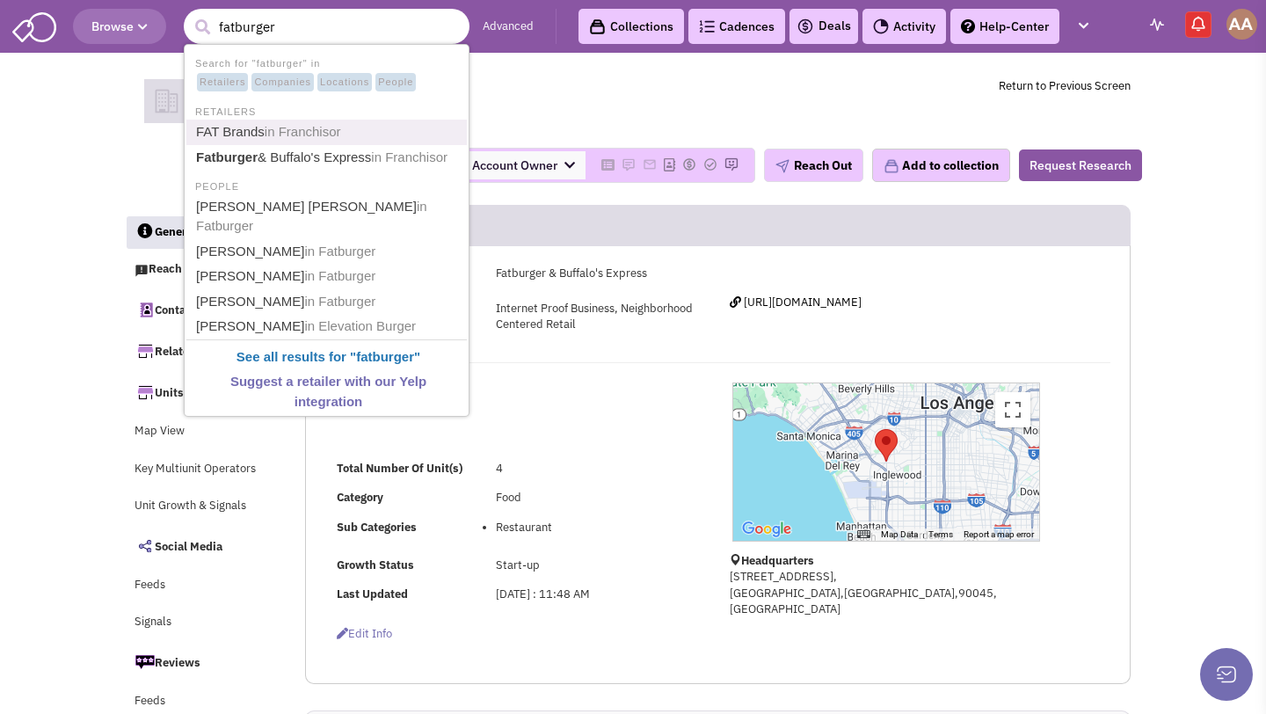
click at [302, 125] on span "in Franchisor" at bounding box center [303, 131] width 77 height 15
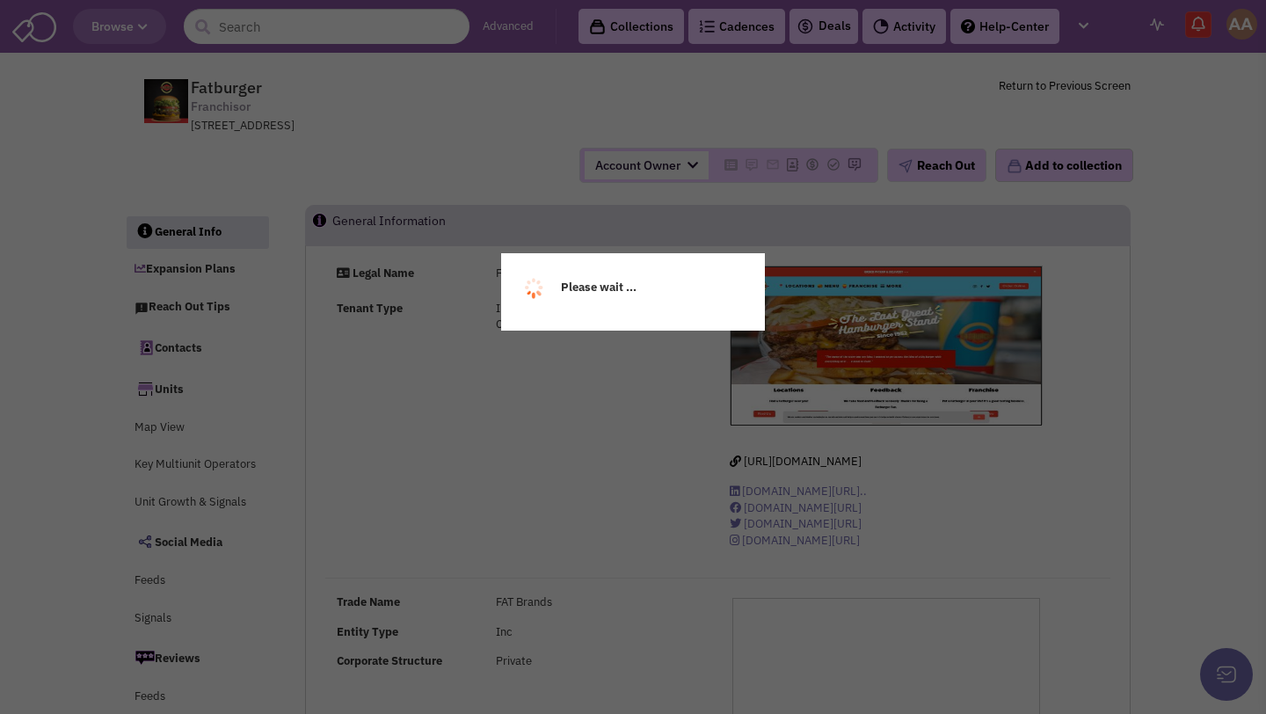
select select
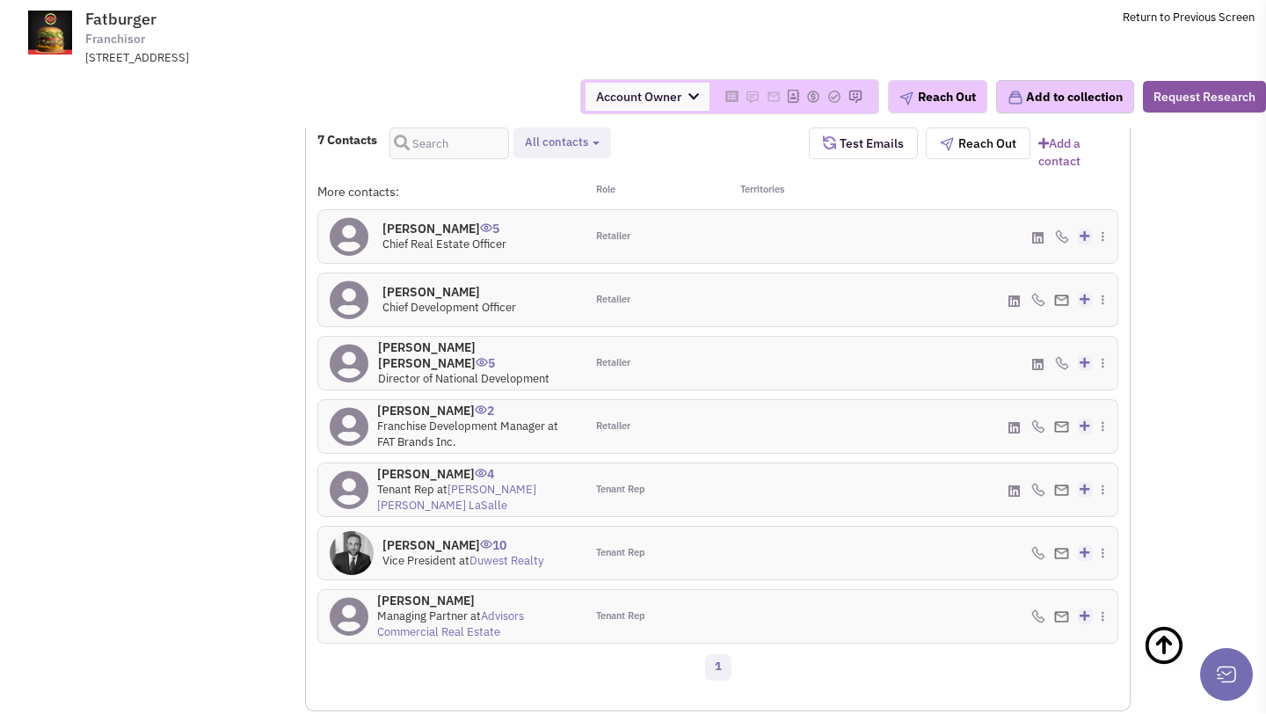
scroll to position [1631, 0]
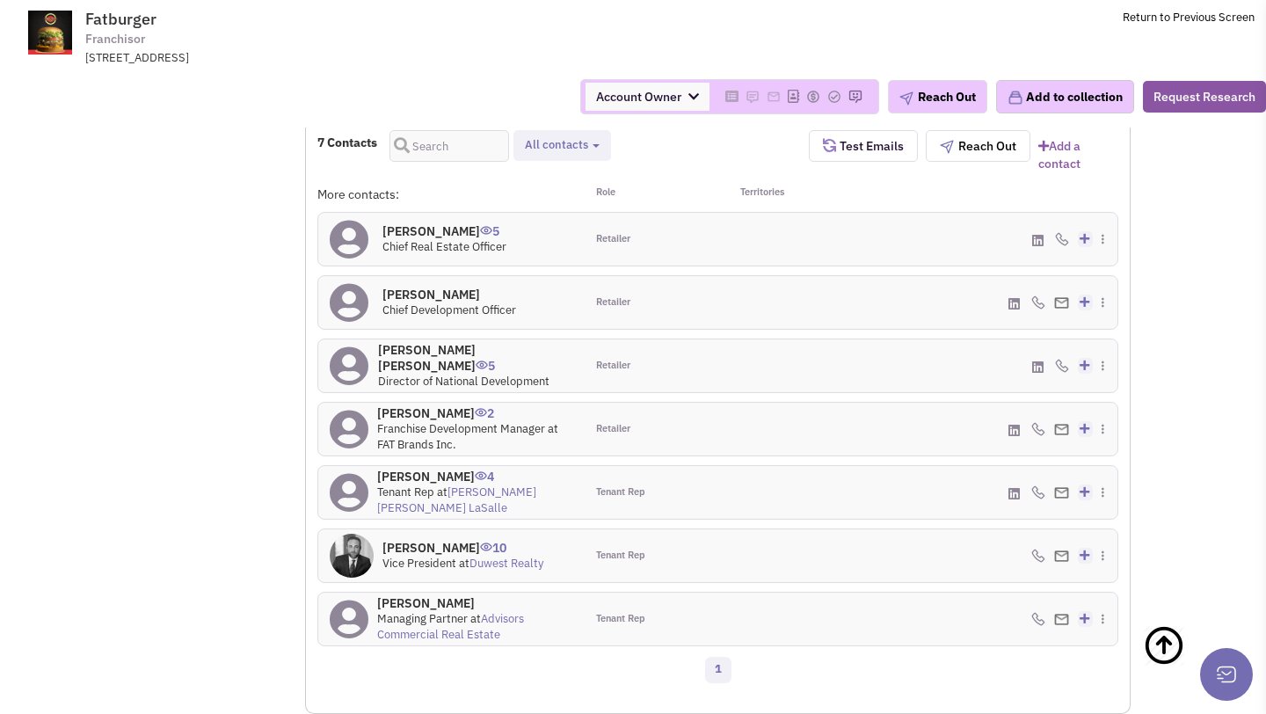
click at [458, 235] on h4 "[PERSON_NAME] 5" at bounding box center [445, 231] width 124 height 16
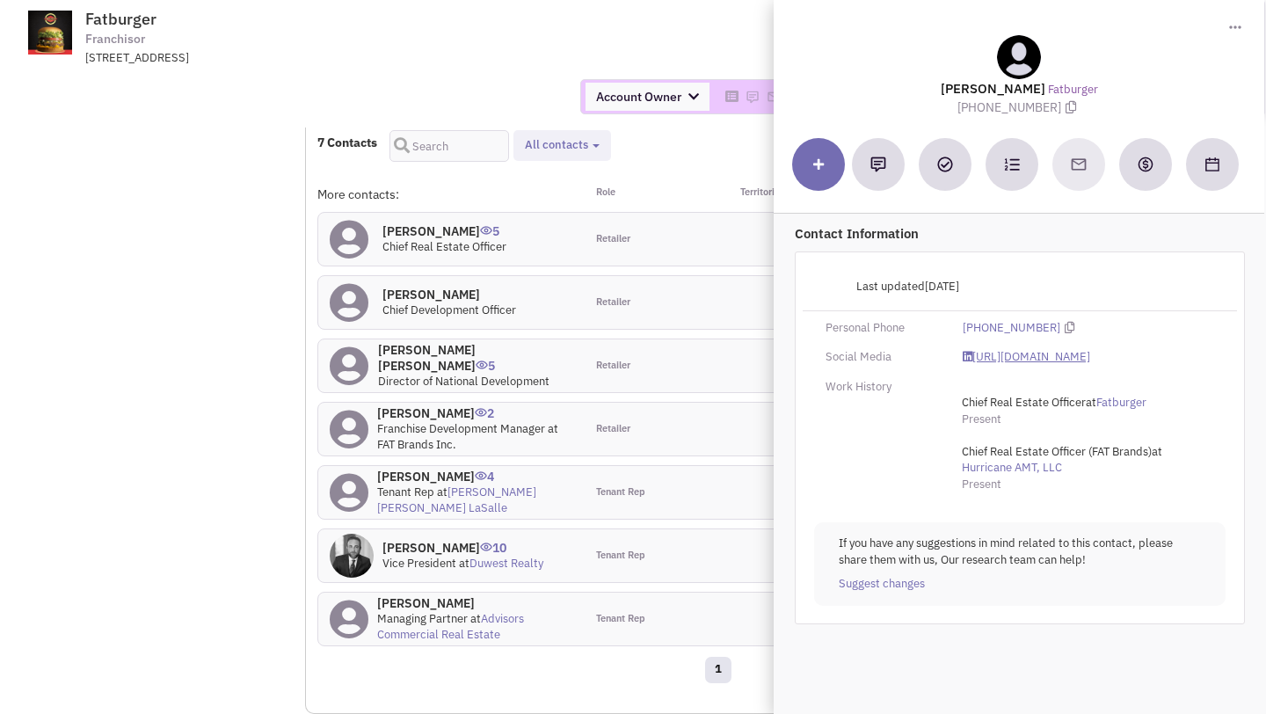
click at [1000, 355] on link "[URL][DOMAIN_NAME]" at bounding box center [1027, 357] width 128 height 17
click at [489, 60] on div "9720 Wilshire Blvd, Suite 500, Beverly Hills, CA, 90212" at bounding box center [314, 58] width 459 height 17
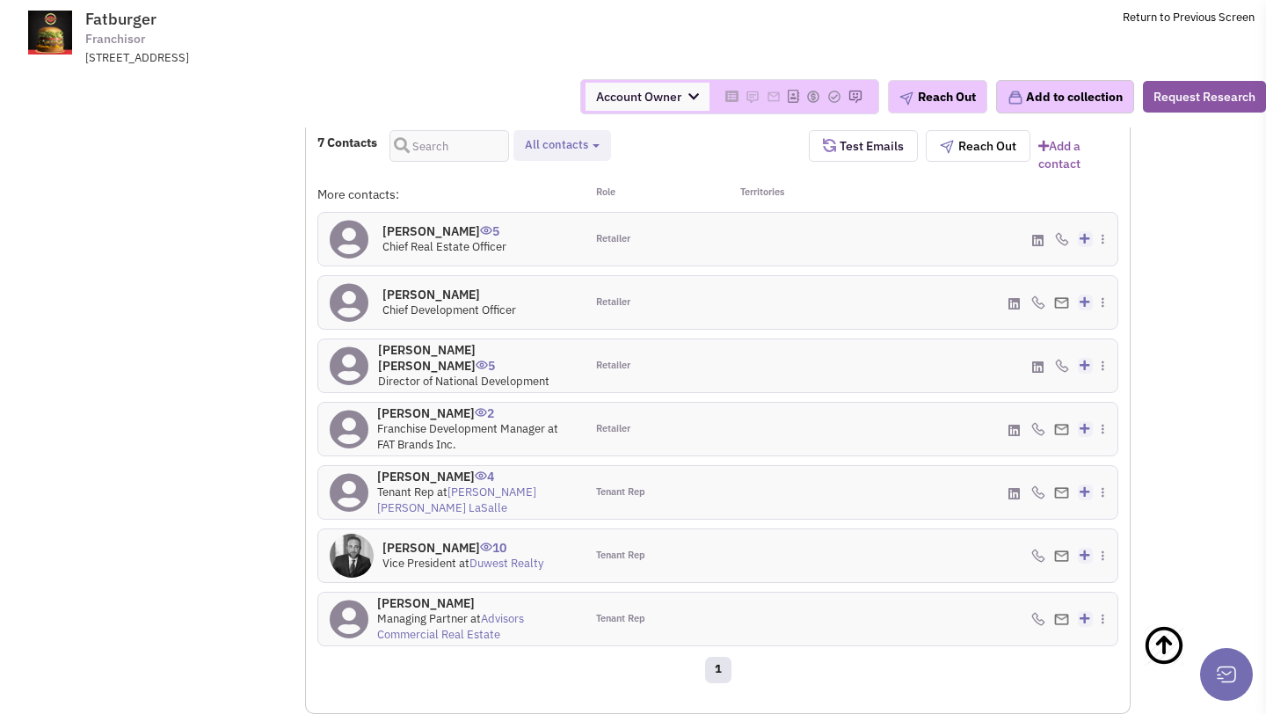
click at [432, 362] on h4 "Yogesh Dave 5" at bounding box center [475, 358] width 195 height 32
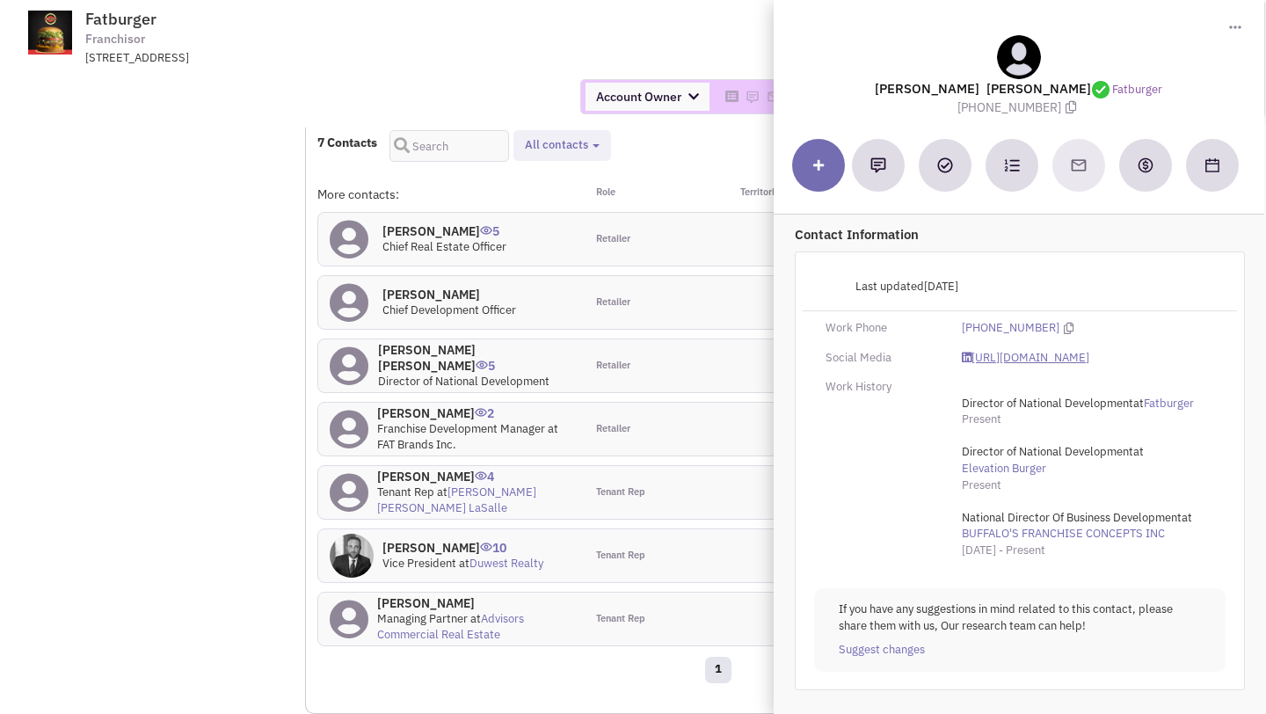
click at [1018, 355] on link "https://www.linkedin.com/in/yogeshdave1/" at bounding box center [1027, 358] width 128 height 17
drag, startPoint x: 965, startPoint y: 111, endPoint x: 1052, endPoint y: 111, distance: 87.1
click at [1052, 111] on span "(310) 319-1850" at bounding box center [1019, 107] width 123 height 16
copy span "(310) 319-1850"
click at [1090, 54] on div at bounding box center [1019, 57] width 450 height 44
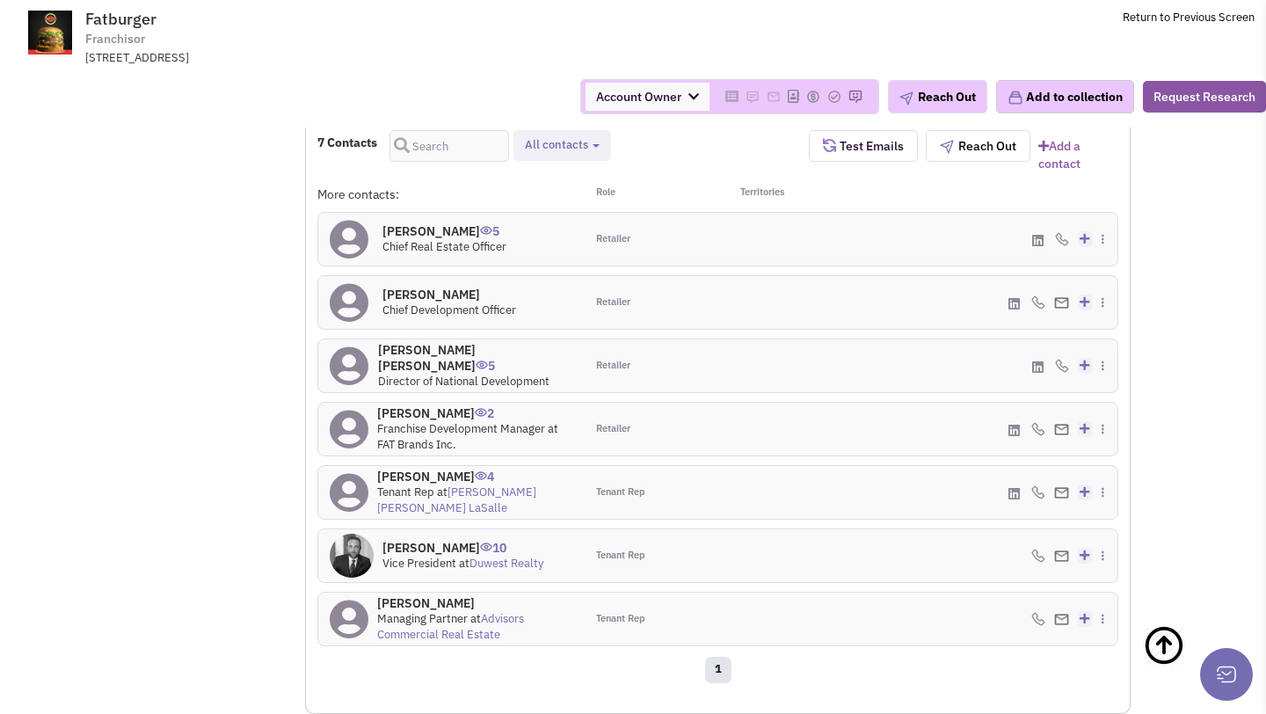
click at [444, 554] on h4 "Mr. Ryan Fuqua 10" at bounding box center [463, 548] width 161 height 16
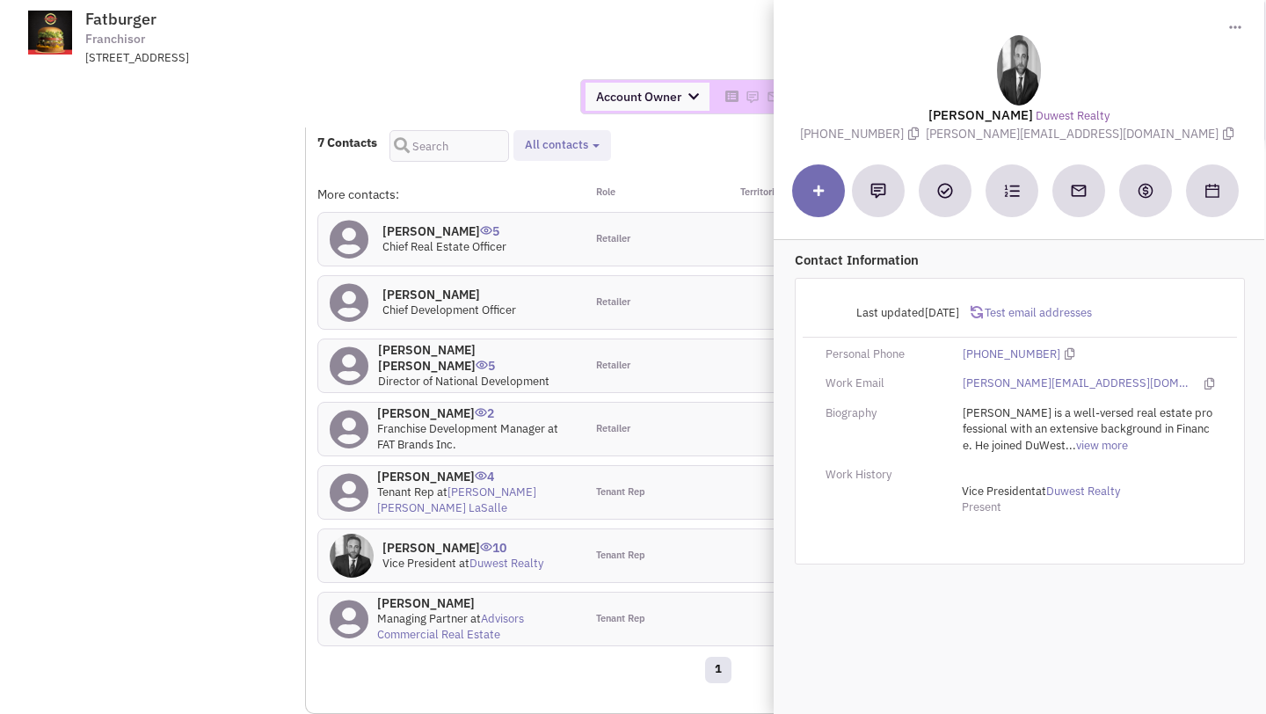
scroll to position [0, 0]
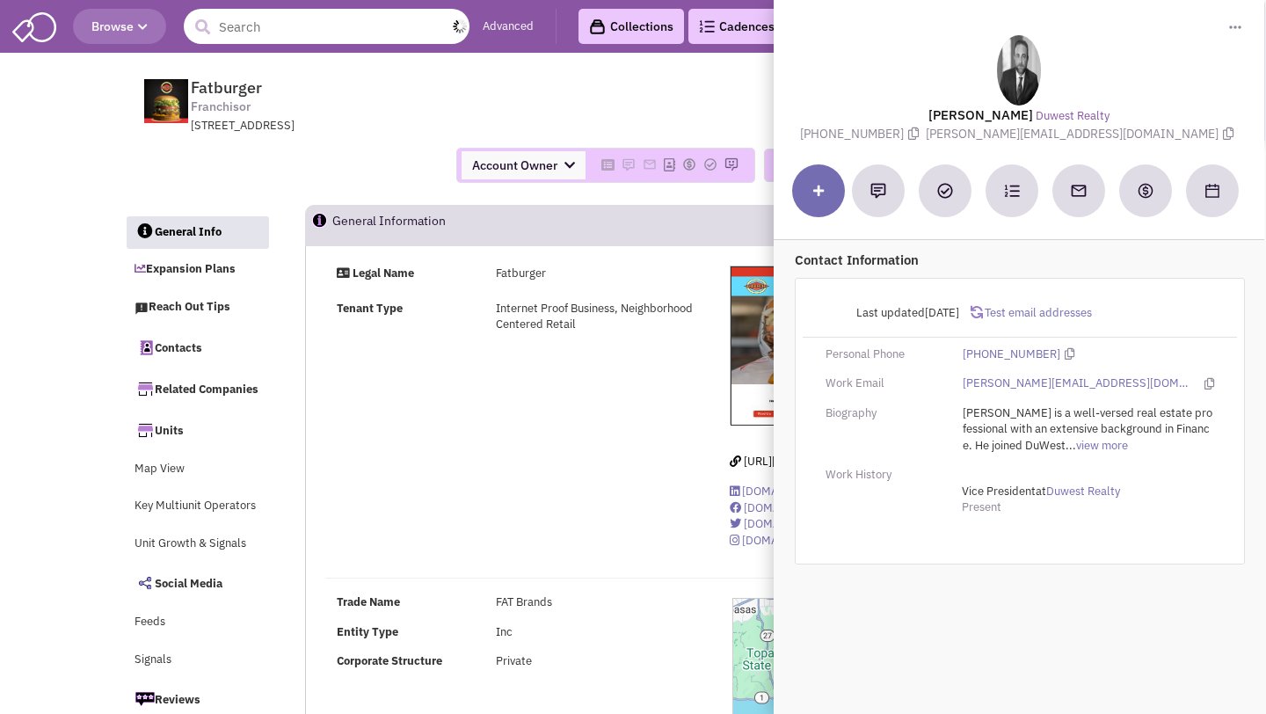
click at [383, 27] on input "text" at bounding box center [327, 26] width 286 height 35
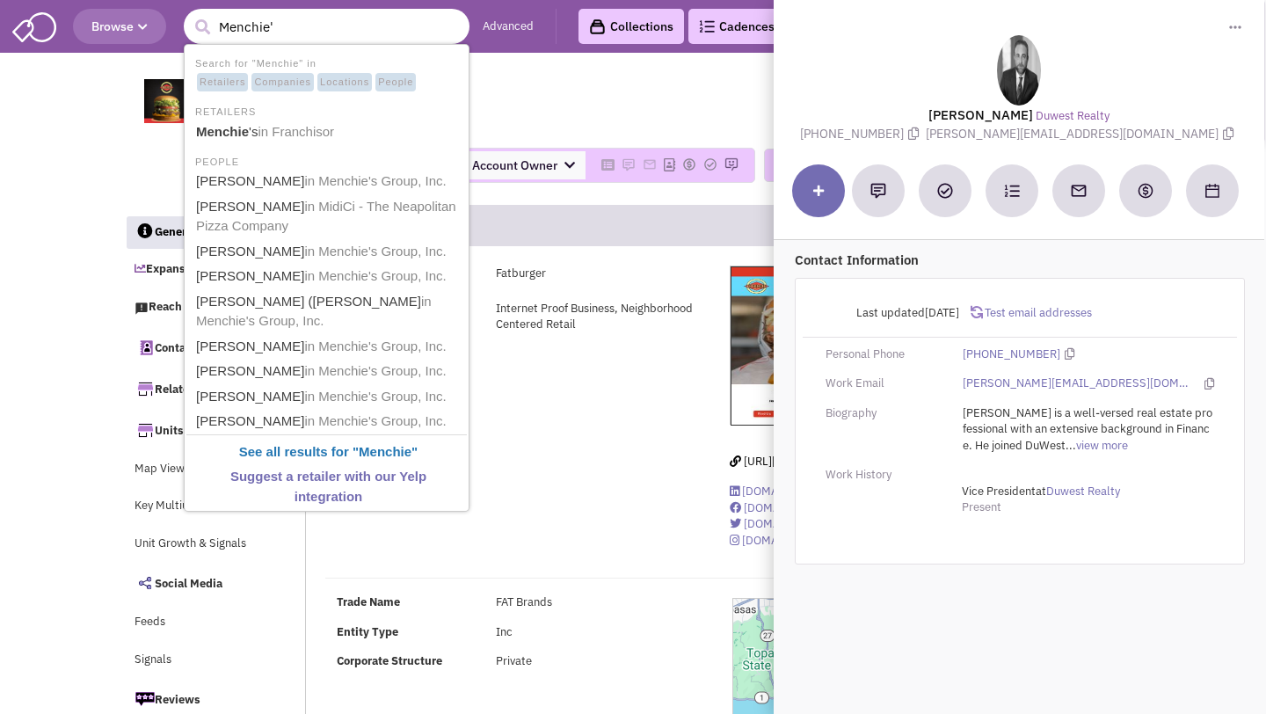
type input "Menchie's"
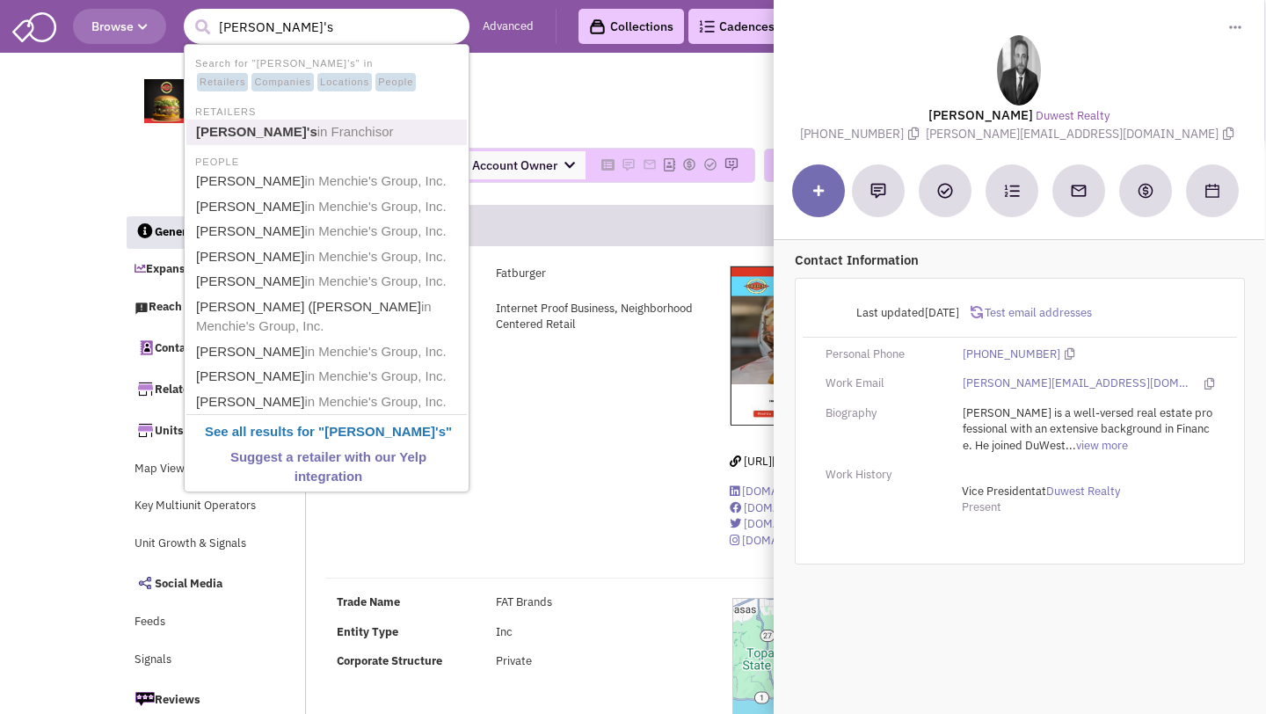
click at [317, 128] on span "in Franchisor" at bounding box center [355, 131] width 77 height 15
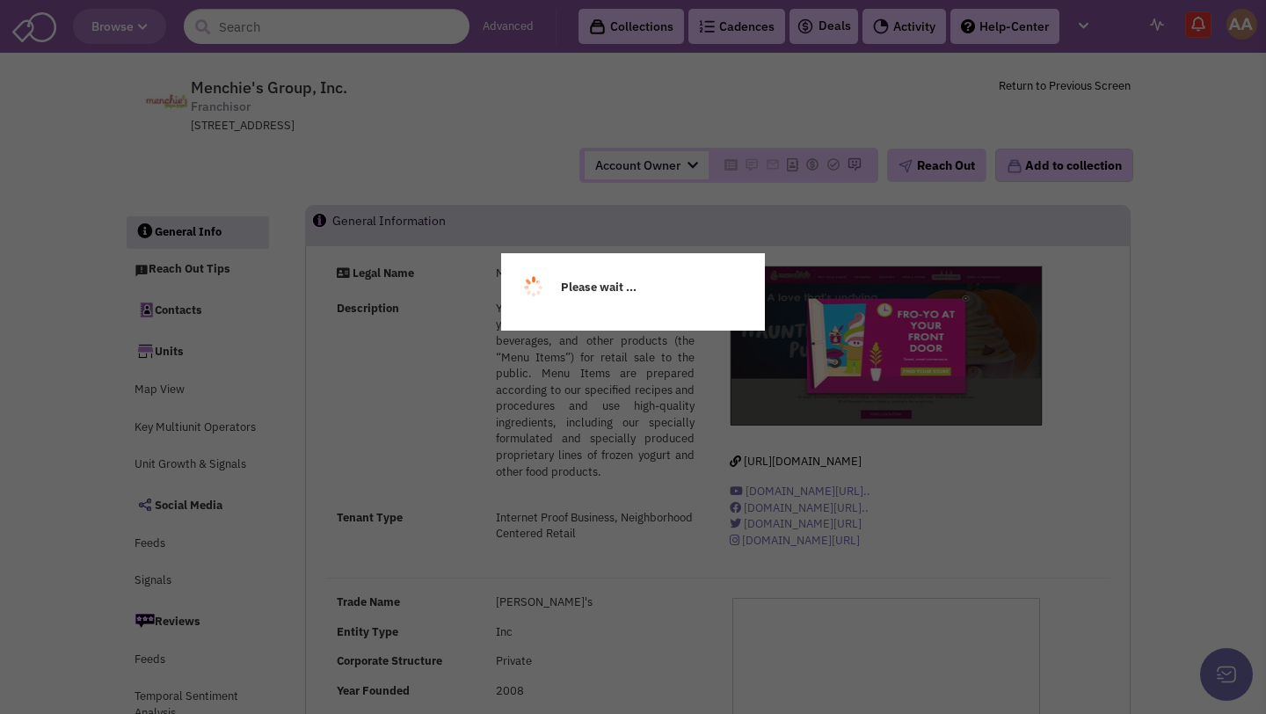
select select
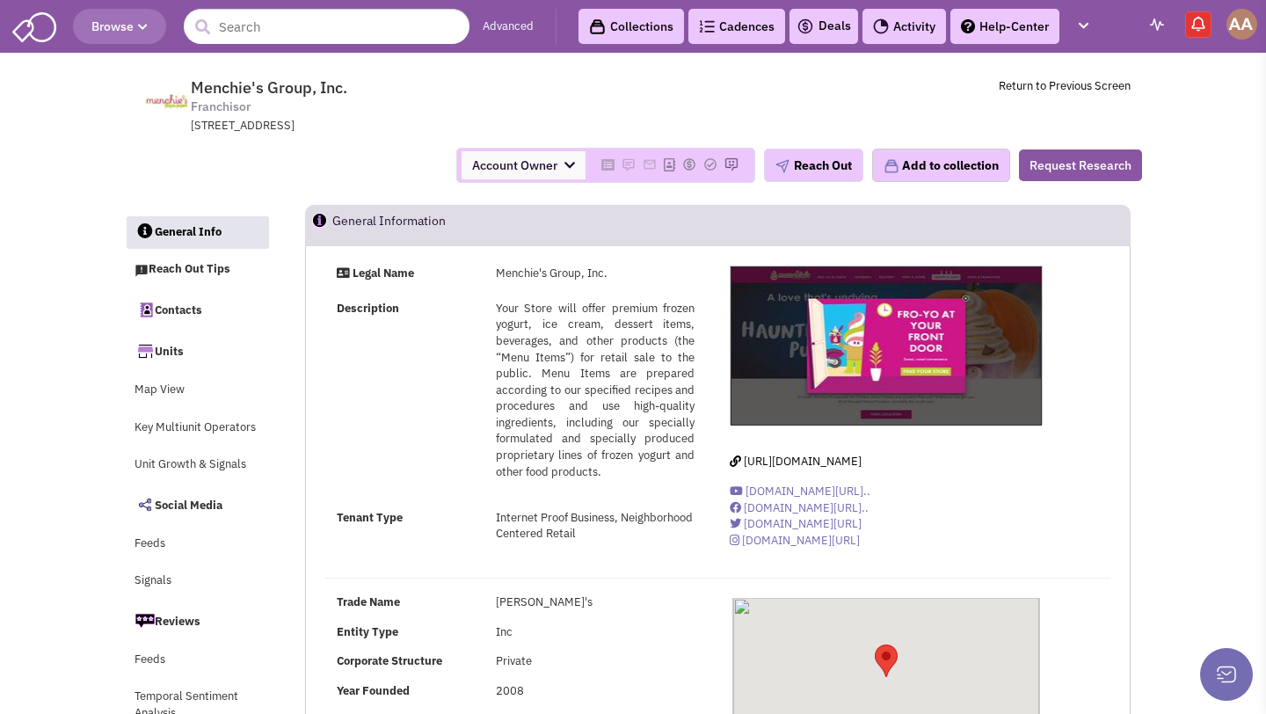
select select
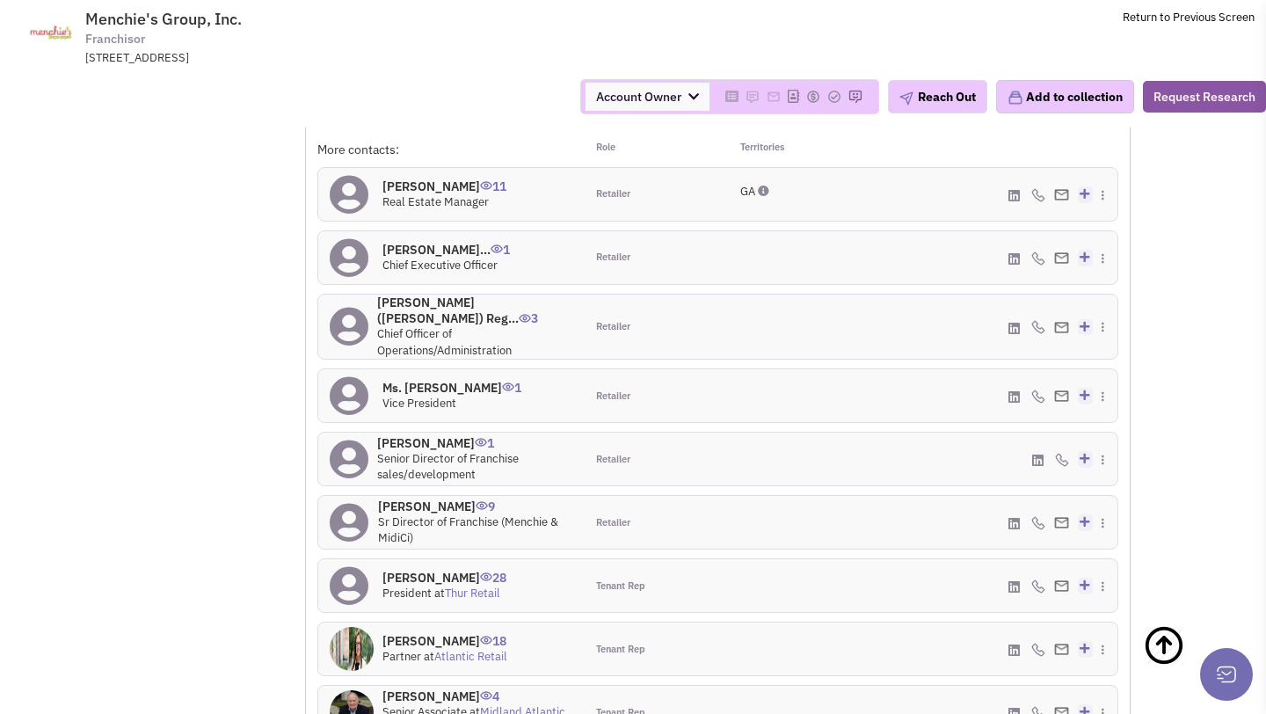
scroll to position [1345, 0]
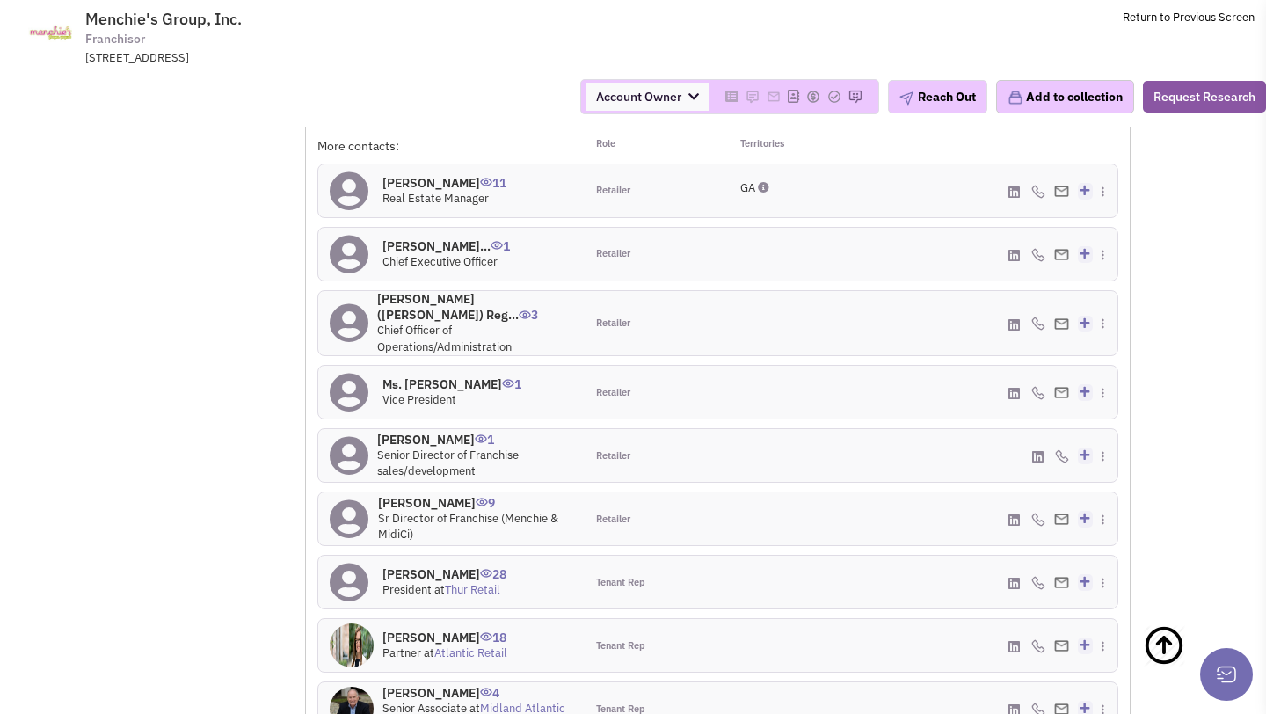
click at [407, 432] on h4 "[PERSON_NAME] 1" at bounding box center [475, 440] width 196 height 16
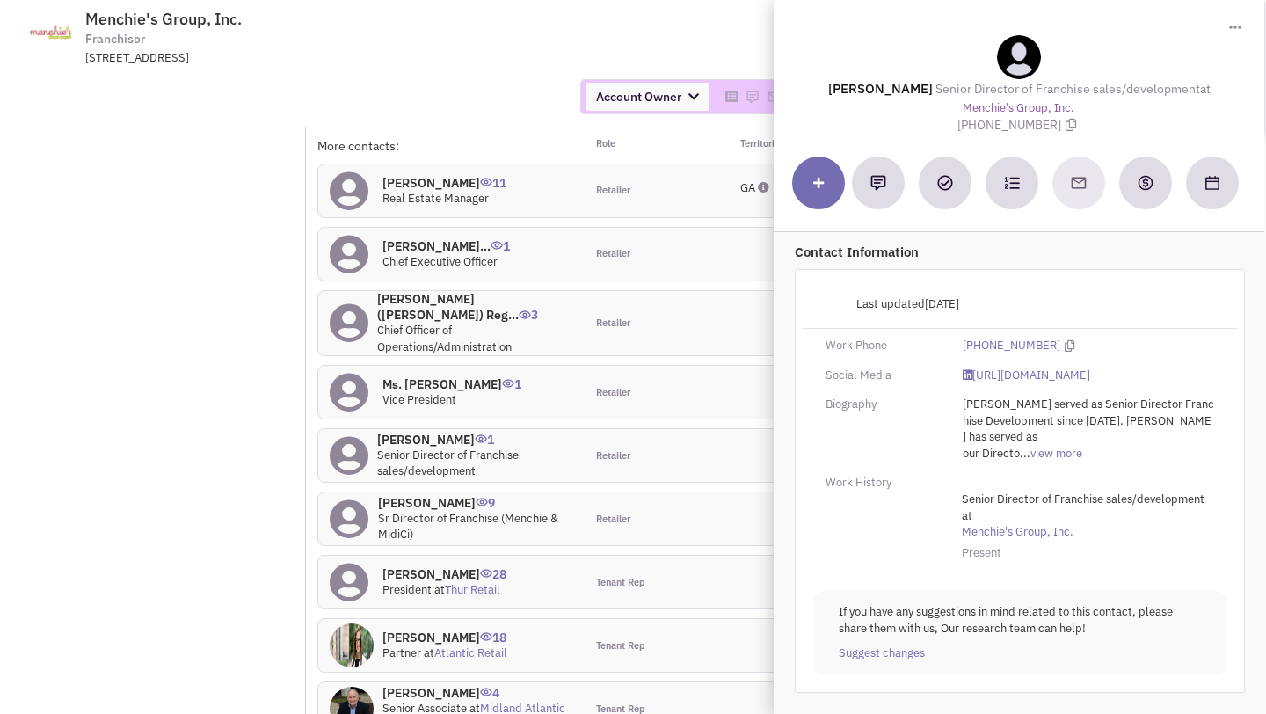
click at [507, 142] on div "More contacts:" at bounding box center [450, 146] width 267 height 18
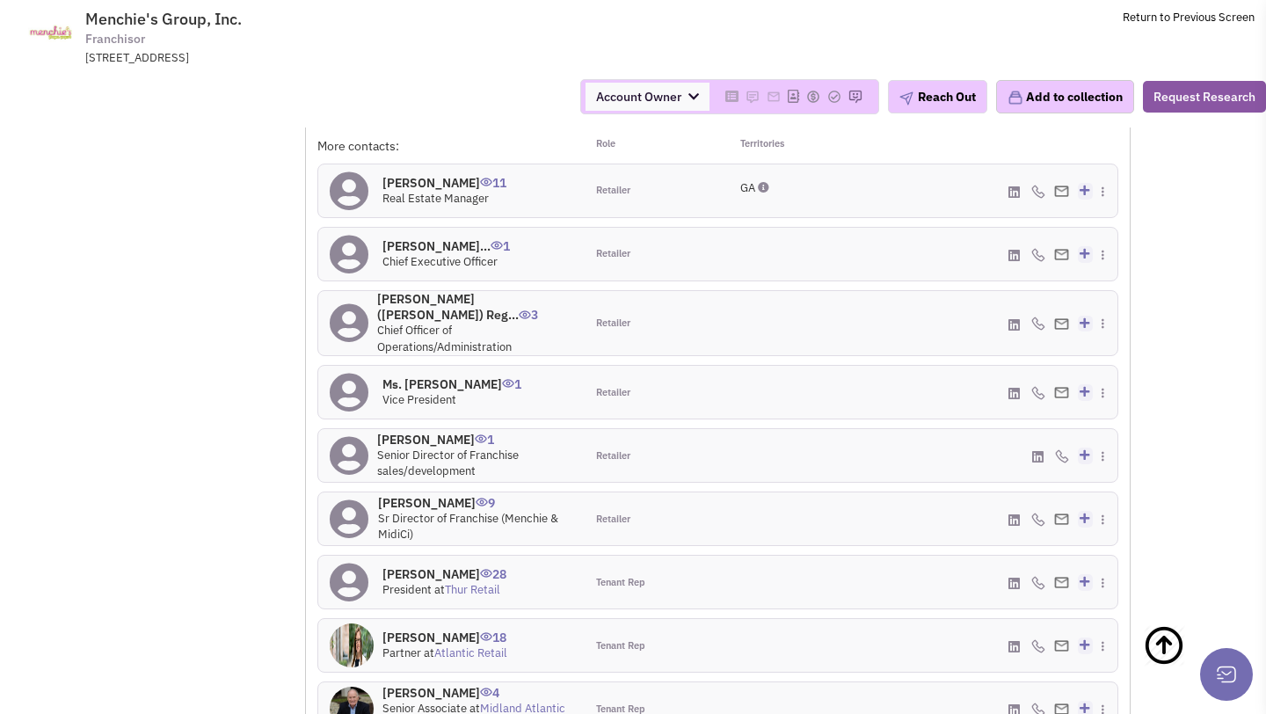
click at [449, 241] on h4 "[PERSON_NAME]... 1" at bounding box center [447, 246] width 128 height 16
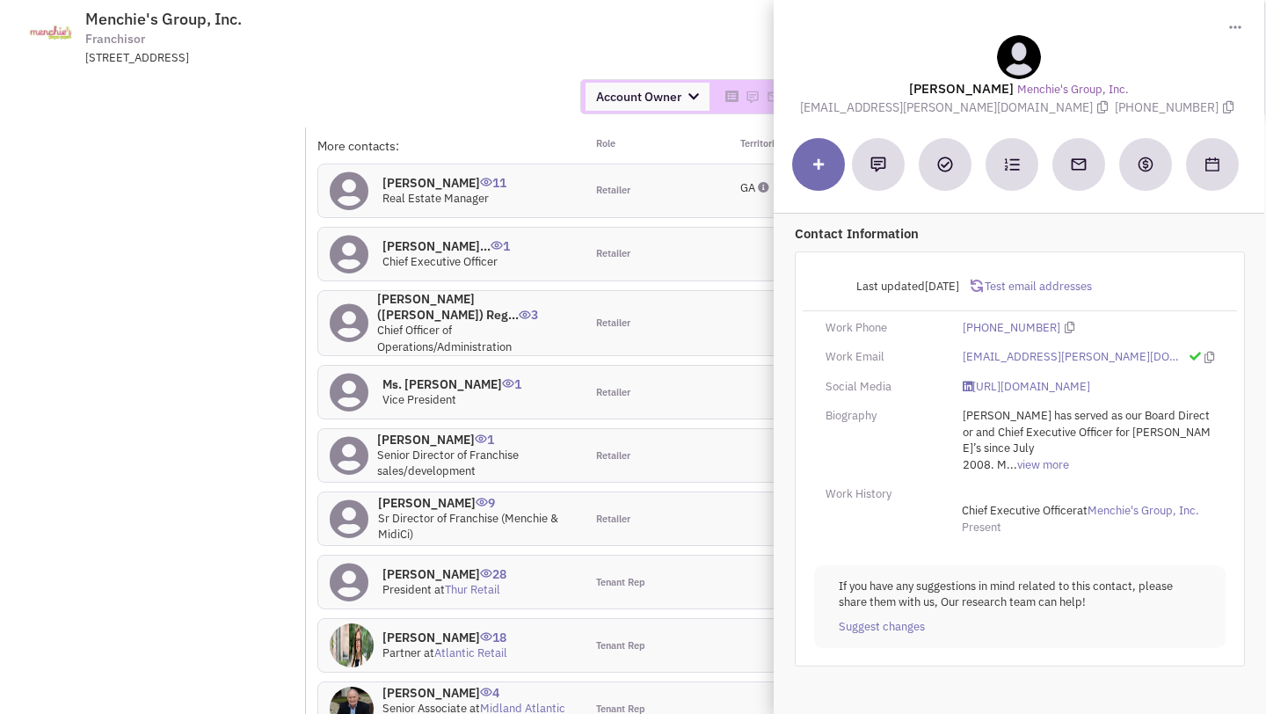
click at [494, 116] on div "Account Owner Account Owner [PERSON_NAME] [PERSON_NAME] [PERSON_NAME] [PERSON_N…" at bounding box center [633, 97] width 1289 height 62
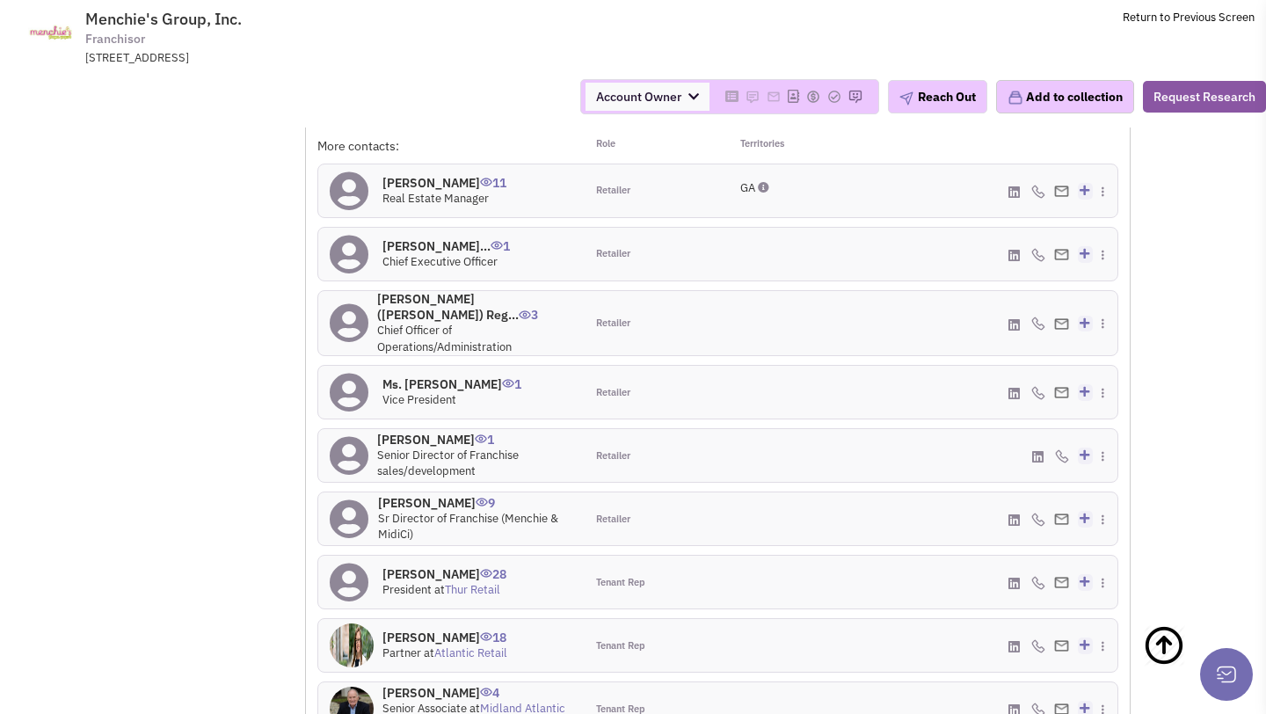
click at [454, 184] on h4 "[PERSON_NAME] 11" at bounding box center [445, 183] width 124 height 16
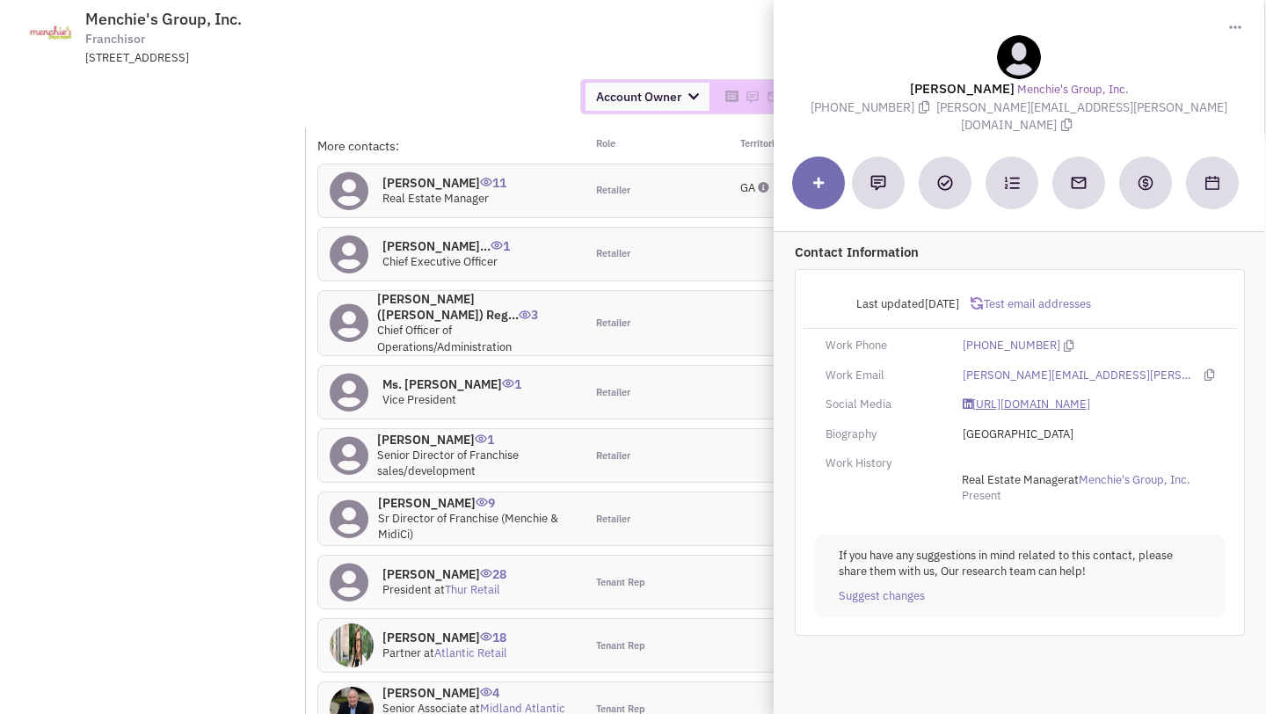
click at [998, 398] on link "[URL][DOMAIN_NAME]" at bounding box center [1027, 405] width 128 height 17
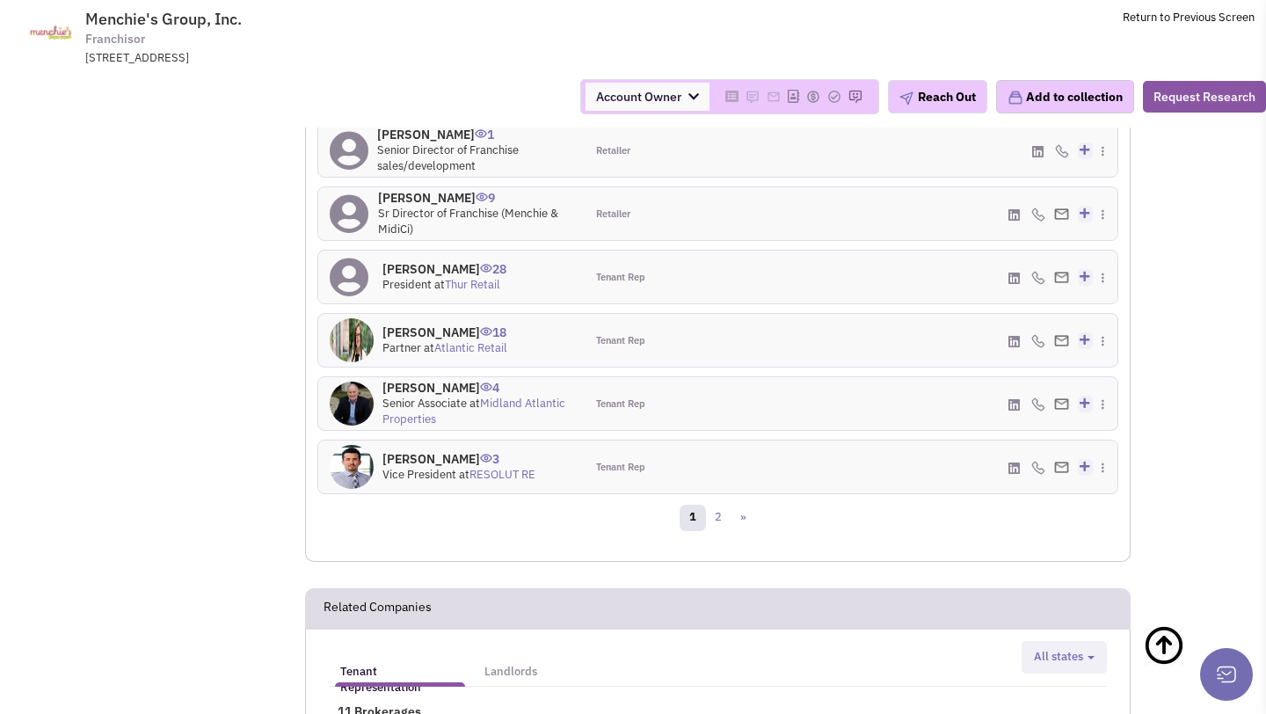
scroll to position [1653, 0]
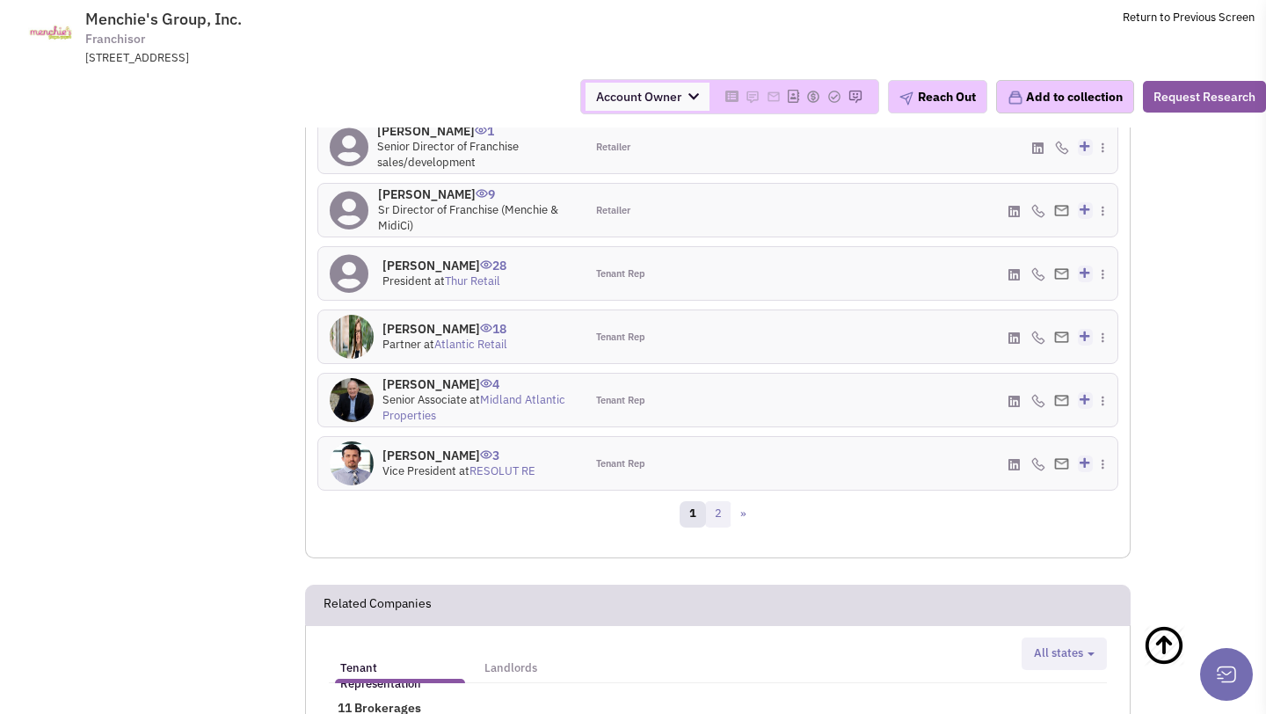
click at [711, 502] on link "2" at bounding box center [718, 514] width 26 height 26
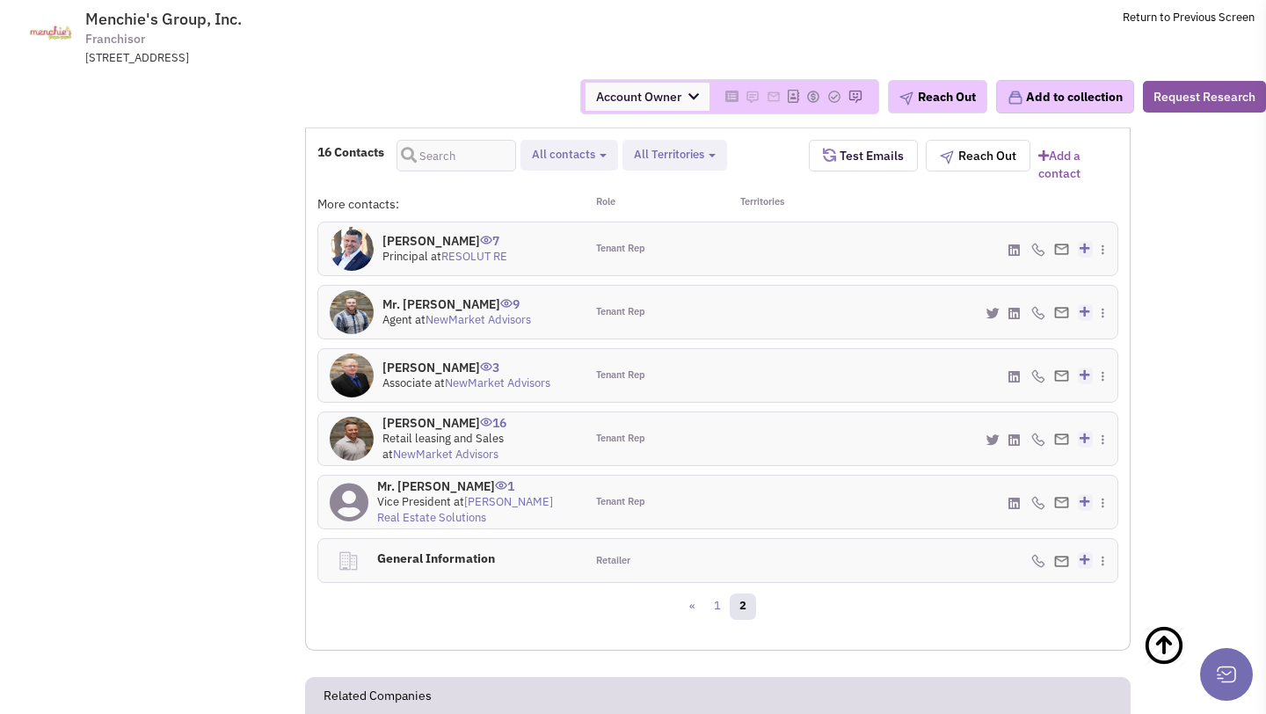
scroll to position [1369, 0]
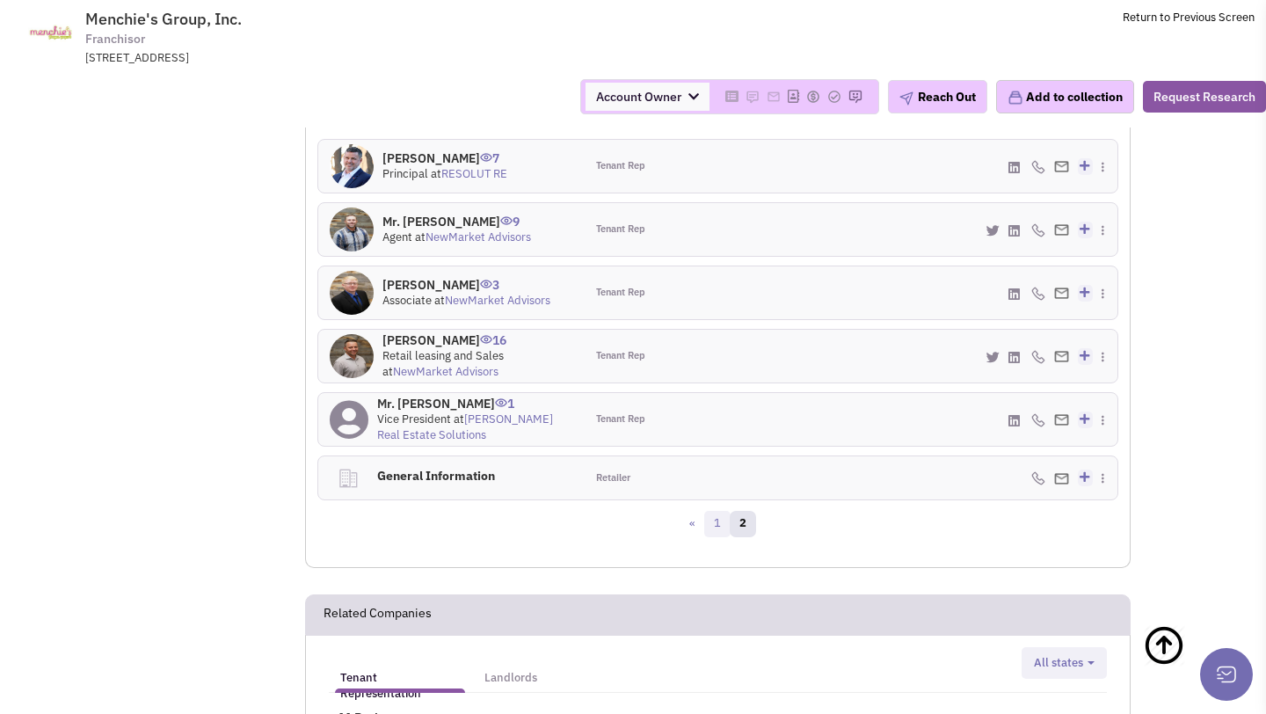
click at [719, 526] on link "1" at bounding box center [717, 524] width 26 height 26
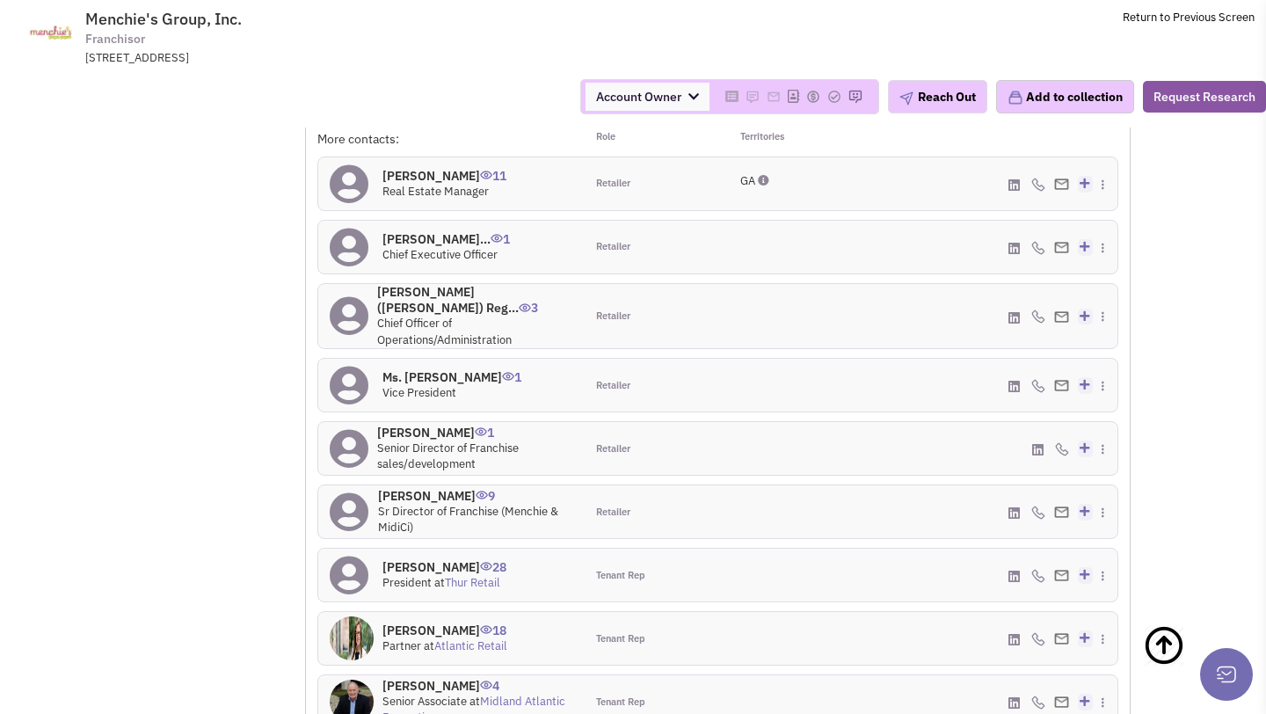
scroll to position [1345, 0]
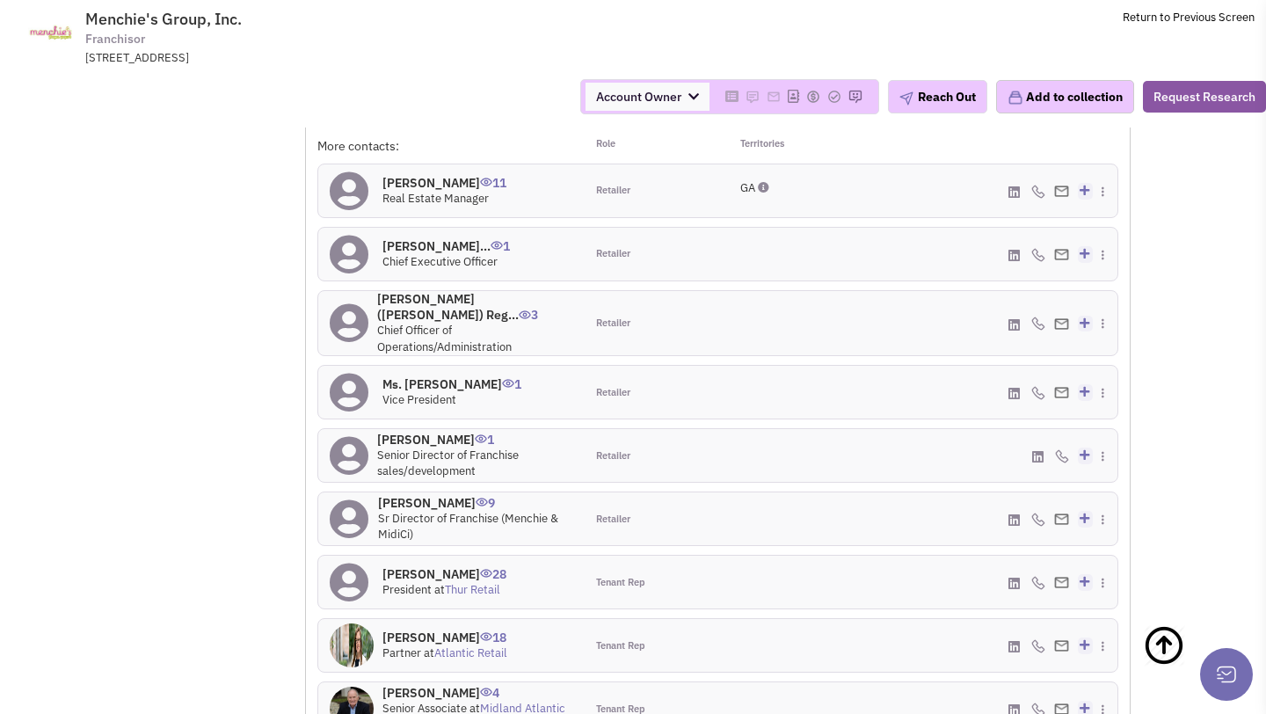
click at [436, 244] on h4 "Mr. Amit Y Kleinberg... 1" at bounding box center [447, 246] width 128 height 16
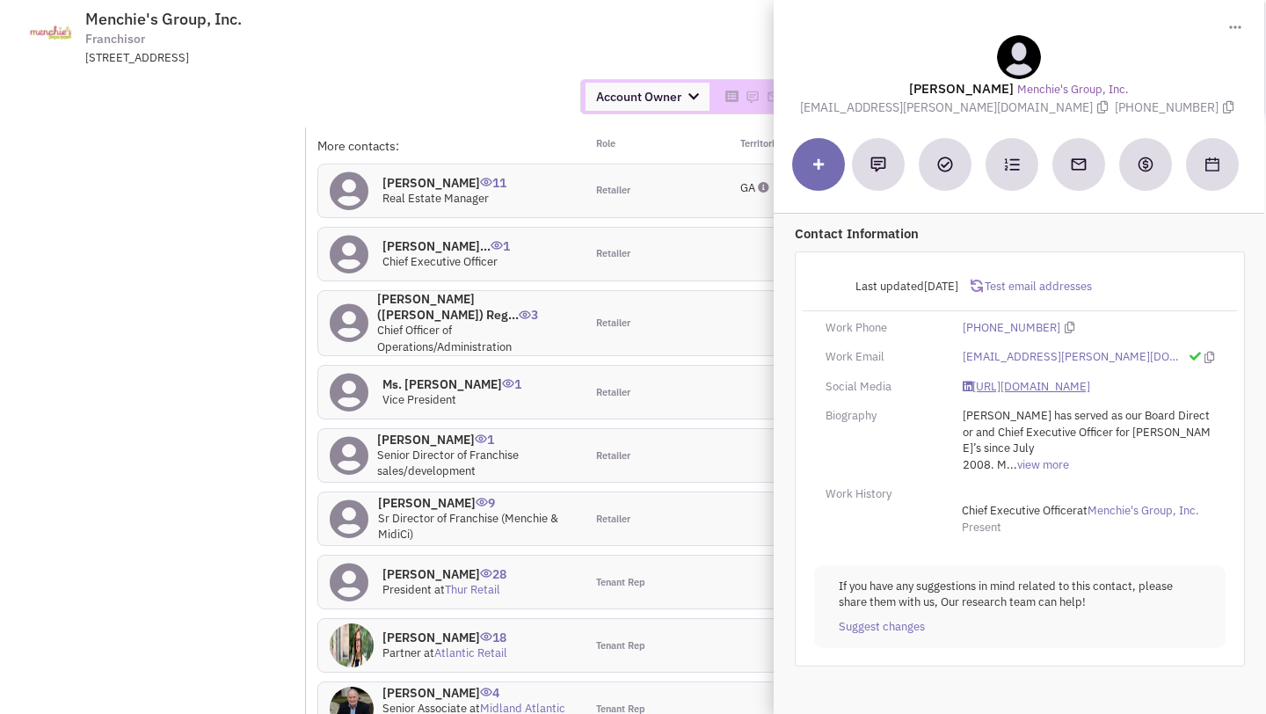
click at [998, 380] on link "https://www.linkedin.com/in/amitkleinberger/" at bounding box center [1027, 387] width 128 height 17
drag, startPoint x: 860, startPoint y: 105, endPoint x: 1038, endPoint y: 104, distance: 177.7
click at [1038, 104] on span "amit.kleinberger@mymidici.com" at bounding box center [957, 107] width 315 height 16
copy span "amit.kleinberger@mymidici.com"
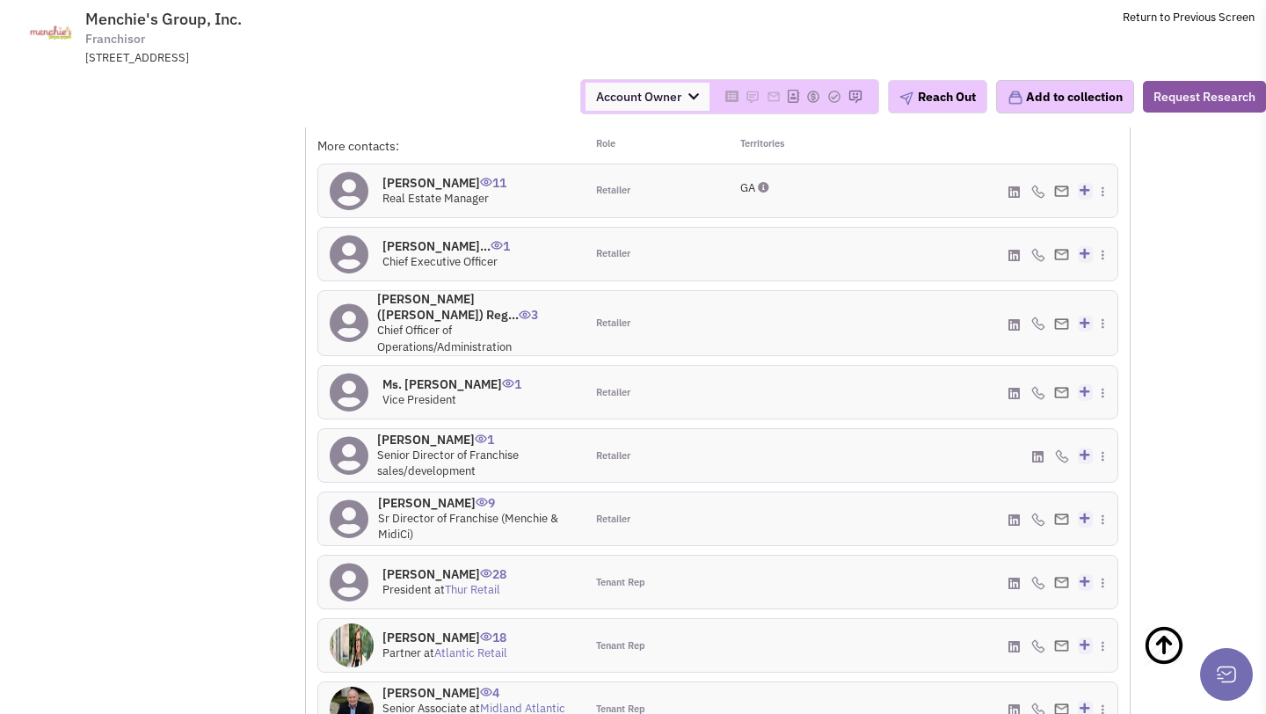
click at [431, 495] on h4 "Susan Gladden 9" at bounding box center [475, 503] width 195 height 16
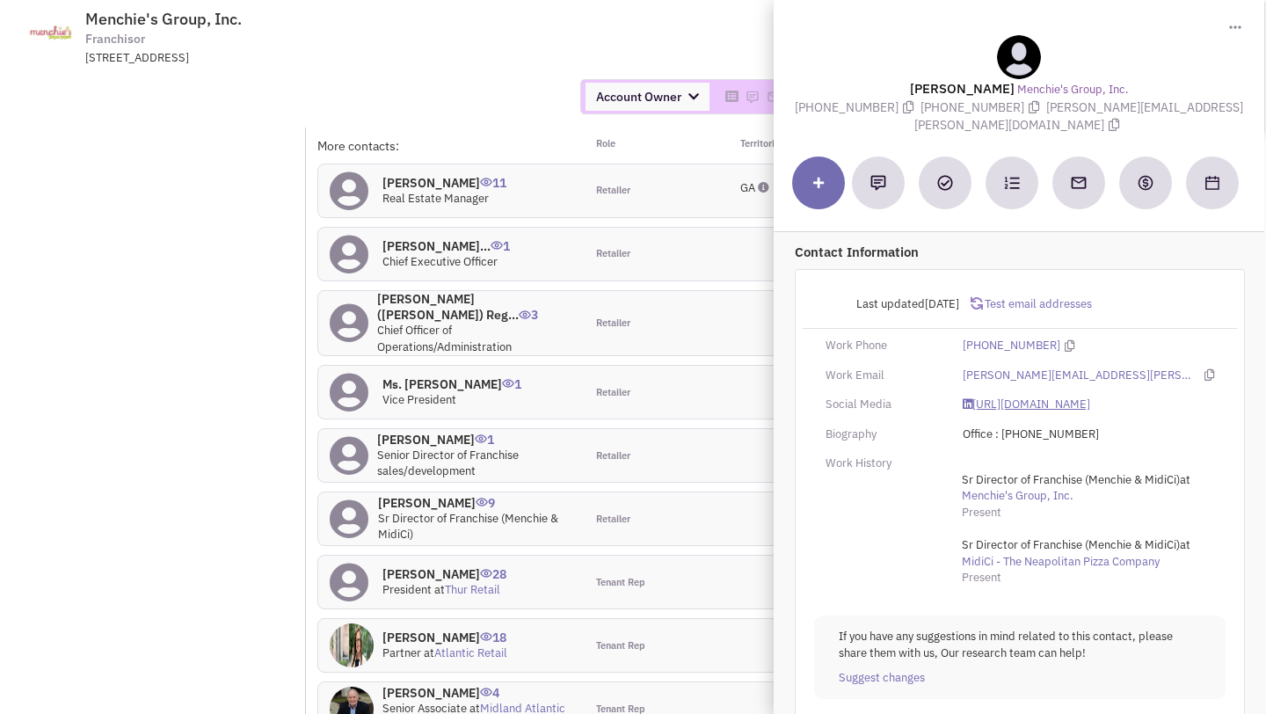
click at [1007, 397] on link "https://www.linkedin.com/in/susangladden/" at bounding box center [1027, 405] width 128 height 17
click at [424, 84] on div "Account Owner Account Owner [PERSON_NAME] [PERSON_NAME] [PERSON_NAME] [PERSON_N…" at bounding box center [633, 96] width 1289 height 35
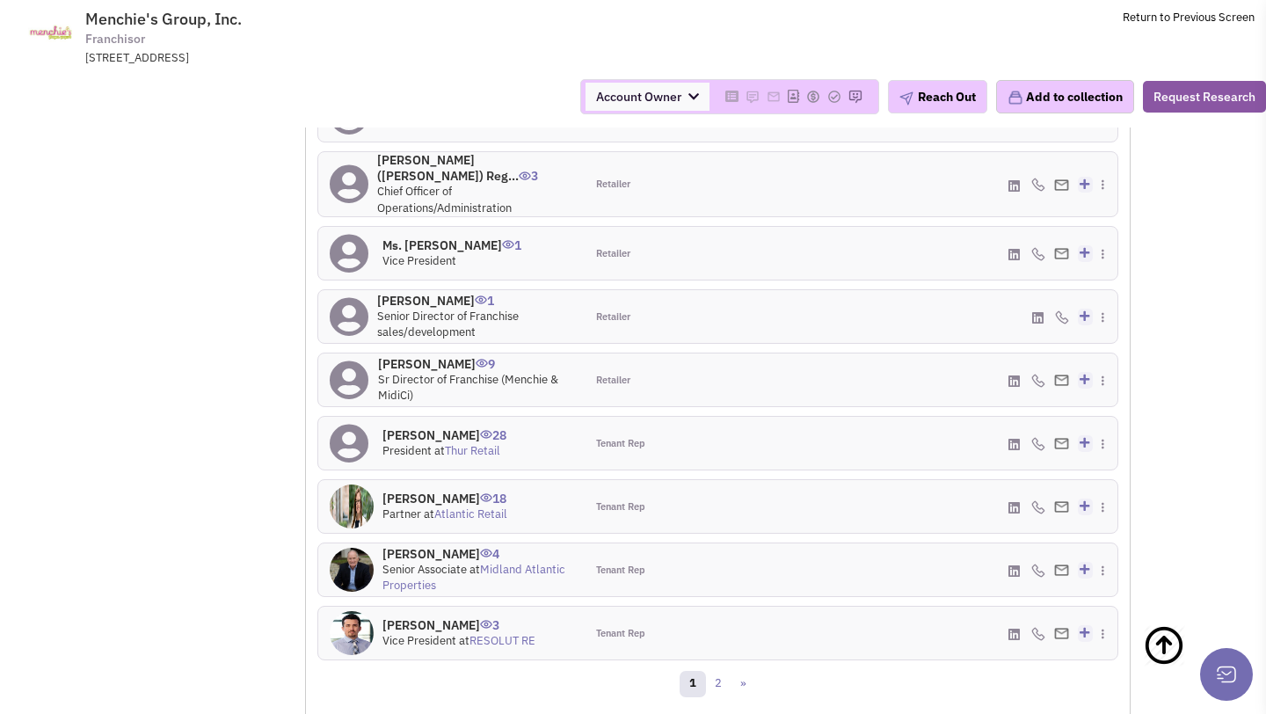
scroll to position [1487, 0]
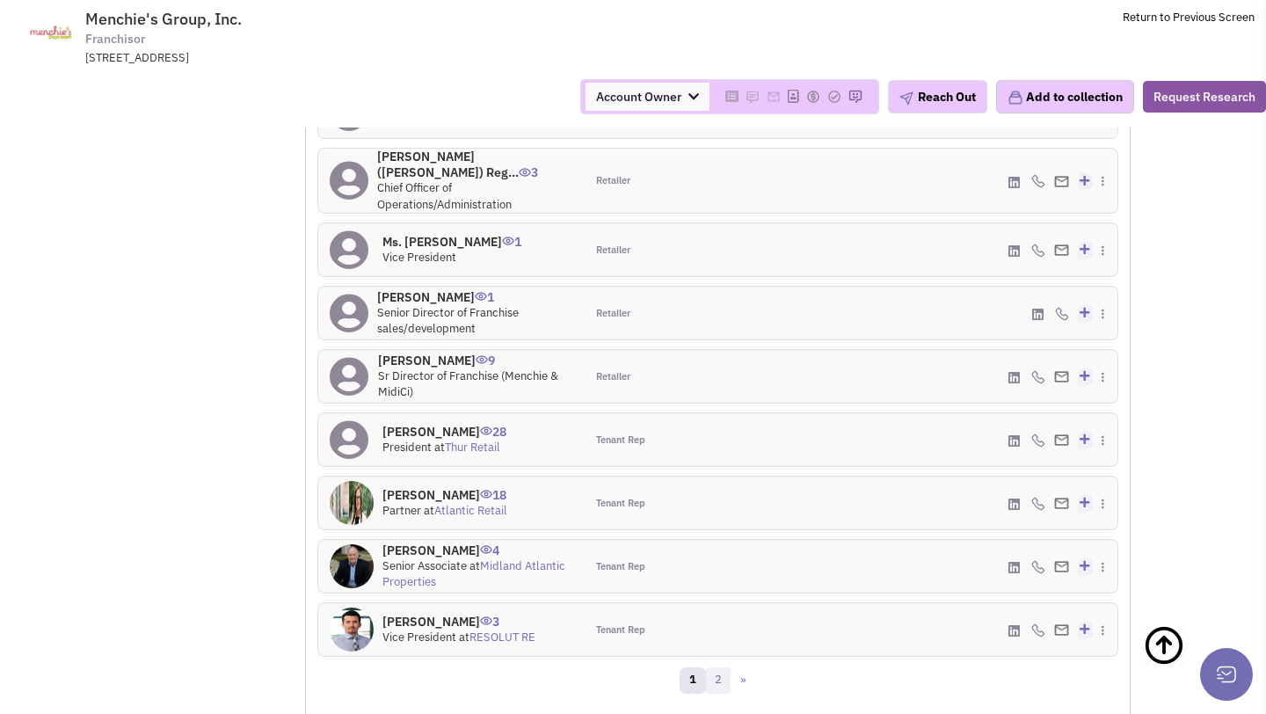
click at [727, 670] on link "2" at bounding box center [718, 681] width 26 height 26
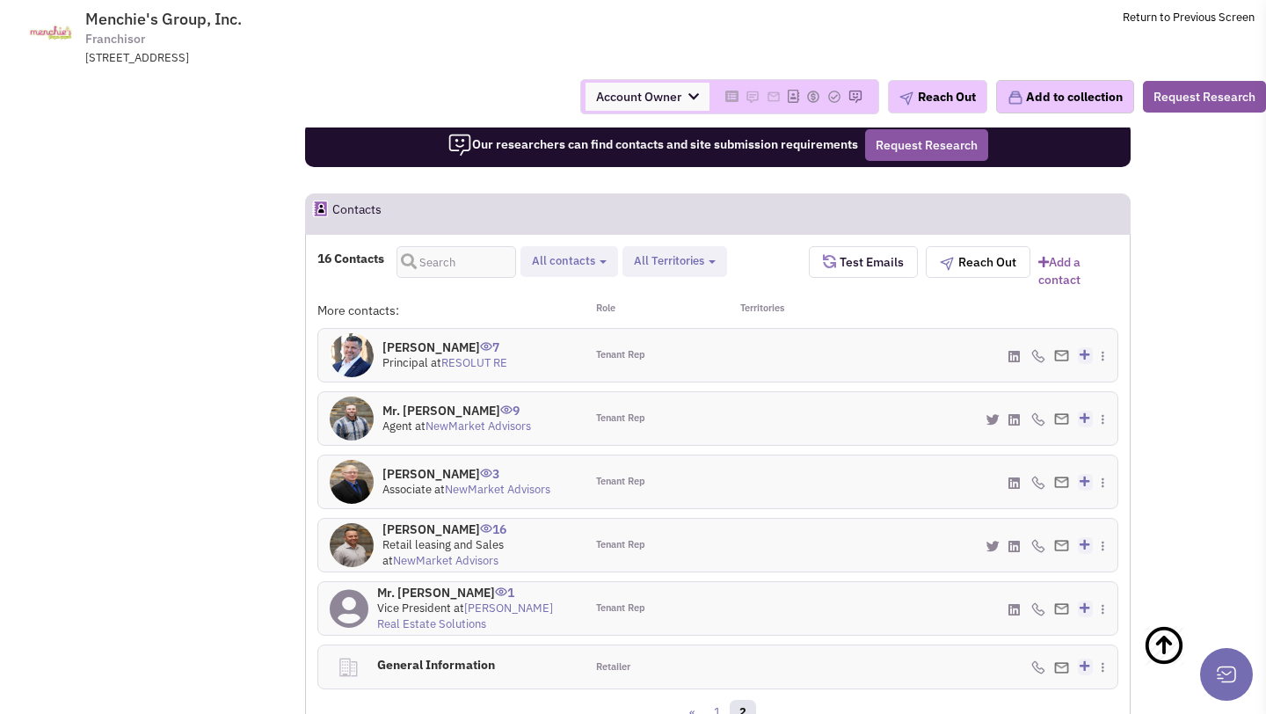
scroll to position [1227, 0]
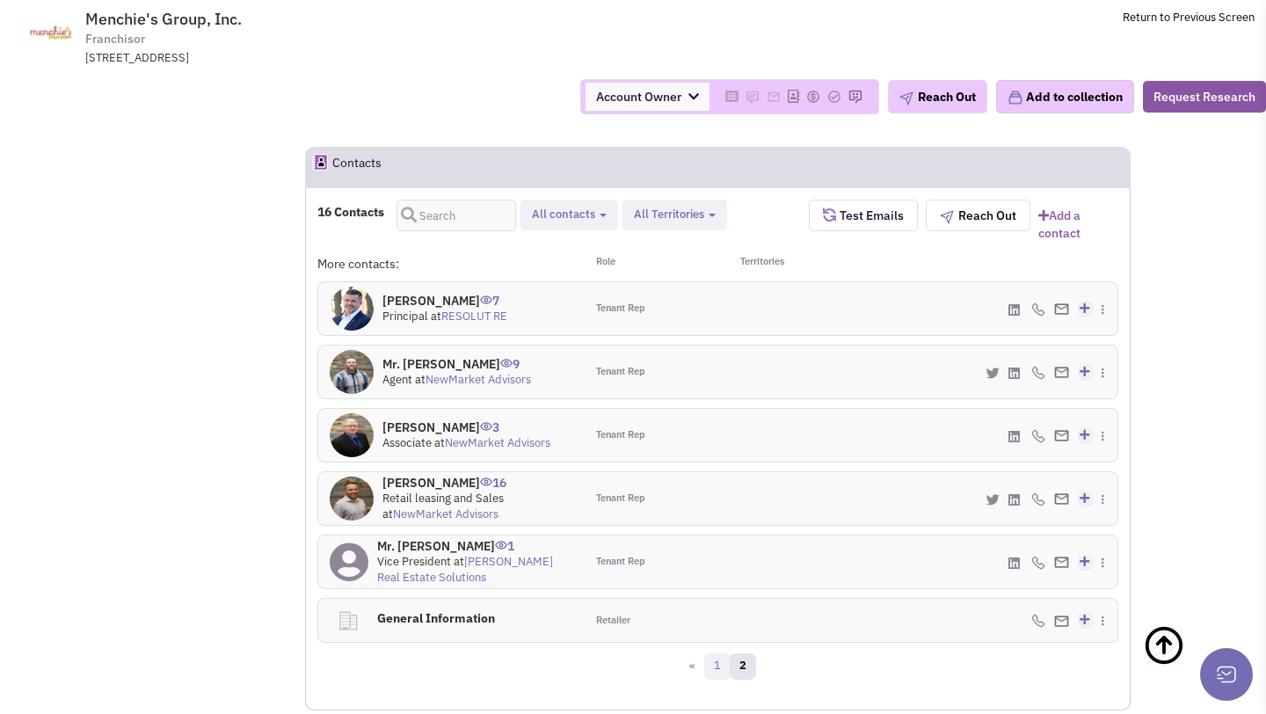
click at [713, 668] on link "1" at bounding box center [717, 666] width 26 height 26
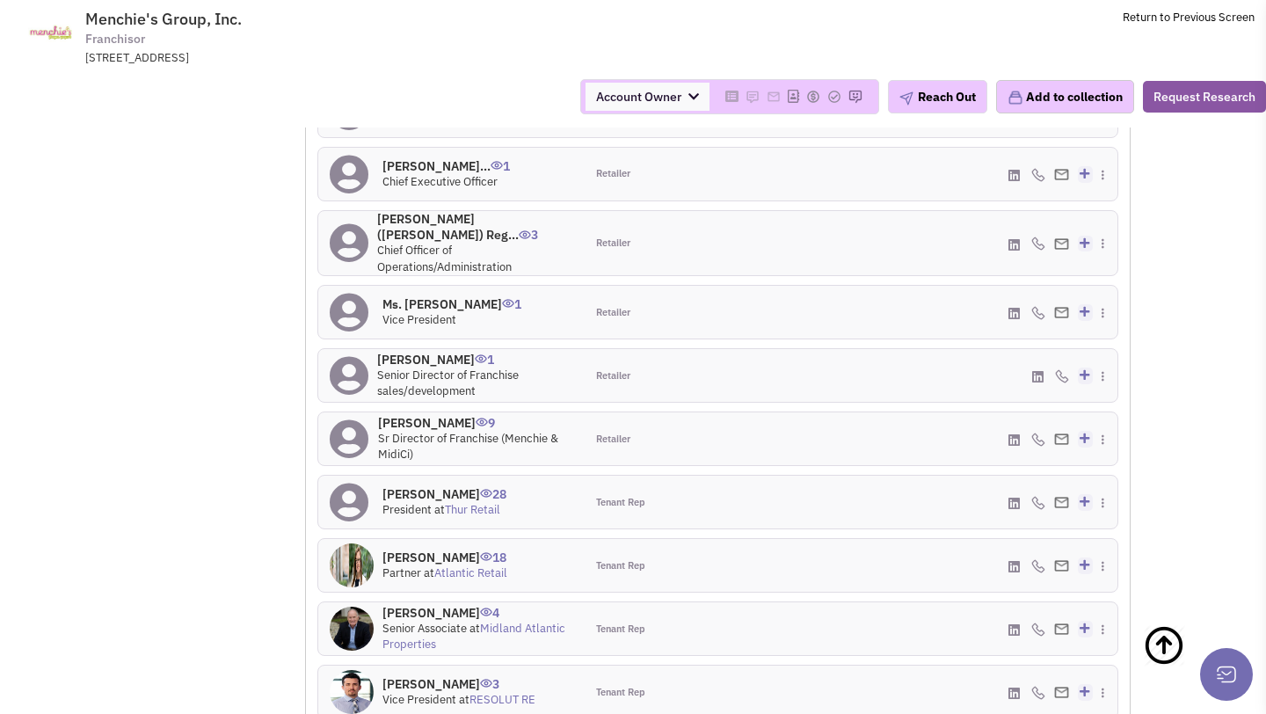
scroll to position [1492, 0]
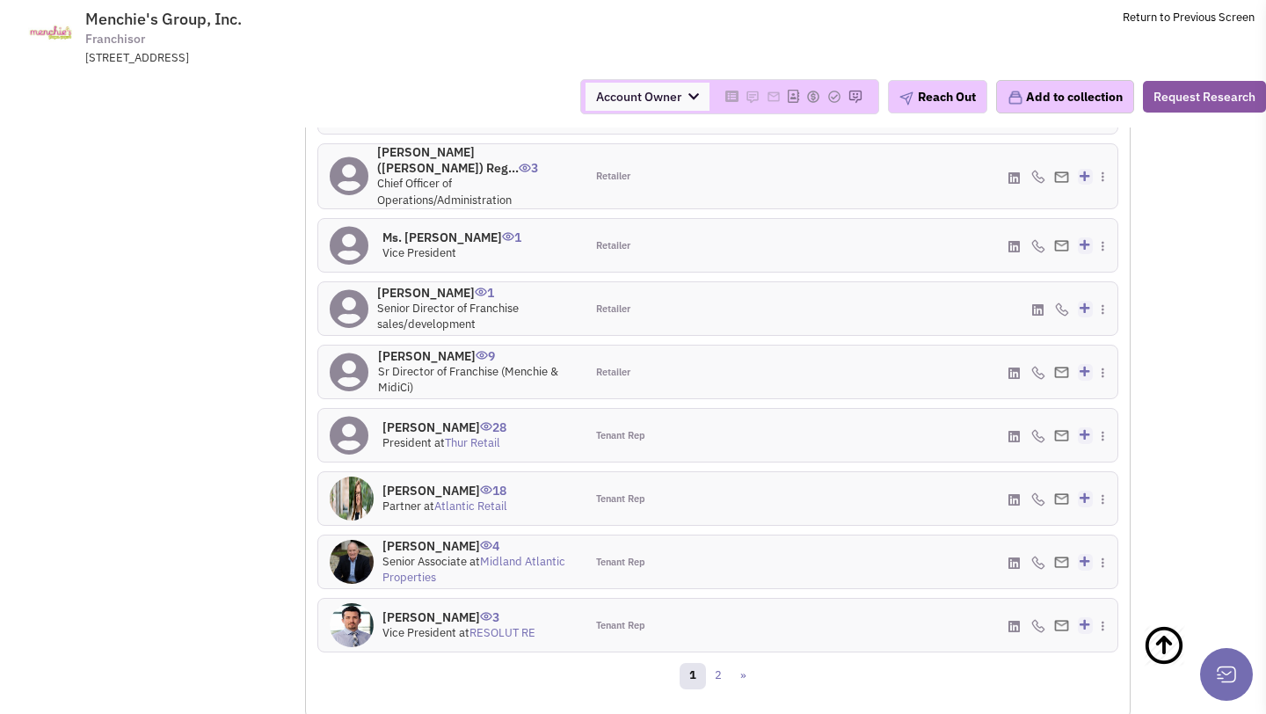
click at [441, 483] on h4 "Ms. SHELLEY JORDAN J... 18" at bounding box center [445, 491] width 125 height 16
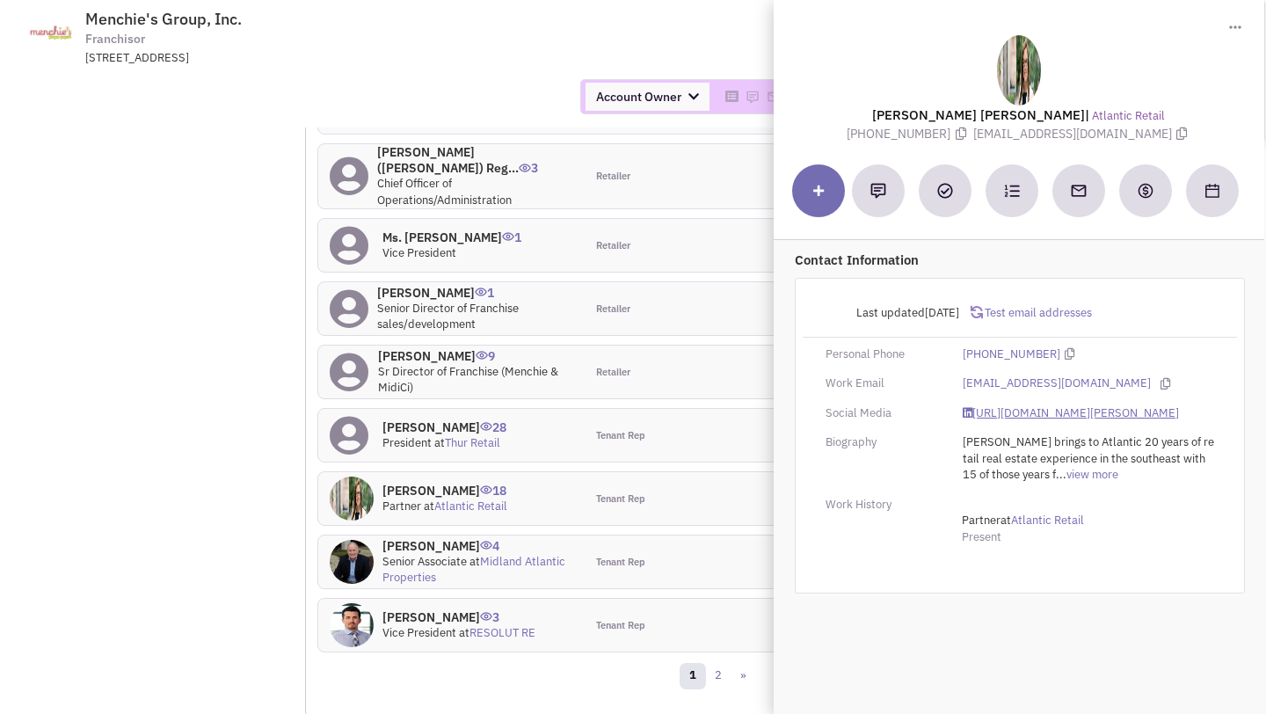
click at [998, 407] on link "https://www.linkedin.com/in/shelley-jordan-bell-6396326" at bounding box center [1071, 413] width 216 height 17
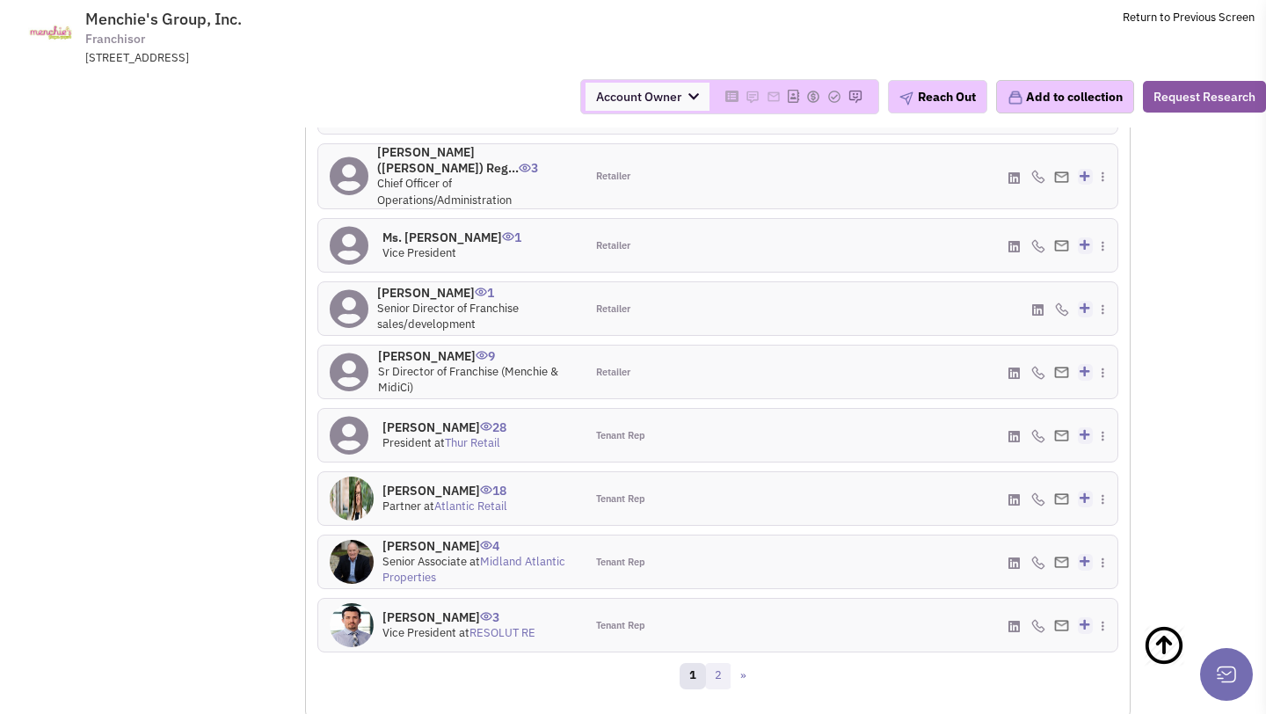
click at [725, 663] on link "2" at bounding box center [718, 676] width 26 height 26
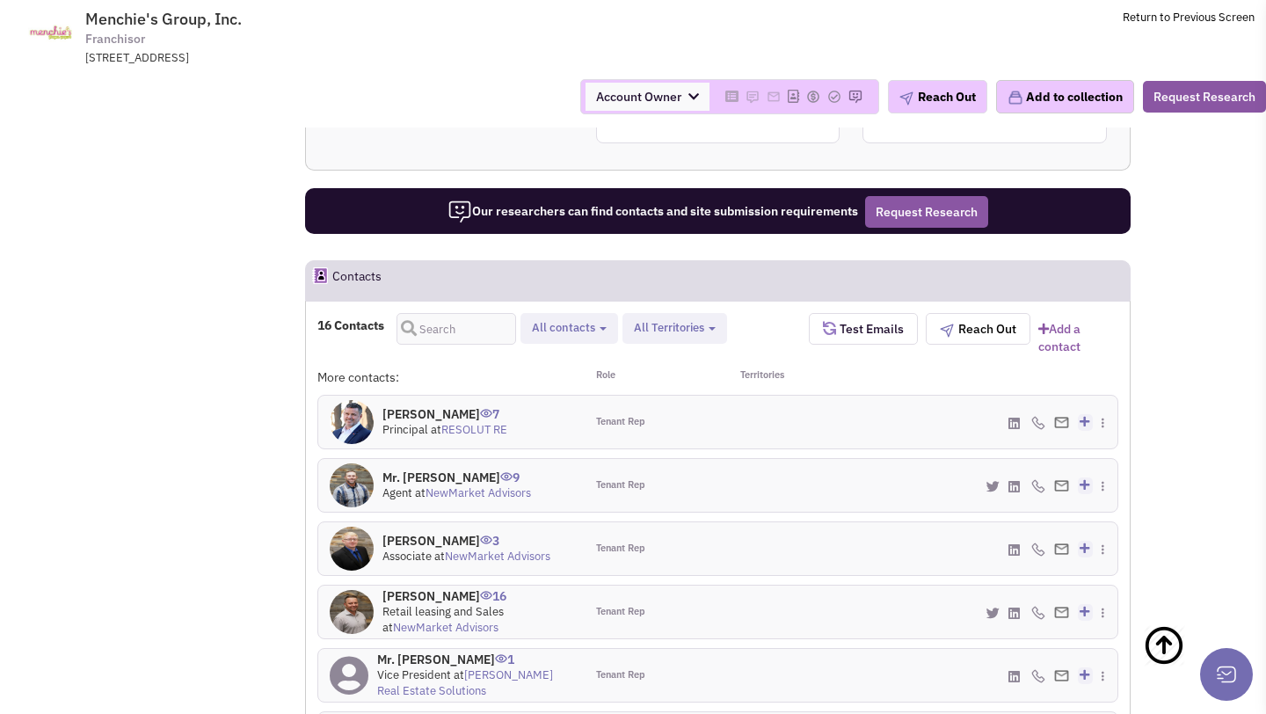
scroll to position [1274, 0]
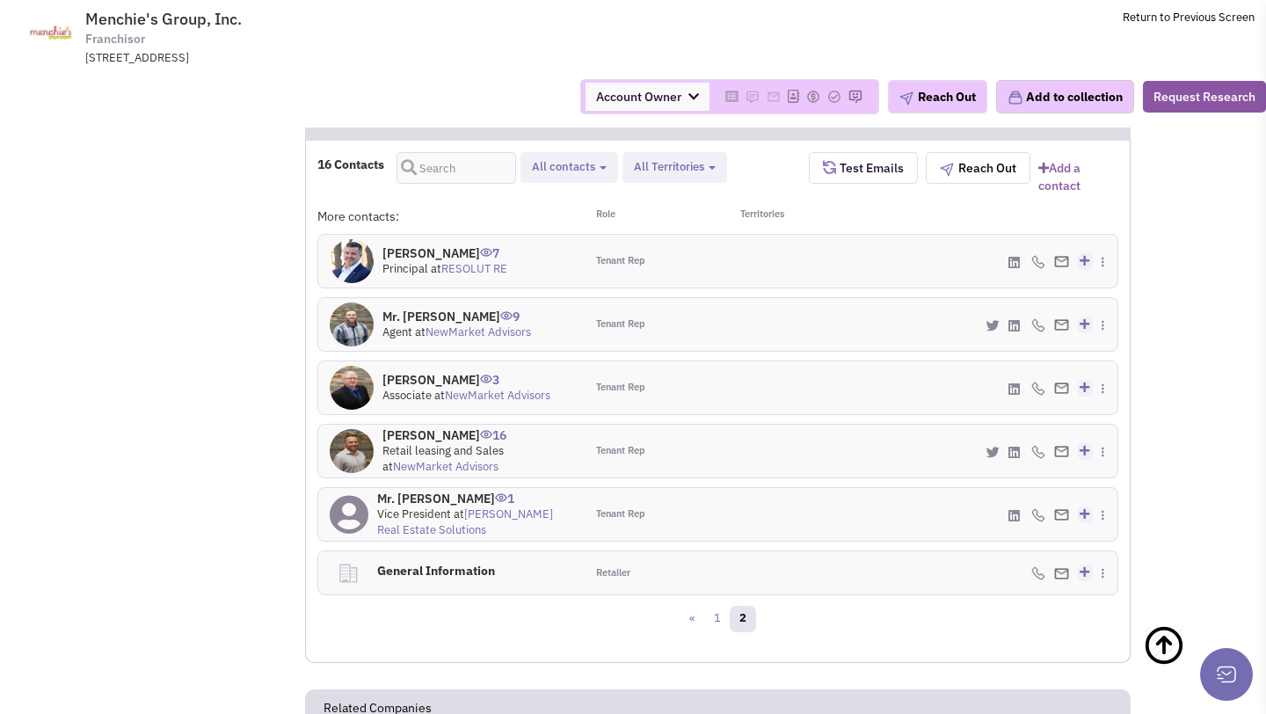
click at [425, 432] on h4 "Kyle Wilcox 16" at bounding box center [478, 435] width 191 height 16
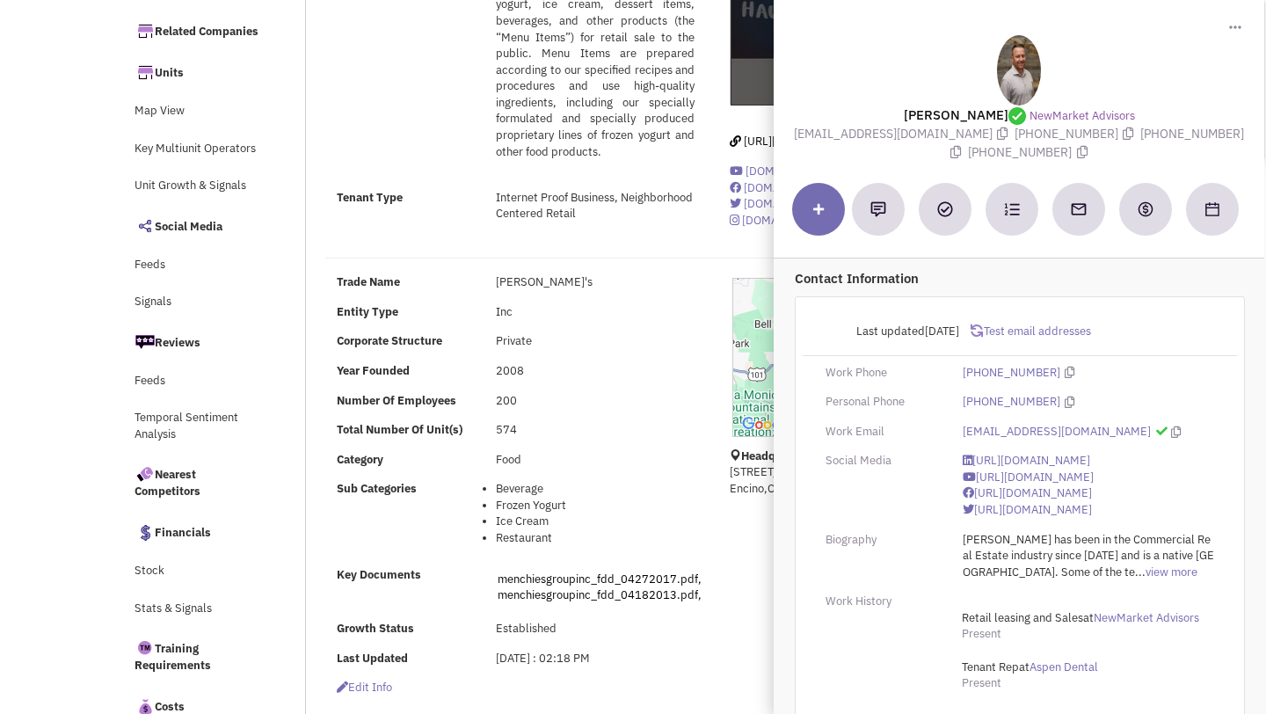
scroll to position [0, 0]
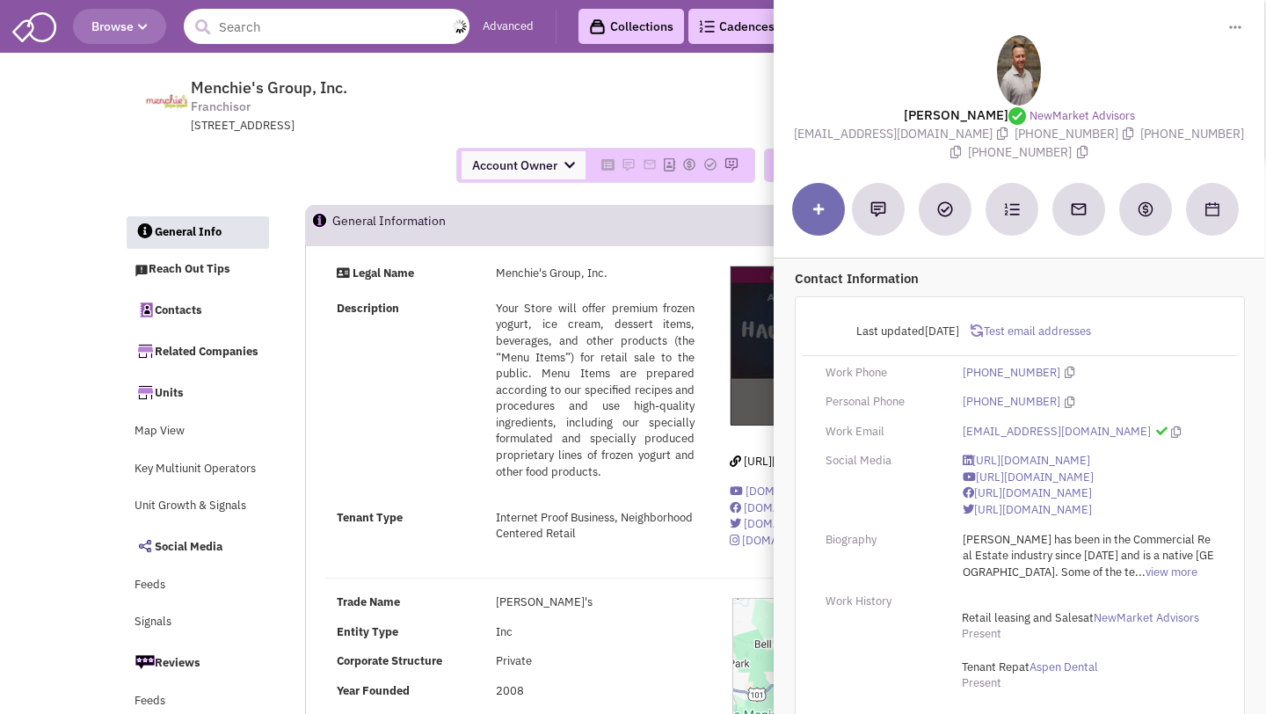
click at [325, 23] on input "text" at bounding box center [327, 26] width 286 height 35
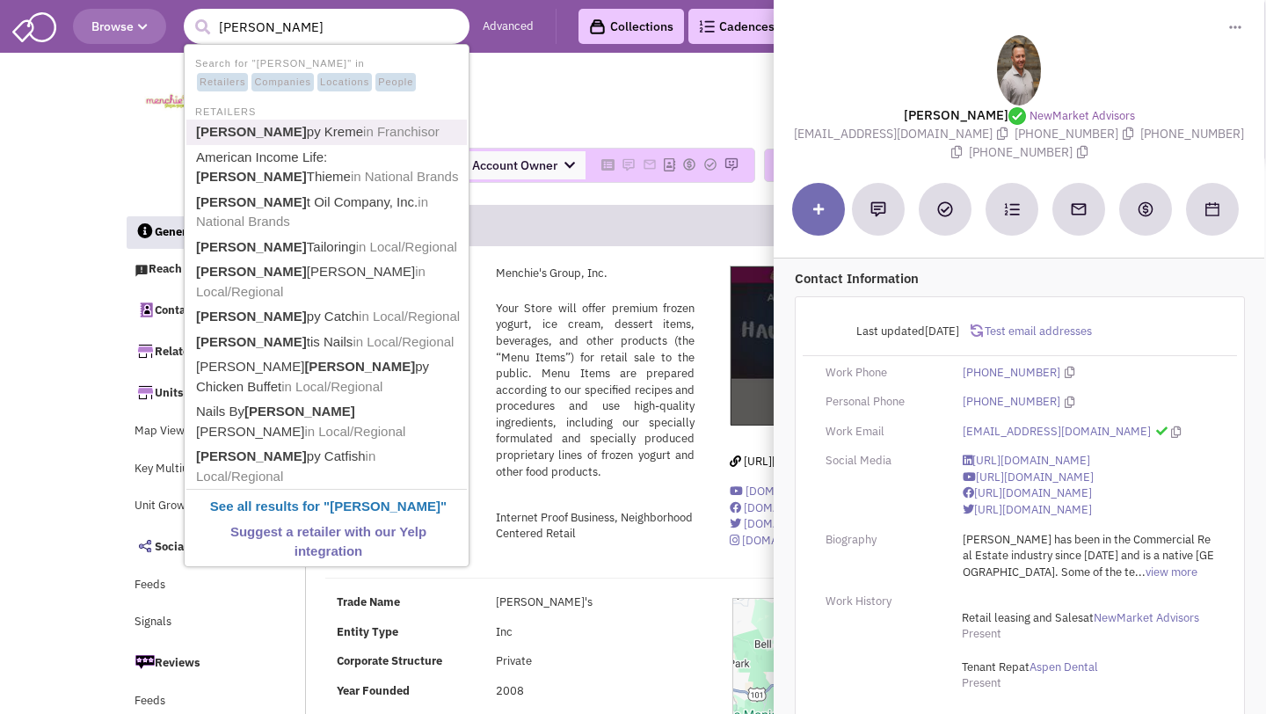
click at [308, 120] on li "Kris py Kreme in Franchisor" at bounding box center [326, 133] width 281 height 26
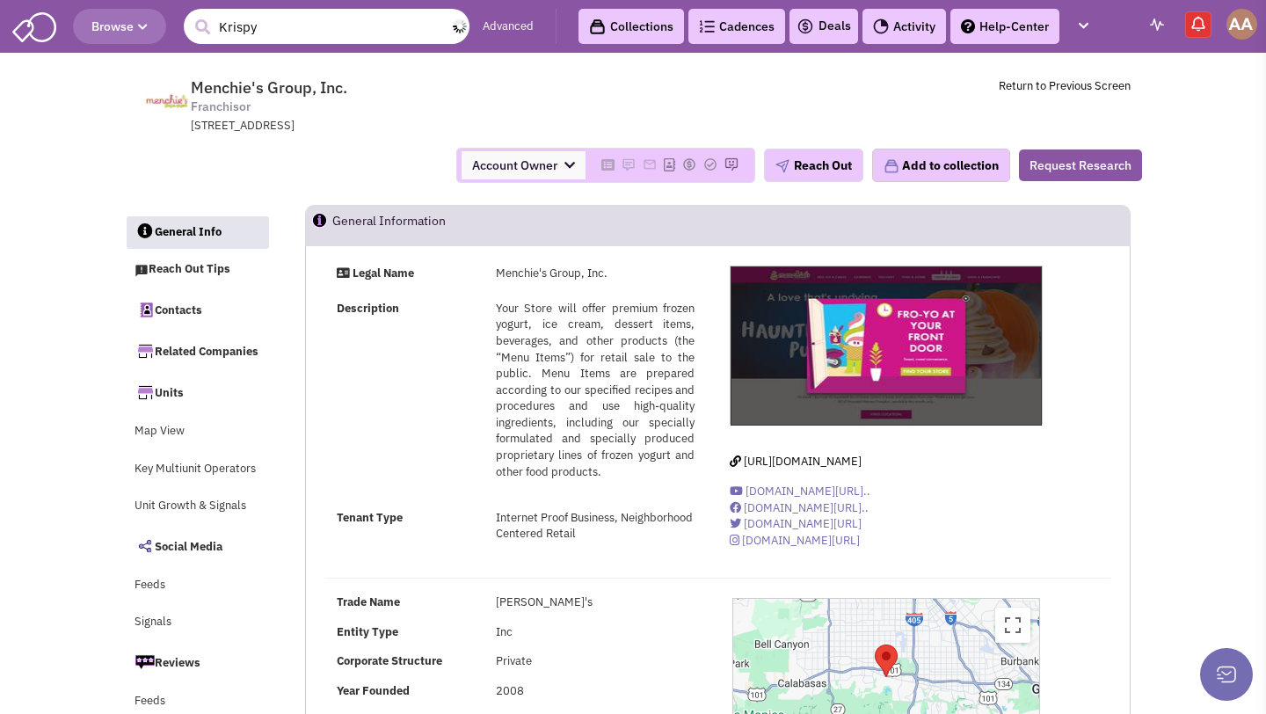
type input "Krispy"
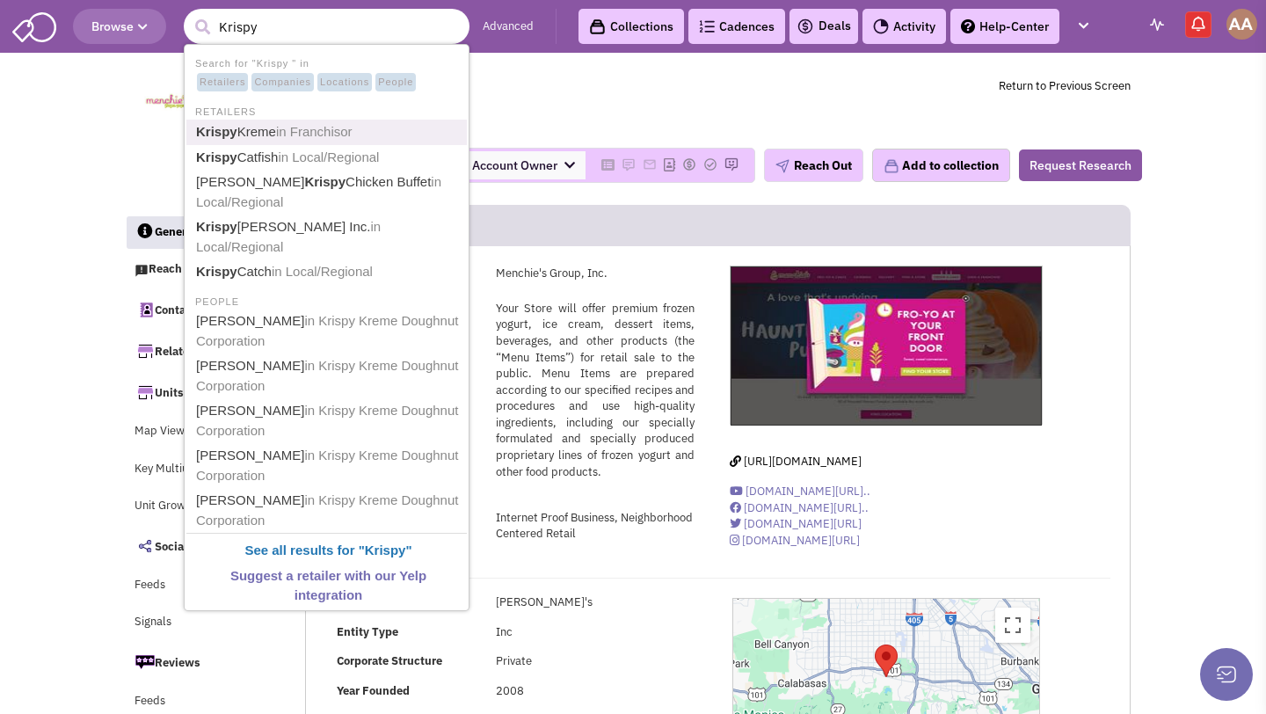
click at [247, 128] on link "Krispy Kreme in Franchisor" at bounding box center [328, 132] width 275 height 24
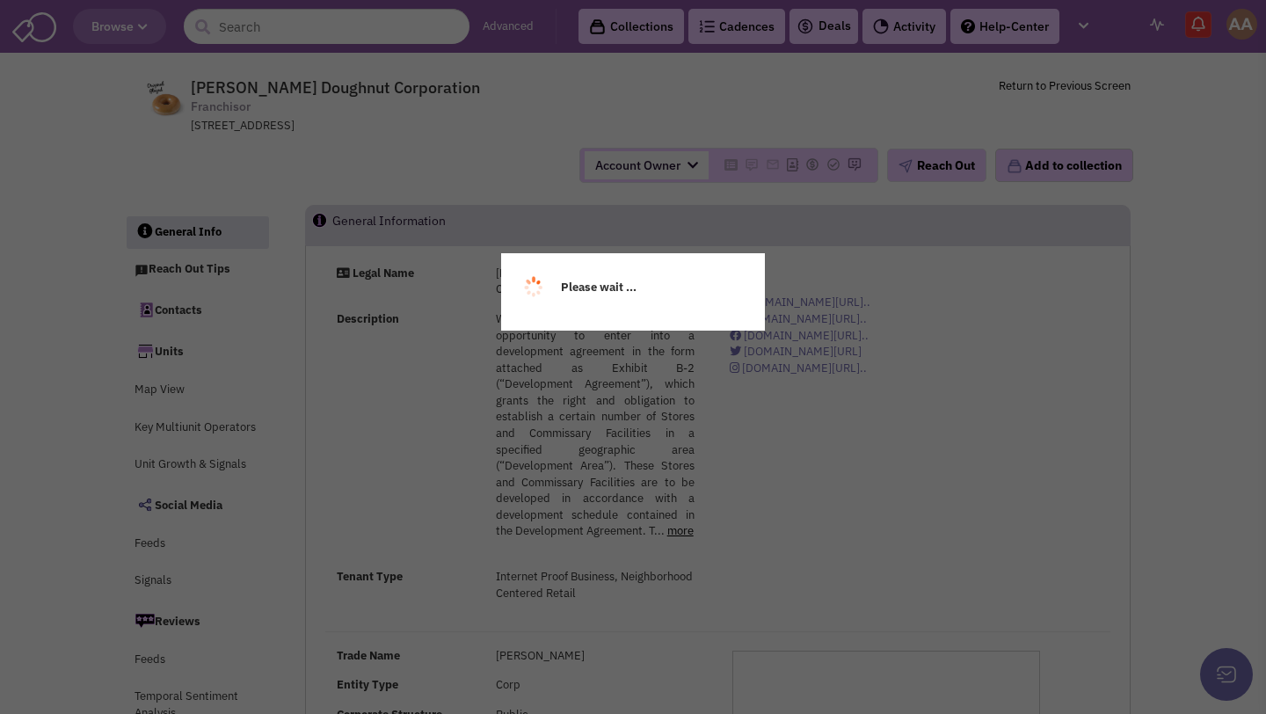
select select
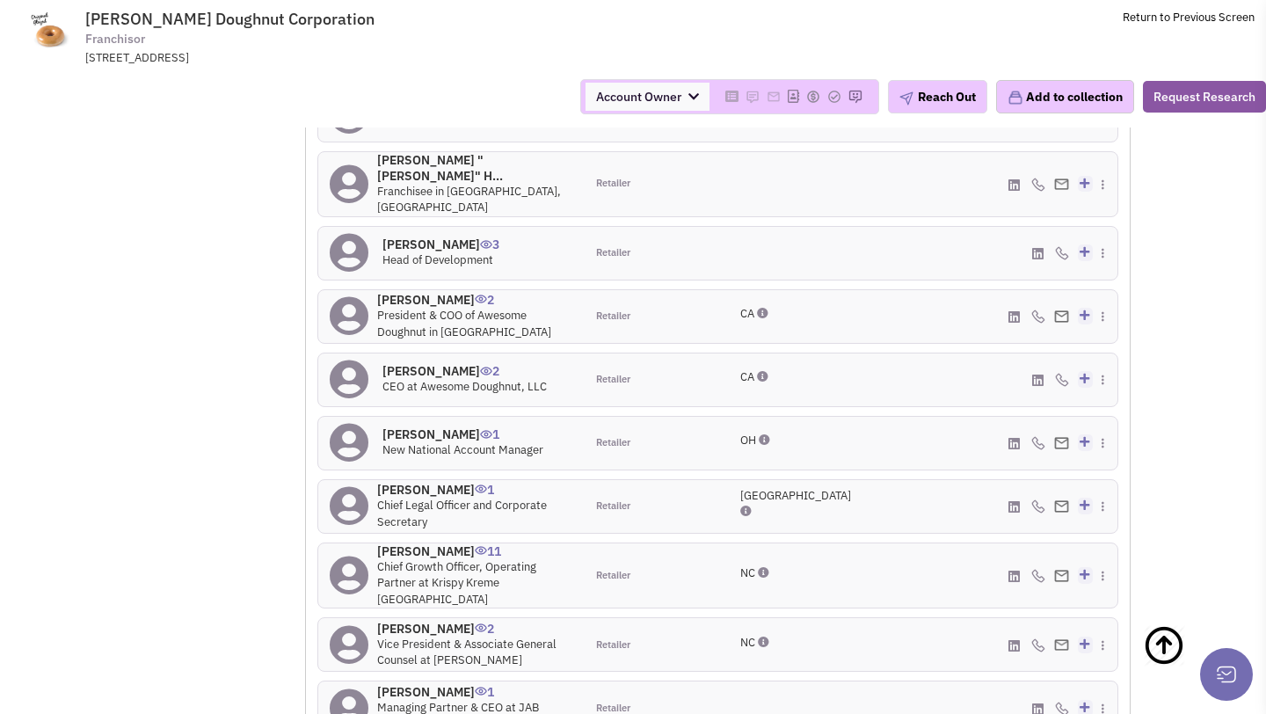
scroll to position [1513, 0]
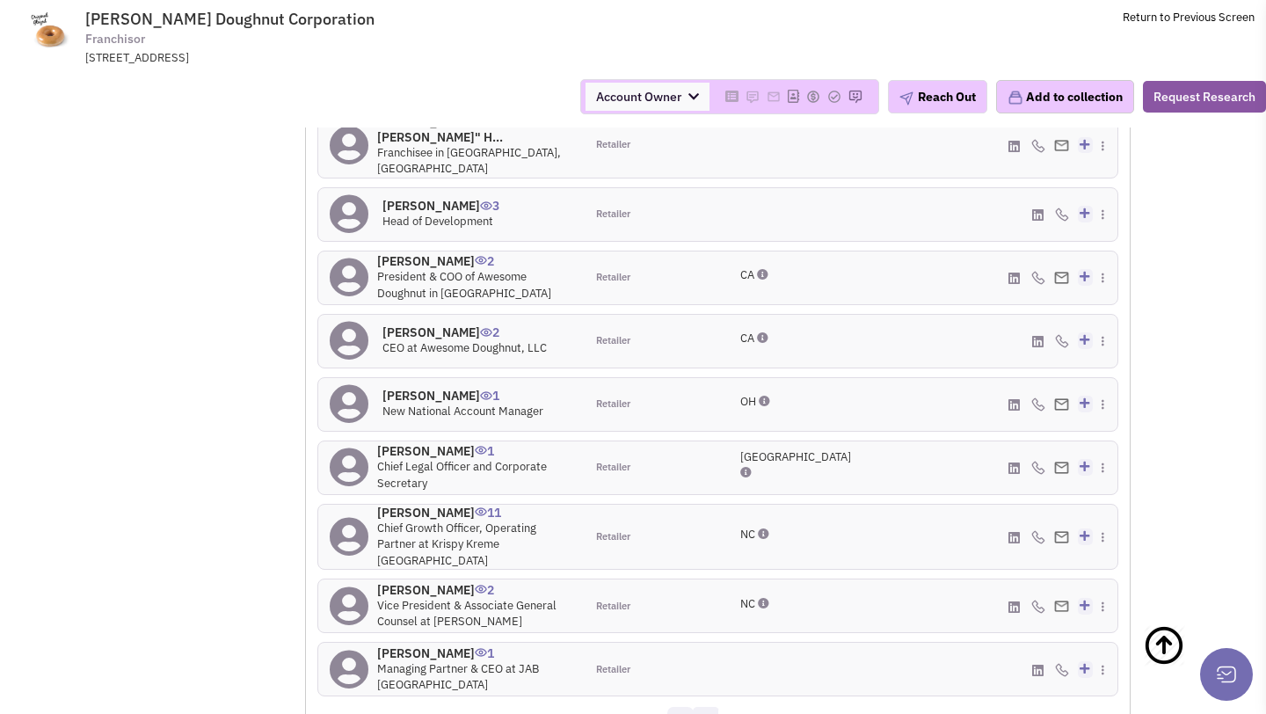
click at [714, 707] on link "2" at bounding box center [706, 720] width 26 height 26
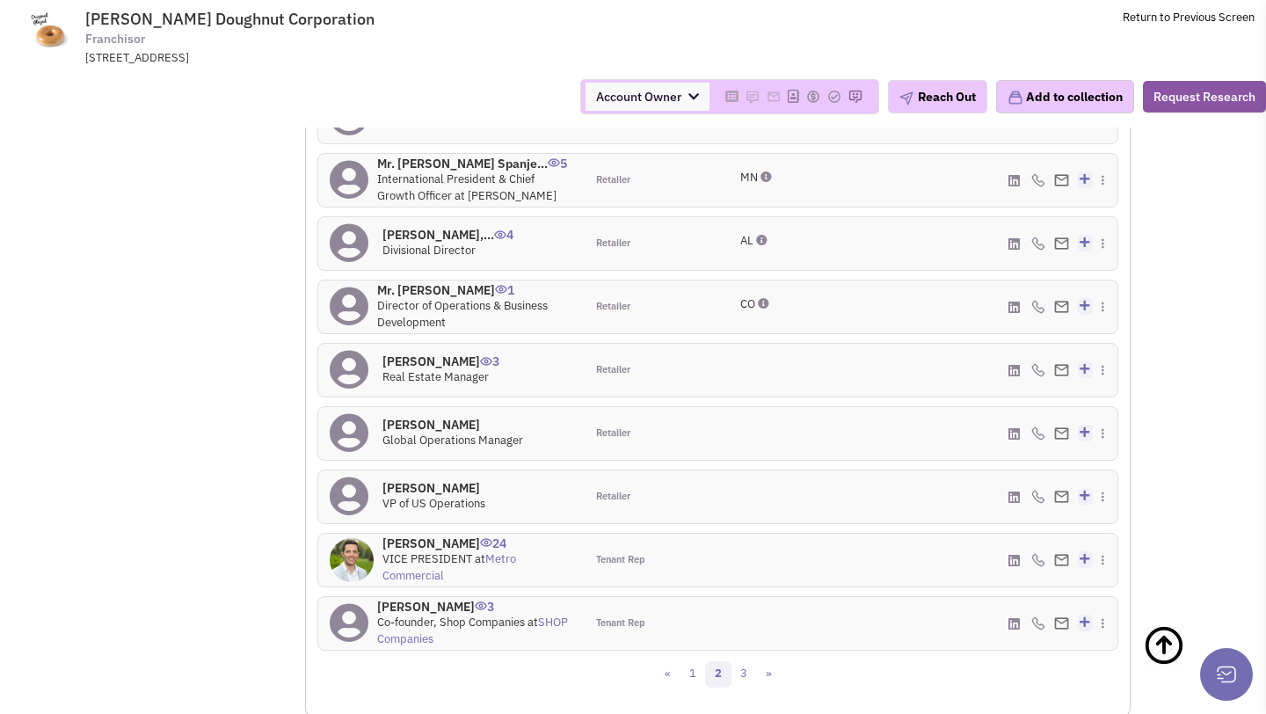
scroll to position [1538, 0]
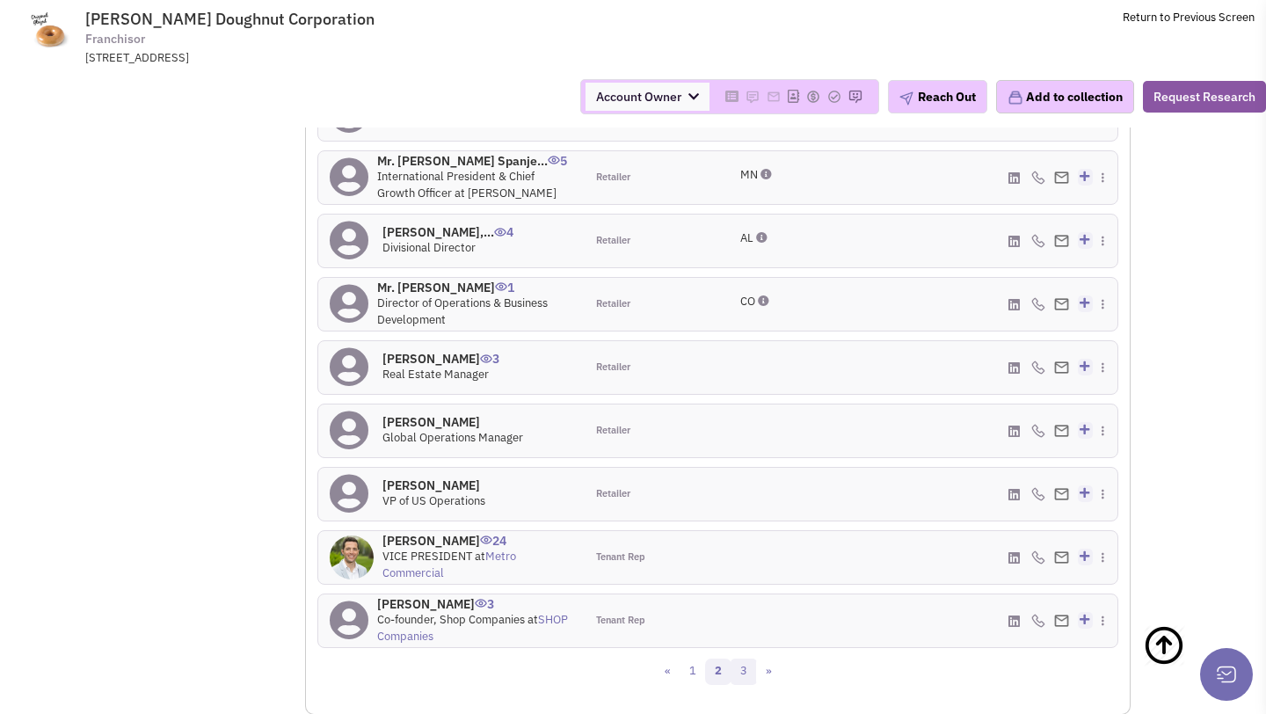
click at [741, 663] on link "3" at bounding box center [744, 672] width 26 height 26
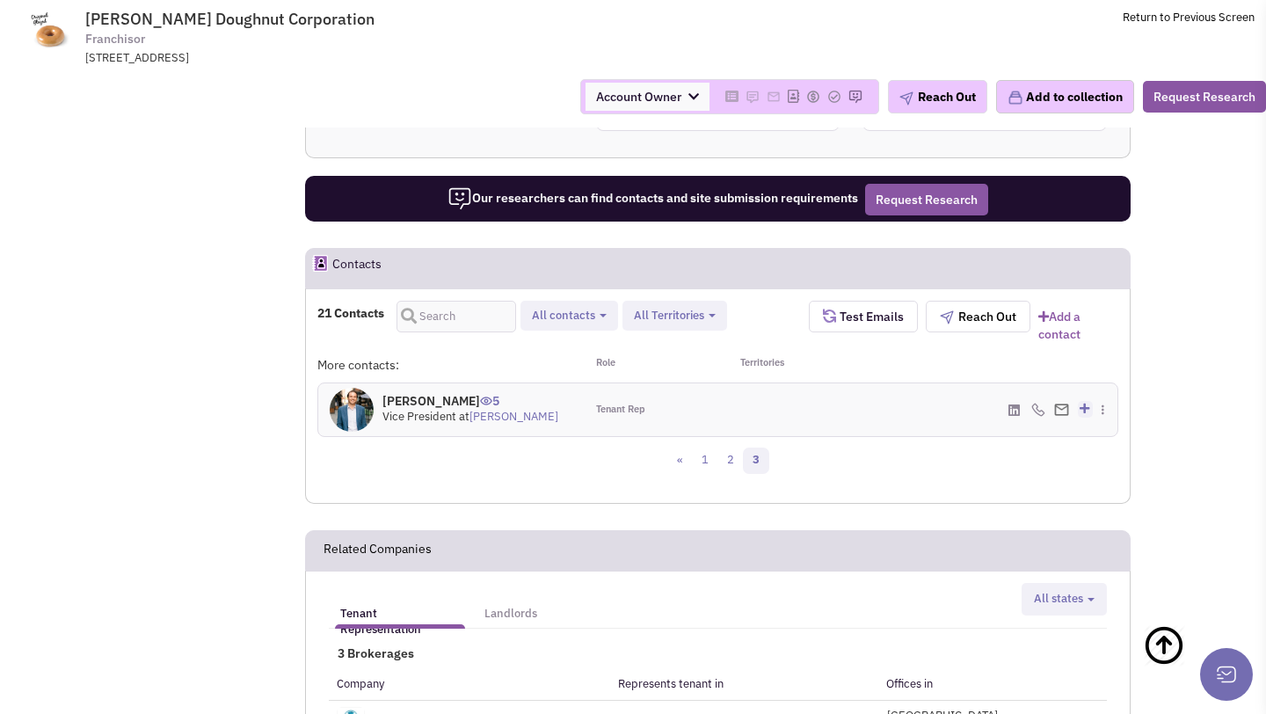
scroll to position [1208, 0]
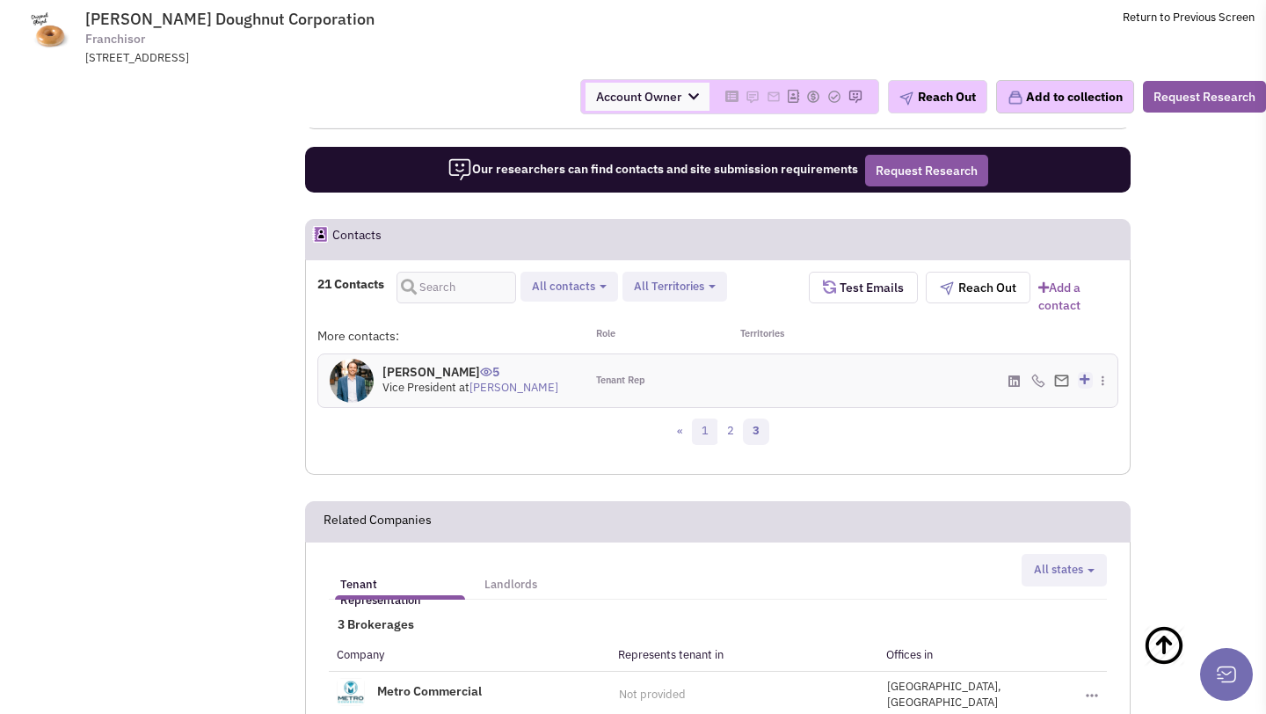
click at [708, 419] on link "1" at bounding box center [705, 432] width 26 height 26
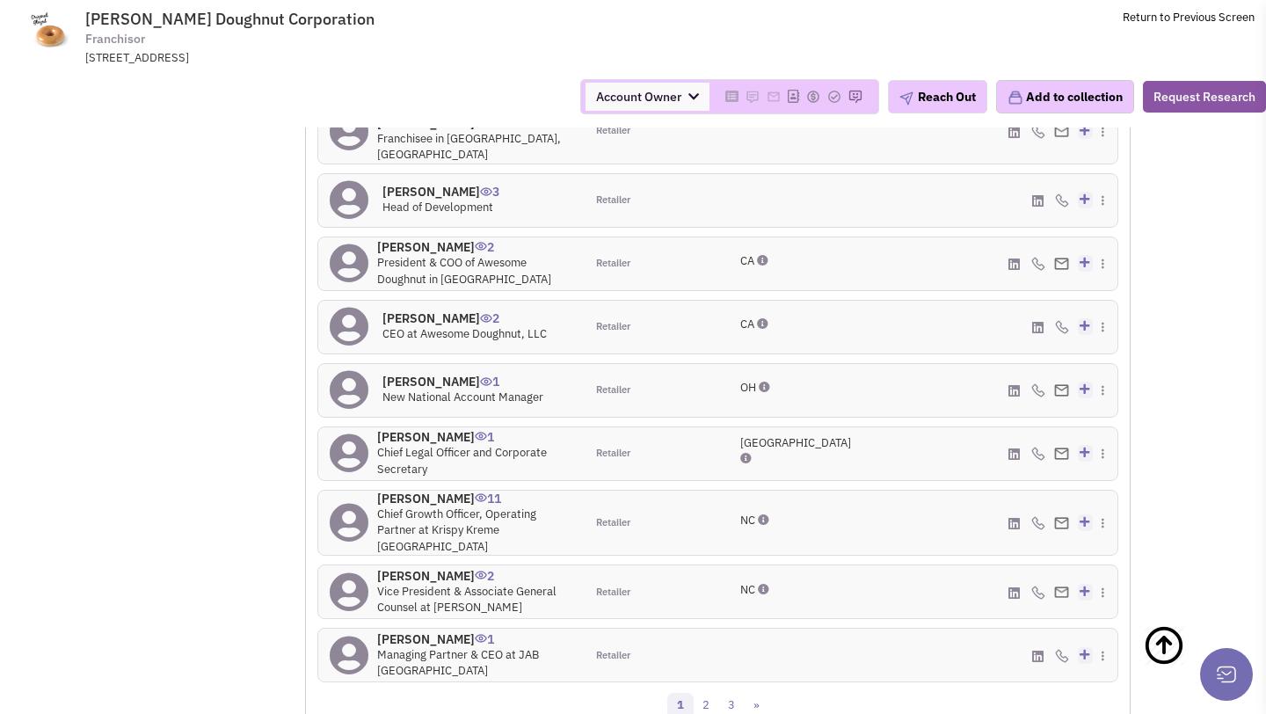
scroll to position [1530, 0]
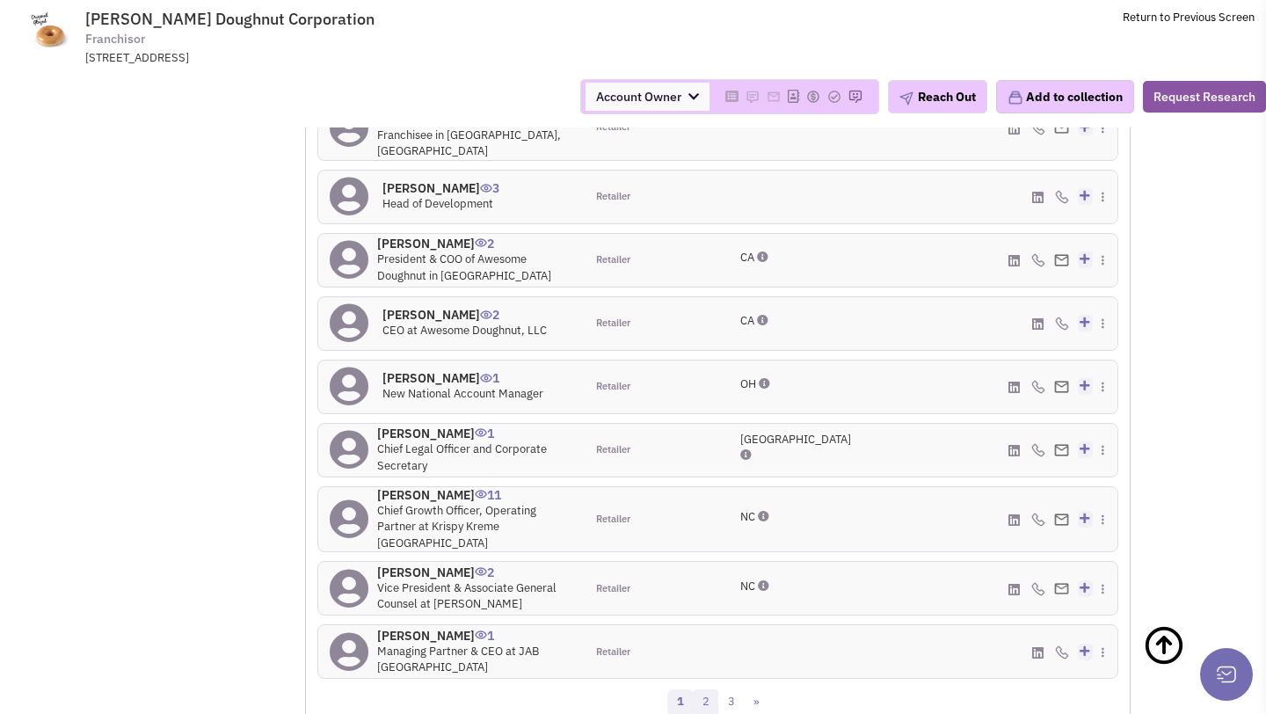
click at [703, 690] on link "2" at bounding box center [706, 703] width 26 height 26
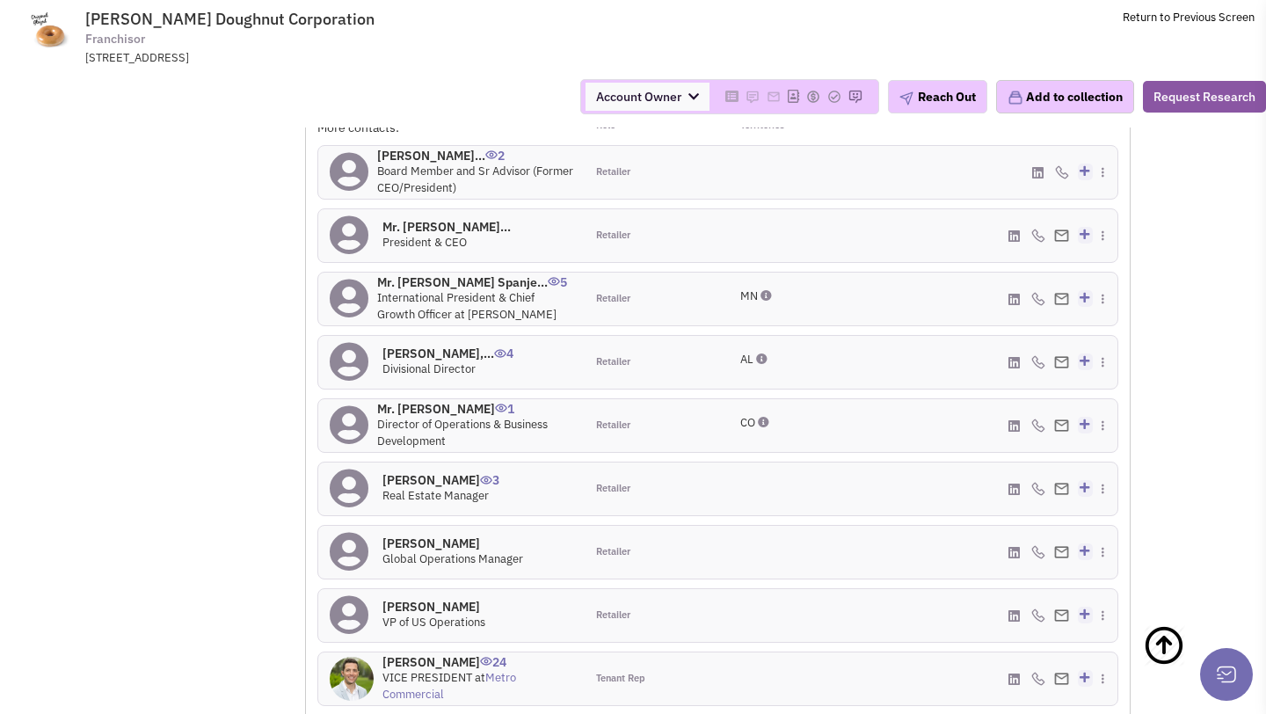
scroll to position [1537, 0]
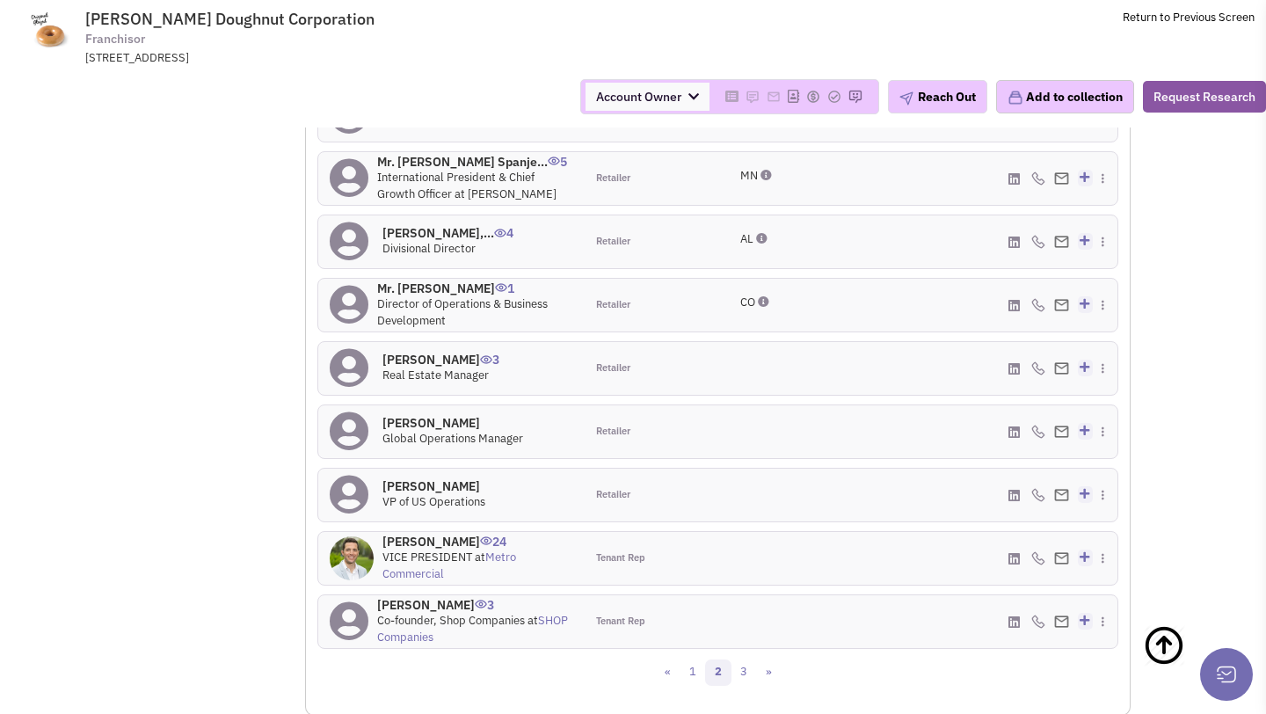
click at [412, 352] on h4 "[PERSON_NAME] 3" at bounding box center [441, 360] width 117 height 16
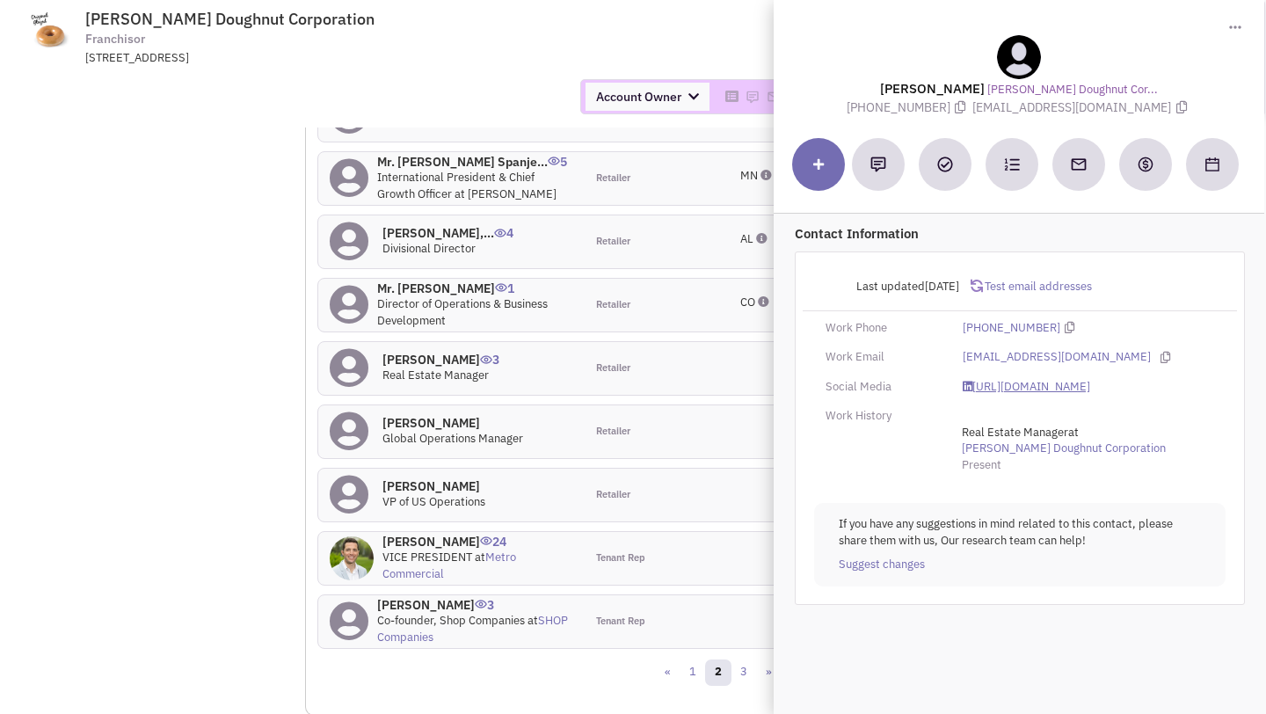
click at [1024, 379] on link "[URL][DOMAIN_NAME]" at bounding box center [1027, 387] width 128 height 17
drag, startPoint x: 1000, startPoint y: 106, endPoint x: 1127, endPoint y: 106, distance: 126.6
click at [1127, 106] on span "[EMAIL_ADDRESS][DOMAIN_NAME]" at bounding box center [1083, 107] width 218 height 16
copy span "[EMAIL_ADDRESS][DOMAIN_NAME]"
click at [1052, 113] on span "[EMAIL_ADDRESS][DOMAIN_NAME]" at bounding box center [1083, 107] width 218 height 16
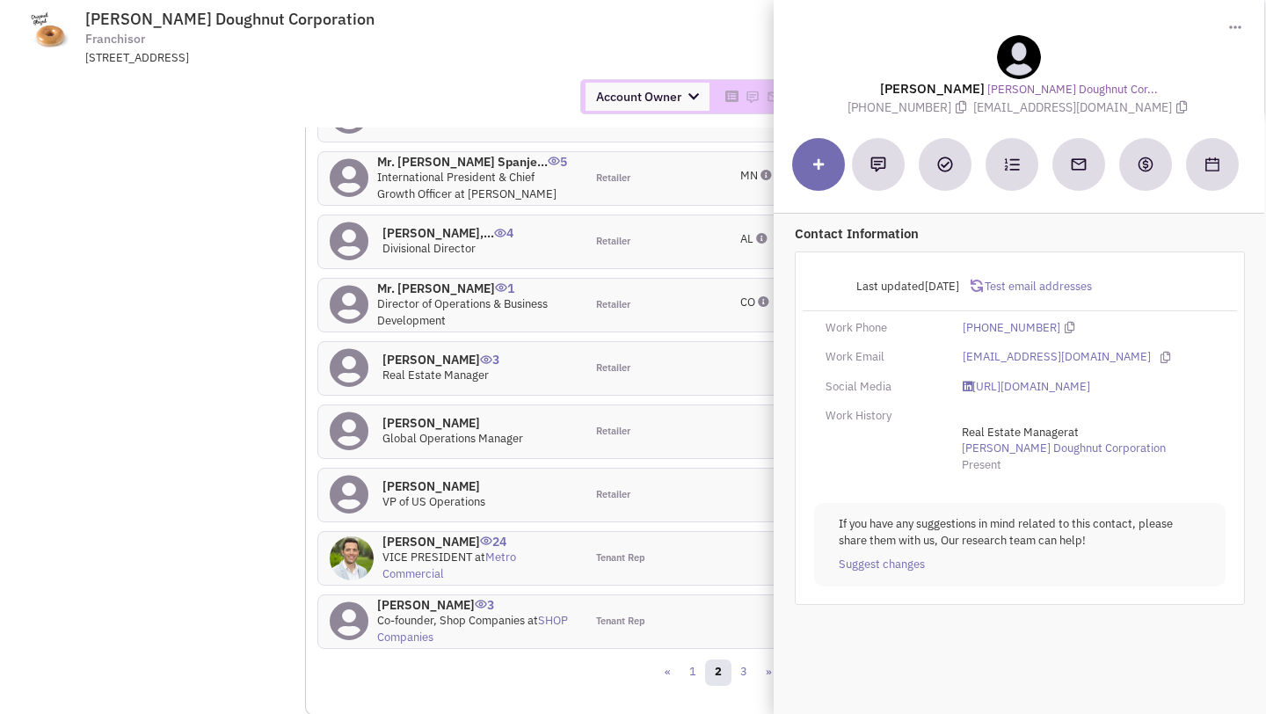
drag, startPoint x: 997, startPoint y: 106, endPoint x: 1132, endPoint y: 106, distance: 134.6
click at [1132, 106] on span "[EMAIL_ADDRESS][DOMAIN_NAME]" at bounding box center [1083, 107] width 218 height 16
copy span "[EMAIL_ADDRESS][DOMAIN_NAME]"
click at [989, 379] on link "[URL][DOMAIN_NAME]" at bounding box center [1027, 387] width 128 height 17
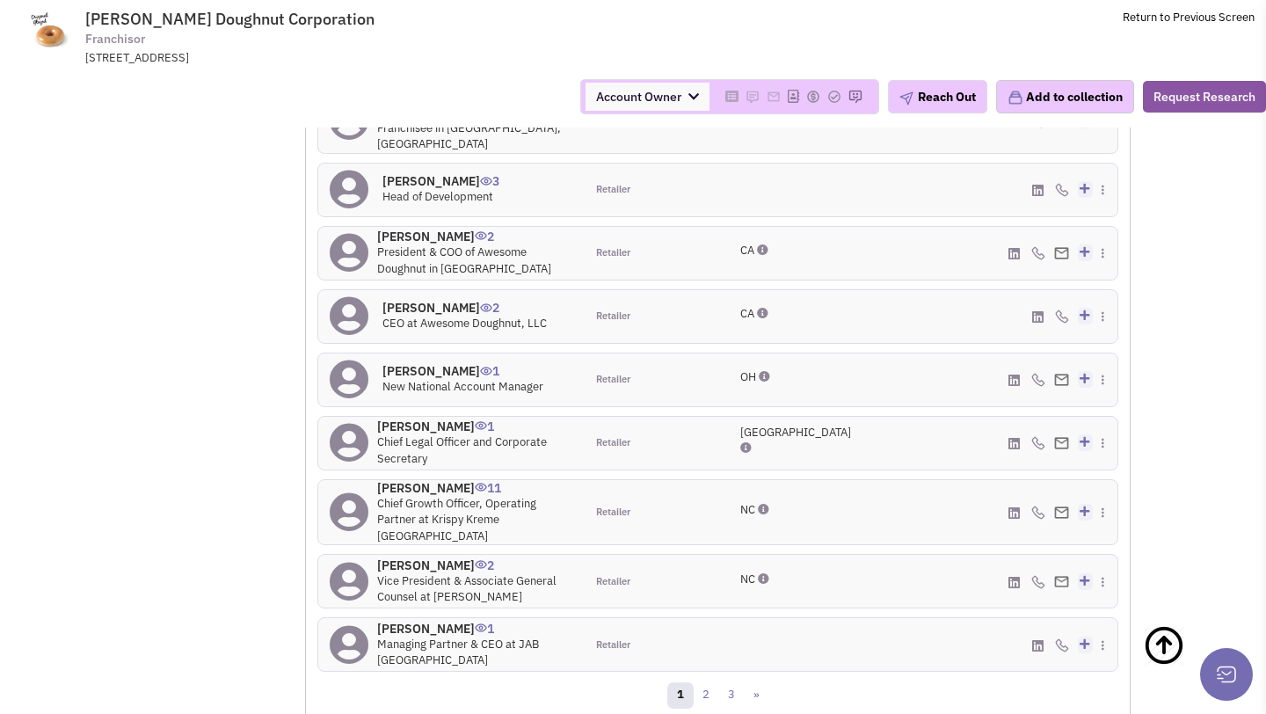
click at [447, 300] on h4 "[PERSON_NAME] 2" at bounding box center [465, 308] width 164 height 16
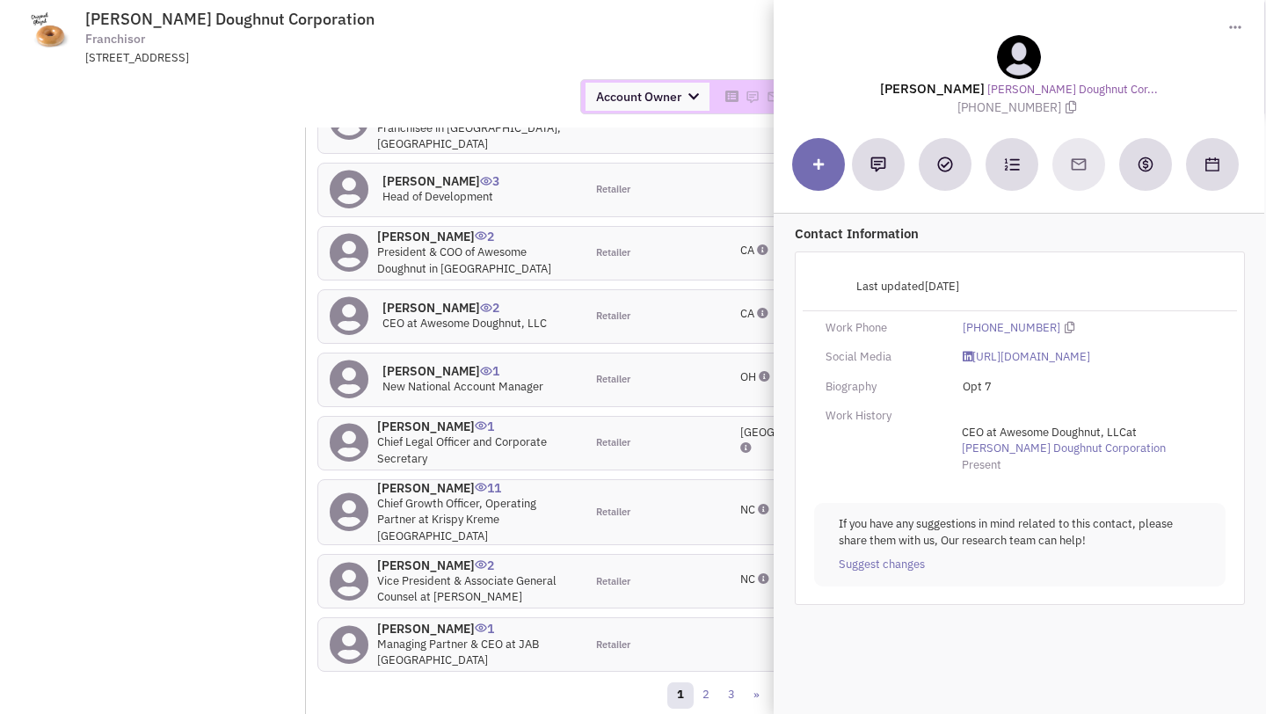
click at [493, 79] on div "Account Owner Account Owner [PERSON_NAME] [PERSON_NAME] [PERSON_NAME] [PERSON_N…" at bounding box center [633, 96] width 1289 height 35
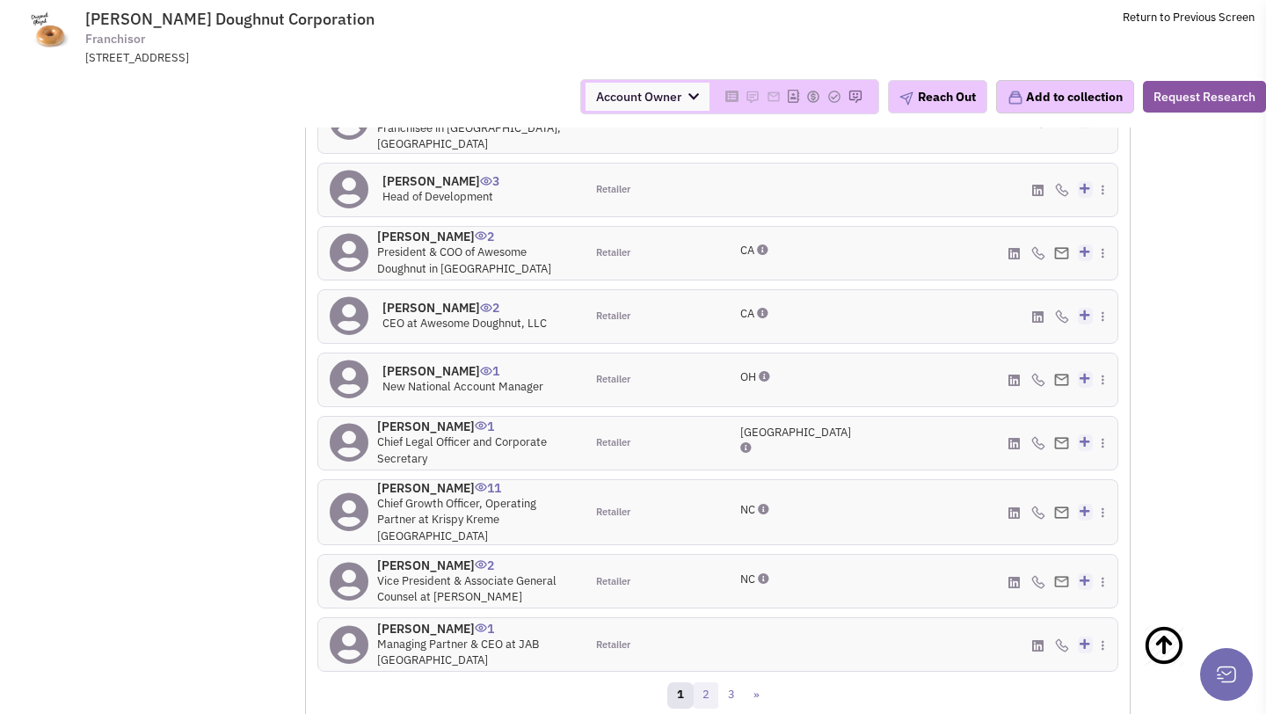
click at [704, 682] on link "2" at bounding box center [706, 695] width 26 height 26
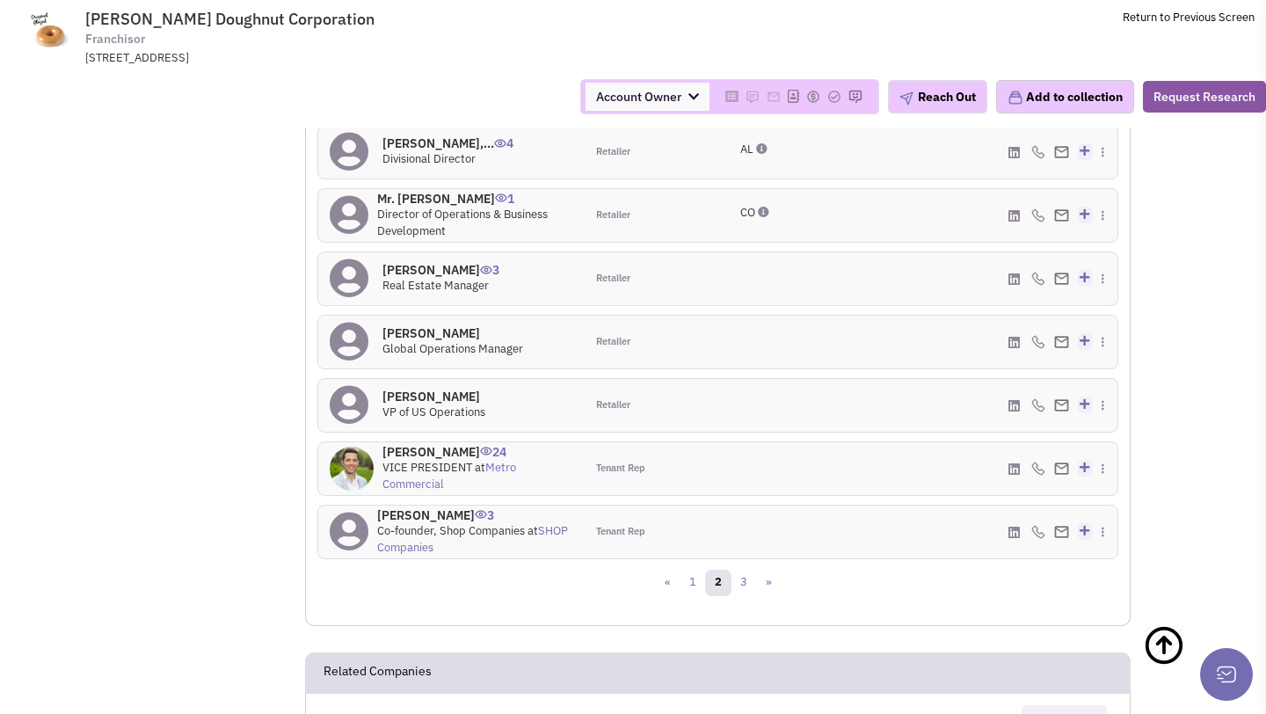
scroll to position [1630, 0]
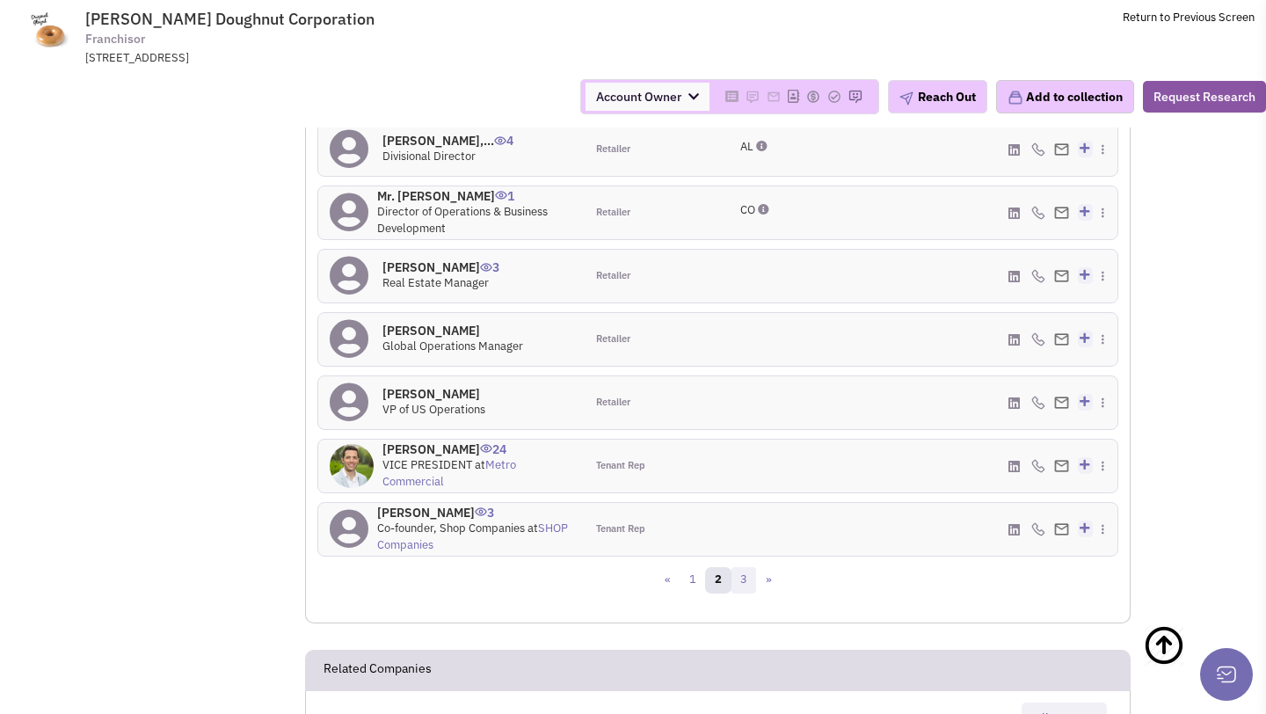
click at [740, 567] on link "3" at bounding box center [744, 580] width 26 height 26
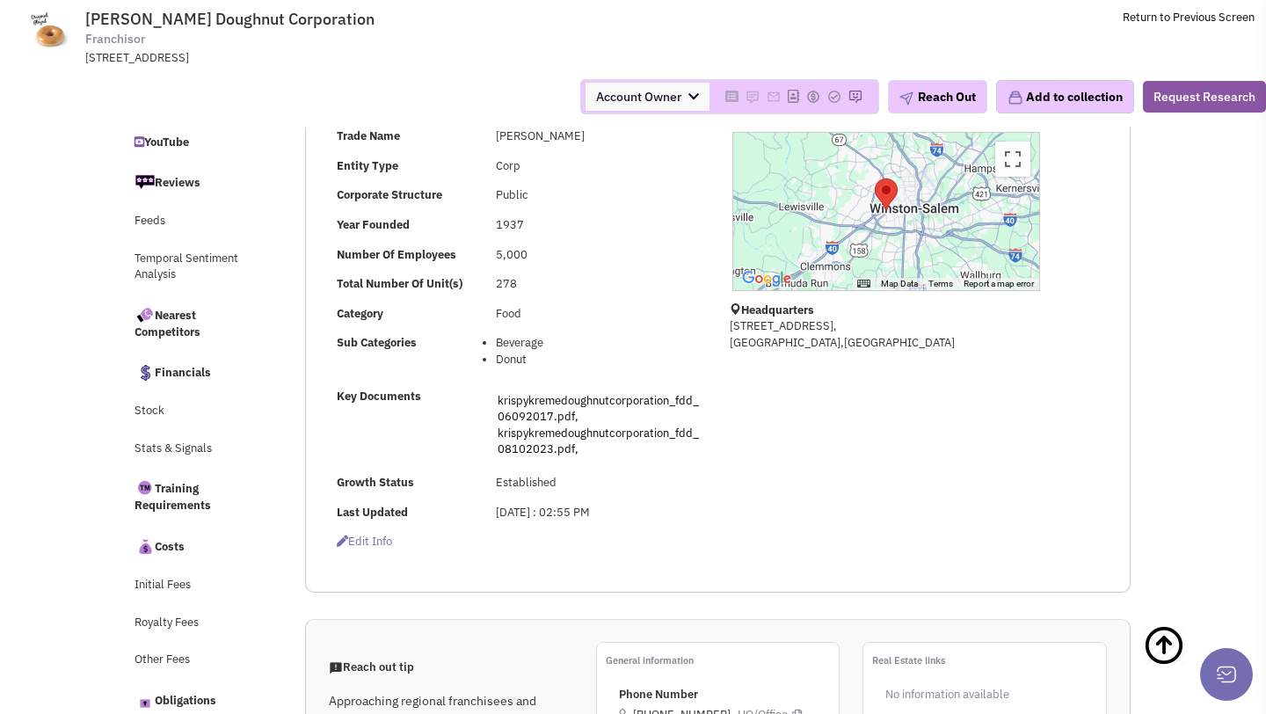
scroll to position [0, 0]
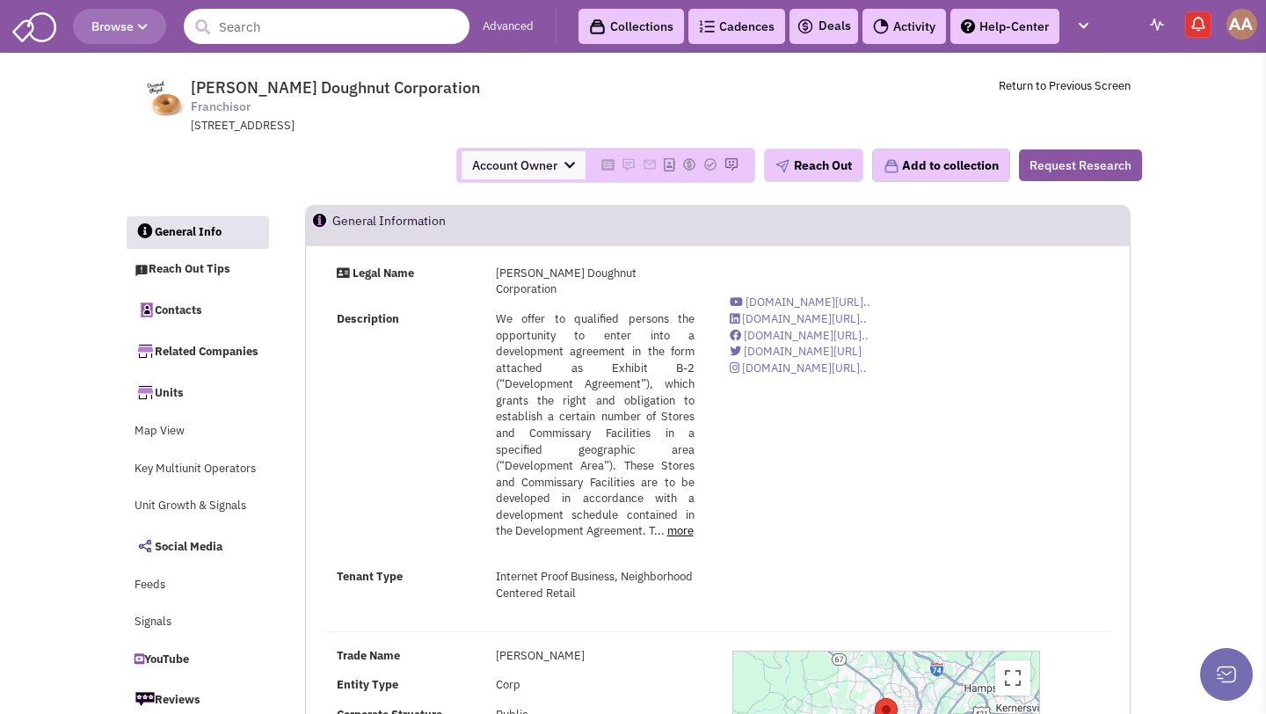
click at [354, 44] on header "Browse Advanced Collections Cadences 0 Deals Activity Help-Center Calendar" at bounding box center [633, 26] width 1266 height 53
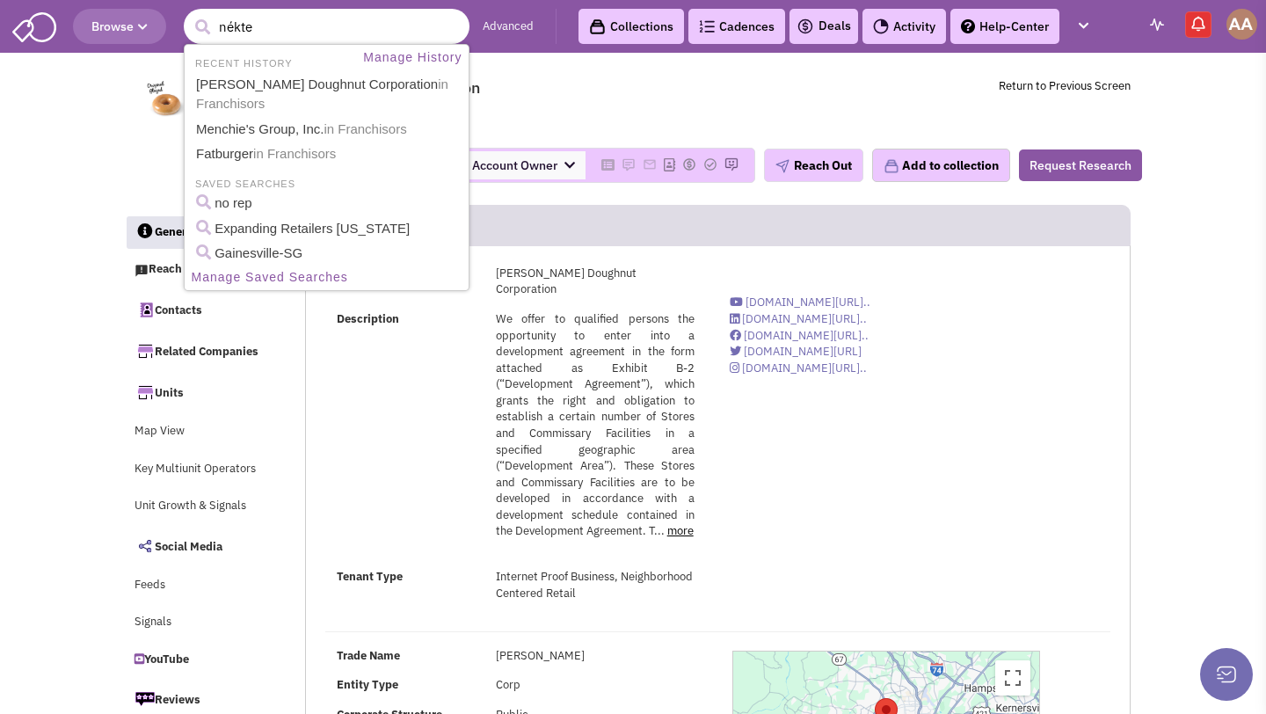
type input "nékter"
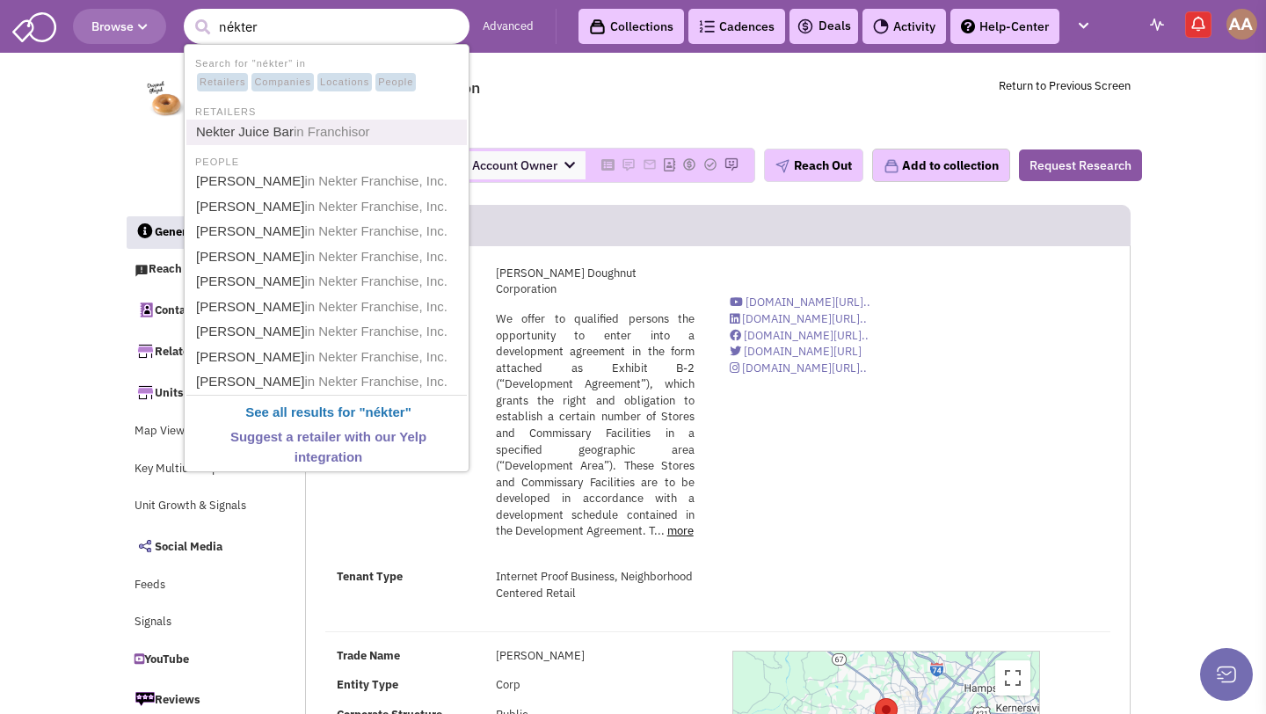
click at [326, 138] on span "in Franchisor" at bounding box center [332, 131] width 77 height 15
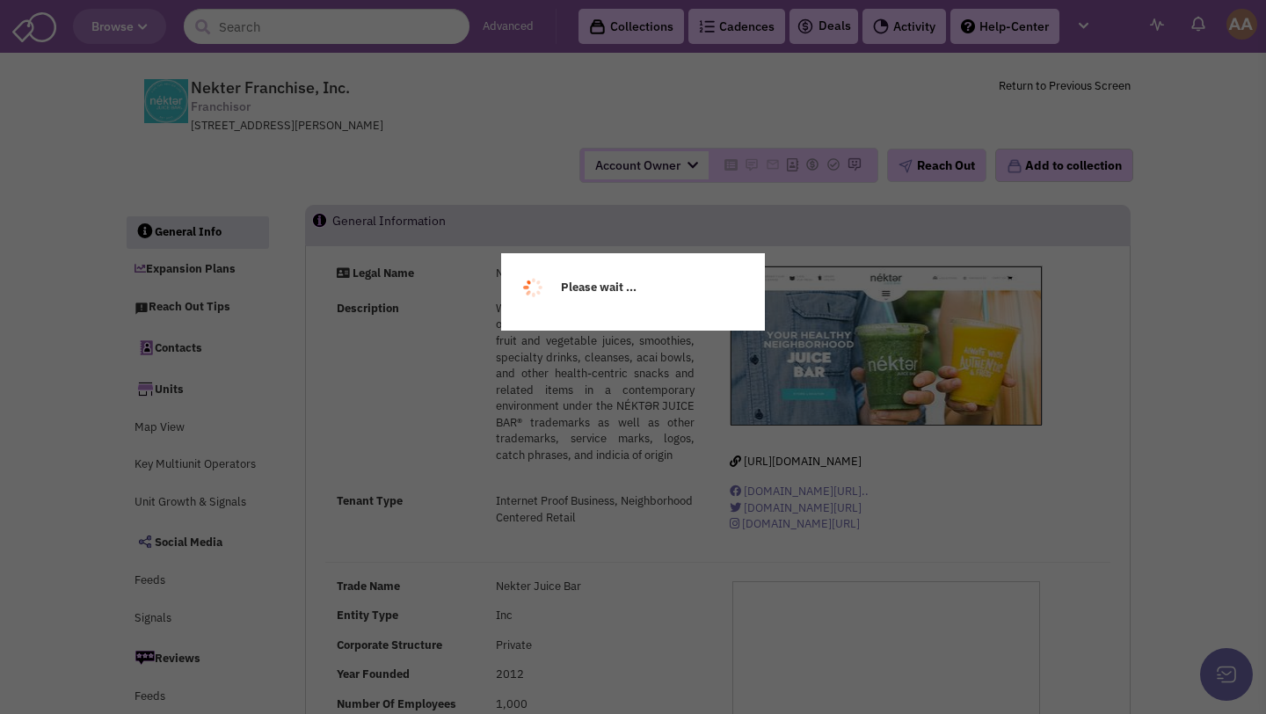
select select
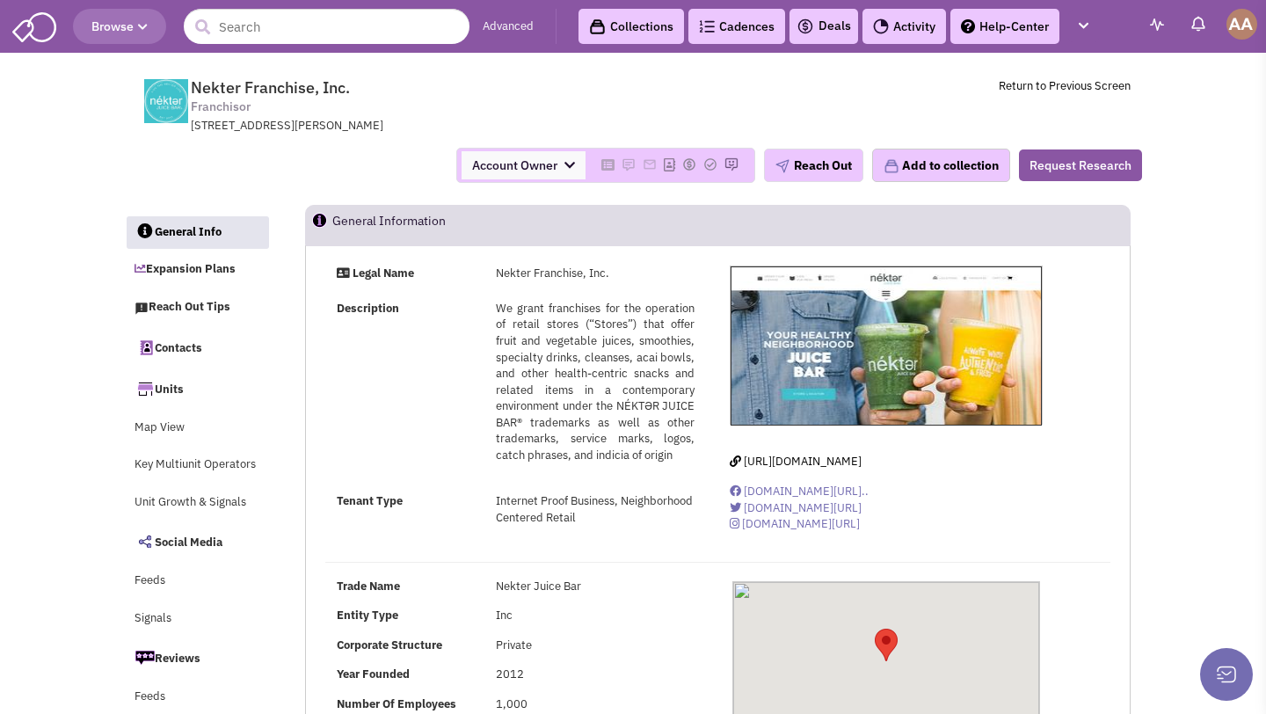
select select
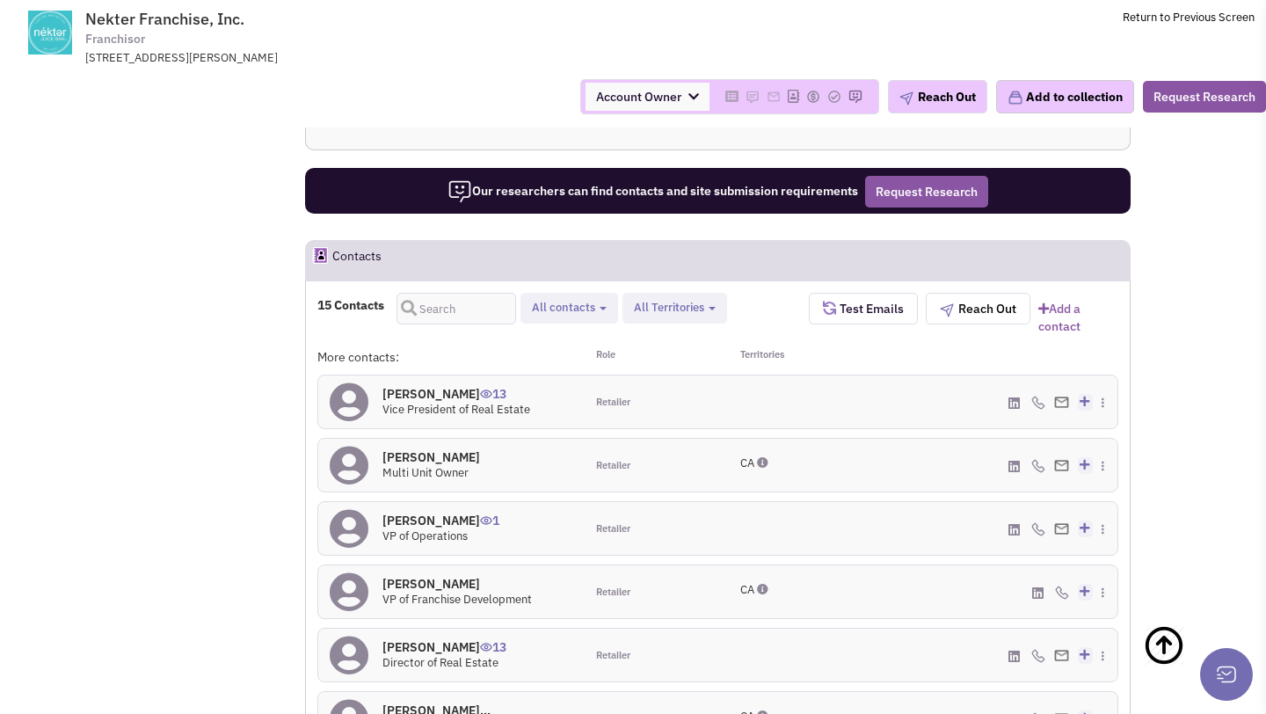
scroll to position [1559, 0]
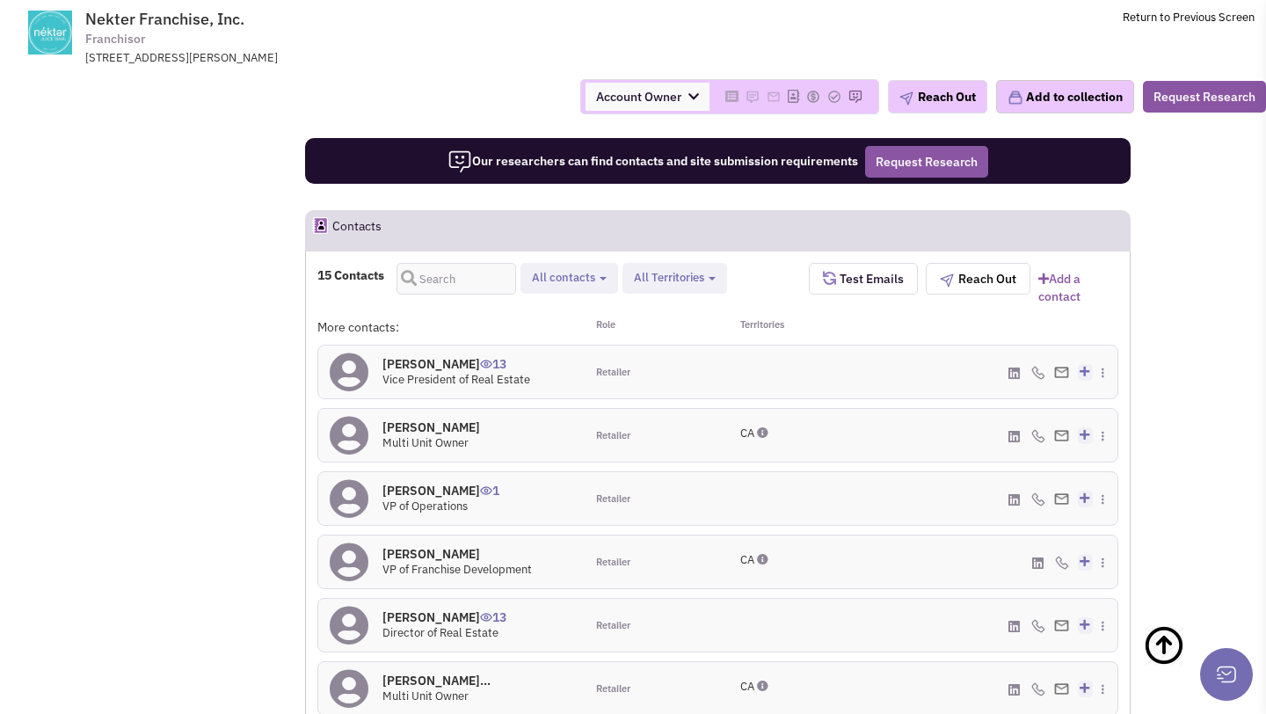
click at [466, 356] on h4 "James Rulon Beus 13" at bounding box center [457, 364] width 148 height 16
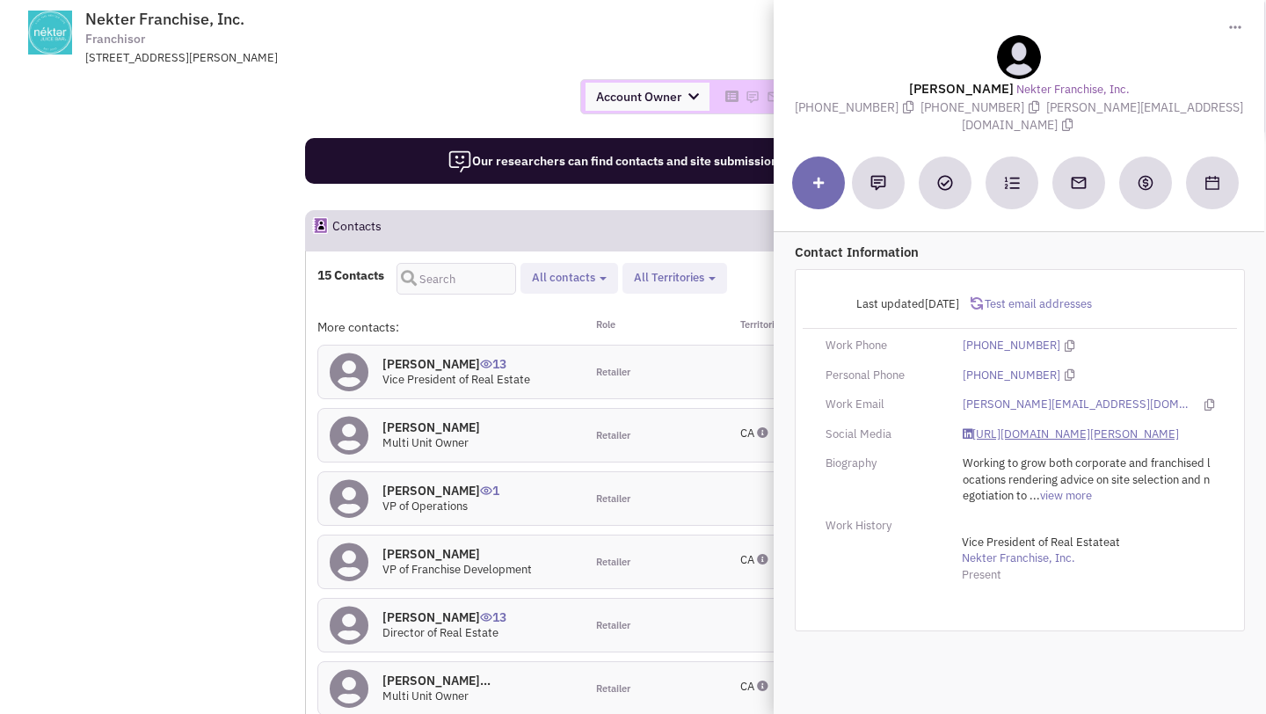
click at [1030, 427] on link "https://www.linkedin.com/in/james-rulon-beus-836aa8a9/" at bounding box center [1071, 435] width 216 height 17
drag, startPoint x: 1048, startPoint y: 107, endPoint x: 1196, endPoint y: 112, distance: 147.8
click at [1196, 112] on span "james@nekterjuicebar.com" at bounding box center [1103, 116] width 282 height 34
copy span "james@nekterjuicebar.com"
click at [548, 42] on td "Nekter Franchise, Inc. Franchisor 1844 E. Carnegie Avenue, Santa Ana, CA, 92705…" at bounding box center [679, 33] width 1151 height 66
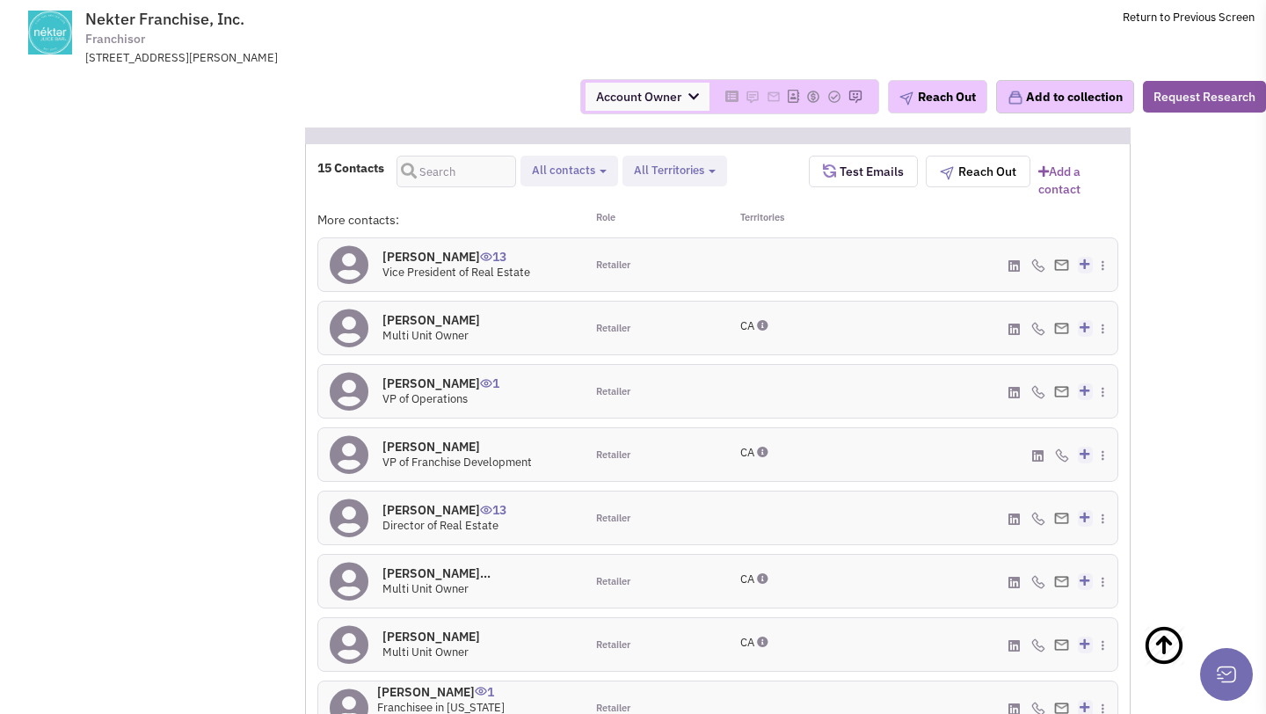
scroll to position [1697, 0]
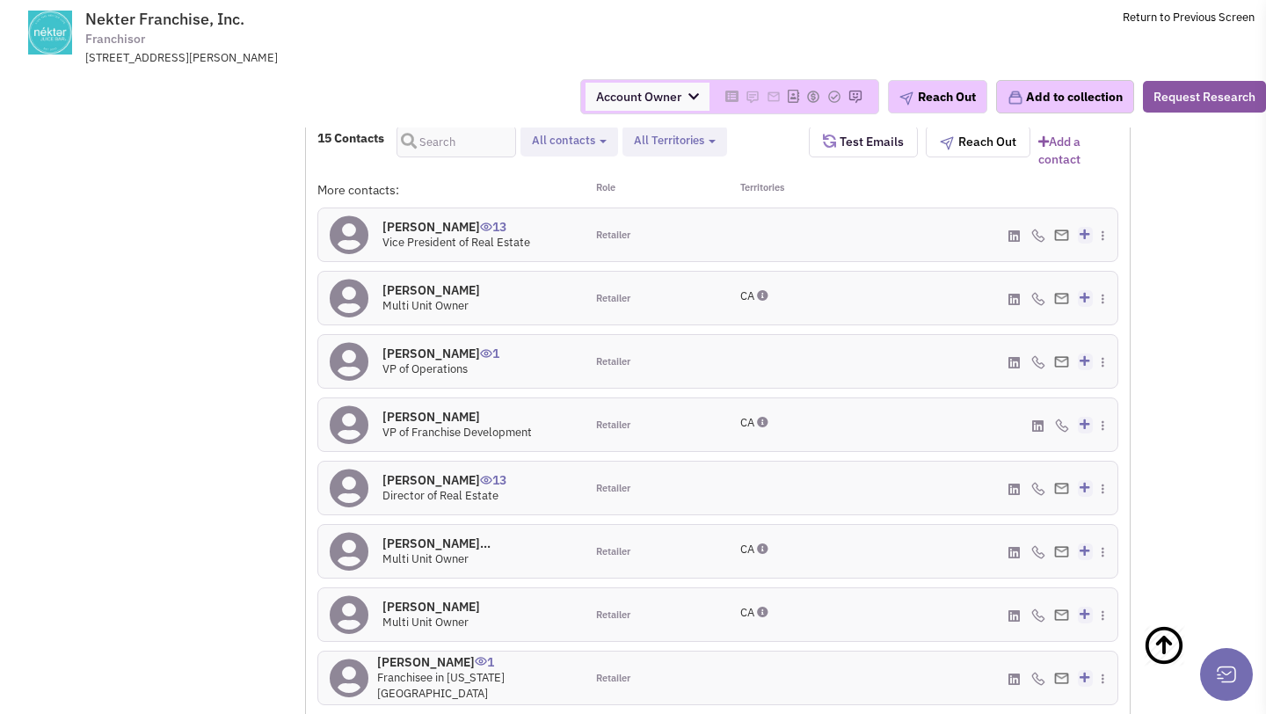
click at [449, 472] on h4 "Paige Velzeboer 13" at bounding box center [445, 480] width 124 height 16
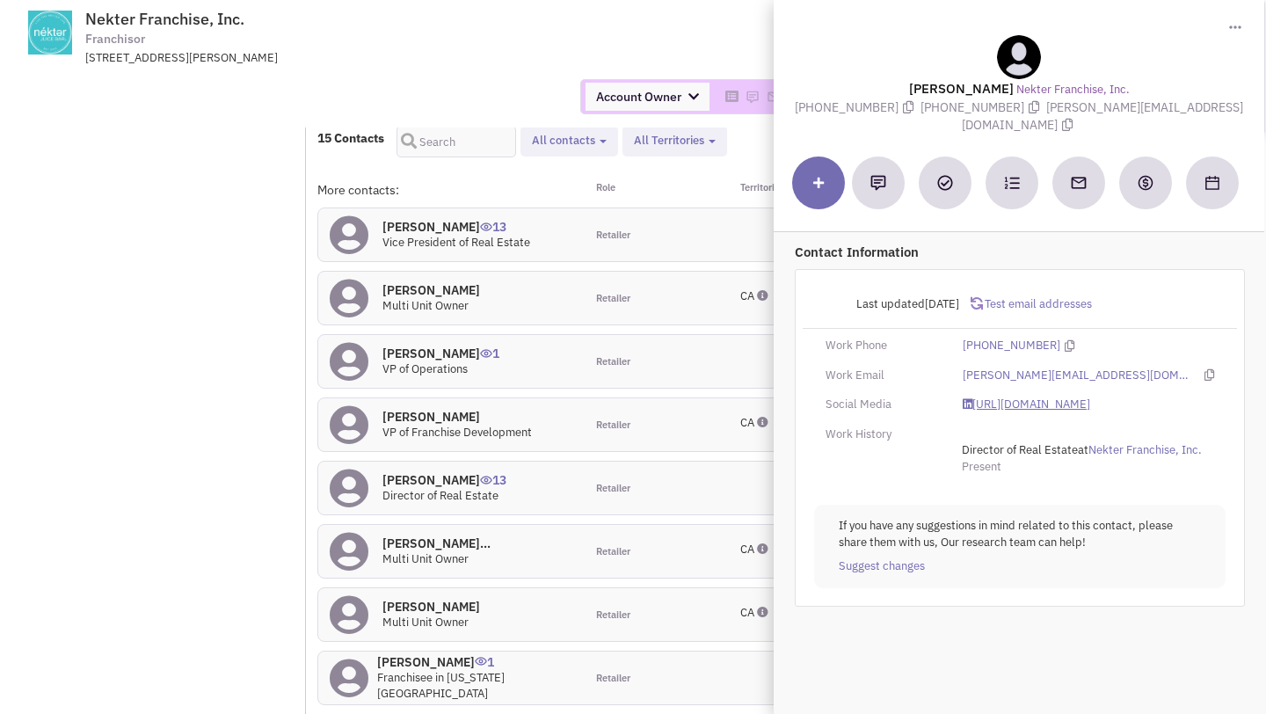
click at [1012, 397] on link "https://www.linkedin.com/in/paigevelzeboer/" at bounding box center [1027, 405] width 128 height 17
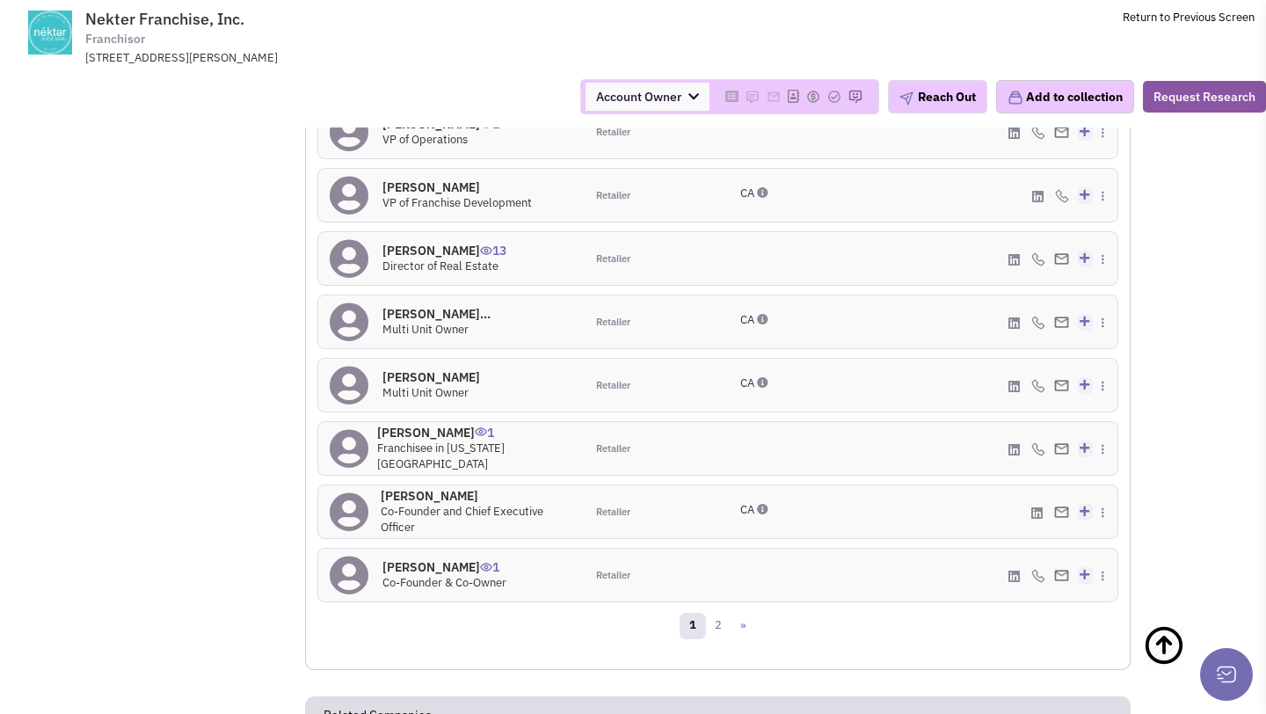
scroll to position [1943, 0]
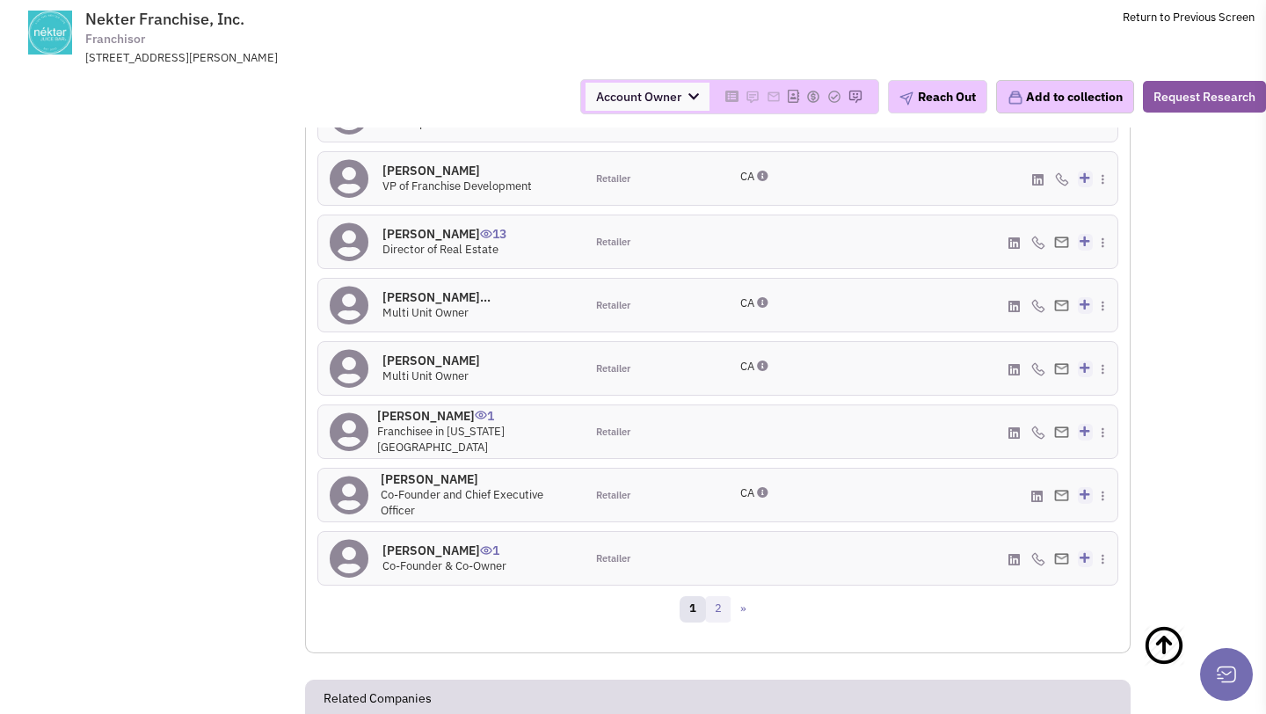
click at [718, 596] on link "2" at bounding box center [718, 609] width 26 height 26
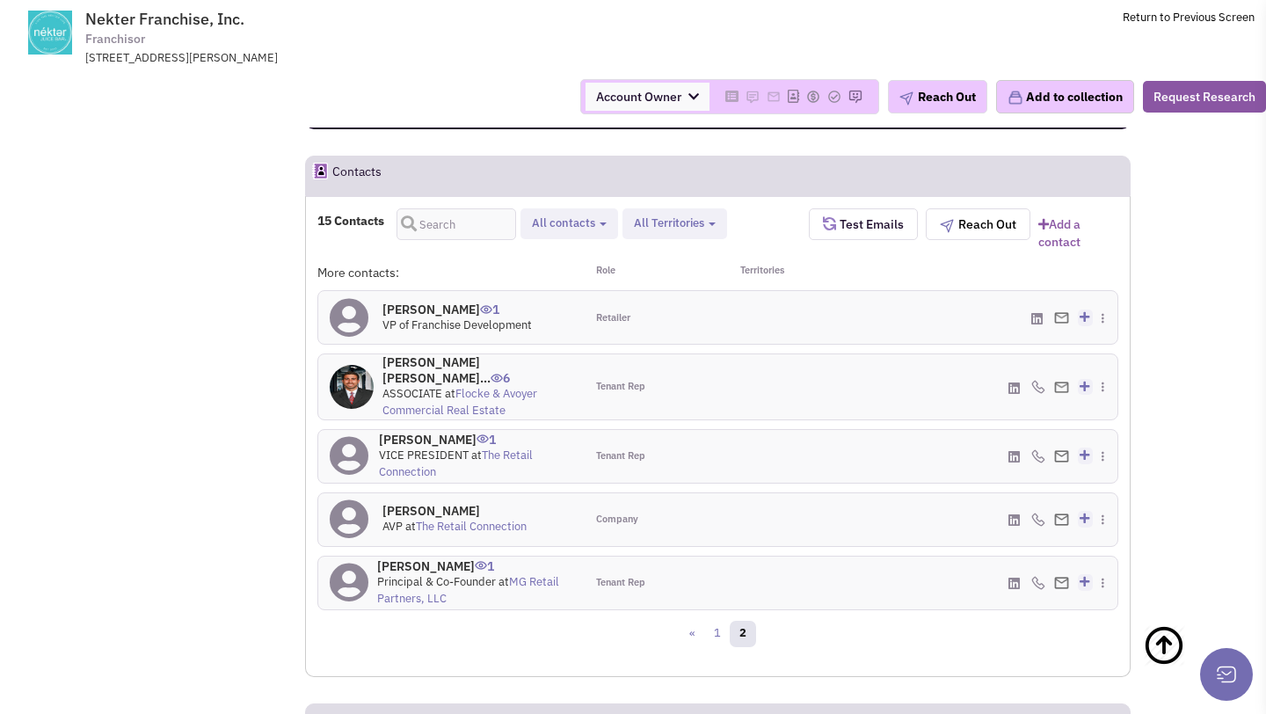
scroll to position [1613, 0]
click at [724, 622] on link "1" at bounding box center [717, 635] width 26 height 26
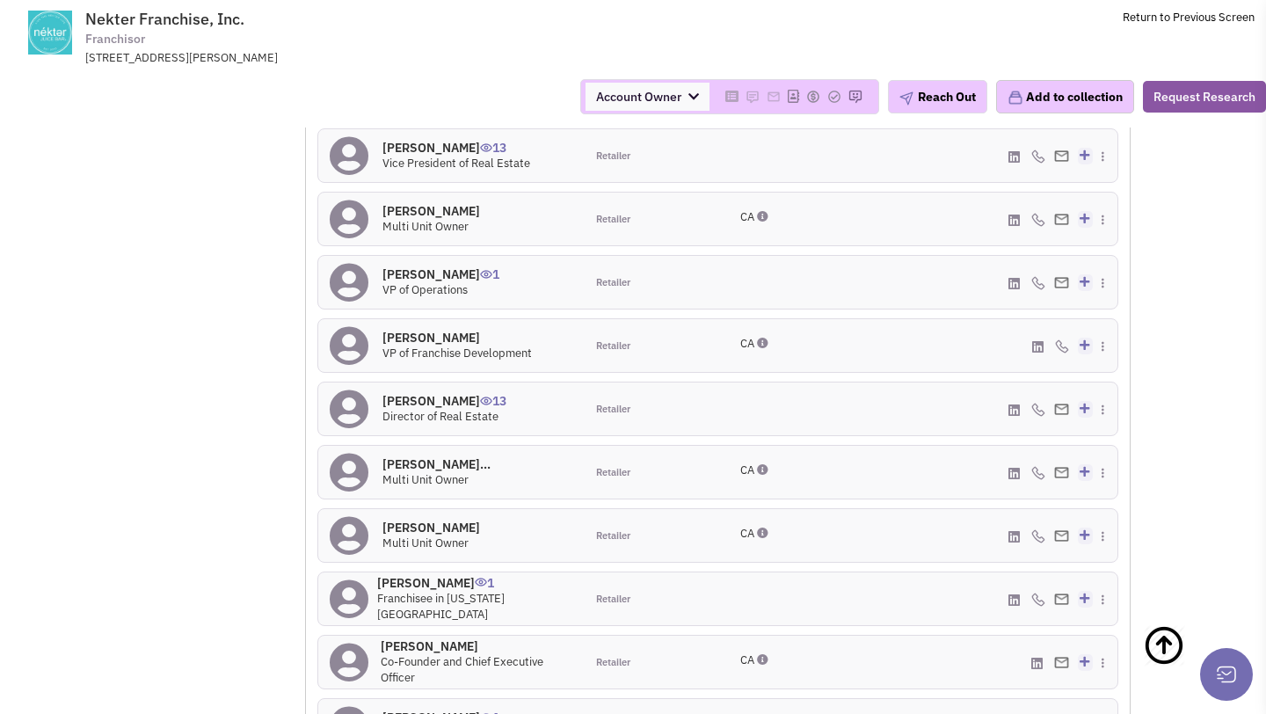
scroll to position [1968, 0]
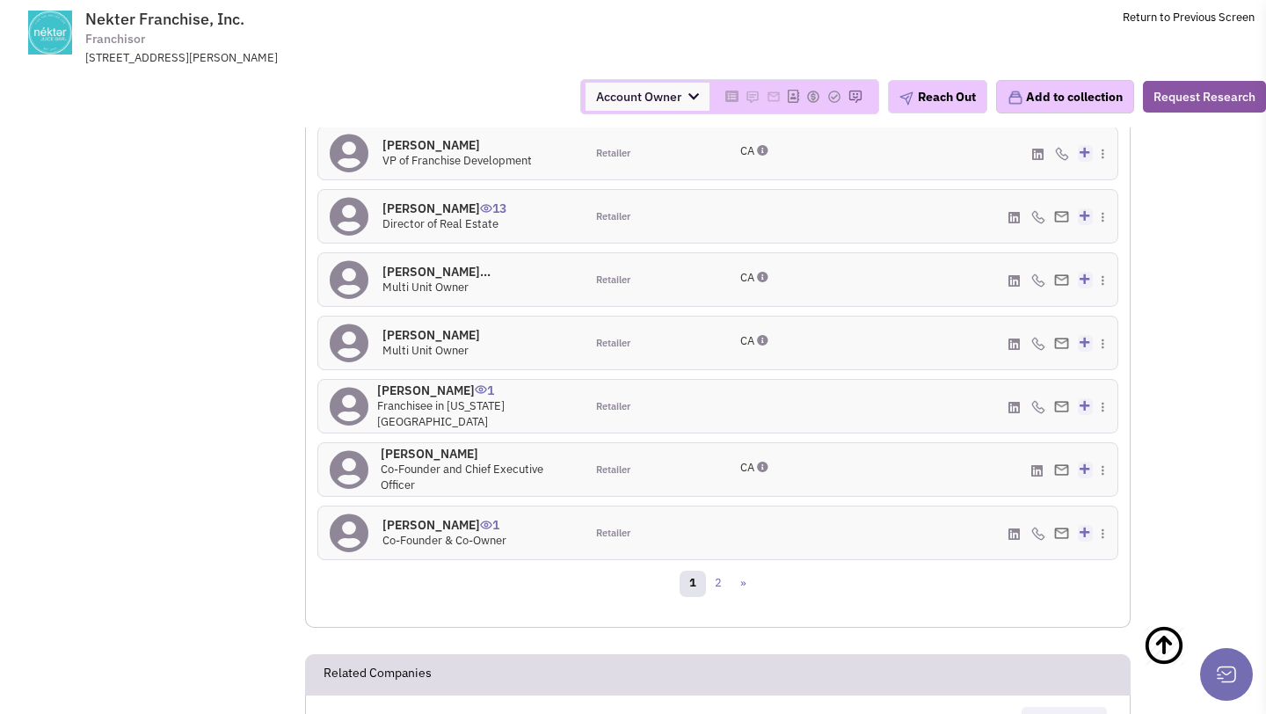
click at [432, 446] on h4 "Mr. Steve Schulze 0" at bounding box center [477, 454] width 193 height 16
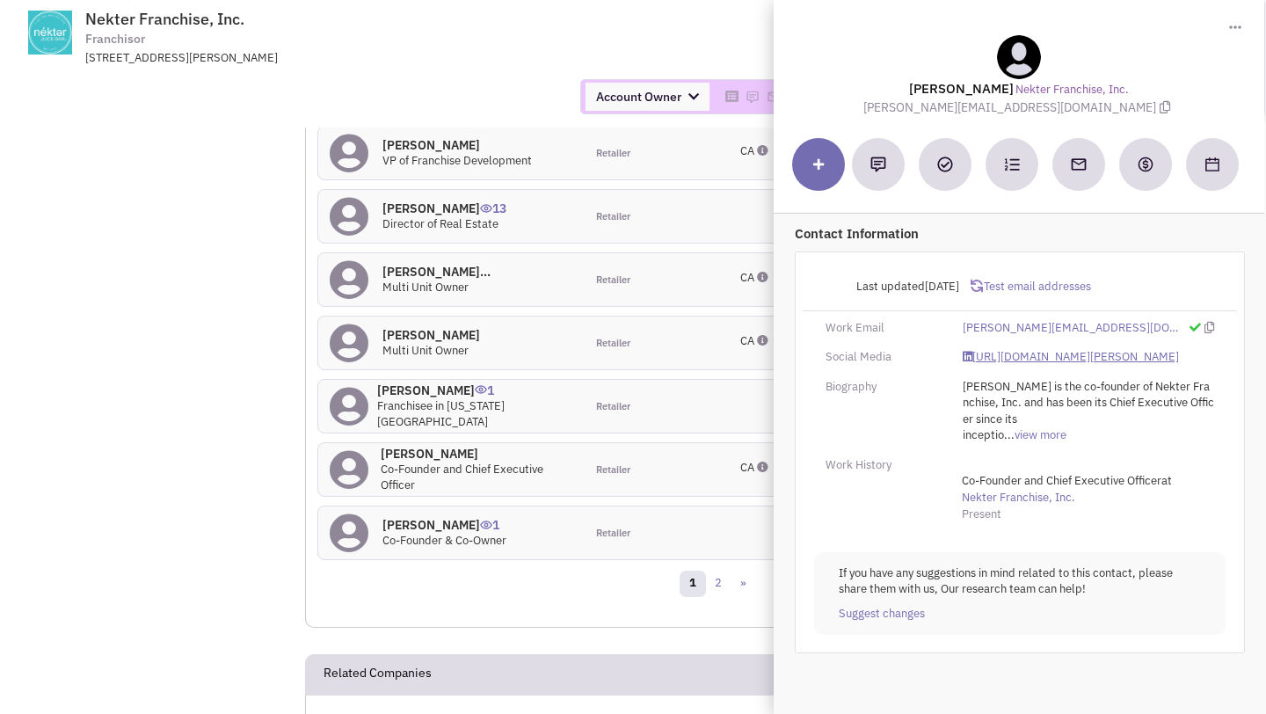
click at [1018, 352] on link "https://www.linkedin.com/in/steve-schulze-34820696/" at bounding box center [1071, 357] width 216 height 17
drag, startPoint x: 935, startPoint y: 108, endPoint x: 1077, endPoint y: 109, distance: 142.5
click at [1077, 109] on span "steve@nekterjuicebar.com" at bounding box center [1020, 107] width 312 height 16
copy span "steve@nekterjuicebar.com"
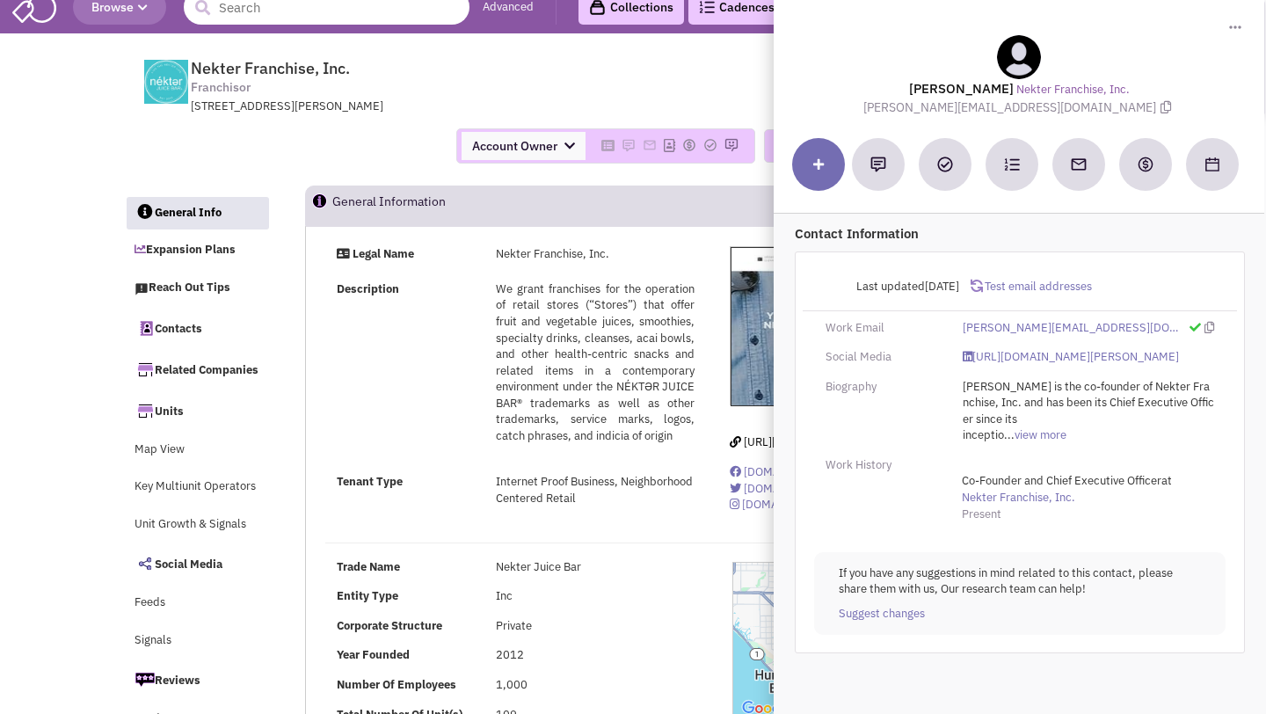
scroll to position [0, 0]
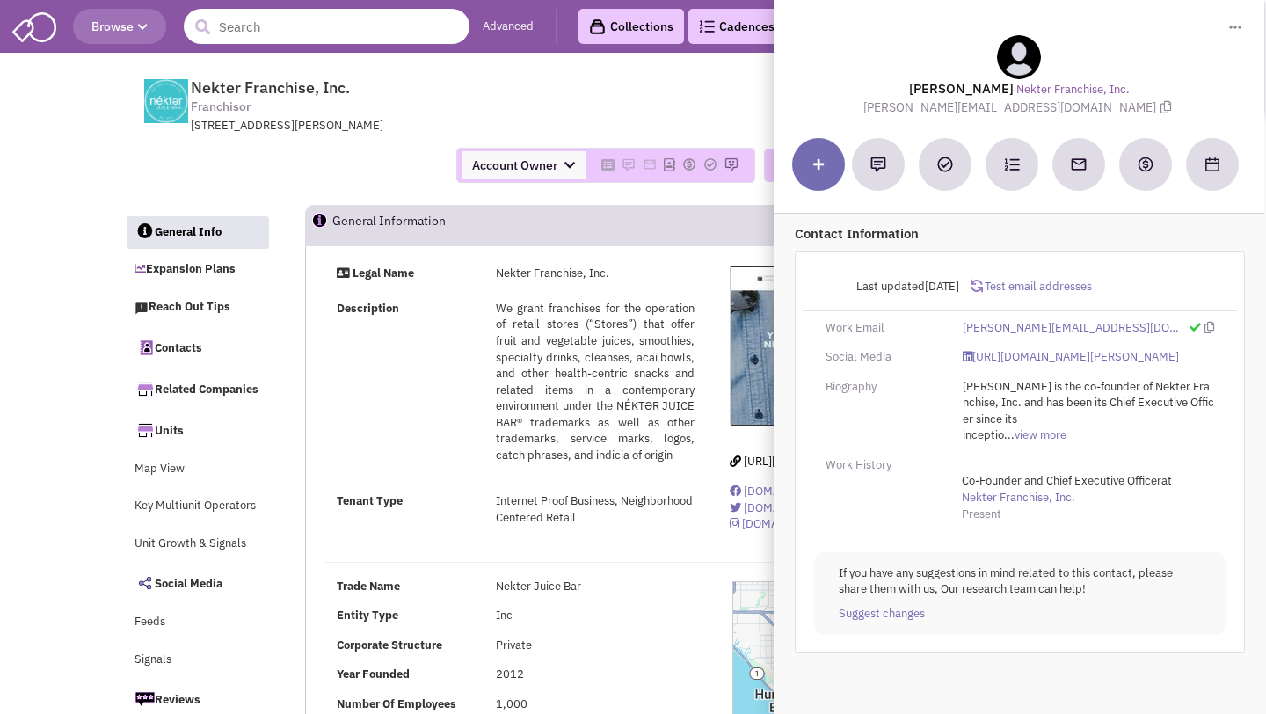
click at [361, 40] on input "text" at bounding box center [327, 26] width 286 height 35
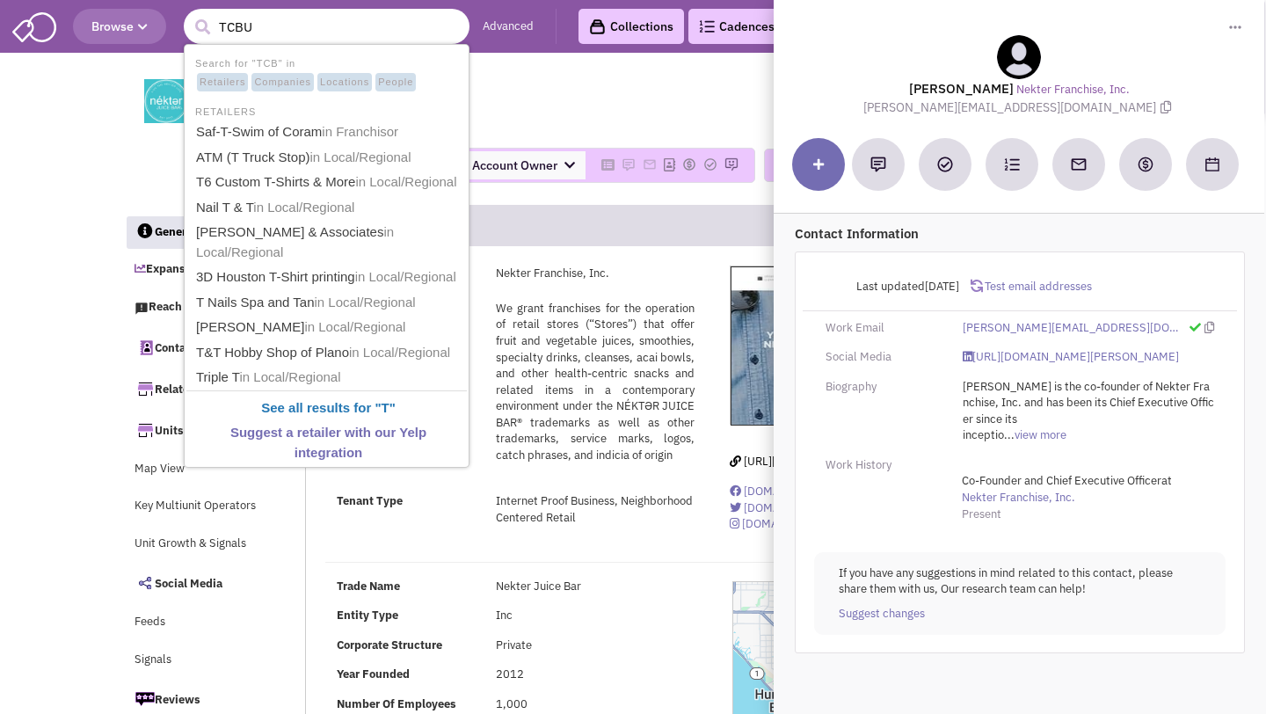
type input "TCBU"
click at [189, 14] on button "submit" at bounding box center [202, 27] width 26 height 26
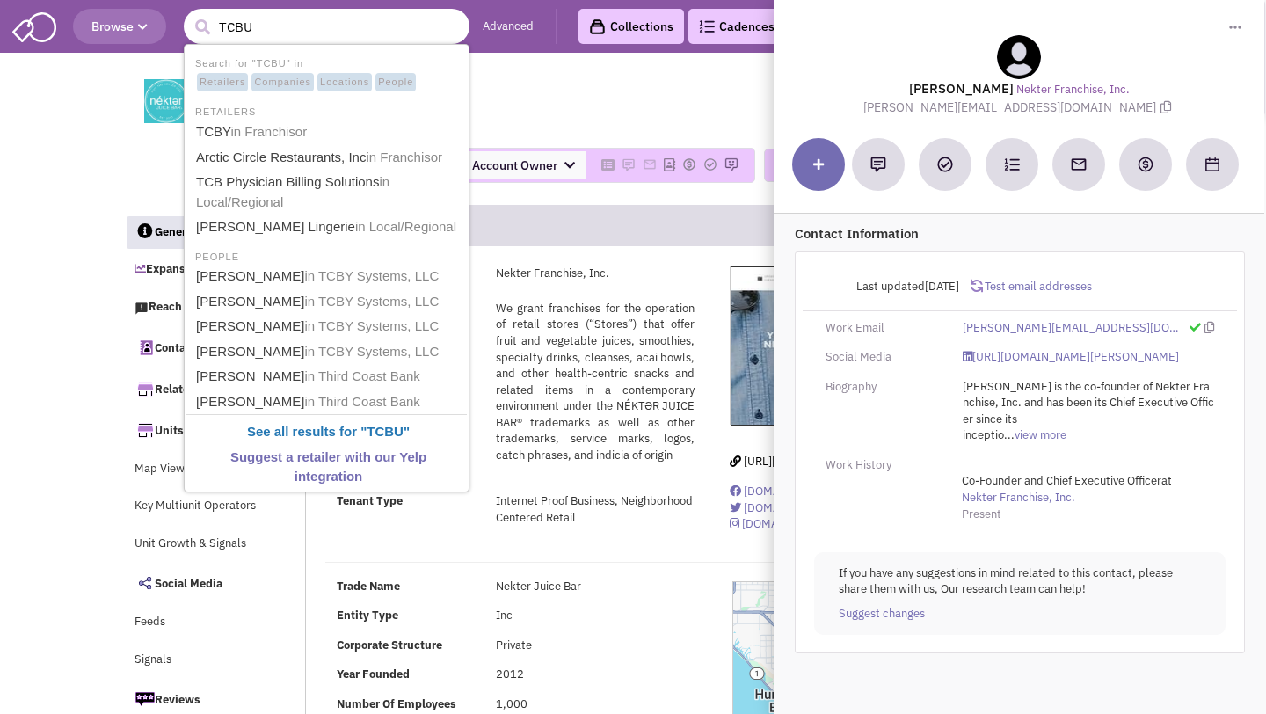
click at [372, 39] on input "TCBU" at bounding box center [327, 26] width 286 height 35
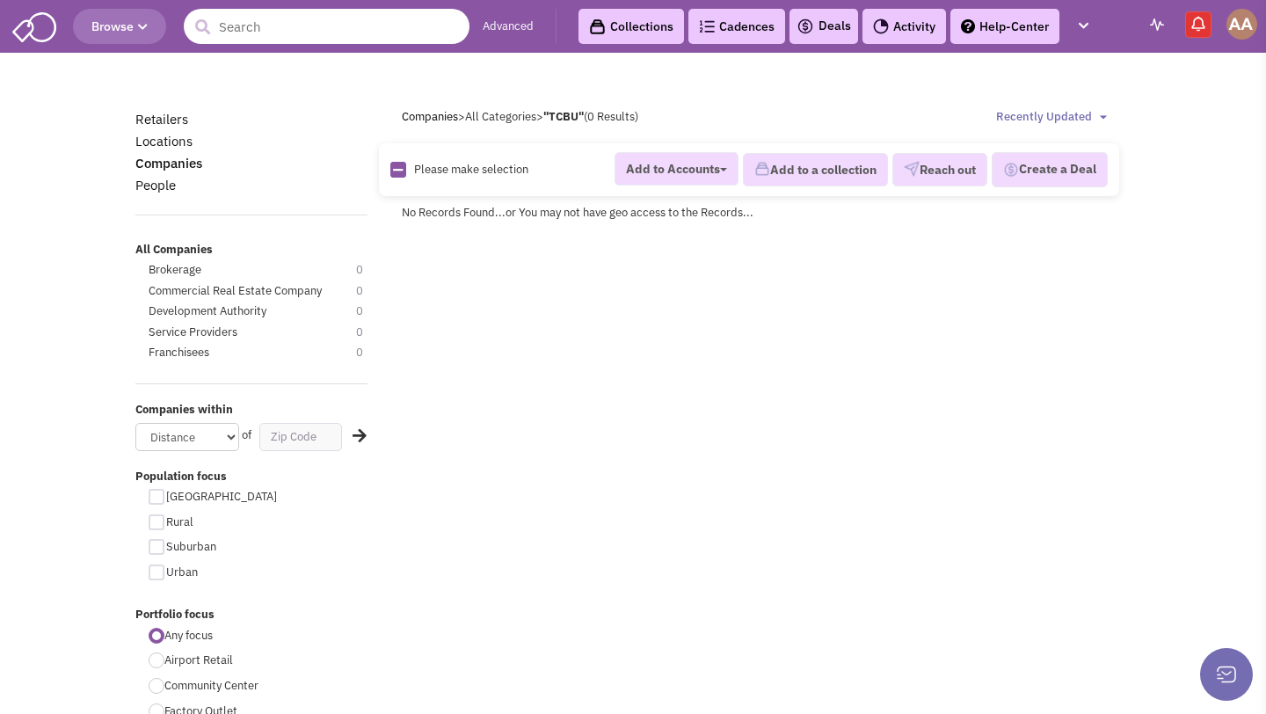
click at [369, 35] on input "text" at bounding box center [327, 26] width 286 height 35
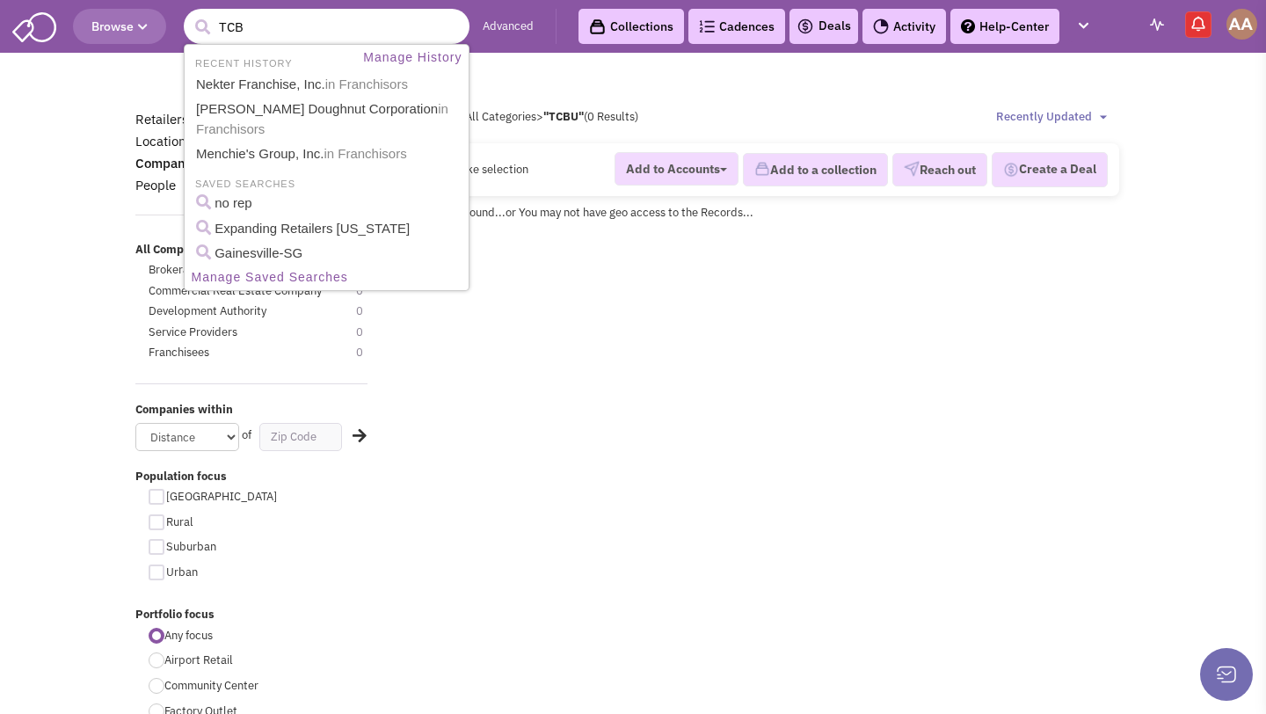
type input "TCBY"
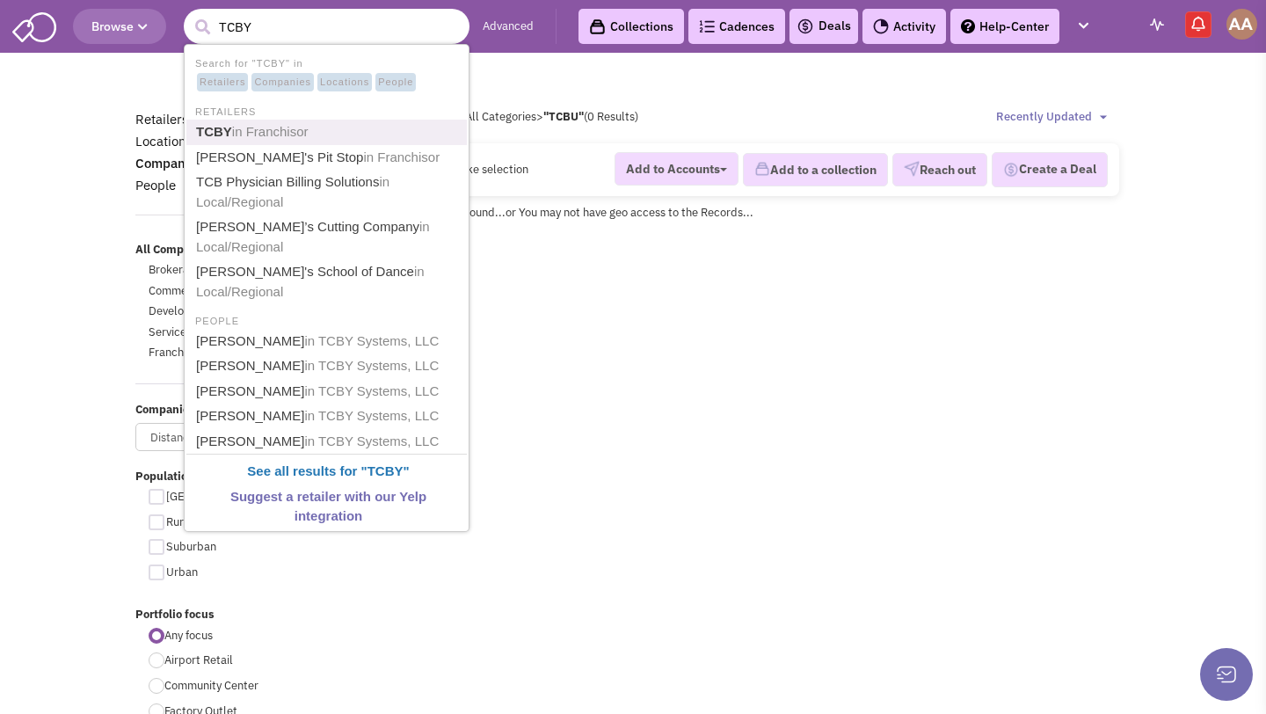
click at [372, 137] on link "TCBY in [GEOGRAPHIC_DATA]" at bounding box center [328, 132] width 275 height 24
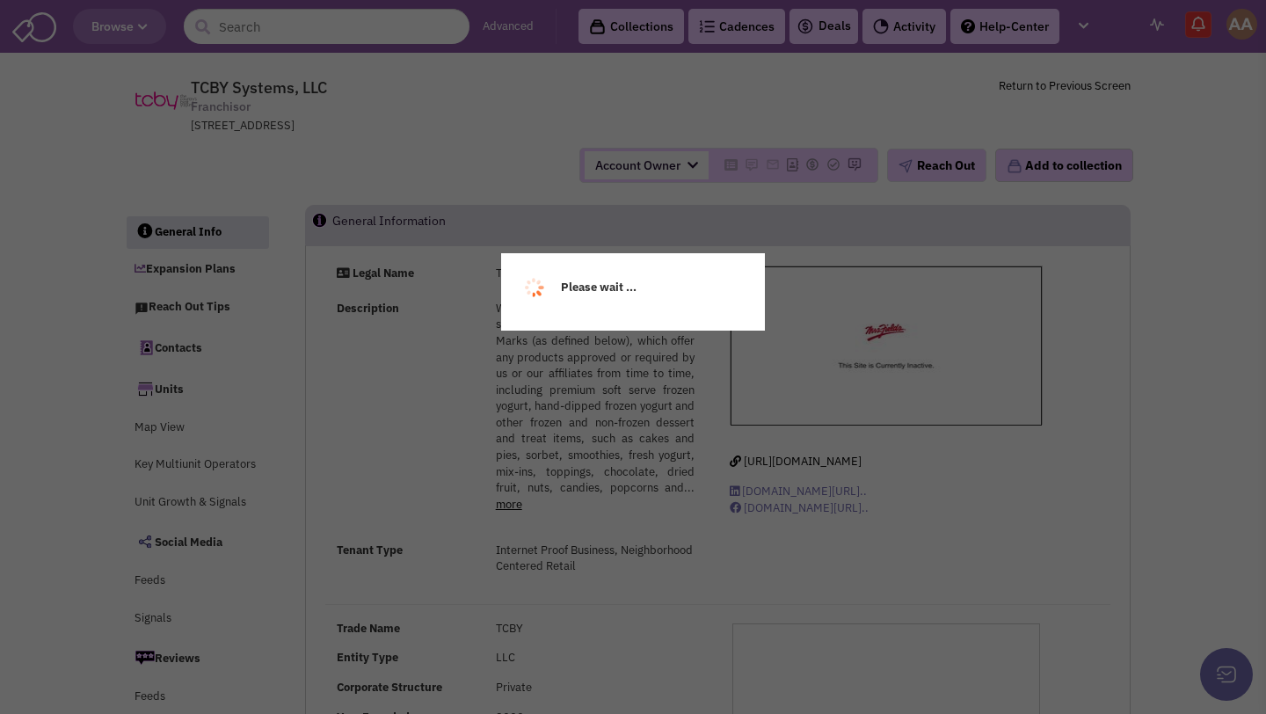
select select
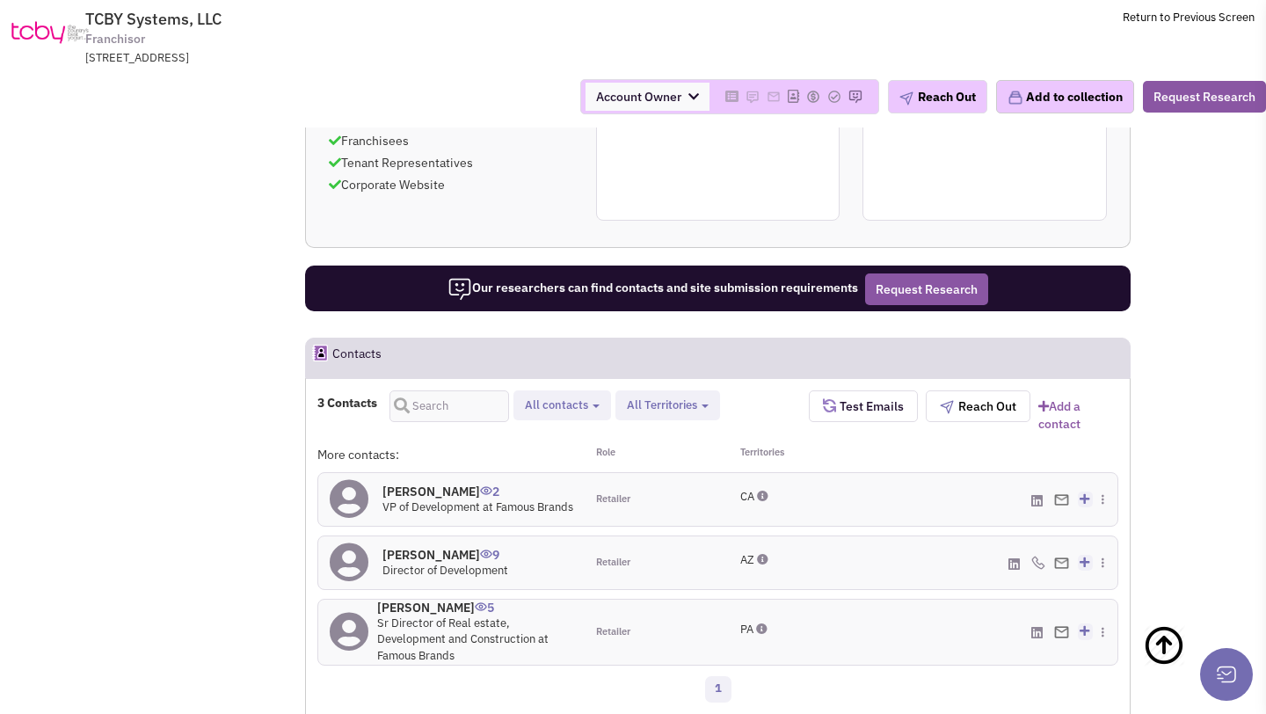
scroll to position [1320, 0]
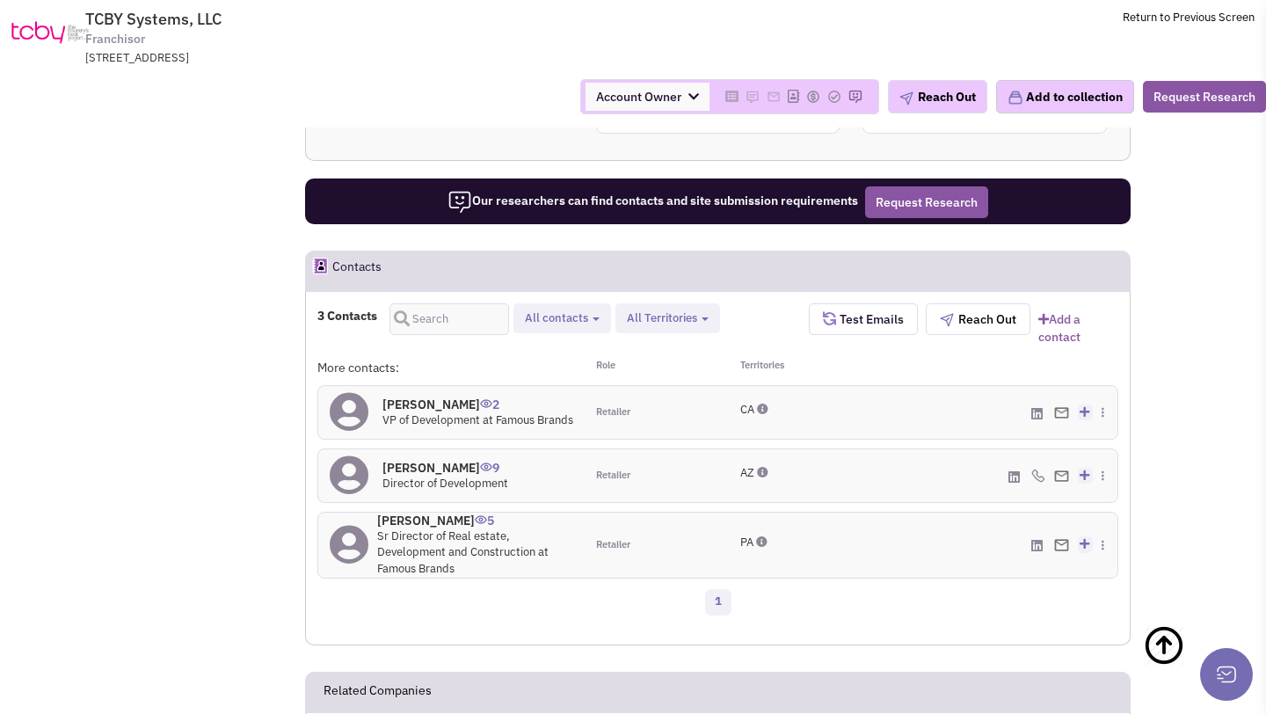
click at [435, 463] on h4 "Paul Correale 9" at bounding box center [446, 468] width 126 height 16
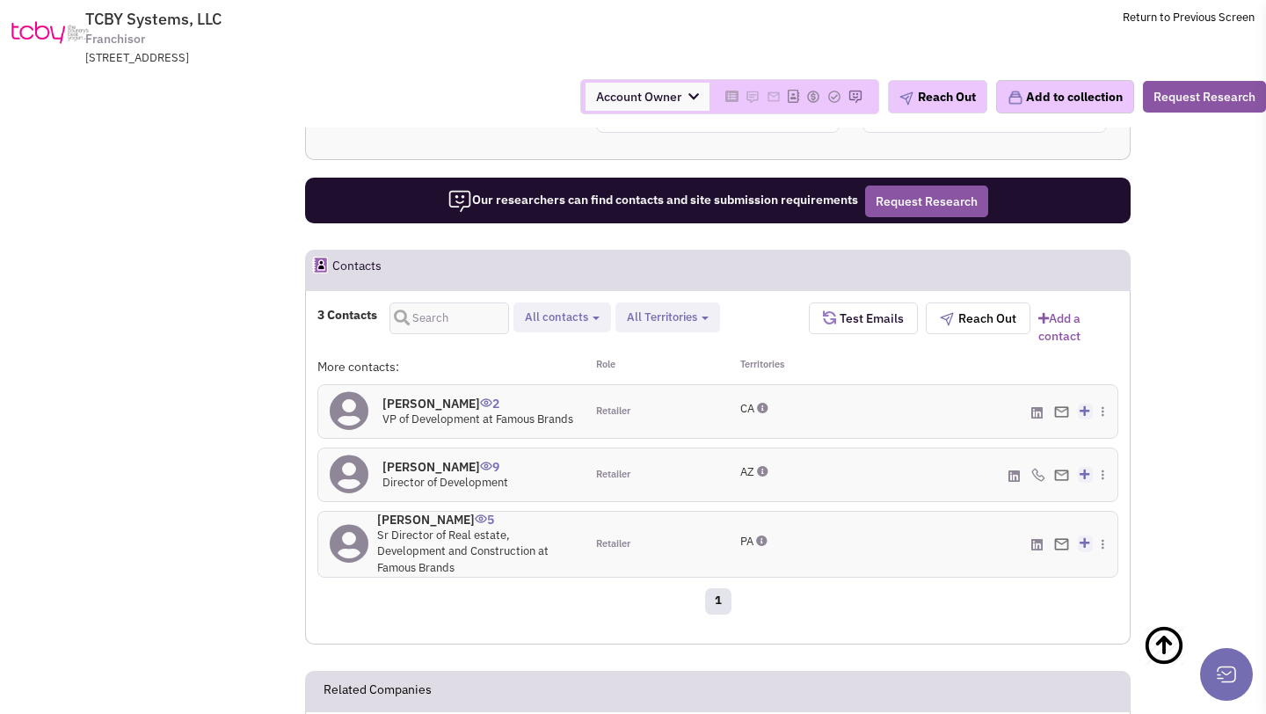
scroll to position [1433, 0]
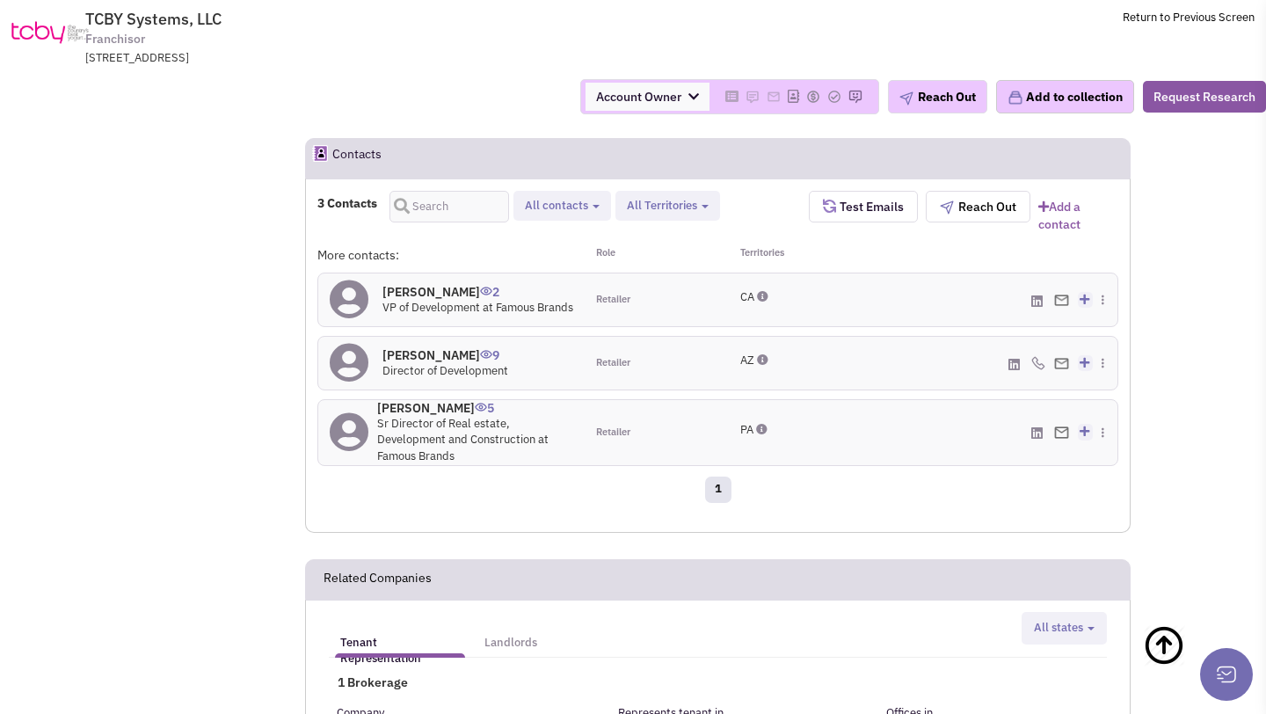
click at [434, 354] on h4 "Paul Correale 9" at bounding box center [446, 355] width 126 height 16
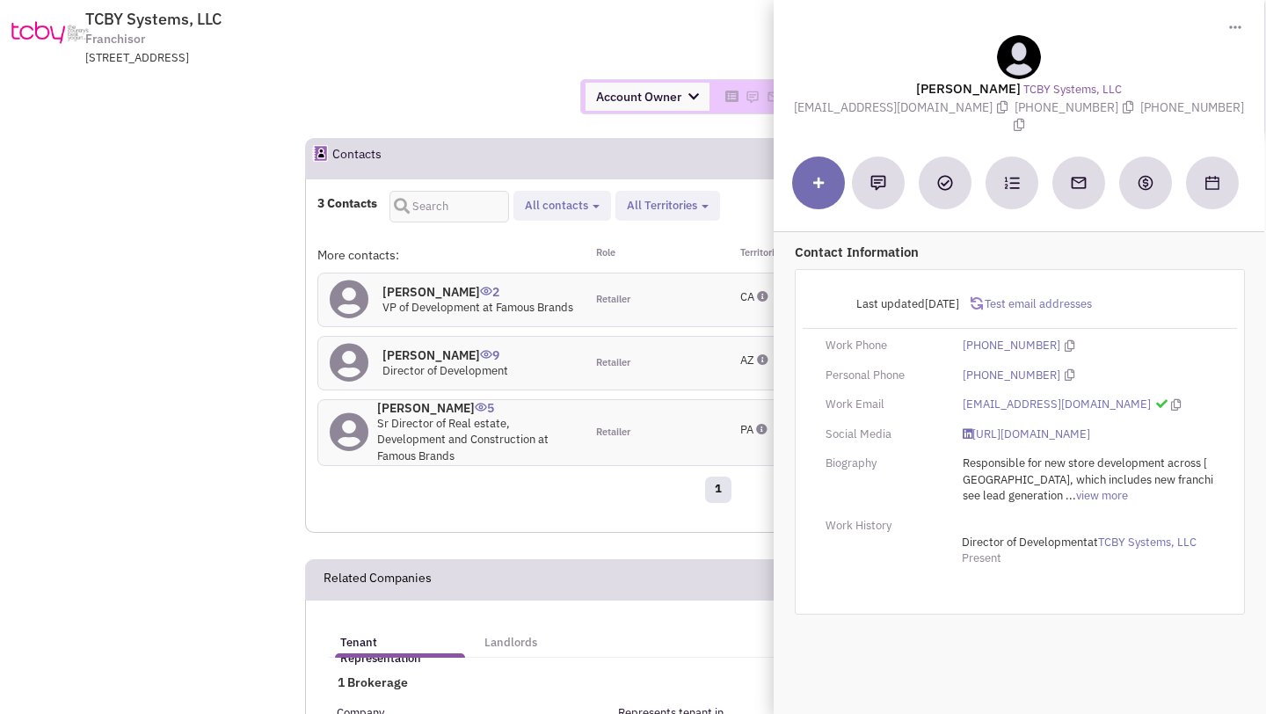
click at [500, 77] on div "Account Owner Account Owner [PERSON_NAME] [PERSON_NAME] [PERSON_NAME] [PERSON_N…" at bounding box center [633, 97] width 1289 height 62
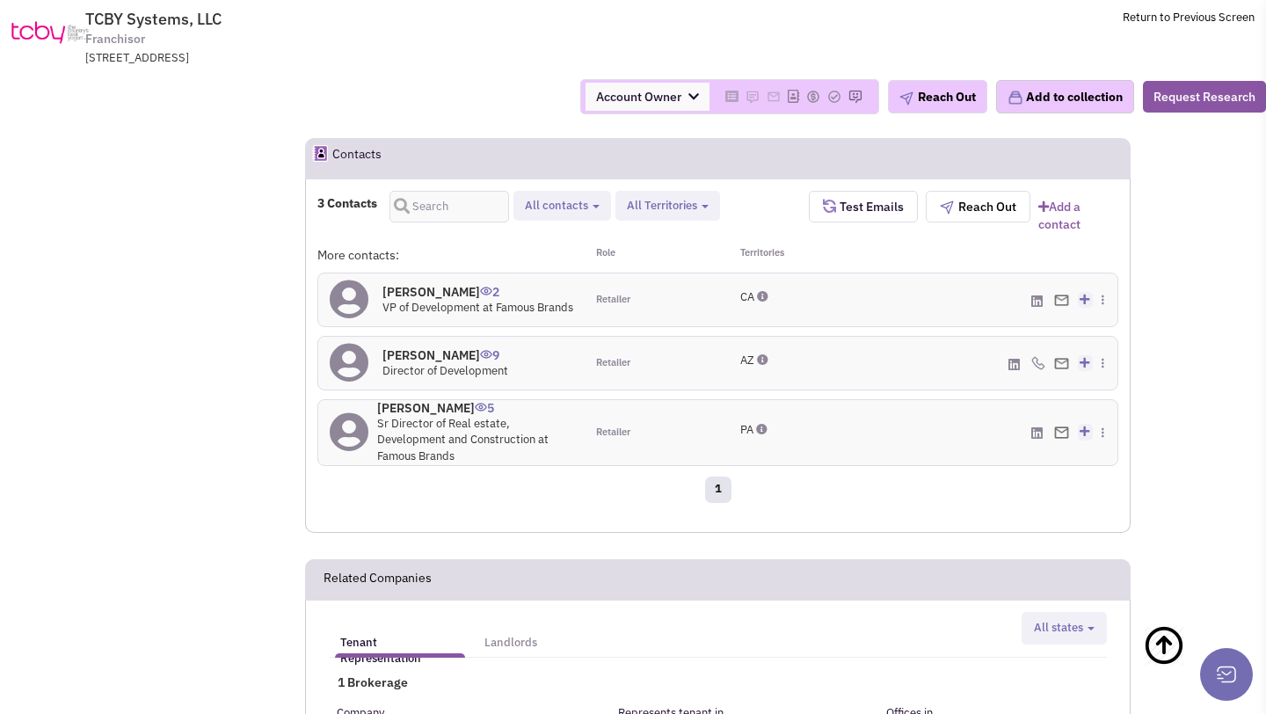
click at [433, 406] on h4 "Richard Hankins 5" at bounding box center [475, 408] width 196 height 16
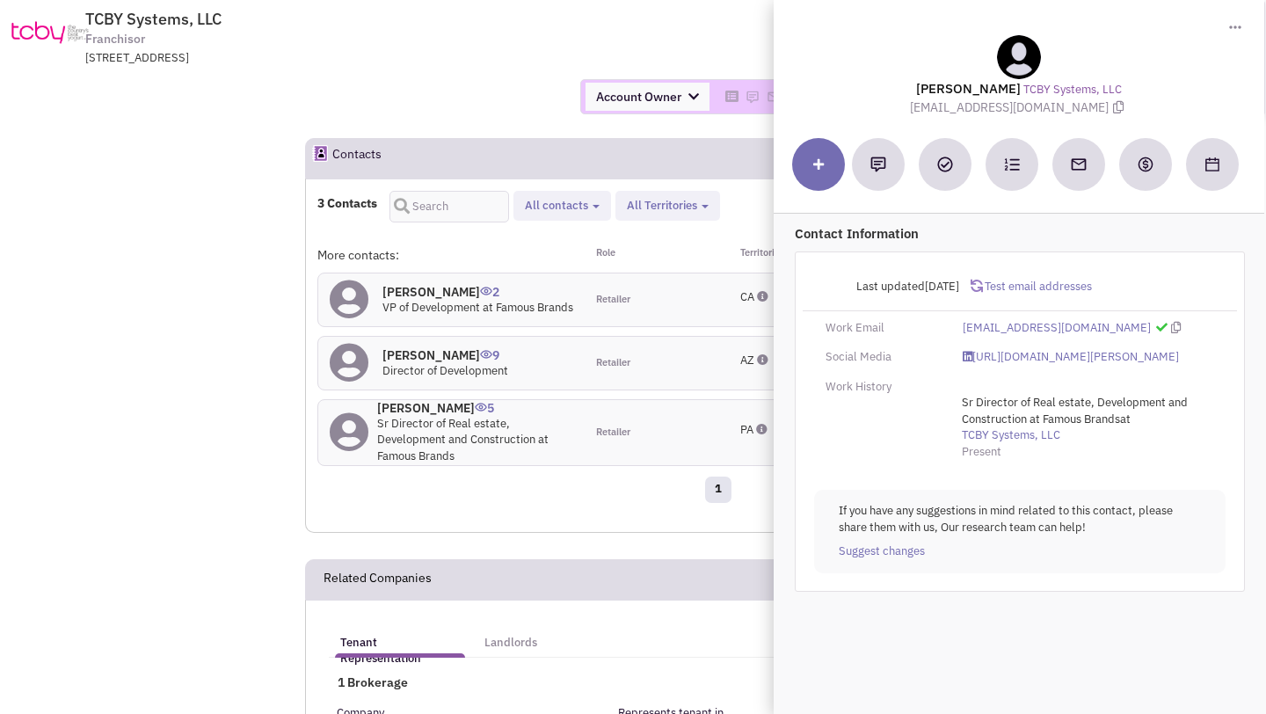
click at [421, 55] on div "8001 Arista Pl, Broomfield, CO, 80021" at bounding box center [314, 58] width 459 height 17
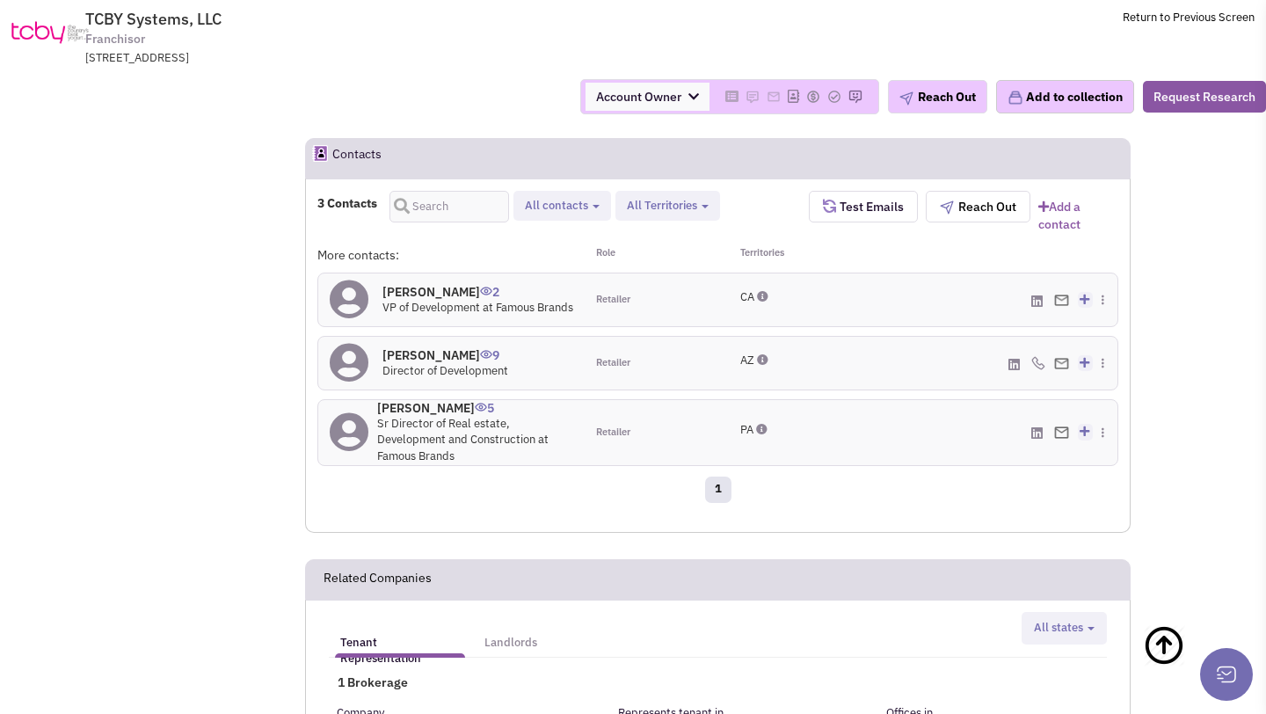
click at [429, 285] on h4 "Don Lewandowski 2" at bounding box center [478, 292] width 191 height 16
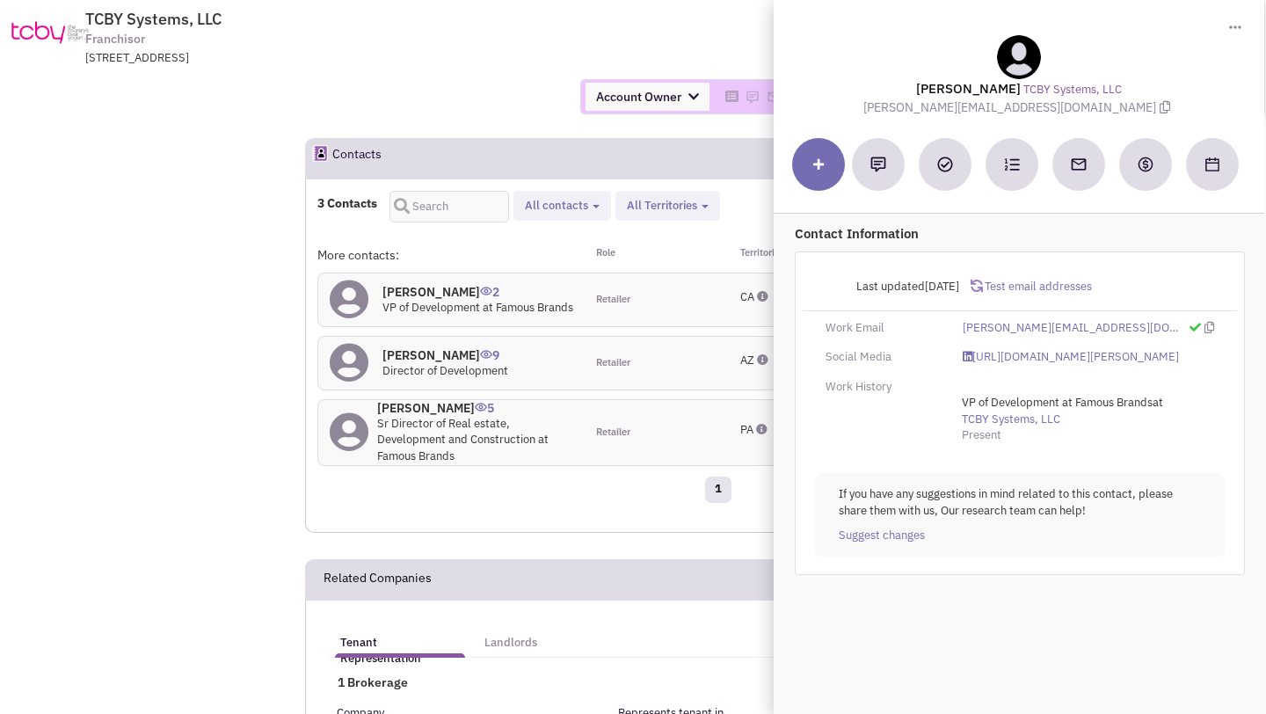
click at [509, 85] on div "Account Owner Account Owner [PERSON_NAME] [PERSON_NAME] [PERSON_NAME] [PERSON_N…" at bounding box center [633, 96] width 1289 height 35
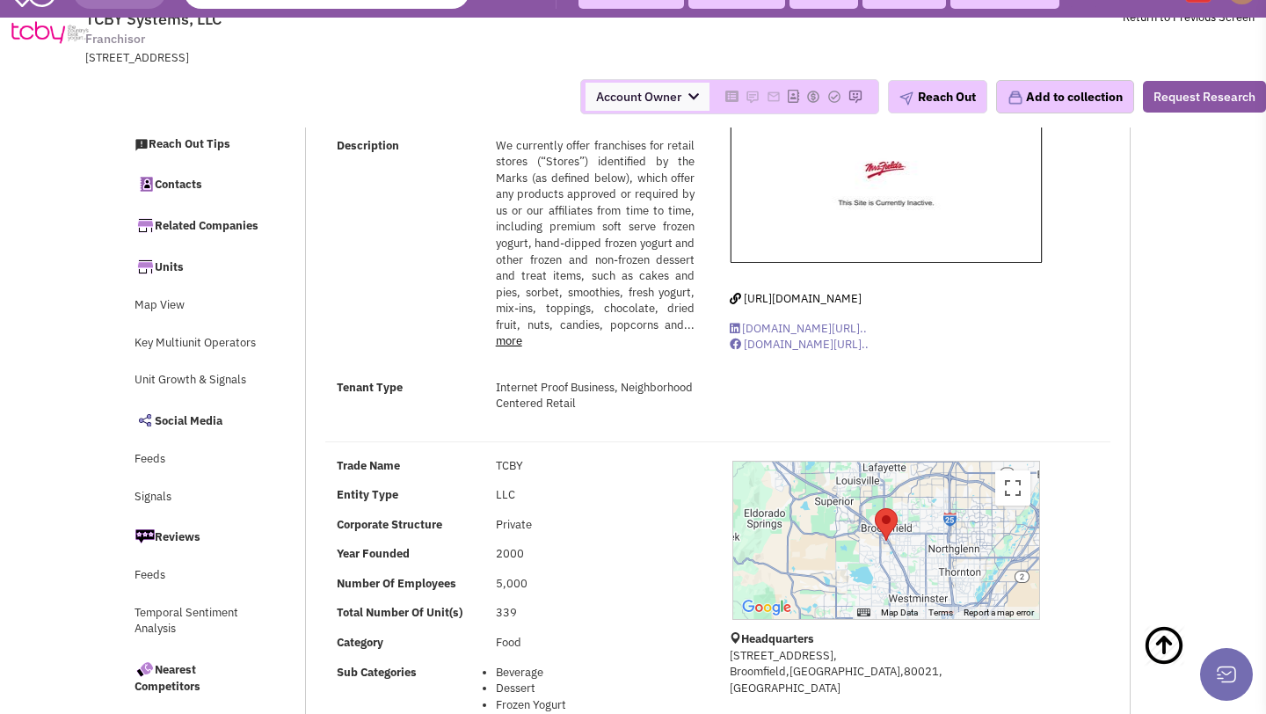
scroll to position [0, 0]
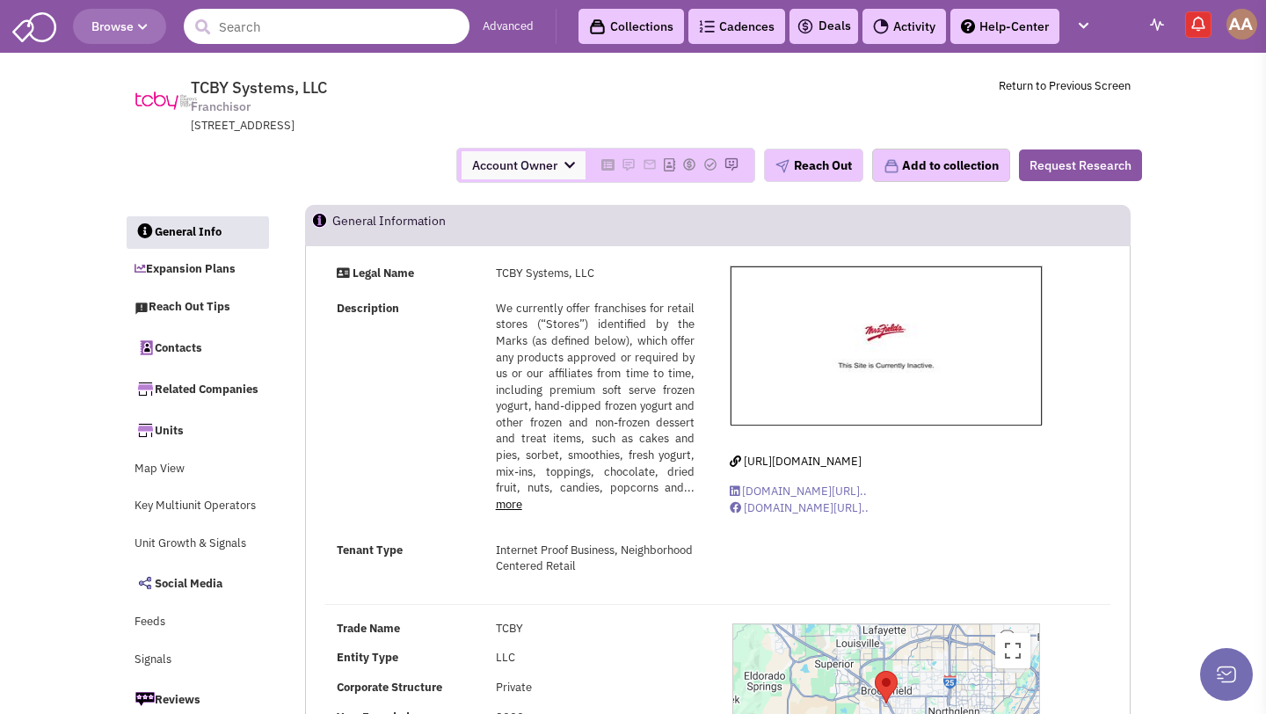
click at [359, 29] on input "text" at bounding box center [327, 26] width 286 height 35
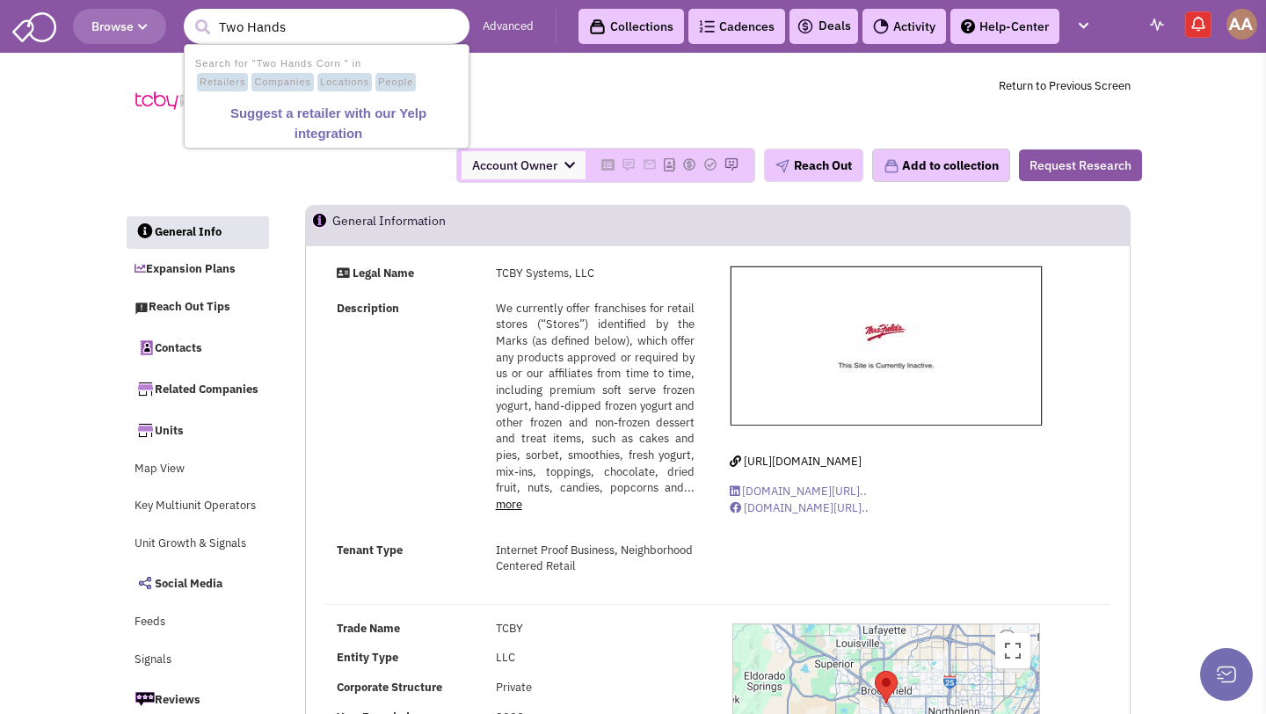
type input "Two Hands"
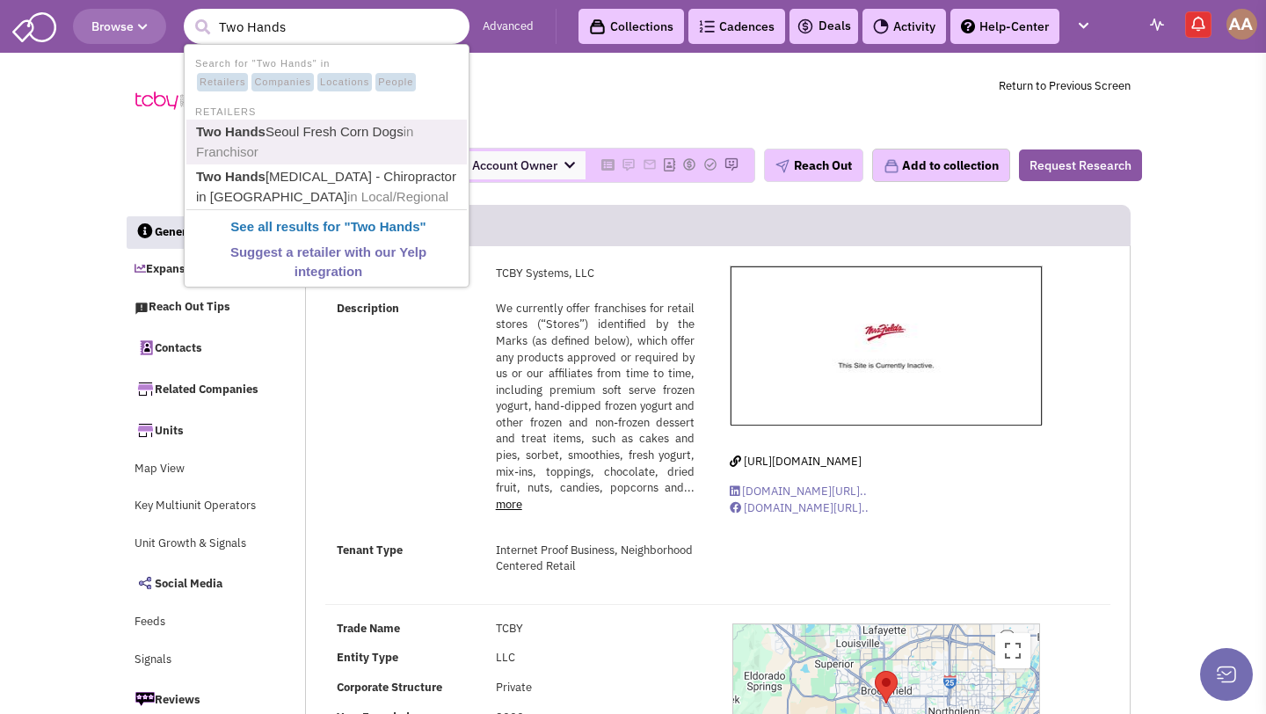
click at [315, 129] on link "Two Hands Seoul Fresh Corn Dogs in Franchisor" at bounding box center [328, 141] width 275 height 43
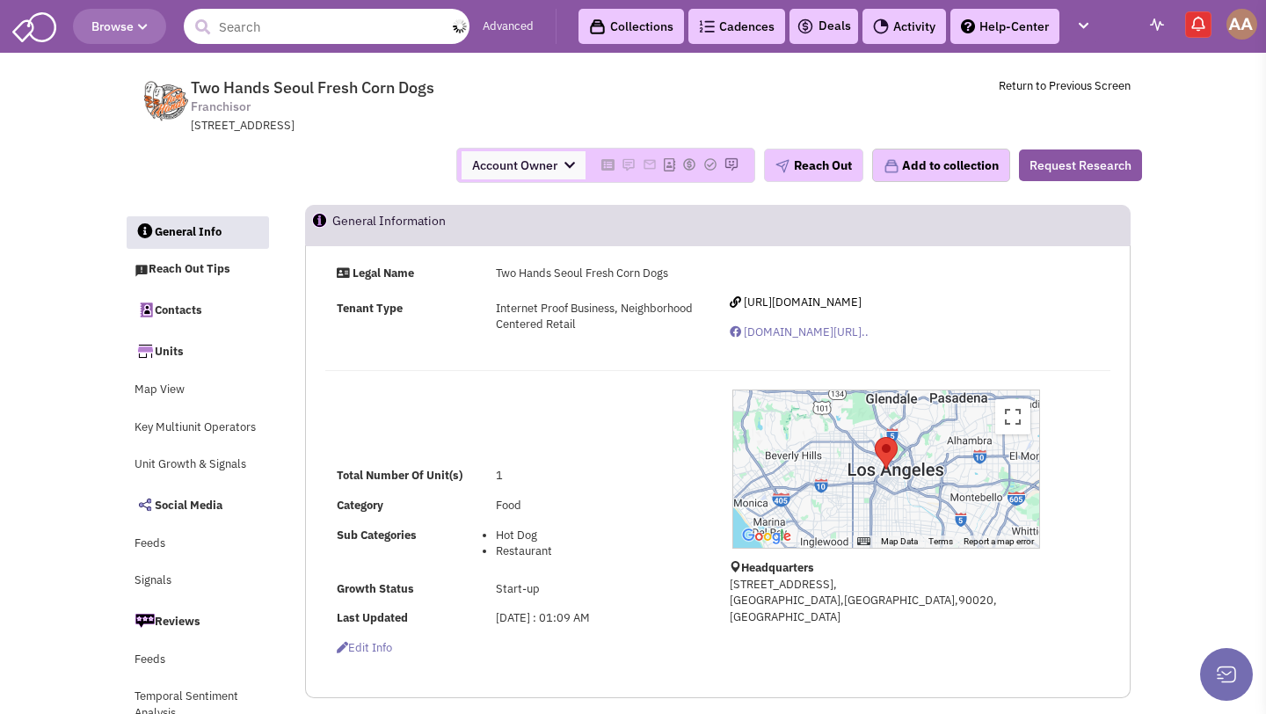
click at [369, 17] on input "text" at bounding box center [327, 26] width 286 height 35
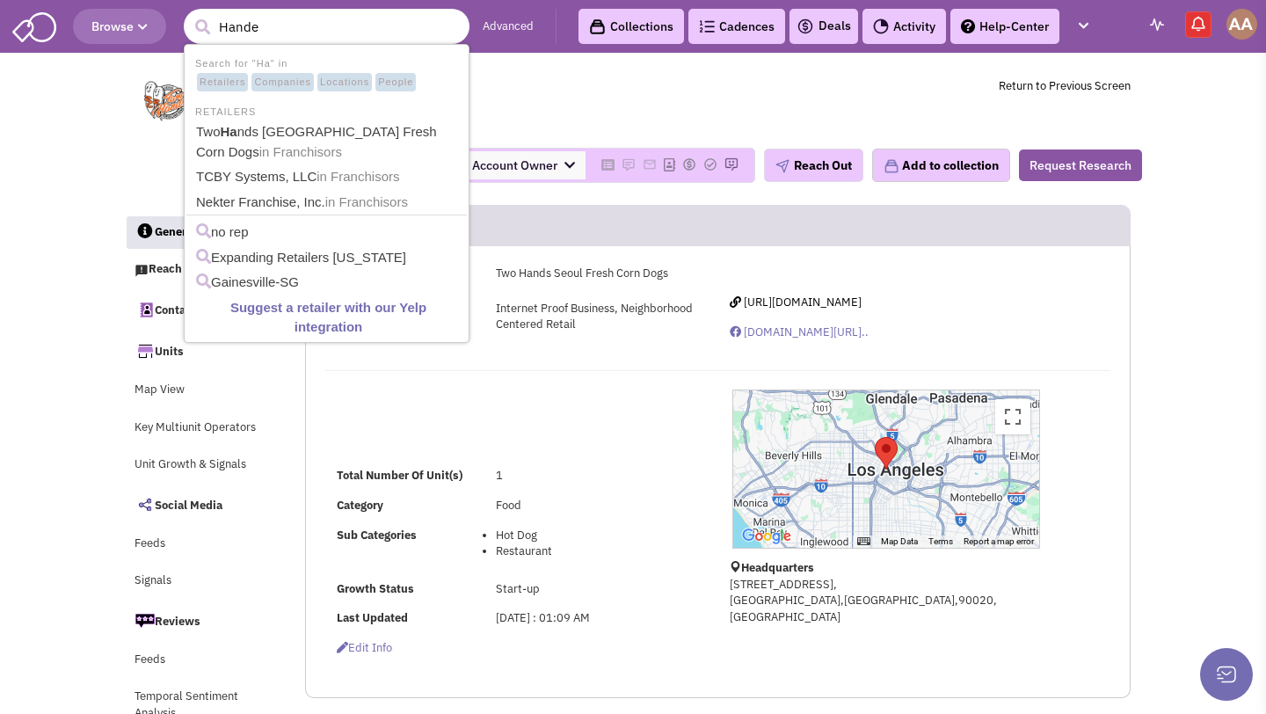
type input "Handel"
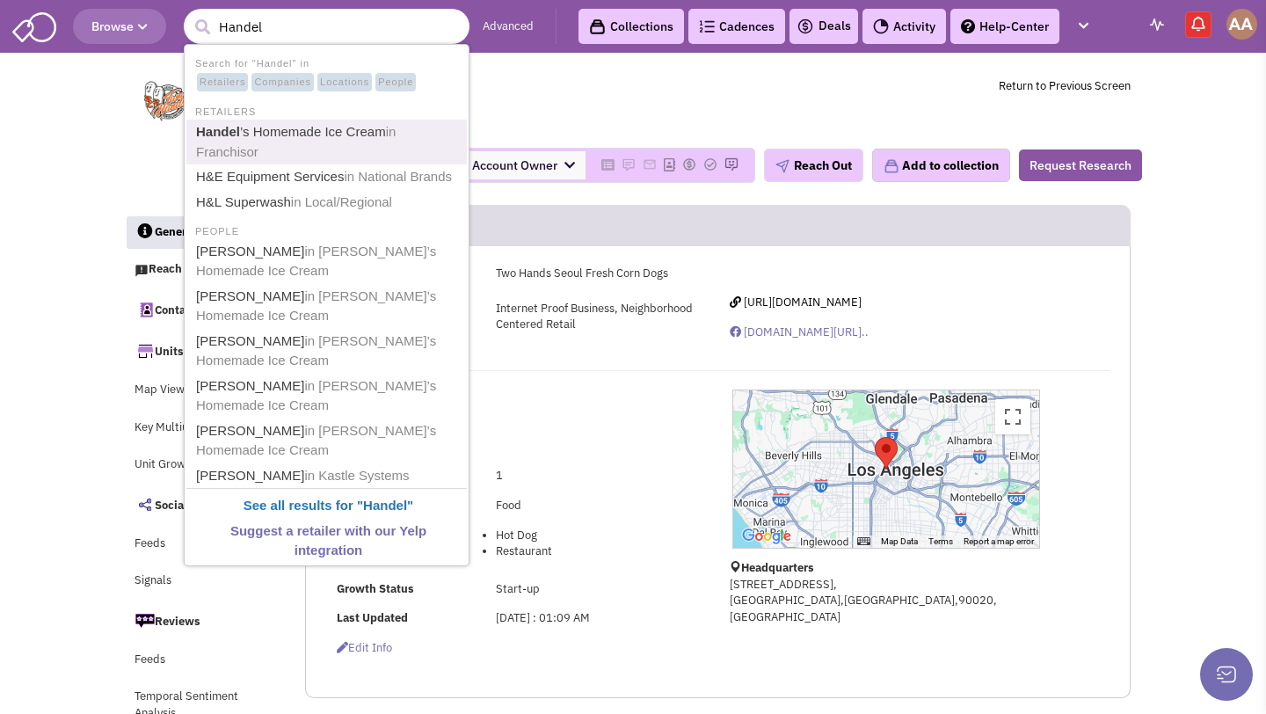
click at [352, 127] on link "Handel ’s Homemade Ice Cream in Franchisor" at bounding box center [328, 141] width 275 height 43
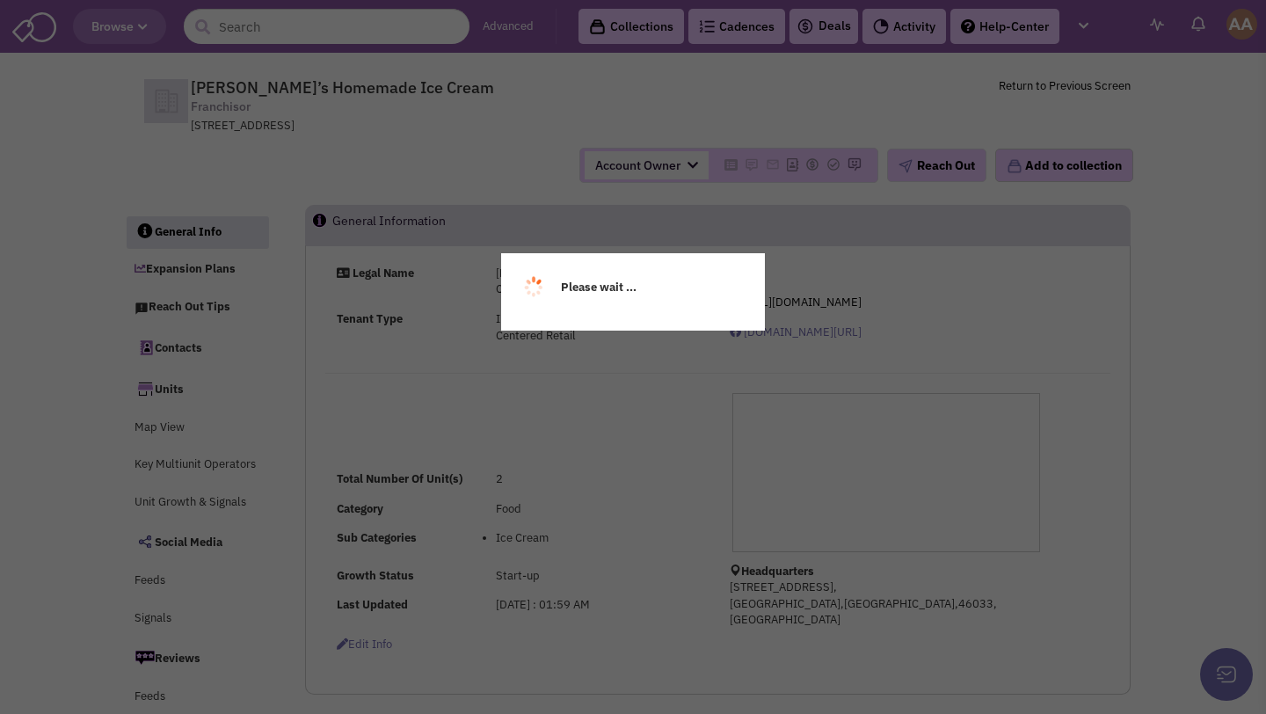
select select
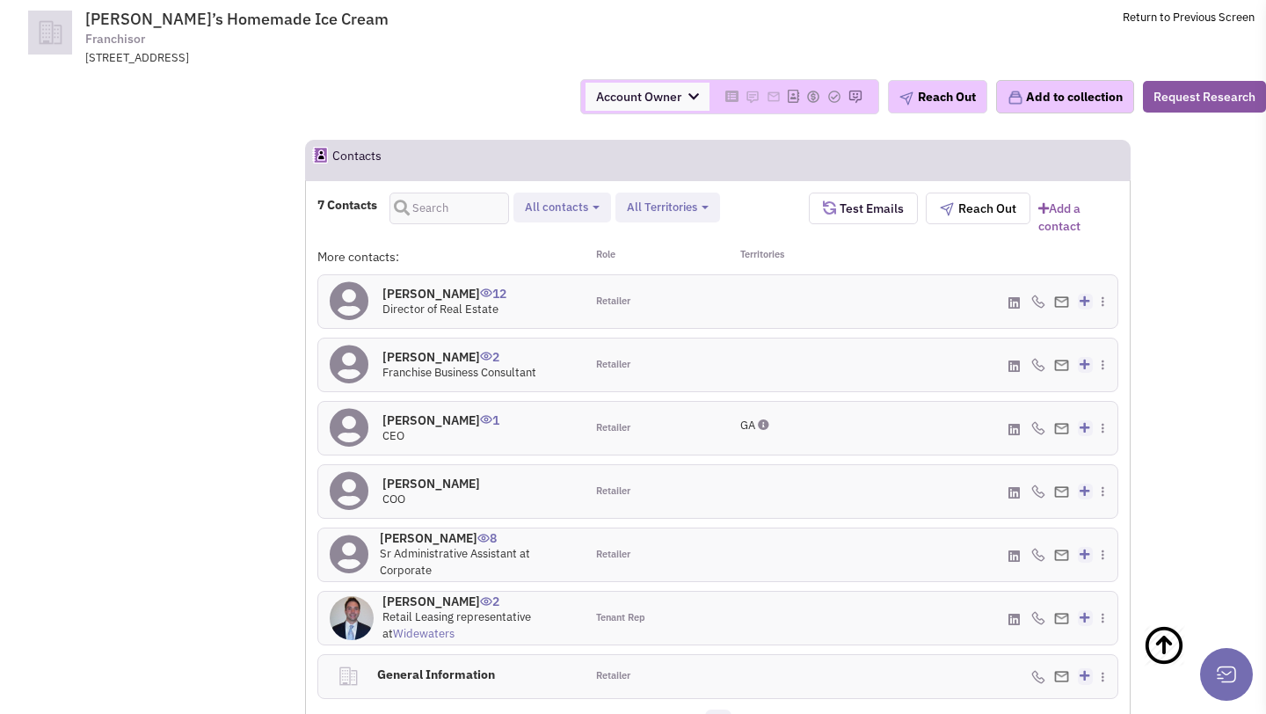
scroll to position [1229, 0]
click at [441, 285] on h4 "[PERSON_NAME] 12" at bounding box center [445, 293] width 124 height 16
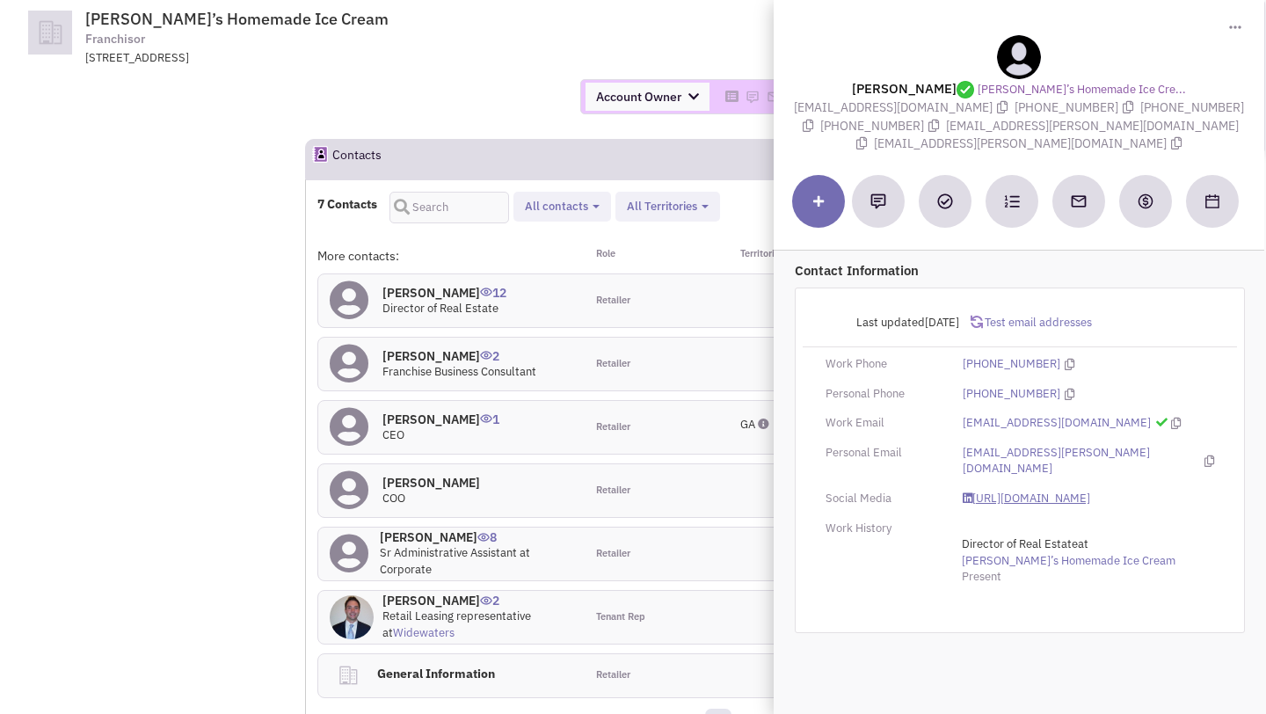
click at [1001, 491] on link "[URL][DOMAIN_NAME]" at bounding box center [1027, 499] width 128 height 17
drag, startPoint x: 798, startPoint y: 109, endPoint x: 953, endPoint y: 103, distance: 155.8
click at [953, 103] on span "[EMAIL_ADDRESS][DOMAIN_NAME]" at bounding box center [904, 107] width 221 height 16
copy span "[EMAIL_ADDRESS][DOMAIN_NAME]"
click at [431, 412] on h4 "[PERSON_NAME] 1" at bounding box center [441, 420] width 117 height 16
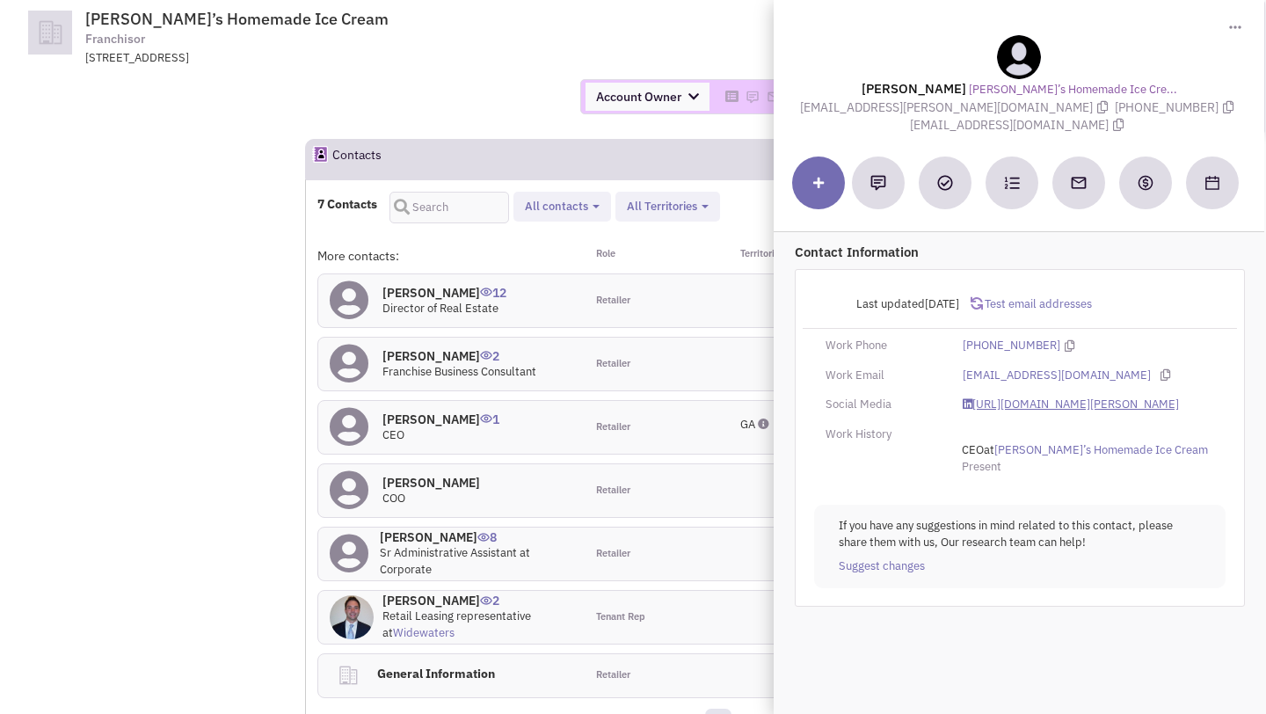
click at [986, 410] on link "[URL][DOMAIN_NAME][PERSON_NAME]" at bounding box center [1071, 405] width 216 height 17
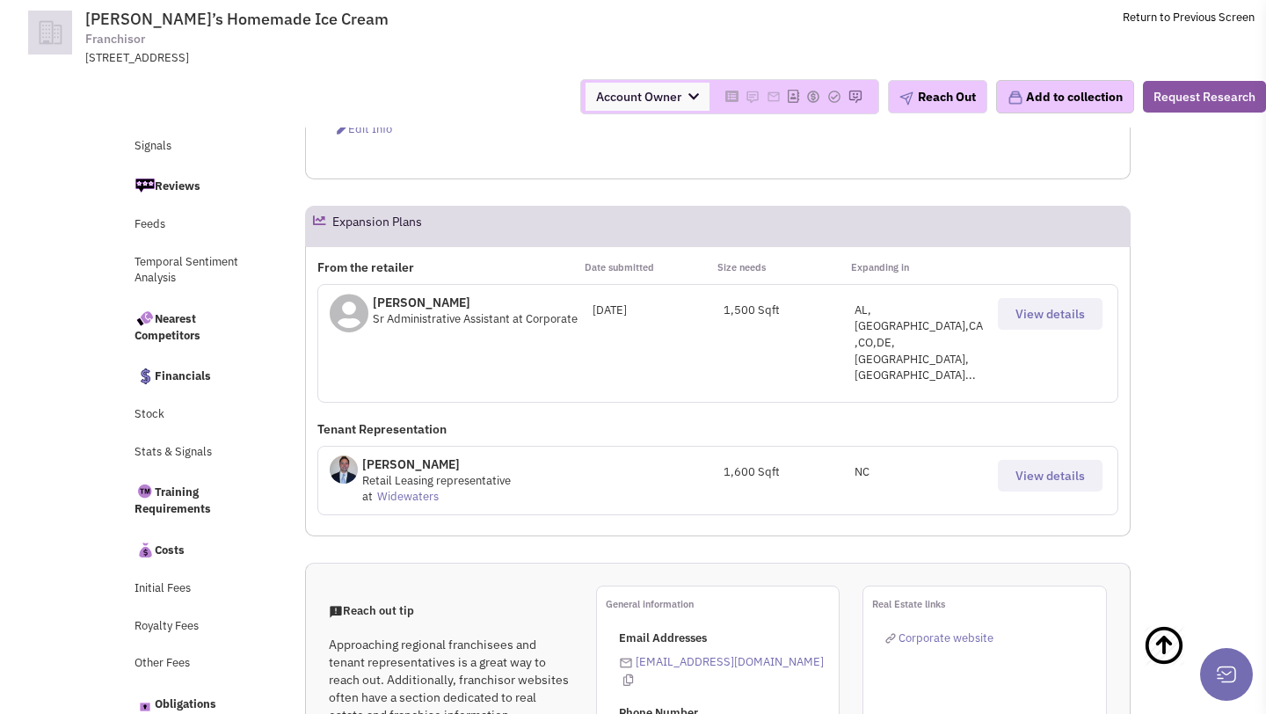
scroll to position [0, 0]
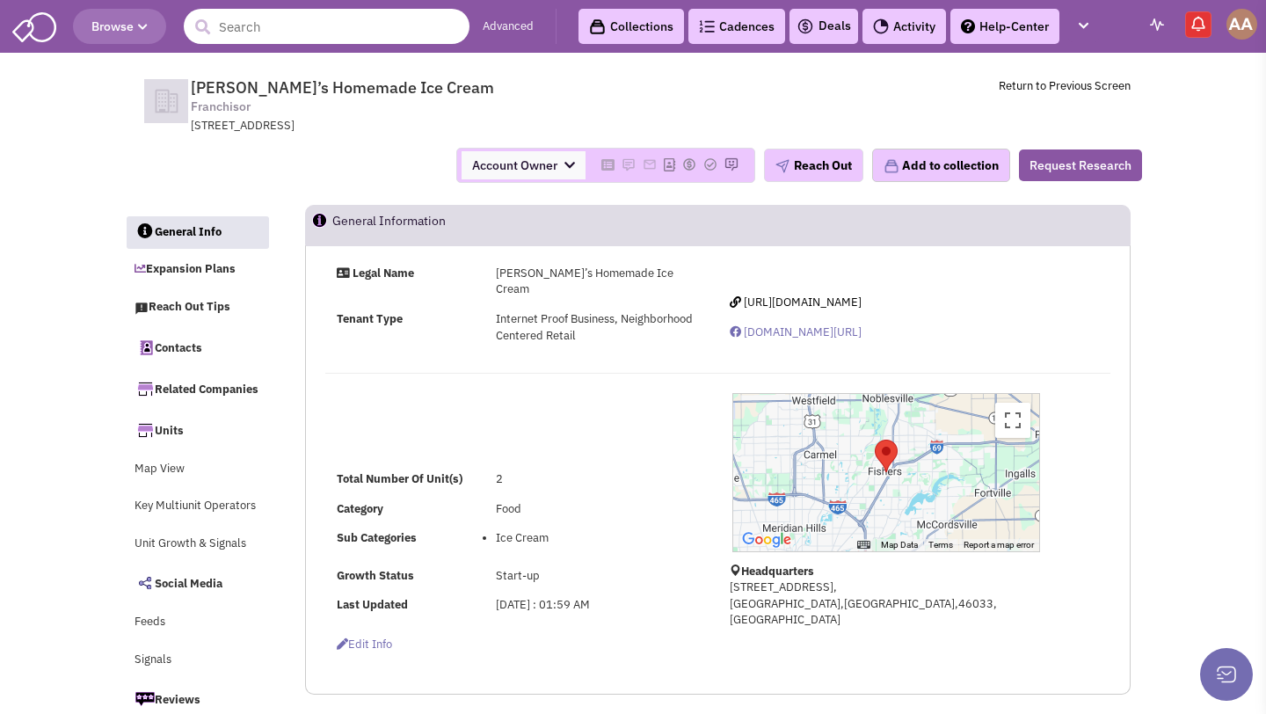
click at [251, 36] on input "text" at bounding box center [327, 26] width 286 height 35
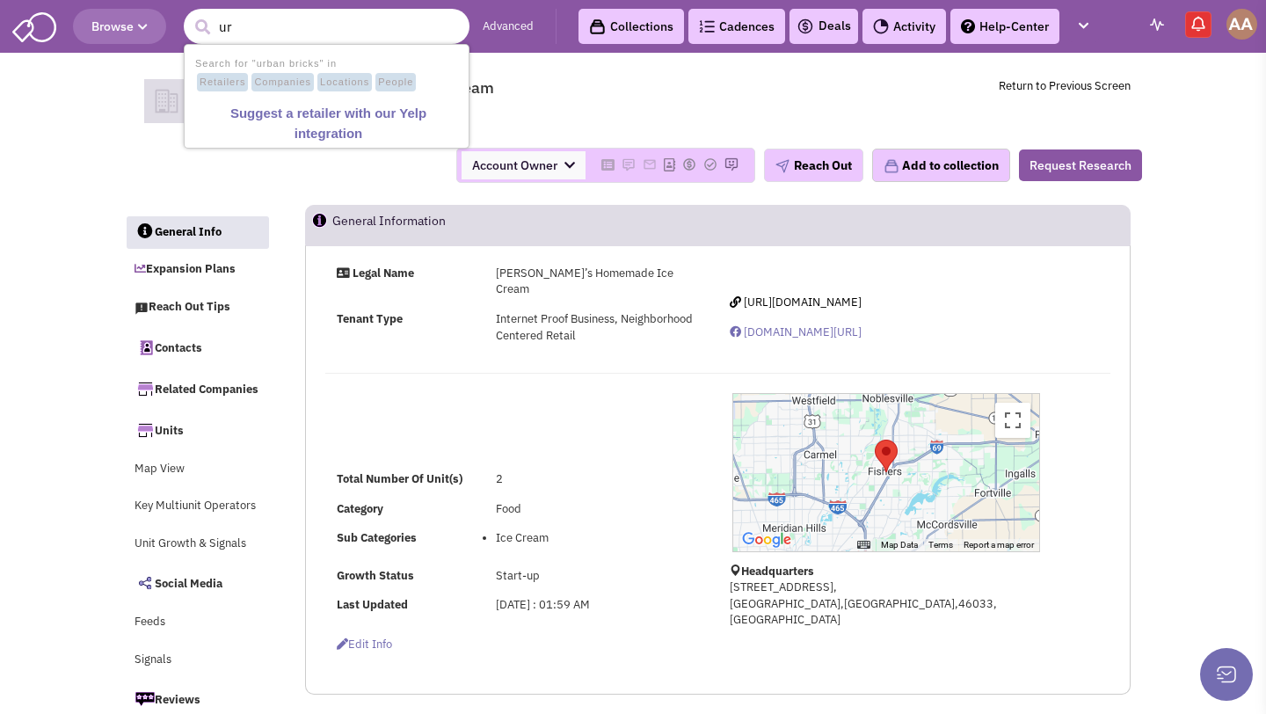
type input "u"
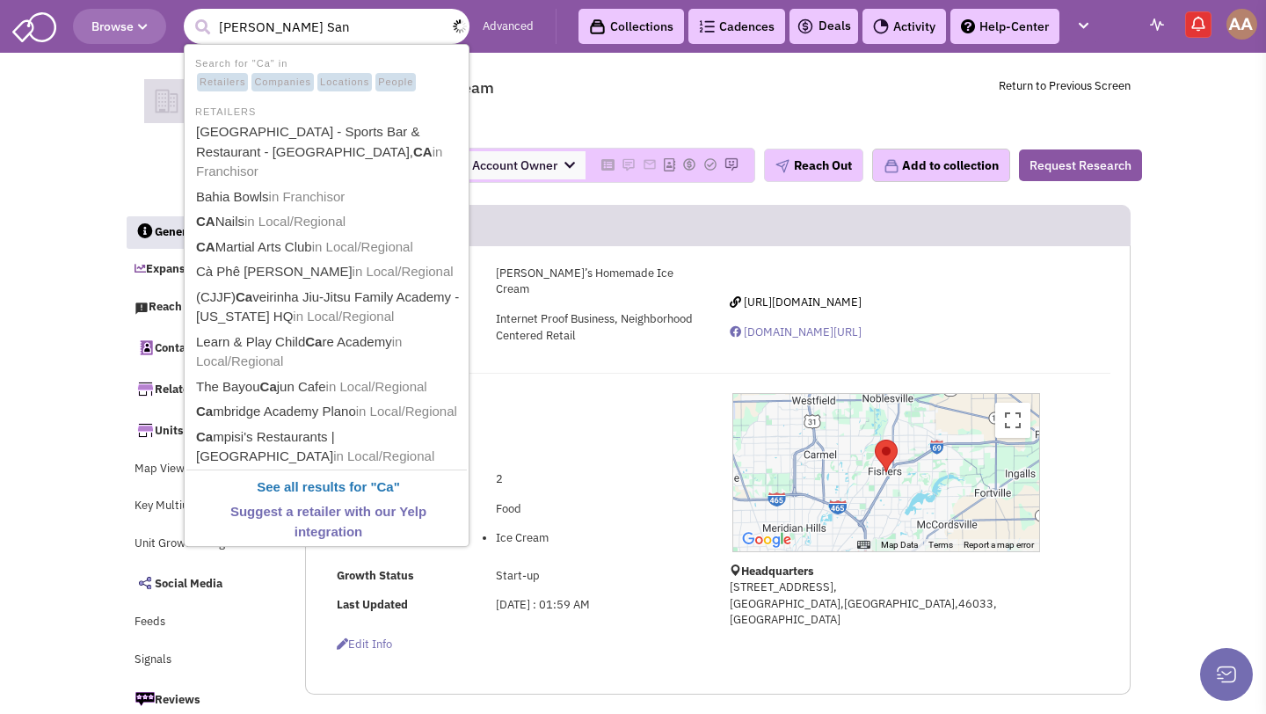
type input "[PERSON_NAME] Sand"
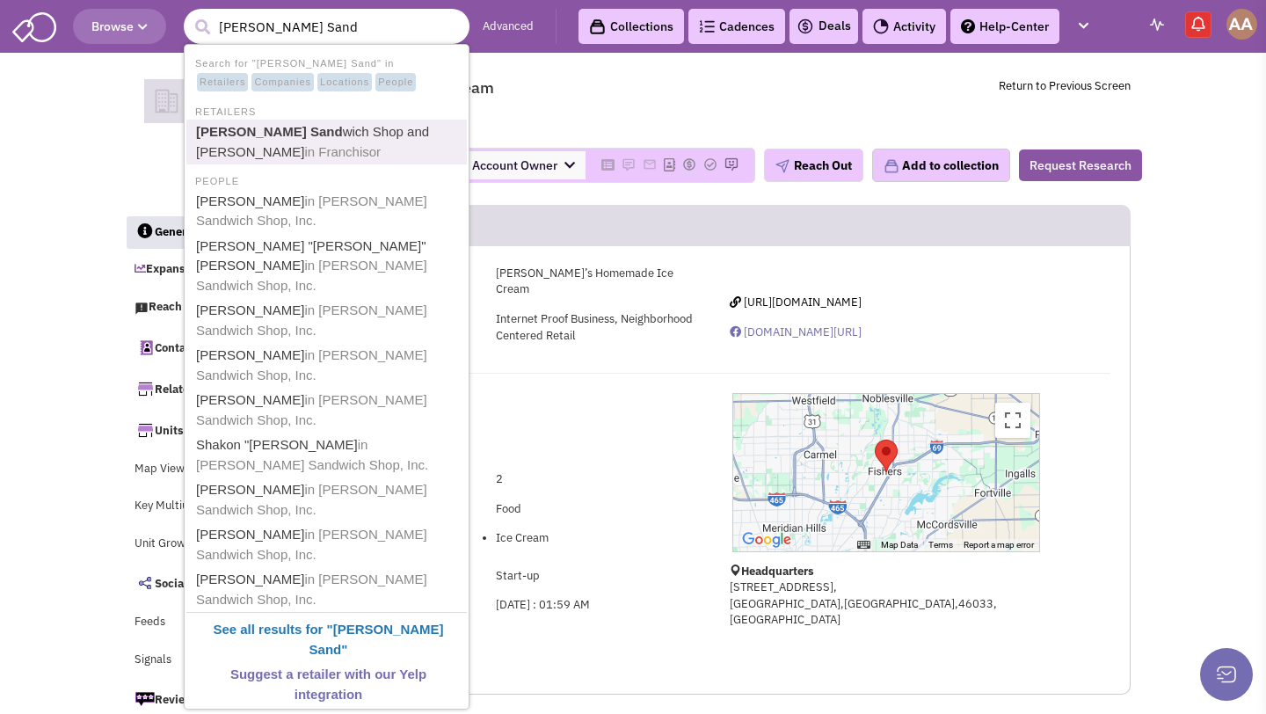
click at [345, 143] on link "[PERSON_NAME] Sand wich Shop and [PERSON_NAME] in [GEOGRAPHIC_DATA]" at bounding box center [328, 141] width 275 height 43
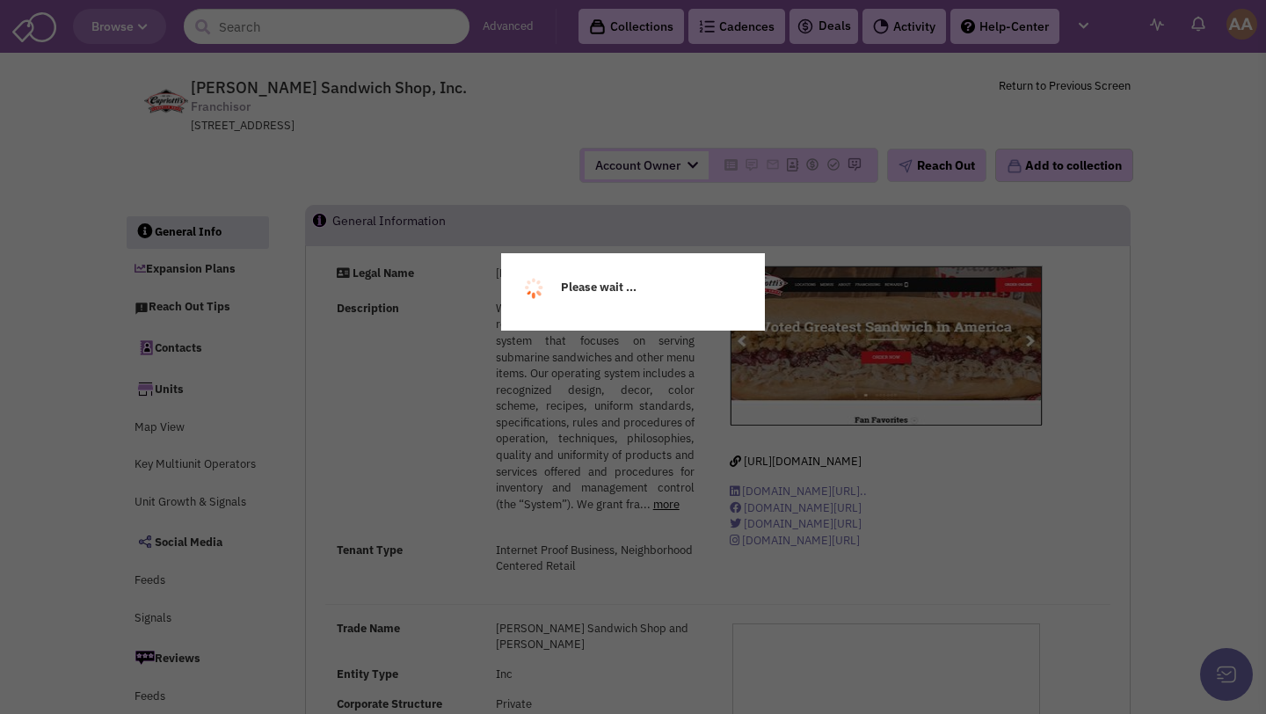
select select
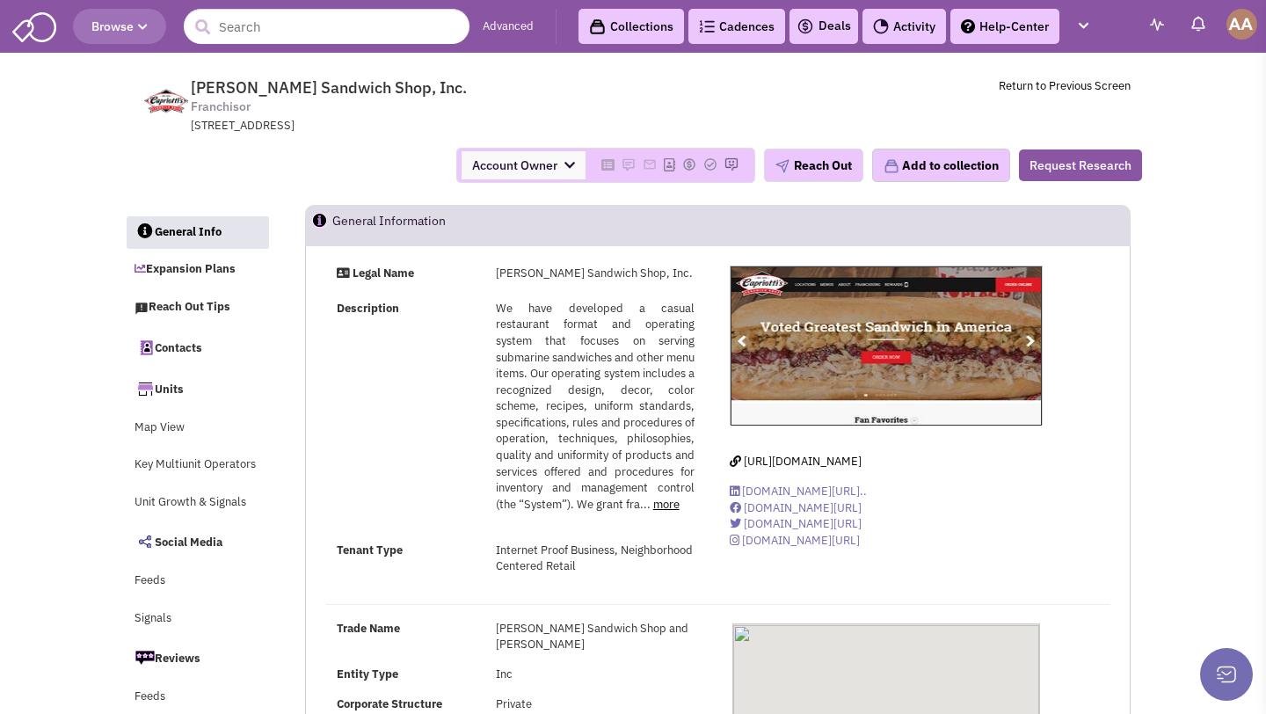
select select
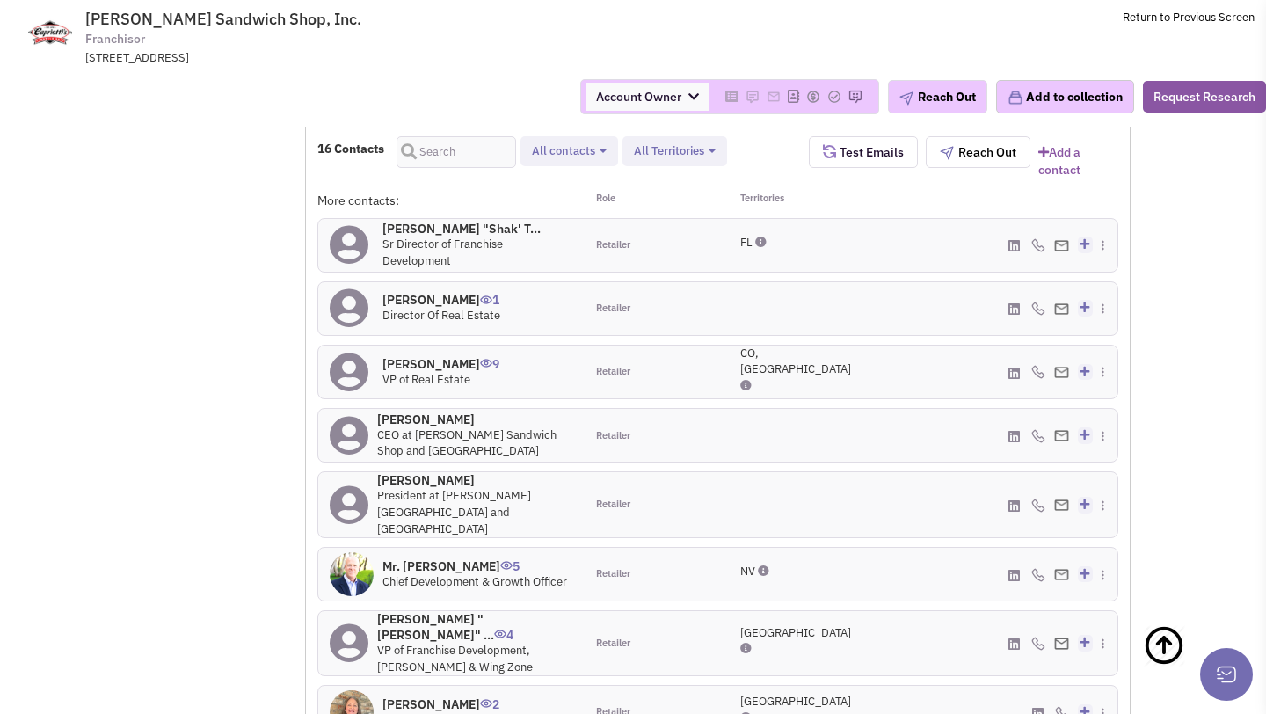
scroll to position [1791, 0]
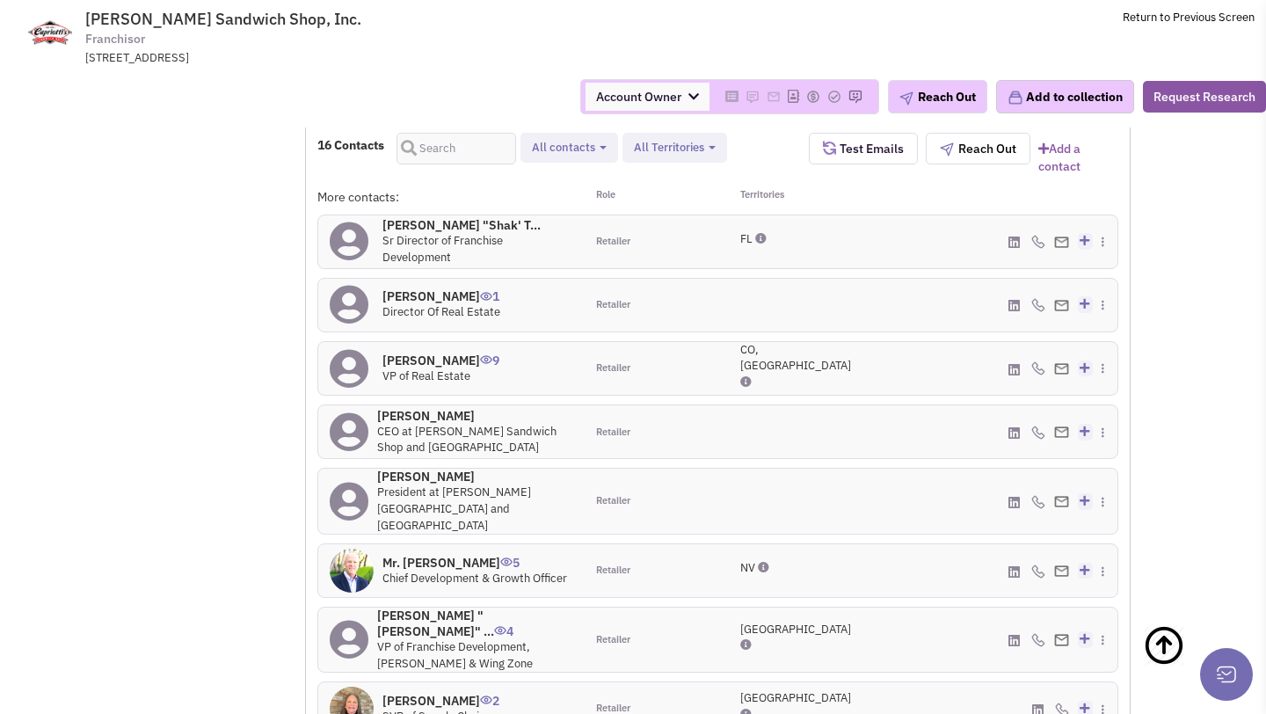
click at [460, 288] on h4 "[PERSON_NAME] 1" at bounding box center [442, 296] width 118 height 16
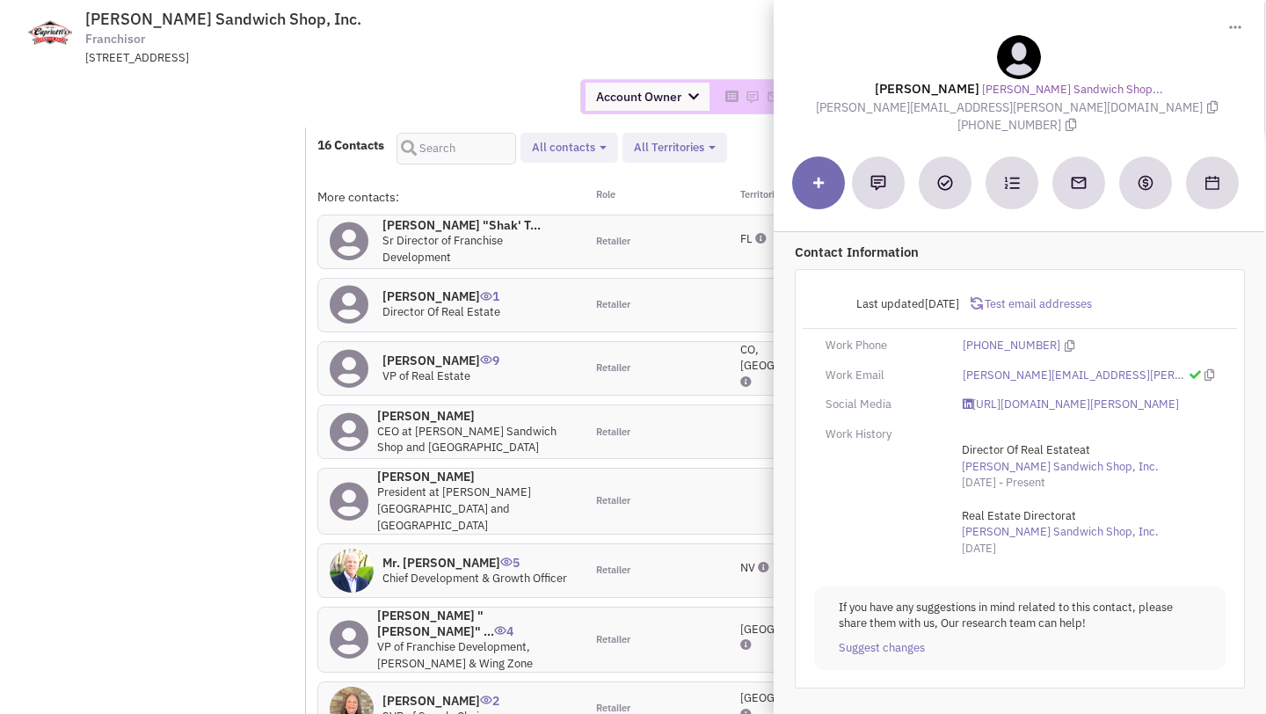
click at [489, 114] on div "Account Owner Account Owner Abe Arteaga Armando Delgado Cody Johnson Erik K. Fu…" at bounding box center [633, 97] width 1289 height 62
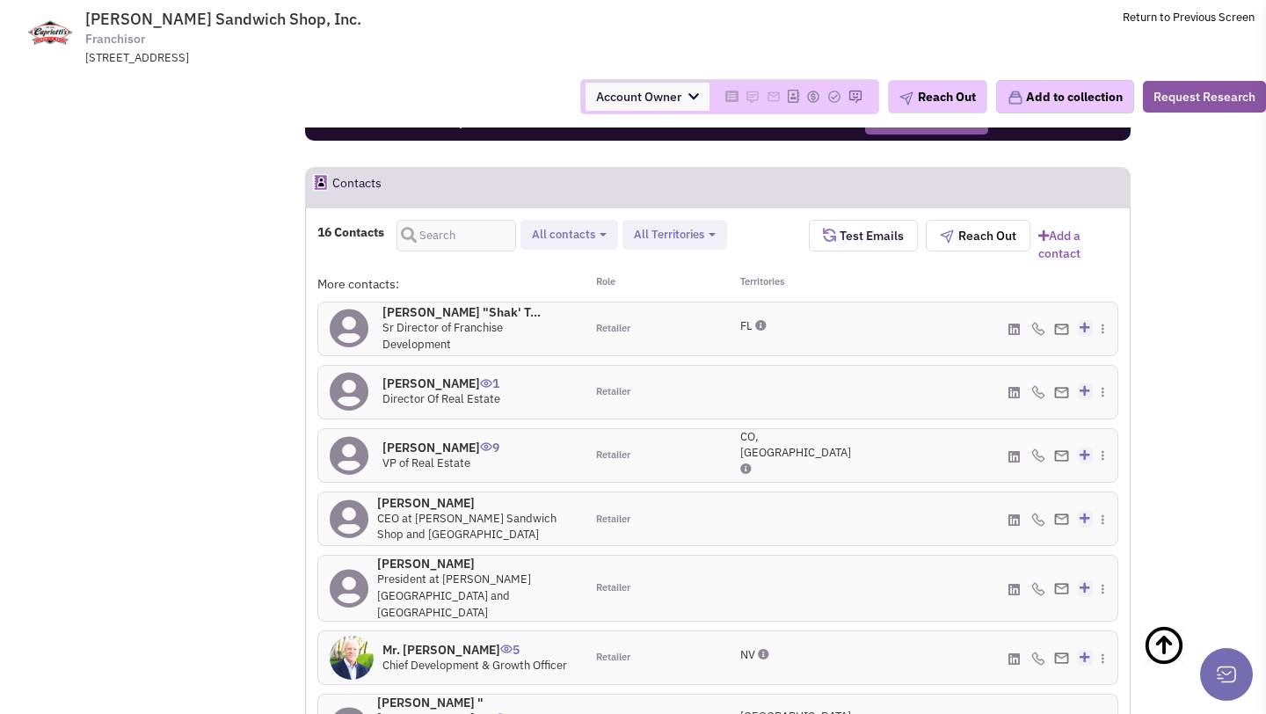
scroll to position [1701, 0]
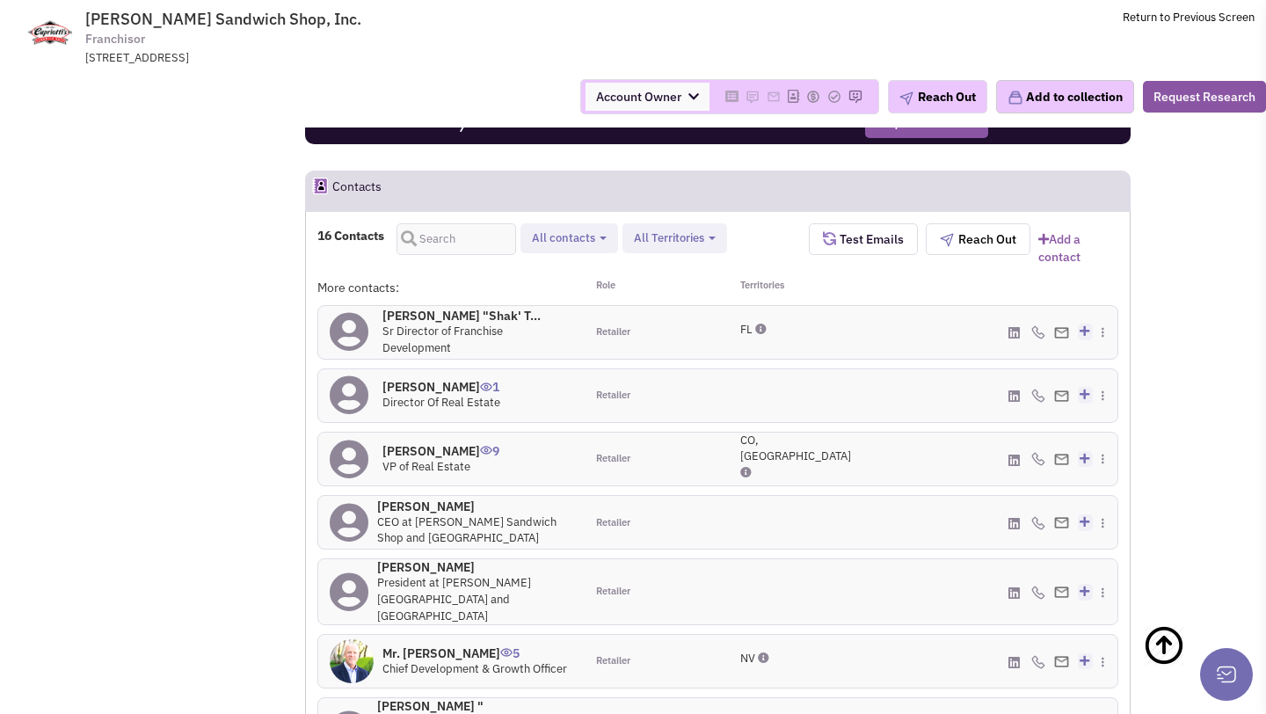
click at [430, 379] on h4 "Sara Bloom Taylor 1" at bounding box center [442, 387] width 118 height 16
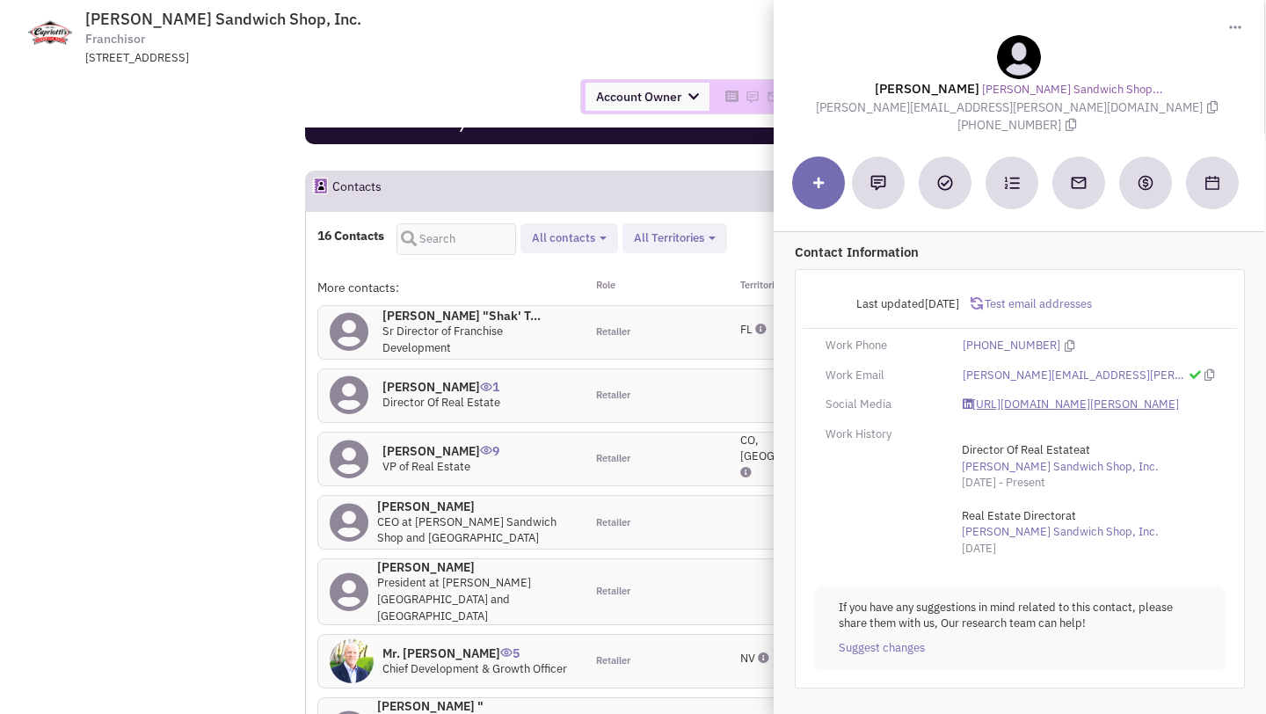
click at [1059, 397] on link "https://www.linkedin.com/in/sara-bloom-taylor-8748a63b/" at bounding box center [1071, 405] width 216 height 17
drag, startPoint x: 876, startPoint y: 106, endPoint x: 1024, endPoint y: 106, distance: 147.8
click at [1024, 106] on span "[PERSON_NAME][EMAIL_ADDRESS][PERSON_NAME][DOMAIN_NAME]" at bounding box center [1019, 107] width 406 height 16
copy span "[PERSON_NAME][EMAIL_ADDRESS][PERSON_NAME][DOMAIN_NAME]"
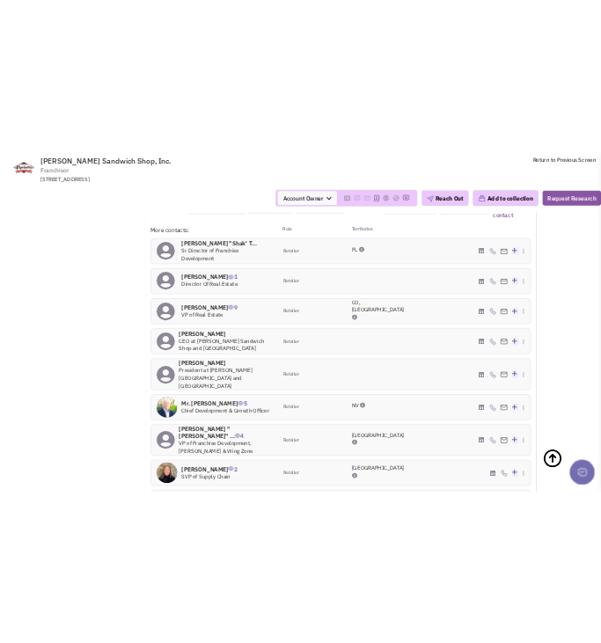
scroll to position [1852, 0]
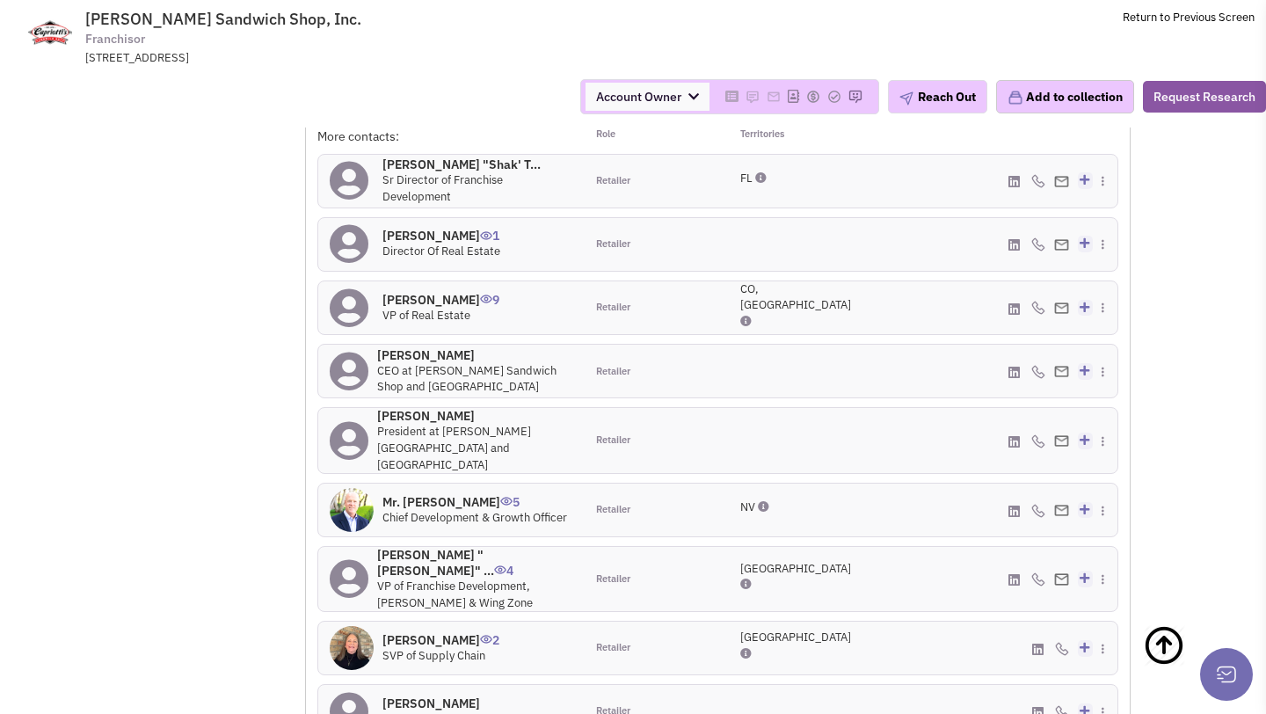
click at [405, 292] on h4 "[PERSON_NAME] 9" at bounding box center [441, 300] width 117 height 16
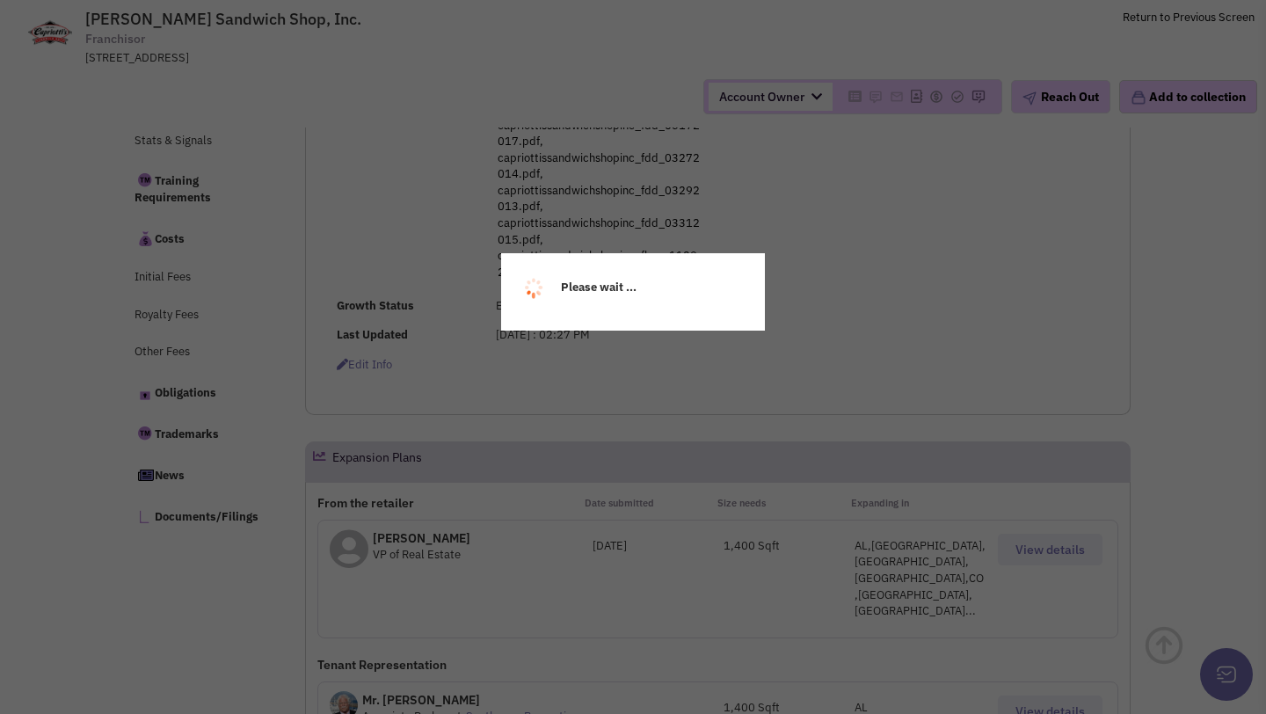
scroll to position [714, 0]
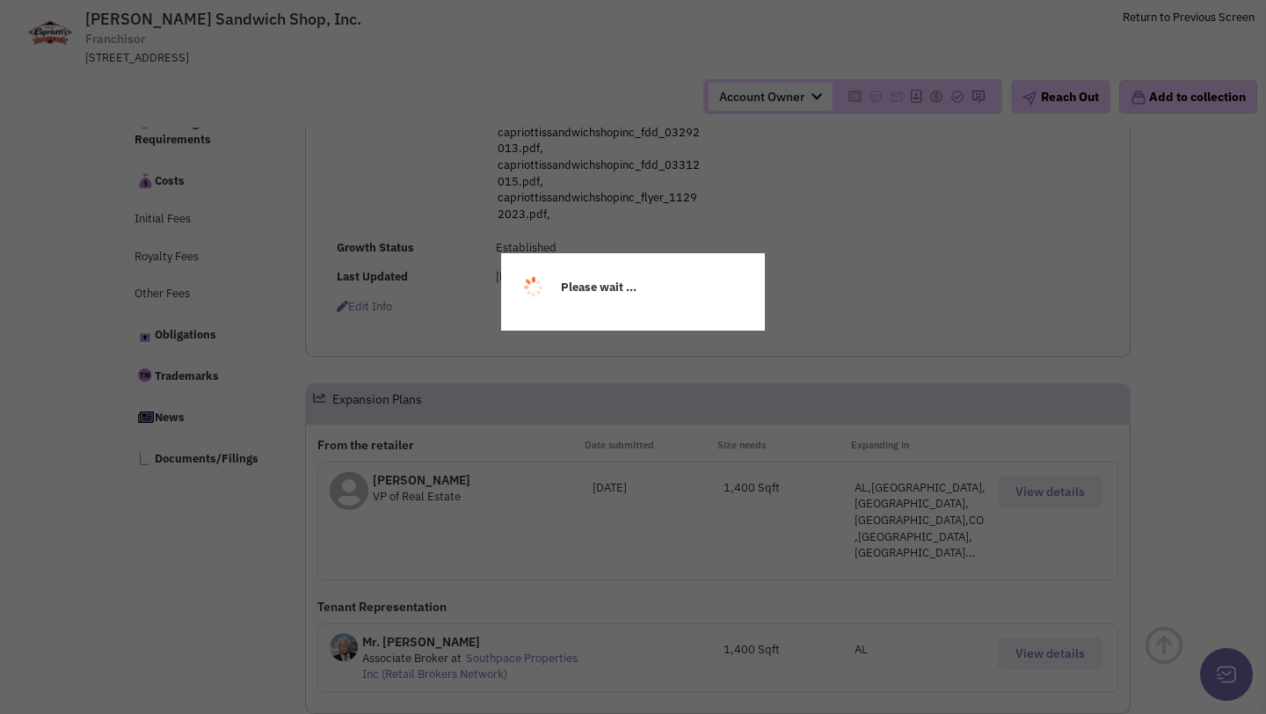
select select
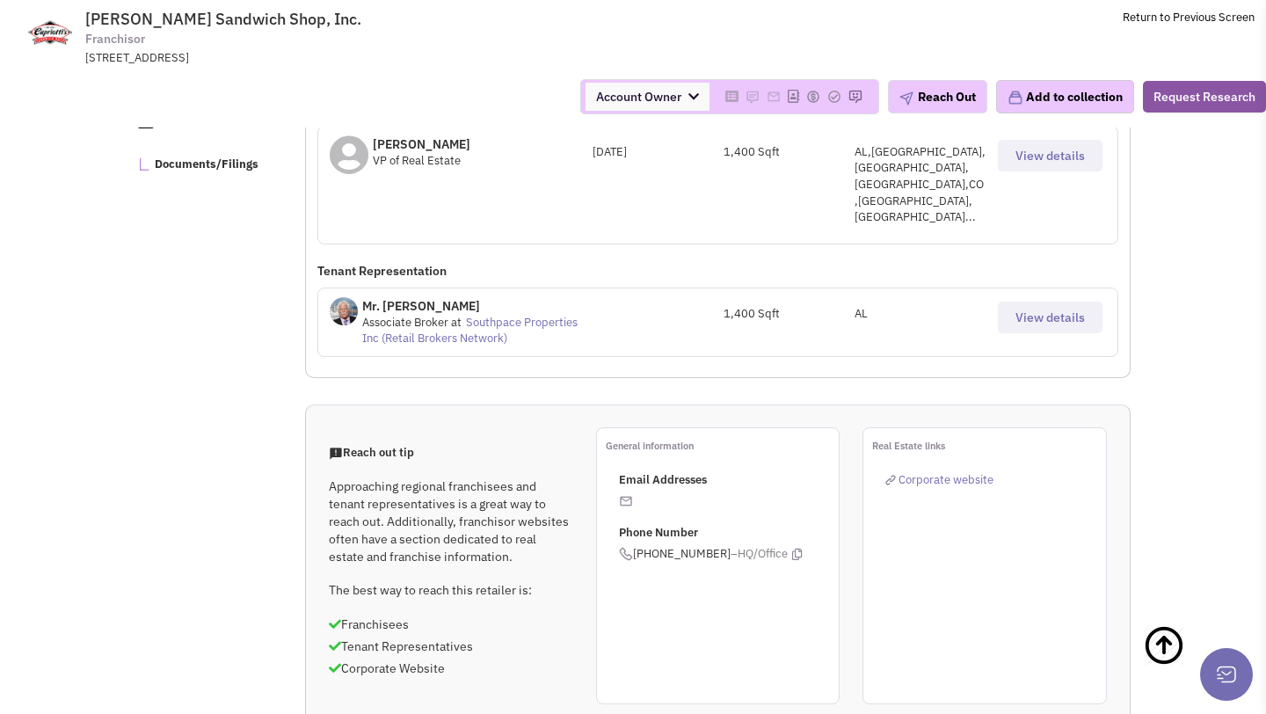
scroll to position [1061, 0]
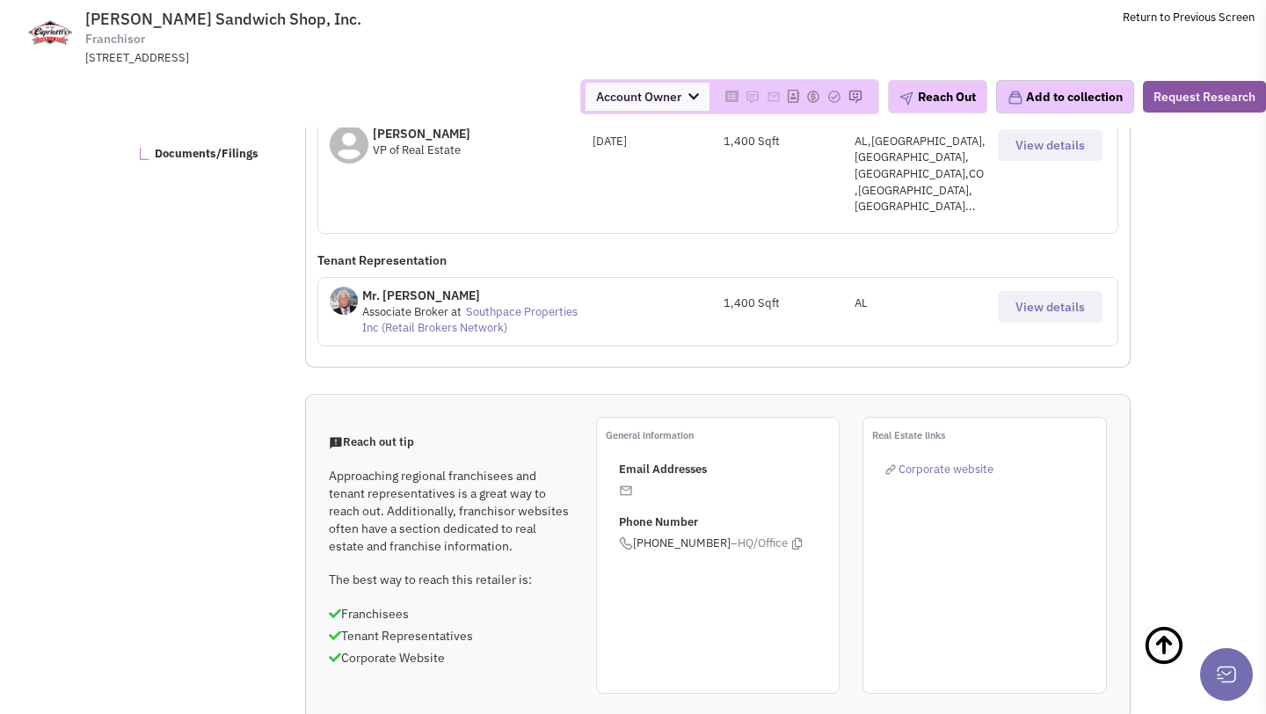
click at [405, 142] on p "[PERSON_NAME]" at bounding box center [422, 134] width 98 height 18
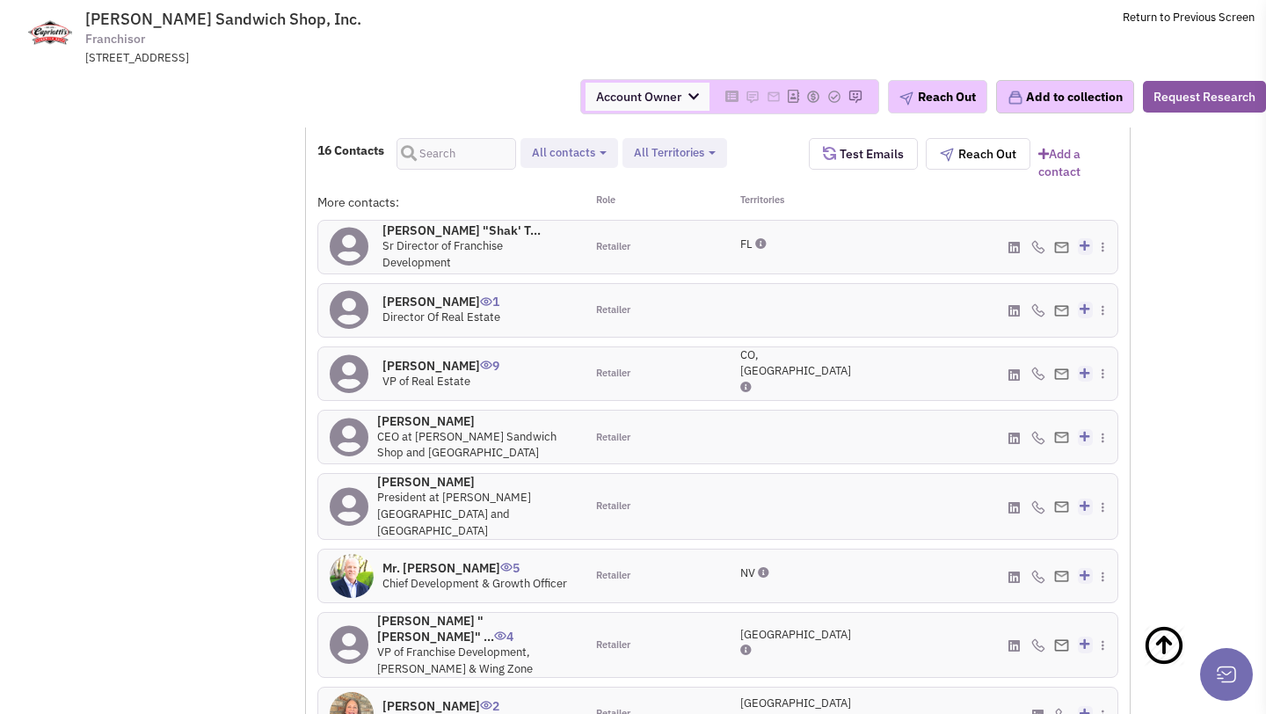
scroll to position [1806, 0]
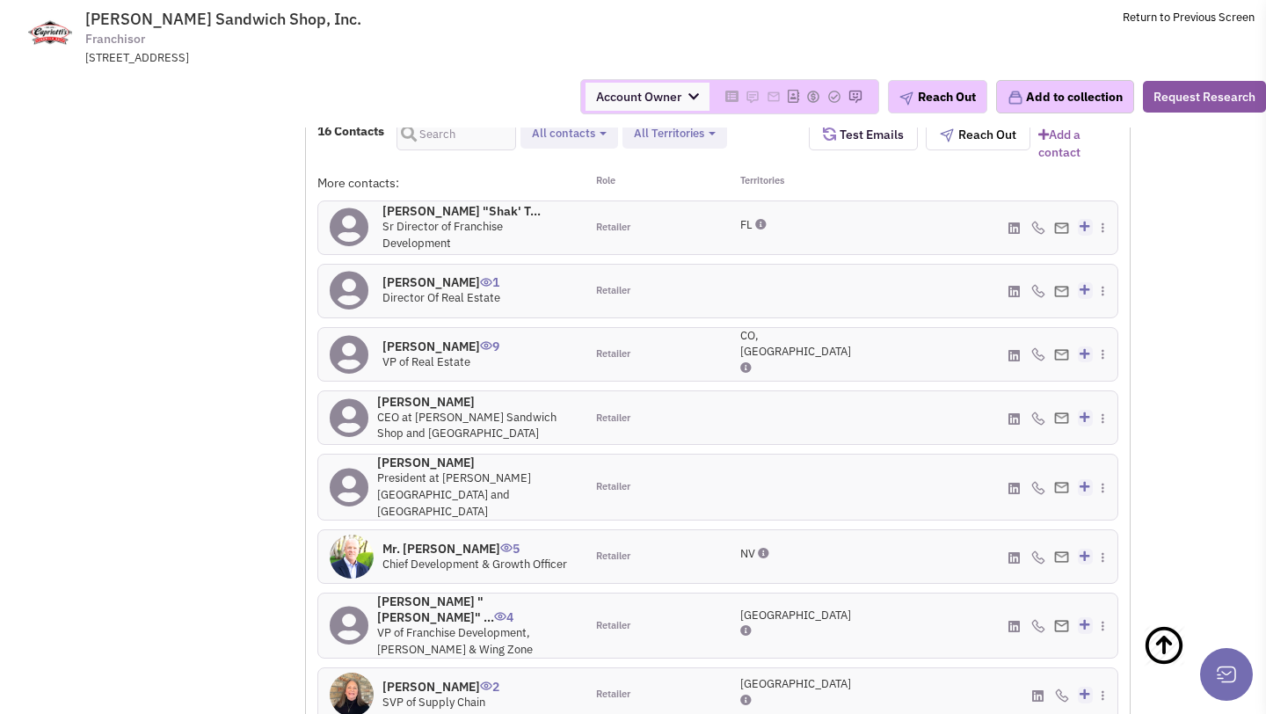
click at [420, 339] on h4 "[PERSON_NAME] 9" at bounding box center [441, 347] width 117 height 16
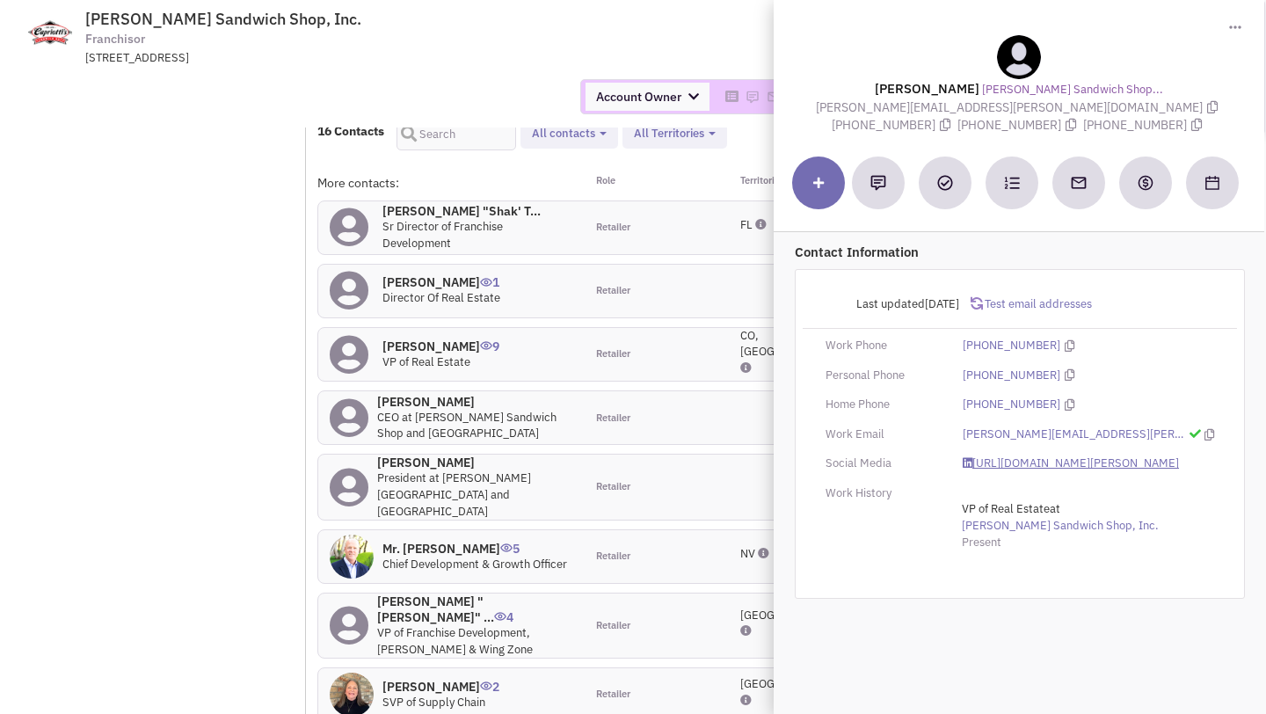
click at [1003, 461] on link "[URL][DOMAIN_NAME][PERSON_NAME]" at bounding box center [1071, 464] width 216 height 17
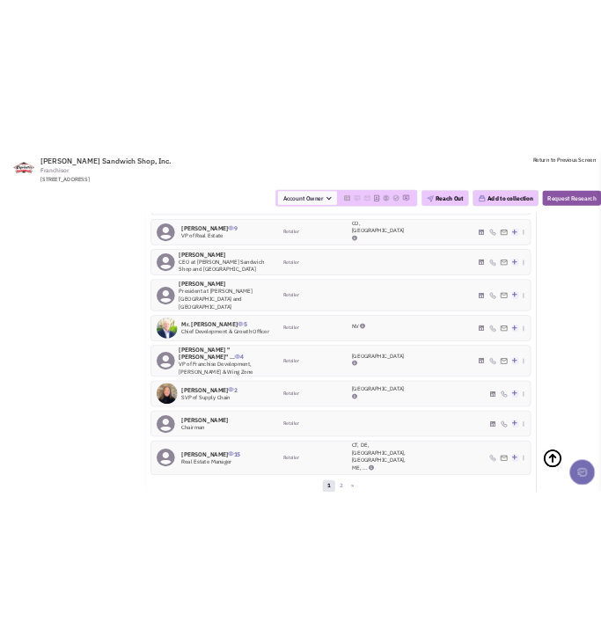
scroll to position [2025, 0]
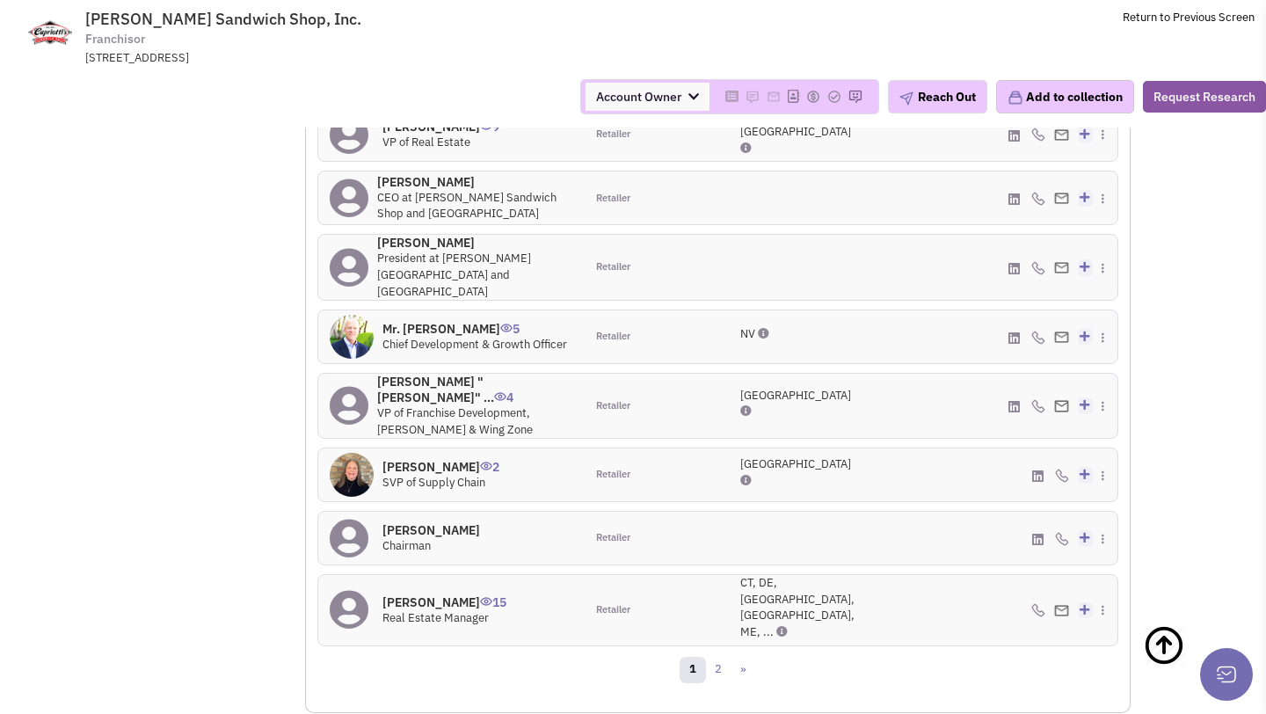
click at [427, 595] on h4 "[PERSON_NAME] 15" at bounding box center [445, 603] width 124 height 16
